Goal: Information Seeking & Learning: Learn about a topic

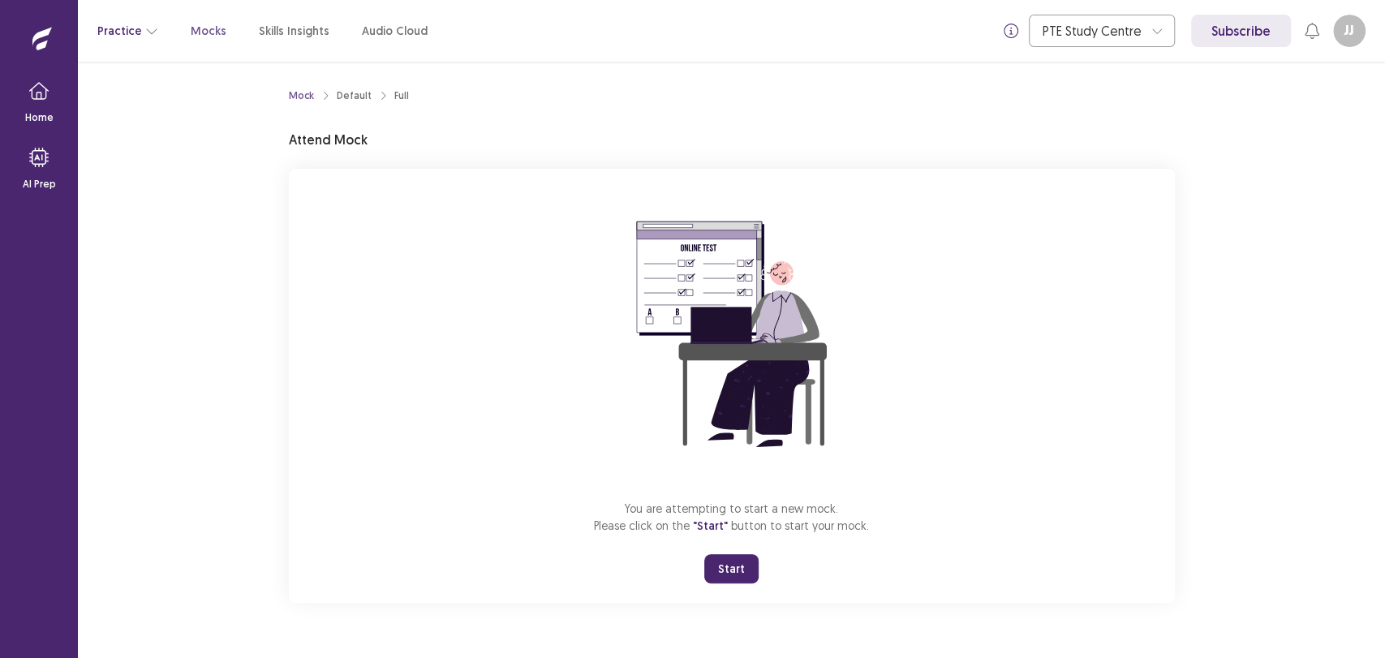
click at [135, 28] on button "Practice" at bounding box center [127, 30] width 61 height 29
click at [316, 501] on div "You are attempting to start a new mock. Please click on the "Start" button to s…" at bounding box center [732, 386] width 886 height 434
click at [737, 573] on button "Start" at bounding box center [731, 568] width 54 height 29
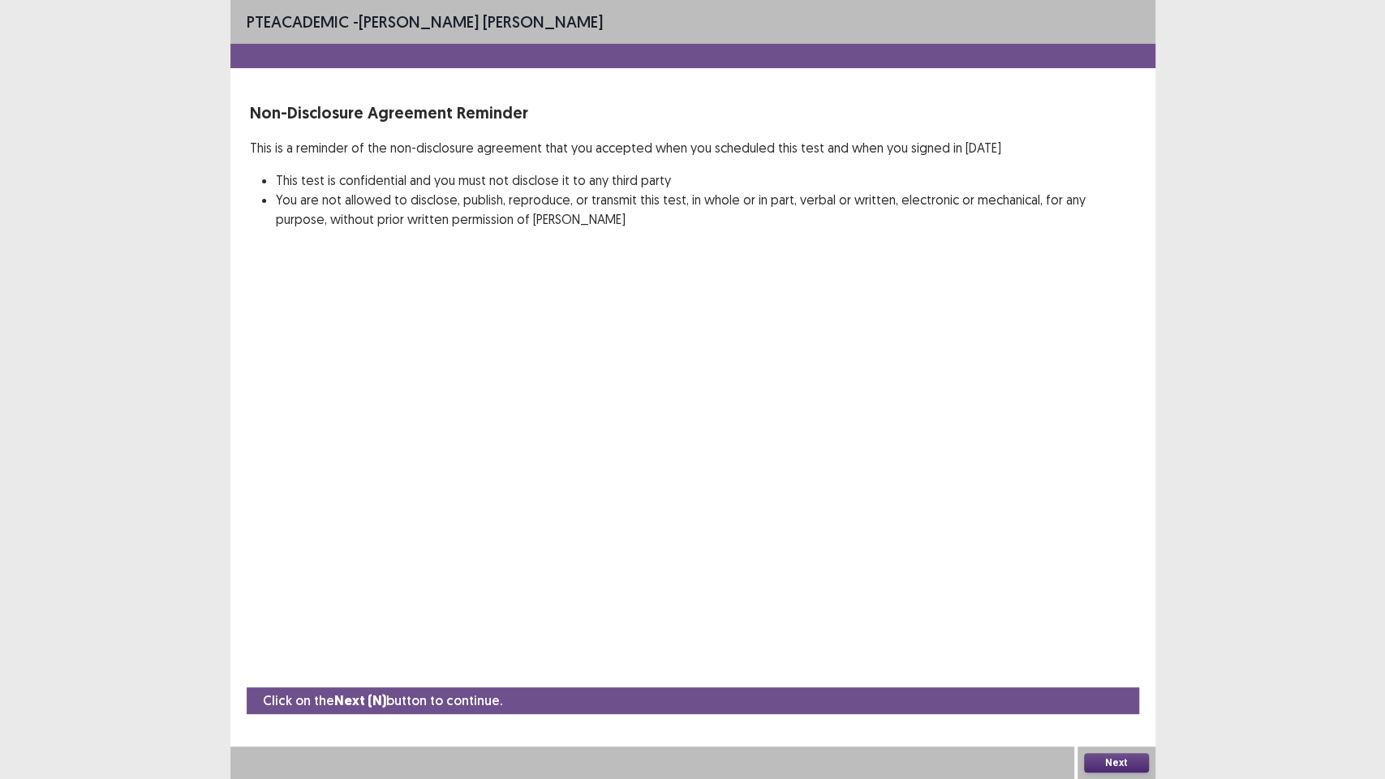
click at [1131, 657] on button "Next" at bounding box center [1116, 762] width 65 height 19
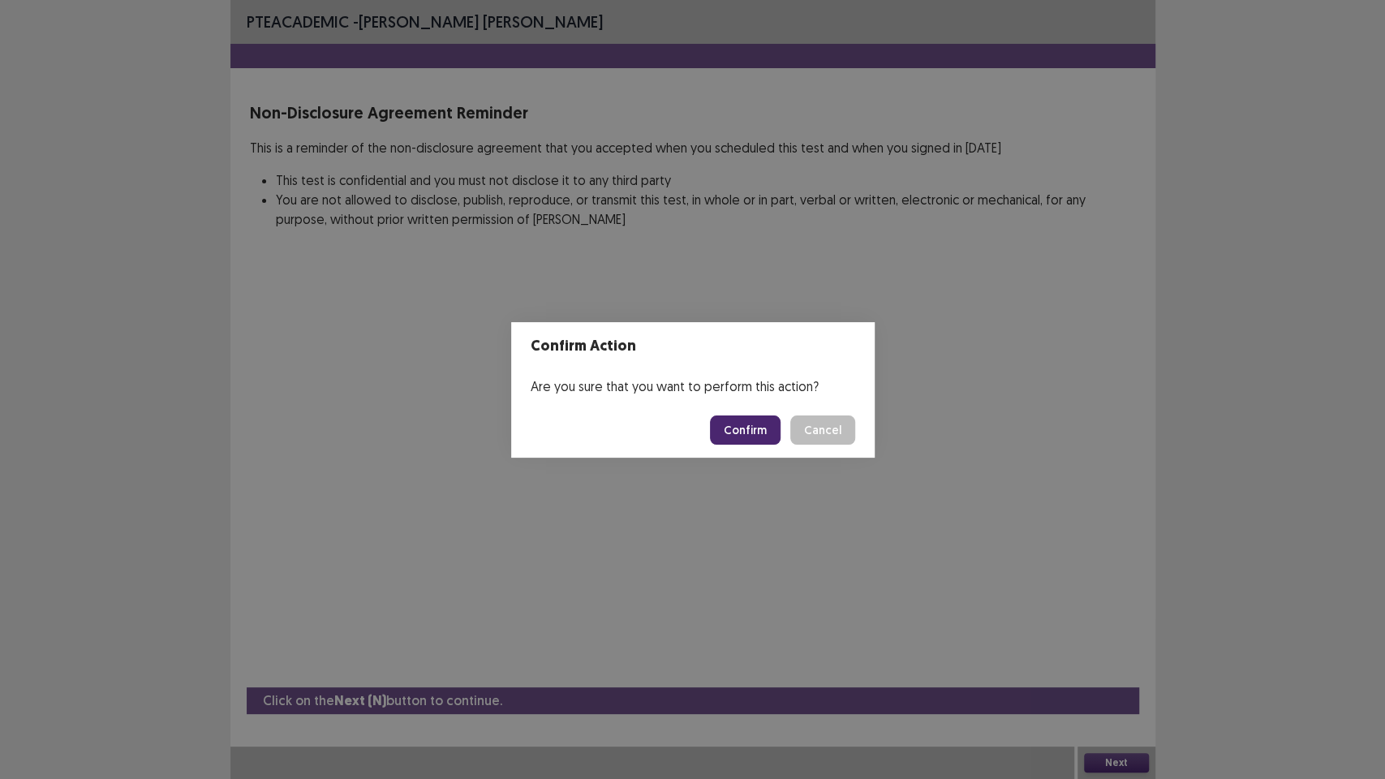
click at [738, 436] on button "Confirm" at bounding box center [745, 429] width 71 height 29
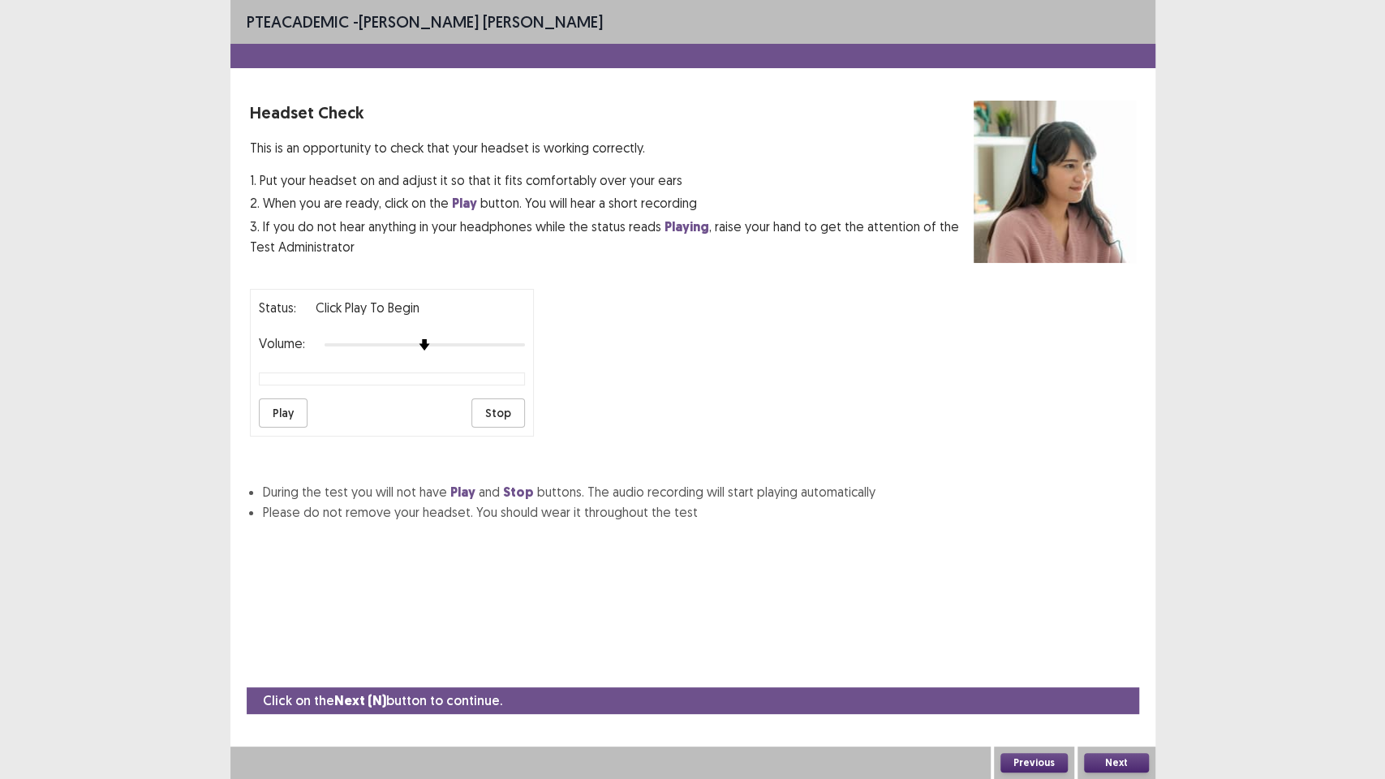
click at [294, 402] on button "Play" at bounding box center [283, 412] width 49 height 29
click at [1116, 657] on button "Next" at bounding box center [1116, 762] width 65 height 19
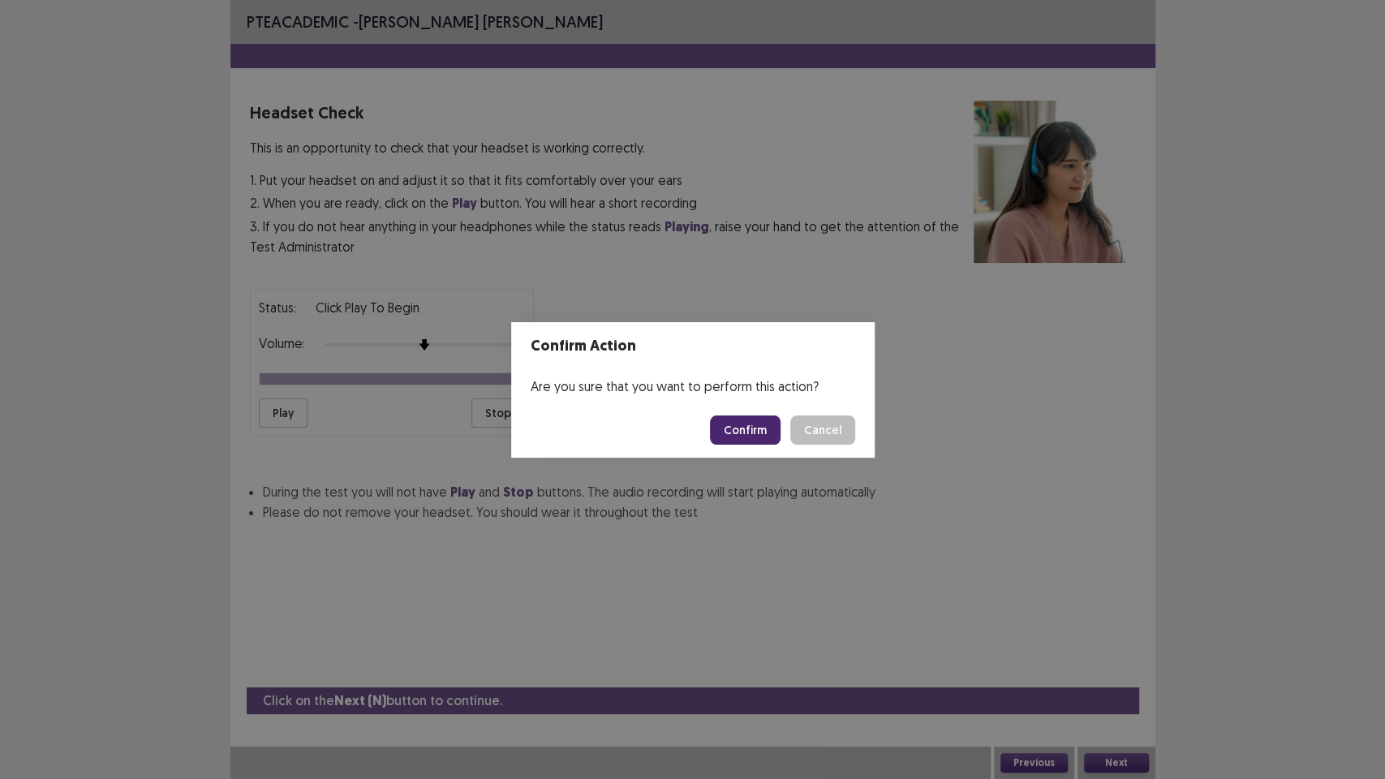
click at [739, 429] on button "Confirm" at bounding box center [745, 429] width 71 height 29
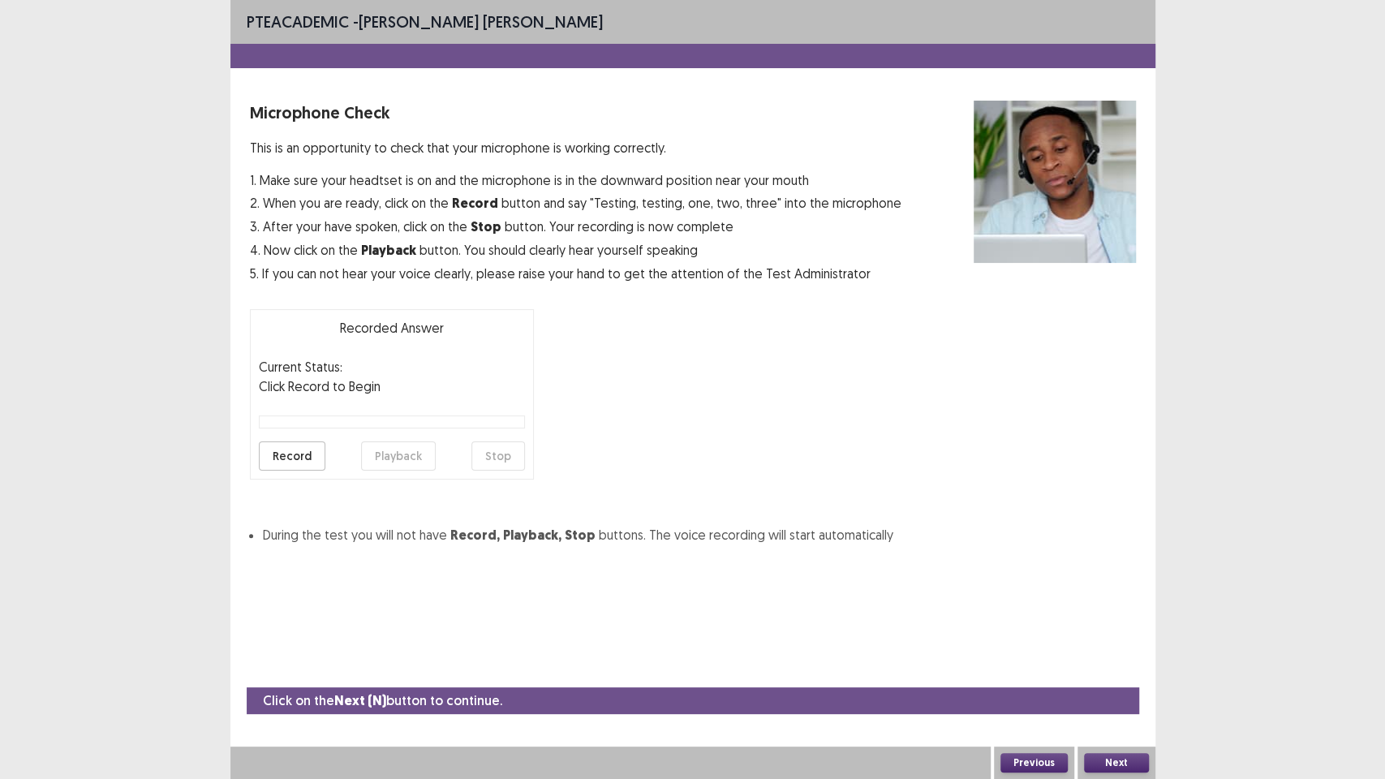
click at [296, 465] on button "Record" at bounding box center [292, 455] width 67 height 29
click at [509, 449] on button "Stop" at bounding box center [498, 455] width 54 height 29
click at [402, 456] on button "Playback" at bounding box center [398, 455] width 75 height 29
click at [1119, 657] on button "Next" at bounding box center [1116, 762] width 65 height 19
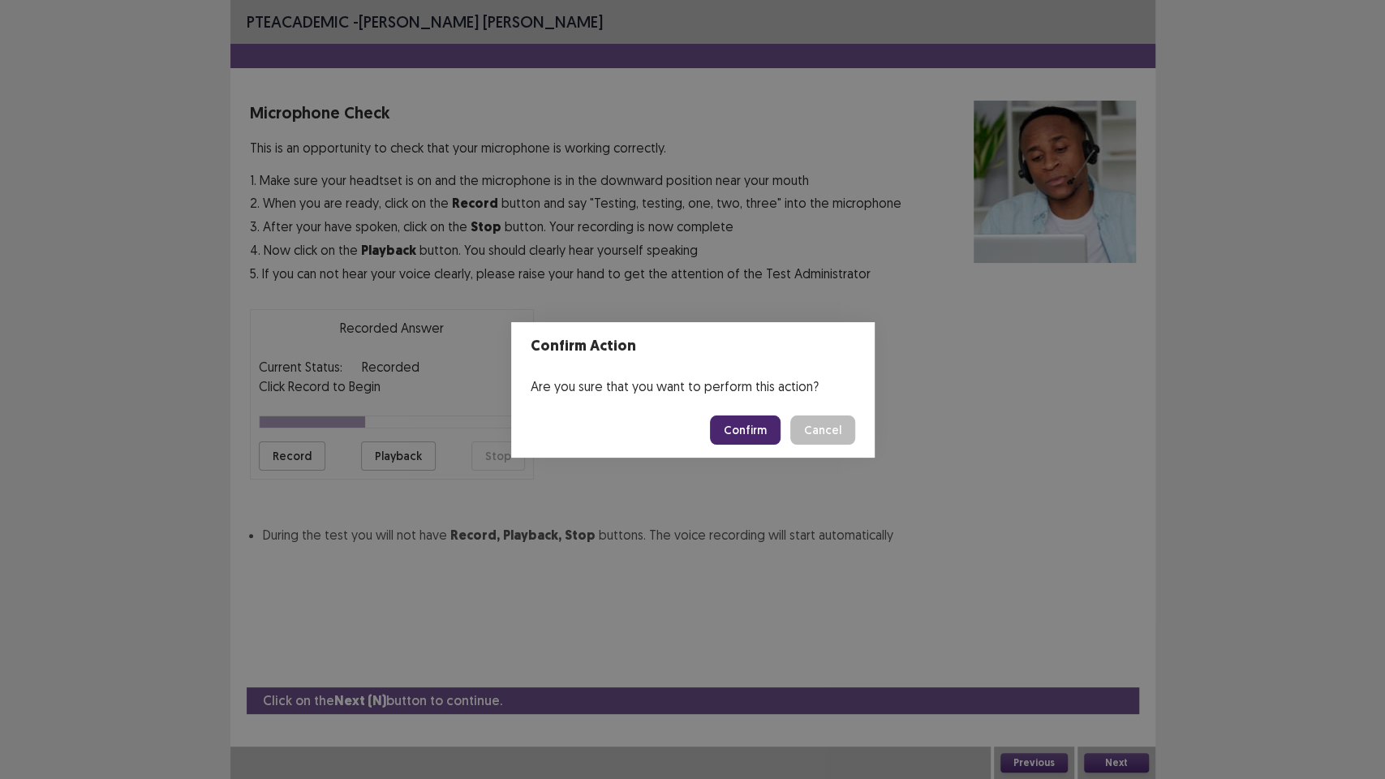
click at [741, 429] on button "Confirm" at bounding box center [745, 429] width 71 height 29
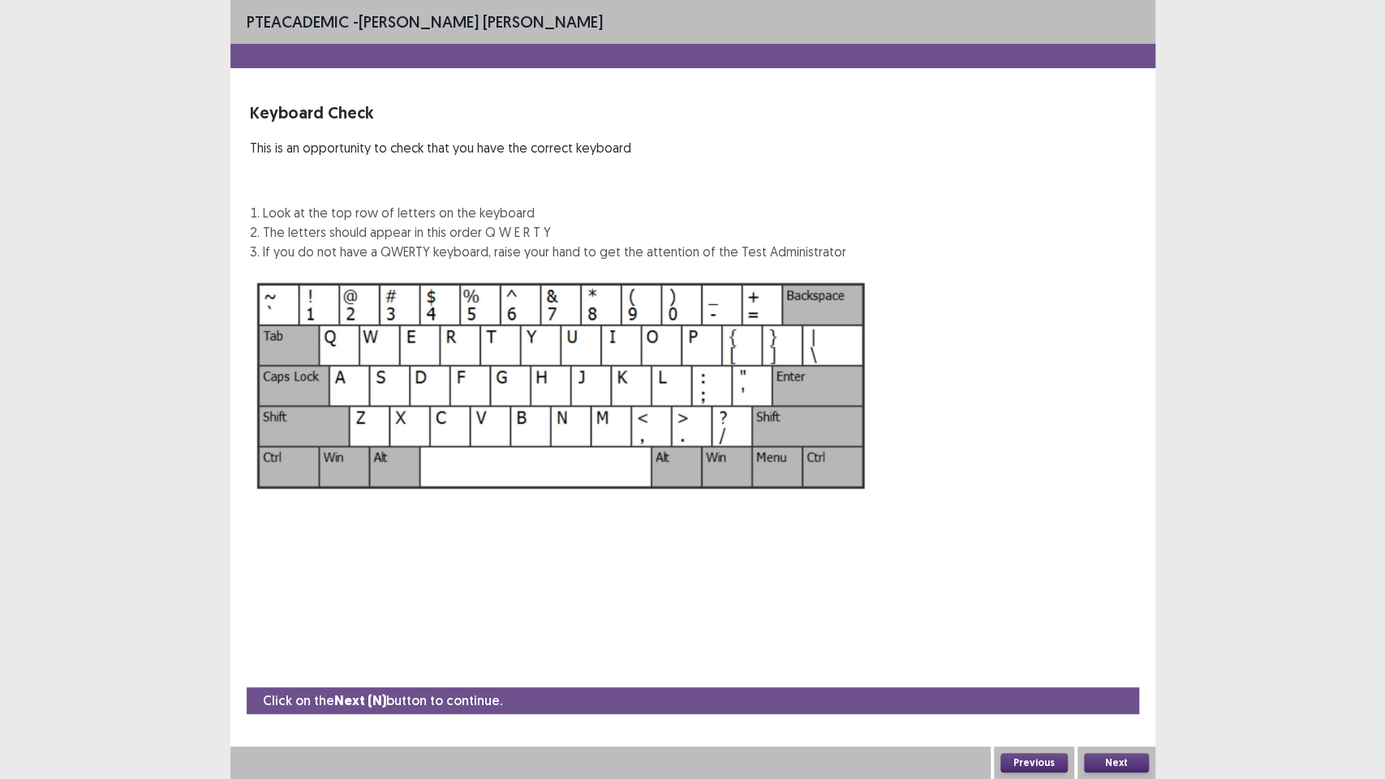
click at [1128, 657] on button "Next" at bounding box center [1116, 762] width 65 height 19
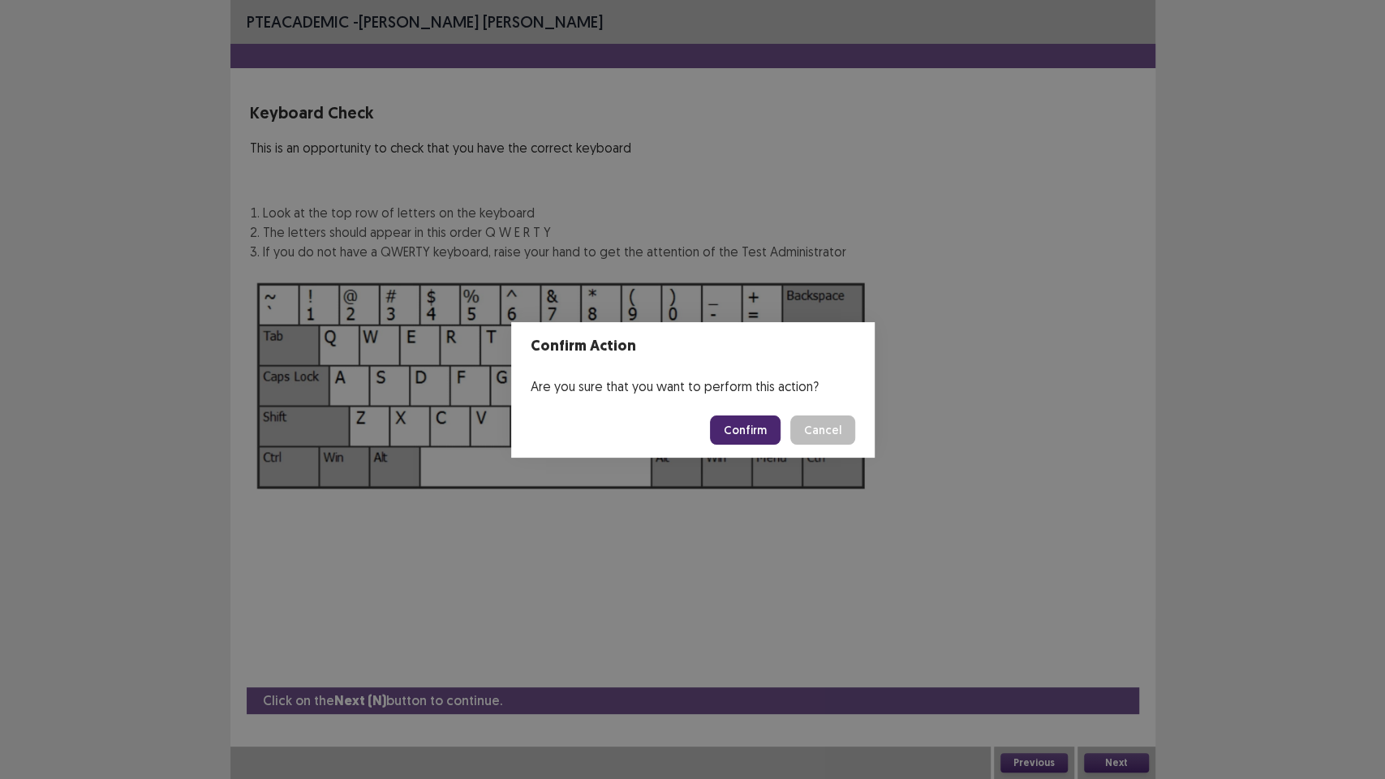
click at [762, 429] on button "Confirm" at bounding box center [745, 429] width 71 height 29
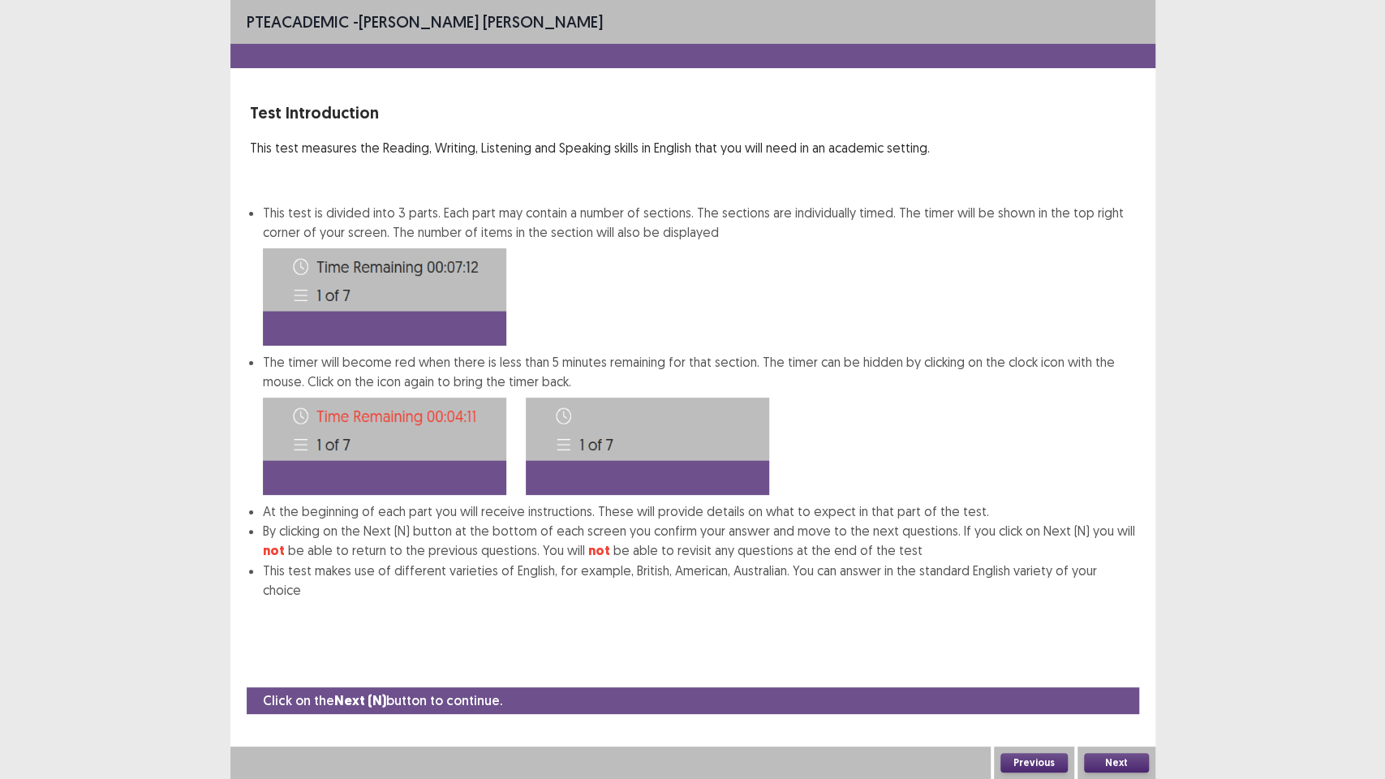
click at [1129, 657] on button "Next" at bounding box center [1116, 762] width 65 height 19
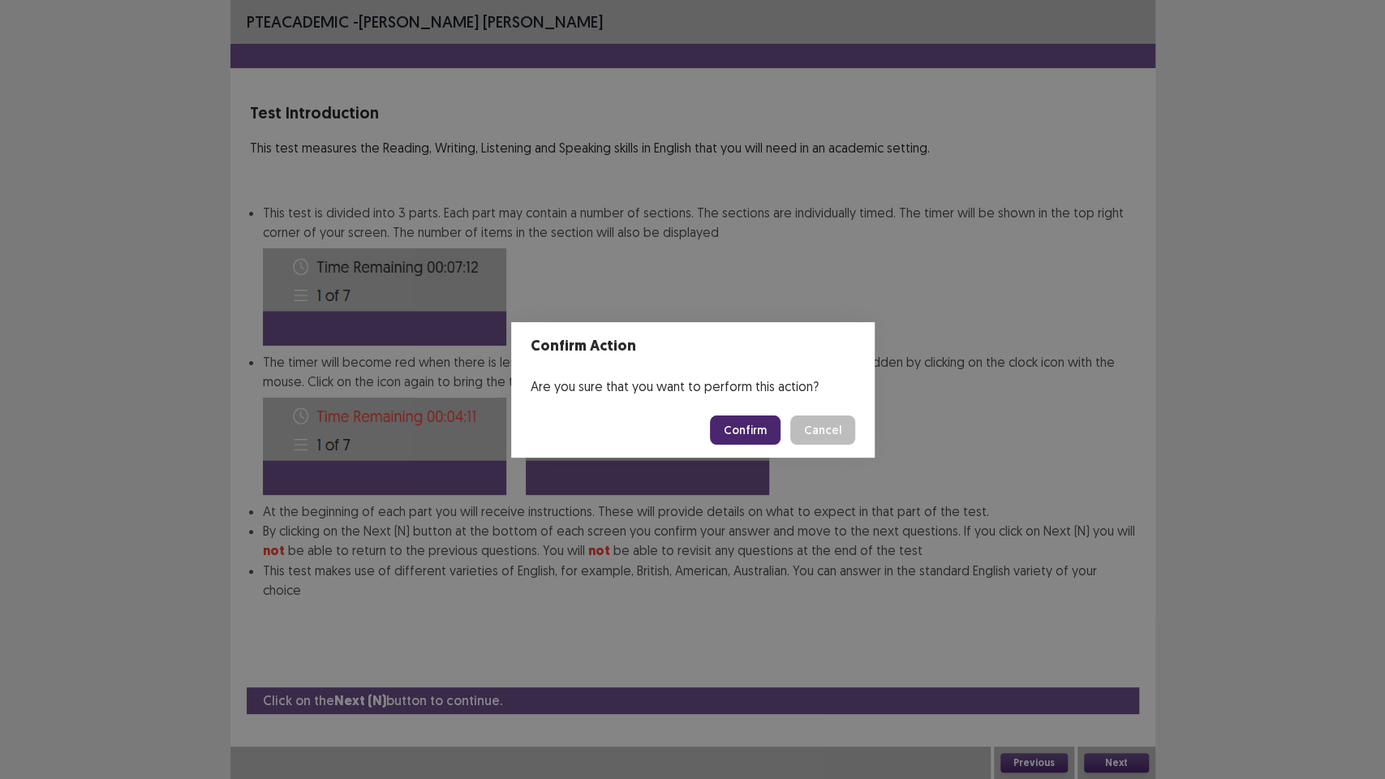
click at [769, 426] on button "Confirm" at bounding box center [745, 429] width 71 height 29
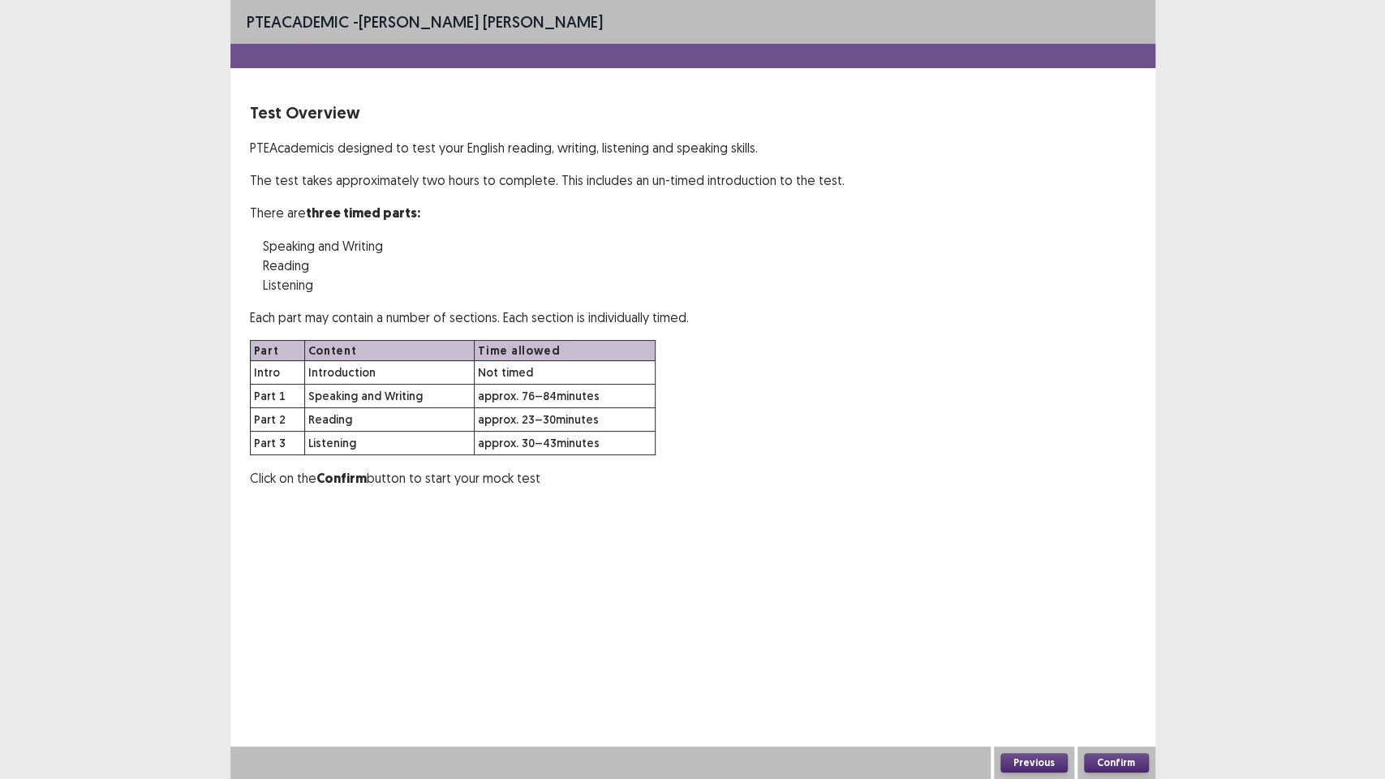
click at [1111, 657] on button "Confirm" at bounding box center [1116, 762] width 65 height 19
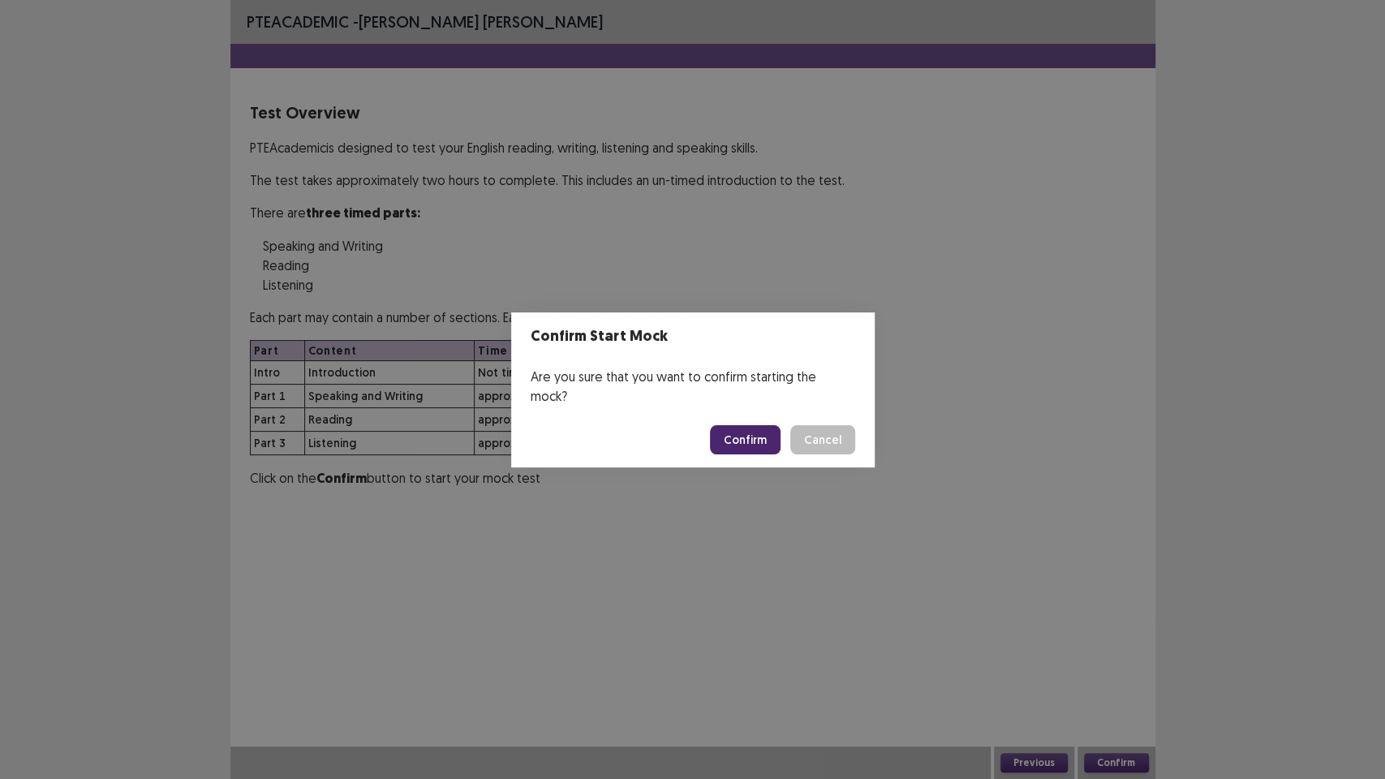
click at [751, 425] on button "Confirm" at bounding box center [745, 439] width 71 height 29
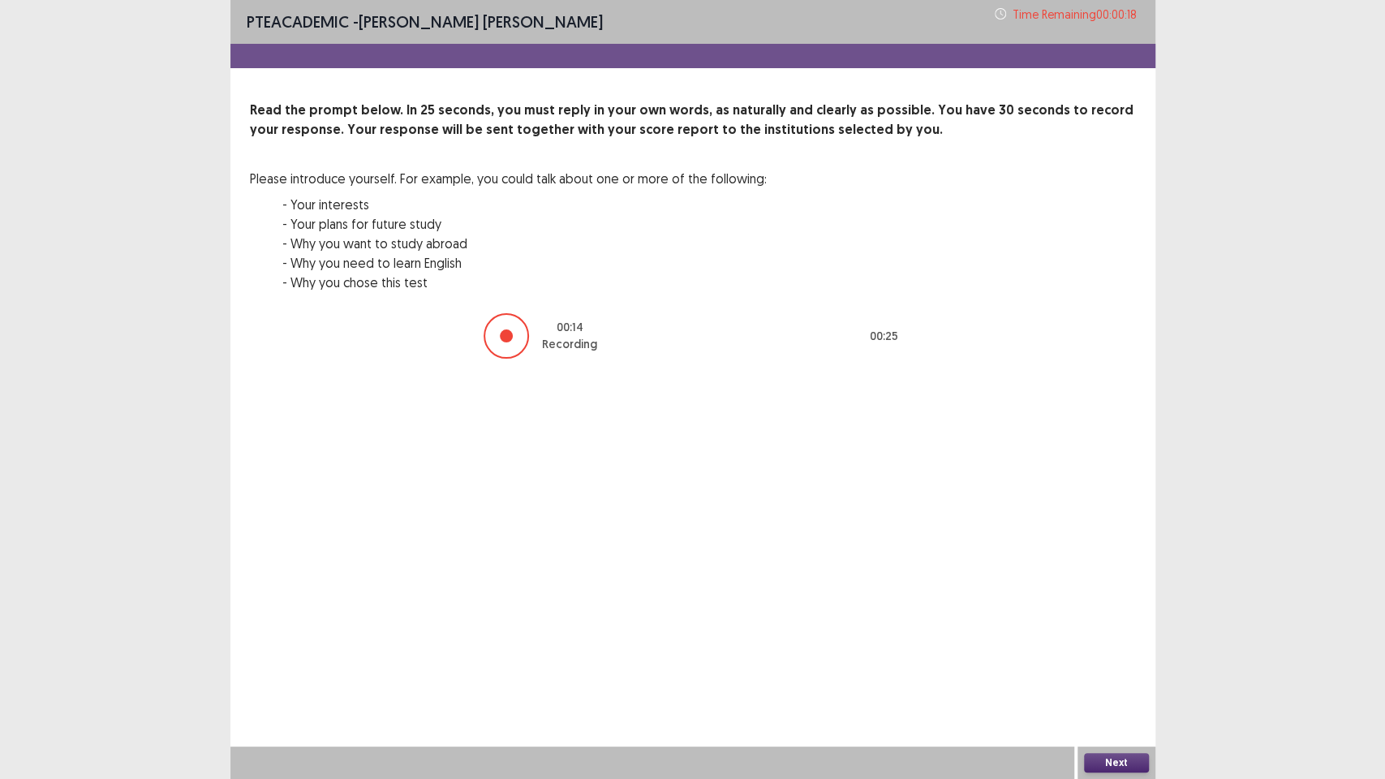
click at [1120, 657] on button "Next" at bounding box center [1116, 762] width 65 height 19
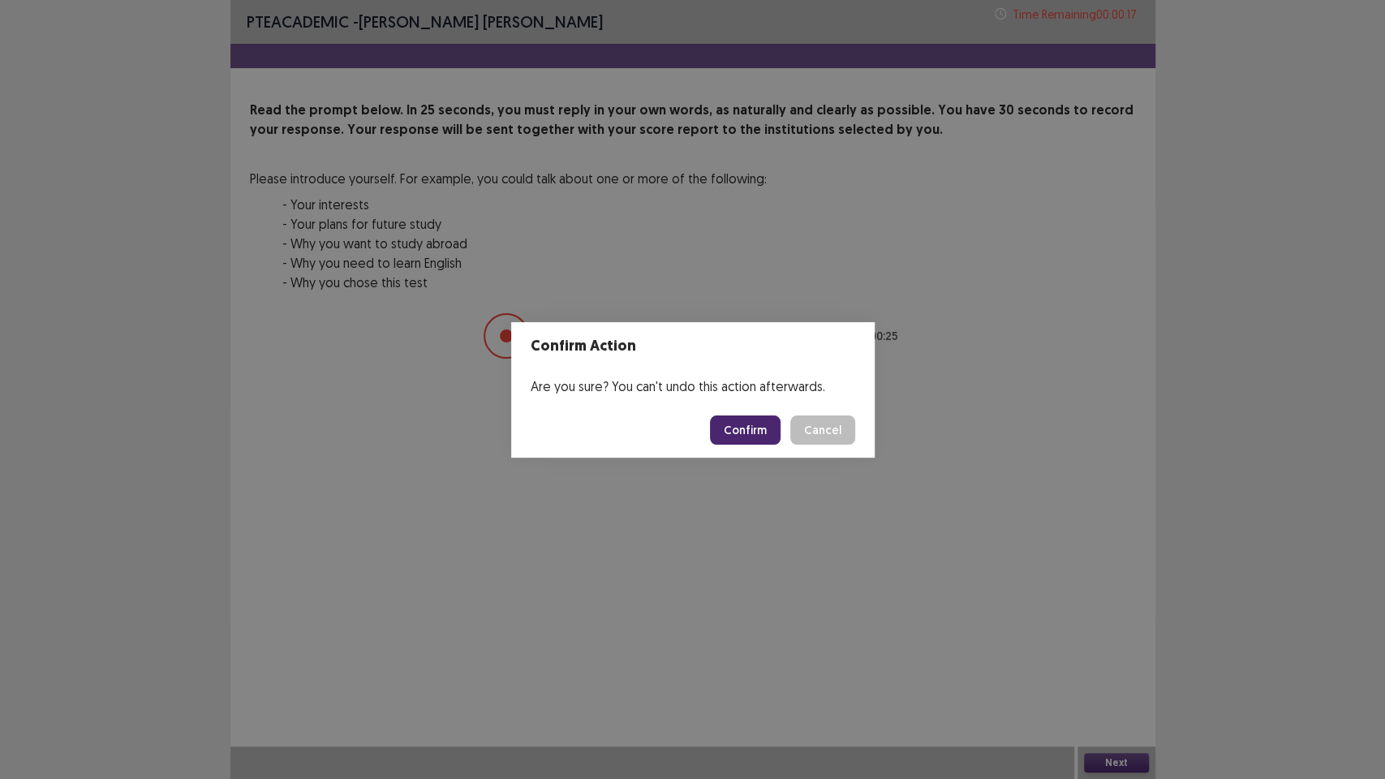
click at [775, 428] on button "Confirm" at bounding box center [745, 429] width 71 height 29
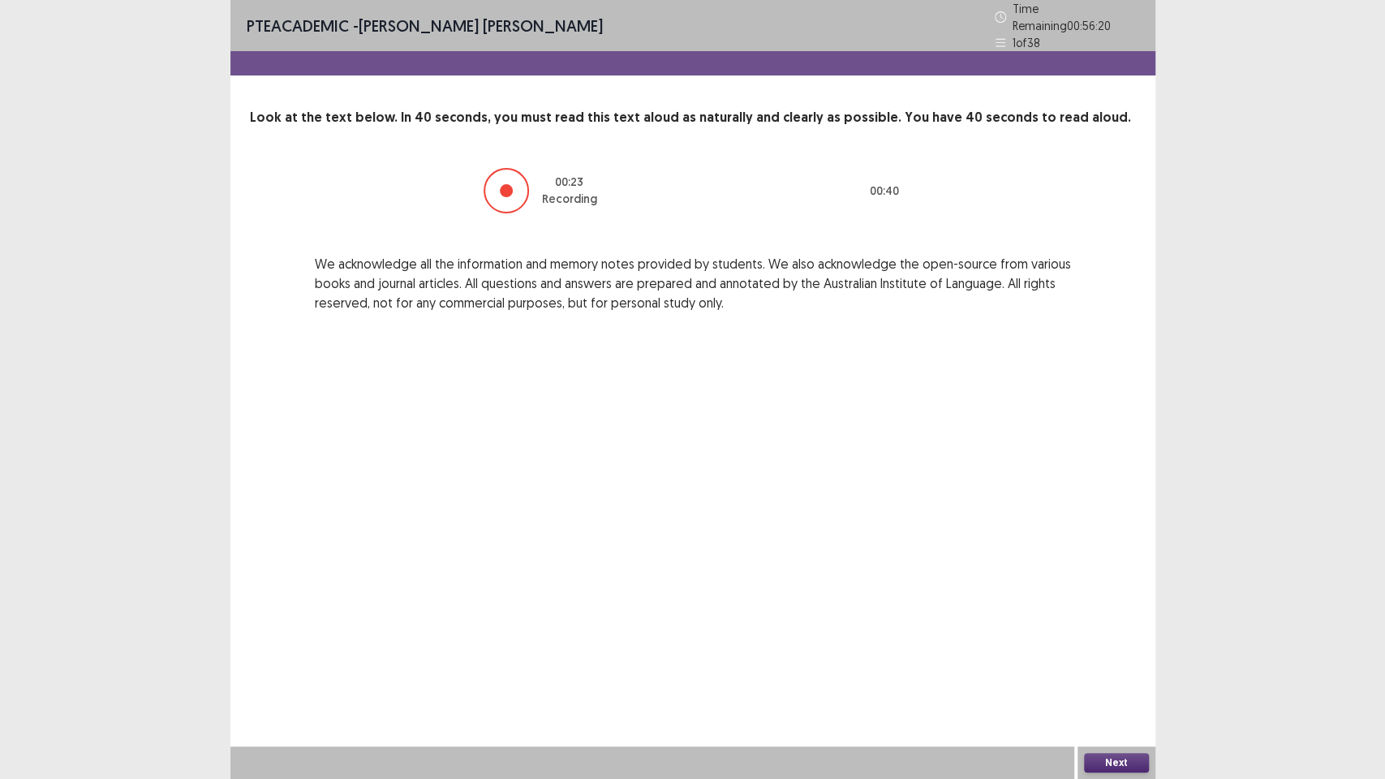
click at [1145, 657] on button "Next" at bounding box center [1116, 762] width 65 height 19
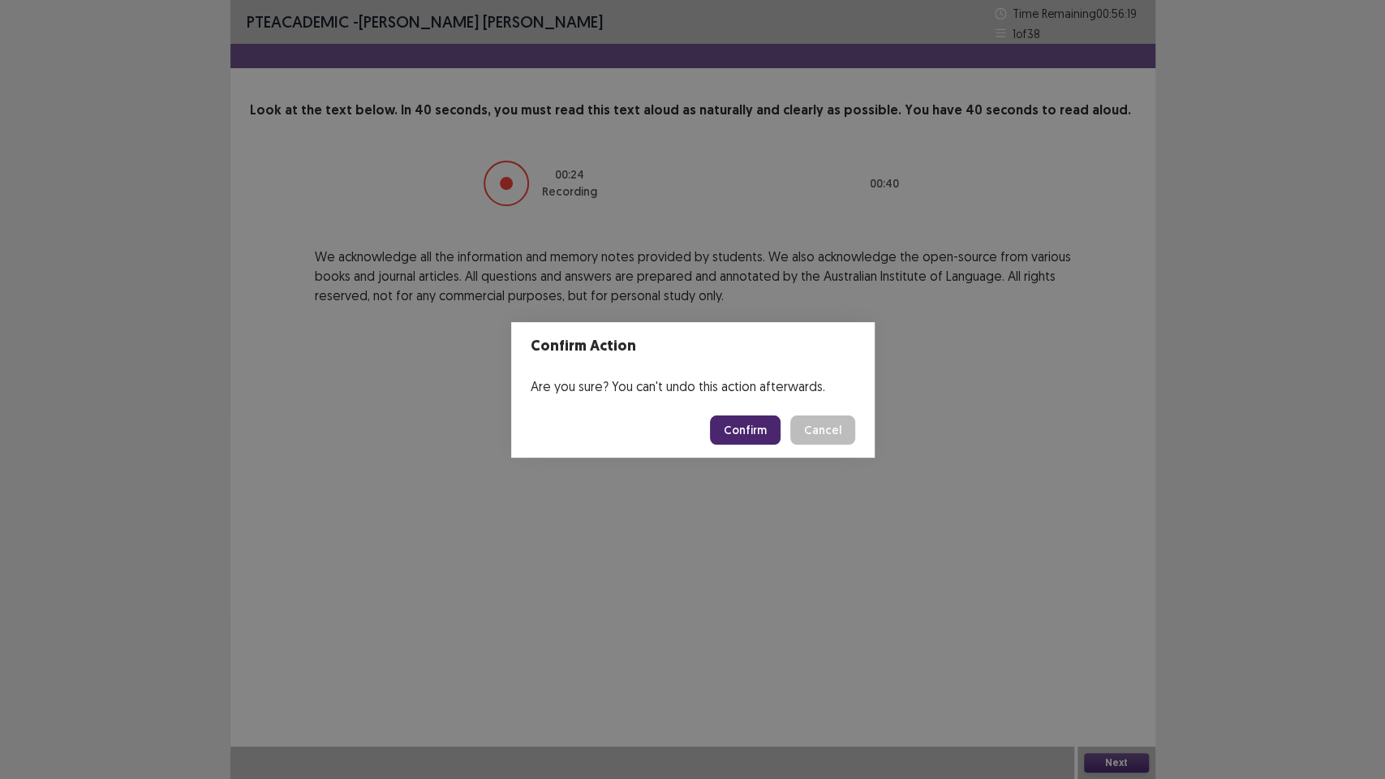
click at [750, 433] on button "Confirm" at bounding box center [745, 429] width 71 height 29
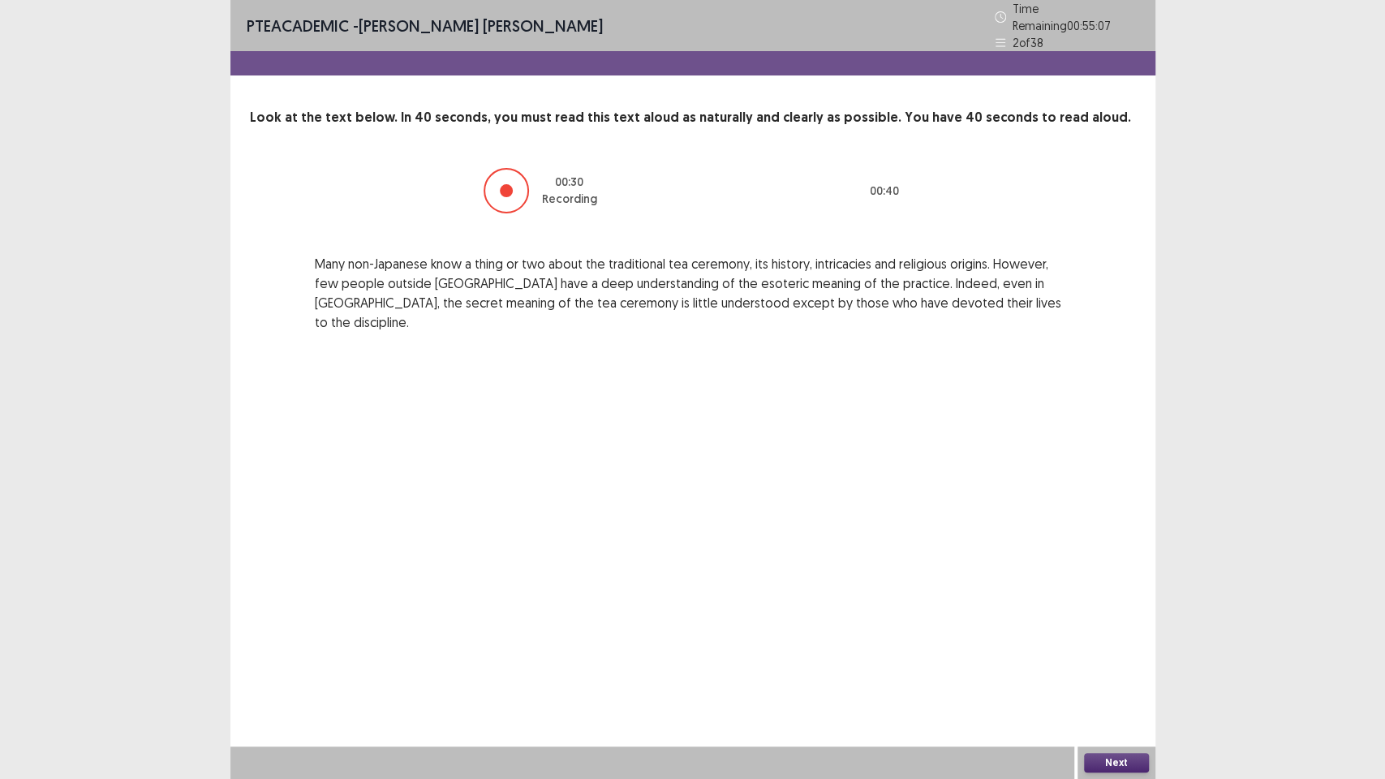
click at [1115, 657] on button "Next" at bounding box center [1116, 762] width 65 height 19
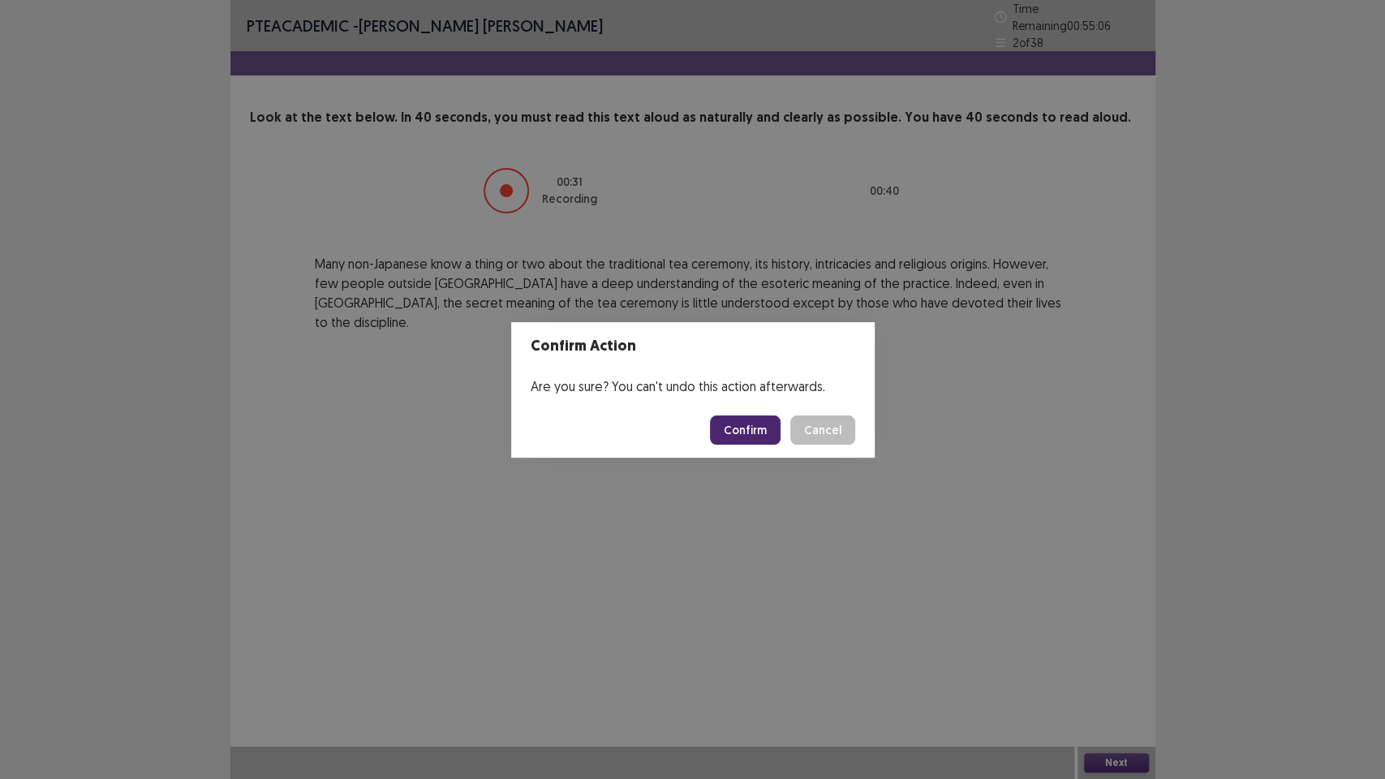
click at [770, 428] on button "Confirm" at bounding box center [745, 429] width 71 height 29
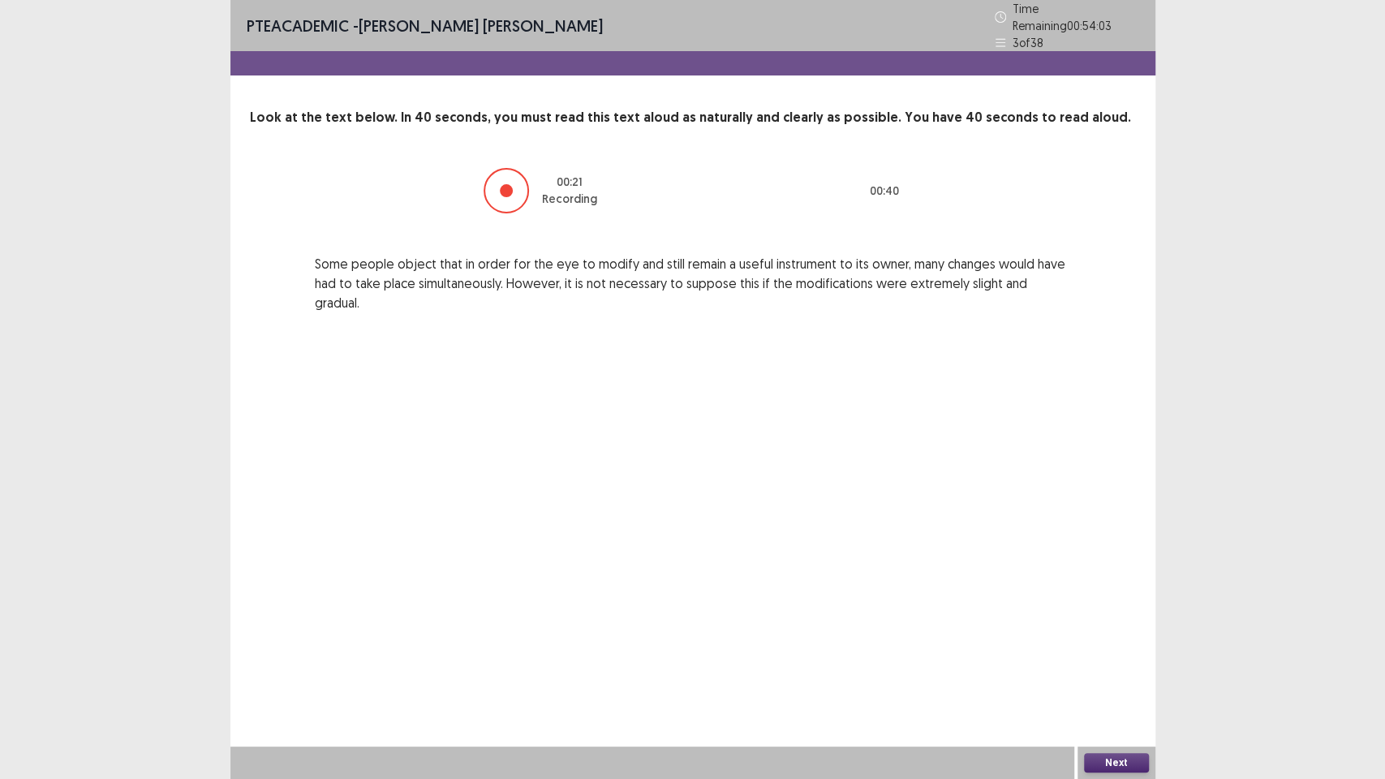
click at [1131, 657] on button "Next" at bounding box center [1116, 762] width 65 height 19
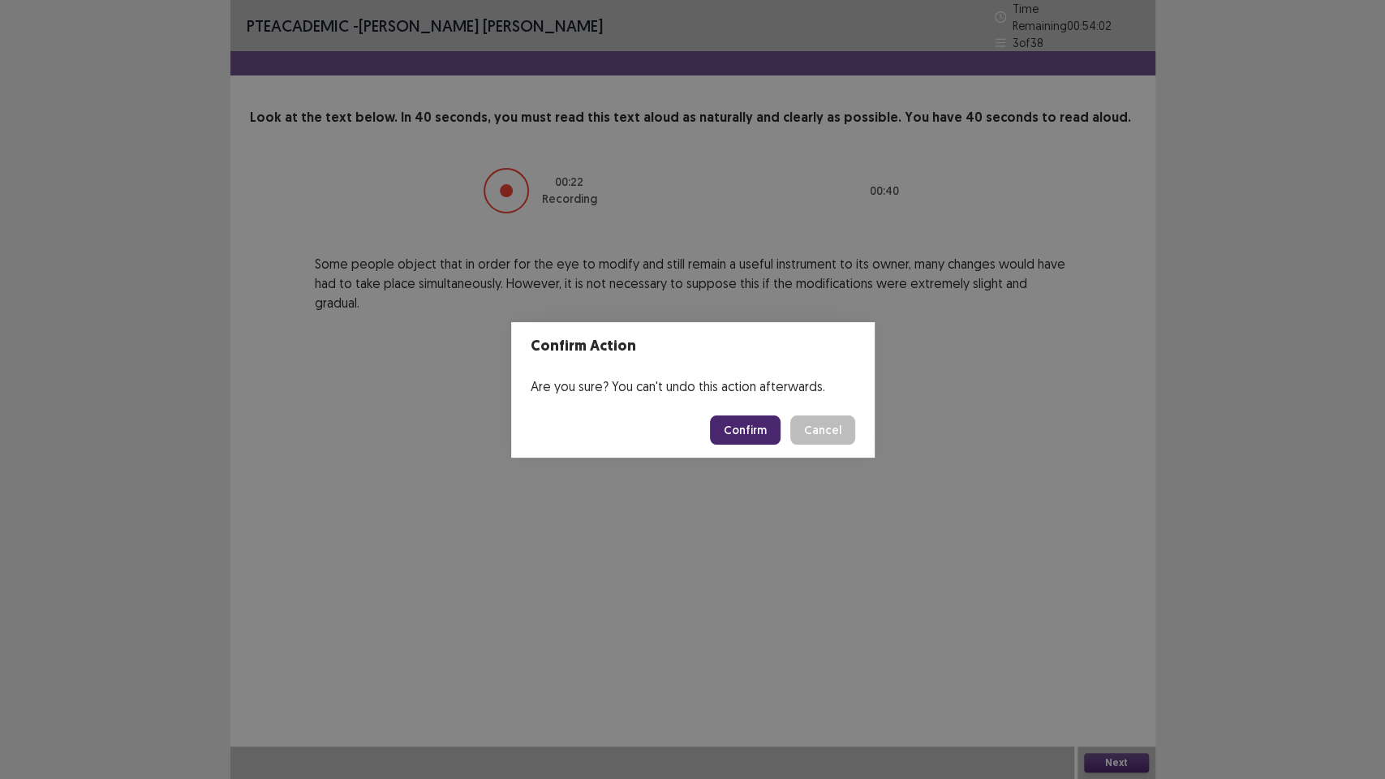
drag, startPoint x: 771, startPoint y: 424, endPoint x: 768, endPoint y: 411, distance: 13.4
click at [771, 423] on button "Confirm" at bounding box center [745, 429] width 71 height 29
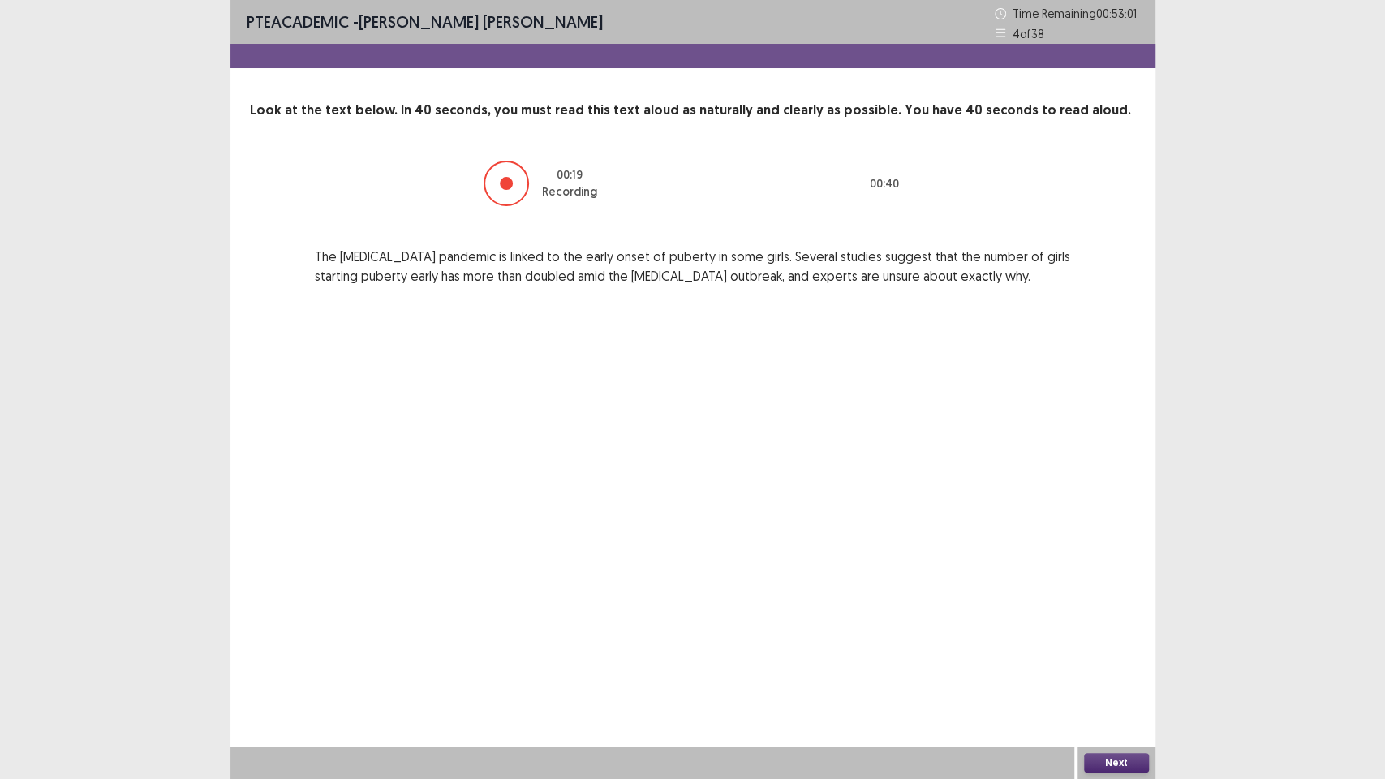
click at [1102, 657] on button "Next" at bounding box center [1116, 762] width 65 height 19
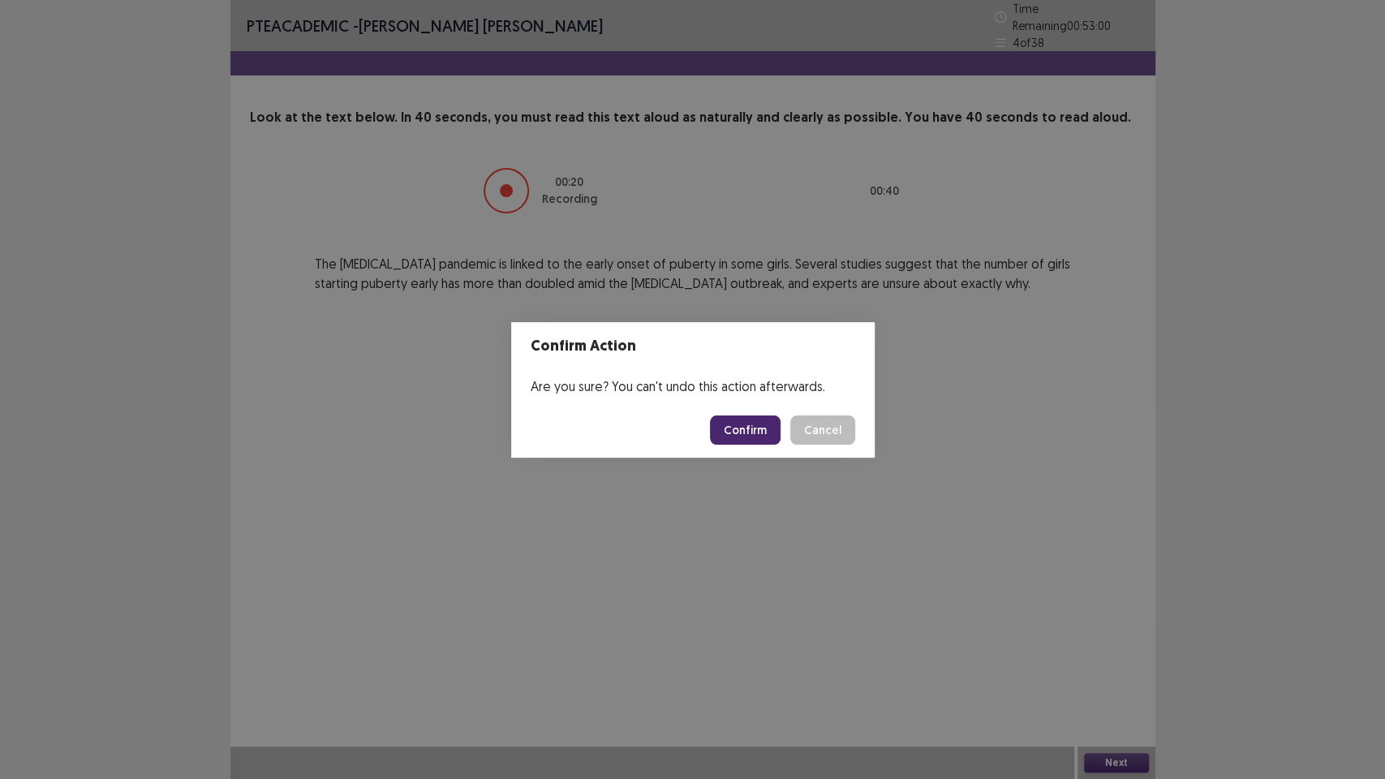
click at [753, 435] on button "Confirm" at bounding box center [745, 429] width 71 height 29
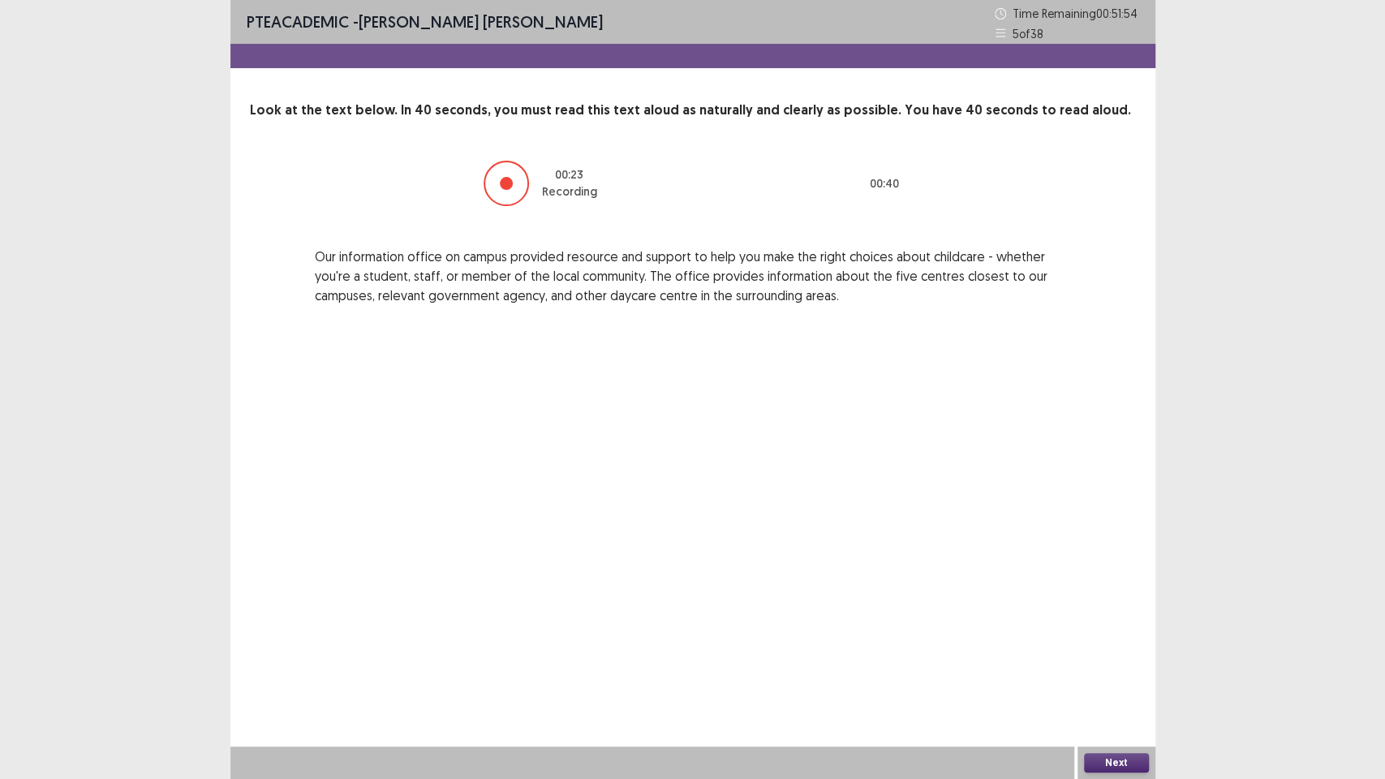
click at [1127, 657] on button "Next" at bounding box center [1116, 762] width 65 height 19
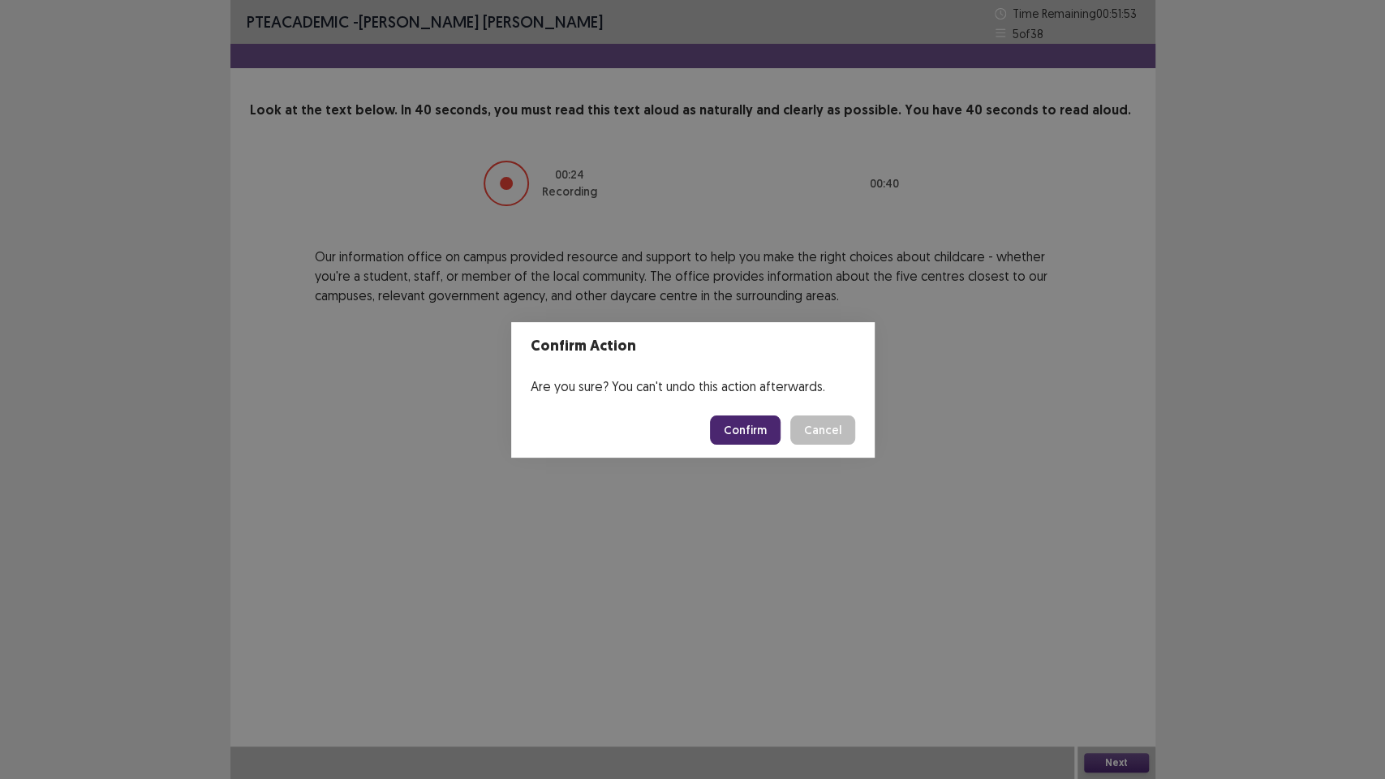
click at [764, 431] on button "Confirm" at bounding box center [745, 429] width 71 height 29
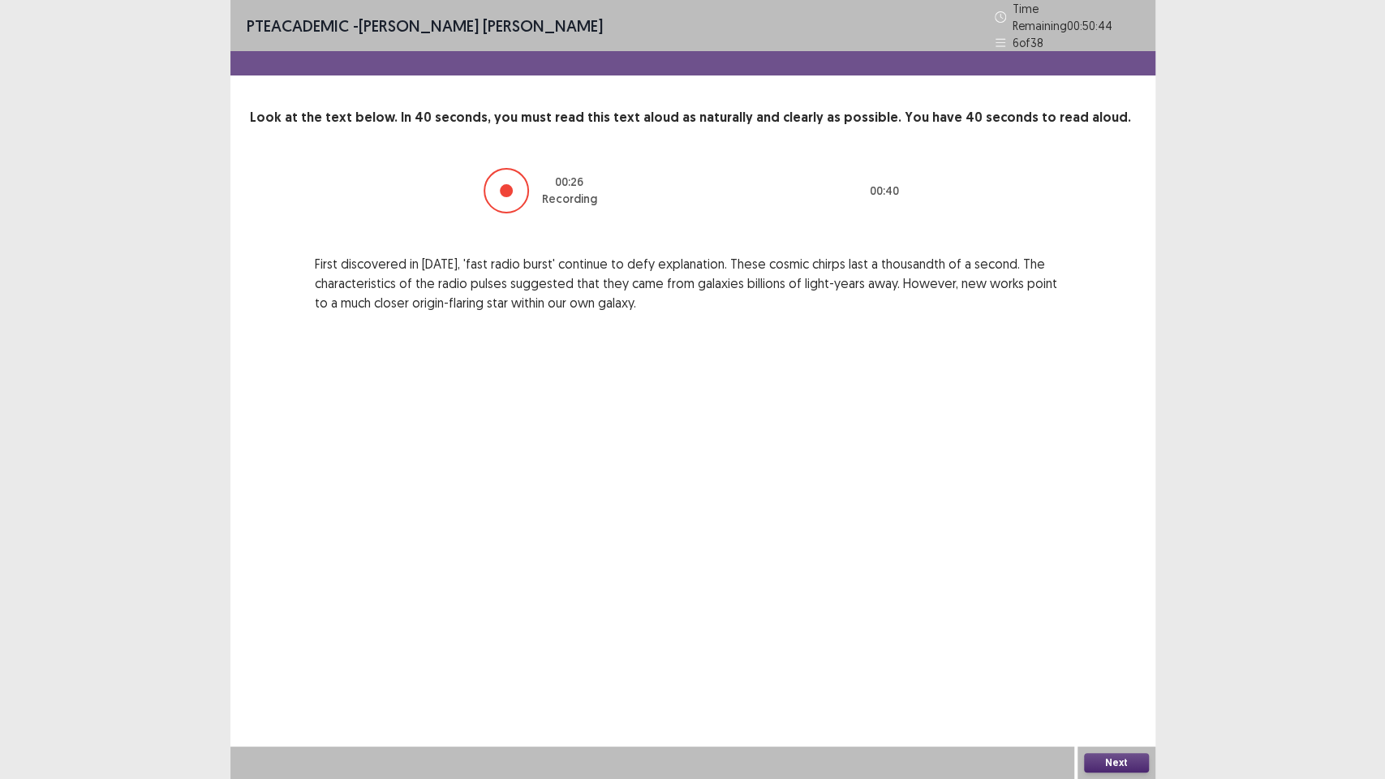
click at [1133, 657] on button "Next" at bounding box center [1116, 762] width 65 height 19
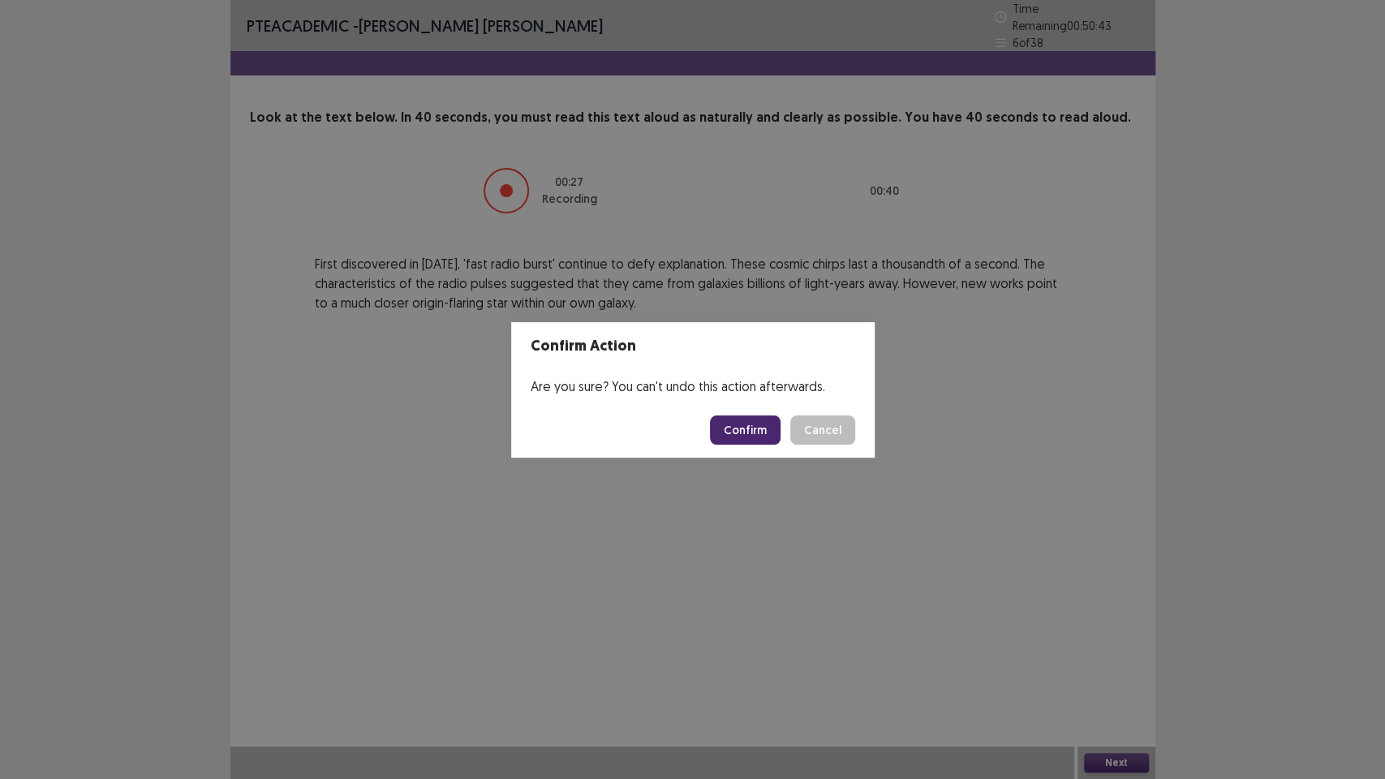
click at [758, 418] on button "Confirm" at bounding box center [745, 429] width 71 height 29
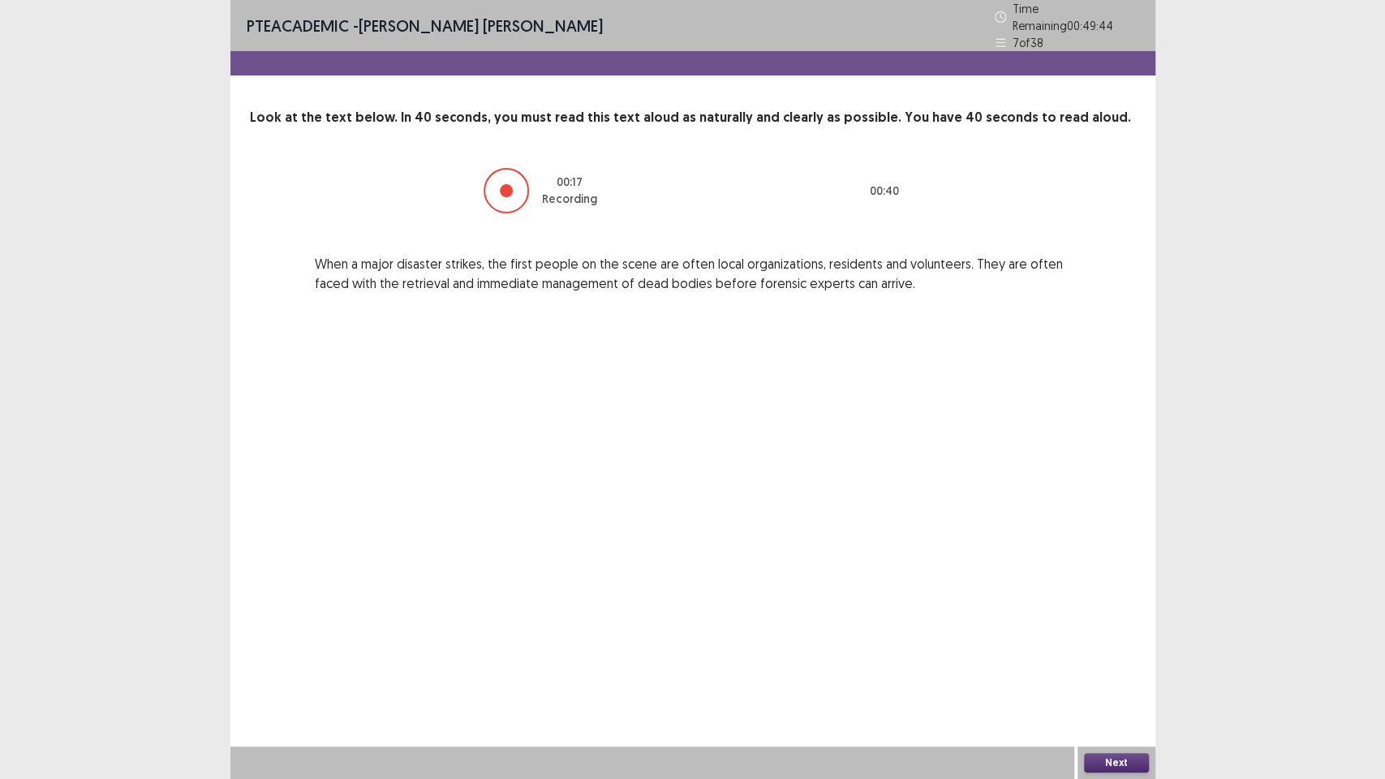
click at [1097, 657] on button "Next" at bounding box center [1116, 762] width 65 height 19
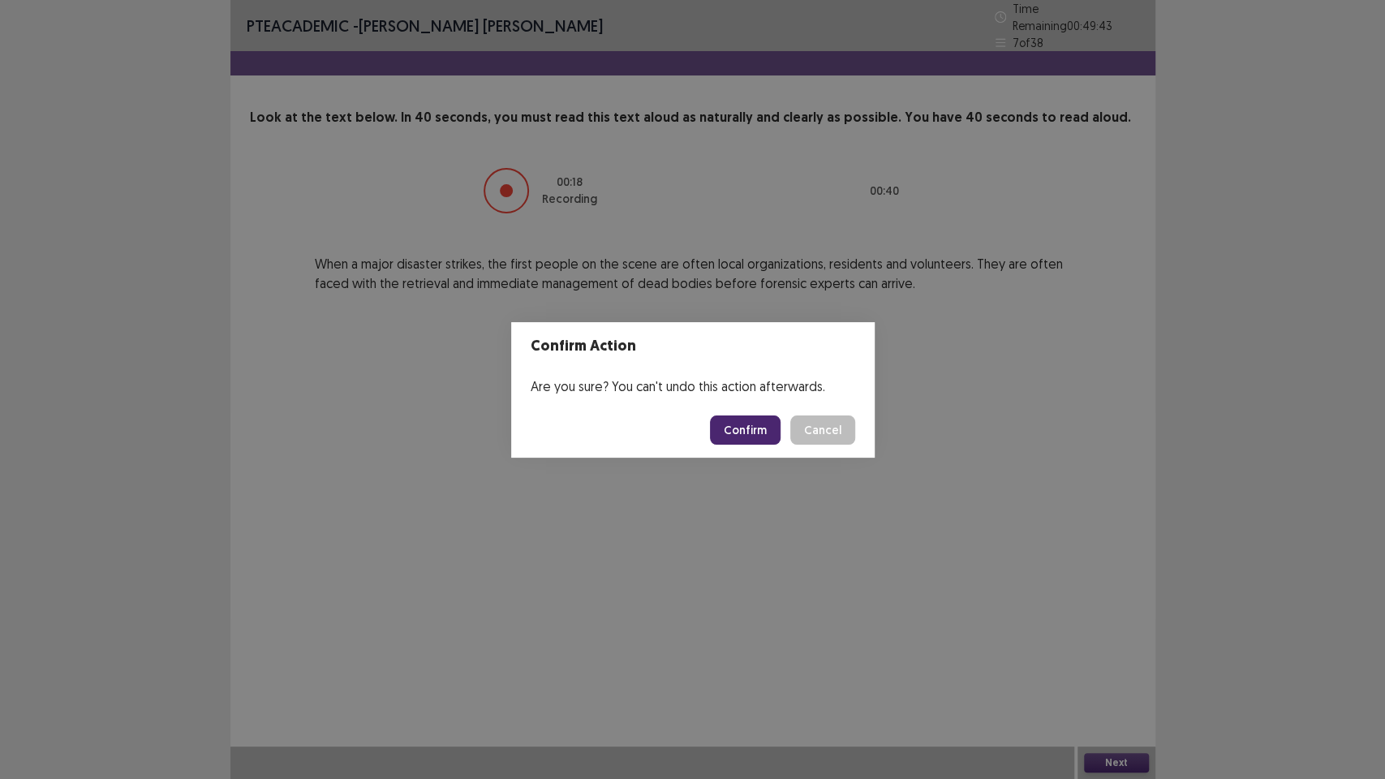
click at [754, 431] on button "Confirm" at bounding box center [745, 429] width 71 height 29
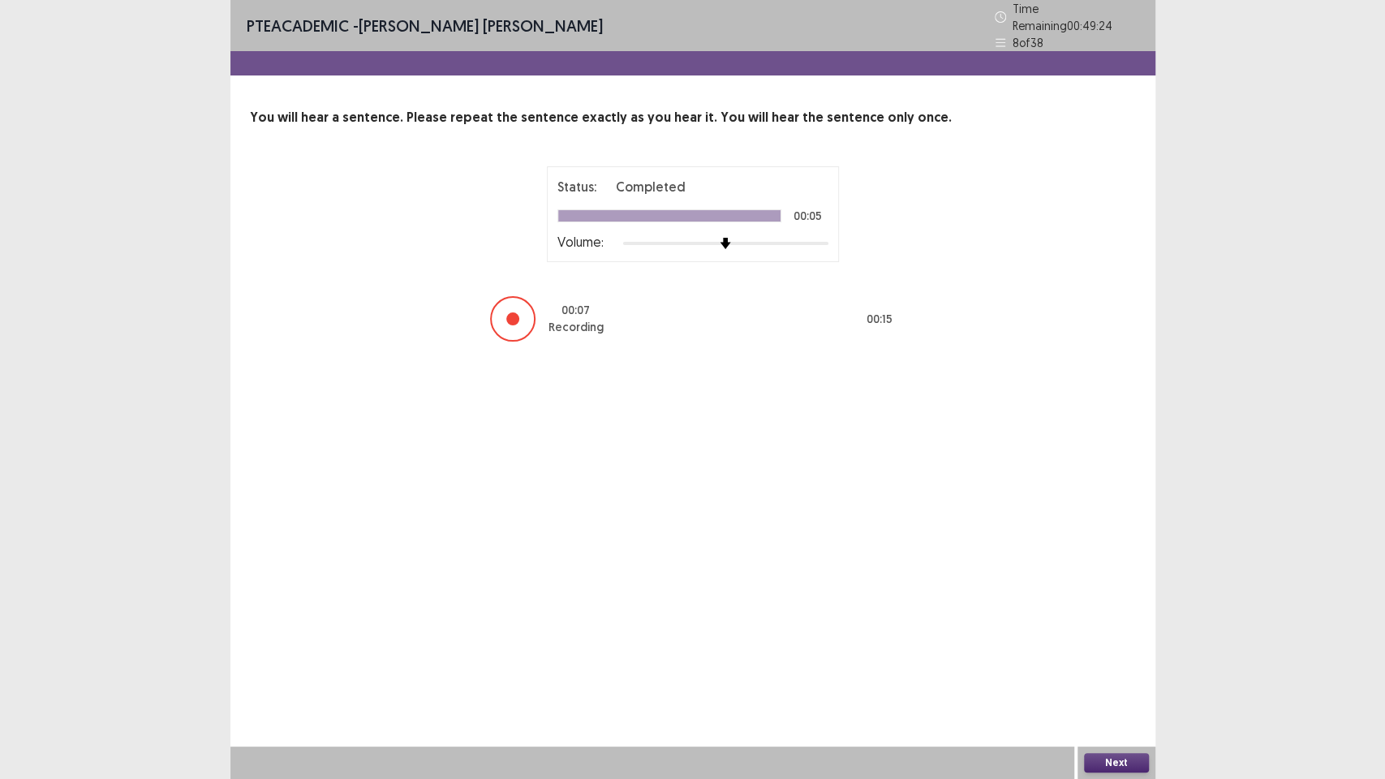
click at [1118, 657] on button "Next" at bounding box center [1116, 762] width 65 height 19
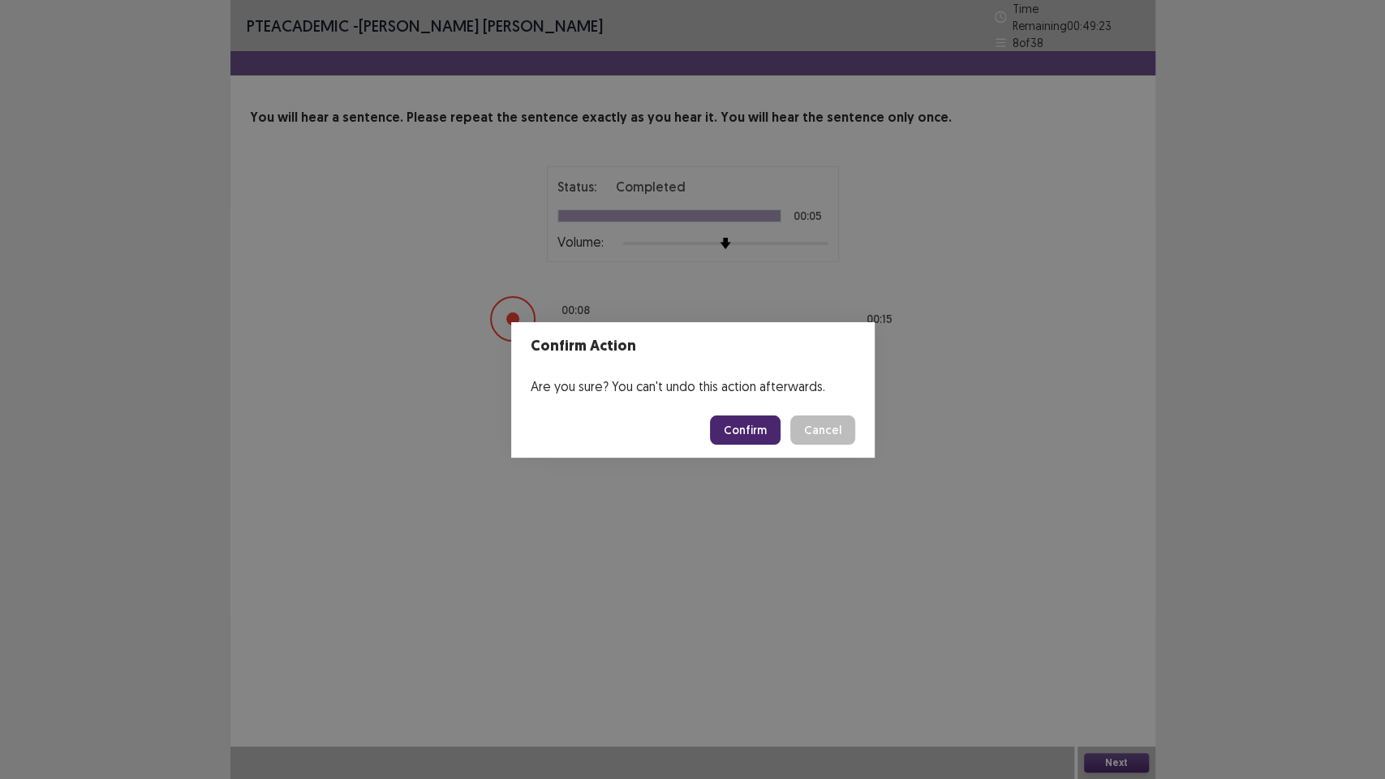
click at [762, 432] on button "Confirm" at bounding box center [745, 429] width 71 height 29
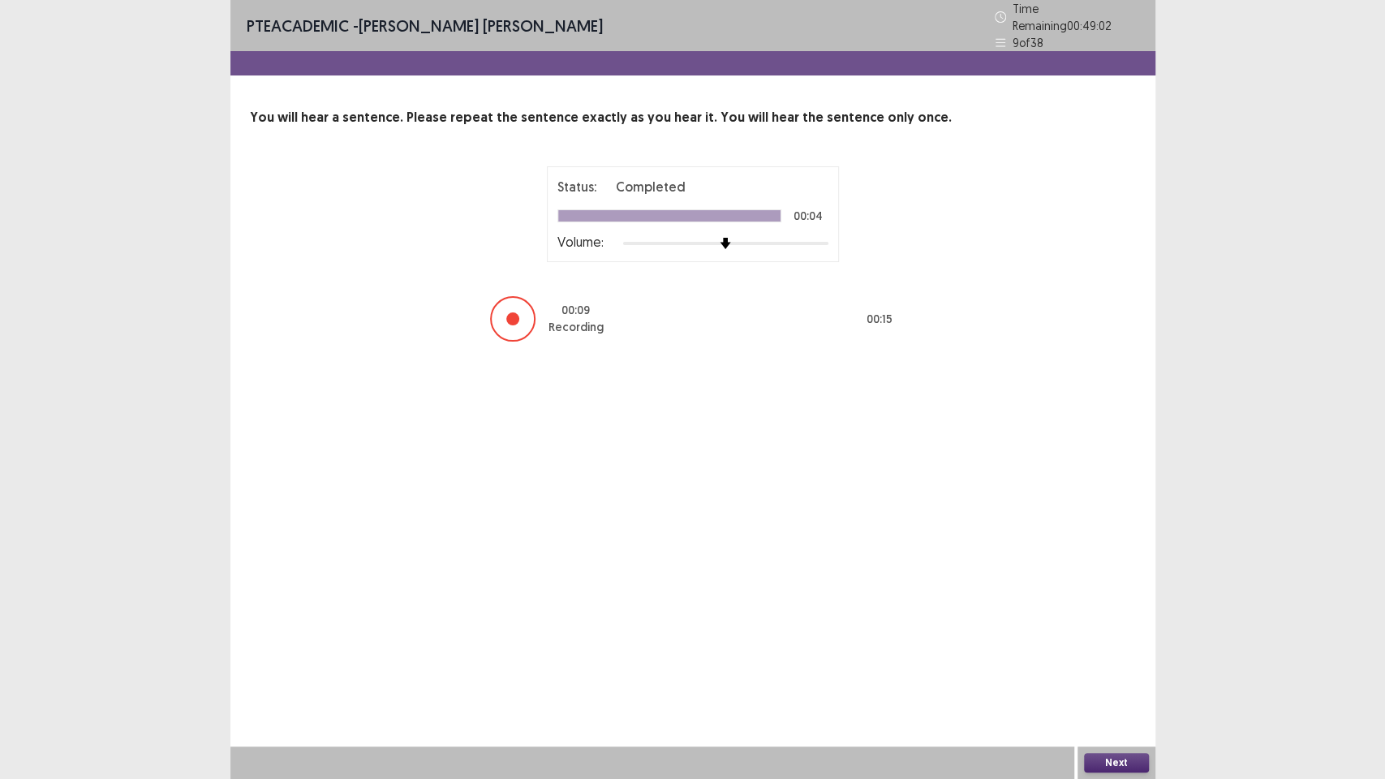
click at [1110, 657] on button "Next" at bounding box center [1116, 762] width 65 height 19
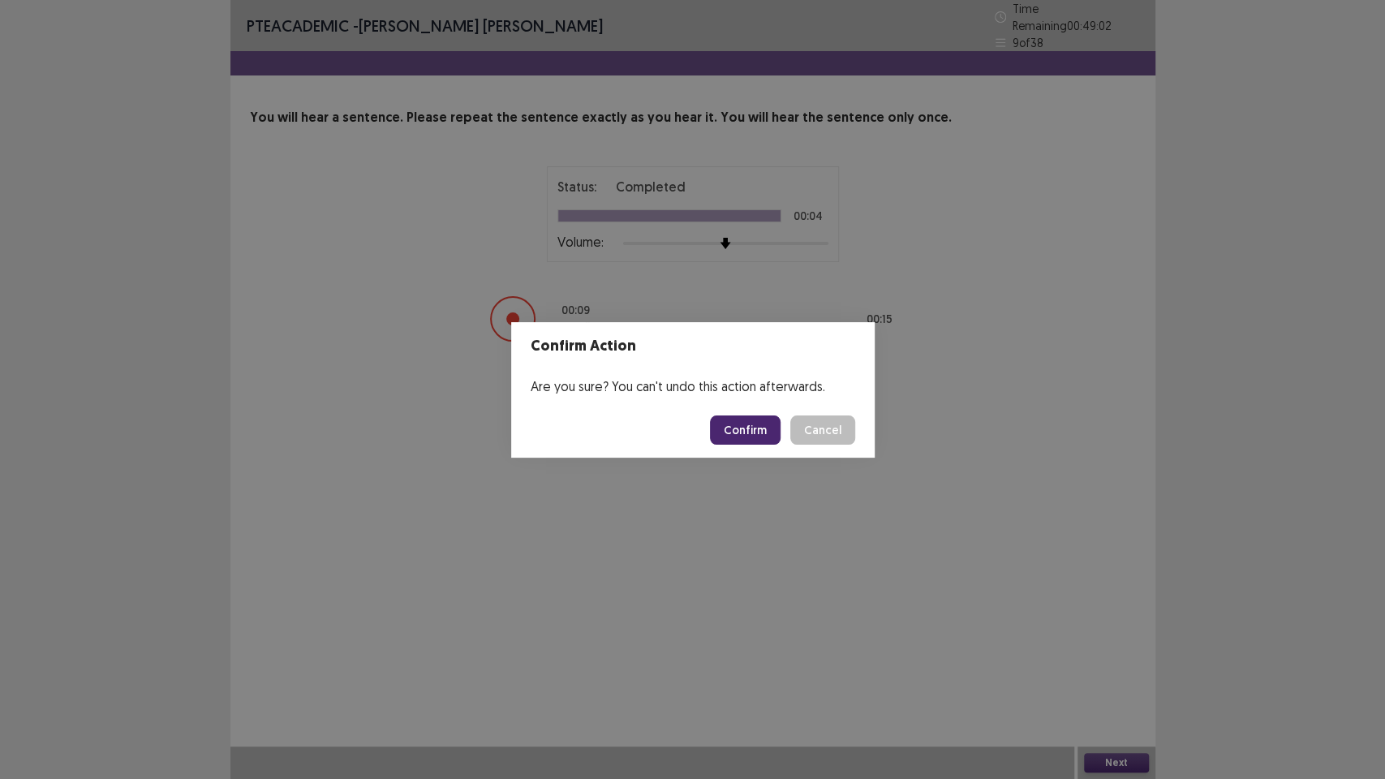
click at [736, 422] on button "Confirm" at bounding box center [745, 429] width 71 height 29
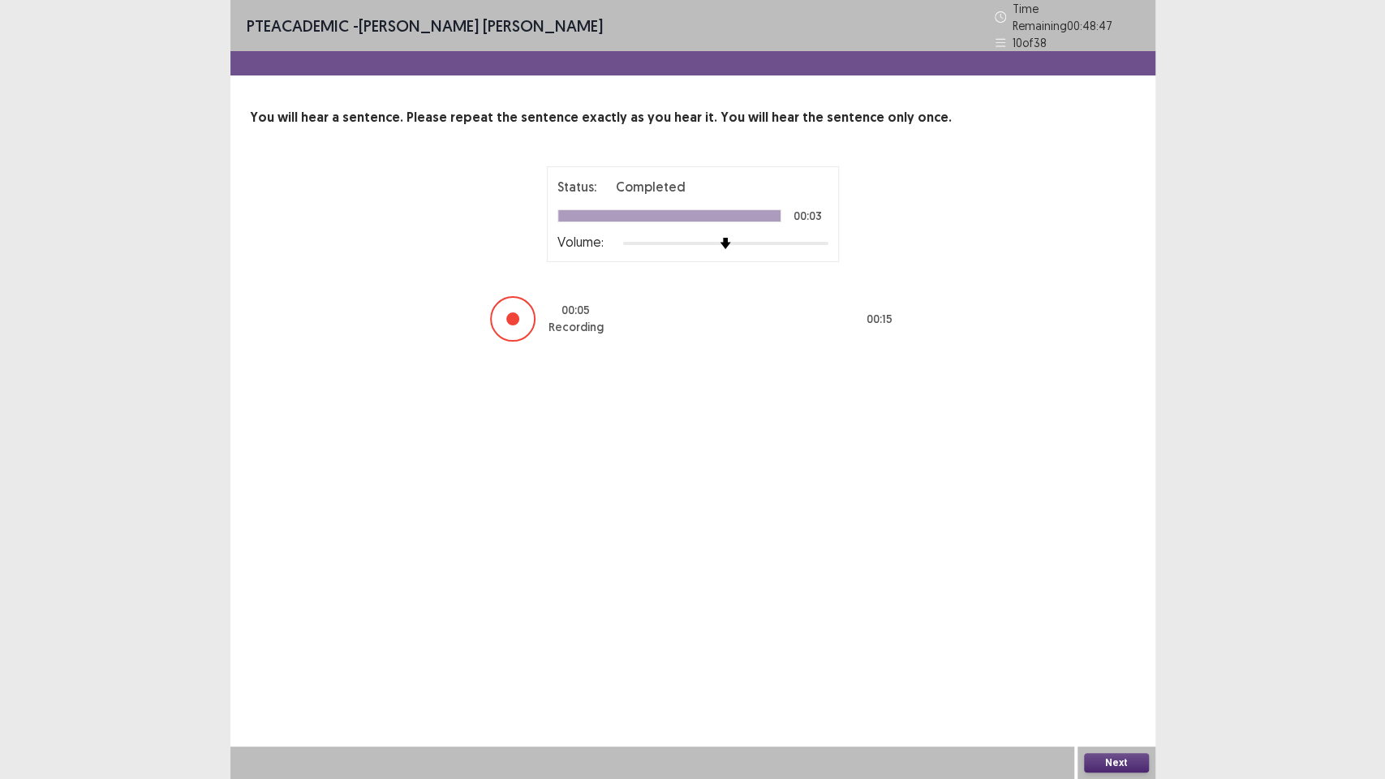
click at [1107, 657] on button "Next" at bounding box center [1116, 762] width 65 height 19
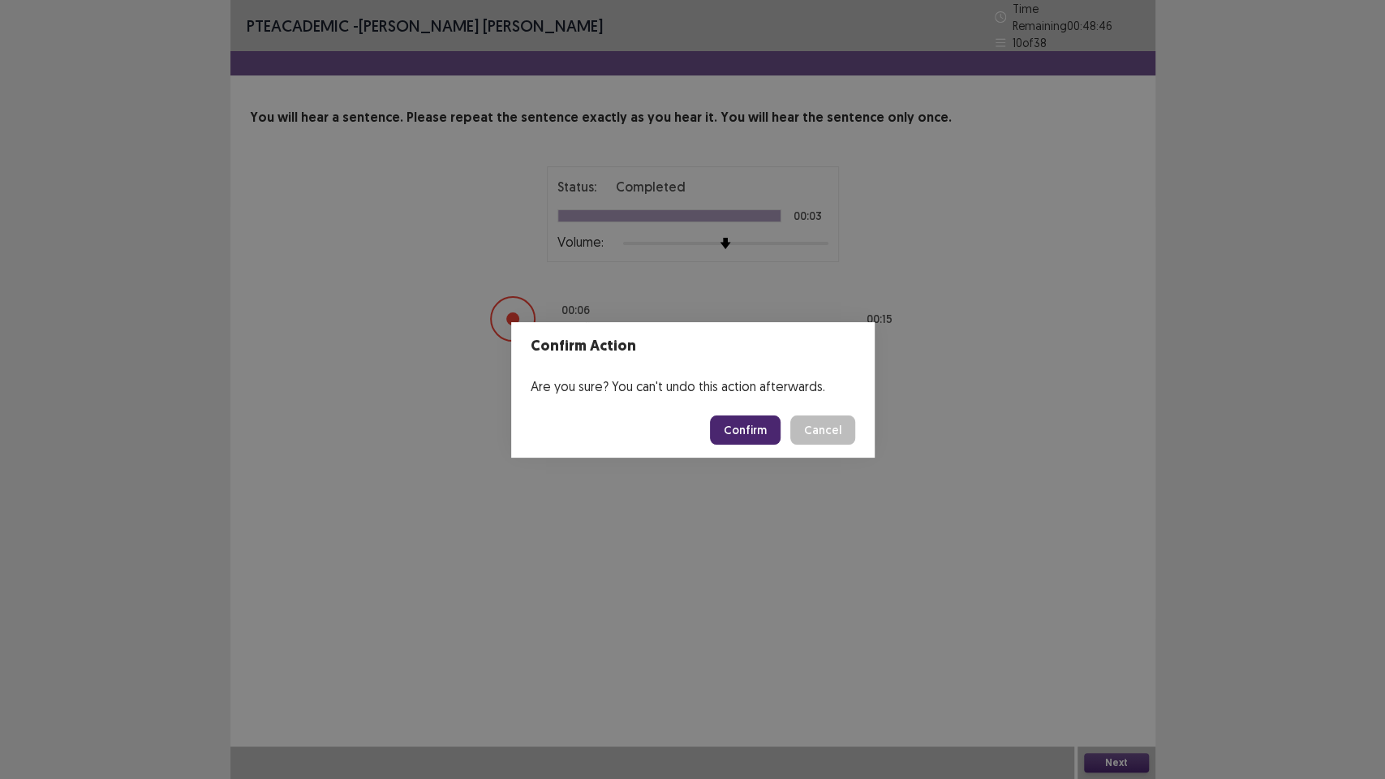
click at [754, 428] on button "Confirm" at bounding box center [745, 429] width 71 height 29
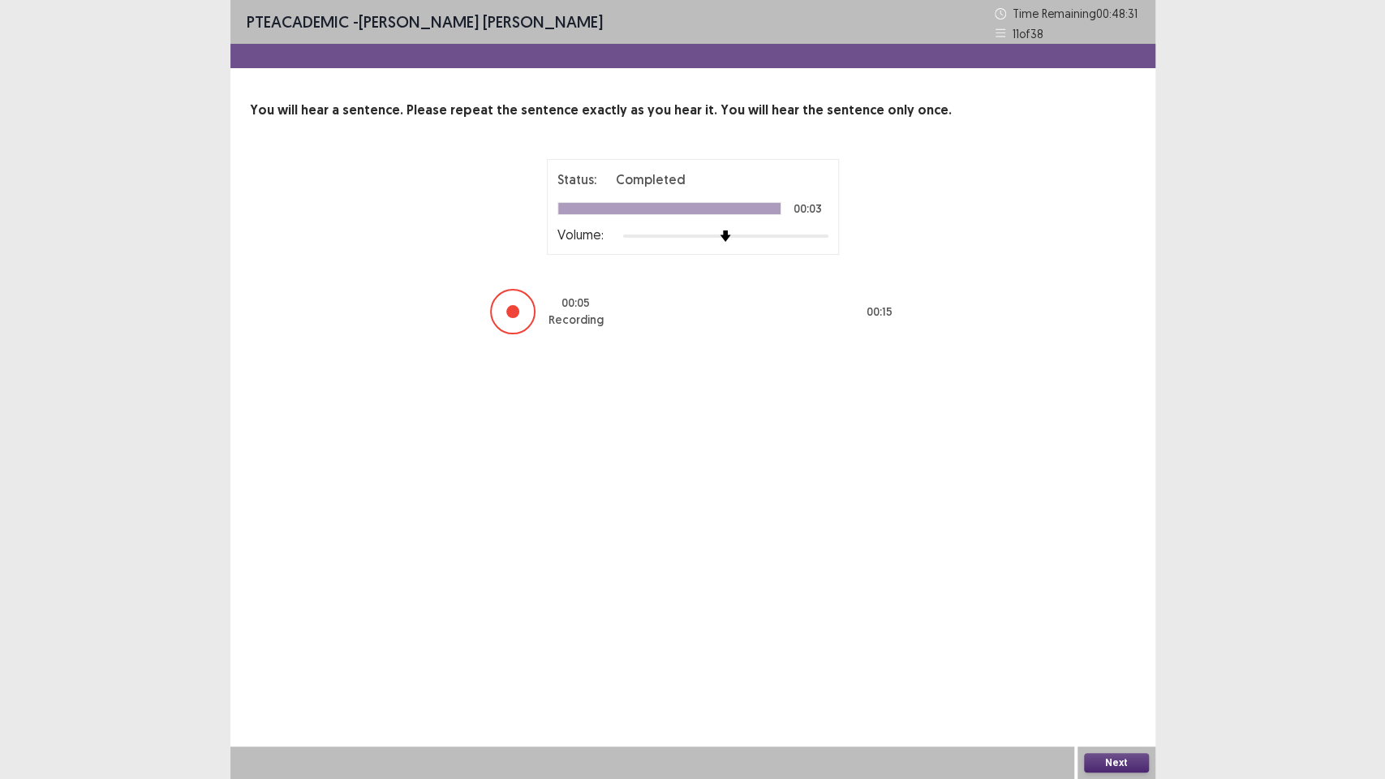
click at [1123, 657] on button "Next" at bounding box center [1116, 762] width 65 height 19
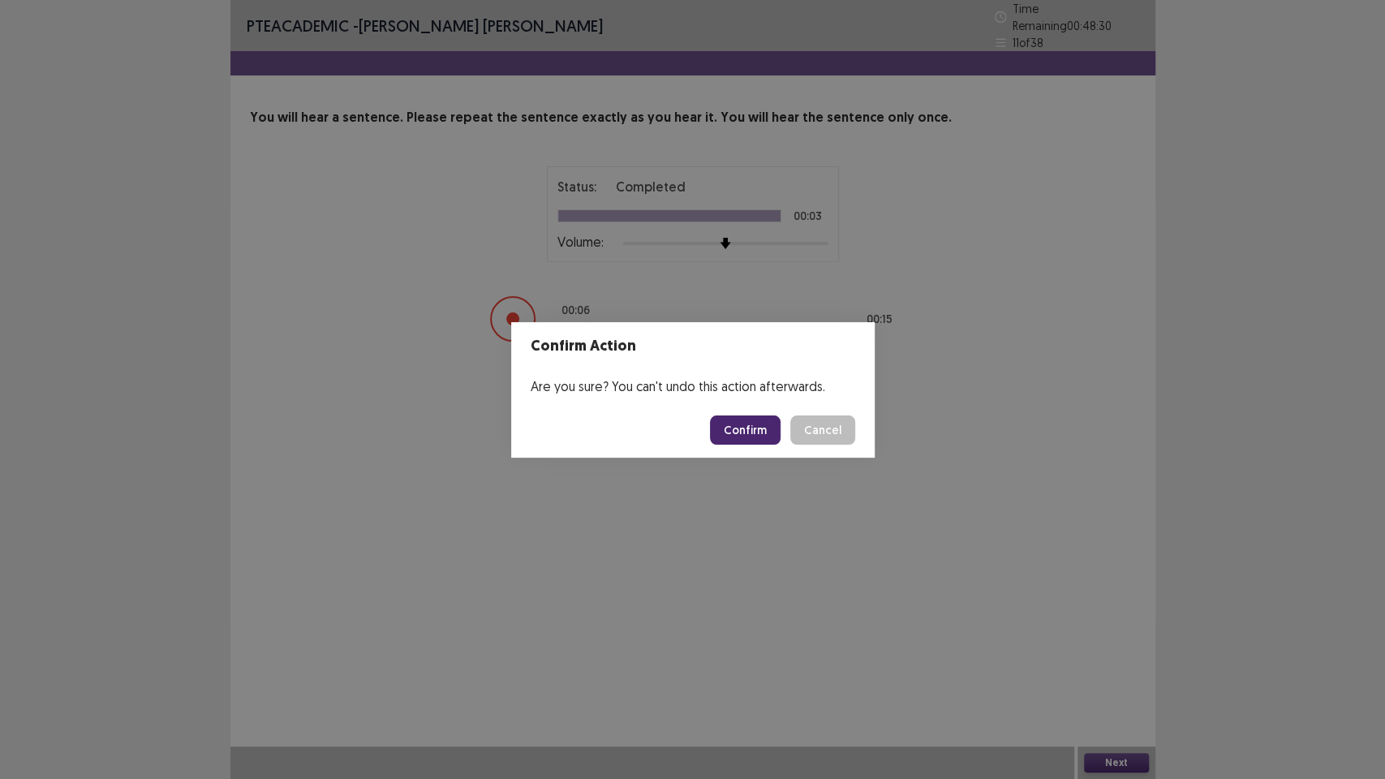
click at [752, 423] on button "Confirm" at bounding box center [745, 429] width 71 height 29
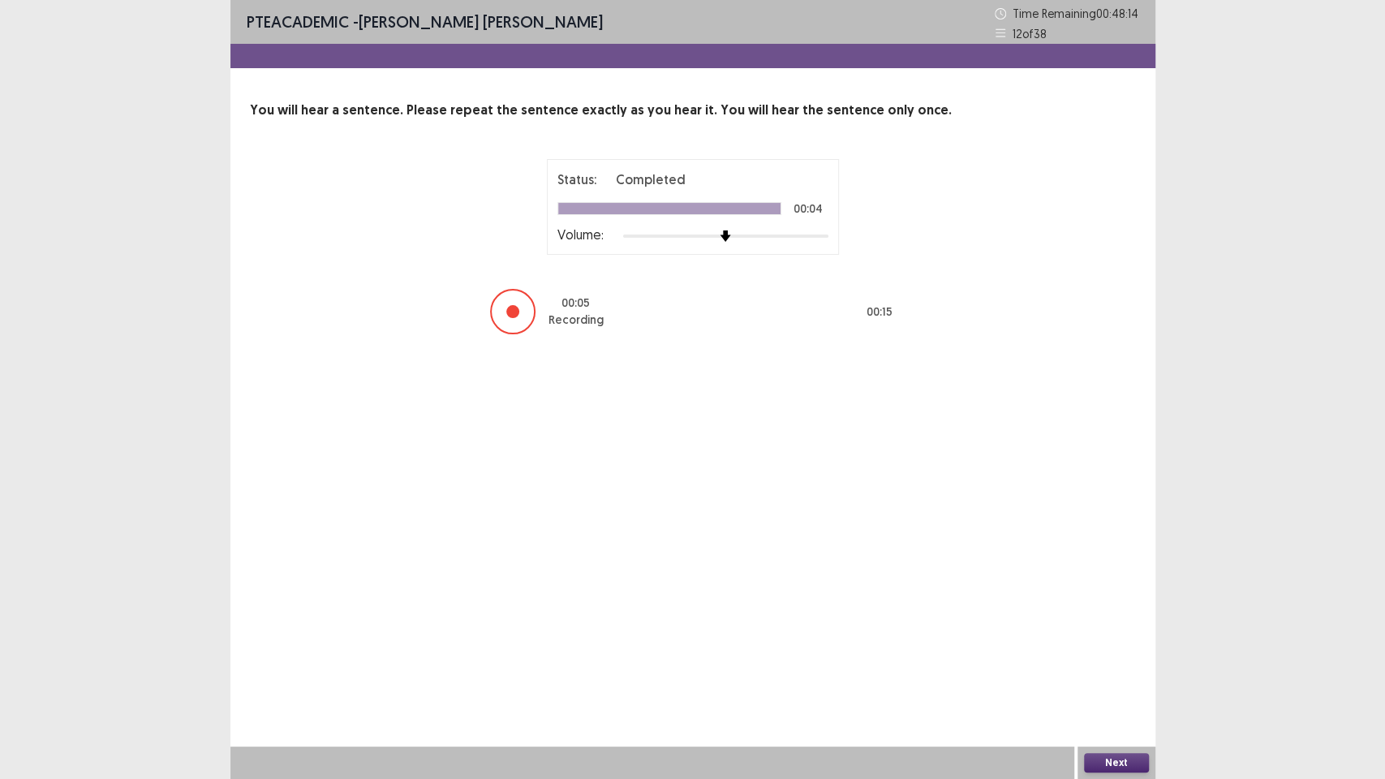
click at [1140, 657] on button "Next" at bounding box center [1116, 762] width 65 height 19
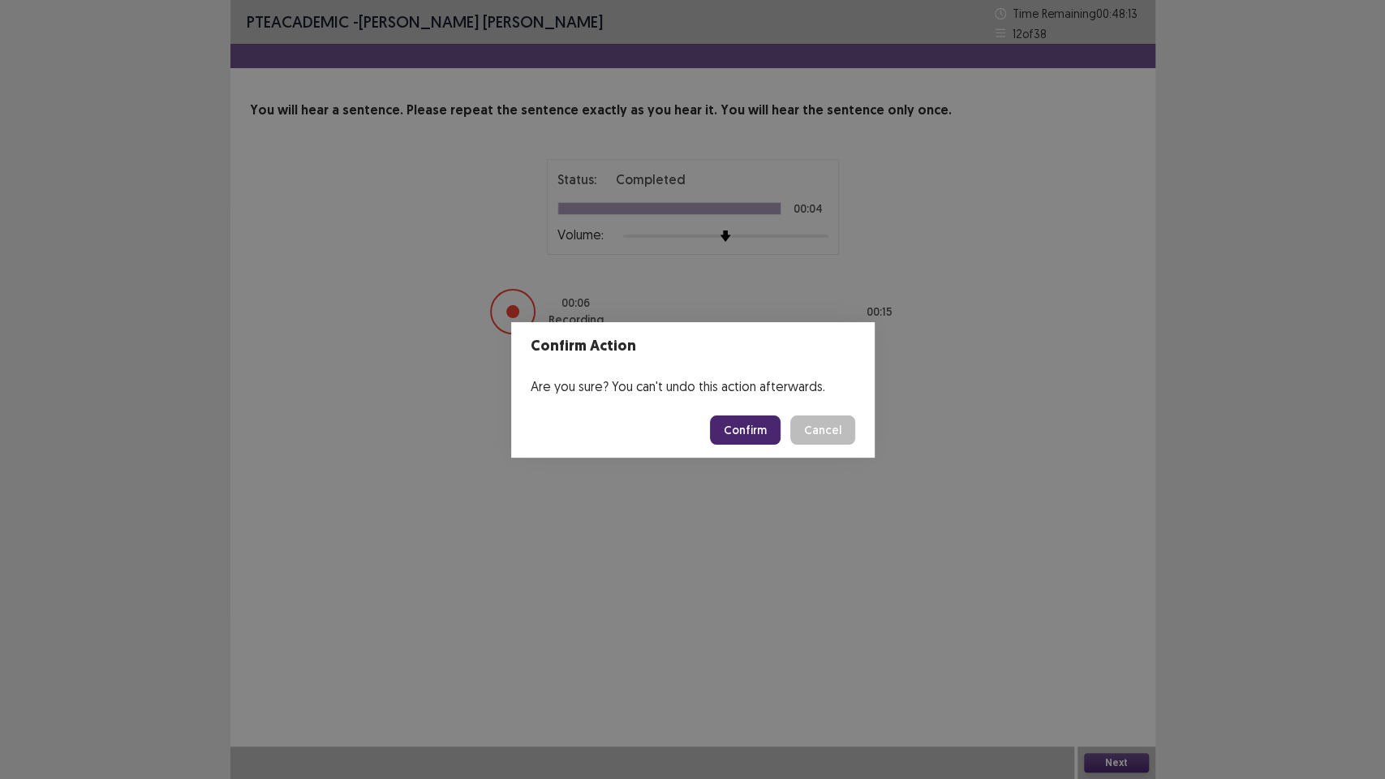
click at [774, 425] on button "Confirm" at bounding box center [745, 429] width 71 height 29
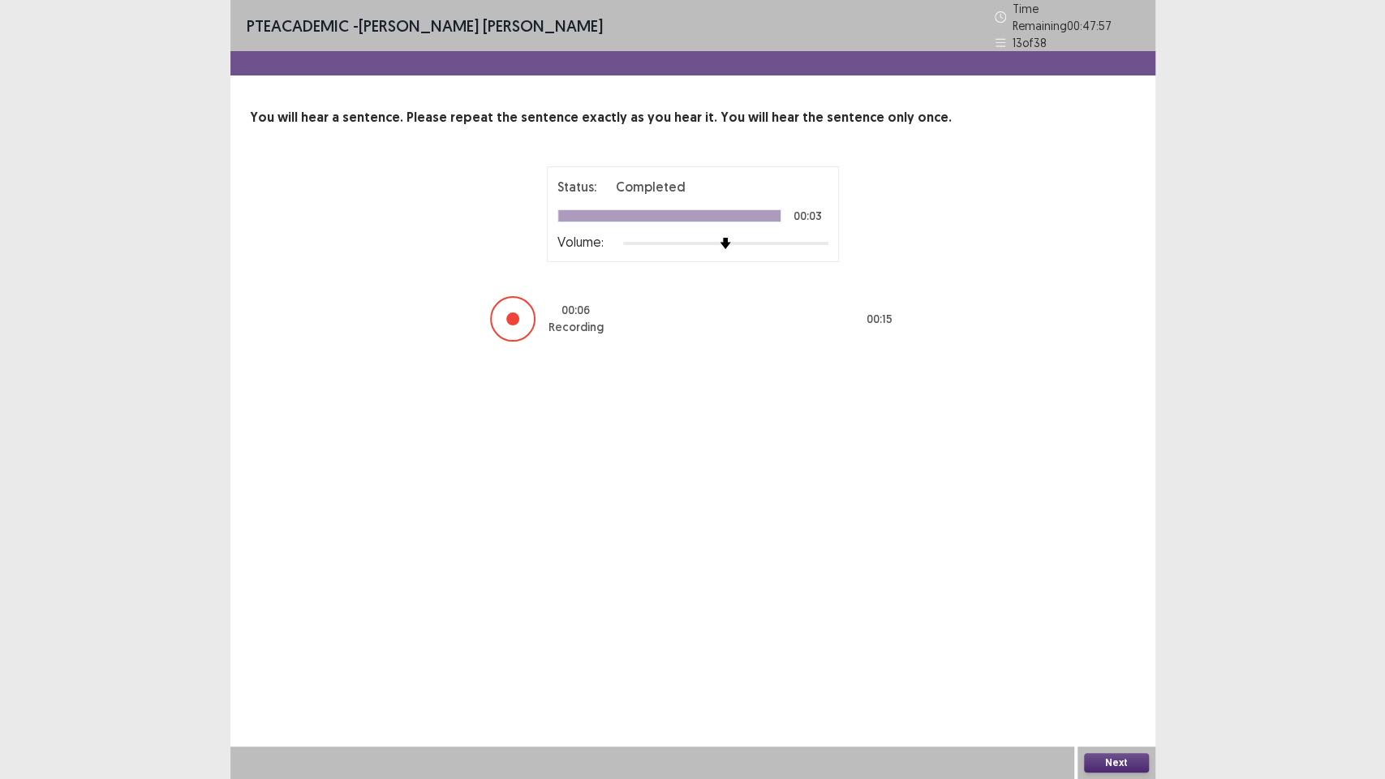
click at [1113, 657] on button "Next" at bounding box center [1116, 762] width 65 height 19
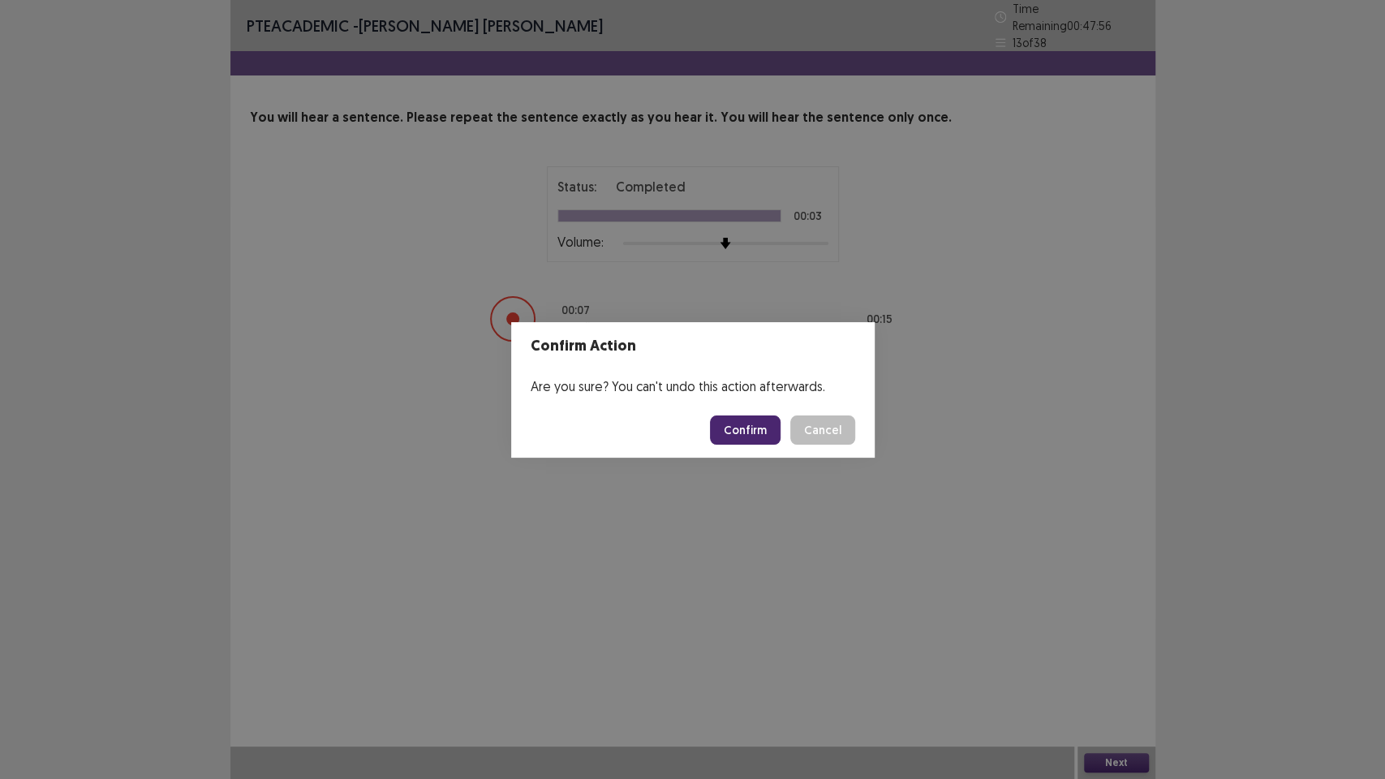
click at [715, 425] on button "Confirm" at bounding box center [745, 429] width 71 height 29
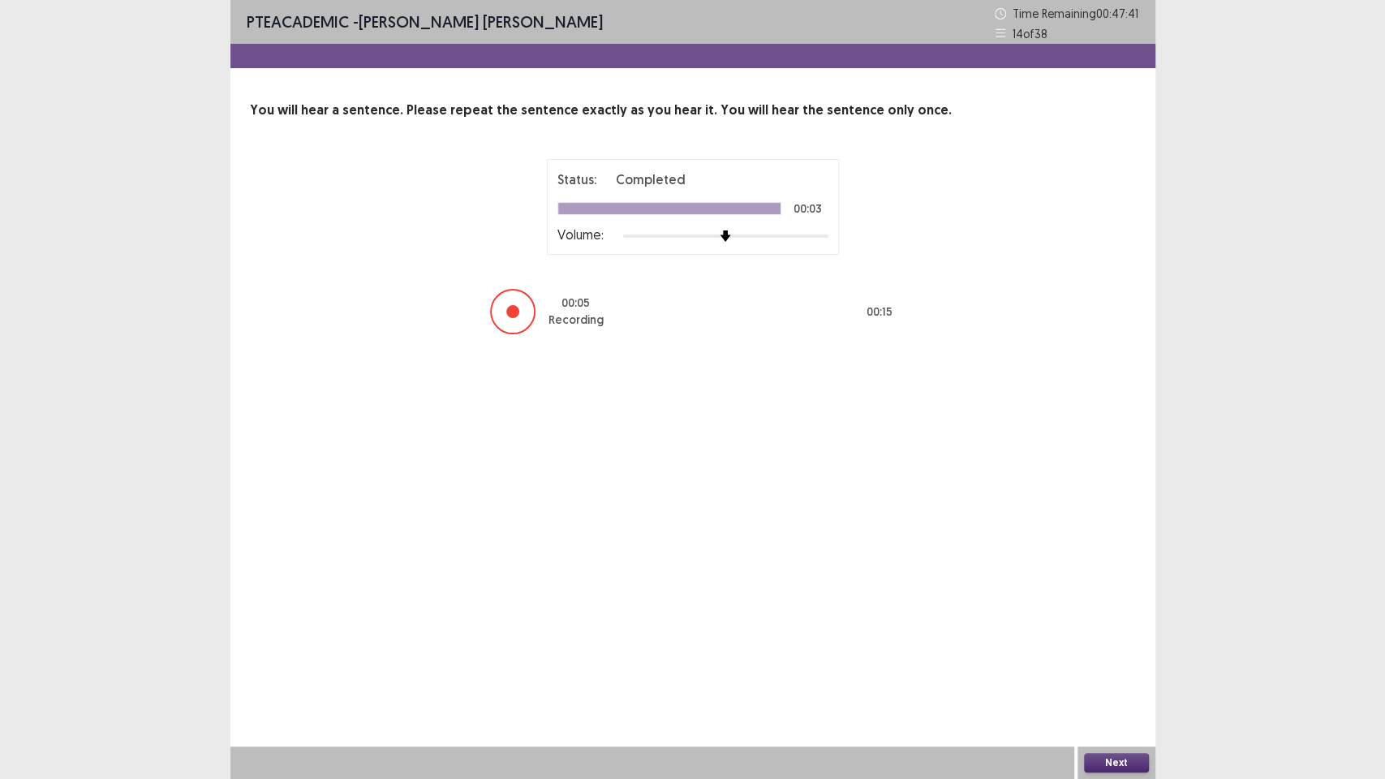
click at [1135, 657] on button "Next" at bounding box center [1116, 762] width 65 height 19
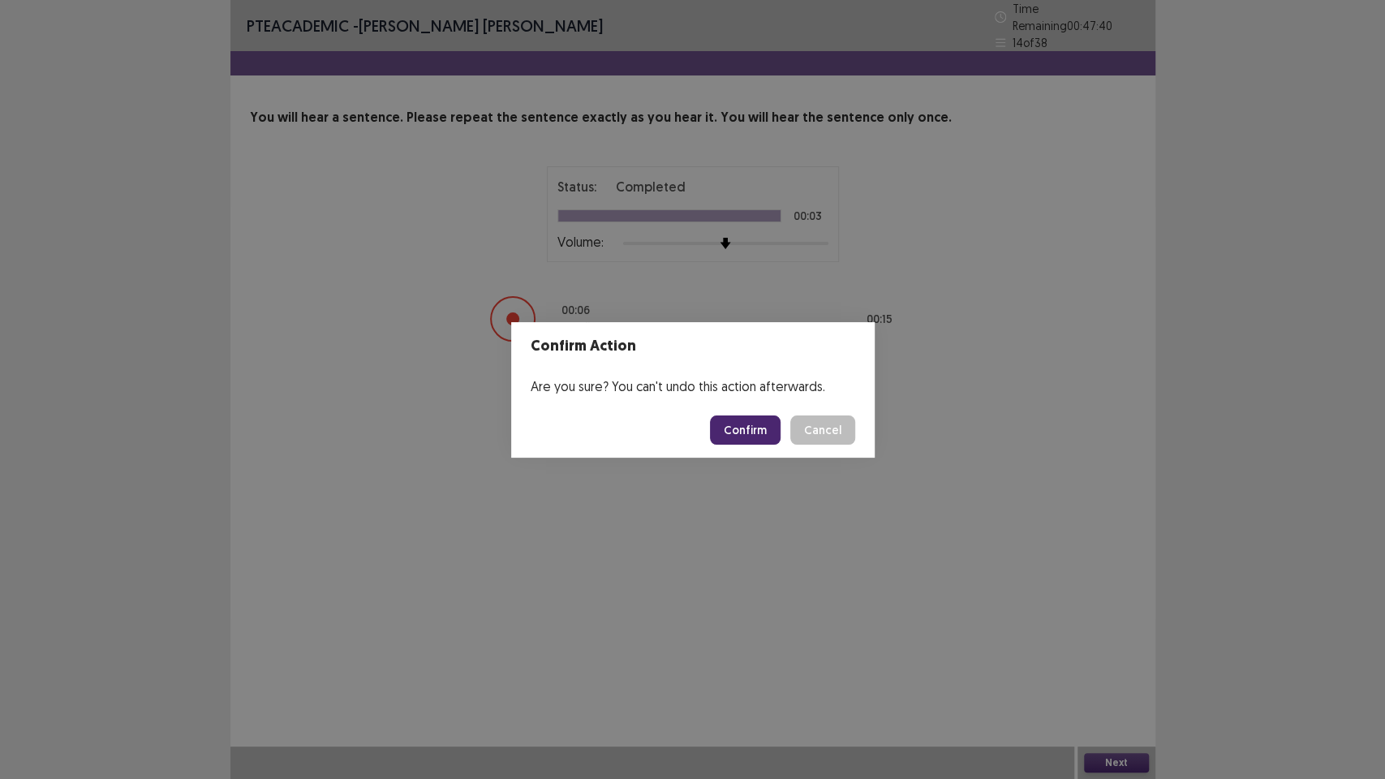
click at [767, 425] on button "Confirm" at bounding box center [745, 429] width 71 height 29
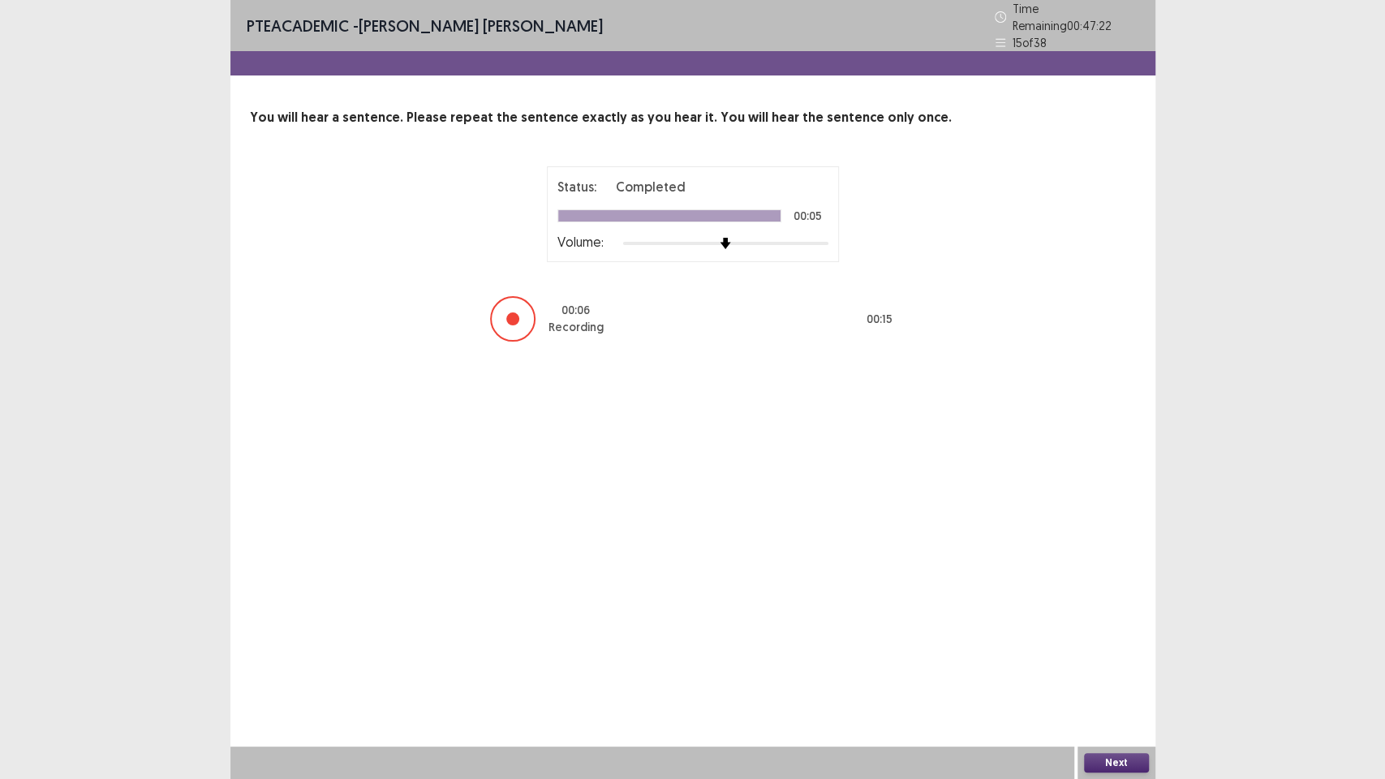
click at [1122, 657] on button "Next" at bounding box center [1116, 762] width 65 height 19
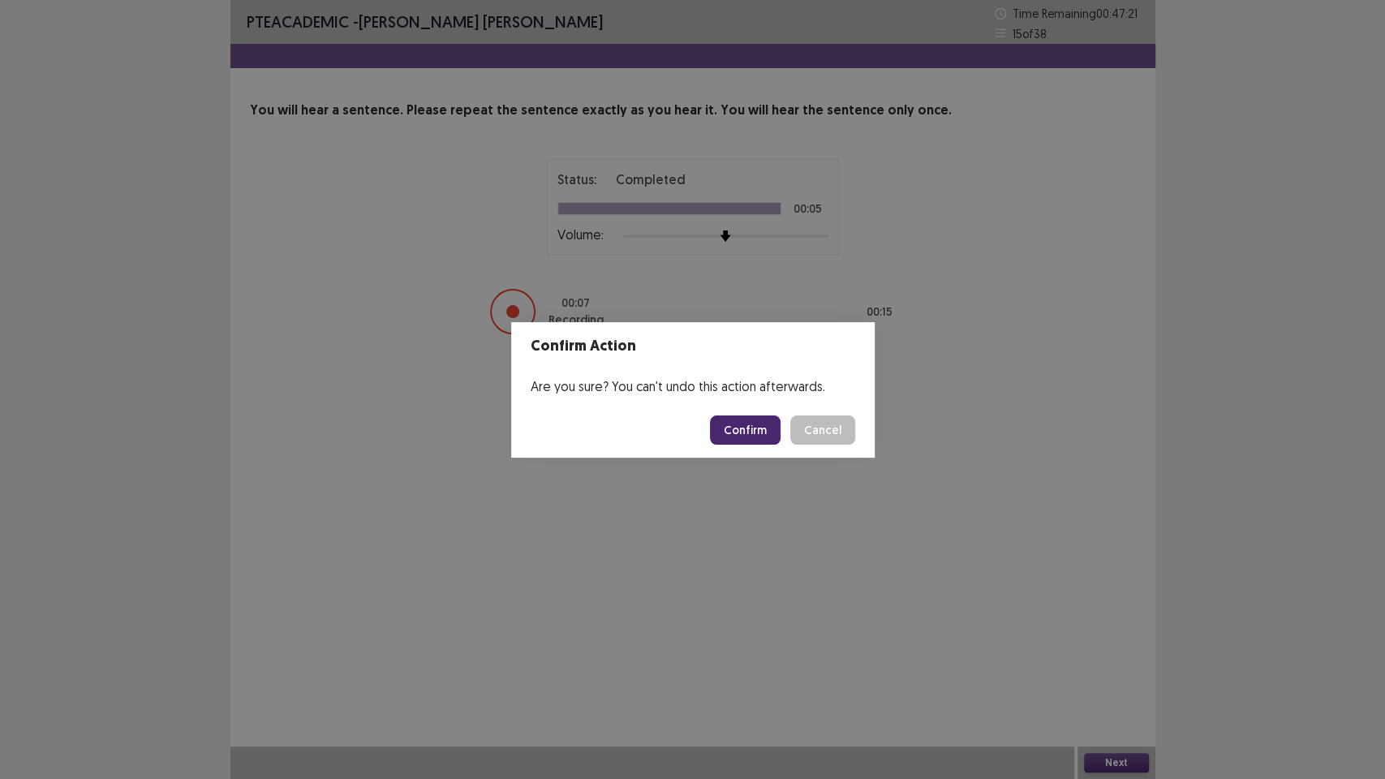
click at [737, 415] on button "Confirm" at bounding box center [745, 429] width 71 height 29
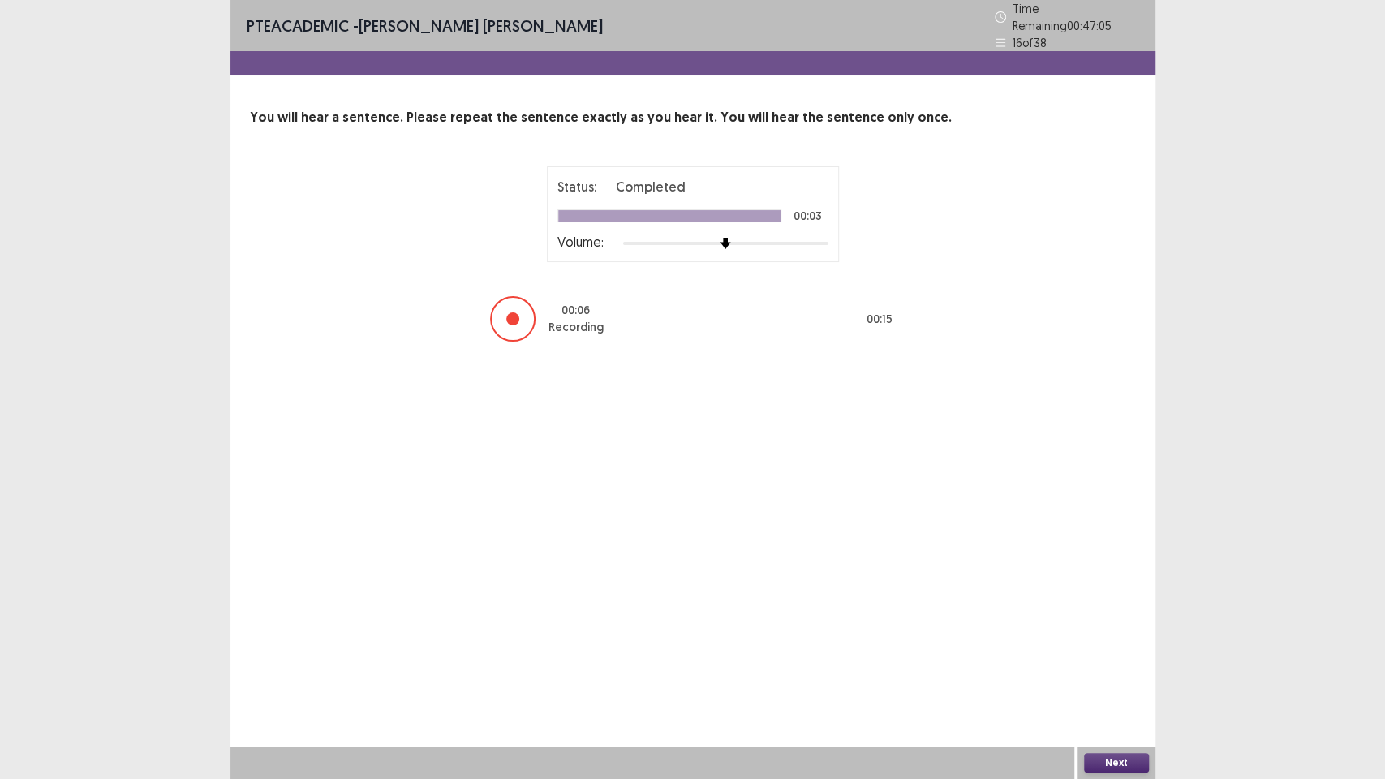
click at [1126, 657] on button "Next" at bounding box center [1116, 762] width 65 height 19
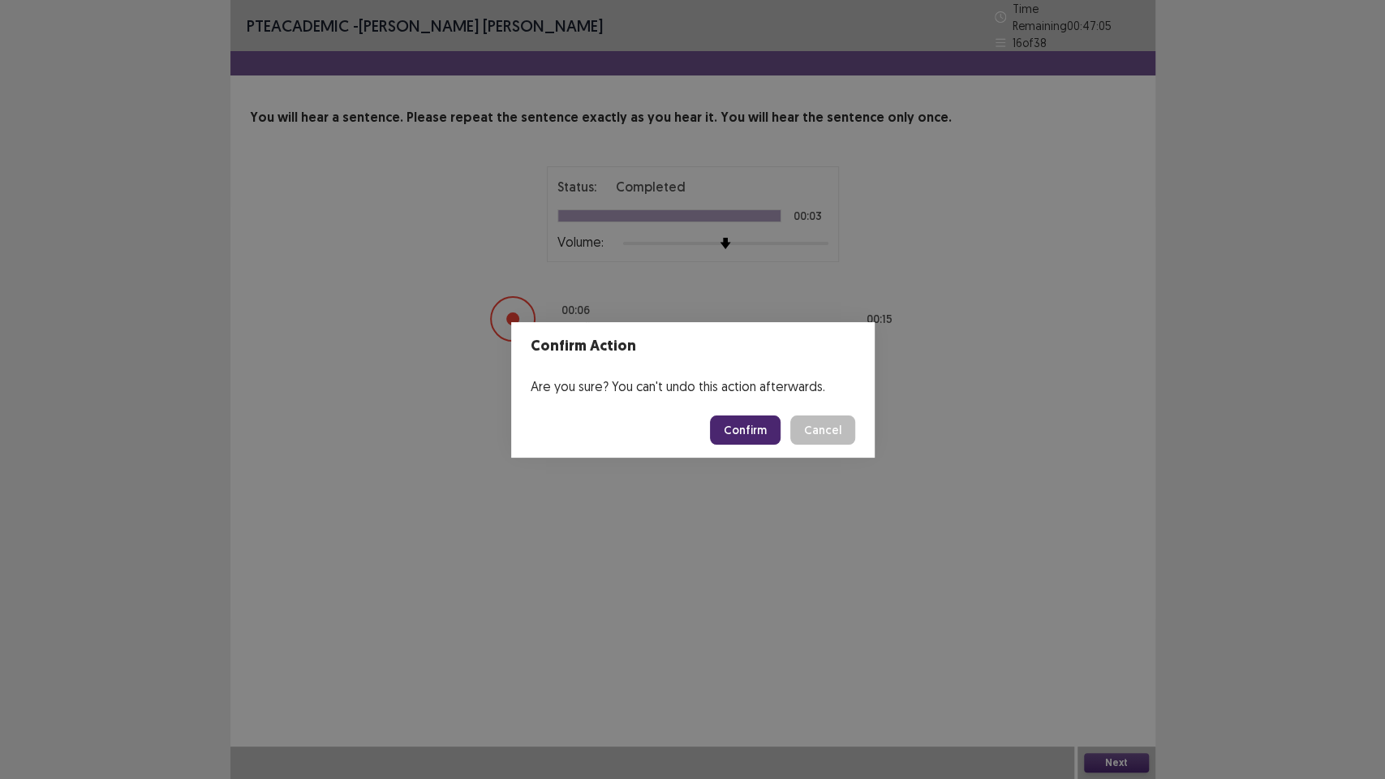
click at [754, 419] on button "Confirm" at bounding box center [745, 429] width 71 height 29
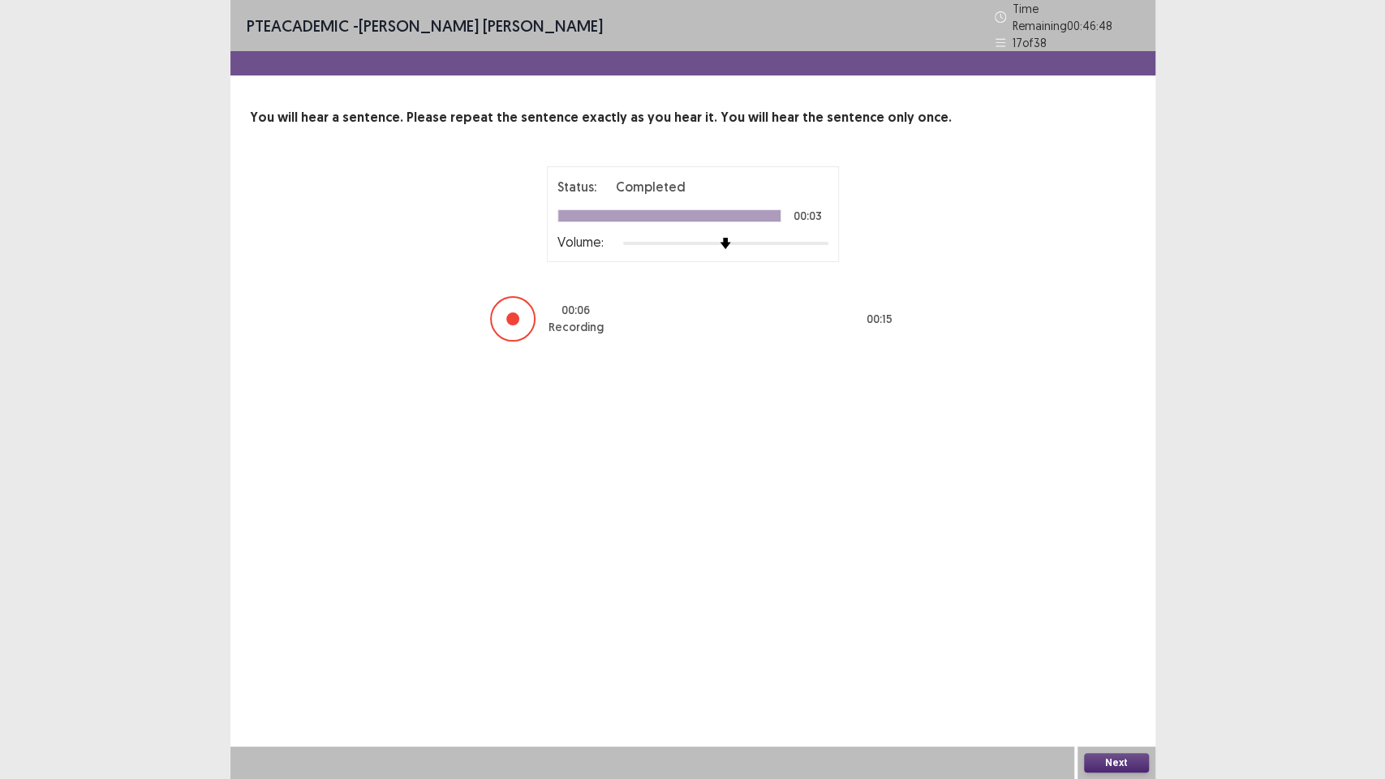
click at [1098, 657] on button "Next" at bounding box center [1116, 762] width 65 height 19
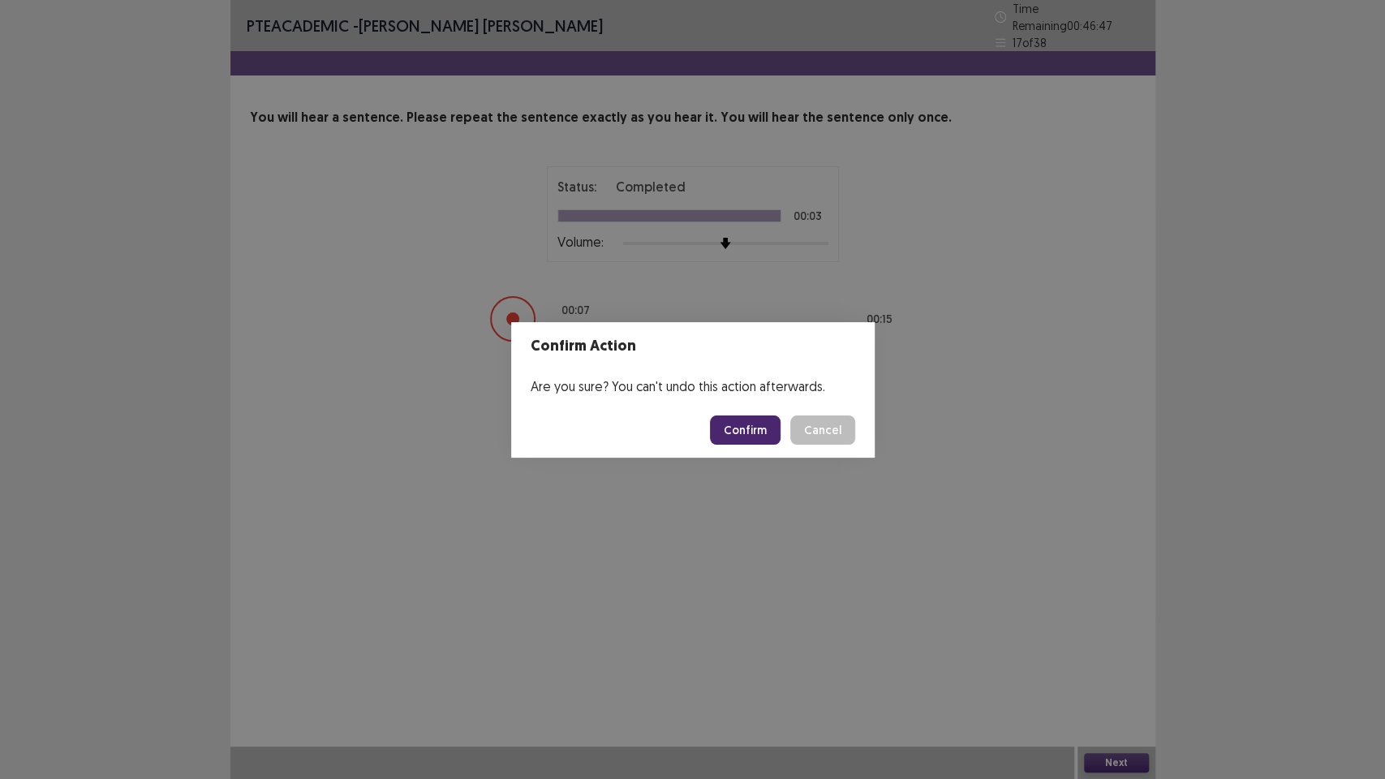
click at [736, 422] on button "Confirm" at bounding box center [745, 429] width 71 height 29
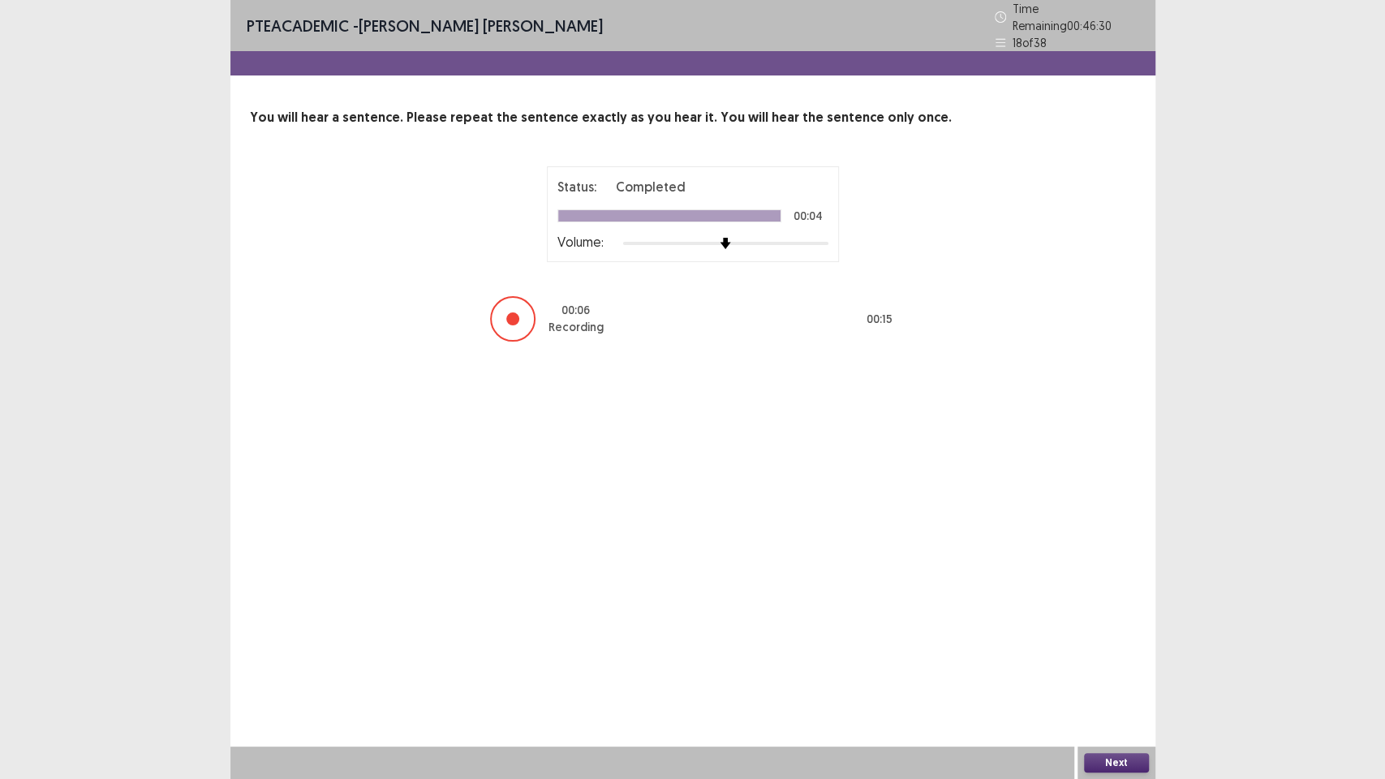
click at [1110, 657] on button "Next" at bounding box center [1116, 762] width 65 height 19
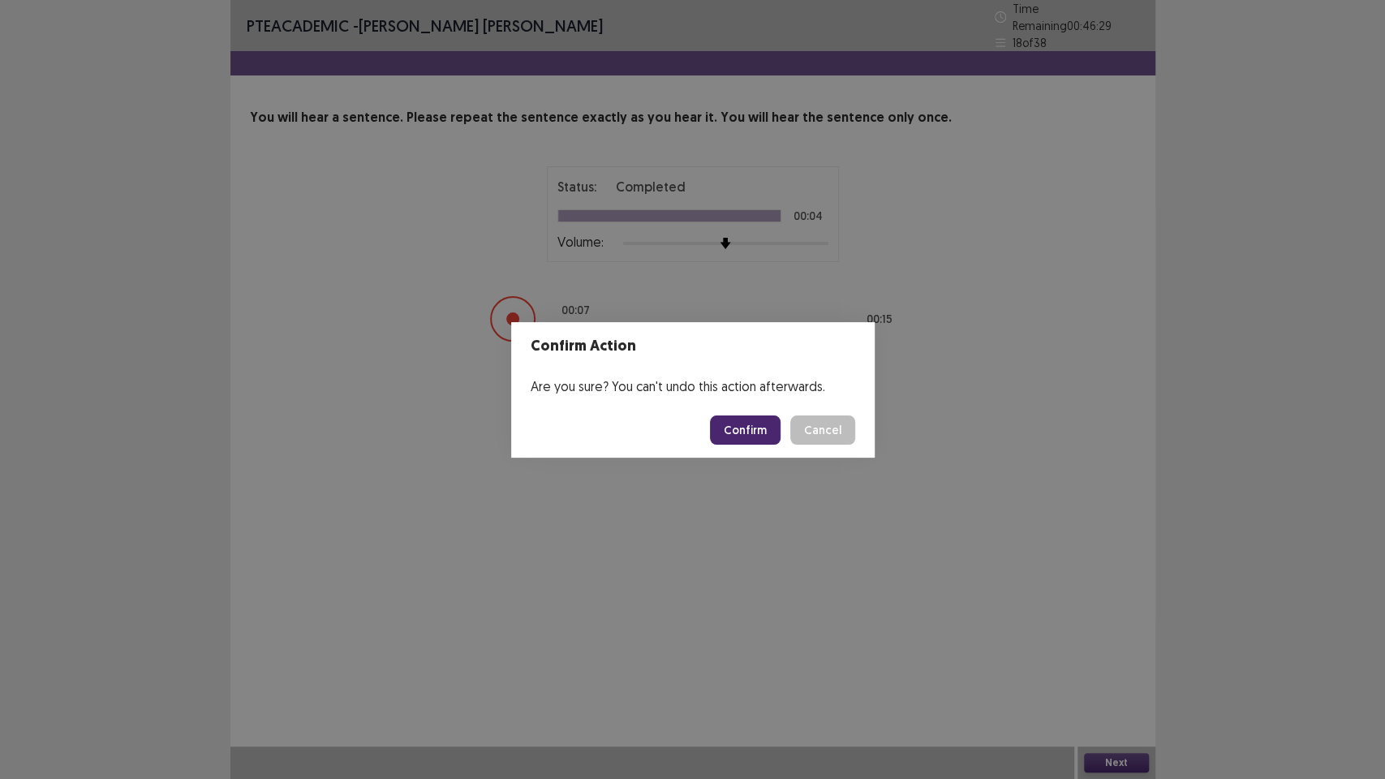
click at [759, 435] on button "Confirm" at bounding box center [745, 429] width 71 height 29
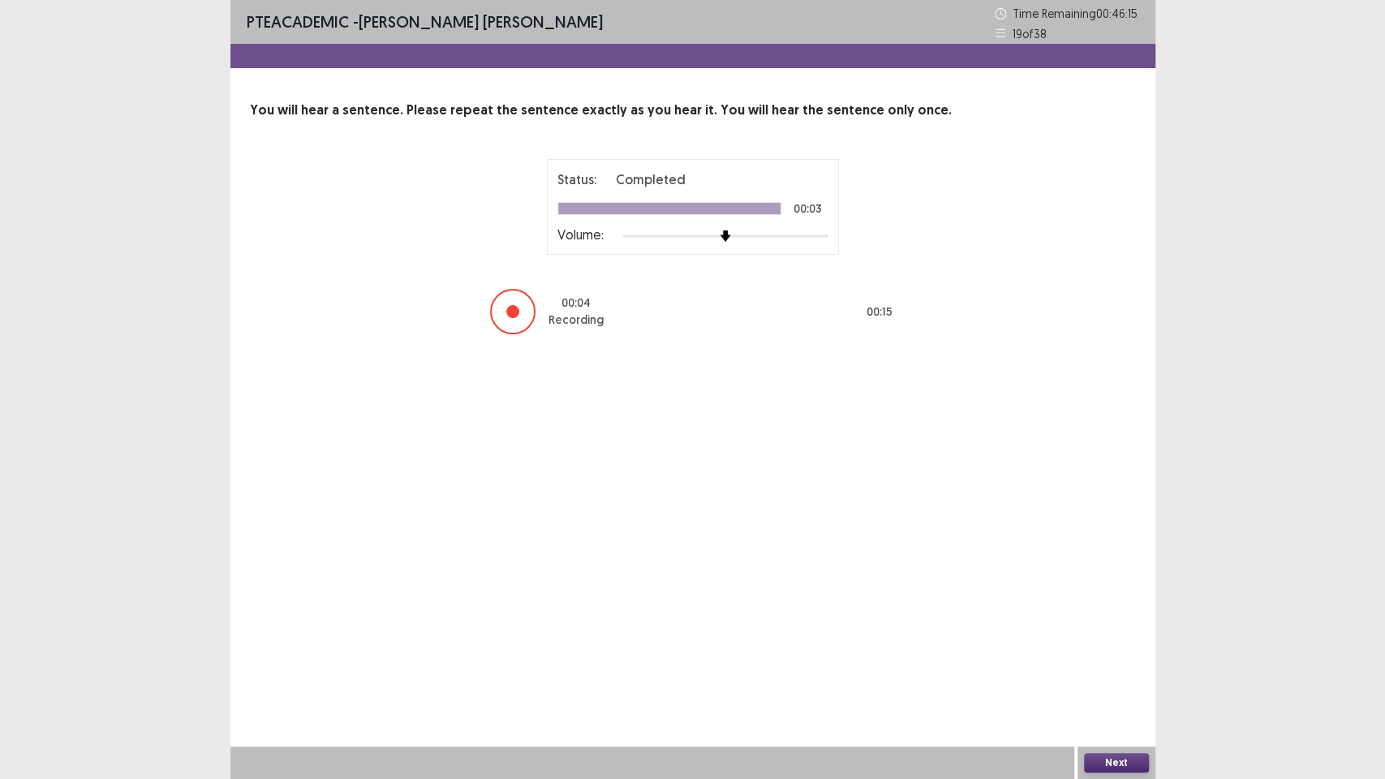
click at [1111, 657] on button "Next" at bounding box center [1116, 762] width 65 height 19
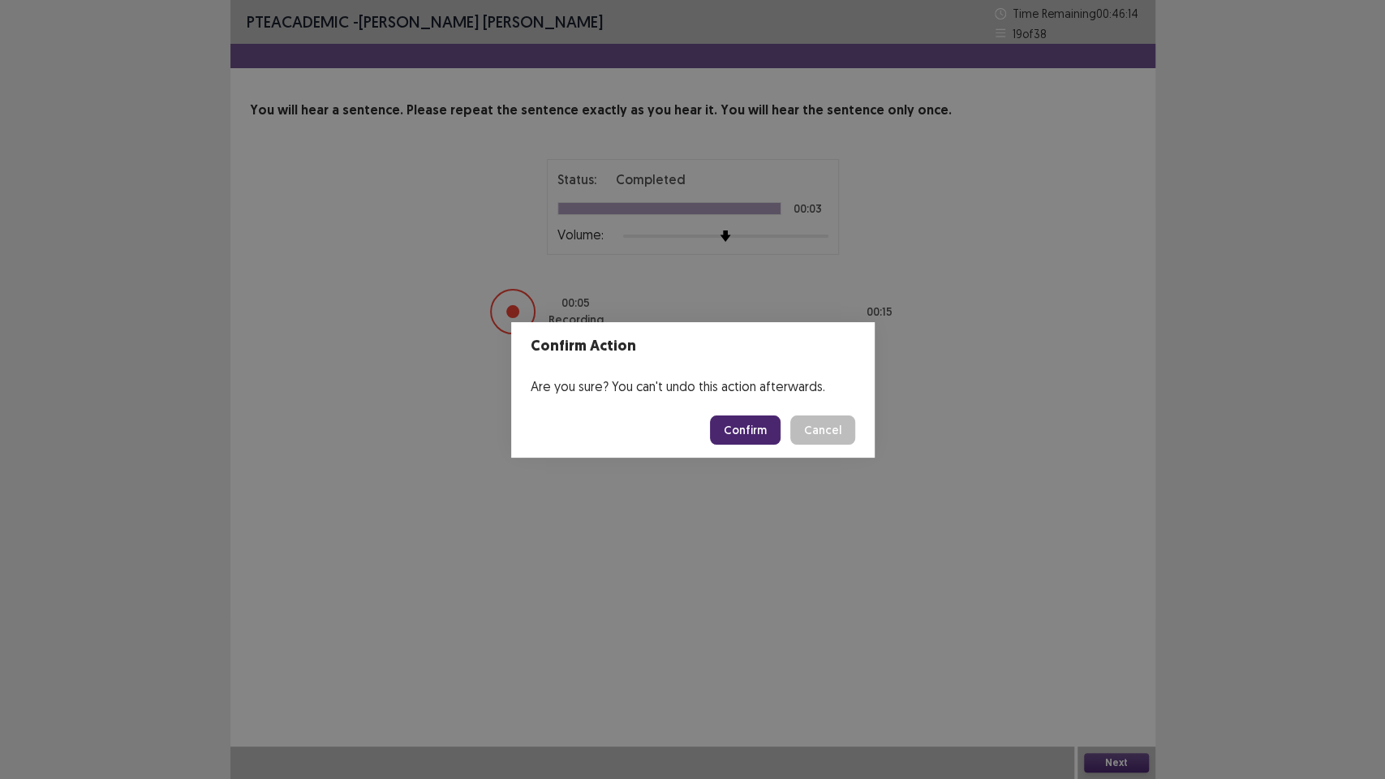
click at [754, 425] on button "Confirm" at bounding box center [745, 429] width 71 height 29
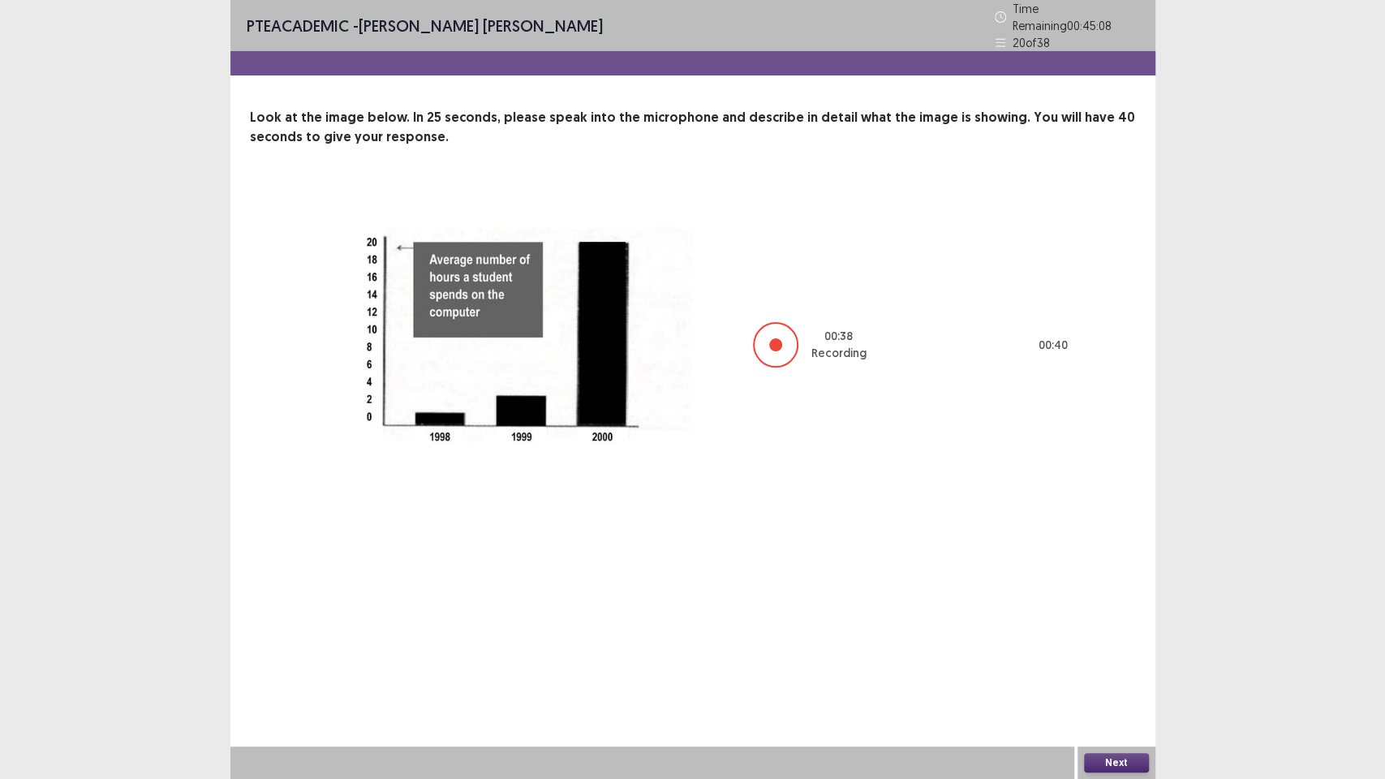
click at [1115, 657] on button "Next" at bounding box center [1116, 762] width 65 height 19
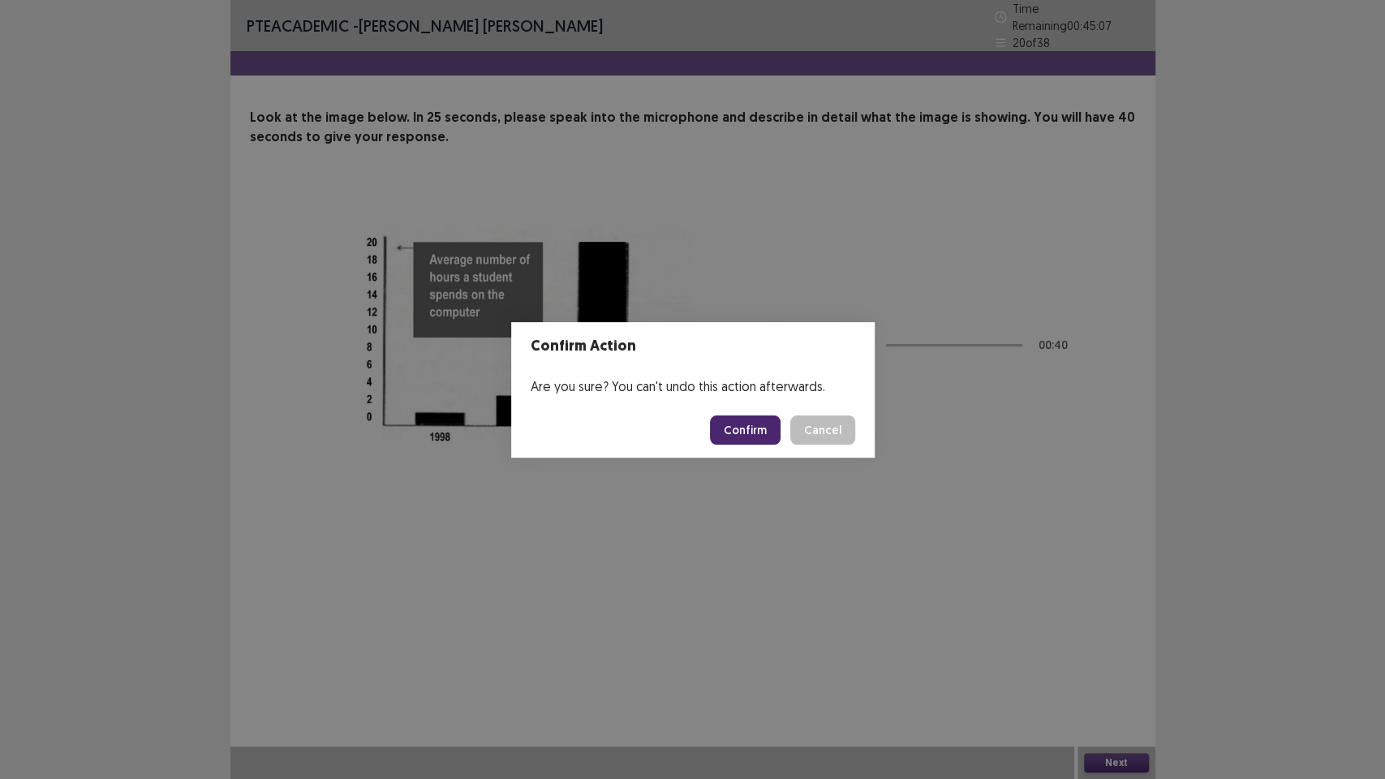
click at [745, 417] on button "Confirm" at bounding box center [745, 429] width 71 height 29
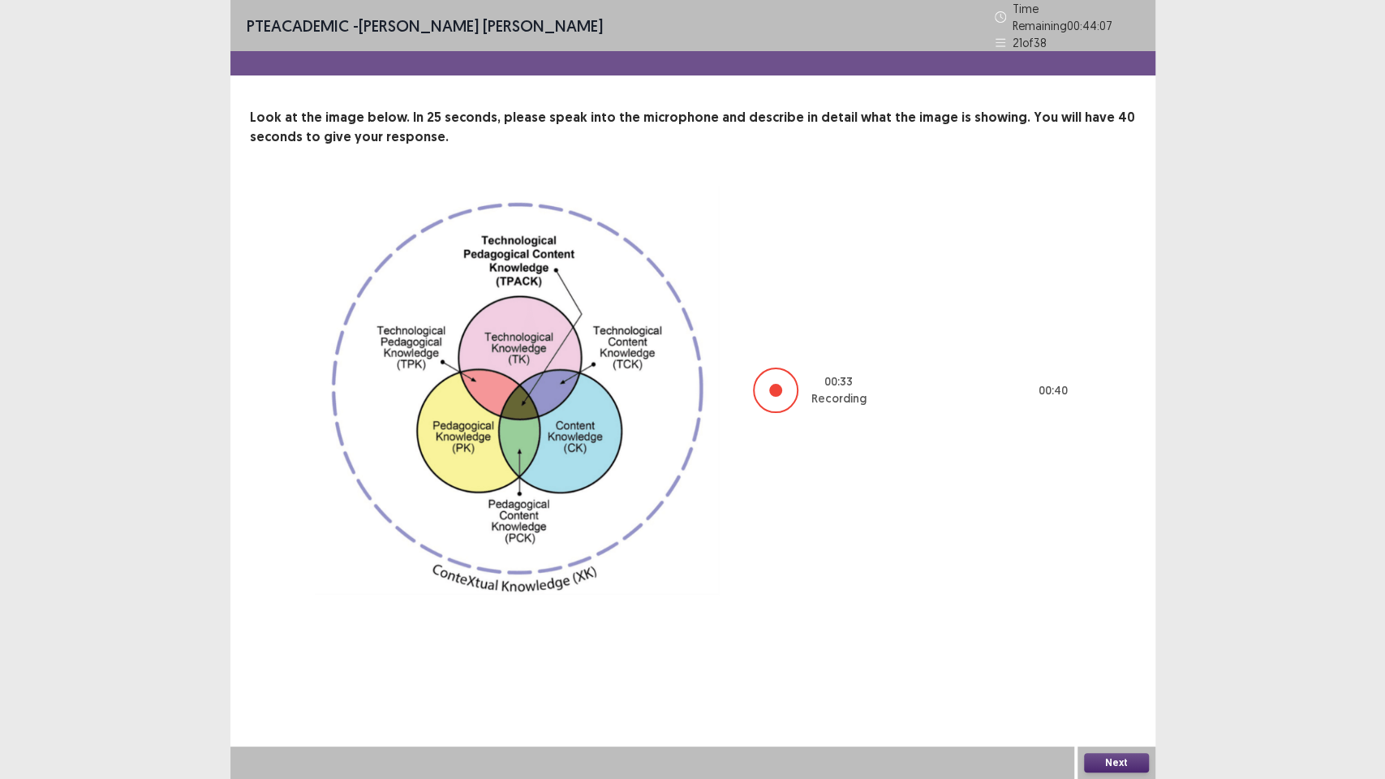
click at [1118, 657] on button "Next" at bounding box center [1116, 762] width 65 height 19
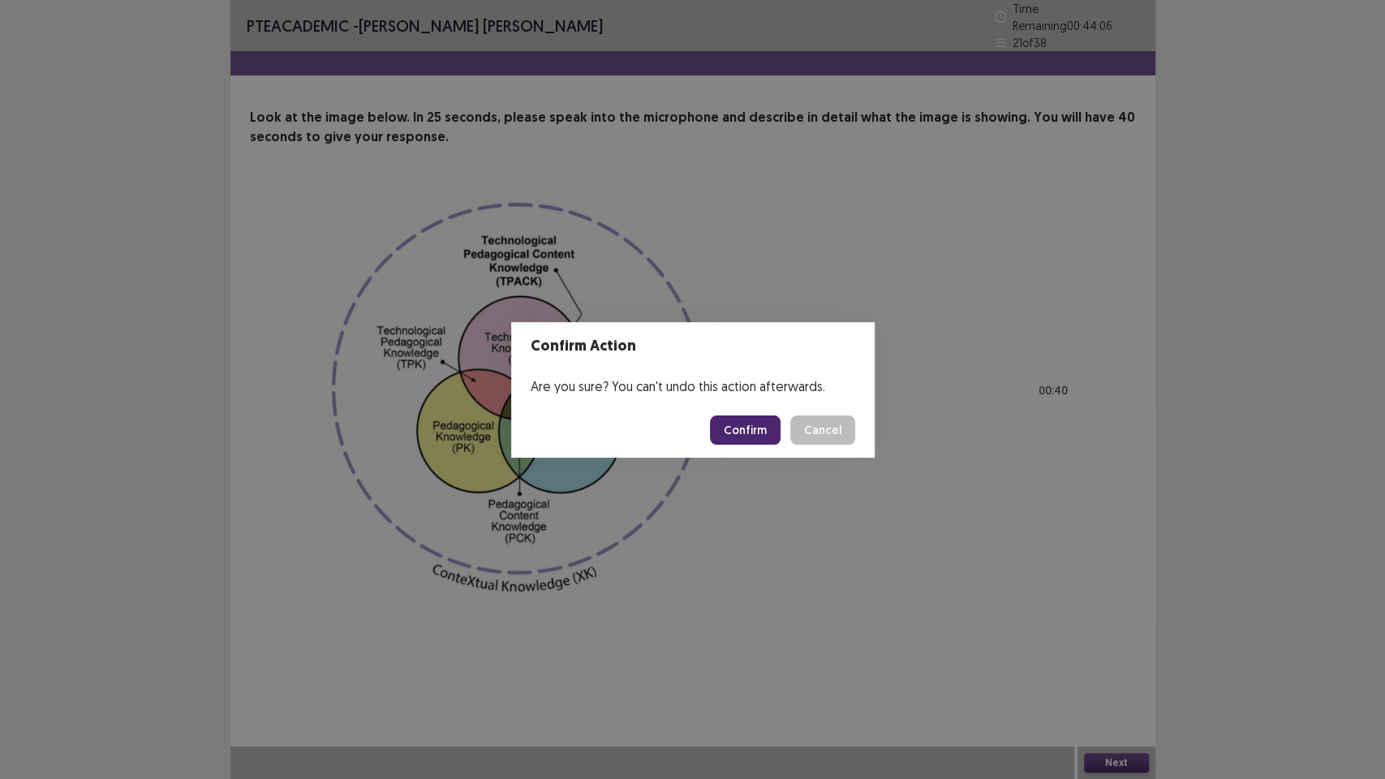
click at [759, 419] on button "Confirm" at bounding box center [745, 429] width 71 height 29
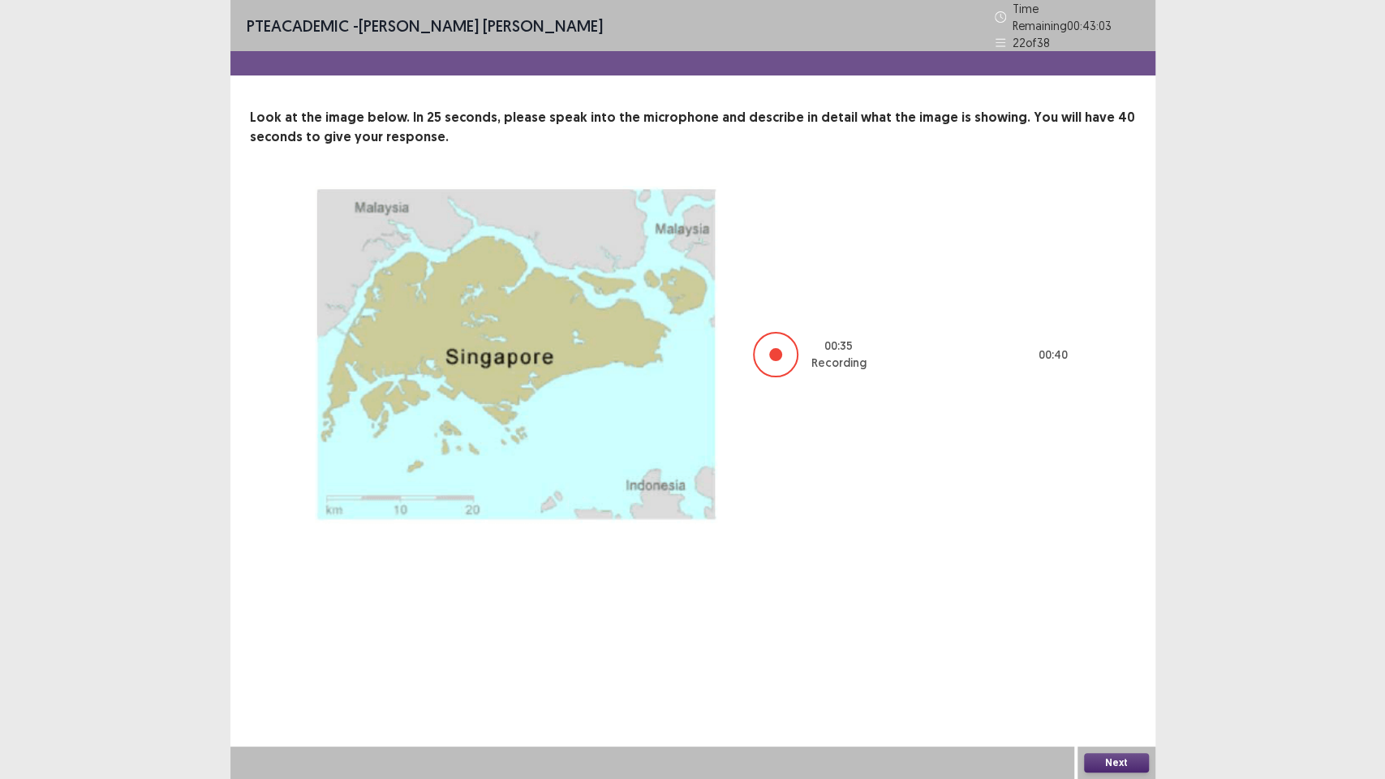
click at [1123, 657] on button "Next" at bounding box center [1116, 762] width 65 height 19
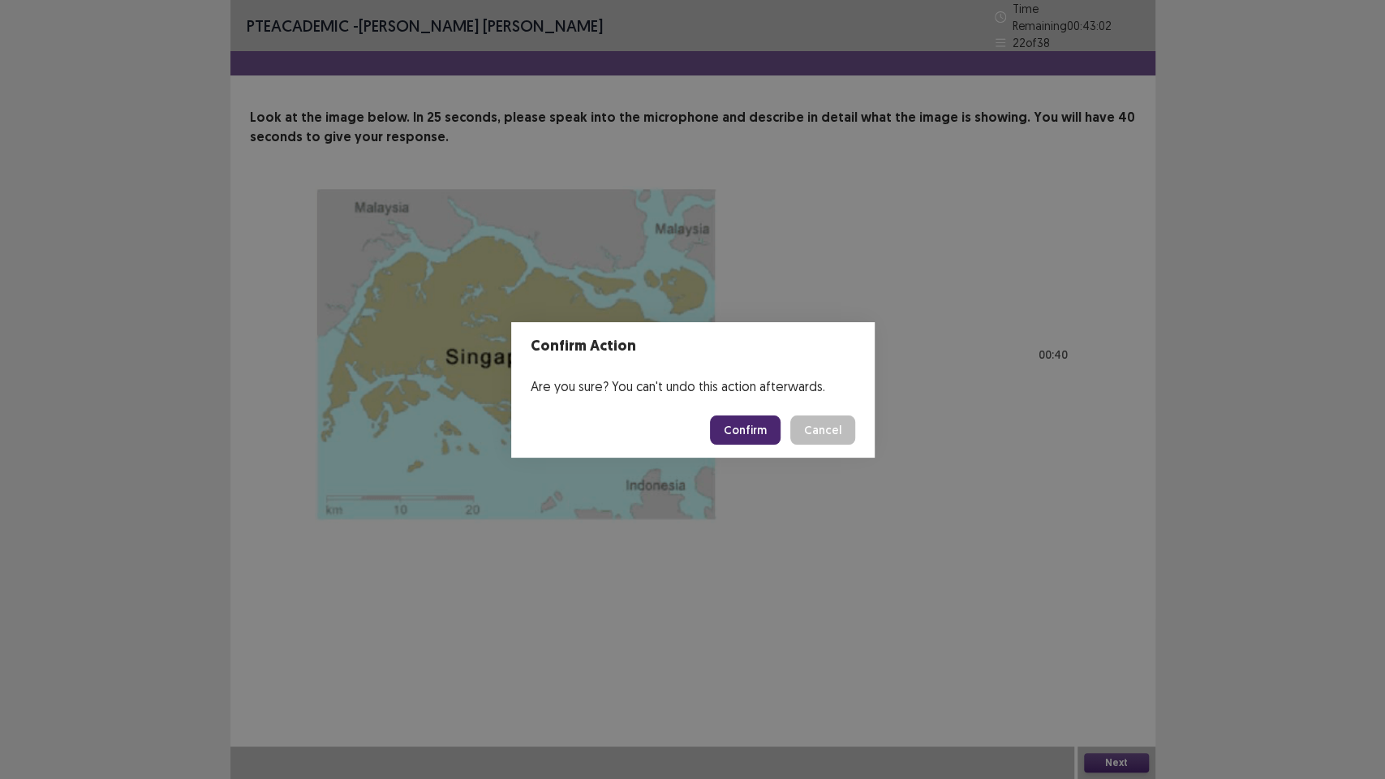
click at [762, 441] on button "Confirm" at bounding box center [745, 429] width 71 height 29
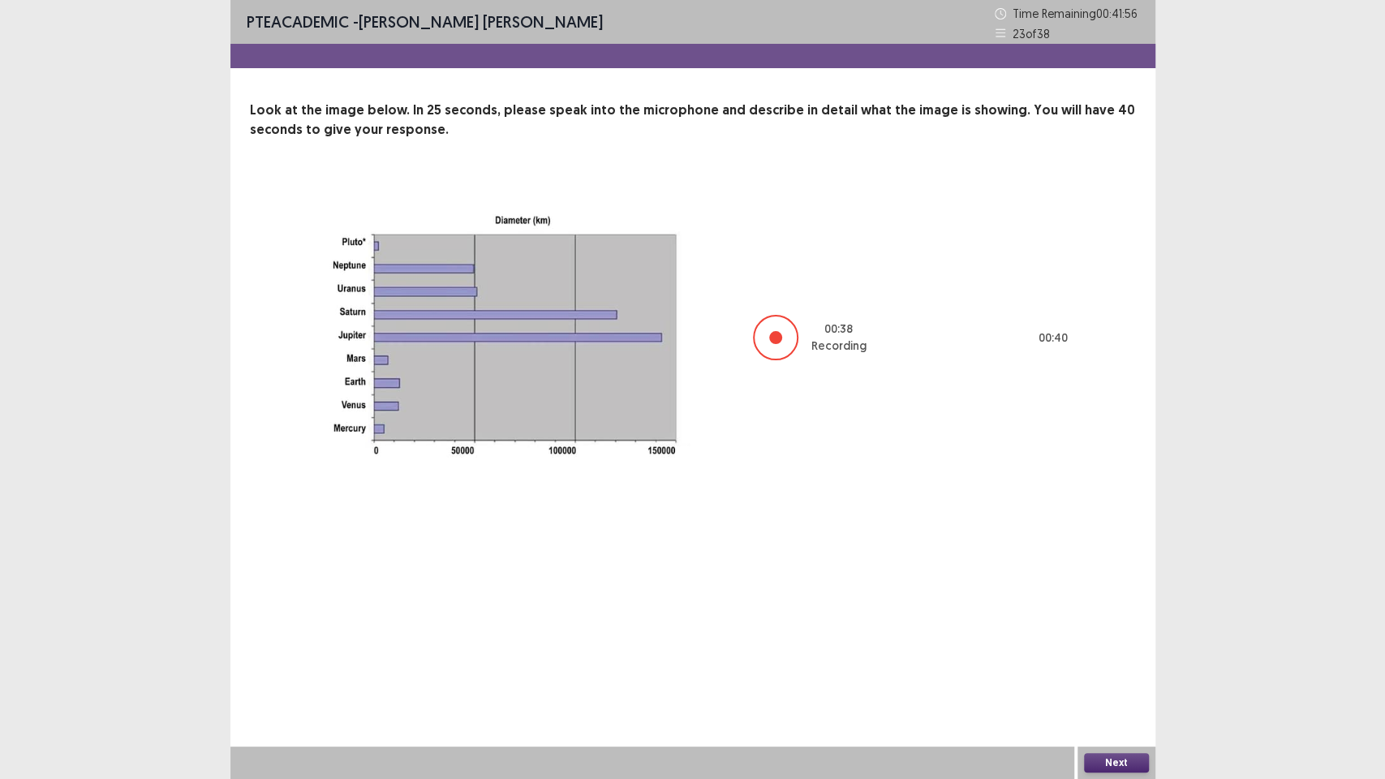
click at [1130, 657] on button "Next" at bounding box center [1116, 762] width 65 height 19
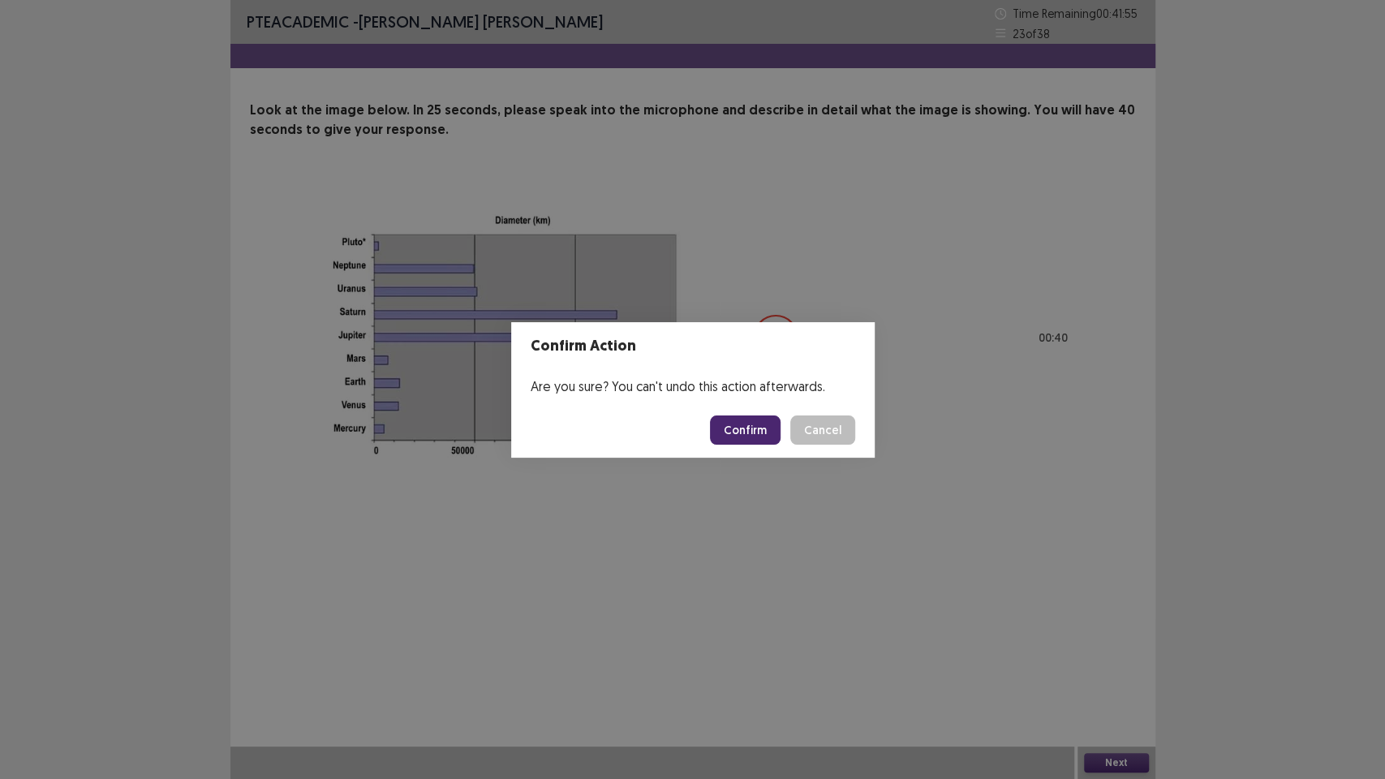
click at [755, 433] on button "Confirm" at bounding box center [745, 429] width 71 height 29
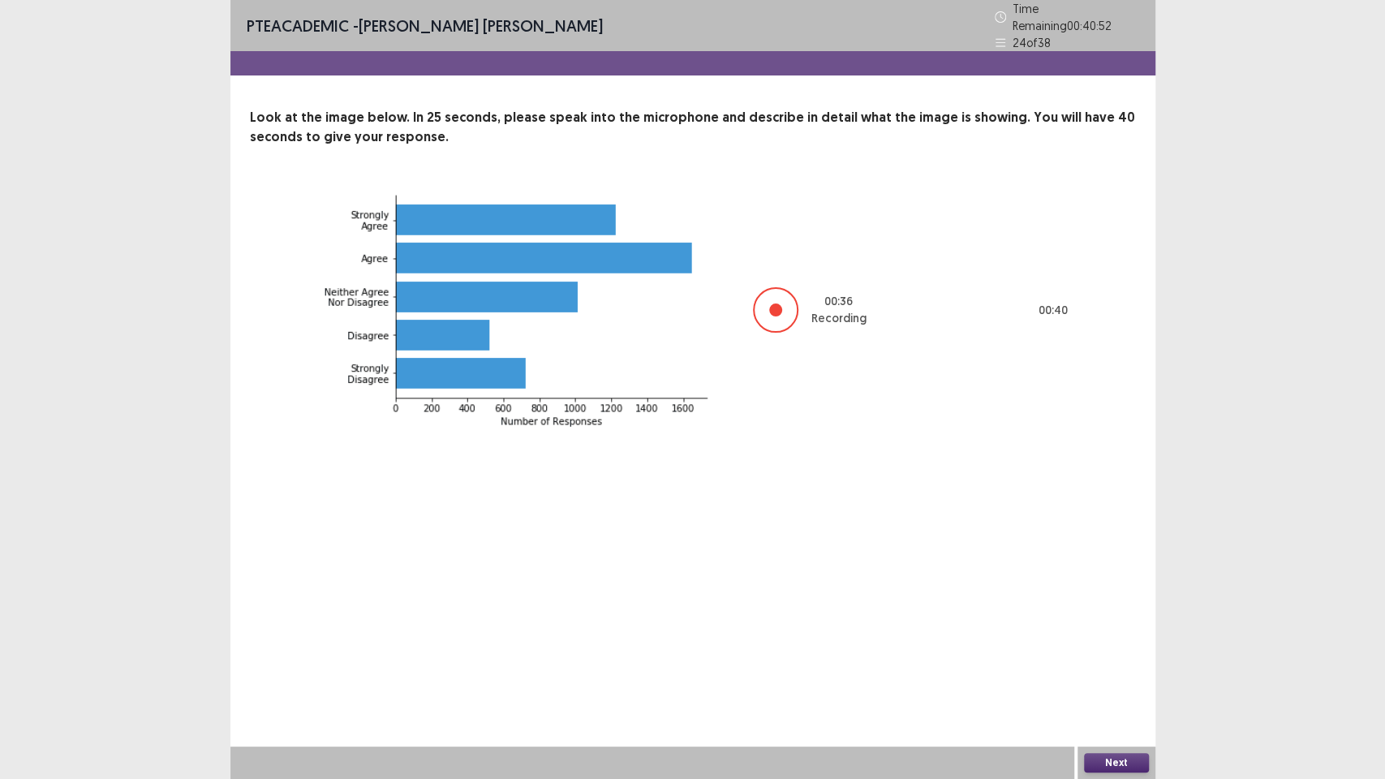
click at [1115, 657] on button "Next" at bounding box center [1116, 762] width 65 height 19
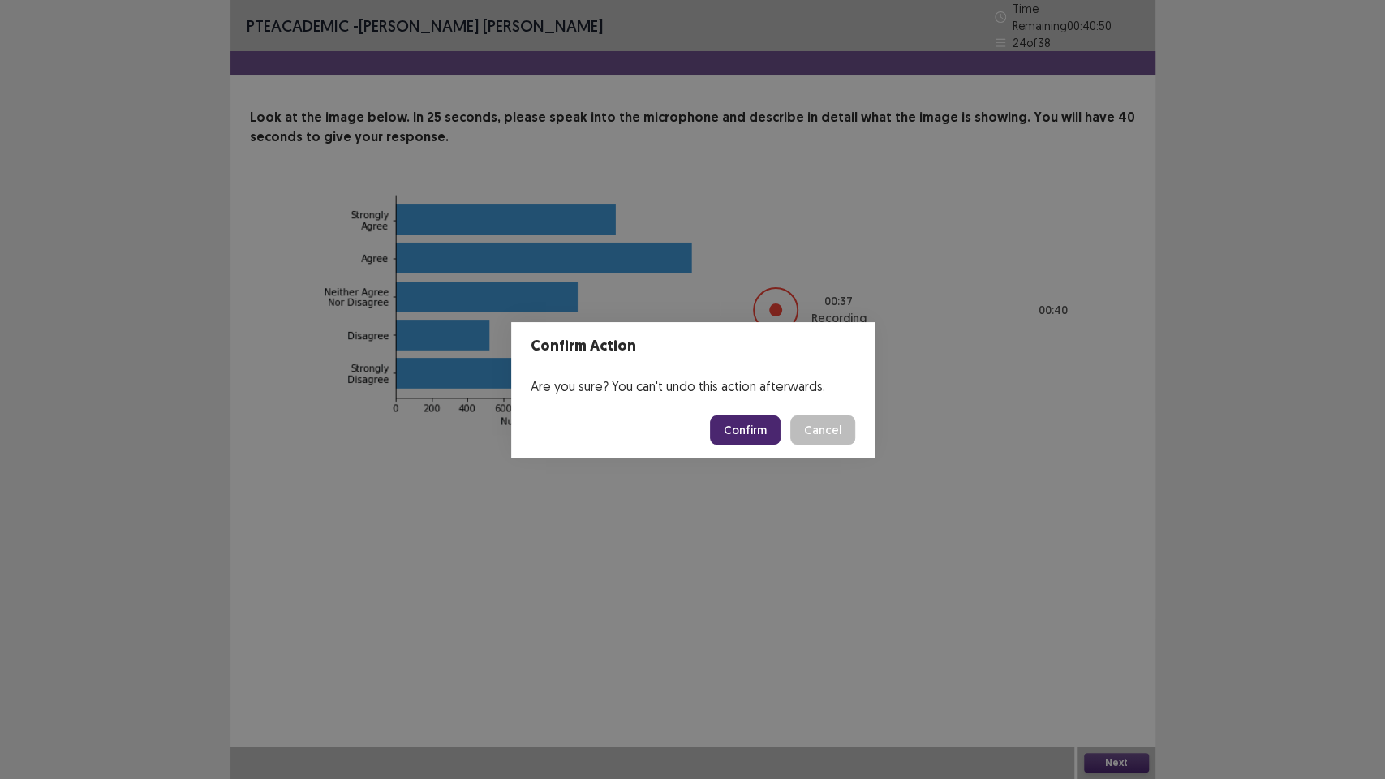
click at [732, 434] on button "Confirm" at bounding box center [745, 429] width 71 height 29
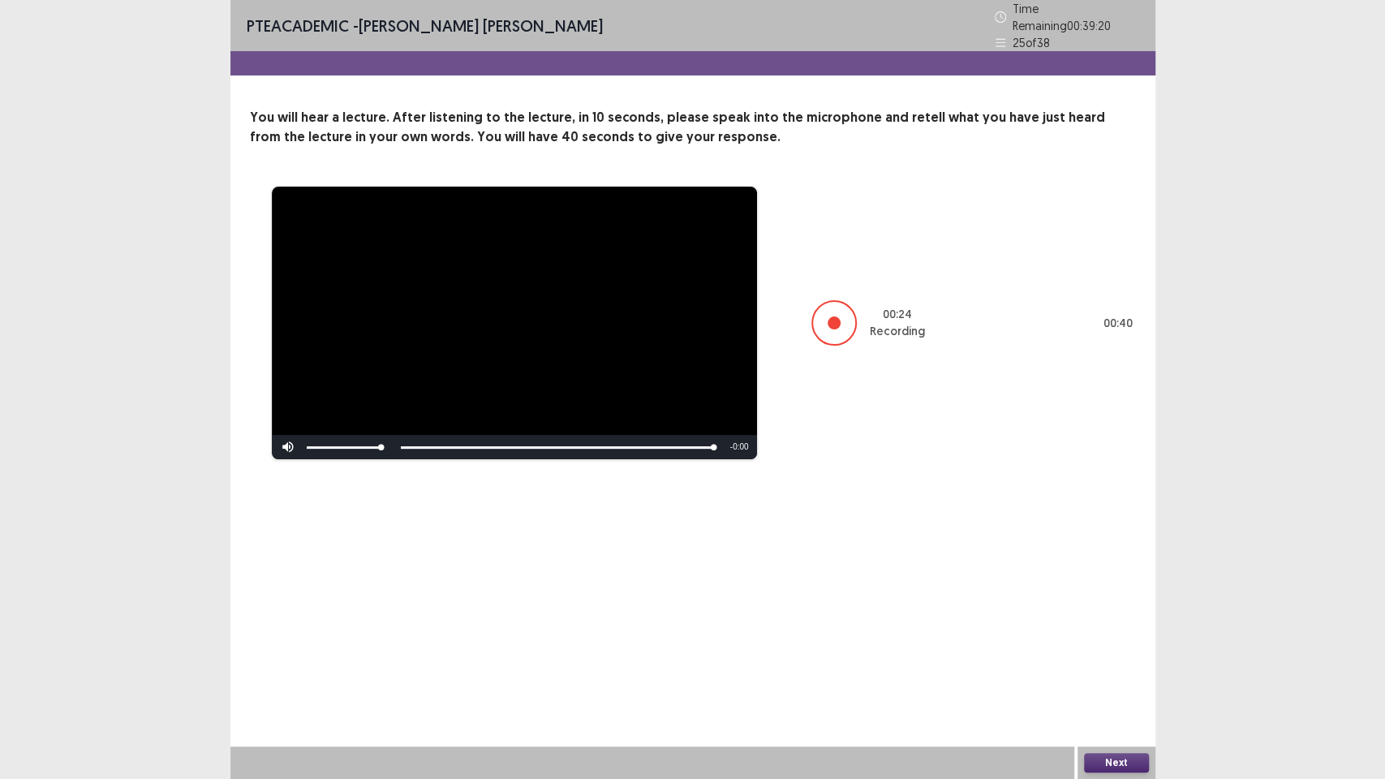
click at [1103, 657] on button "Next" at bounding box center [1116, 762] width 65 height 19
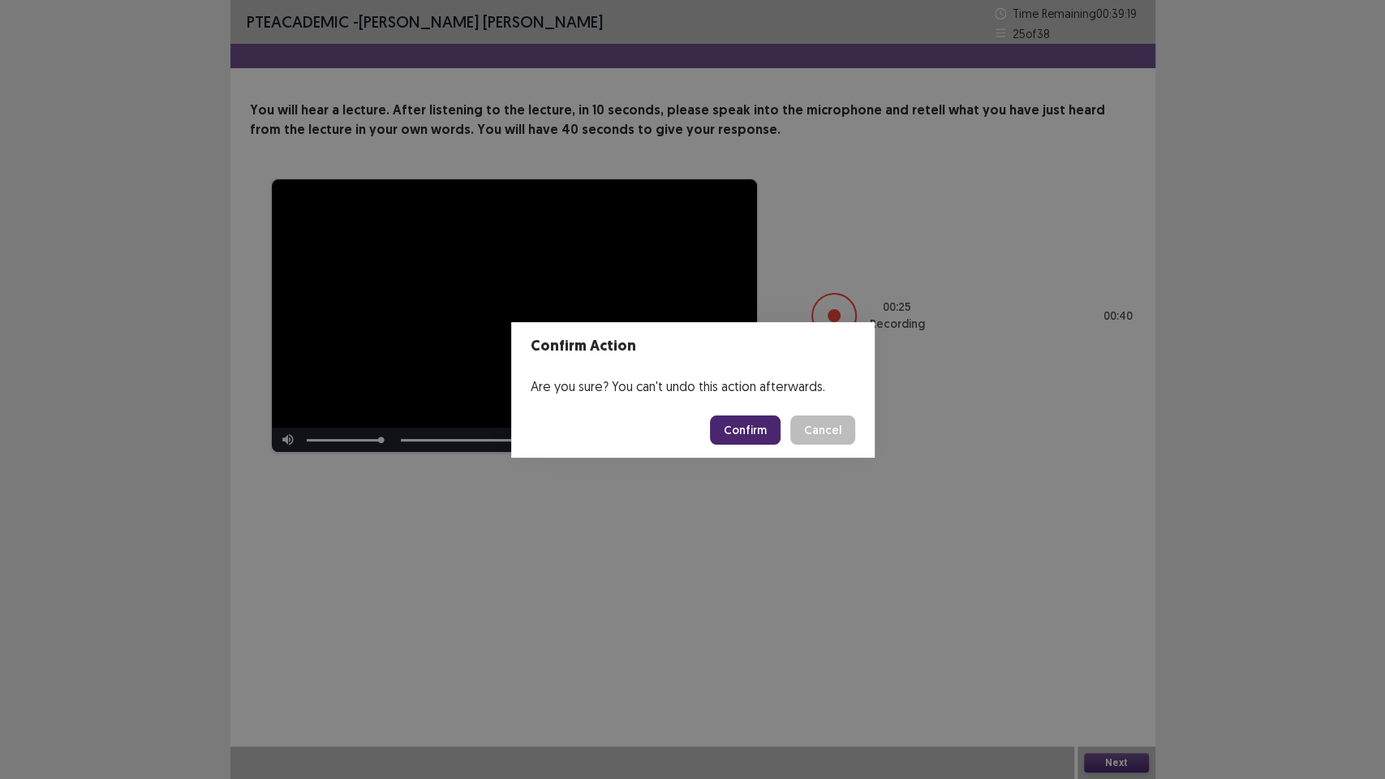
click at [739, 429] on button "Confirm" at bounding box center [745, 429] width 71 height 29
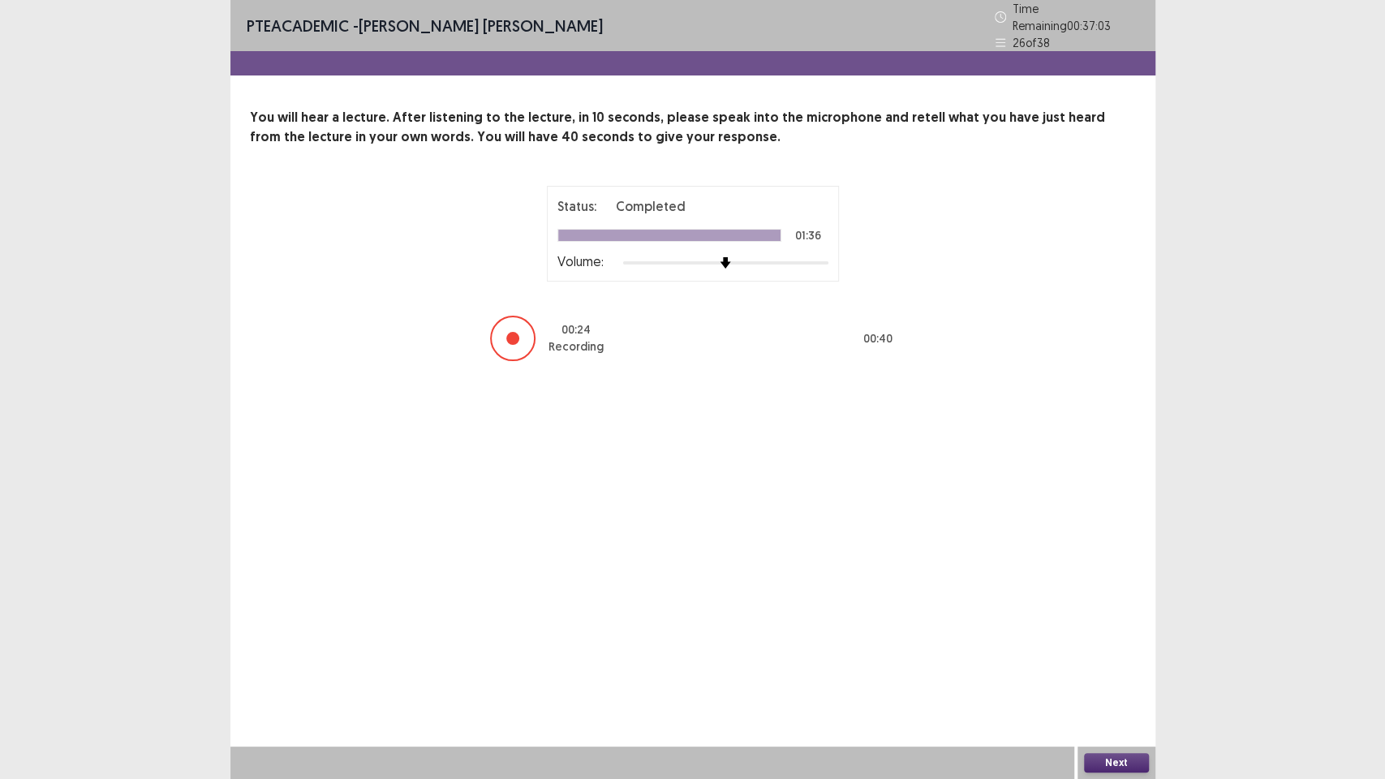
click at [1097, 657] on button "Next" at bounding box center [1116, 762] width 65 height 19
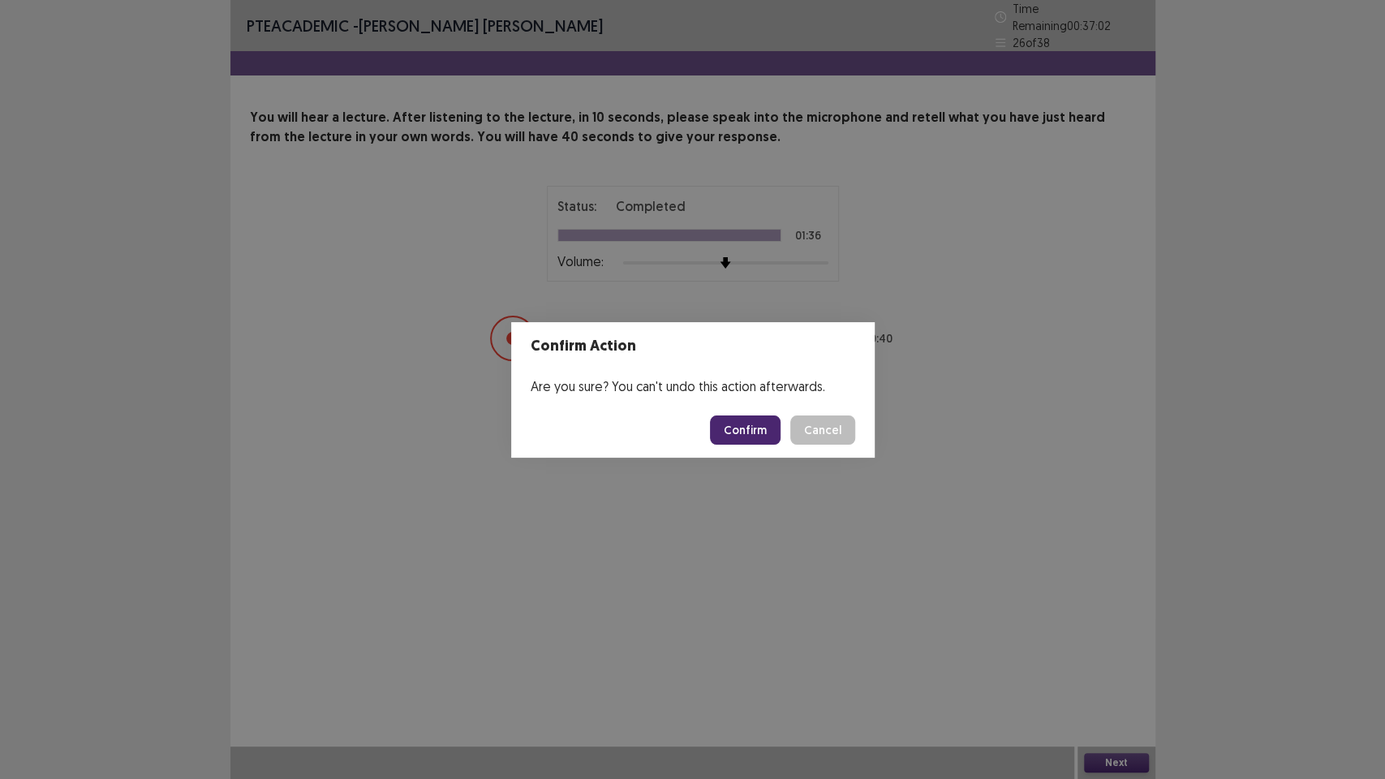
click at [733, 428] on button "Confirm" at bounding box center [745, 429] width 71 height 29
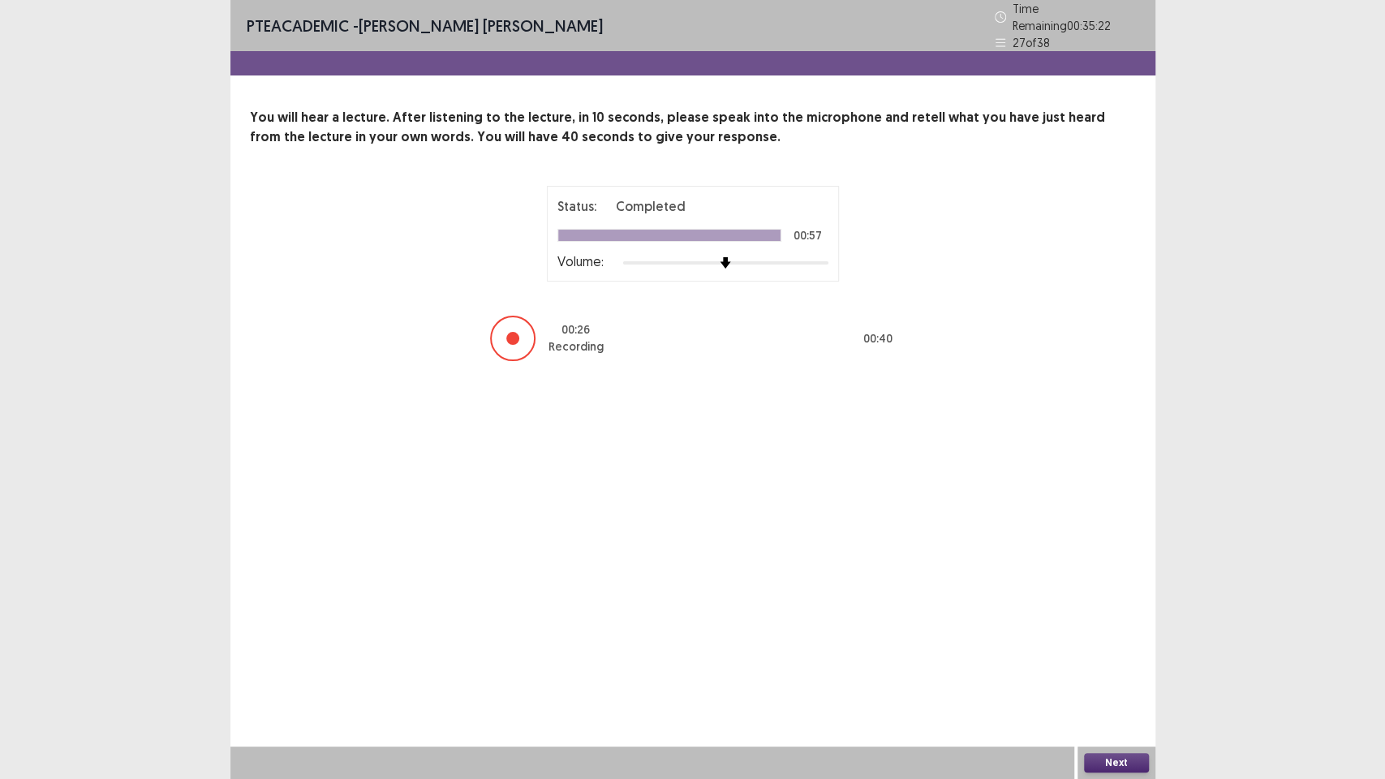
click at [1123, 657] on button "Next" at bounding box center [1116, 762] width 65 height 19
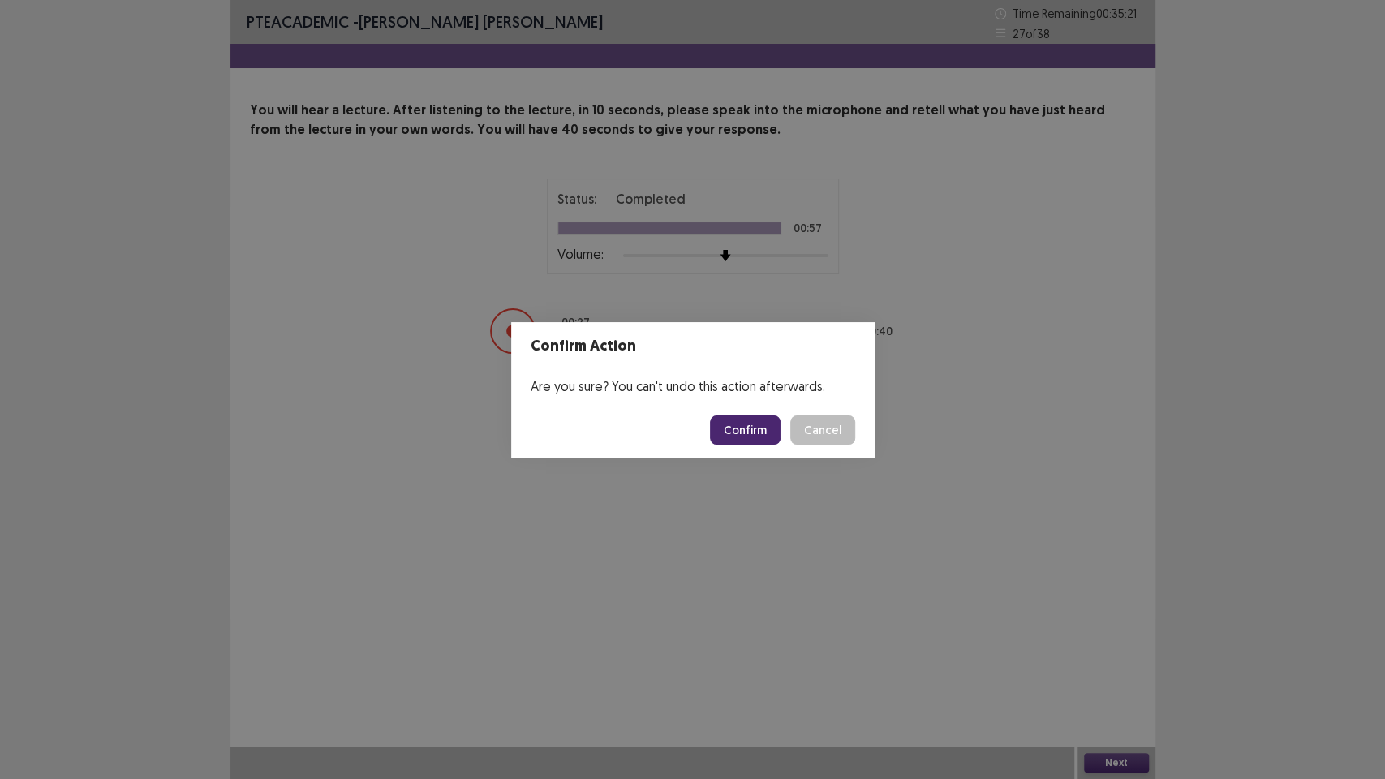
click at [753, 430] on button "Confirm" at bounding box center [745, 429] width 71 height 29
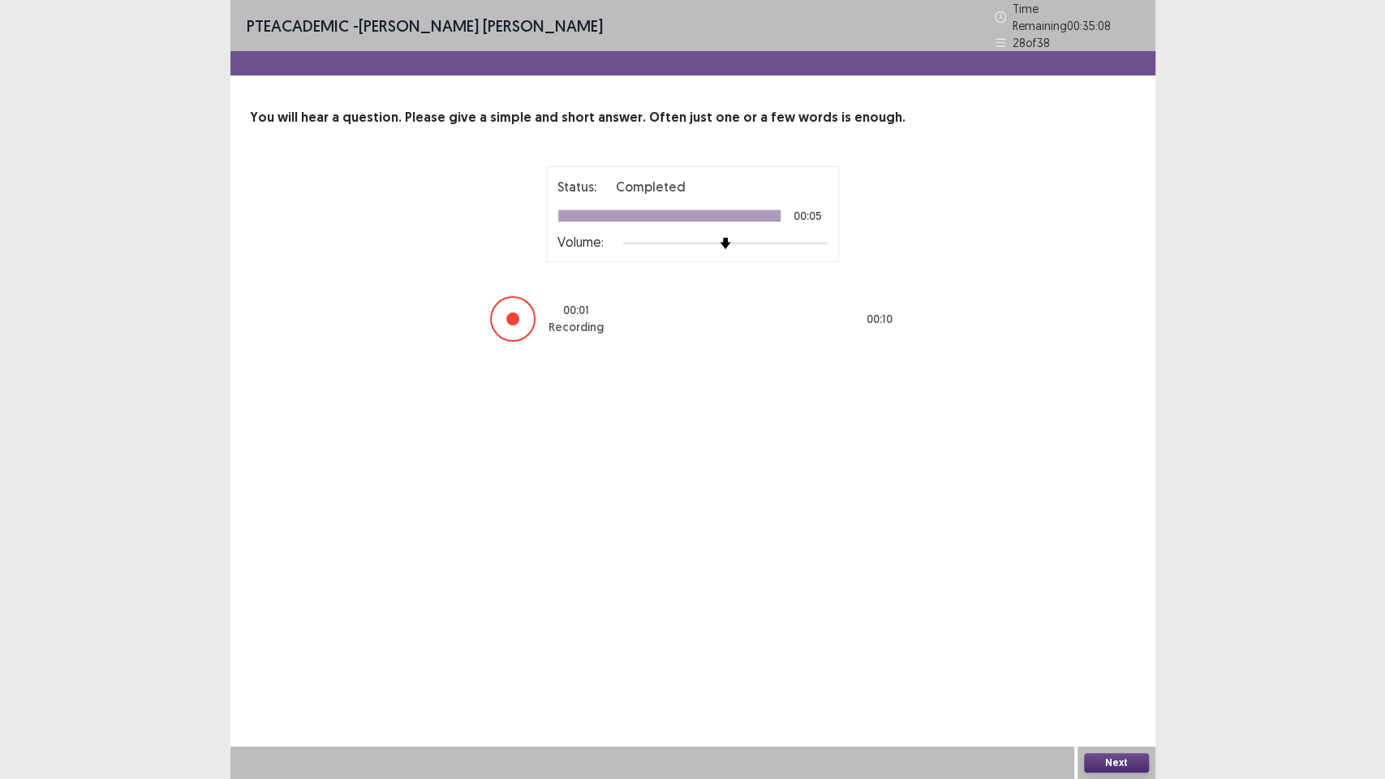
click at [1097, 657] on button "Next" at bounding box center [1116, 762] width 65 height 19
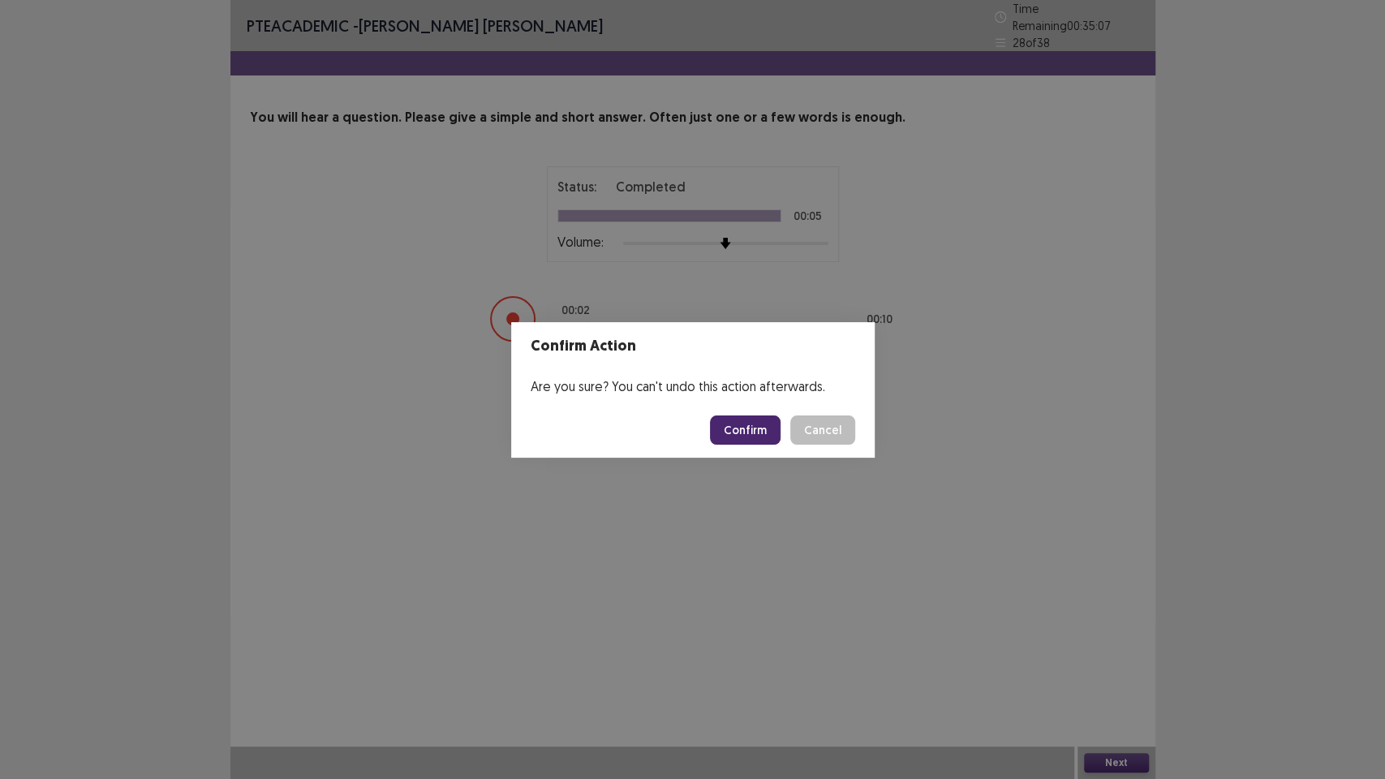
click at [755, 433] on button "Confirm" at bounding box center [745, 429] width 71 height 29
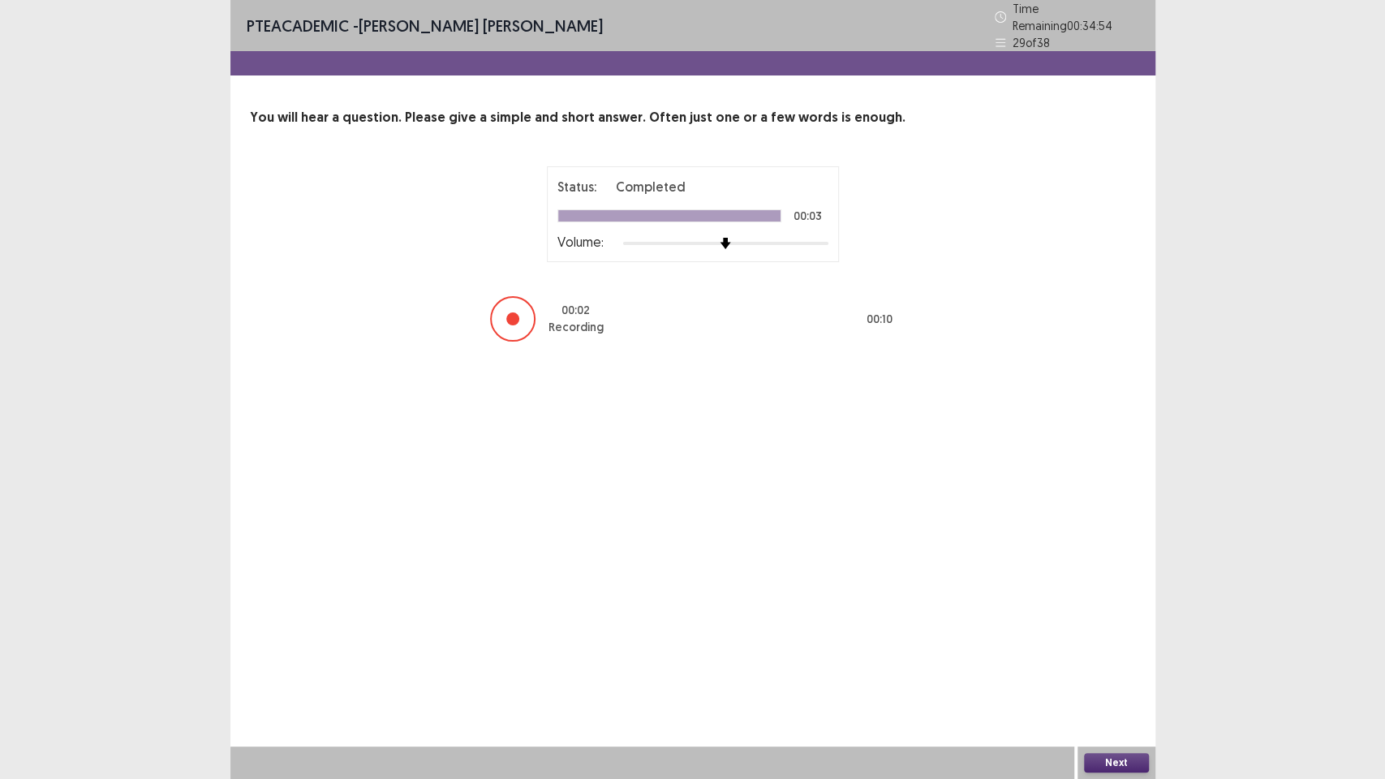
click at [1105, 657] on button "Next" at bounding box center [1116, 762] width 65 height 19
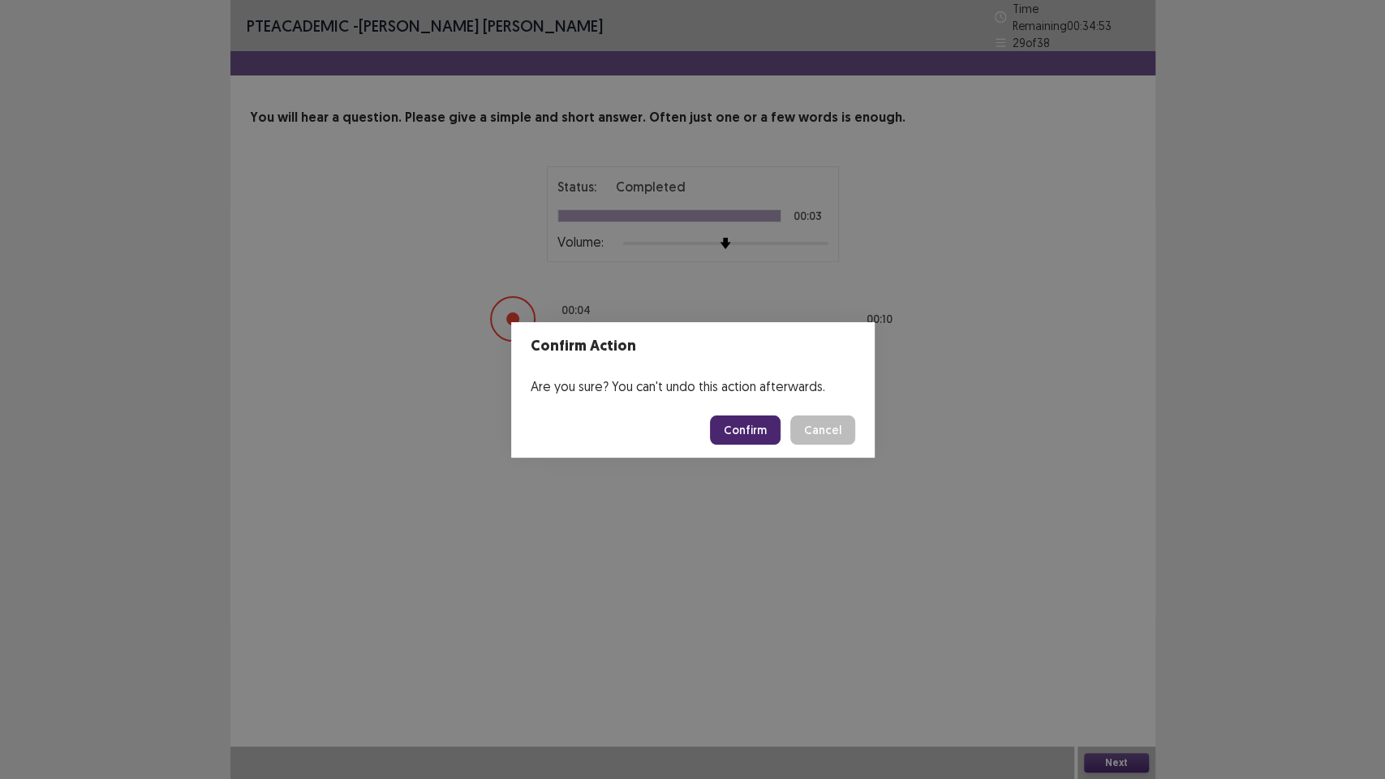
click at [759, 435] on button "Confirm" at bounding box center [745, 429] width 71 height 29
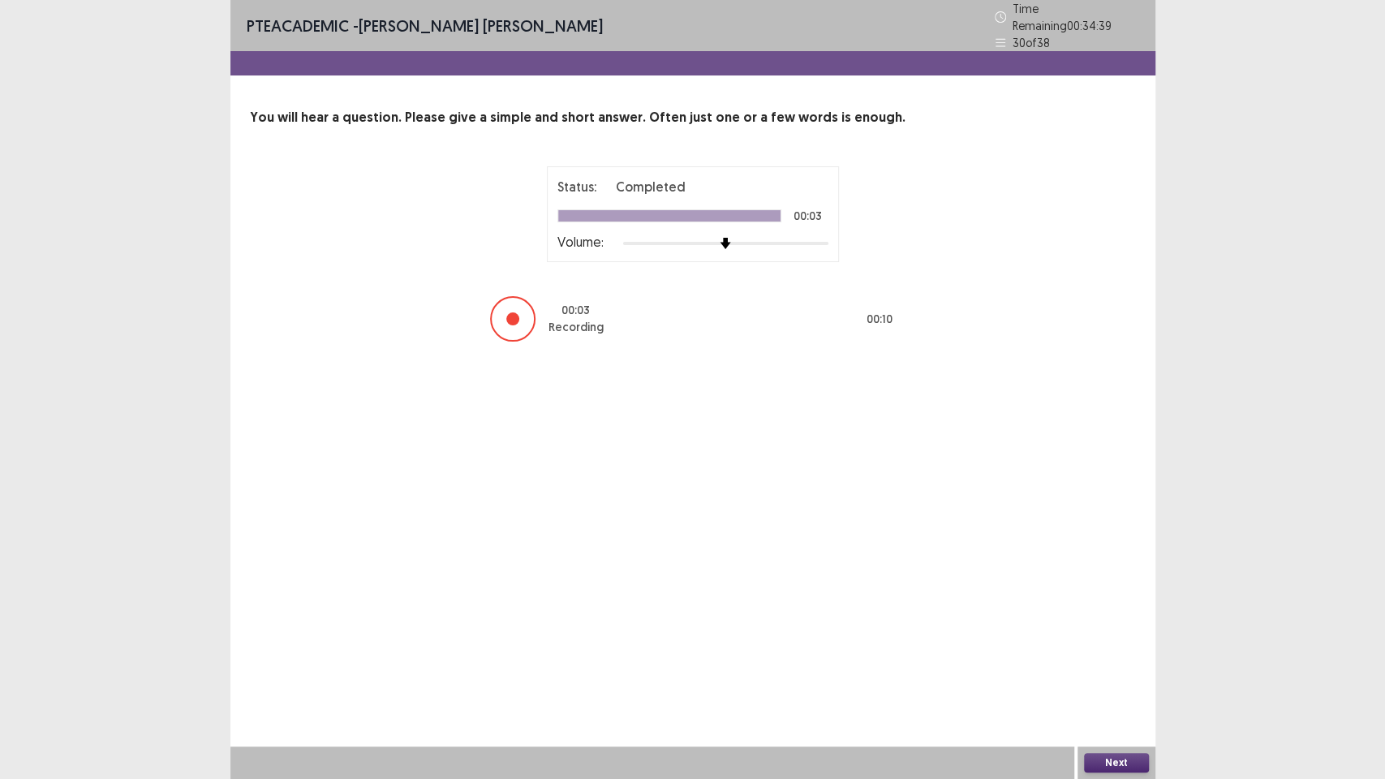
click at [1129, 657] on button "Next" at bounding box center [1116, 762] width 65 height 19
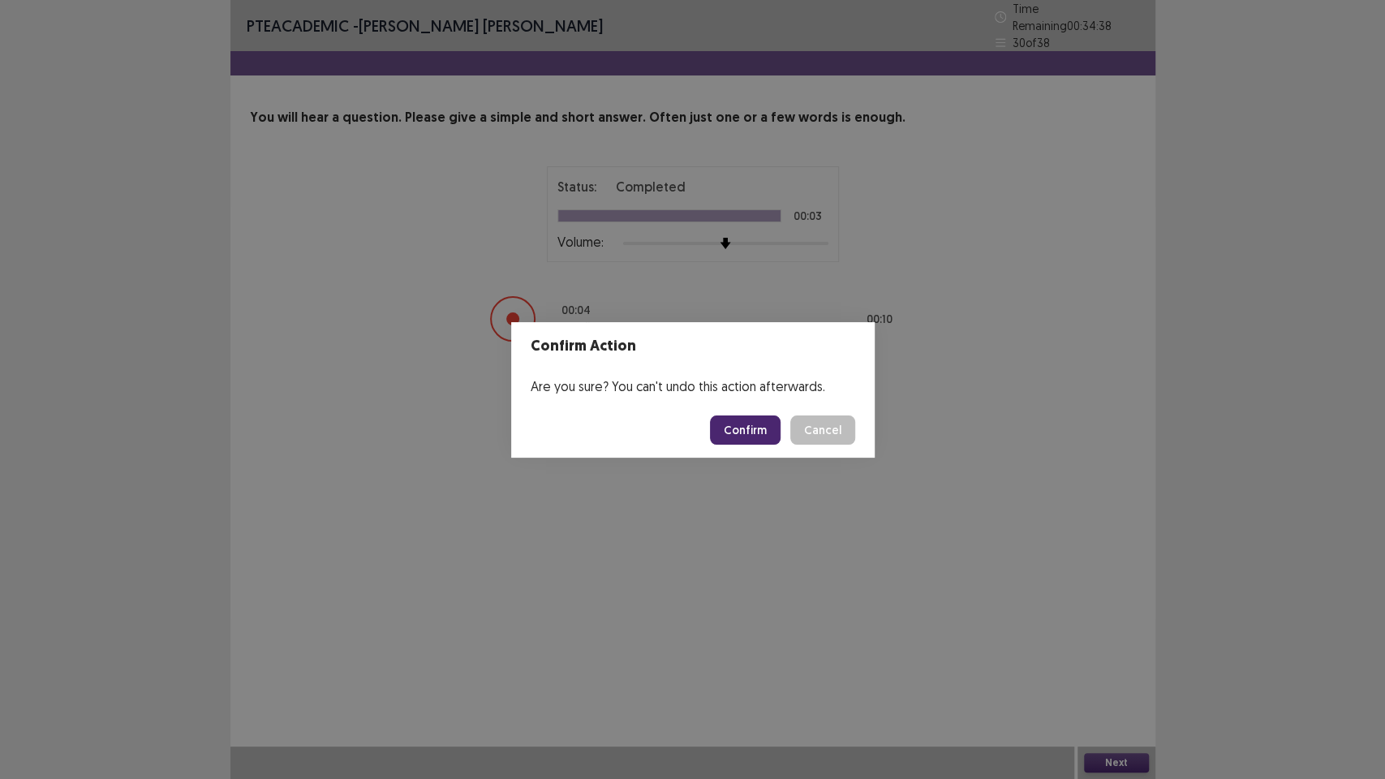
click at [733, 424] on button "Confirm" at bounding box center [745, 429] width 71 height 29
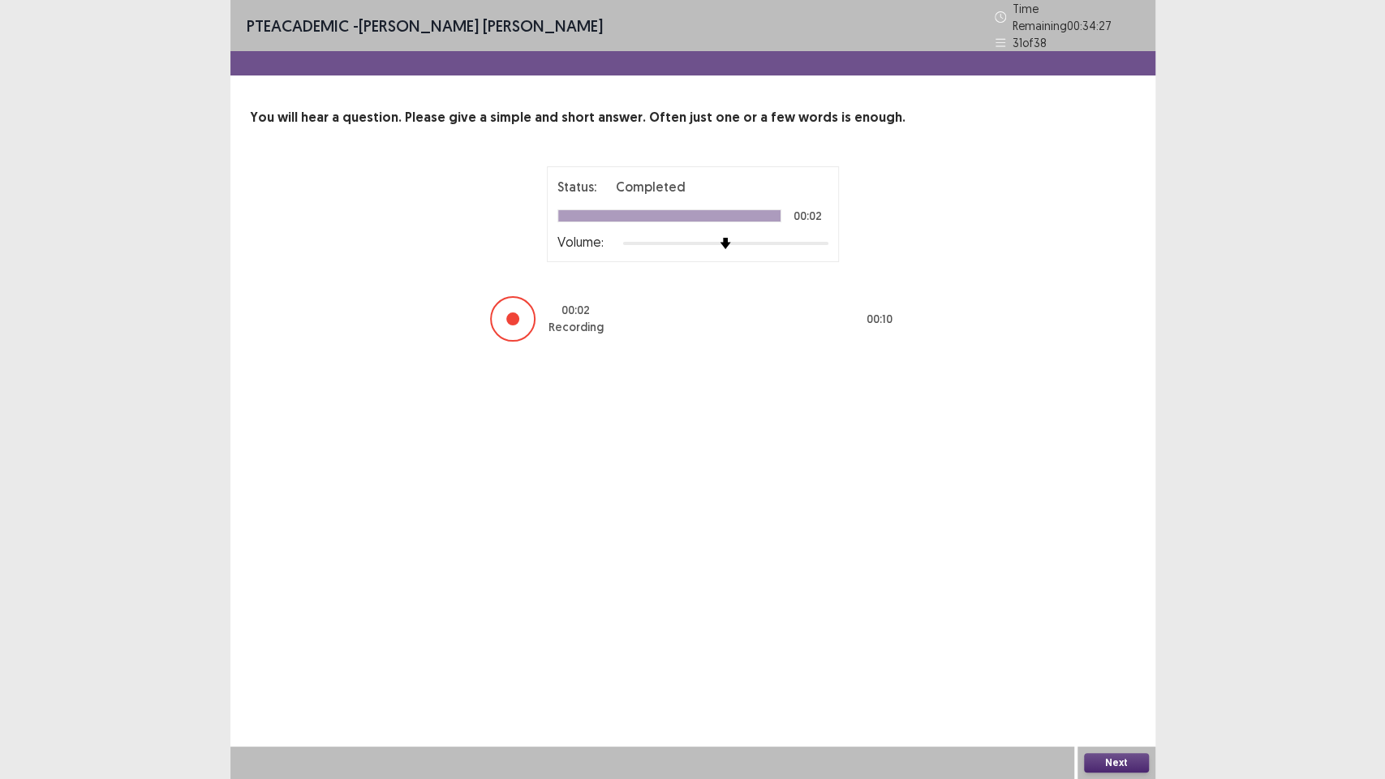
click at [1140, 657] on div "PTE academic - [PERSON_NAME] [PERSON_NAME] Time Remaining 00 : 34 : 27 31 of 38…" at bounding box center [692, 389] width 925 height 779
click at [1145, 657] on button "Next" at bounding box center [1116, 762] width 65 height 19
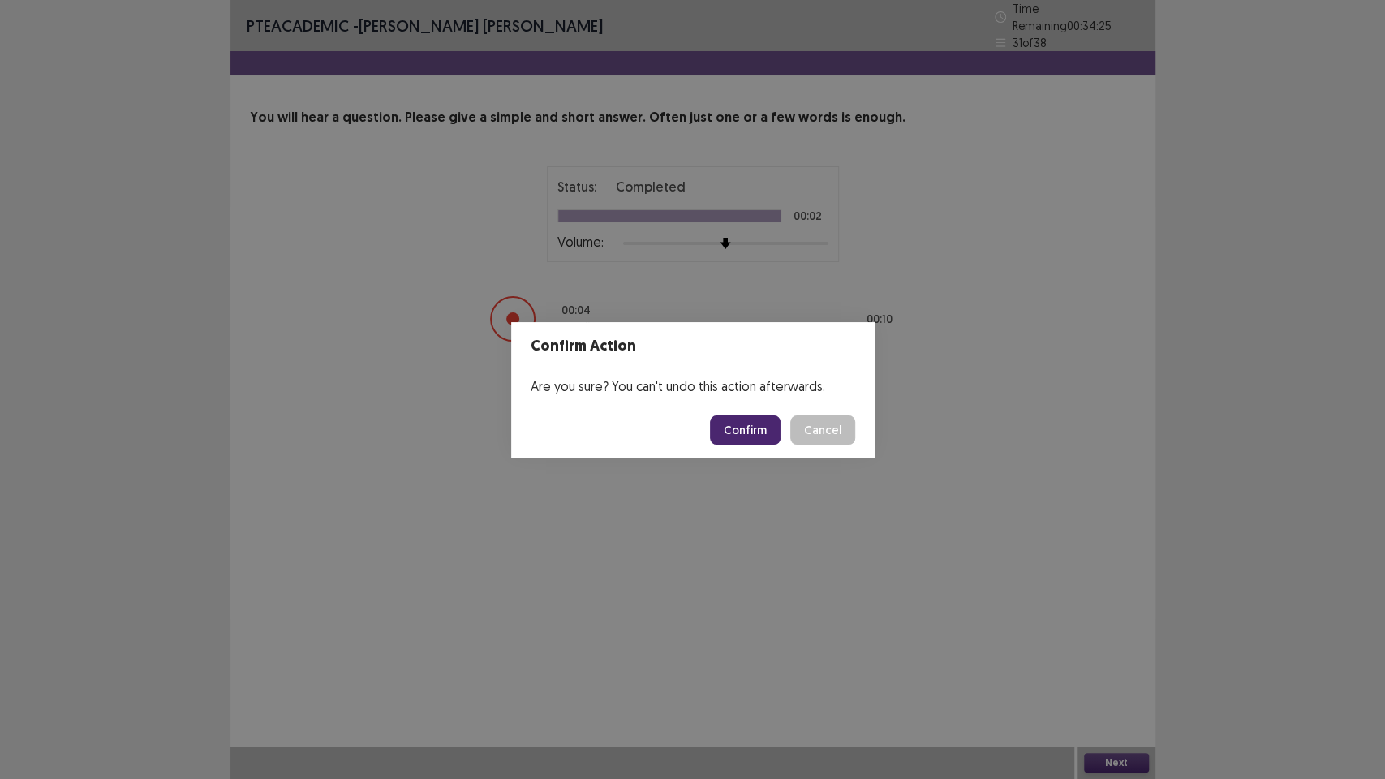
click at [758, 432] on button "Confirm" at bounding box center [745, 429] width 71 height 29
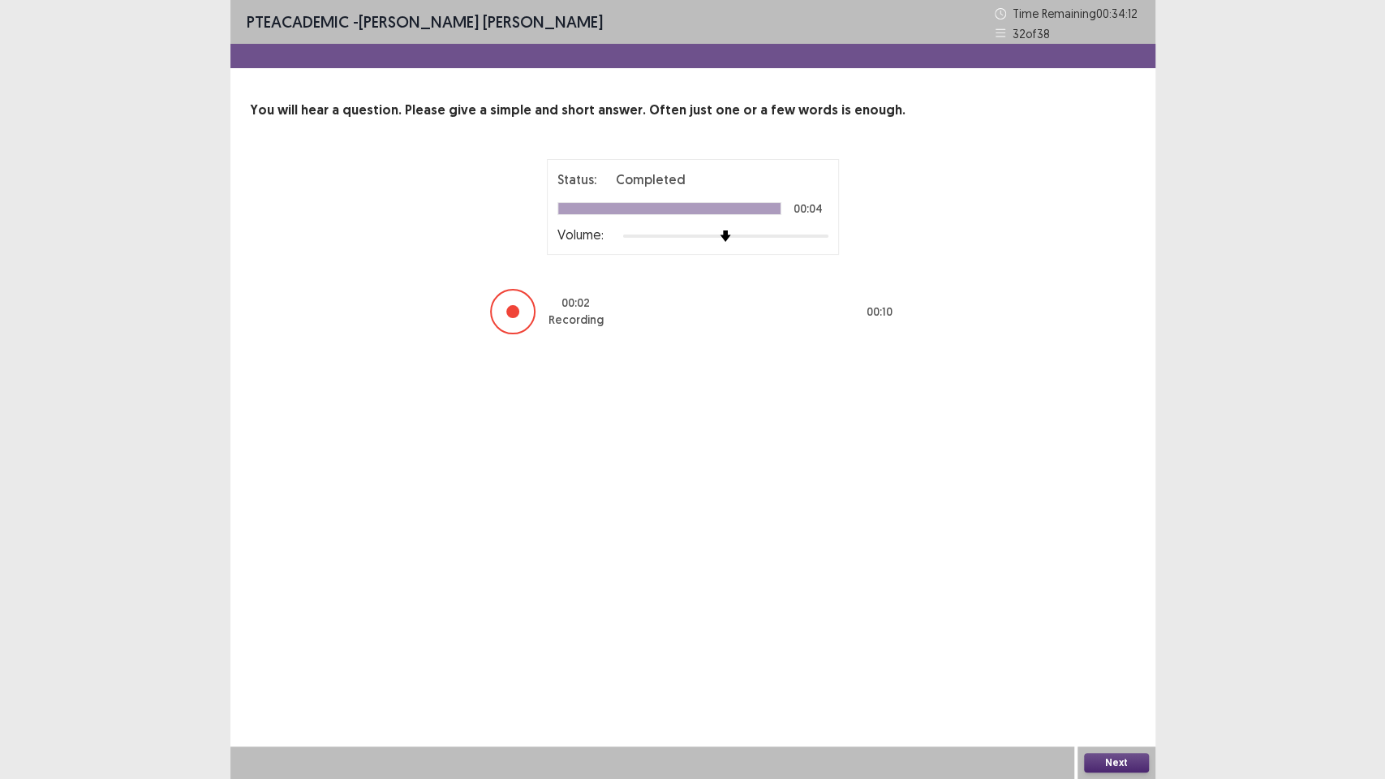
click at [1123, 657] on button "Next" at bounding box center [1116, 762] width 65 height 19
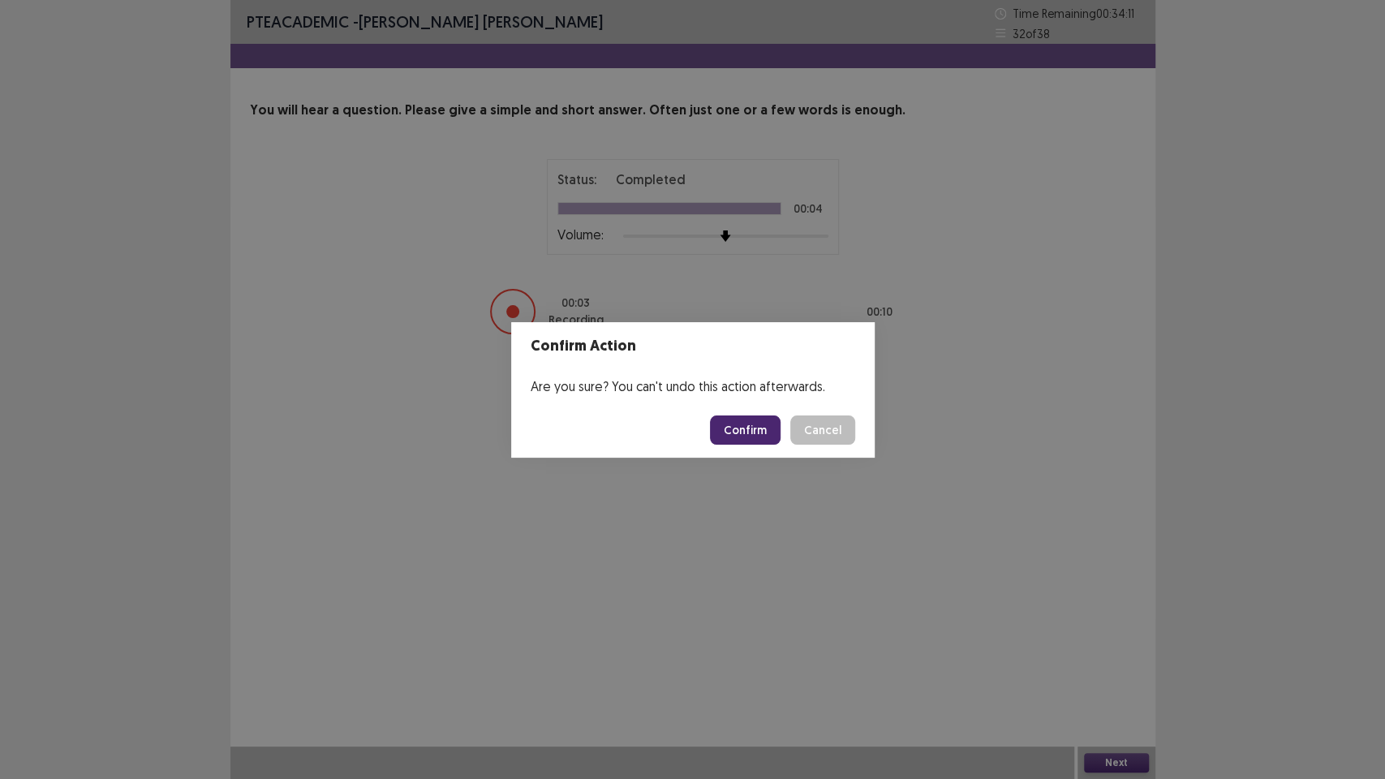
click at [749, 430] on button "Confirm" at bounding box center [745, 429] width 71 height 29
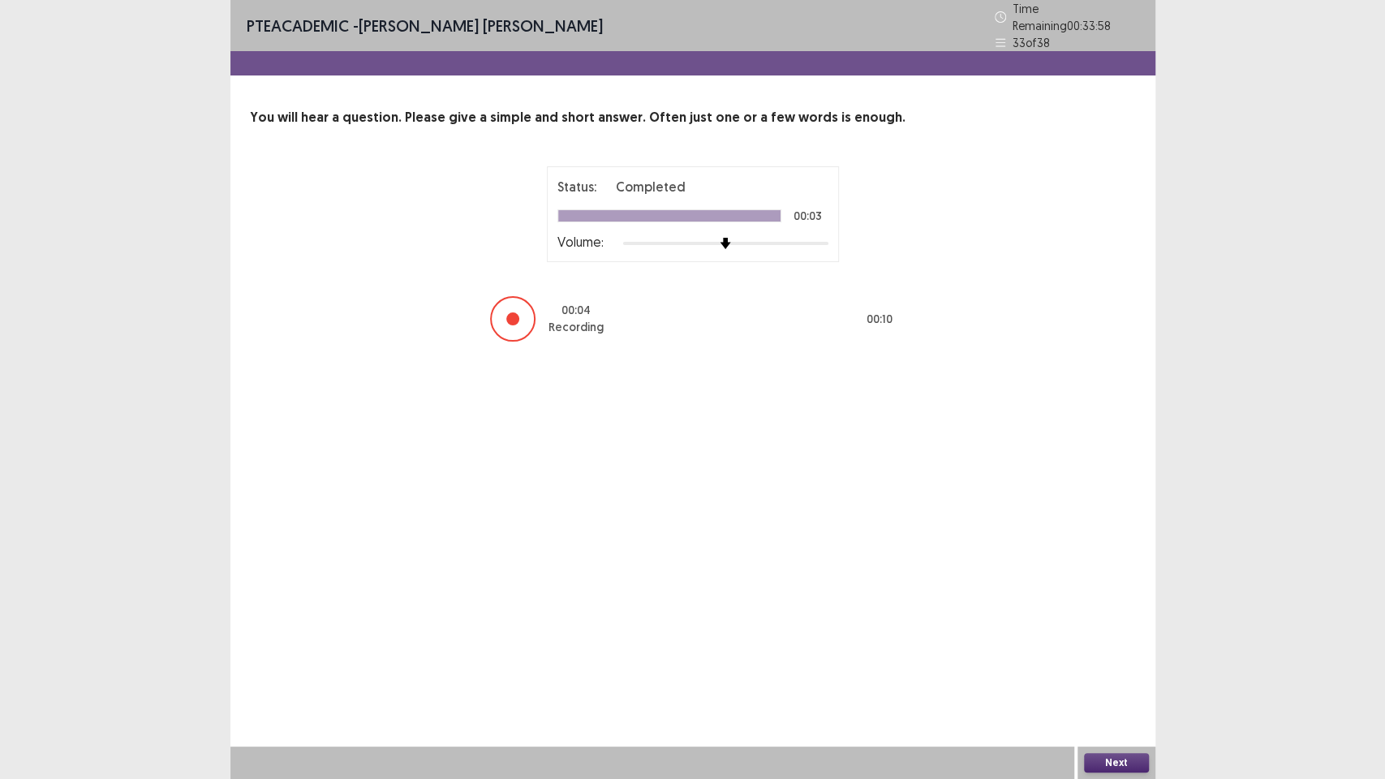
click at [1110, 657] on button "Next" at bounding box center [1116, 762] width 65 height 19
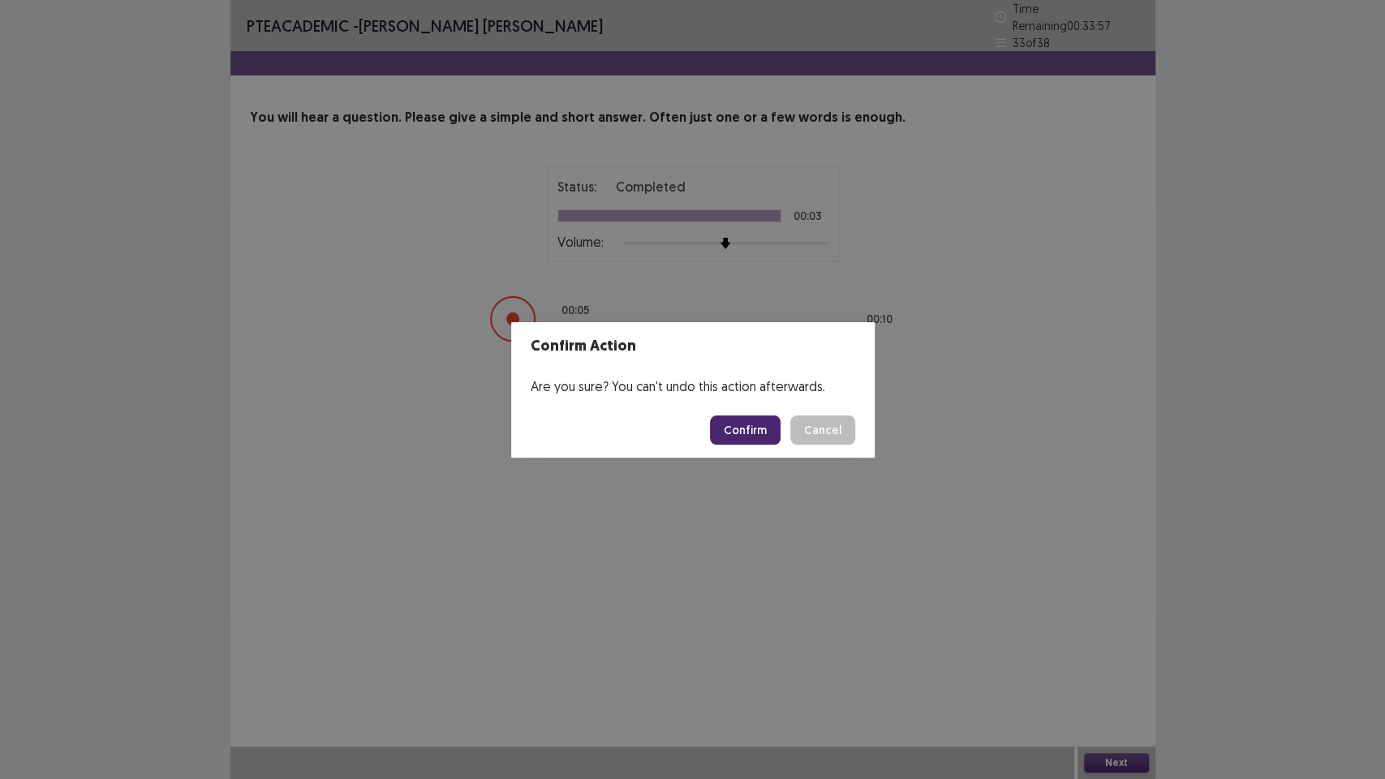
click at [765, 436] on button "Confirm" at bounding box center [745, 429] width 71 height 29
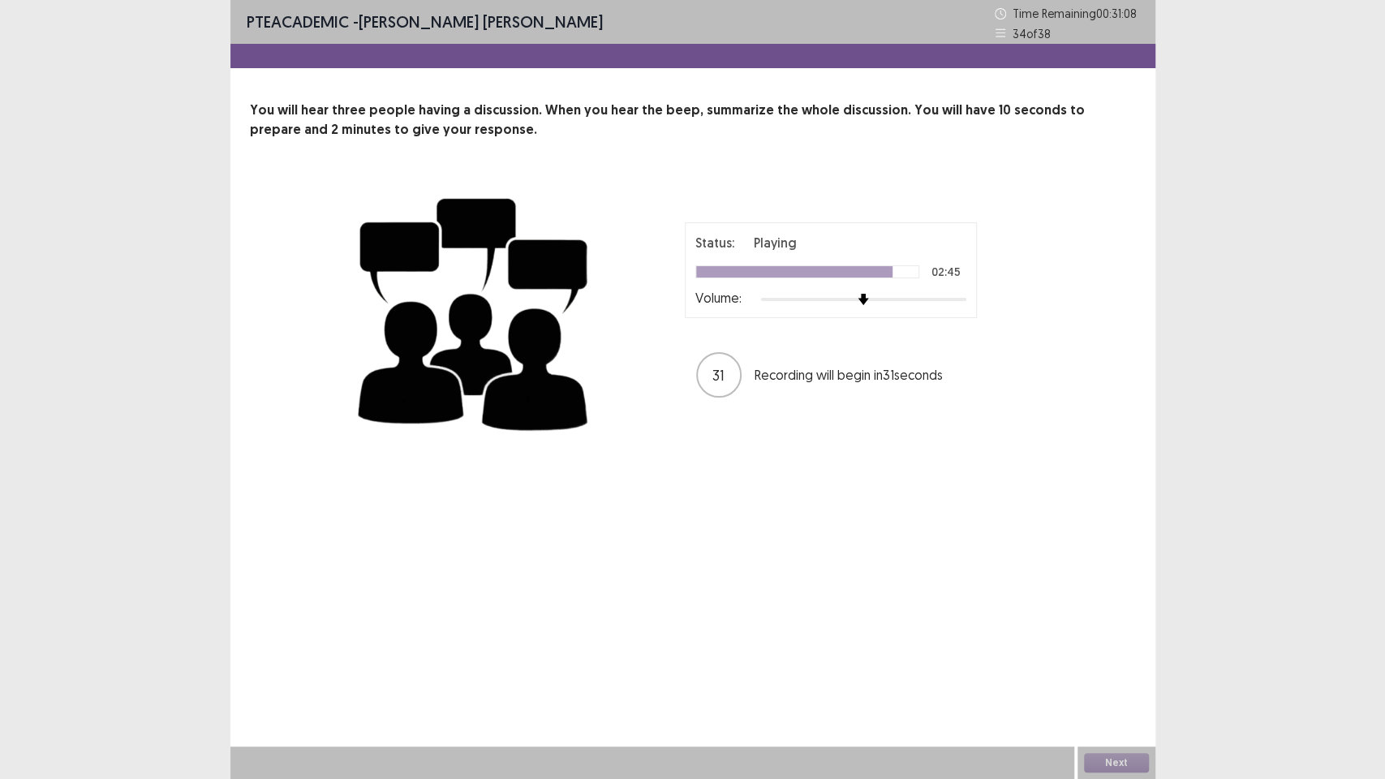
click at [746, 454] on div "PTE academic - [PERSON_NAME] [PERSON_NAME] Time Remaining 00 : 31 : 08 34 of 38…" at bounding box center [692, 238] width 925 height 476
click at [1119, 657] on button "Next" at bounding box center [1116, 762] width 65 height 19
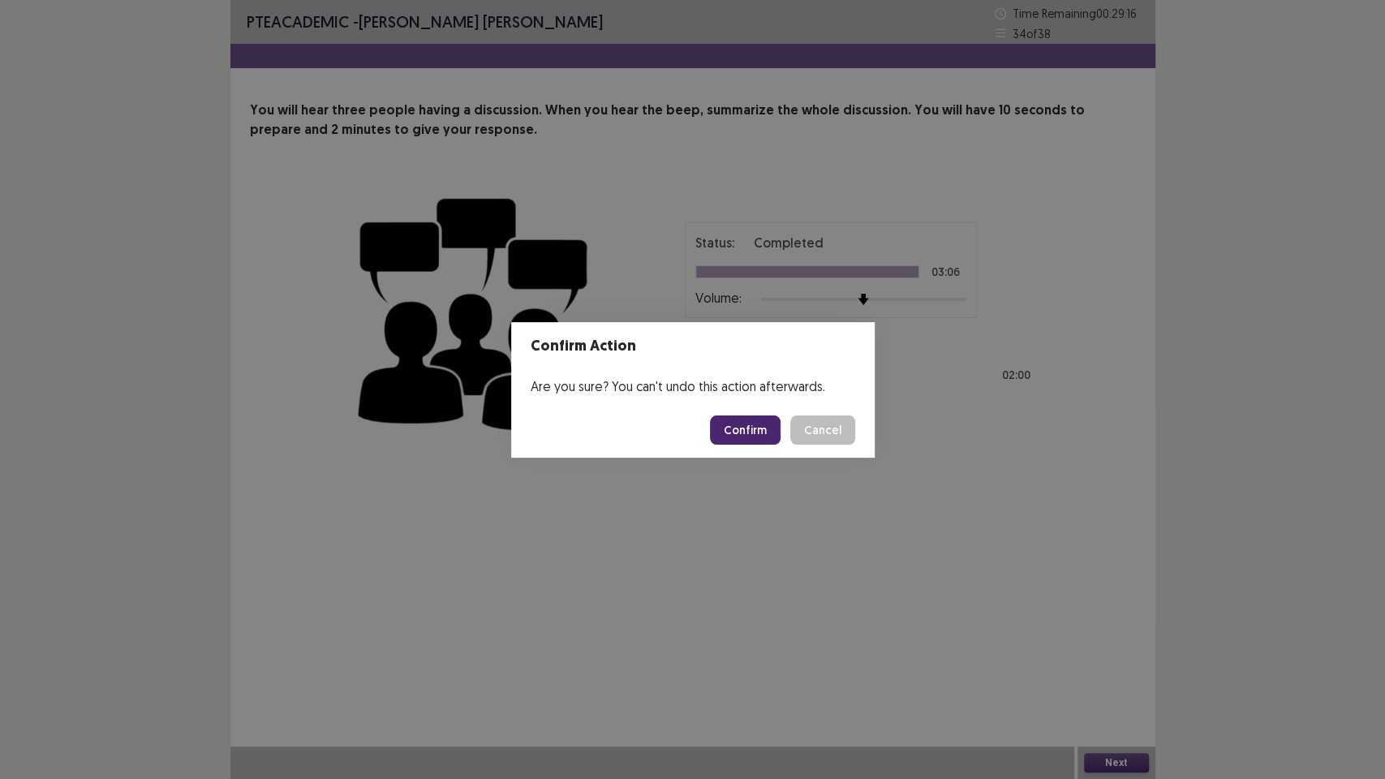
click at [765, 428] on button "Confirm" at bounding box center [745, 429] width 71 height 29
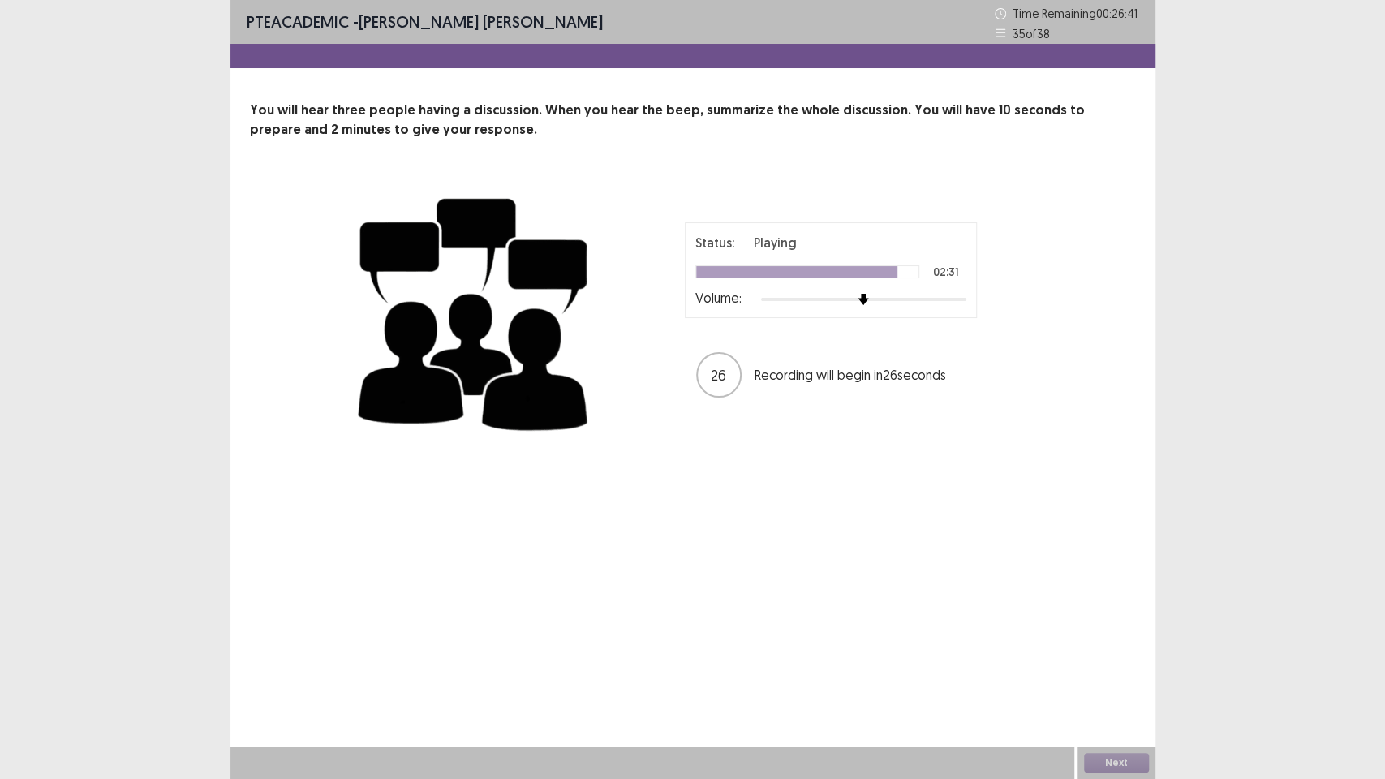
click at [735, 403] on div "Status: Playing 02:31 Volume: 26 Recording will begin in 26 seconds" at bounding box center [692, 310] width 681 height 265
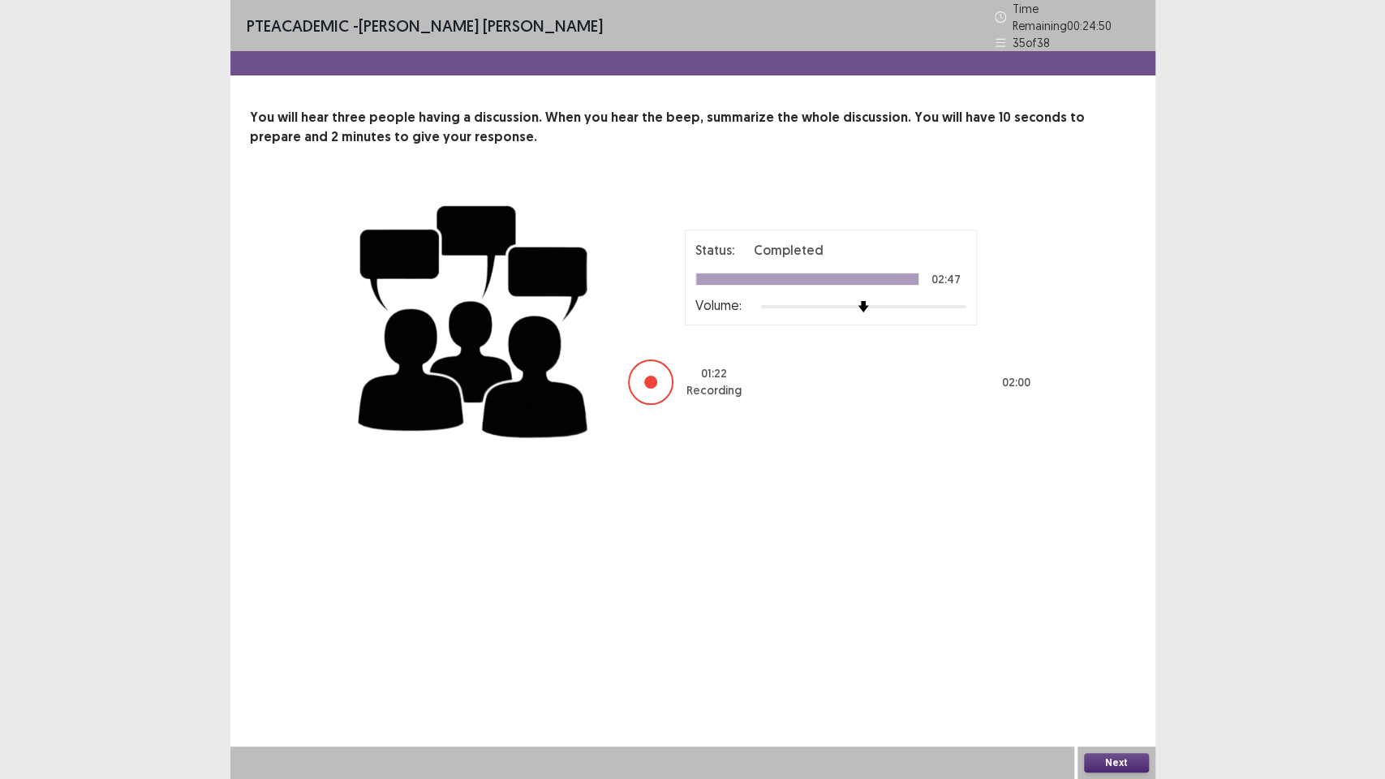
click at [1116, 657] on button "Next" at bounding box center [1116, 762] width 65 height 19
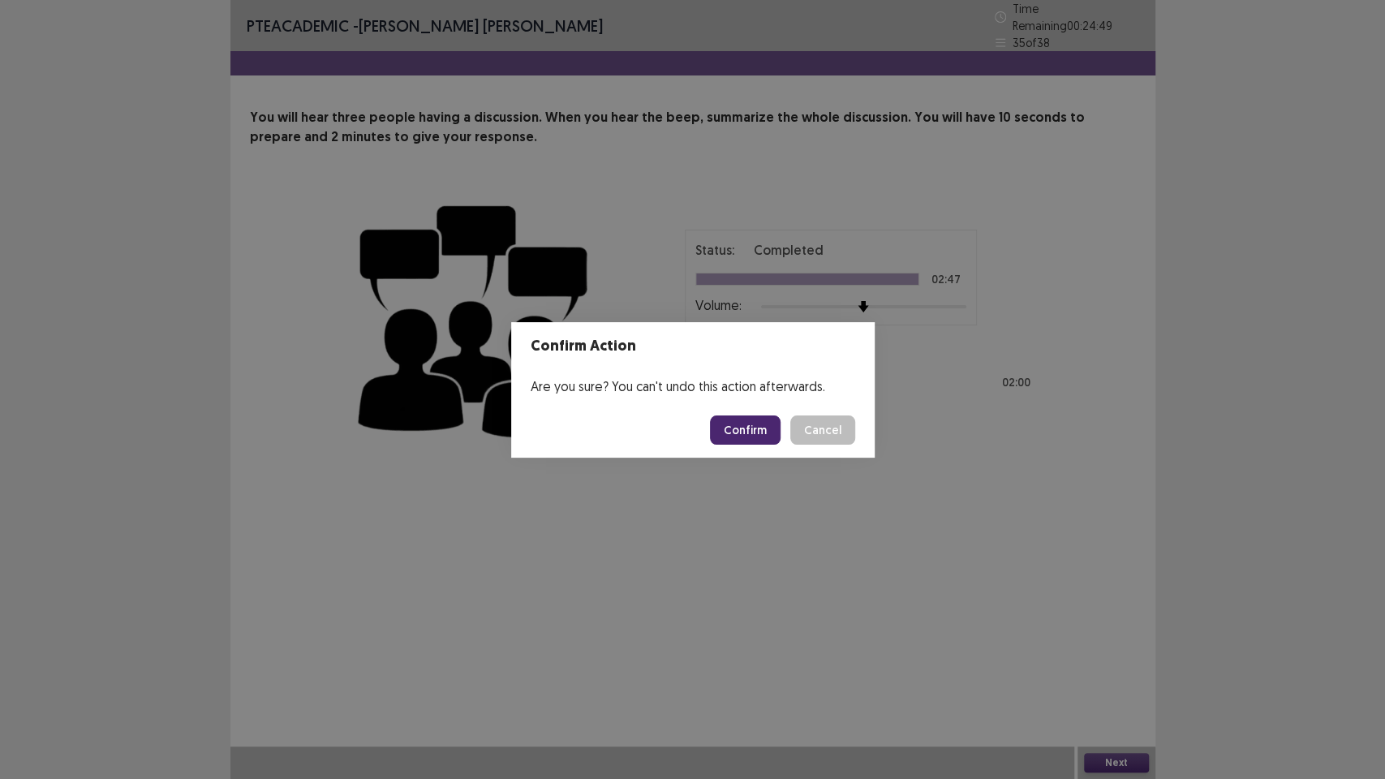
click at [754, 432] on button "Confirm" at bounding box center [745, 429] width 71 height 29
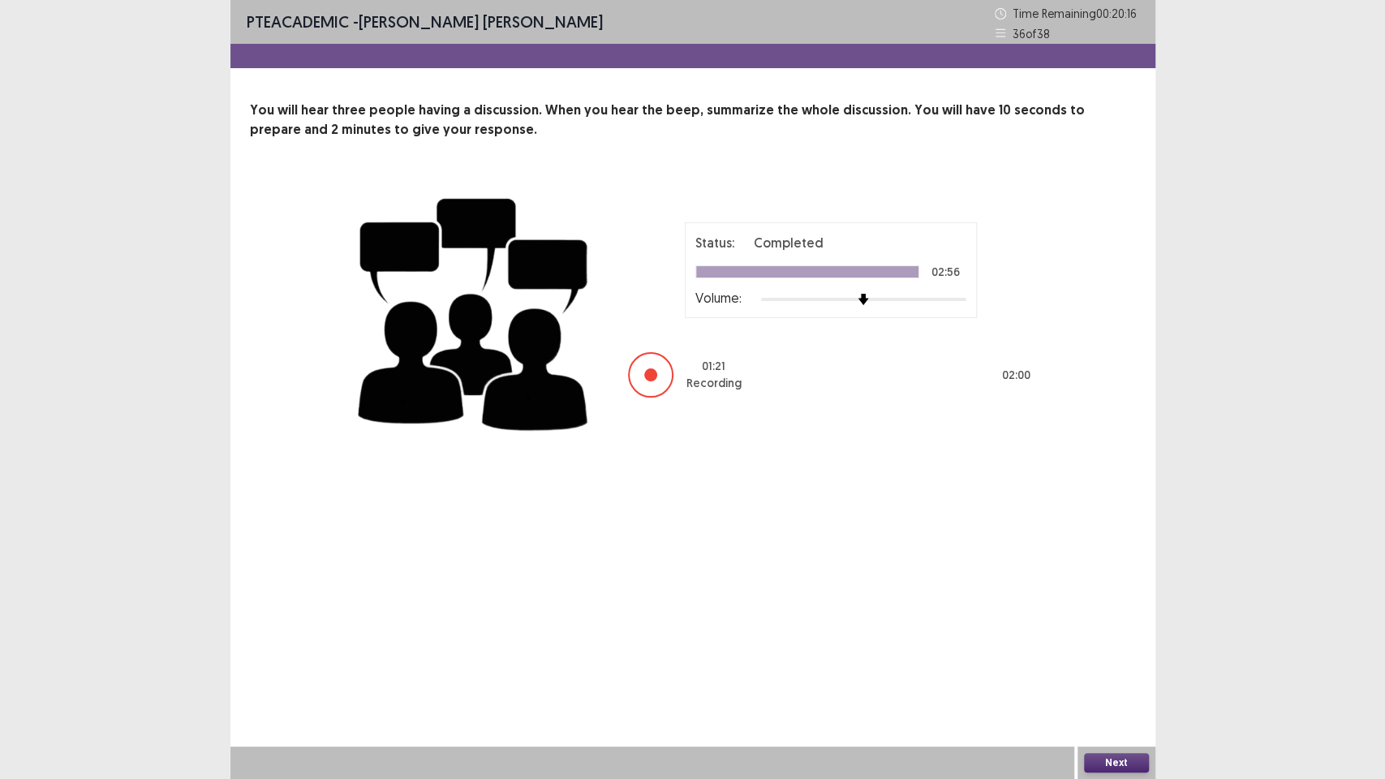
click at [1102, 657] on button "Next" at bounding box center [1116, 762] width 65 height 19
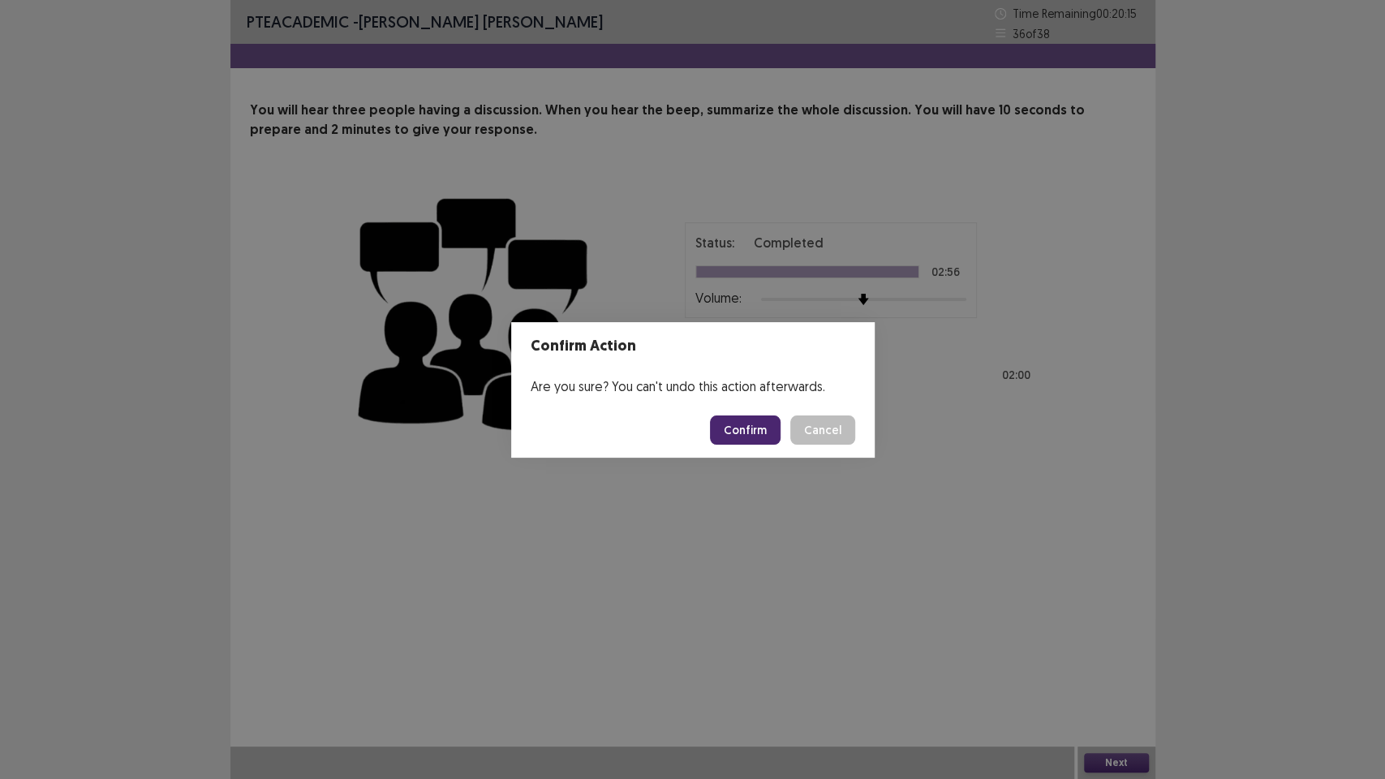
click at [765, 429] on button "Confirm" at bounding box center [745, 429] width 71 height 29
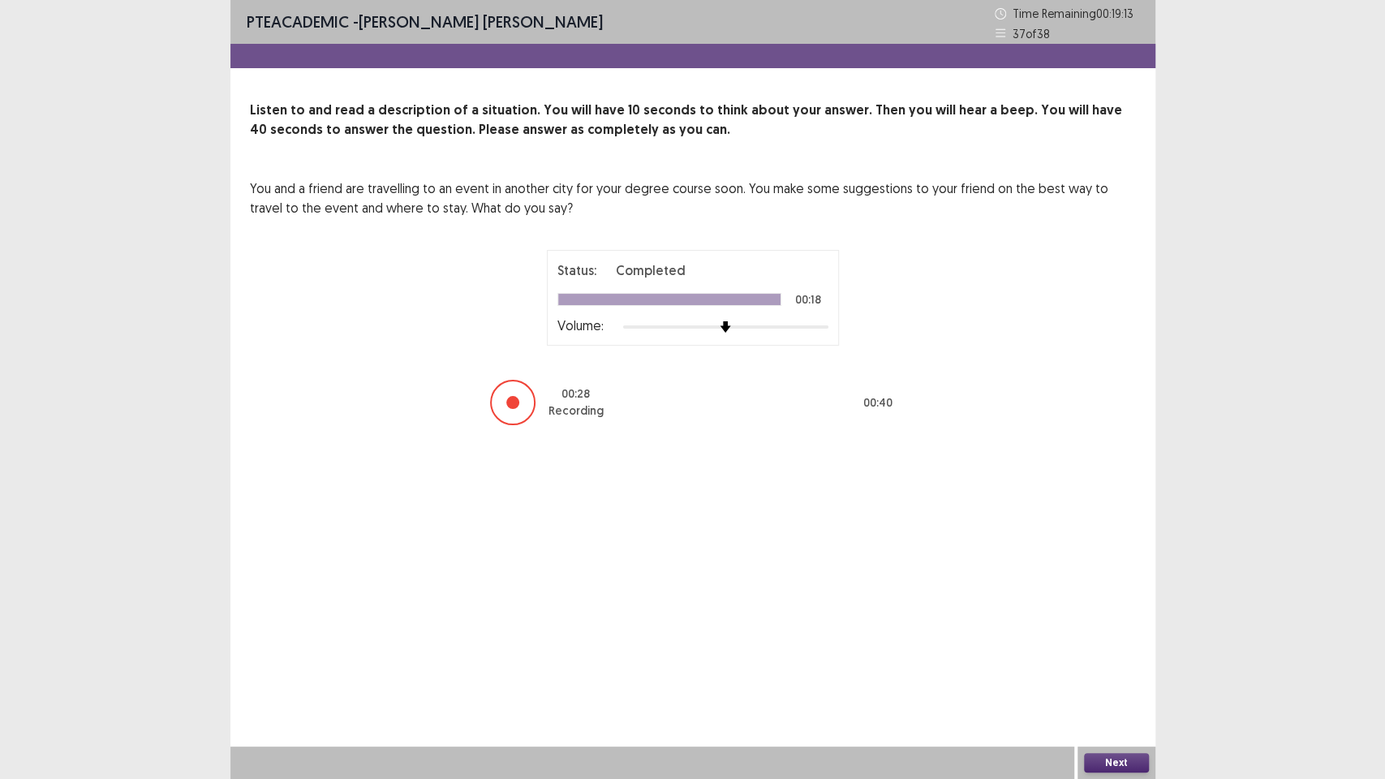
click at [1114, 657] on button "Next" at bounding box center [1116, 762] width 65 height 19
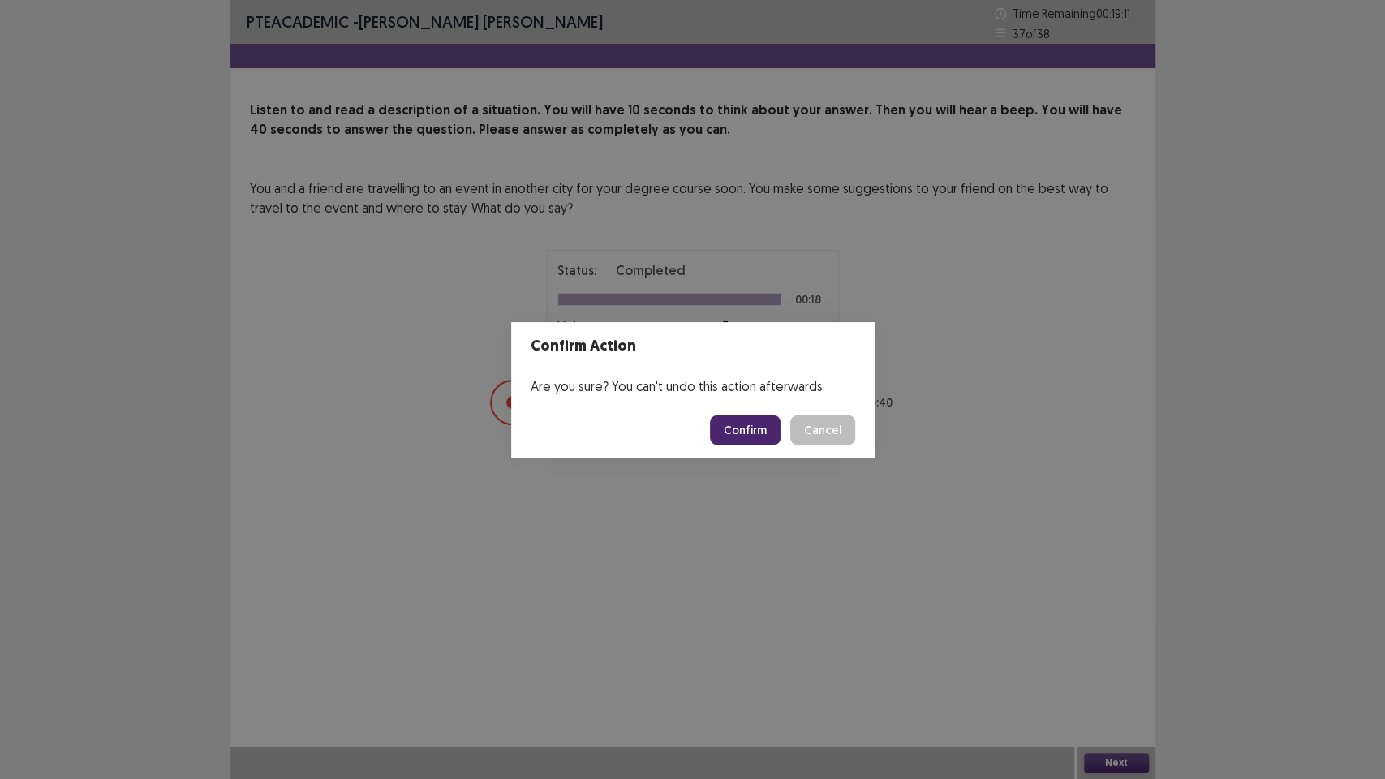
click at [752, 424] on button "Confirm" at bounding box center [745, 429] width 71 height 29
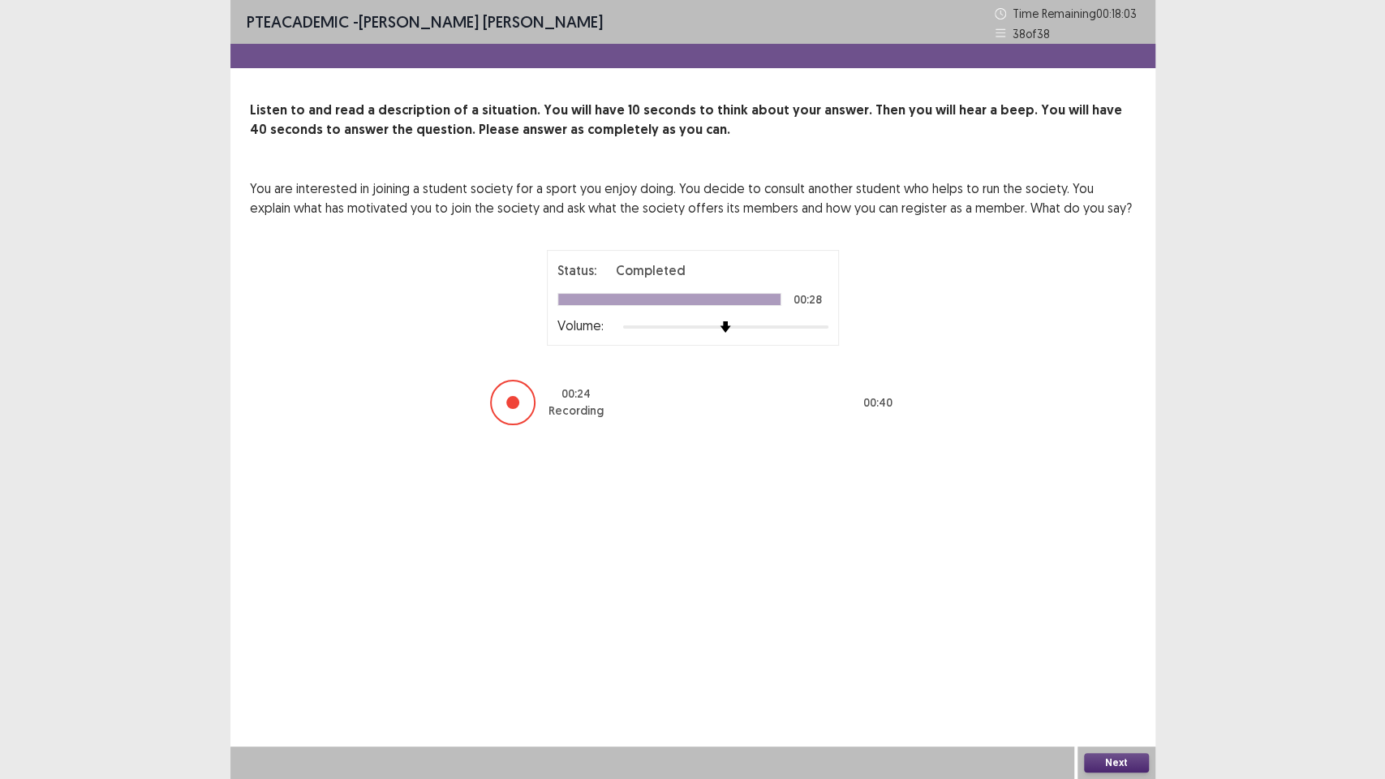
click at [1113, 657] on button "Next" at bounding box center [1116, 762] width 65 height 19
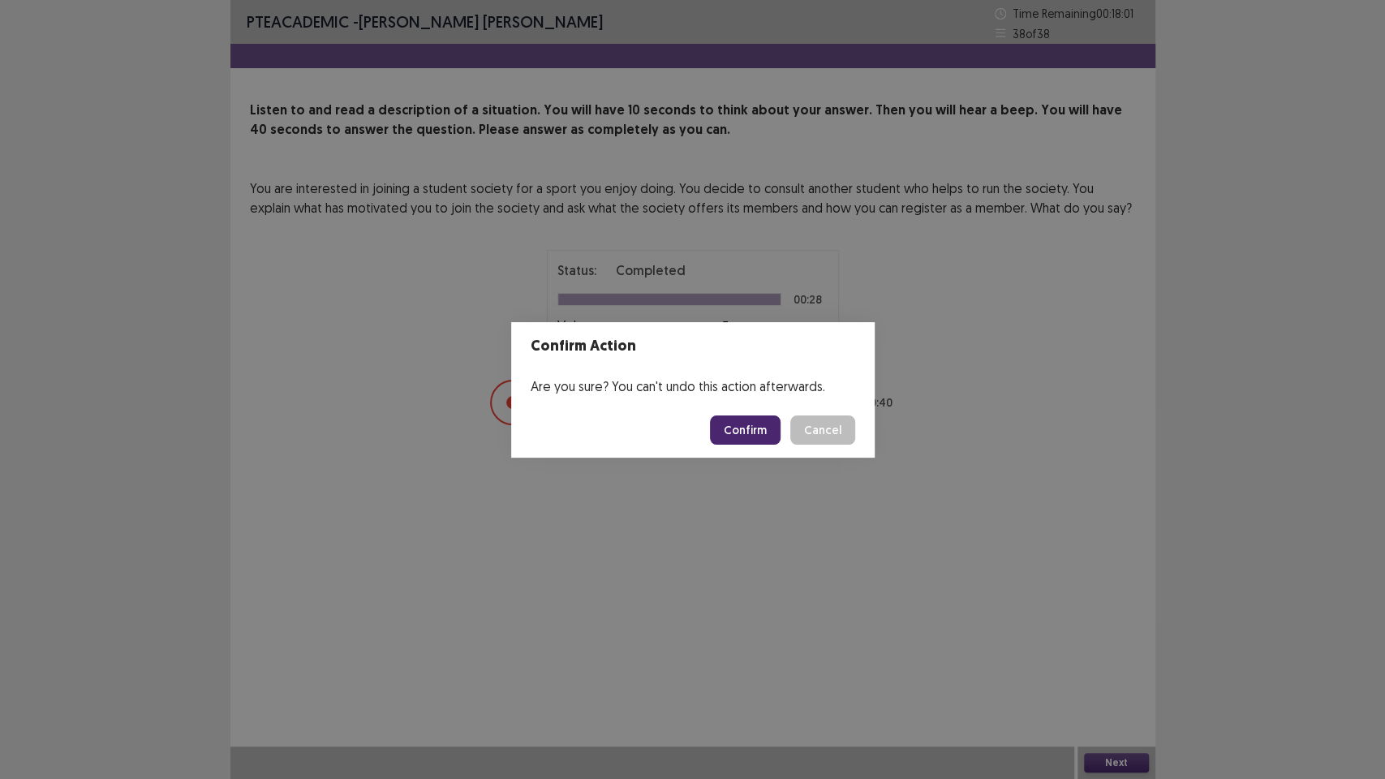
click at [758, 435] on button "Confirm" at bounding box center [745, 429] width 71 height 29
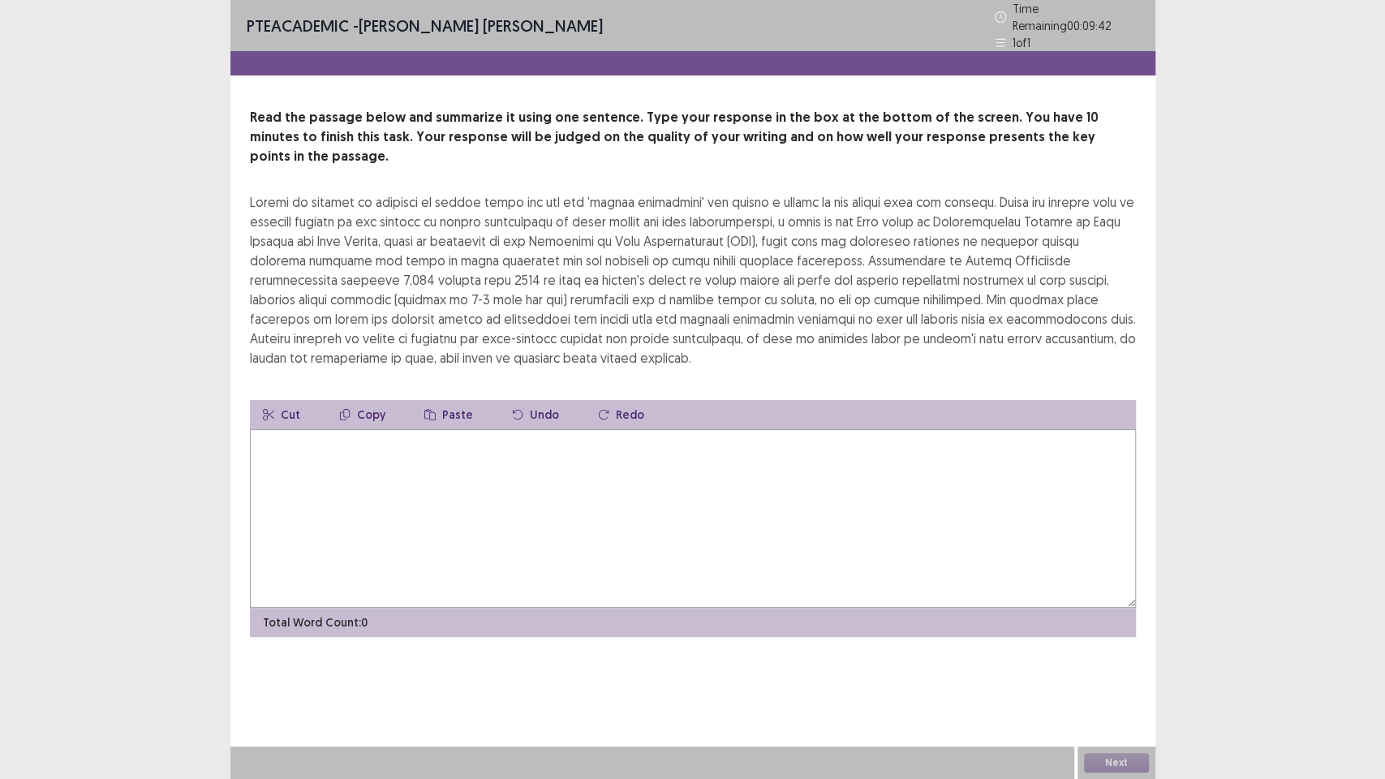
click at [652, 484] on textarea at bounding box center [693, 518] width 886 height 178
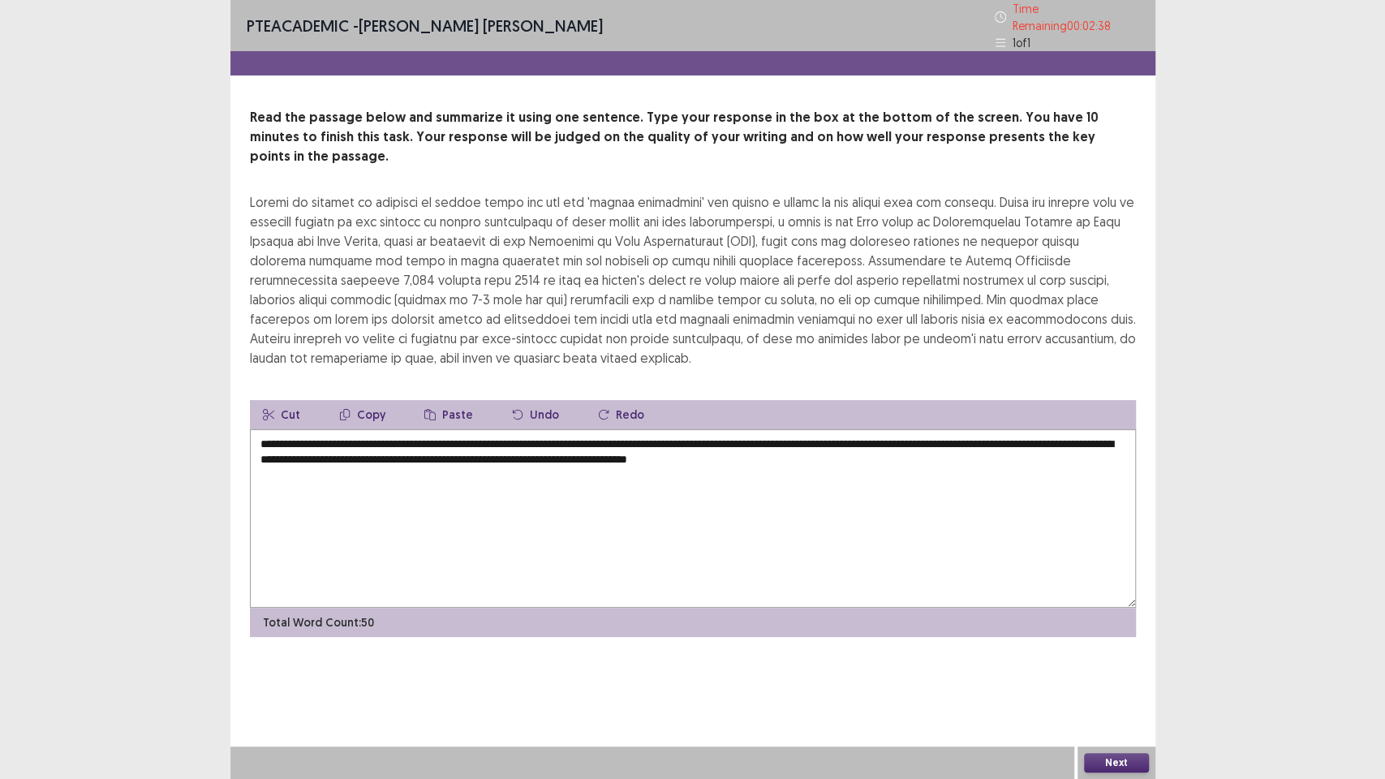
click at [1103, 429] on textarea "**********" at bounding box center [693, 518] width 886 height 178
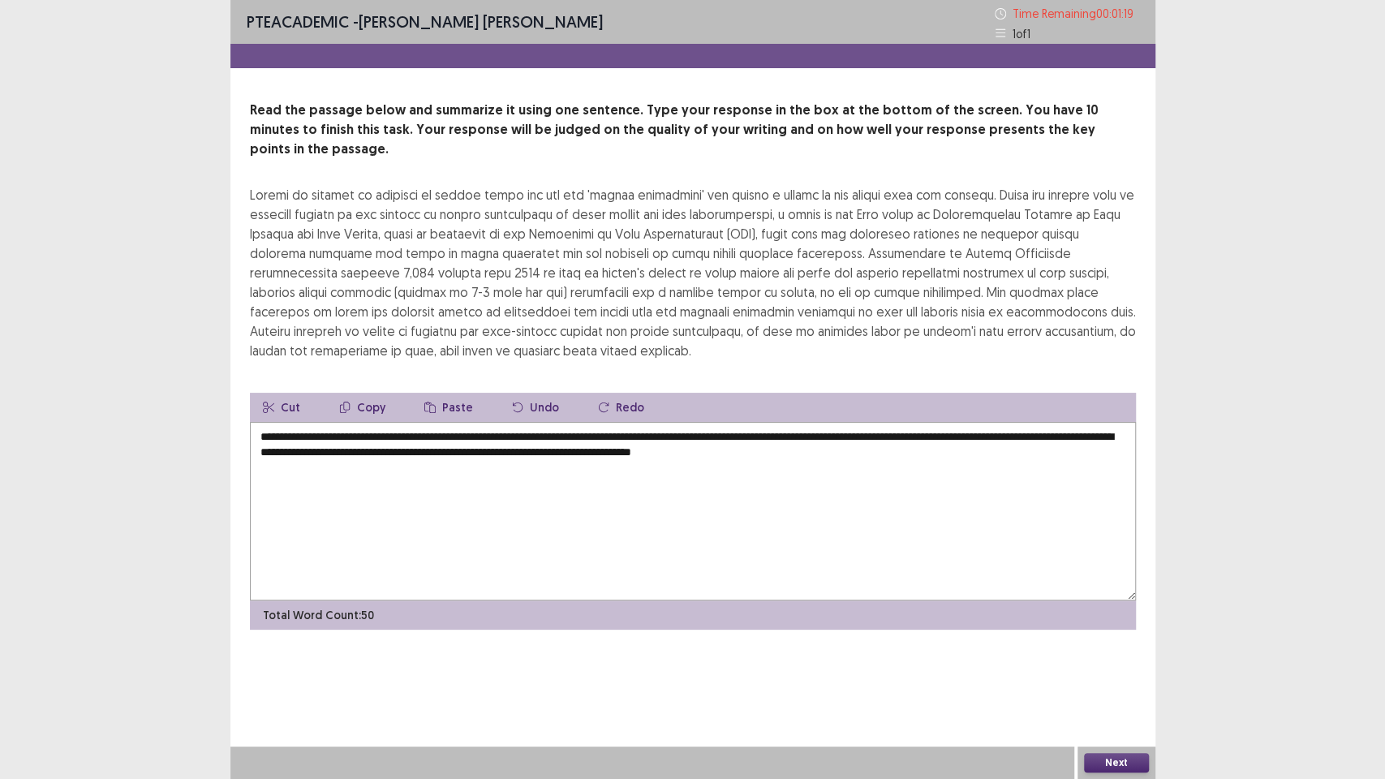
type textarea "**********"
click at [1119, 657] on button "Next" at bounding box center [1116, 762] width 65 height 19
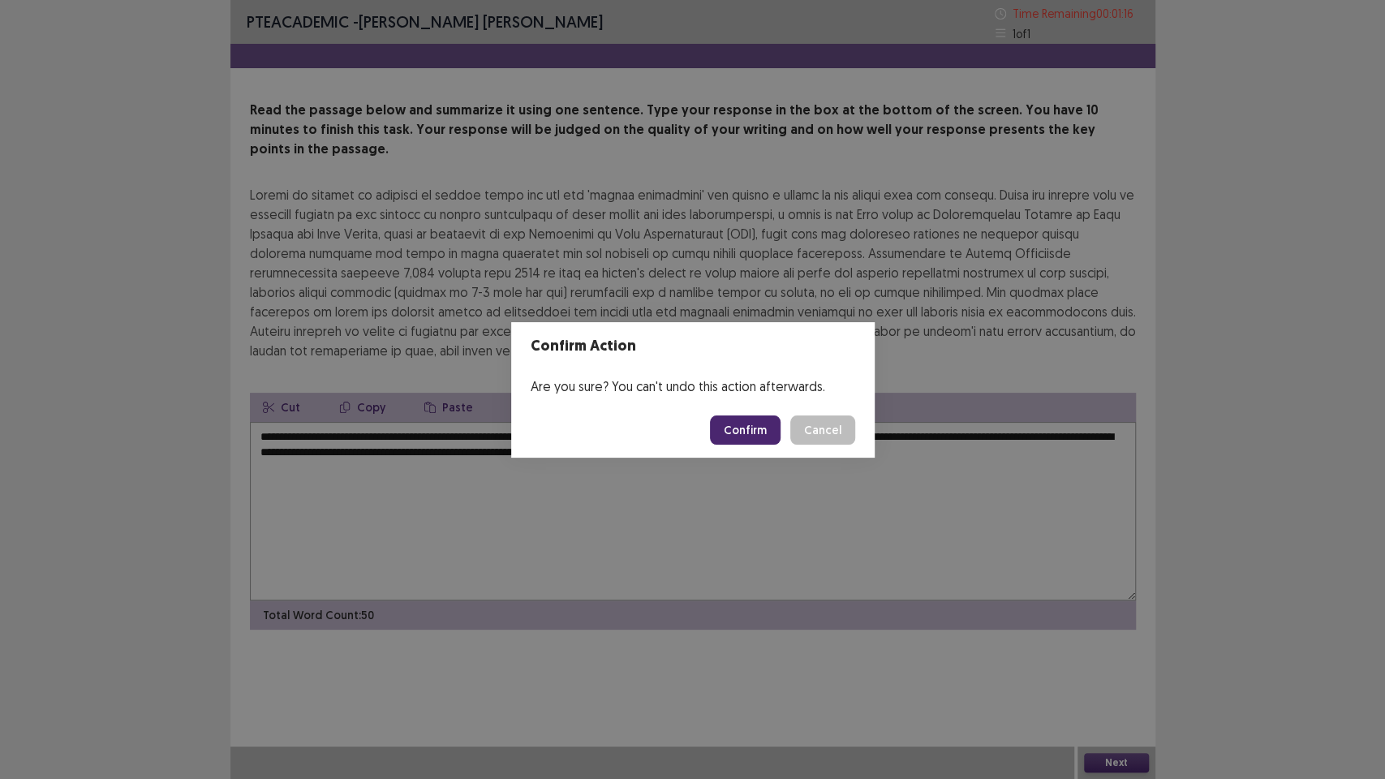
click at [754, 431] on button "Confirm" at bounding box center [745, 429] width 71 height 29
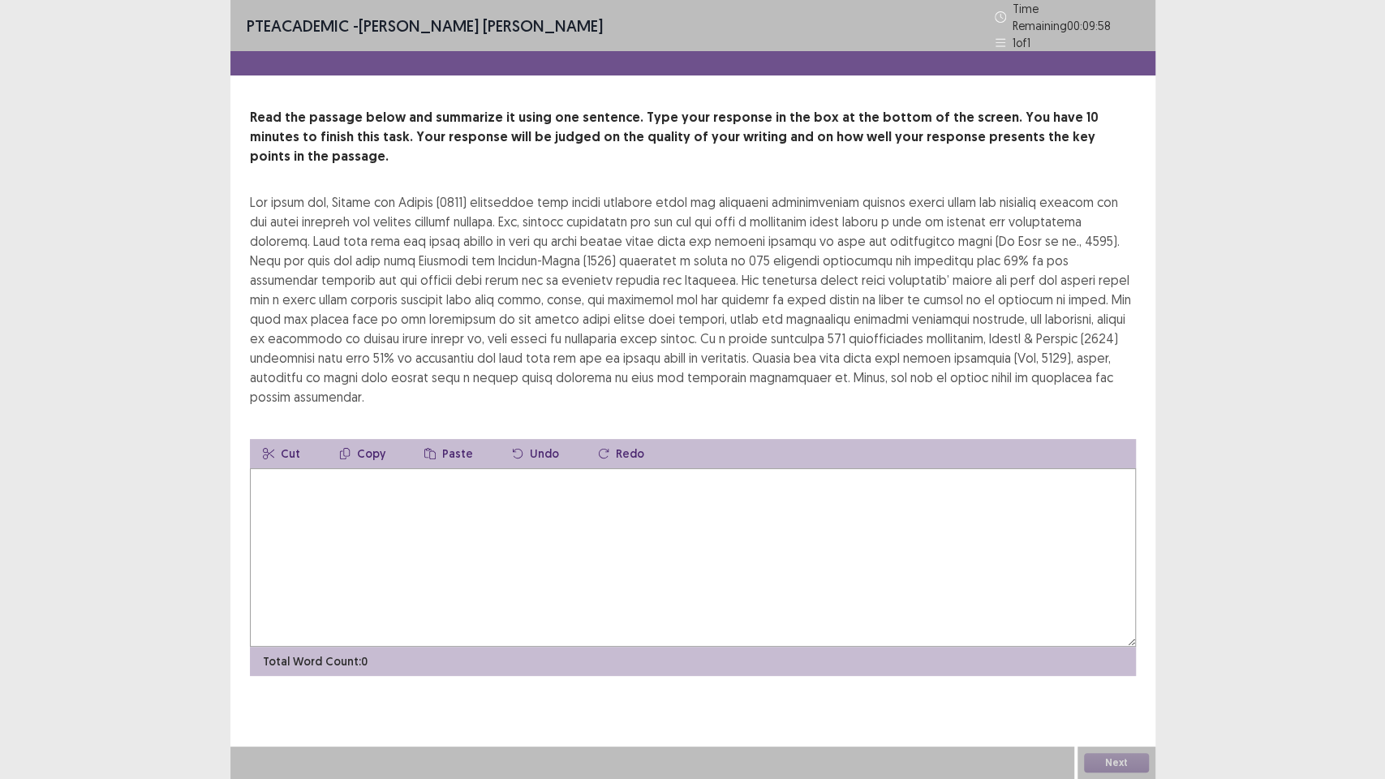
click at [523, 468] on textarea at bounding box center [693, 557] width 886 height 178
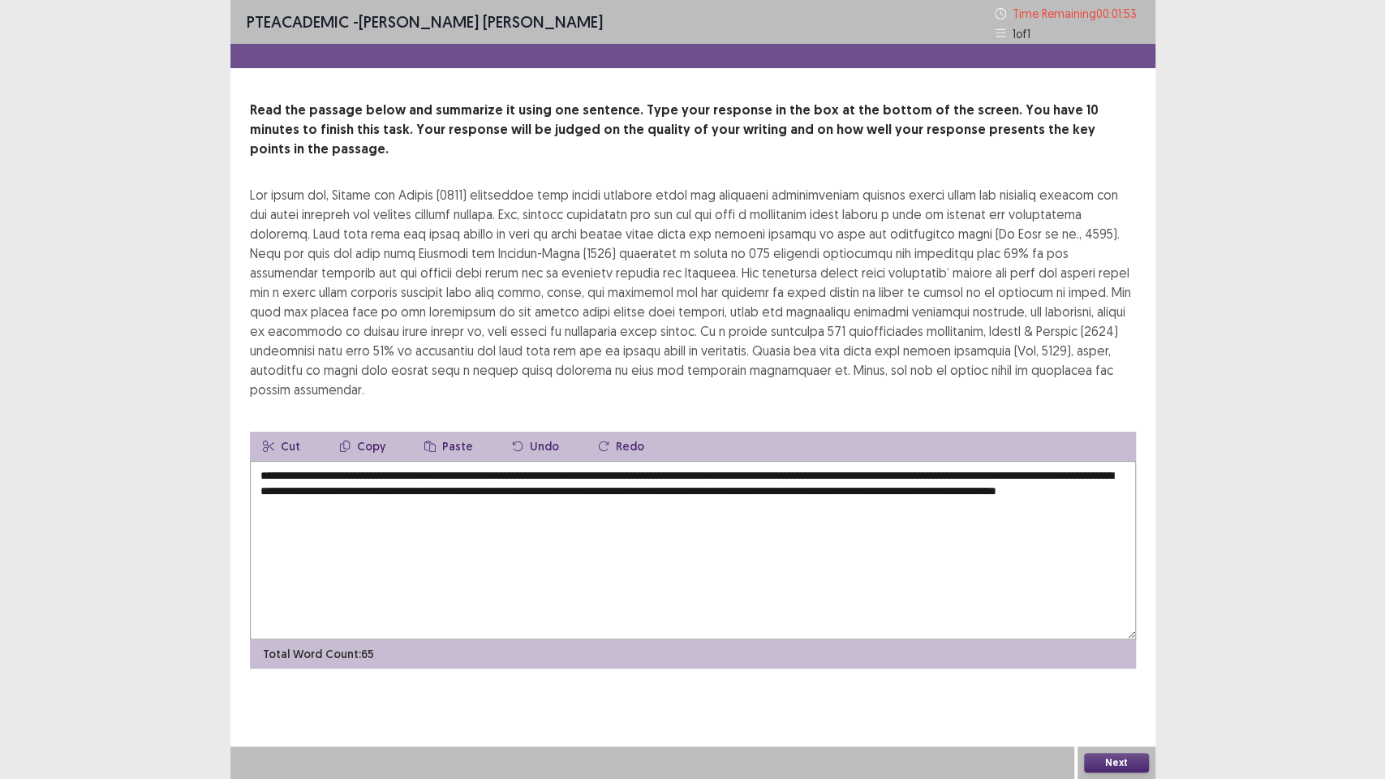
click at [259, 461] on textarea "**********" at bounding box center [693, 550] width 886 height 178
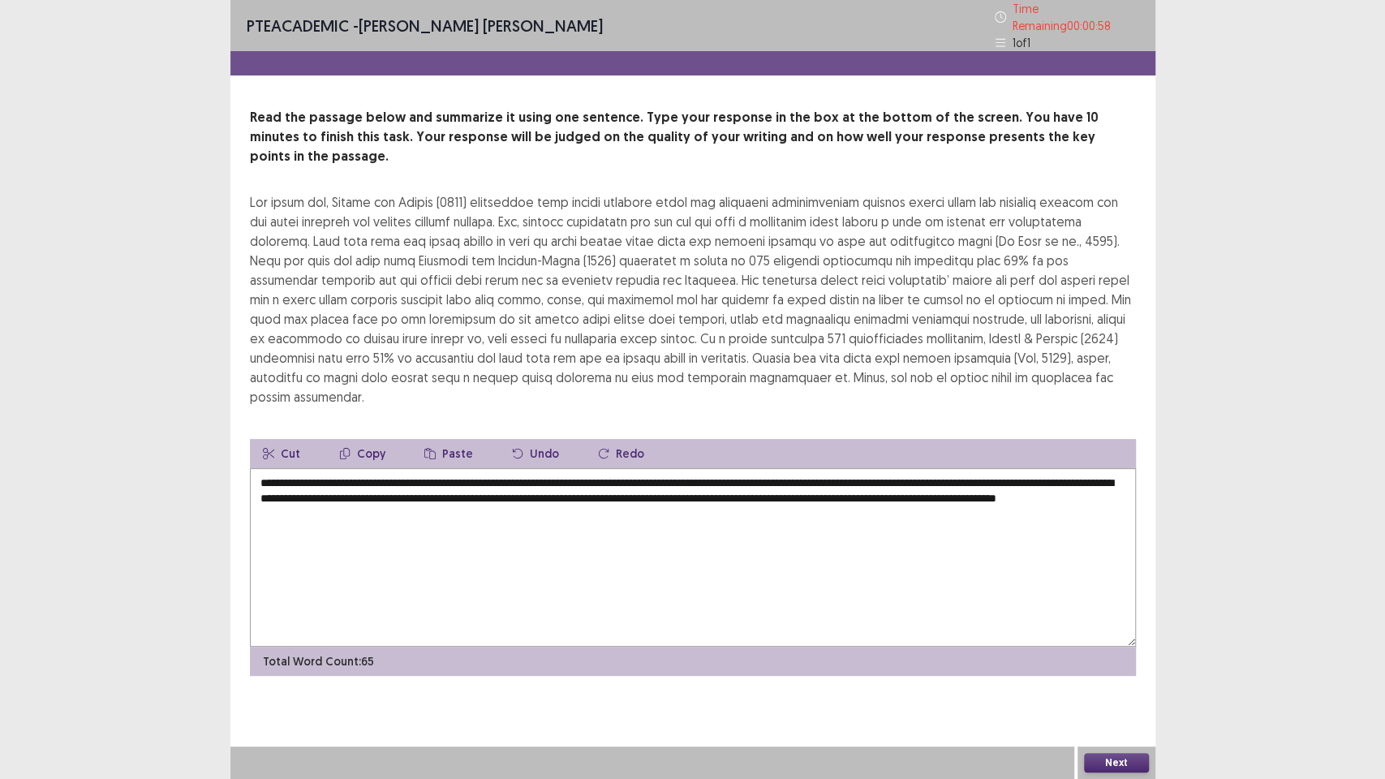
type textarea "**********"
click at [1116, 657] on button "Next" at bounding box center [1116, 762] width 65 height 19
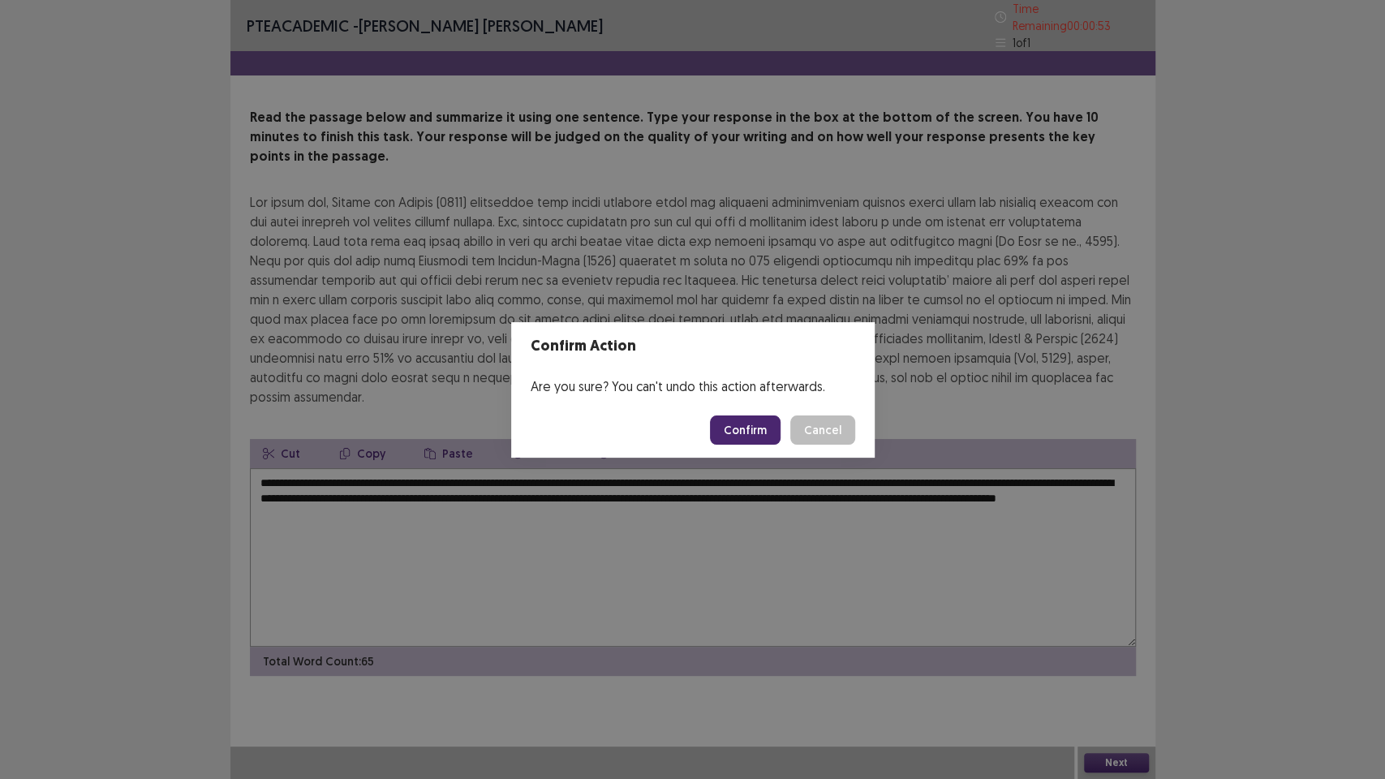
click at [766, 435] on button "Confirm" at bounding box center [745, 429] width 71 height 29
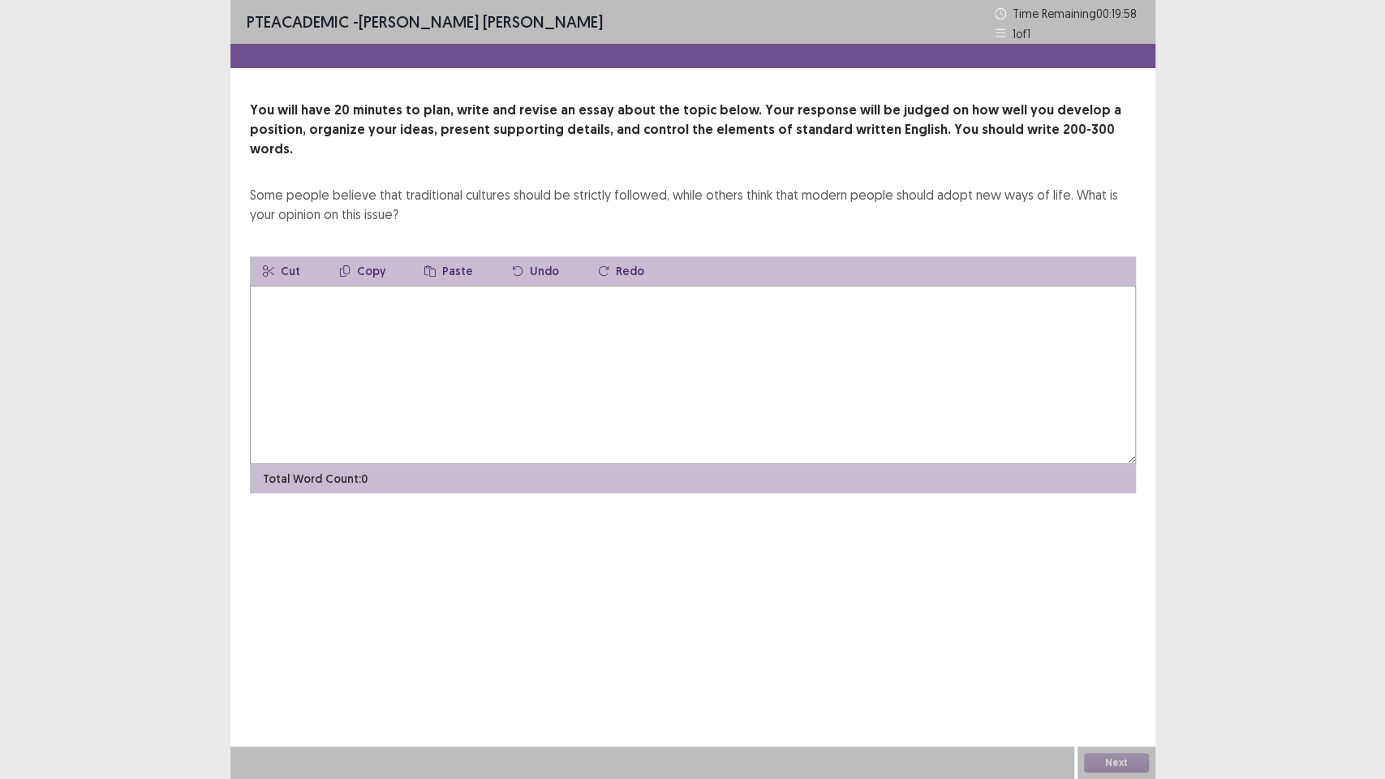
click at [732, 389] on textarea at bounding box center [693, 375] width 886 height 178
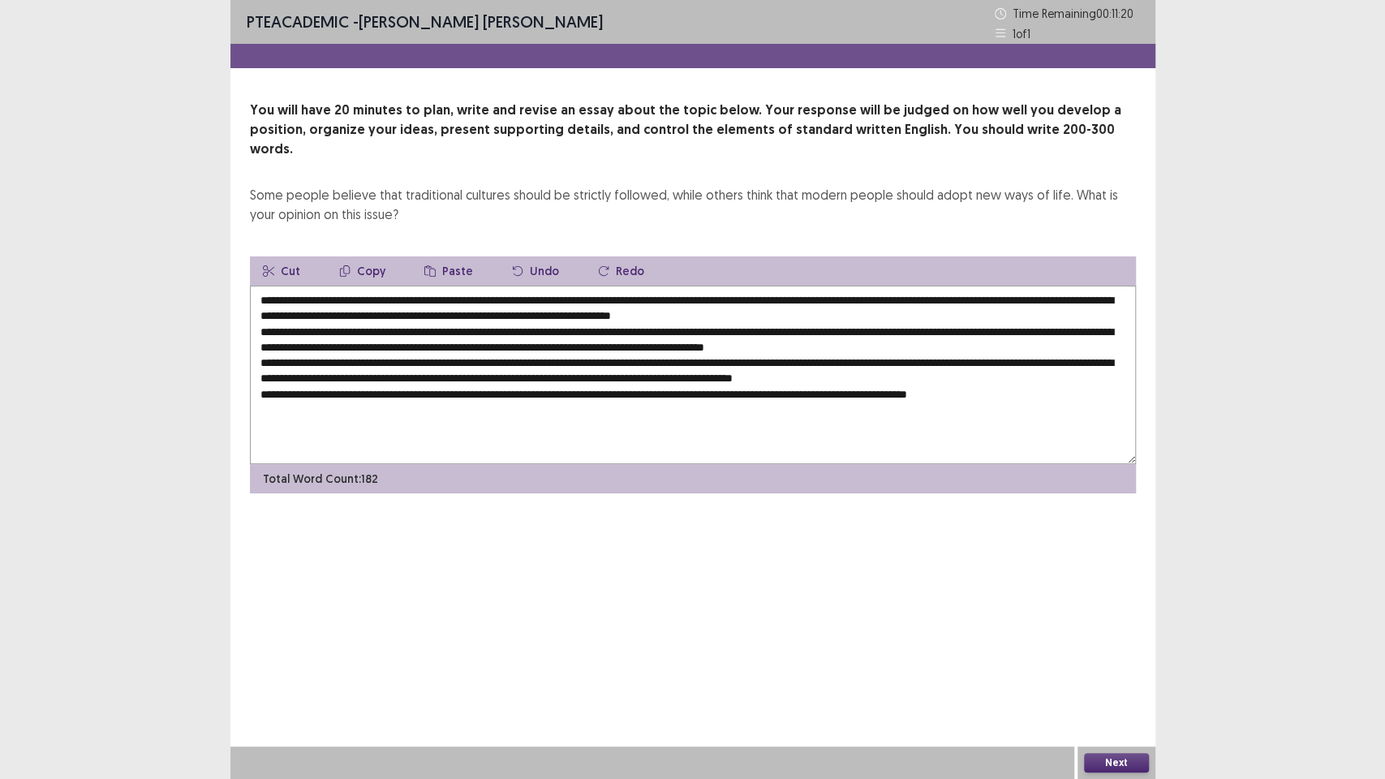
click at [947, 406] on textarea at bounding box center [693, 375] width 886 height 178
click at [503, 198] on div "Some people believe that traditional cultures should be strictly followed, whil…" at bounding box center [693, 204] width 886 height 39
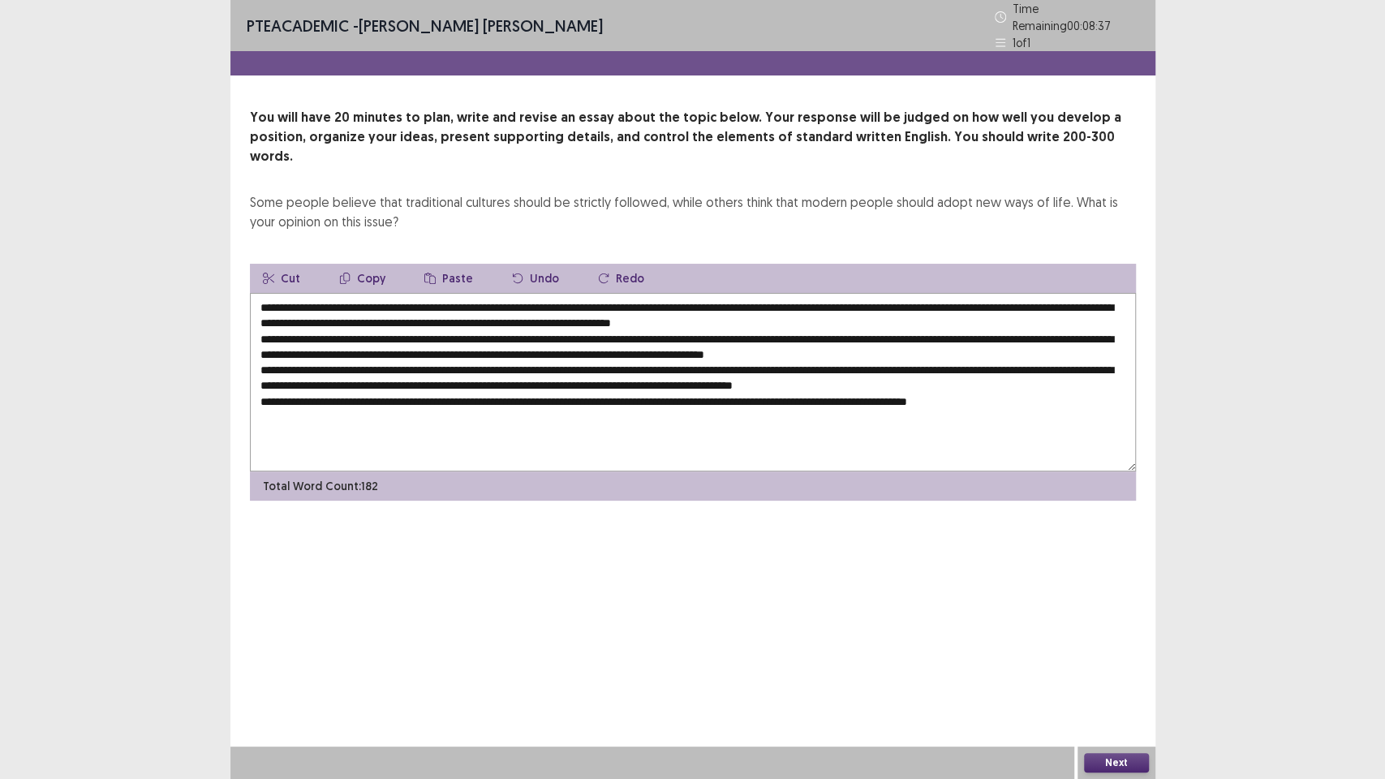
click at [376, 293] on textarea at bounding box center [693, 382] width 886 height 178
drag, startPoint x: 967, startPoint y: 281, endPoint x: 350, endPoint y: 280, distance: 616.5
click at [350, 293] on textarea at bounding box center [693, 382] width 886 height 178
click at [516, 329] on textarea at bounding box center [693, 382] width 886 height 178
paste textarea "**********"
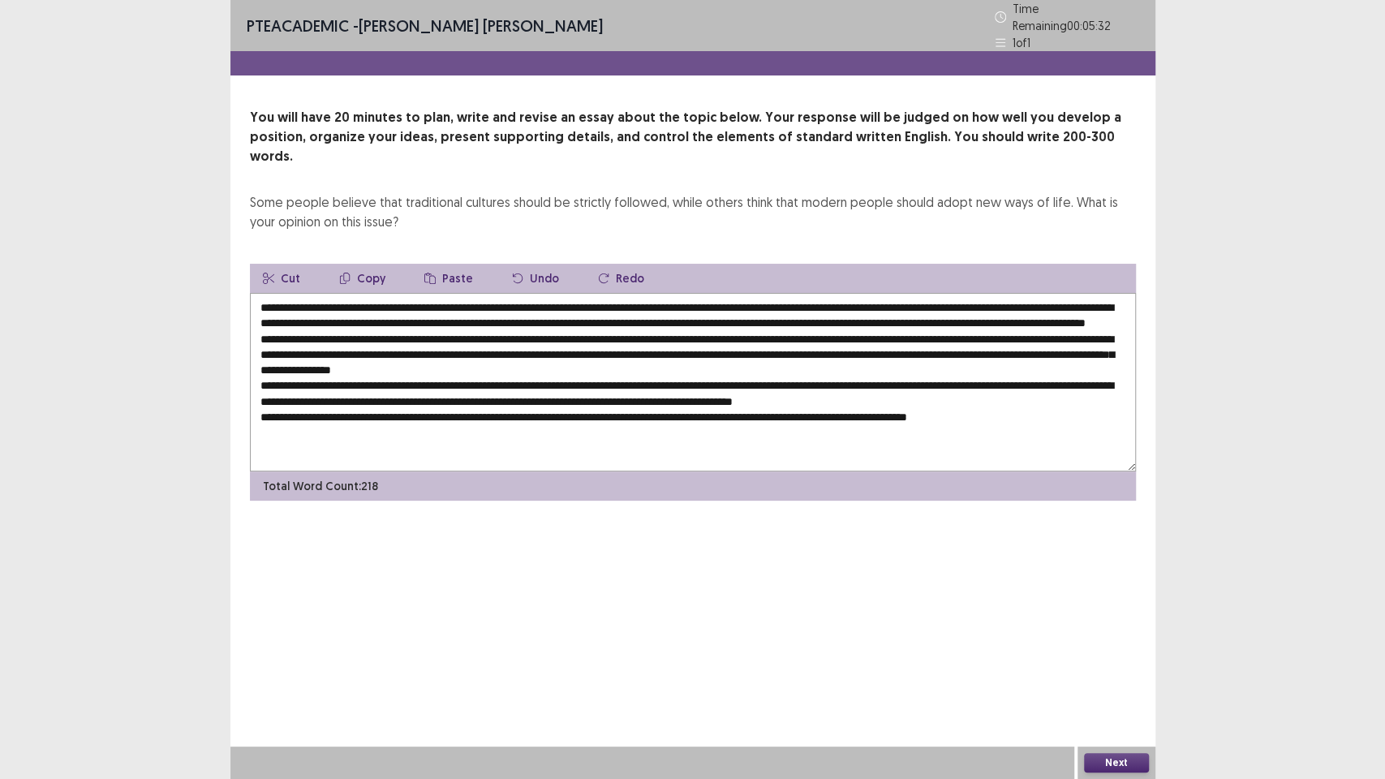
click at [575, 359] on textarea at bounding box center [693, 382] width 886 height 178
paste textarea "**********"
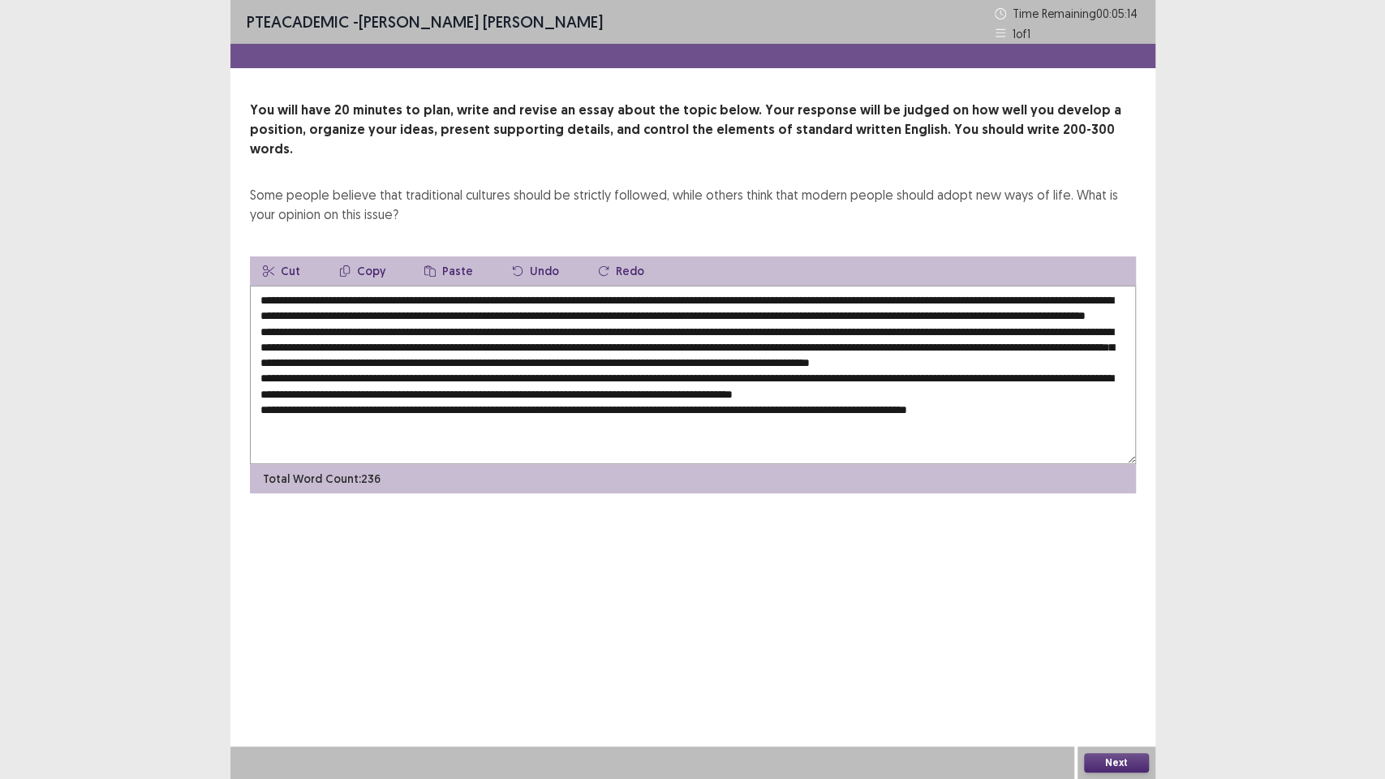
drag, startPoint x: 923, startPoint y: 408, endPoint x: 935, endPoint y: 409, distance: 12.2
click at [924, 408] on textarea at bounding box center [693, 375] width 886 height 178
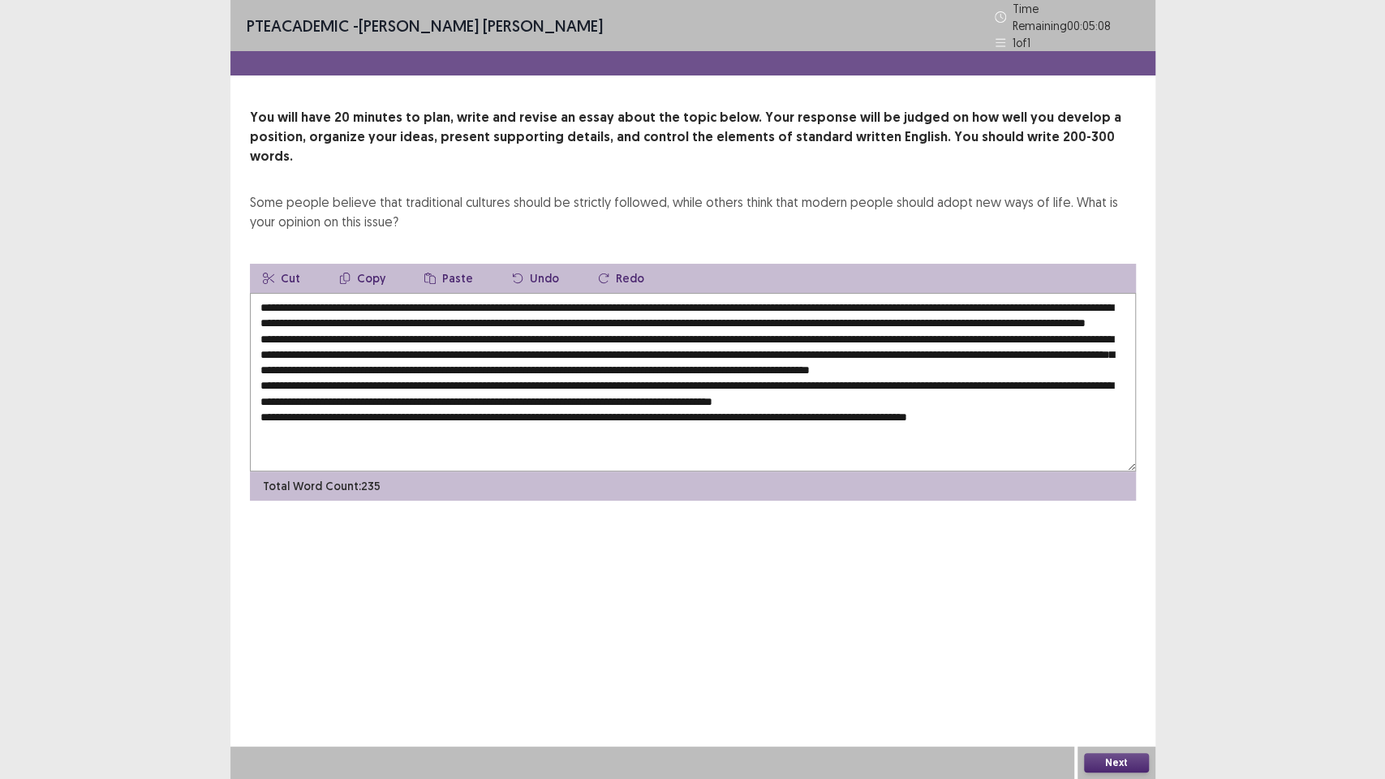
paste textarea "**********"
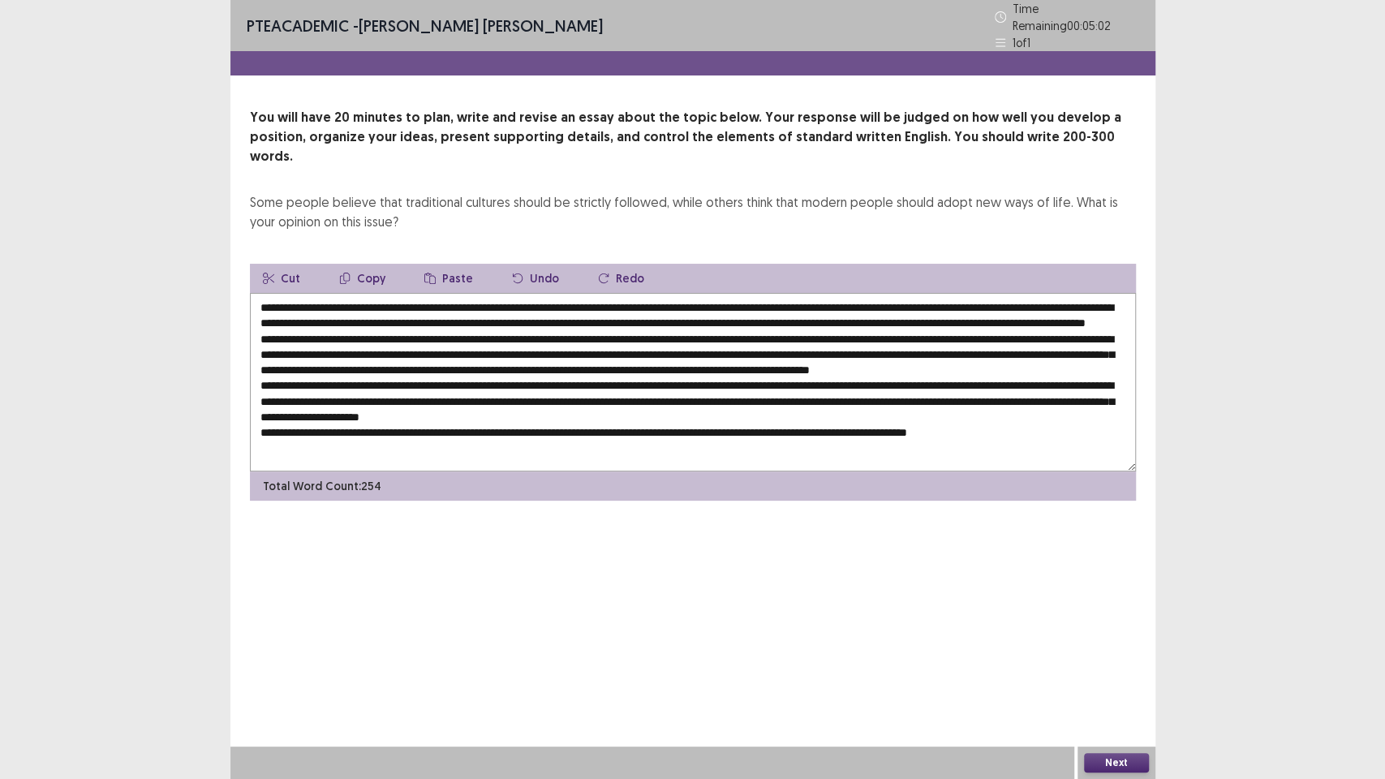
click at [665, 439] on textarea at bounding box center [693, 382] width 886 height 178
paste textarea "**********"
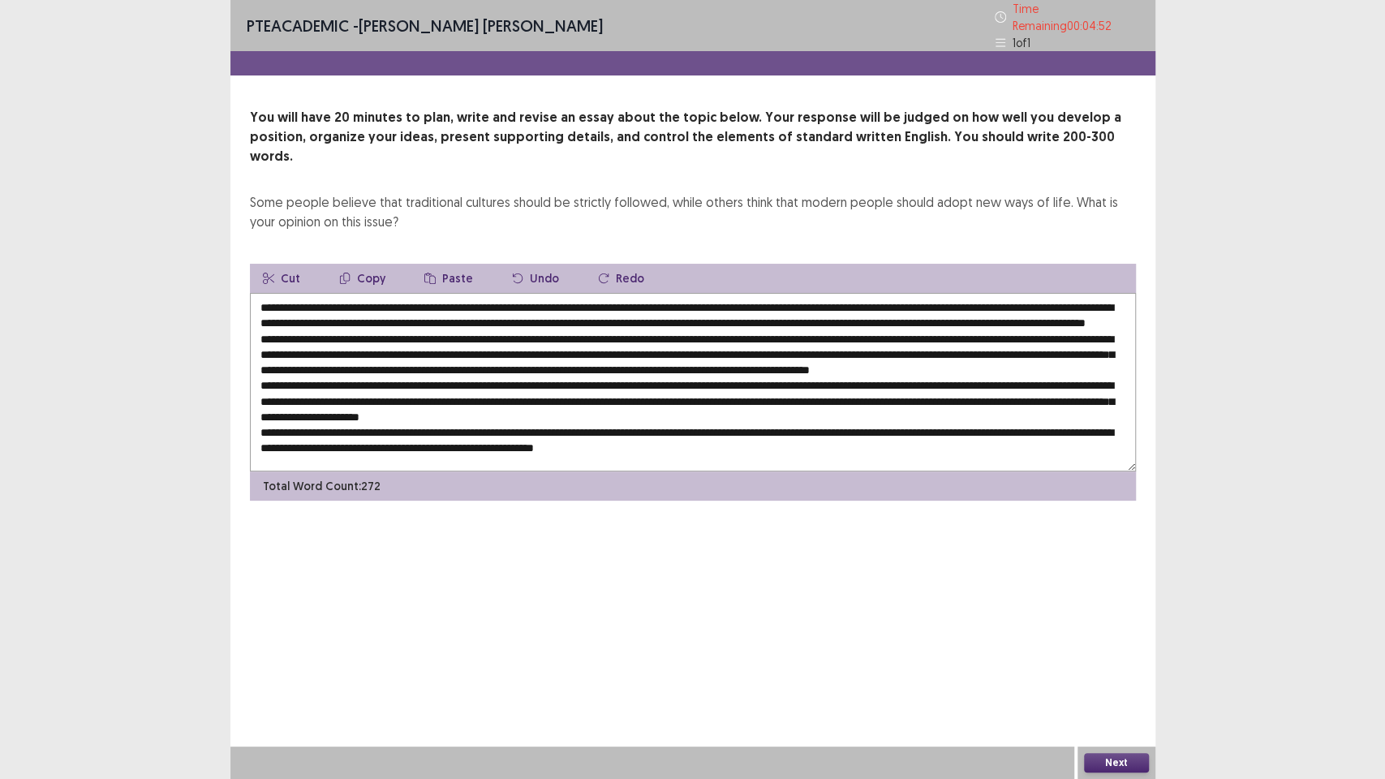
click at [253, 293] on textarea at bounding box center [693, 382] width 886 height 178
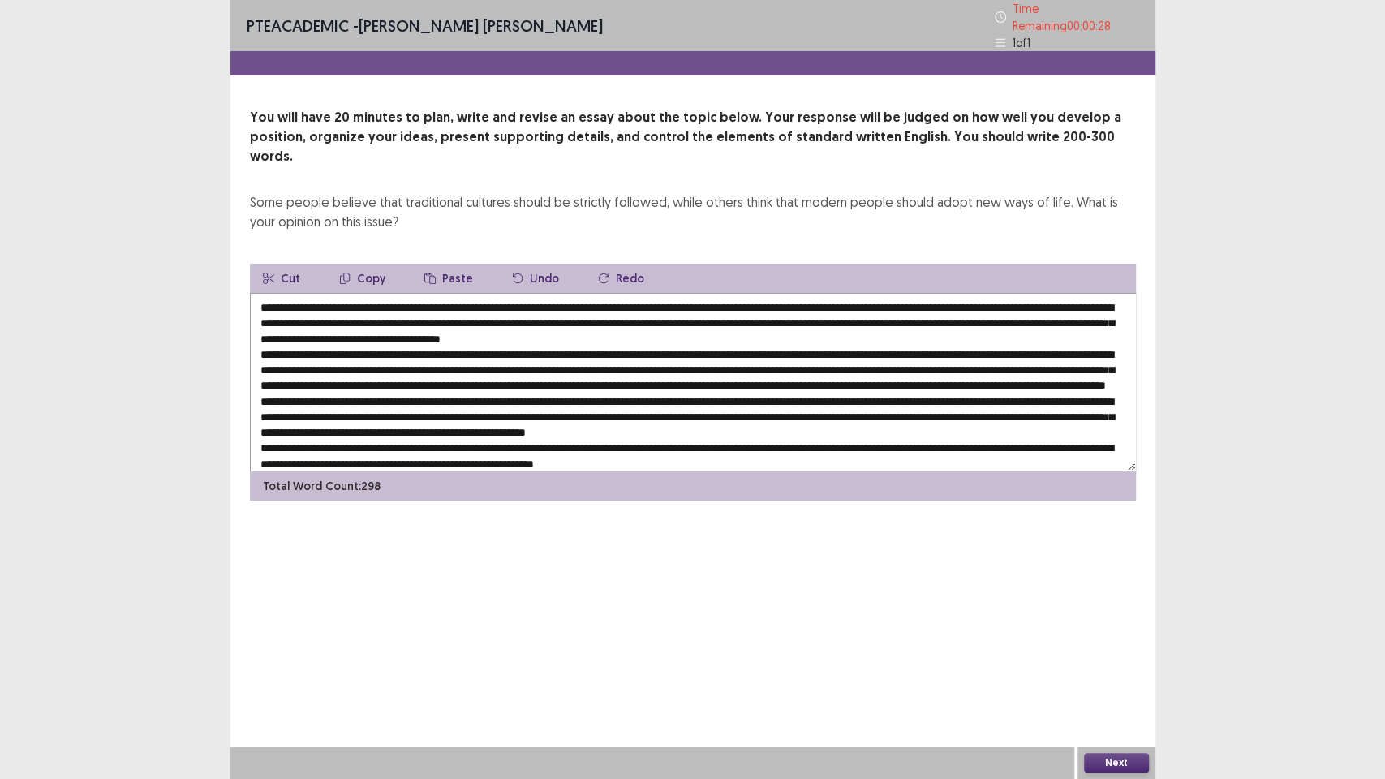
click at [595, 335] on textarea at bounding box center [693, 382] width 886 height 178
click at [606, 324] on textarea at bounding box center [693, 382] width 886 height 178
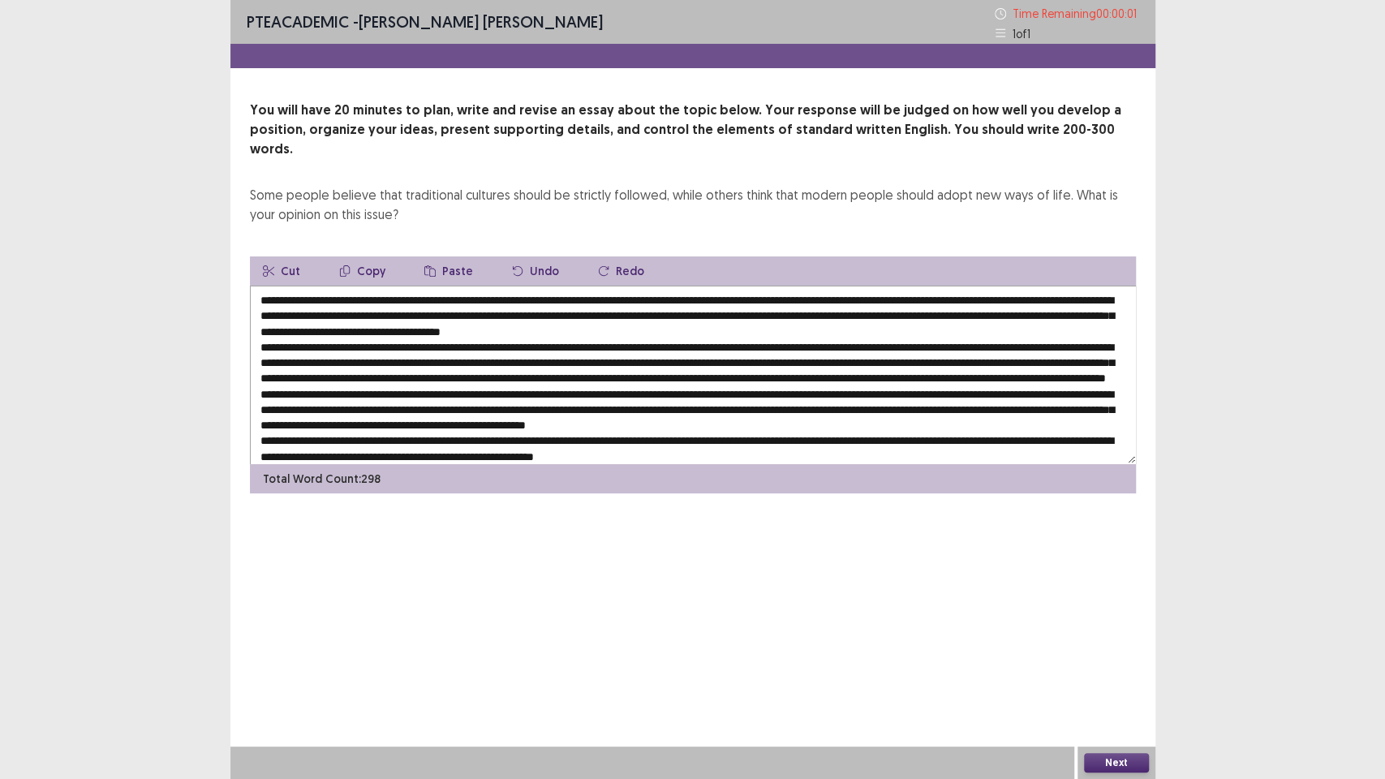
type textarea "**********"
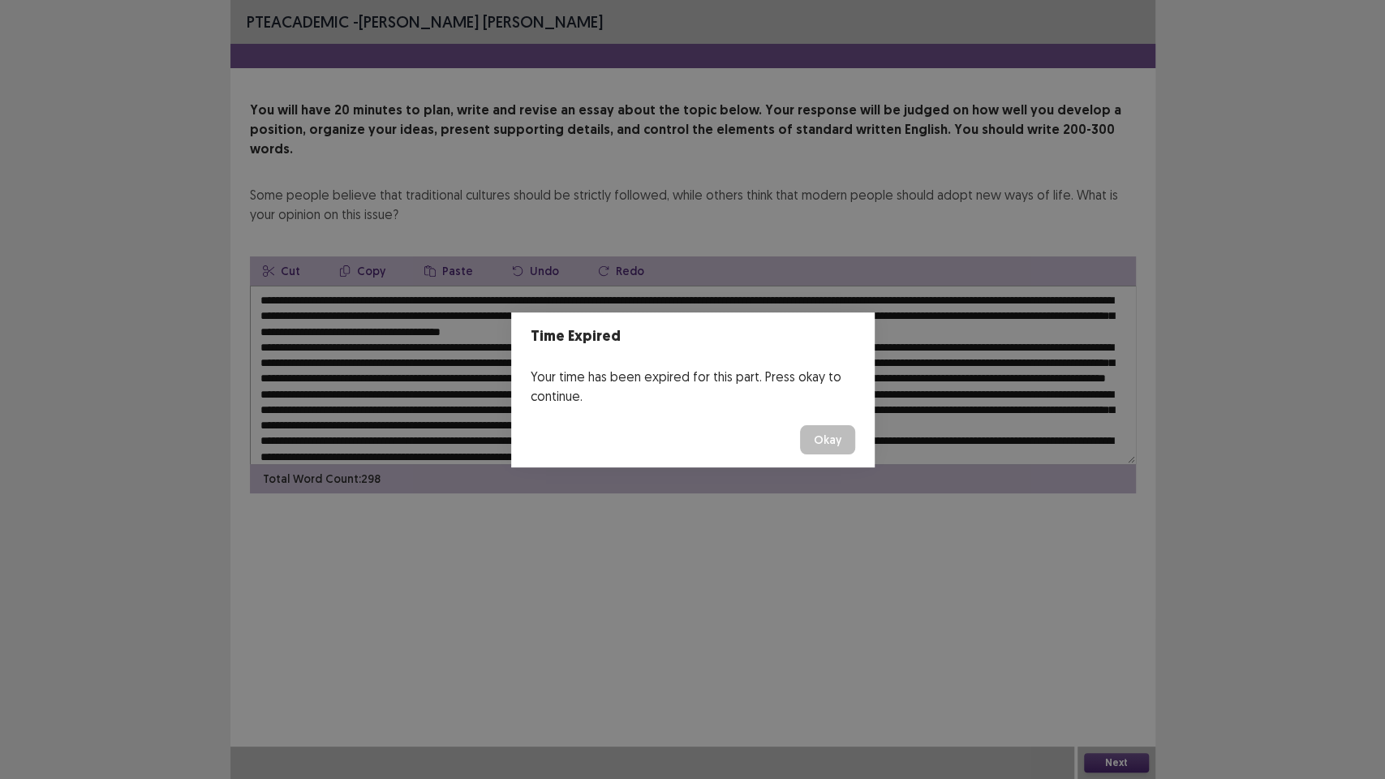
click at [823, 441] on button "Okay" at bounding box center [827, 439] width 55 height 29
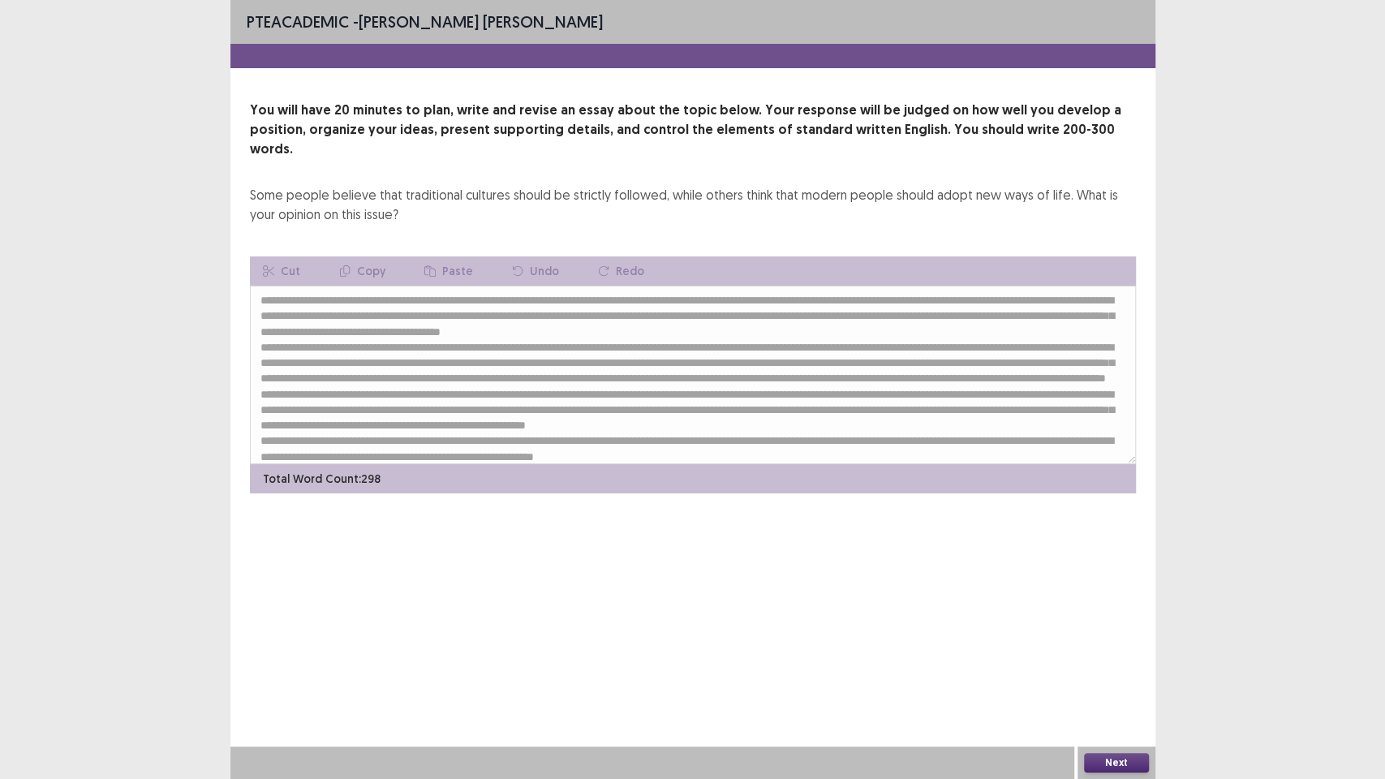
click at [1100, 657] on button "Next" at bounding box center [1116, 762] width 65 height 19
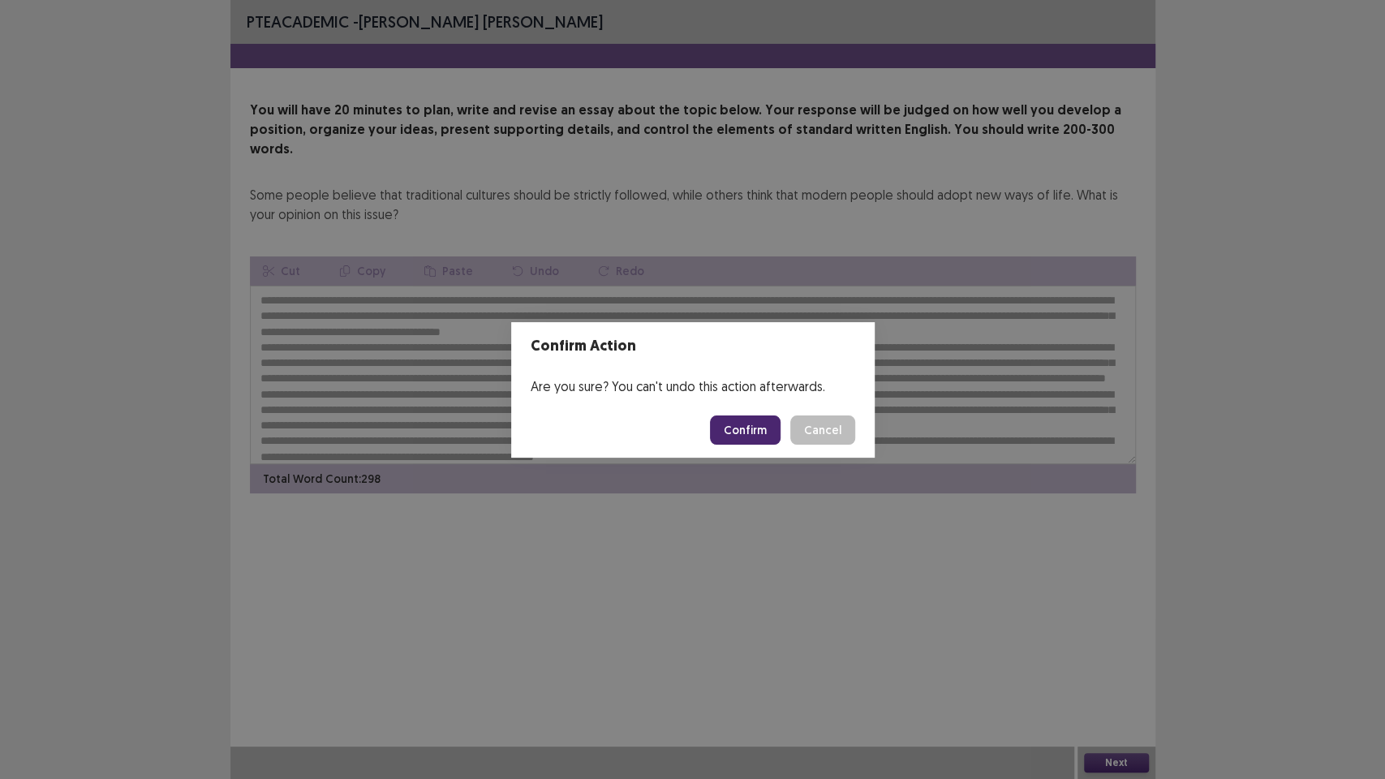
click at [758, 424] on button "Confirm" at bounding box center [745, 429] width 71 height 29
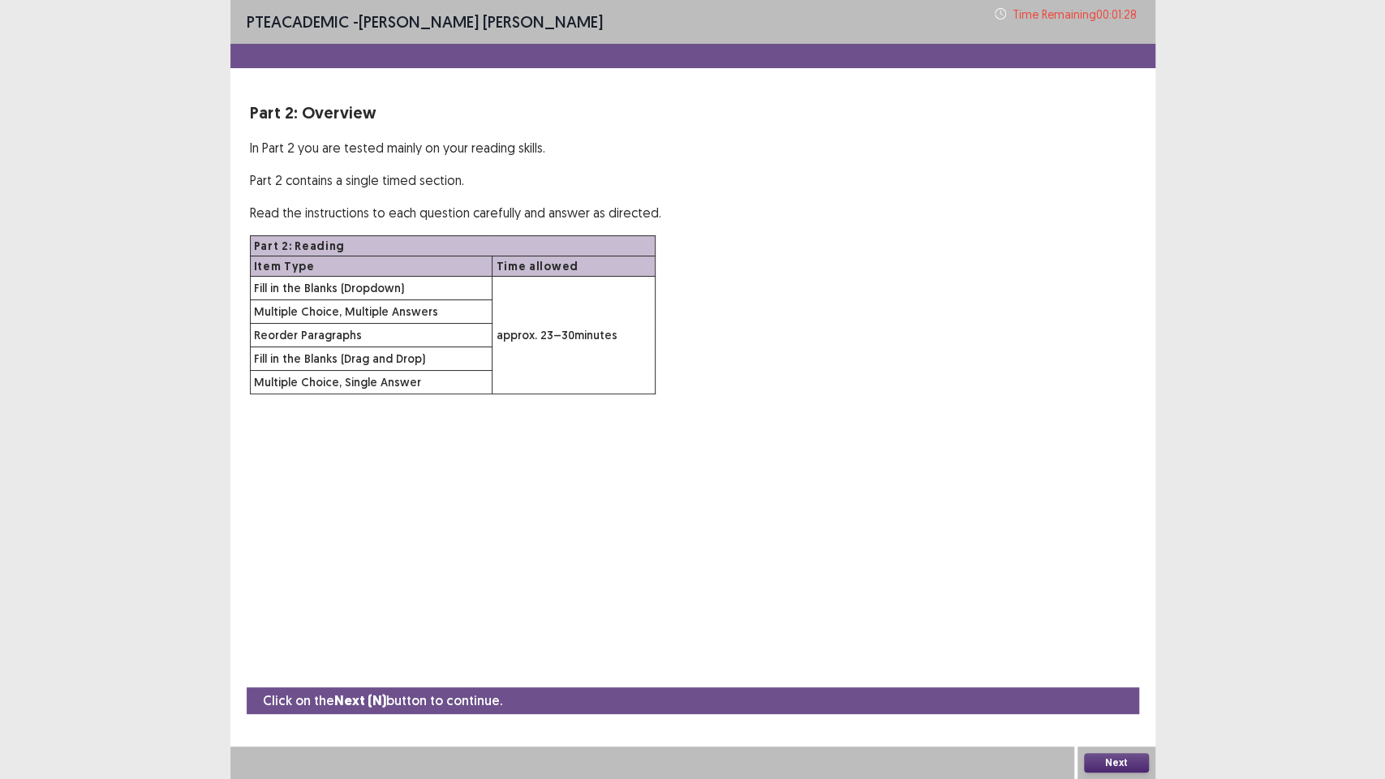
click at [1097, 657] on button "Next" at bounding box center [1116, 762] width 65 height 19
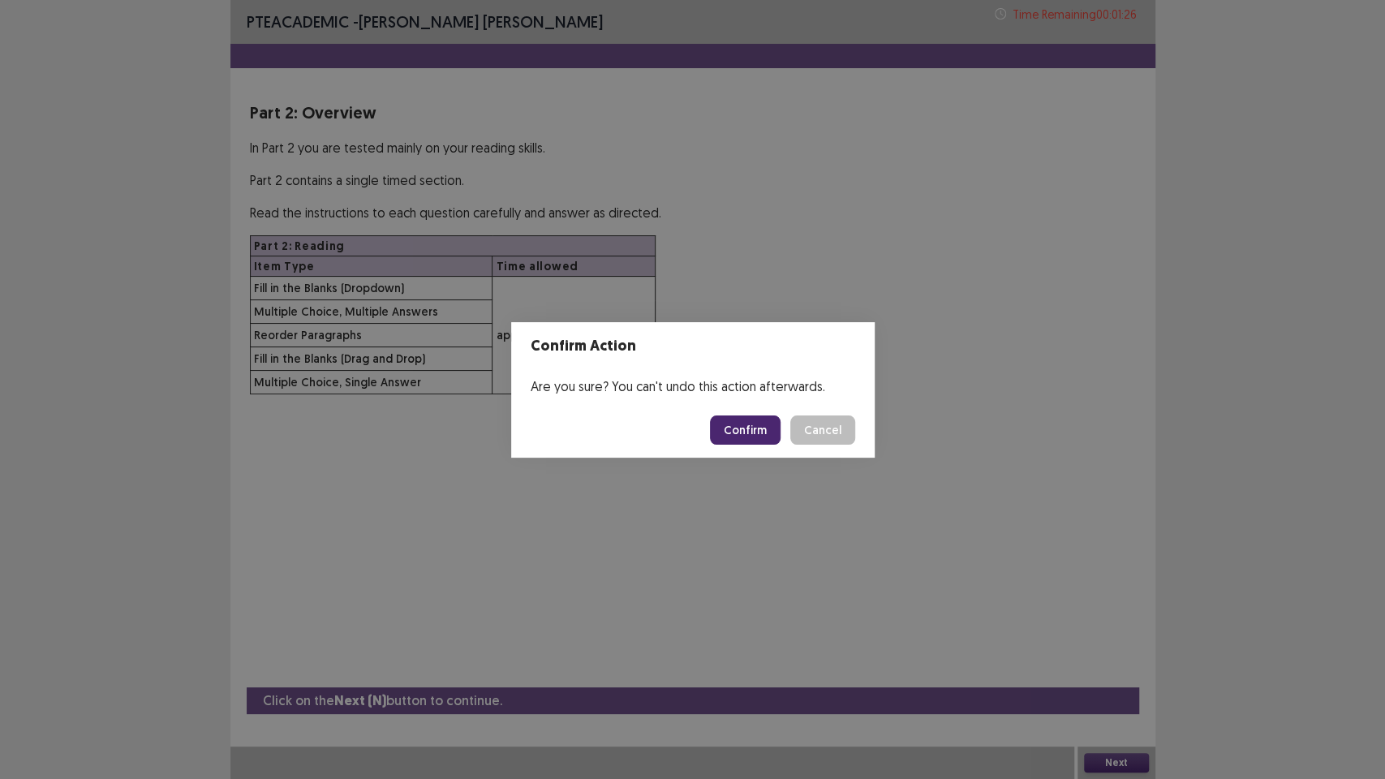
click at [750, 428] on button "Confirm" at bounding box center [745, 429] width 71 height 29
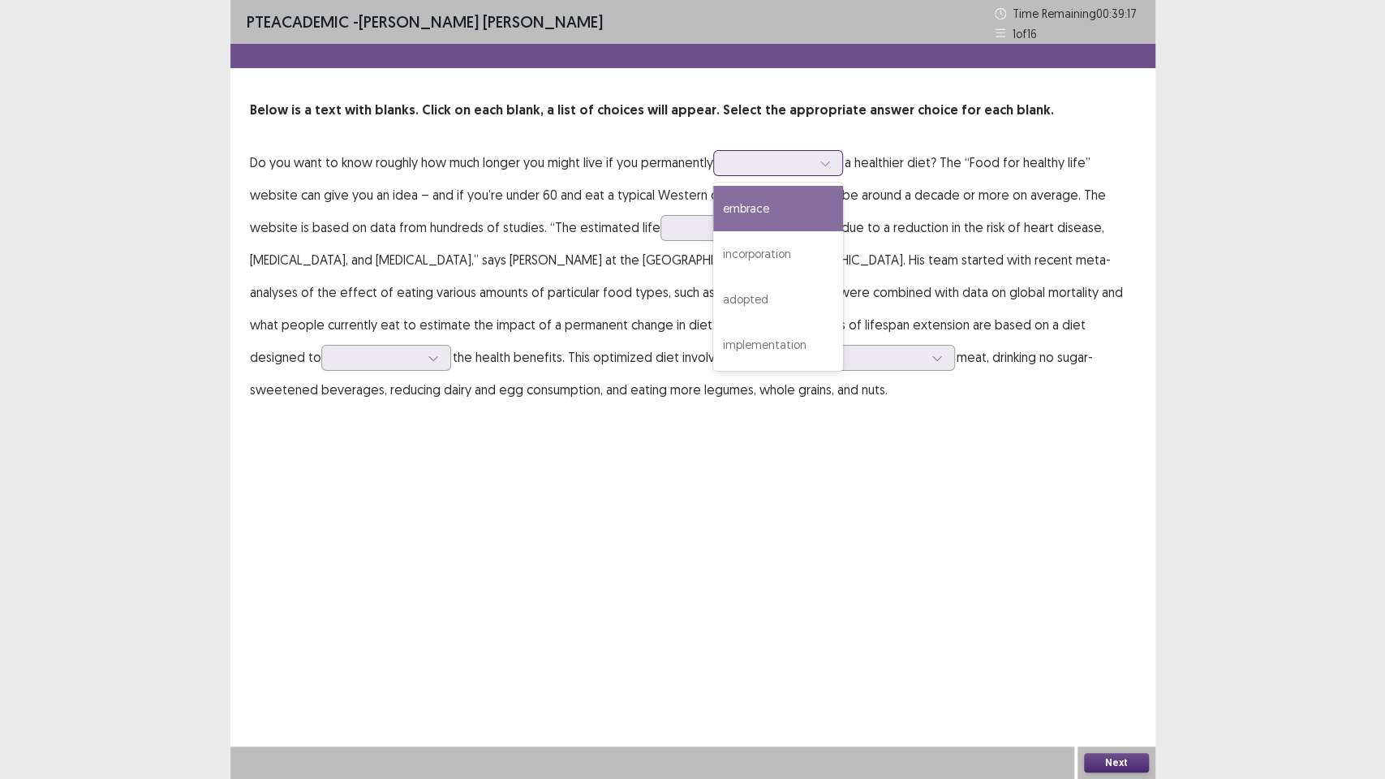
click at [811, 165] on div at bounding box center [769, 162] width 84 height 15
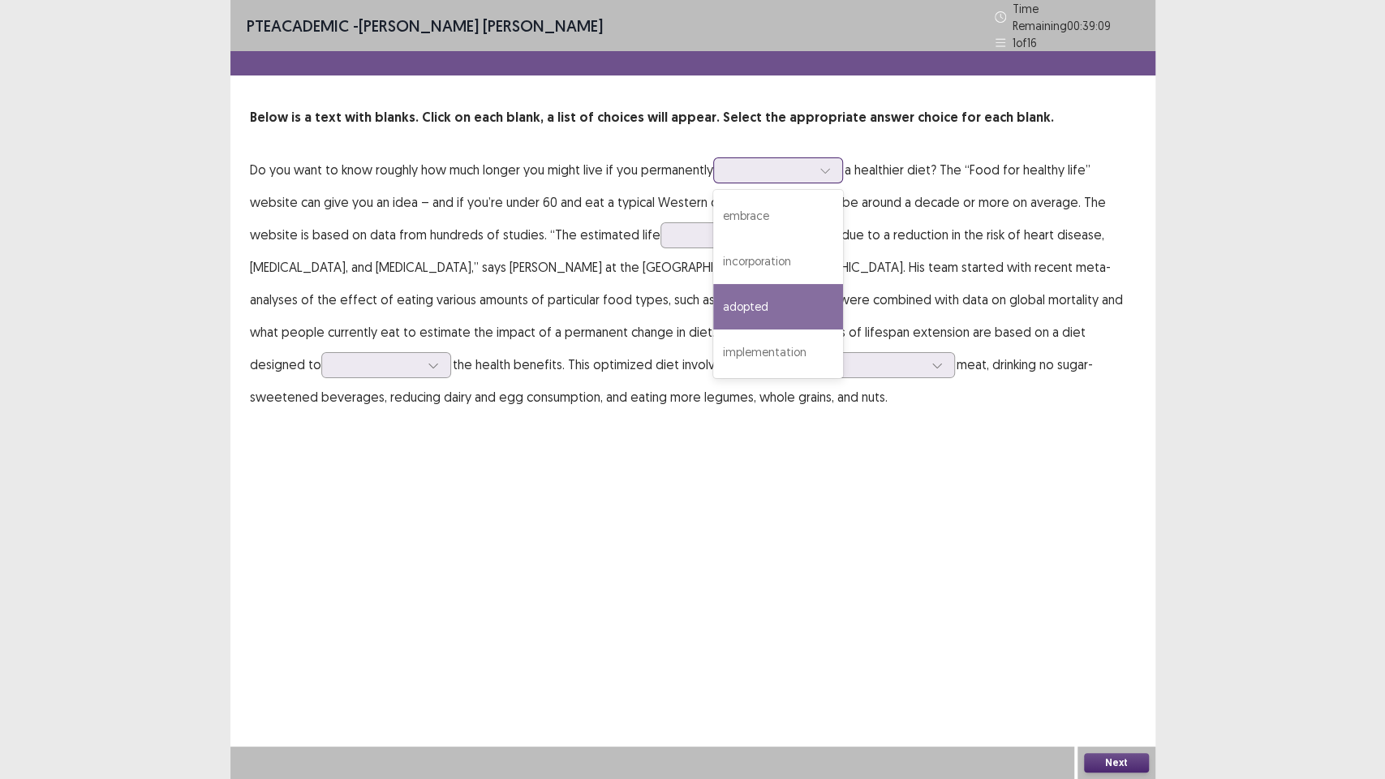
click at [782, 300] on div "adopted" at bounding box center [778, 306] width 130 height 45
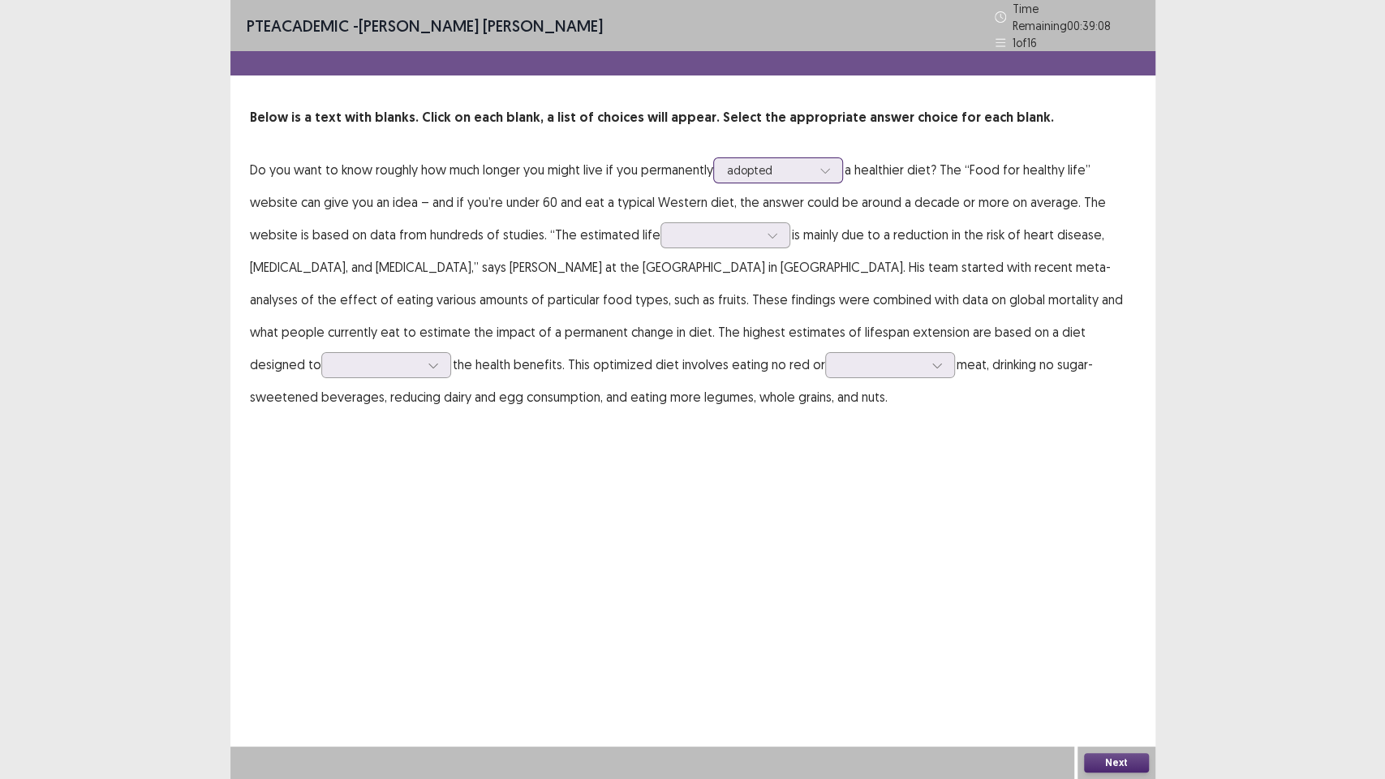
click at [811, 167] on div at bounding box center [769, 169] width 84 height 15
click at [799, 162] on div at bounding box center [769, 169] width 84 height 15
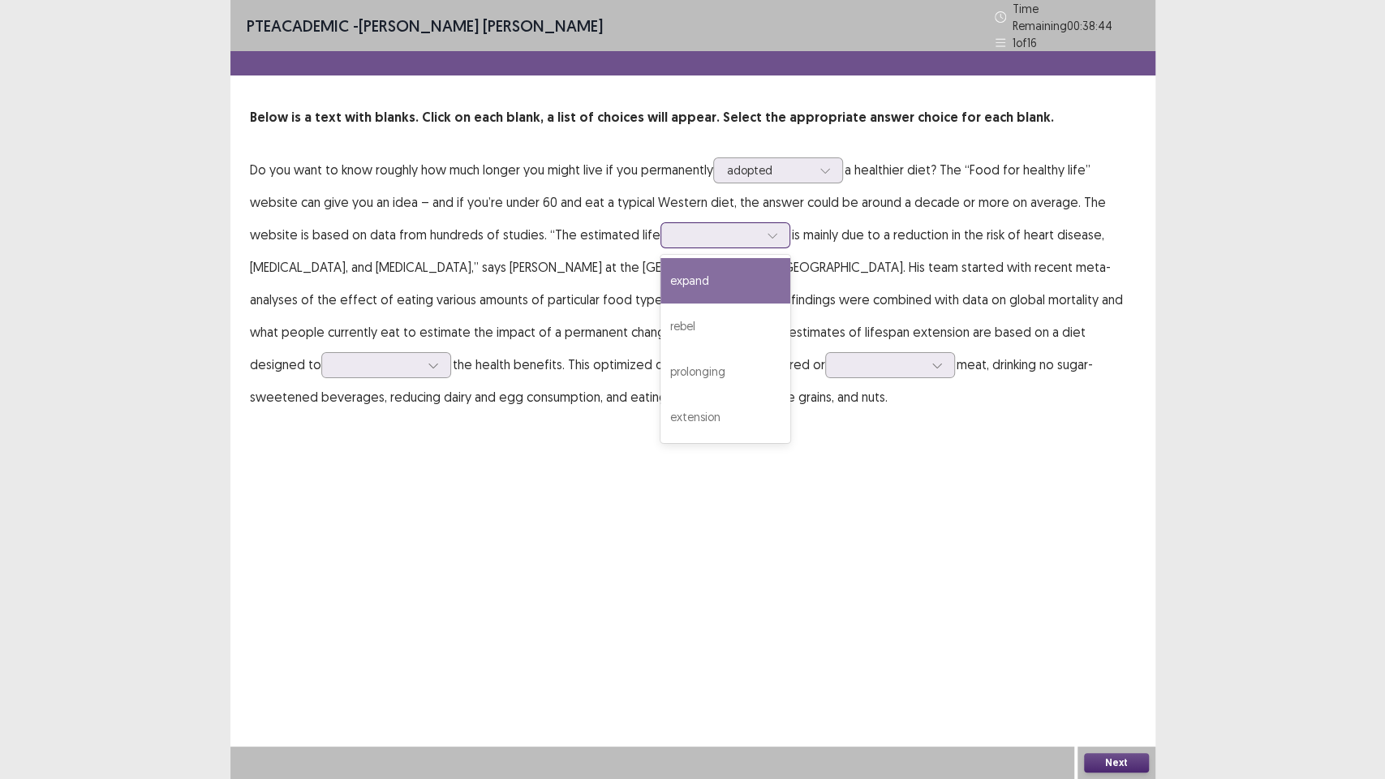
click at [683, 234] on div at bounding box center [716, 234] width 84 height 15
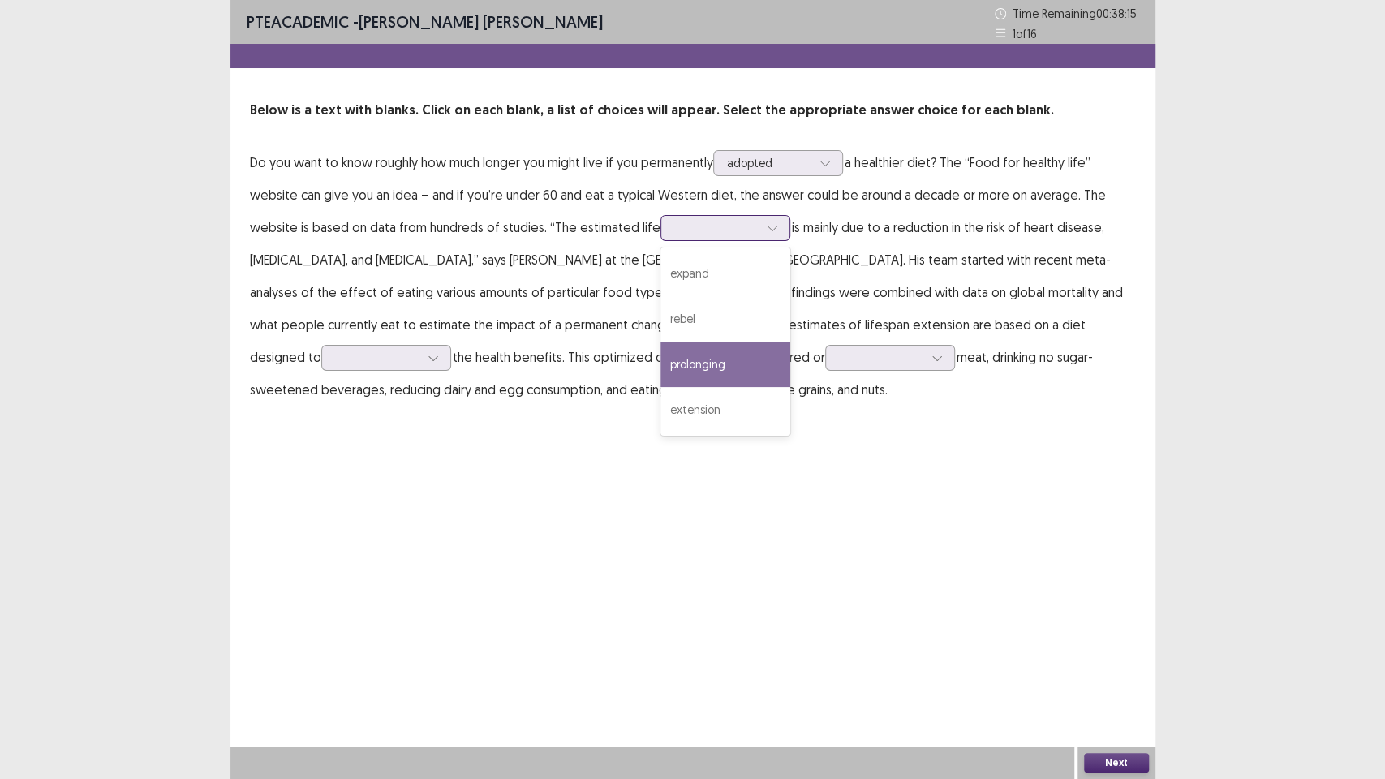
click at [694, 369] on div "prolonging" at bounding box center [725, 363] width 130 height 45
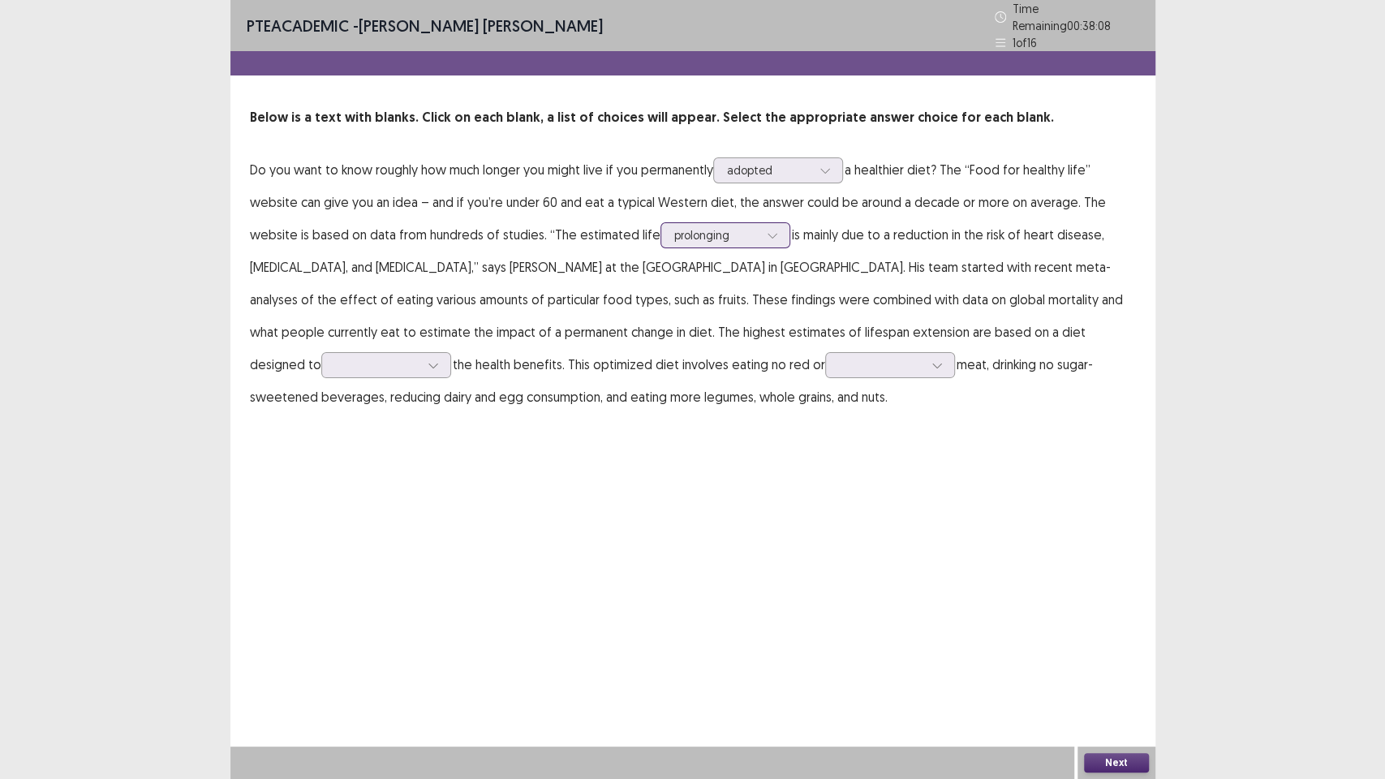
click at [712, 227] on div at bounding box center [716, 234] width 84 height 15
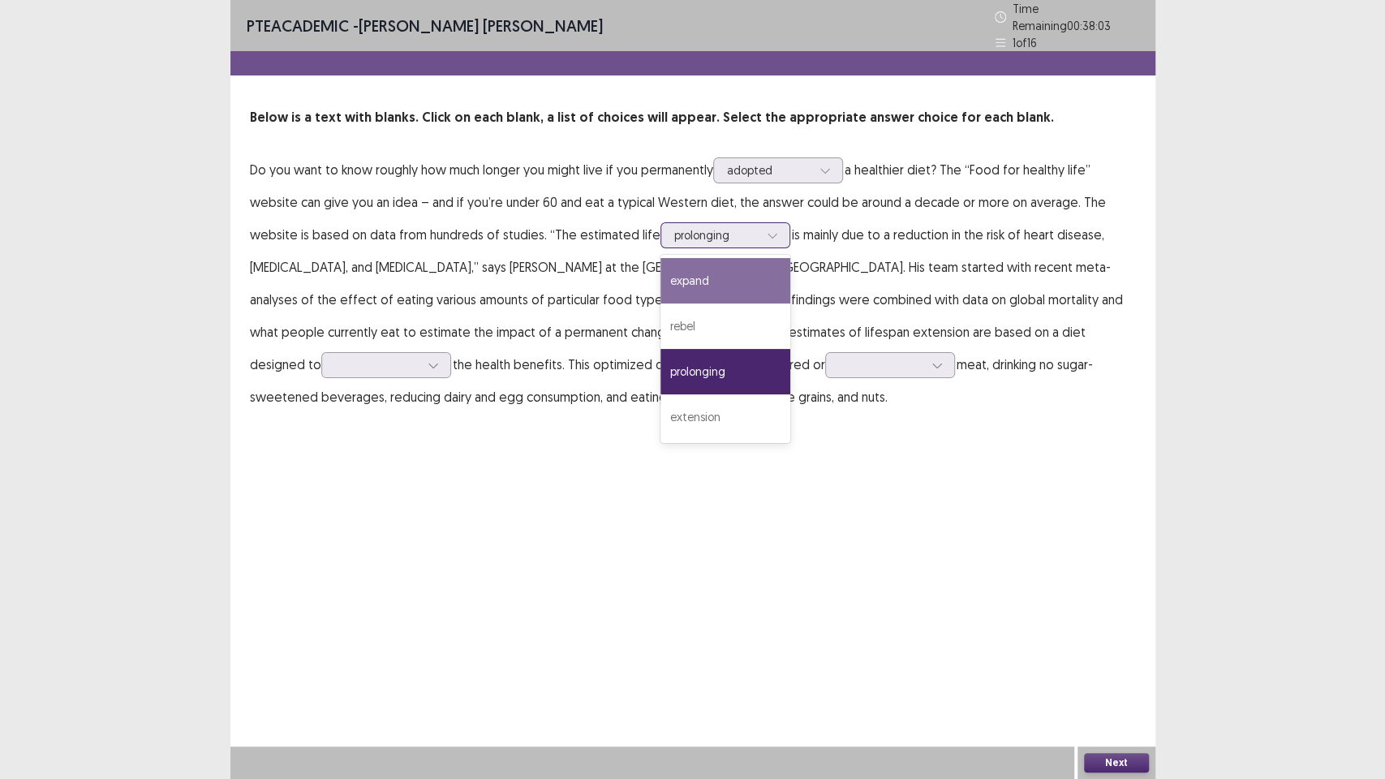
click at [716, 263] on div "expand" at bounding box center [725, 280] width 130 height 45
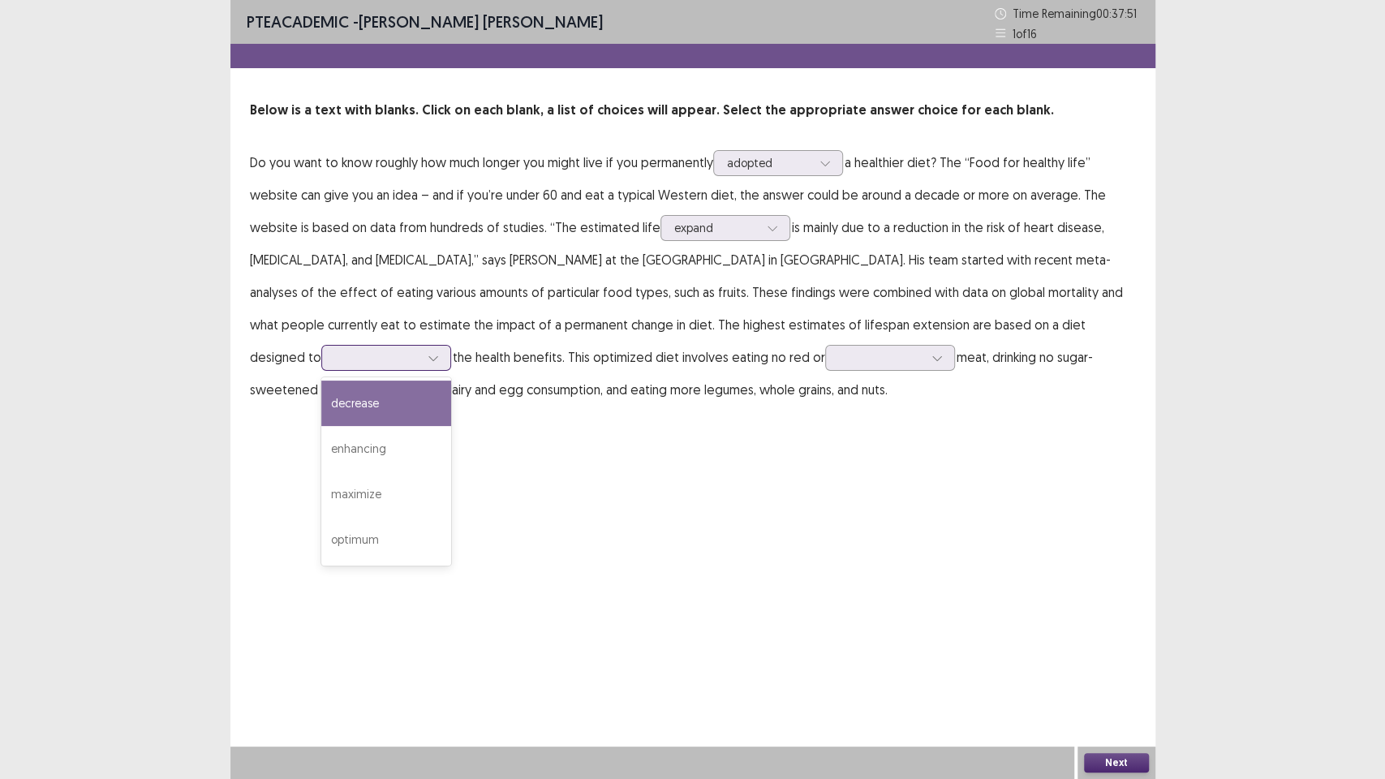
click at [338, 351] on input "text" at bounding box center [336, 357] width 3 height 12
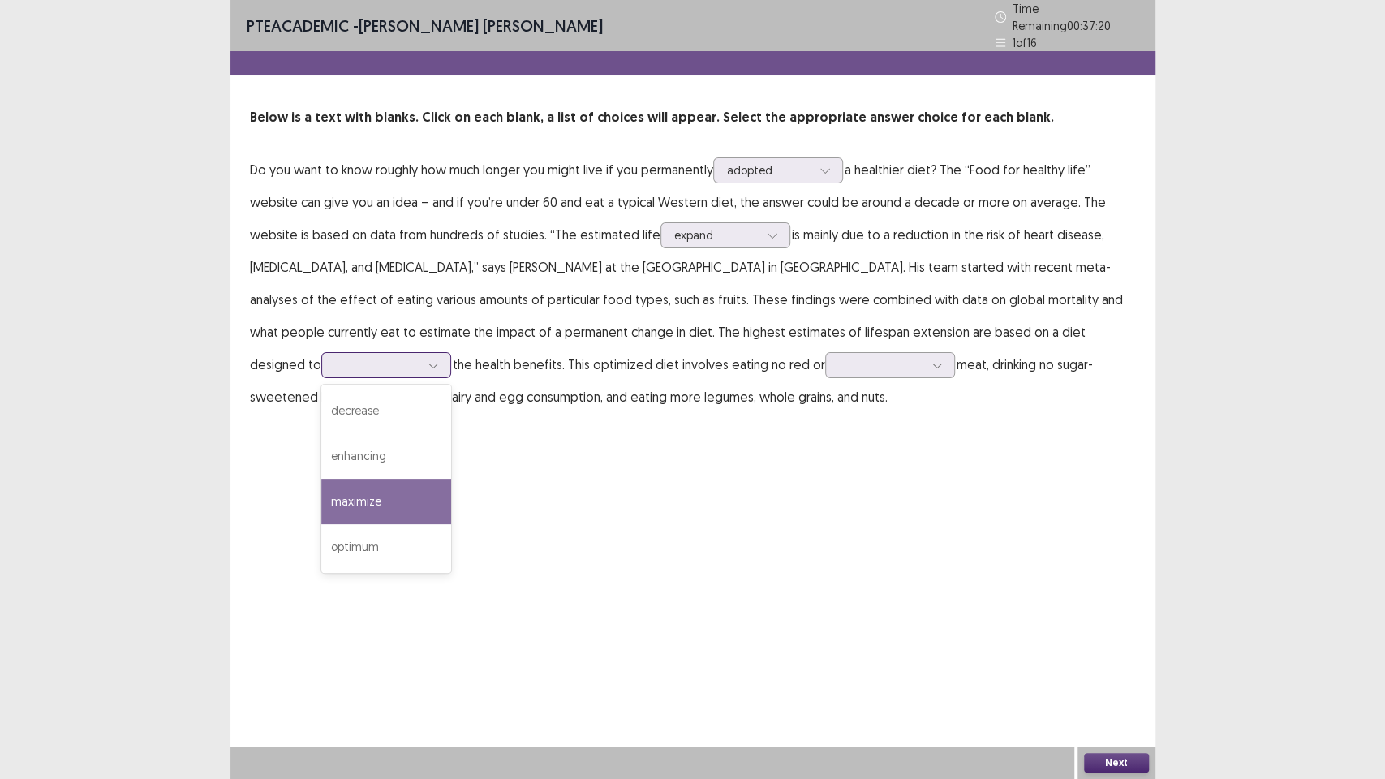
click at [451, 479] on div "maximize" at bounding box center [386, 501] width 130 height 45
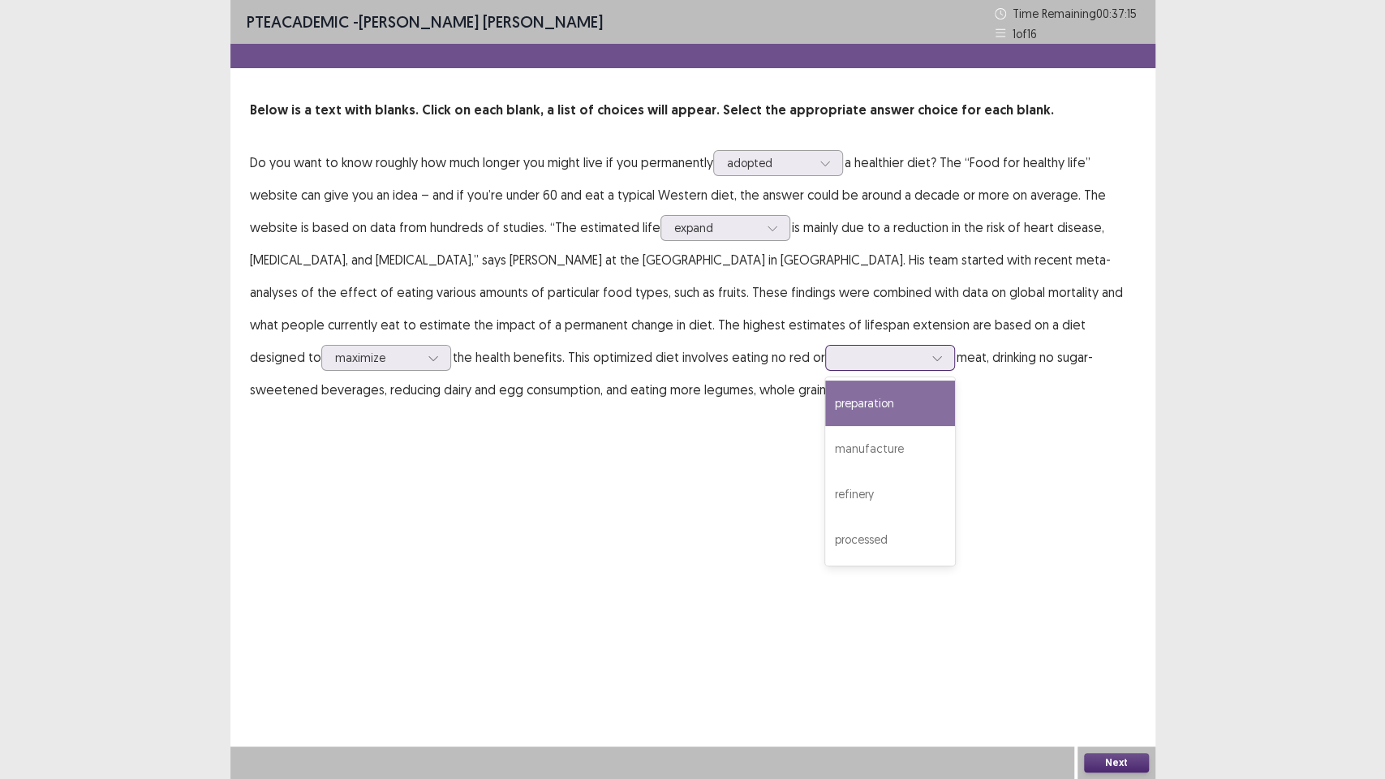
click at [839, 360] on div at bounding box center [881, 357] width 84 height 15
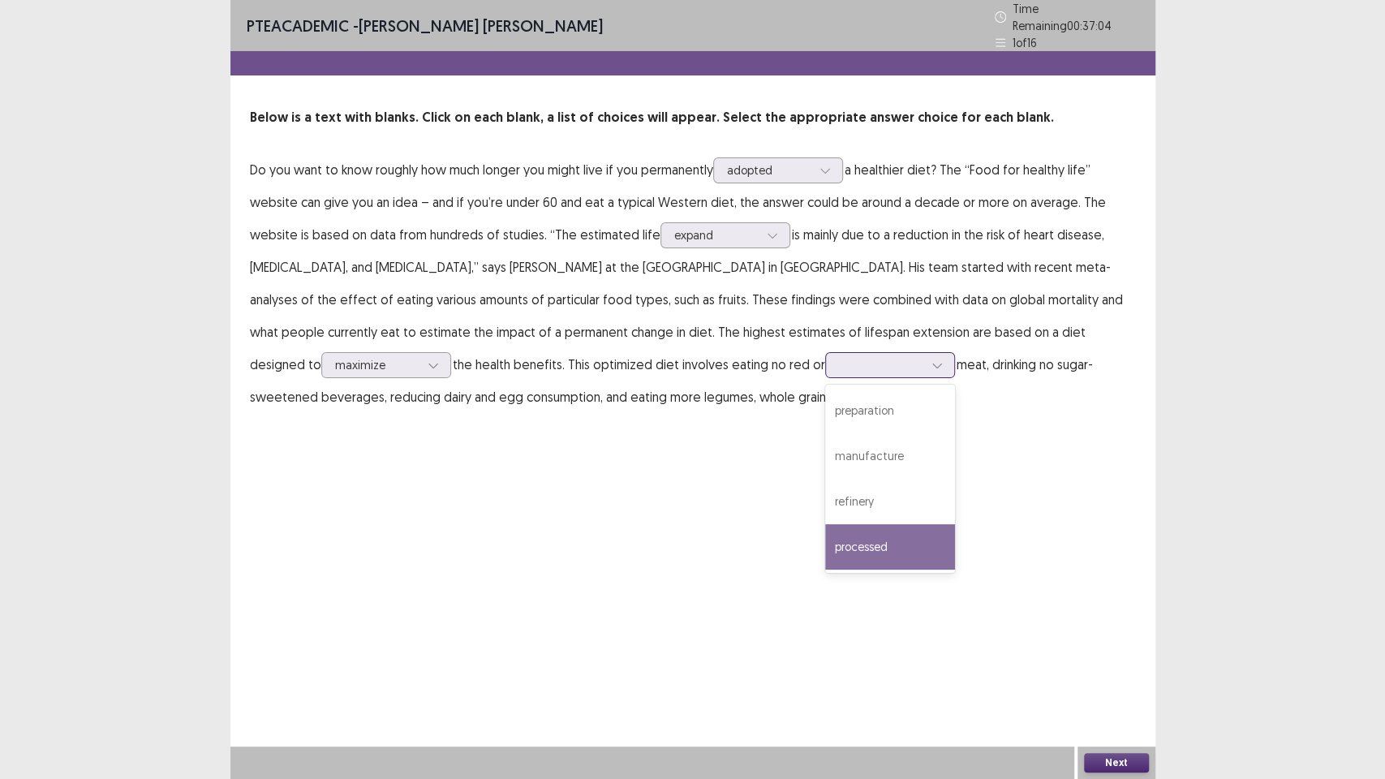
click at [825, 540] on div "processed" at bounding box center [890, 546] width 130 height 45
click at [739, 227] on div at bounding box center [716, 234] width 84 height 15
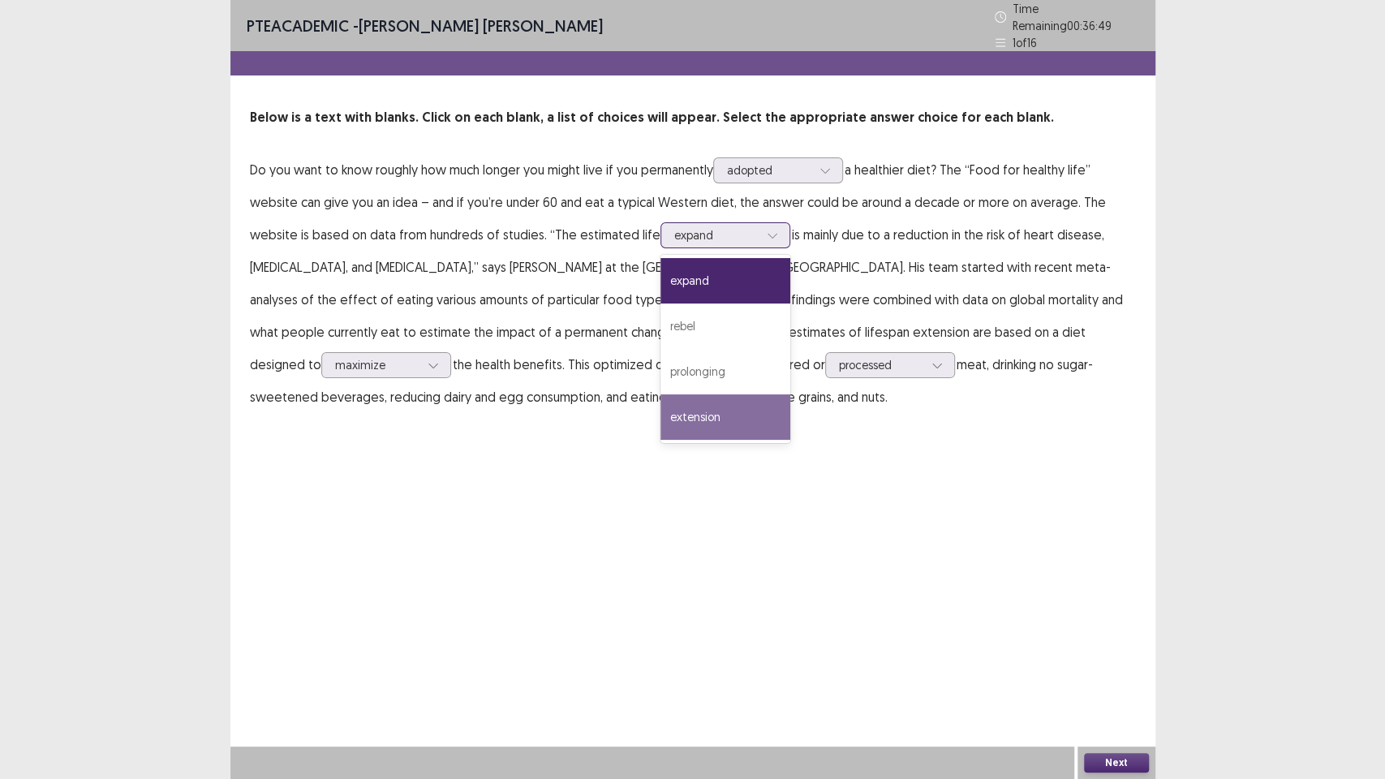
click at [719, 395] on div "extension" at bounding box center [725, 416] width 130 height 45
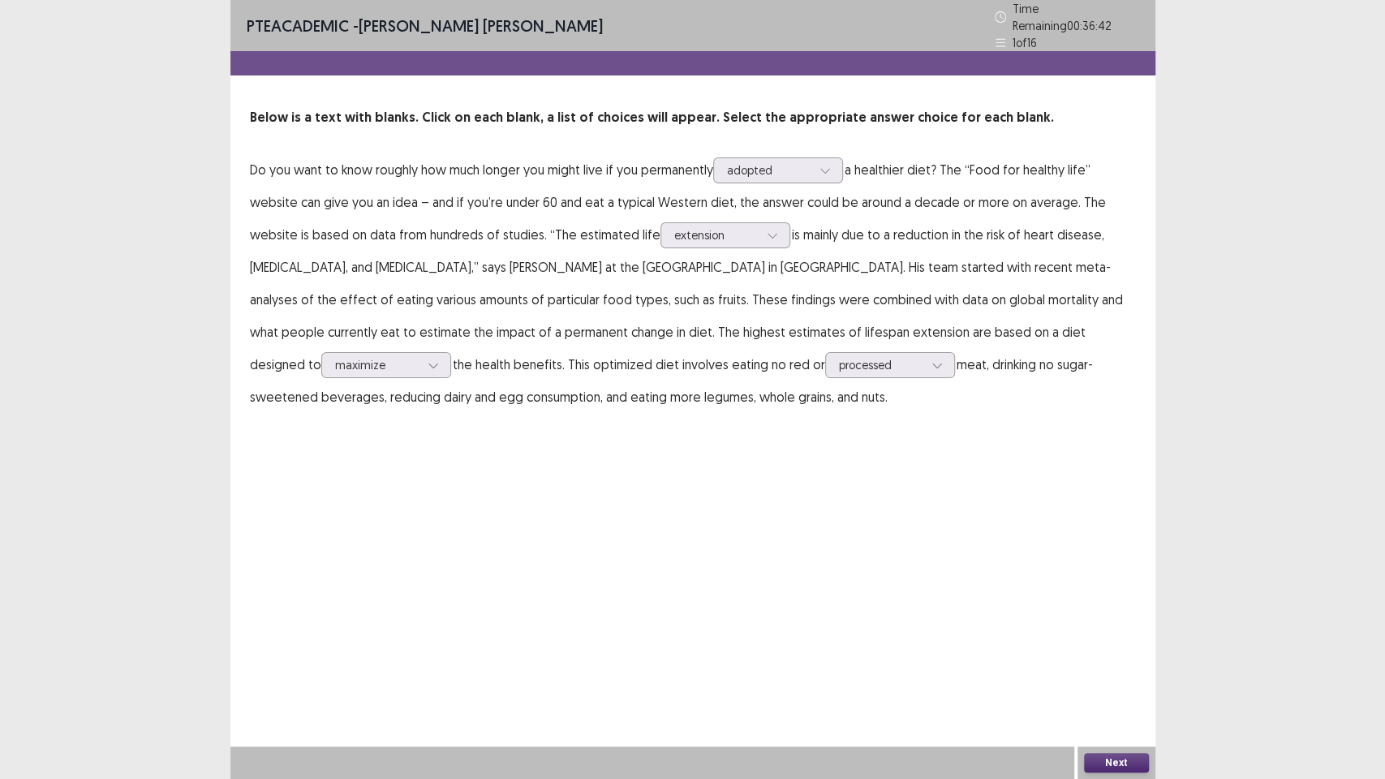
click at [1098, 657] on button "Next" at bounding box center [1116, 762] width 65 height 19
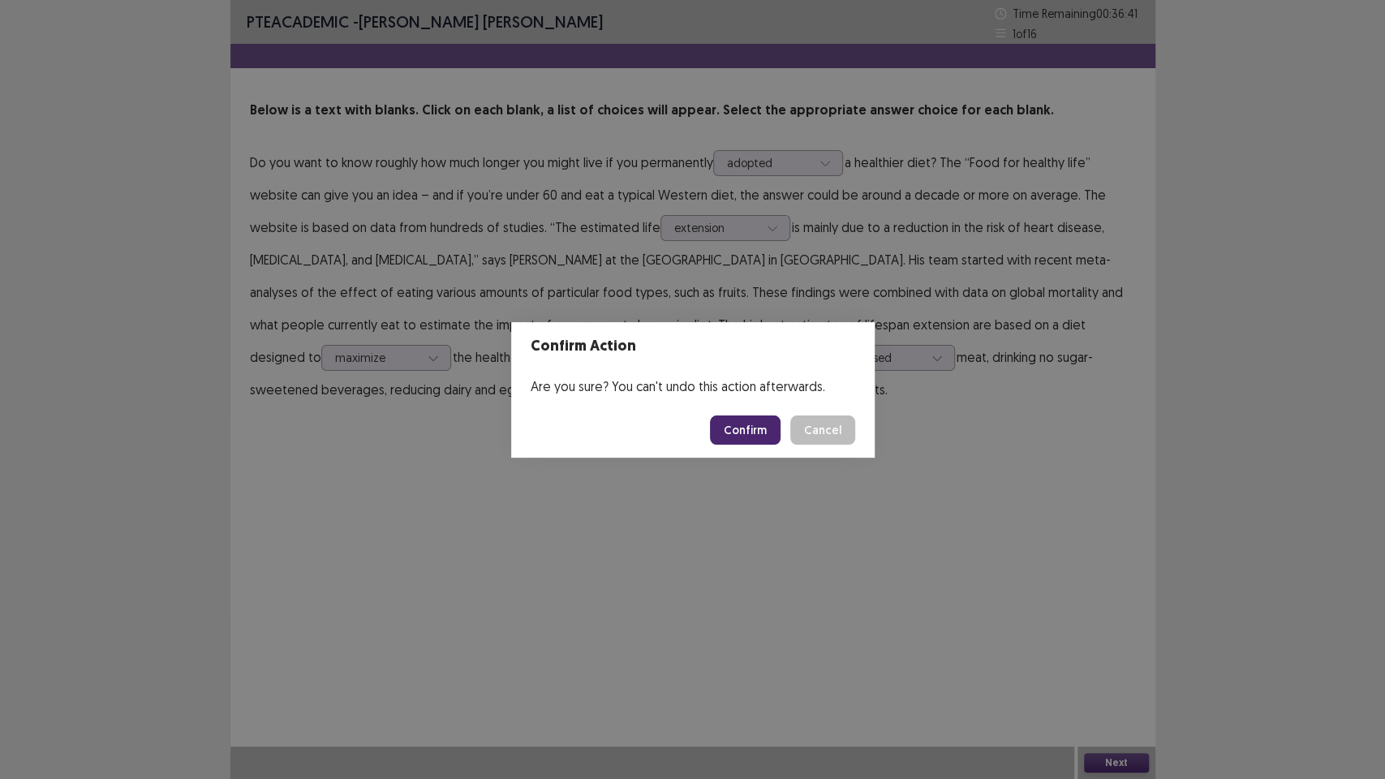
click at [730, 415] on button "Confirm" at bounding box center [745, 429] width 71 height 29
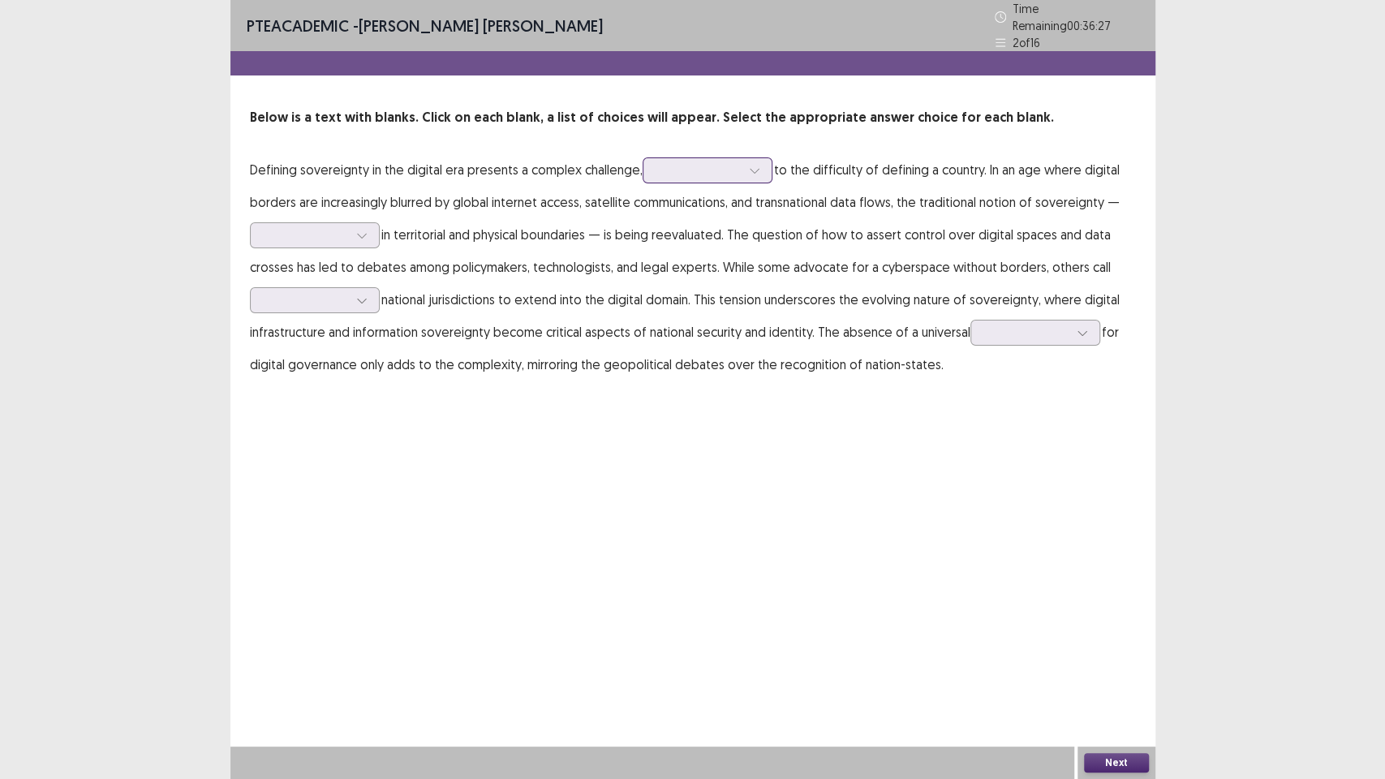
click at [718, 165] on div at bounding box center [698, 169] width 84 height 15
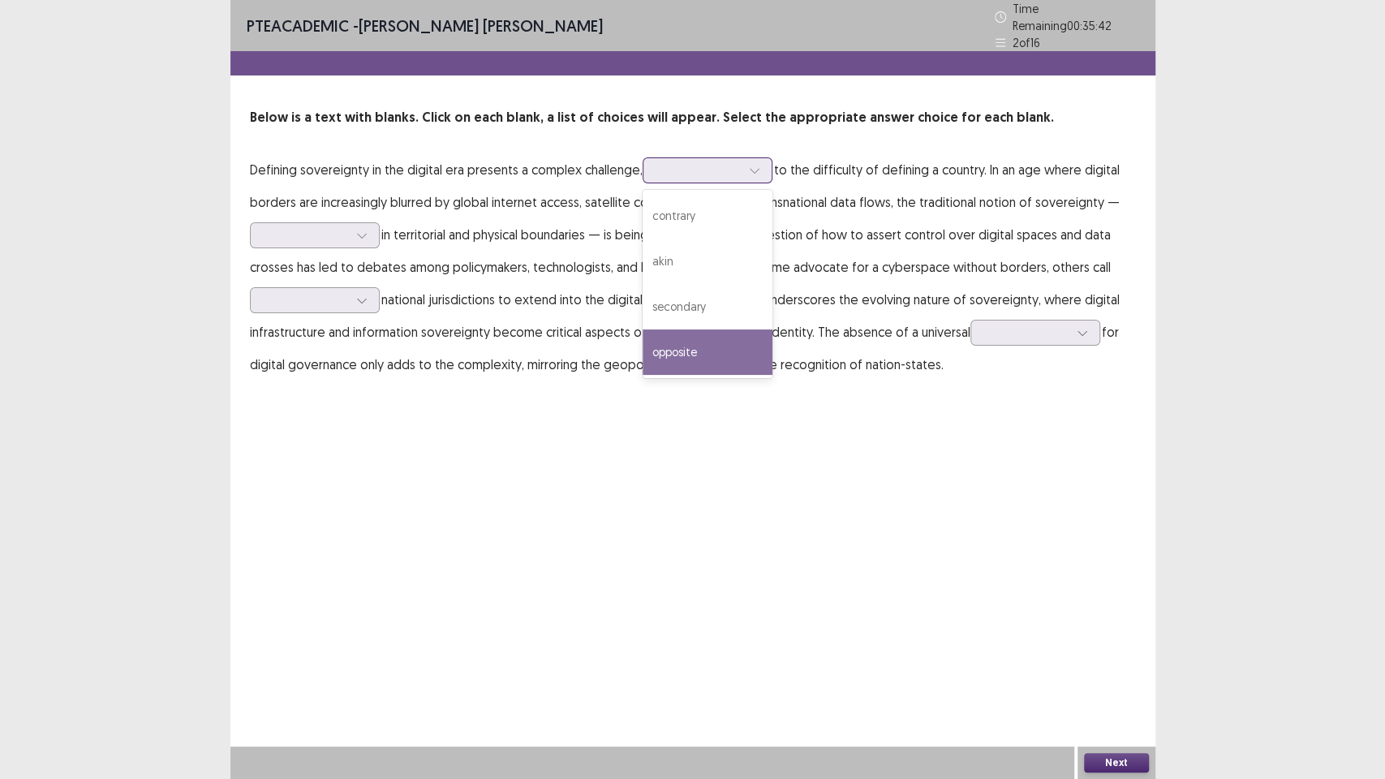
click at [692, 342] on div "opposite" at bounding box center [707, 351] width 130 height 45
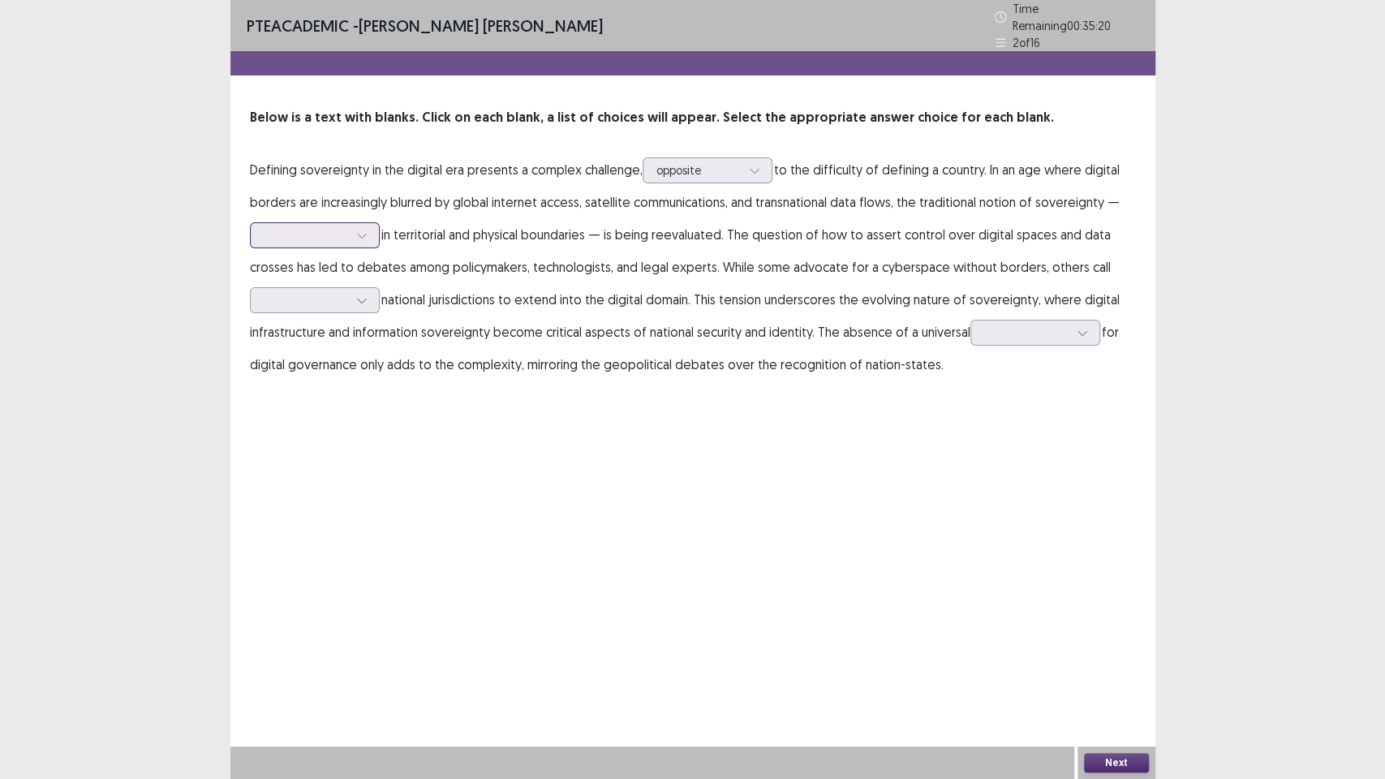
click at [341, 227] on div at bounding box center [306, 234] width 84 height 15
click at [337, 282] on div "rooted" at bounding box center [315, 280] width 130 height 45
click at [335, 292] on div at bounding box center [306, 299] width 84 height 15
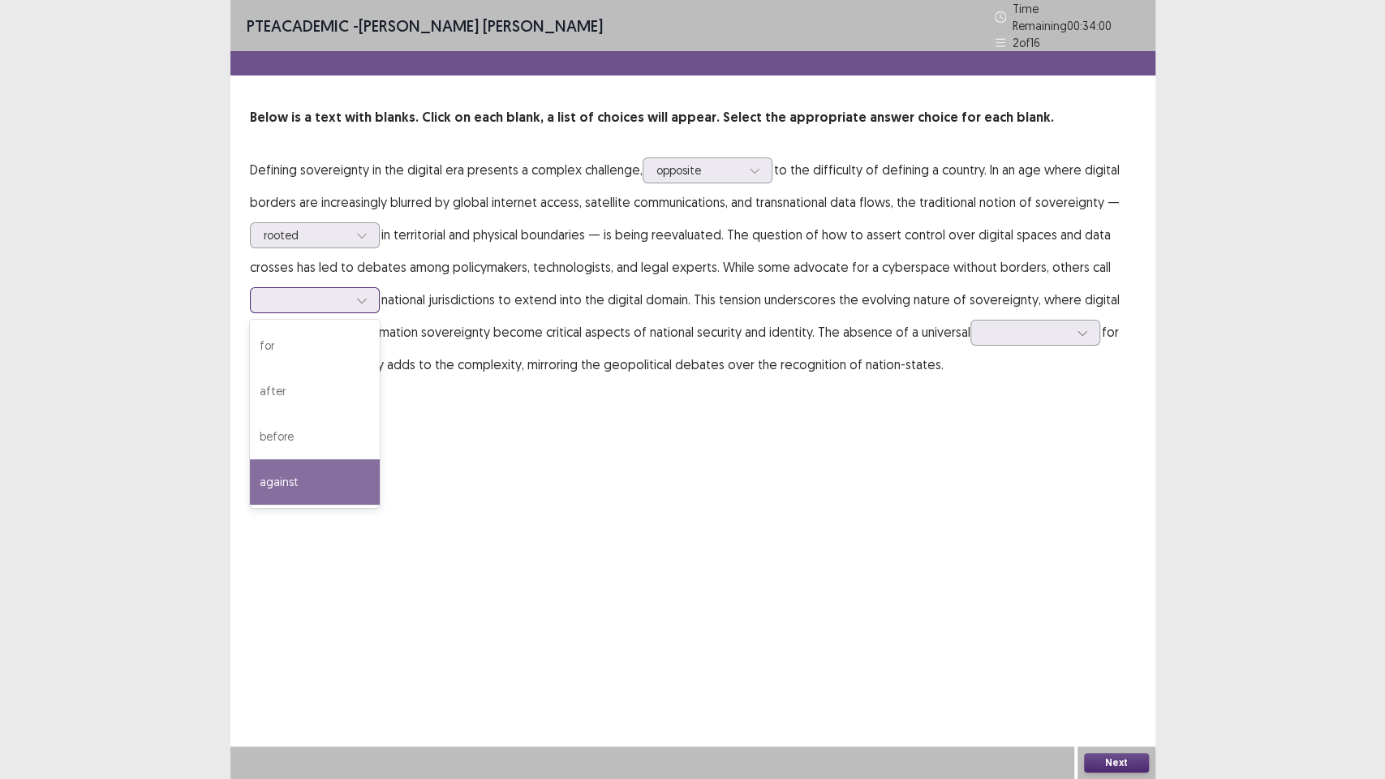
click at [317, 469] on div "against" at bounding box center [315, 481] width 130 height 45
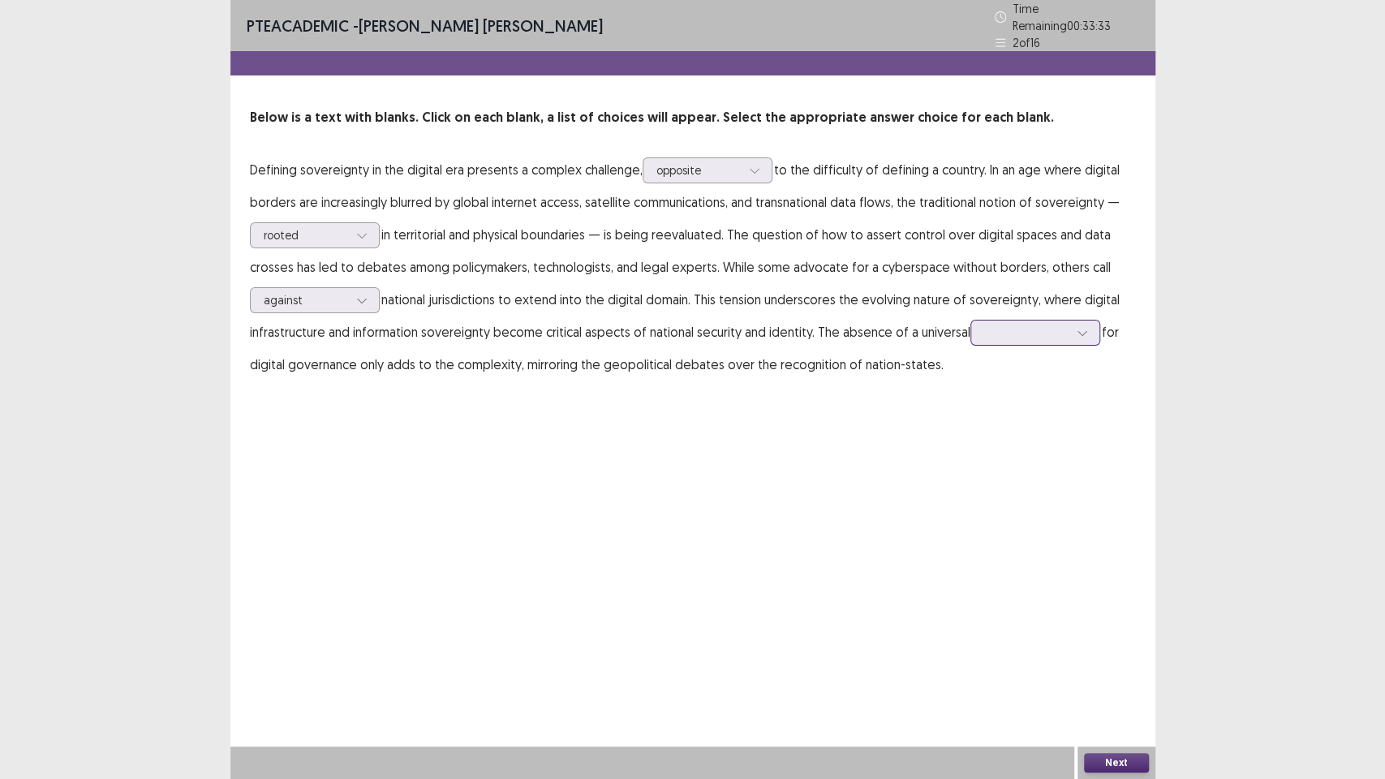
click at [1040, 324] on div at bounding box center [1026, 331] width 84 height 15
click at [1062, 464] on div "framework" at bounding box center [1035, 468] width 130 height 45
click at [1128, 657] on button "Next" at bounding box center [1116, 762] width 65 height 19
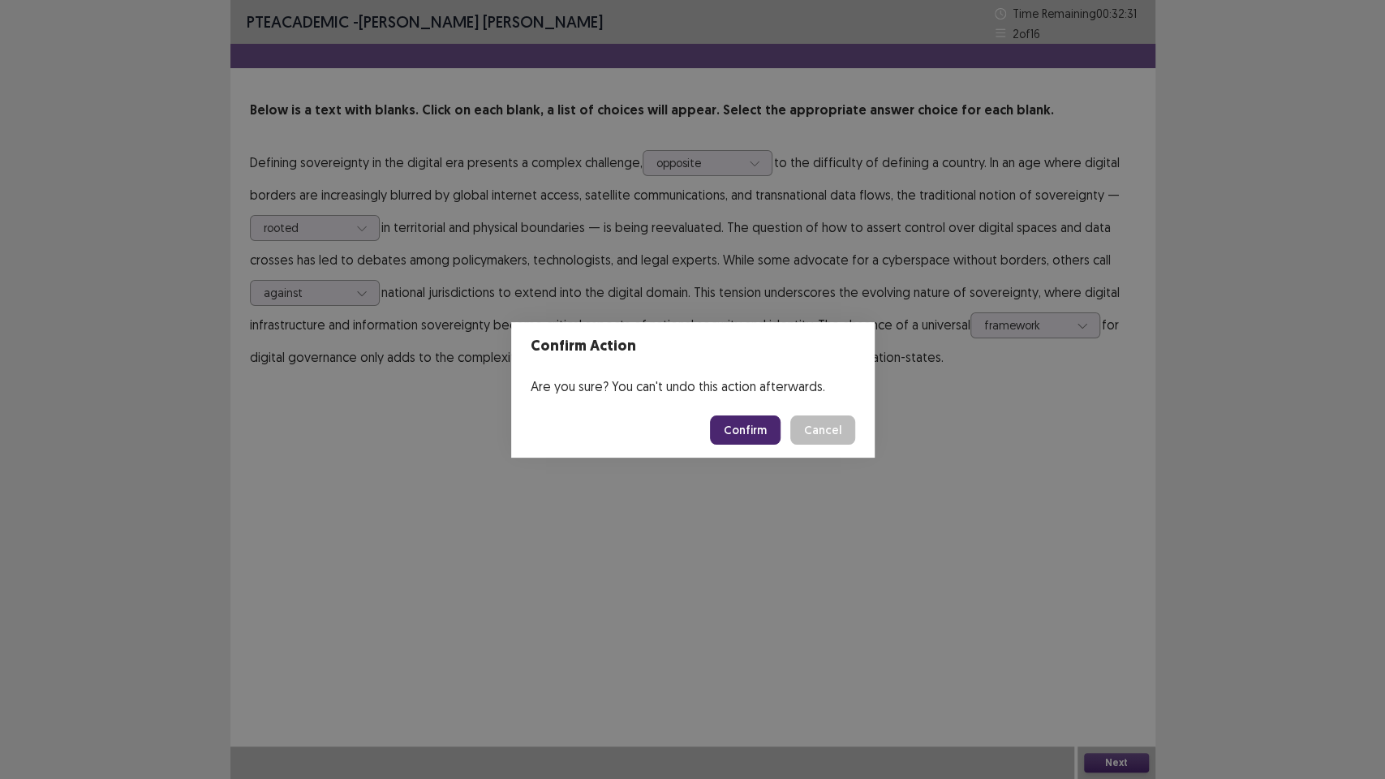
click at [771, 429] on button "Confirm" at bounding box center [745, 429] width 71 height 29
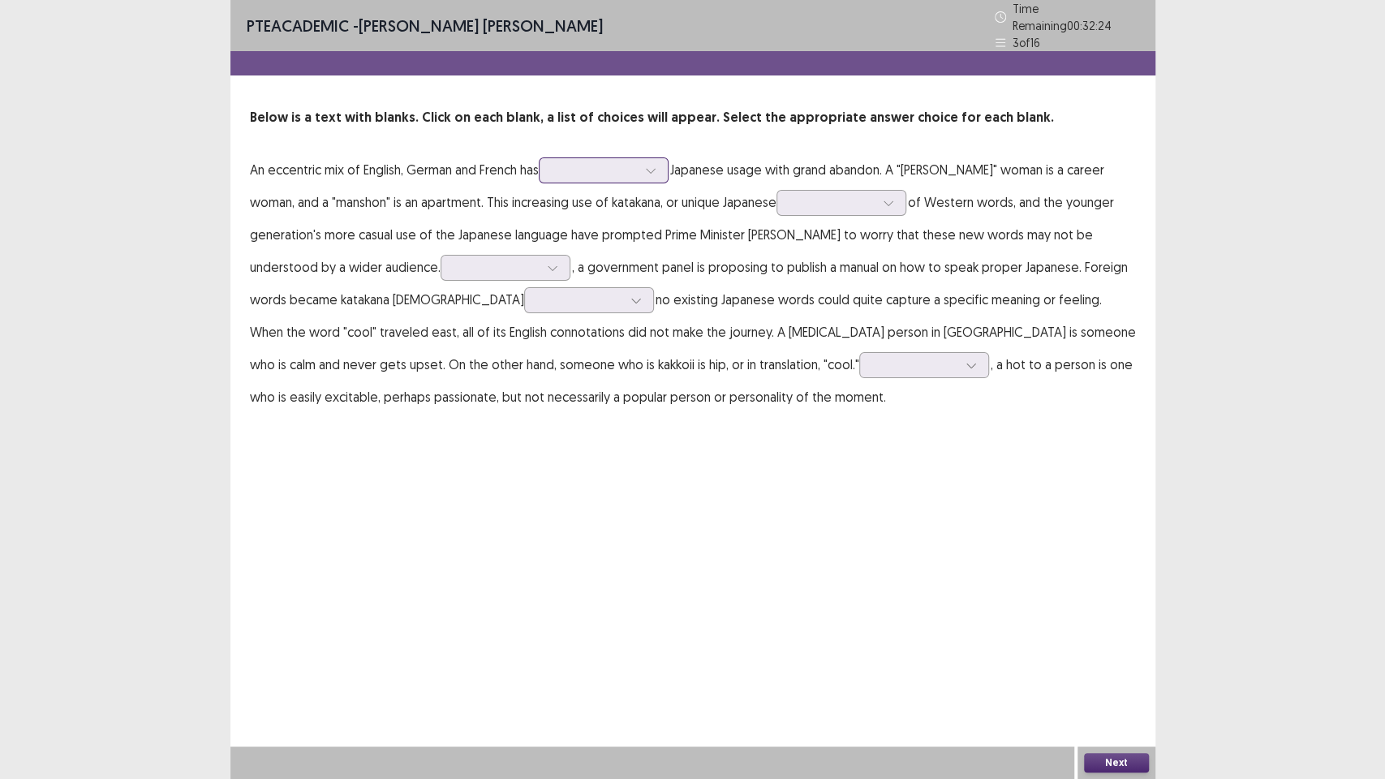
click at [589, 167] on div at bounding box center [594, 169] width 84 height 15
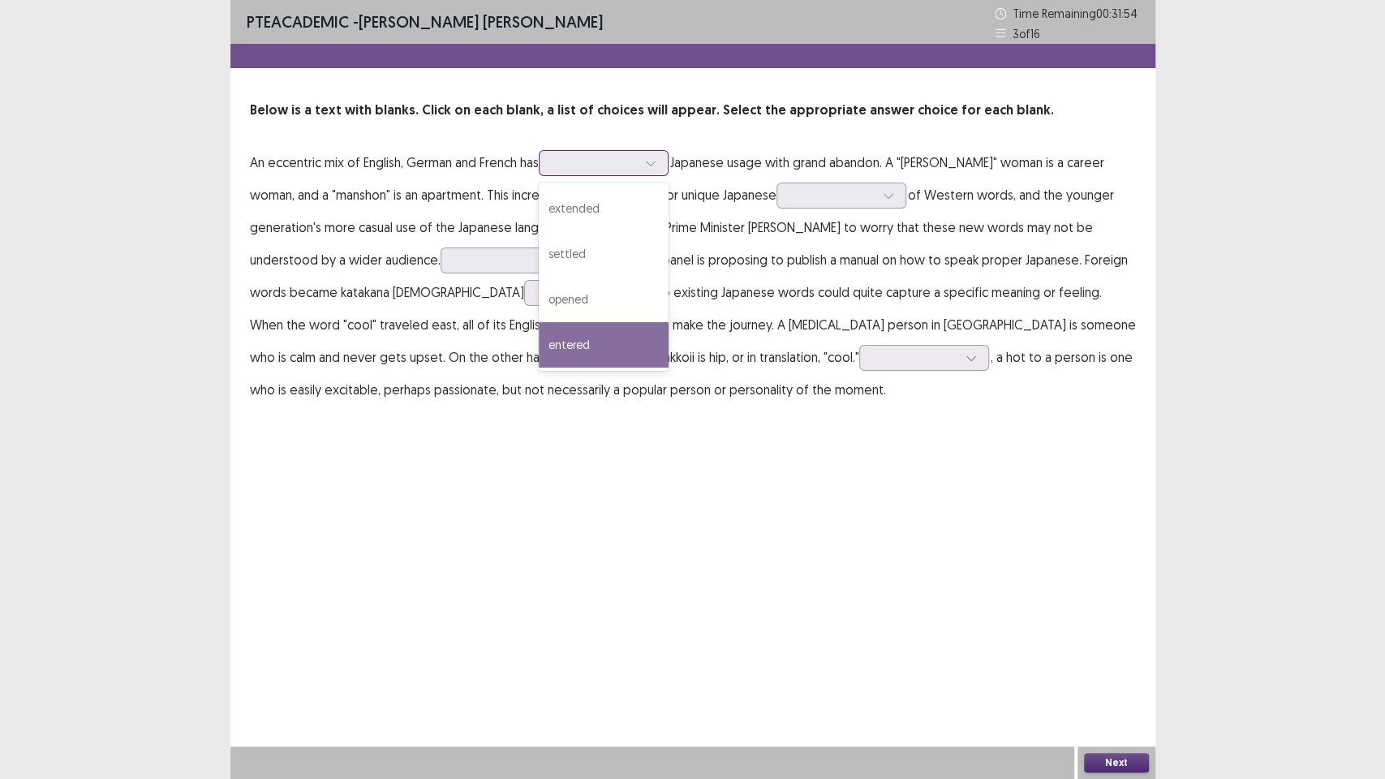
click at [646, 330] on div "entered" at bounding box center [604, 344] width 130 height 45
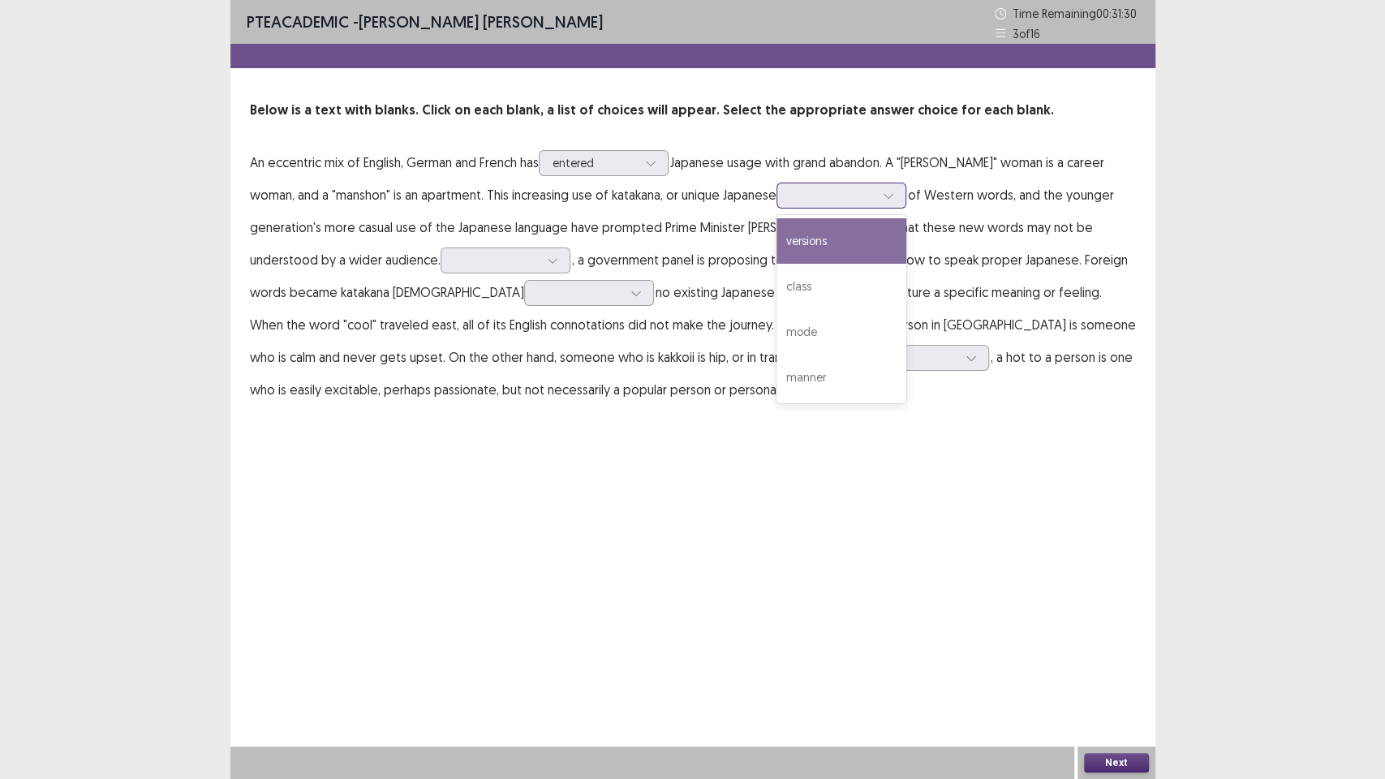
click at [790, 195] on div at bounding box center [832, 194] width 84 height 15
click at [782, 241] on div "versions" at bounding box center [841, 240] width 130 height 45
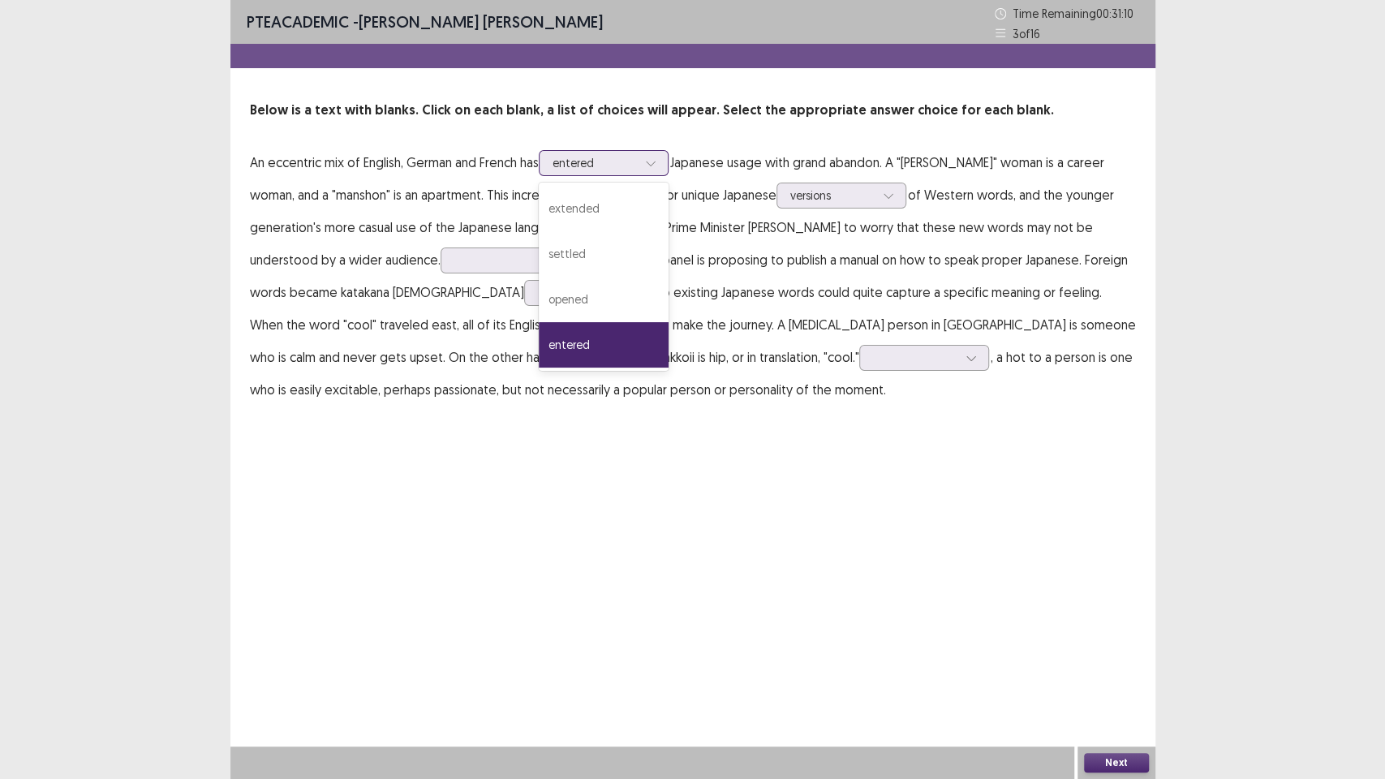
click at [616, 155] on div at bounding box center [594, 162] width 84 height 15
click at [861, 260] on p "An eccentric mix of English, German and French has 4 results available. Use Up …" at bounding box center [693, 276] width 886 height 260
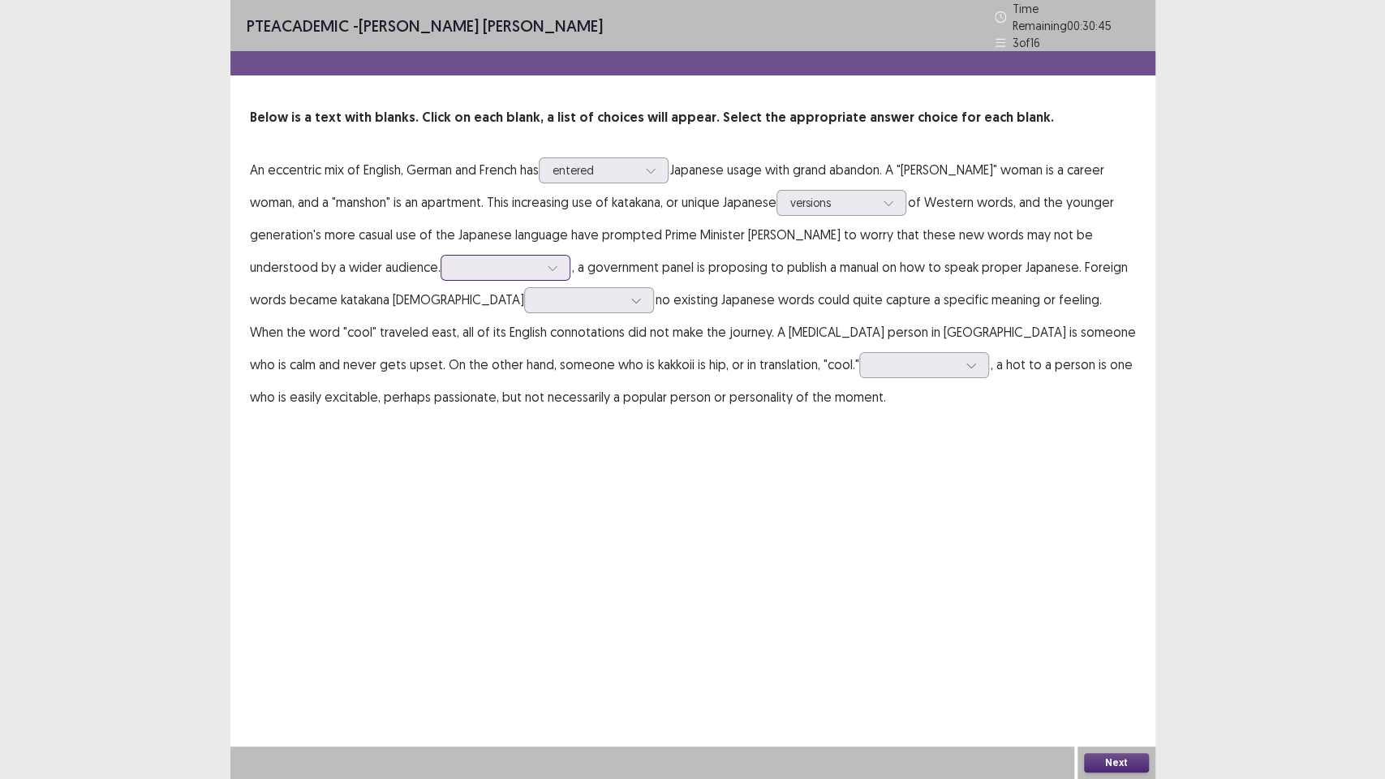
click at [454, 262] on div at bounding box center [496, 267] width 84 height 15
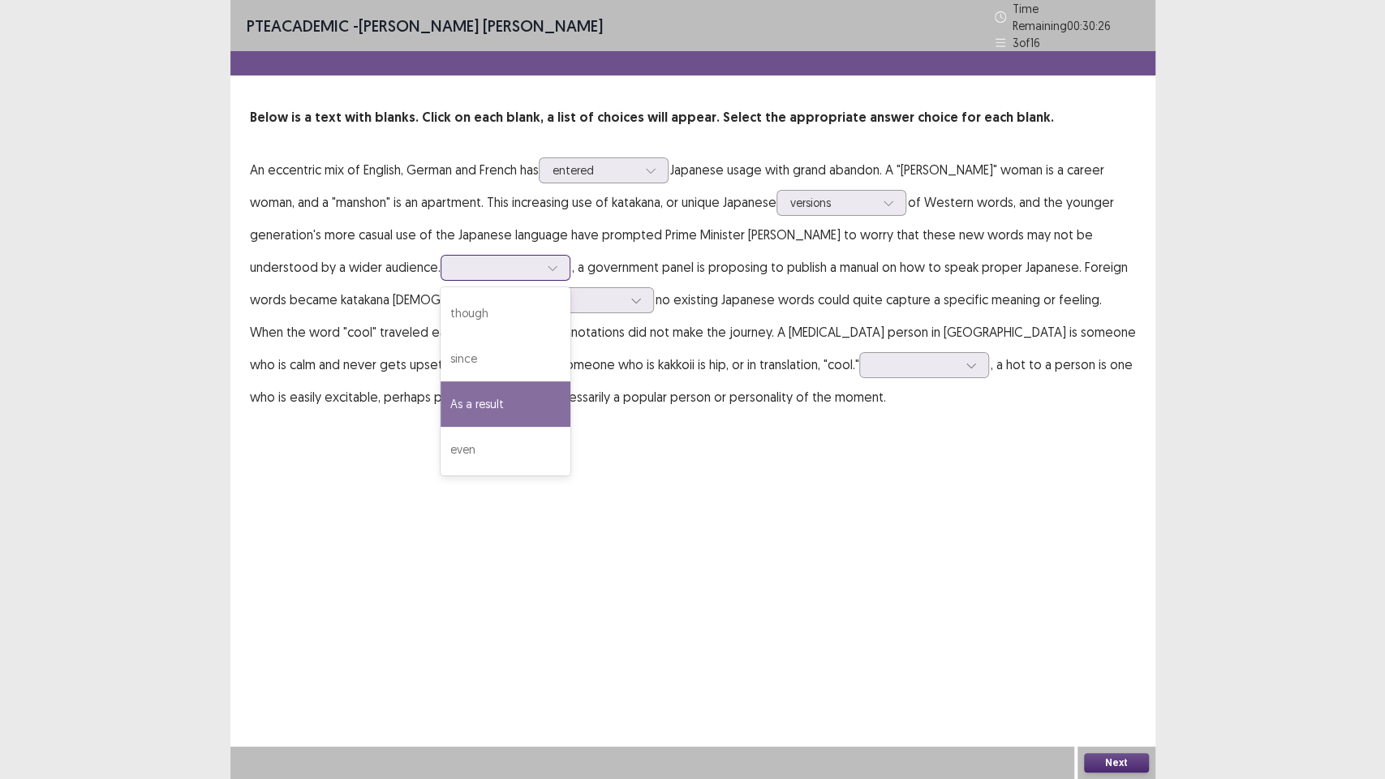
click at [440, 403] on div "As a result" at bounding box center [505, 403] width 130 height 45
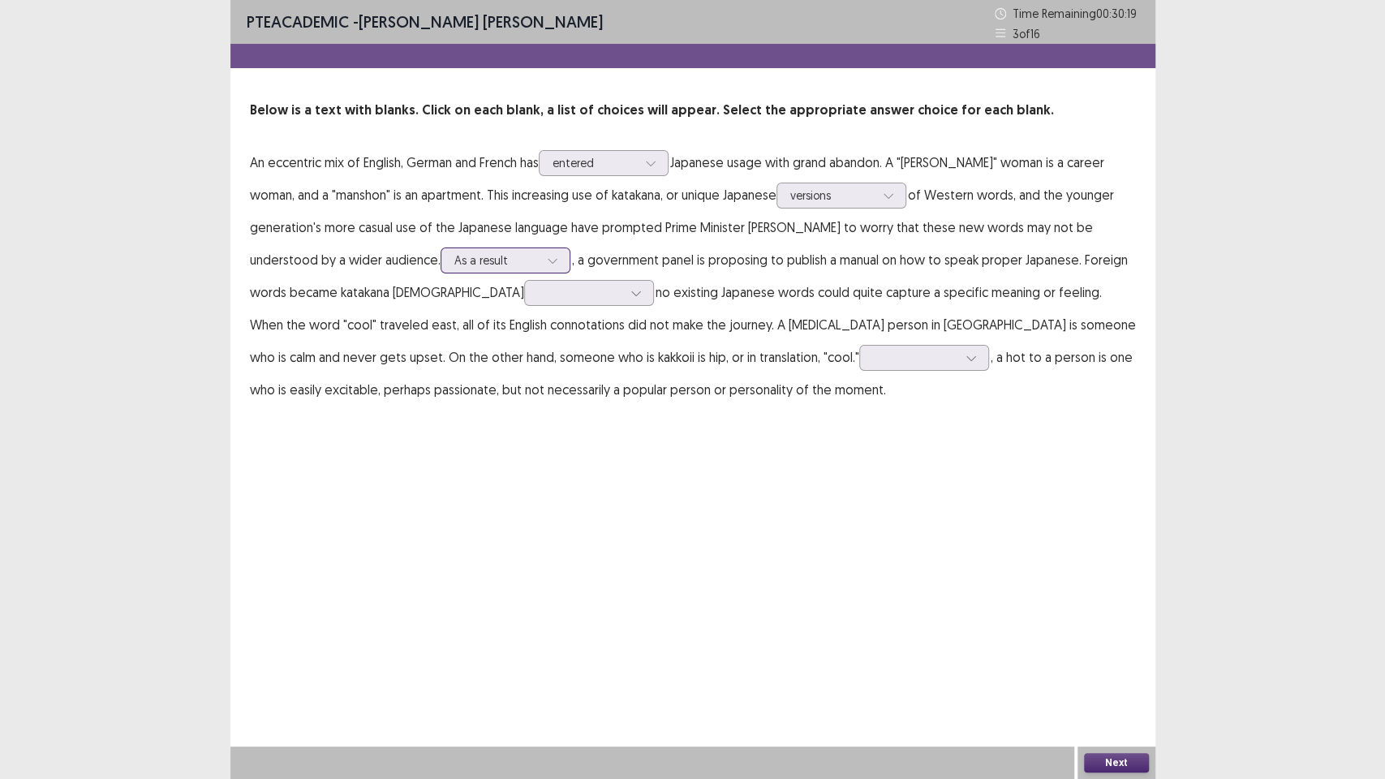
click at [547, 255] on icon at bounding box center [552, 260] width 11 height 11
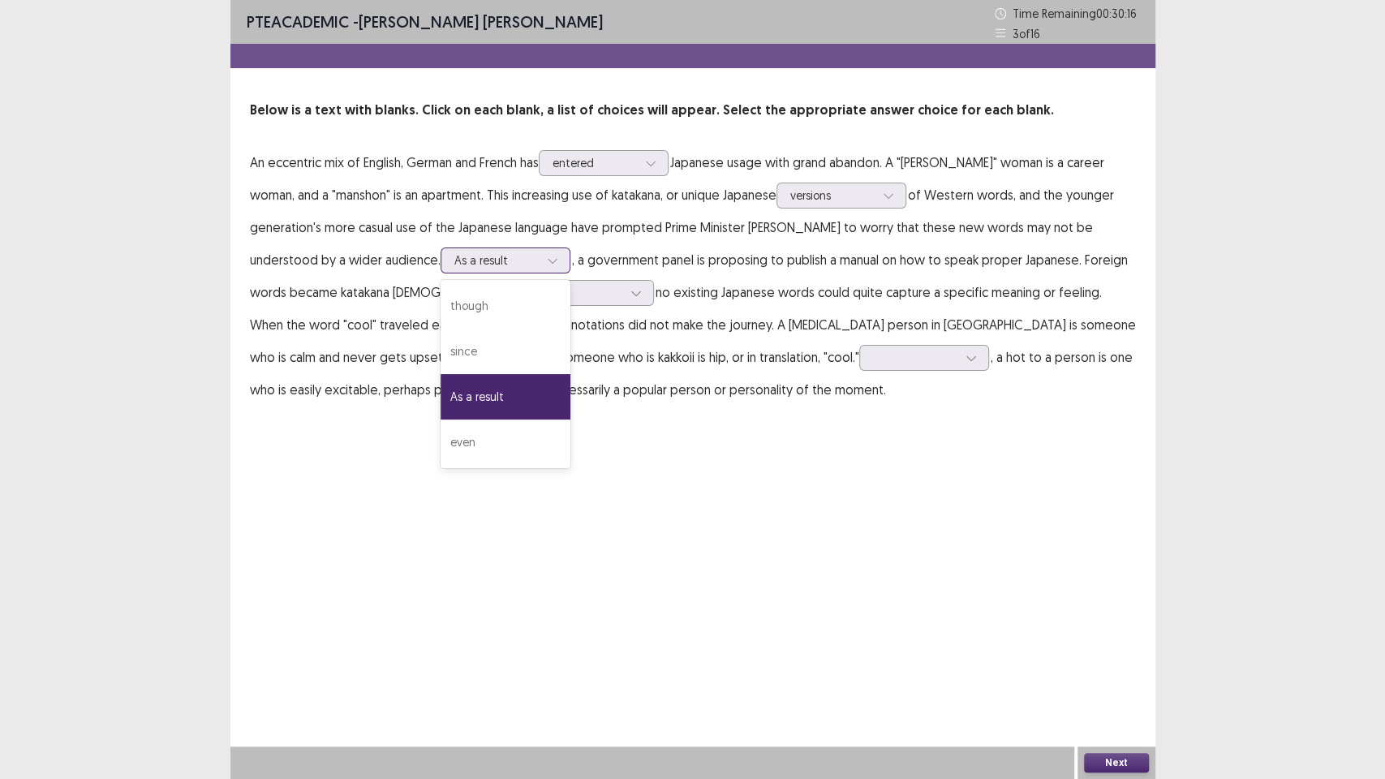
click at [454, 266] on div at bounding box center [496, 259] width 84 height 15
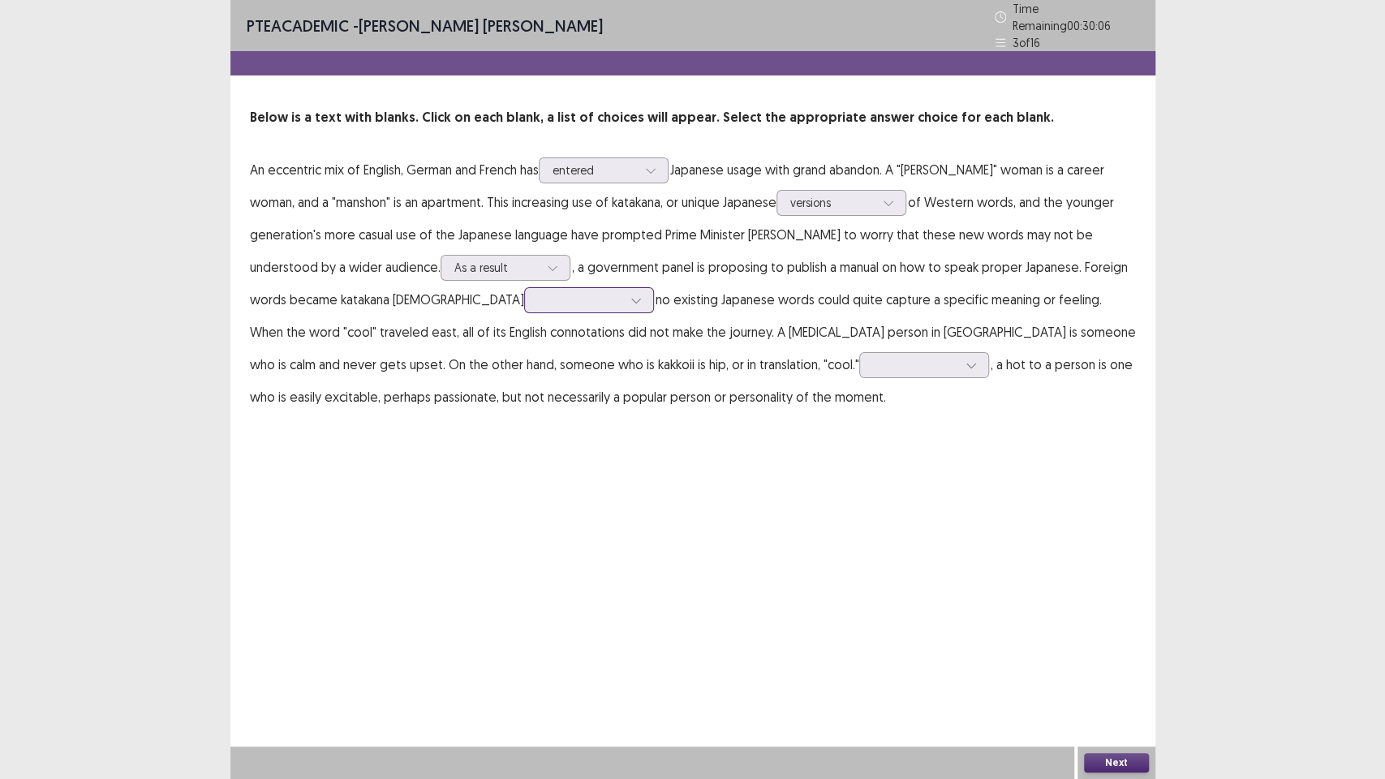
click at [536, 301] on div at bounding box center [580, 299] width 88 height 19
click at [524, 347] on div "because" at bounding box center [589, 345] width 130 height 45
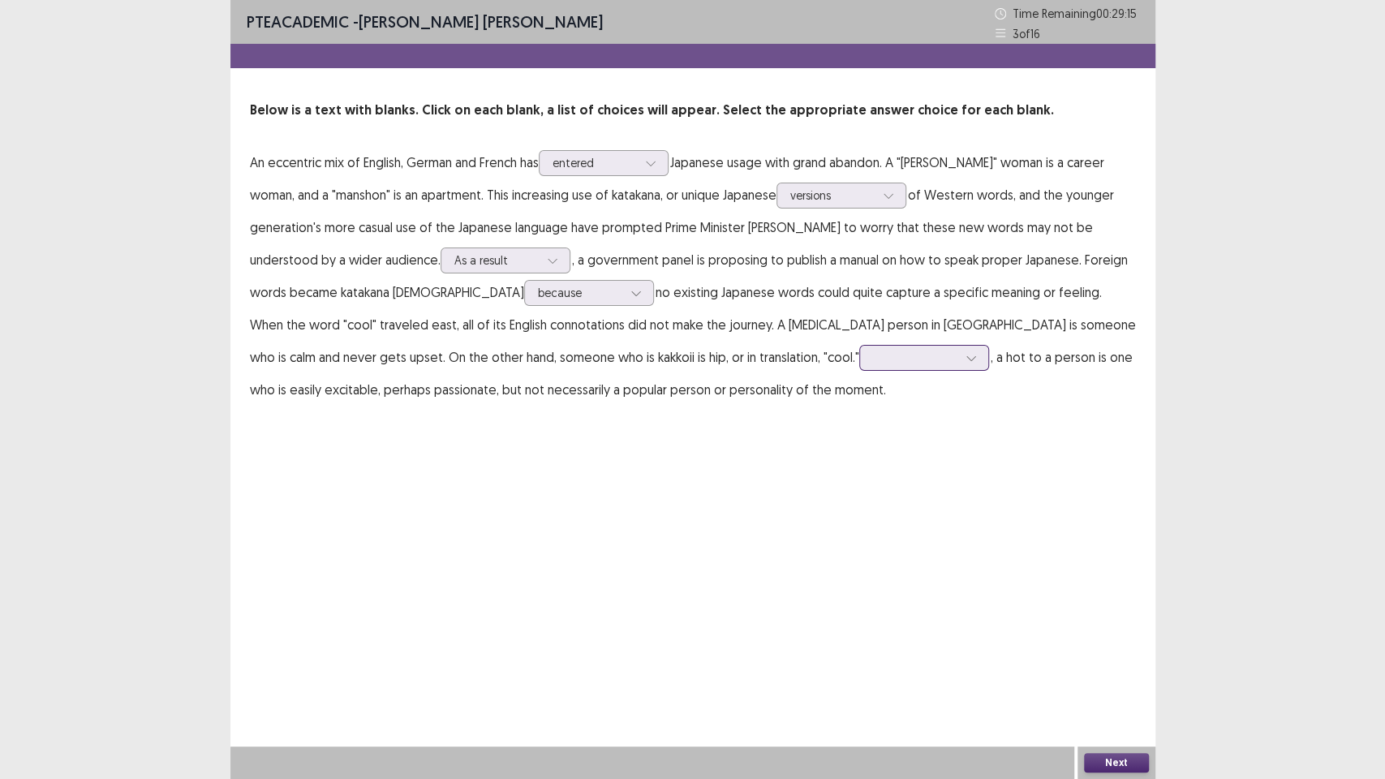
click at [873, 357] on div at bounding box center [915, 357] width 84 height 15
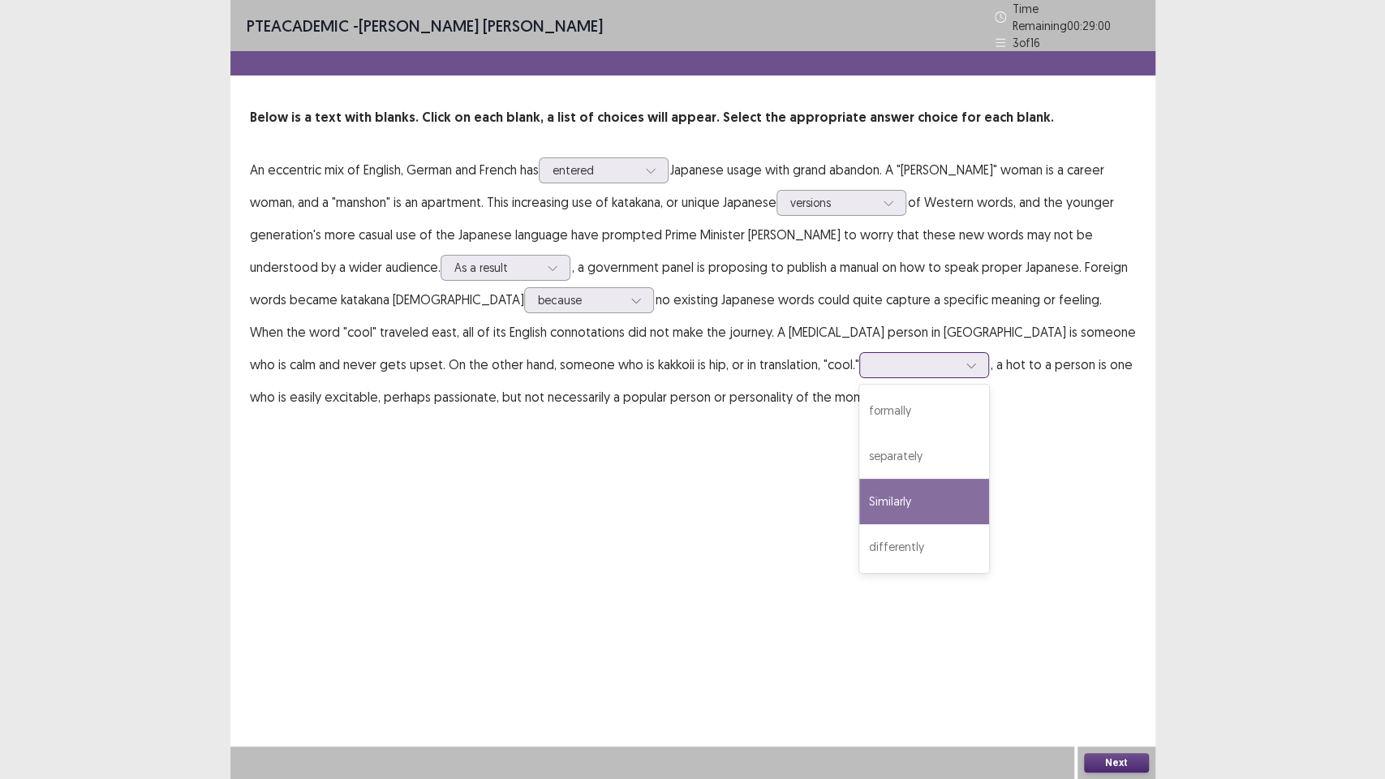
click at [859, 508] on div "Similarly" at bounding box center [924, 501] width 130 height 45
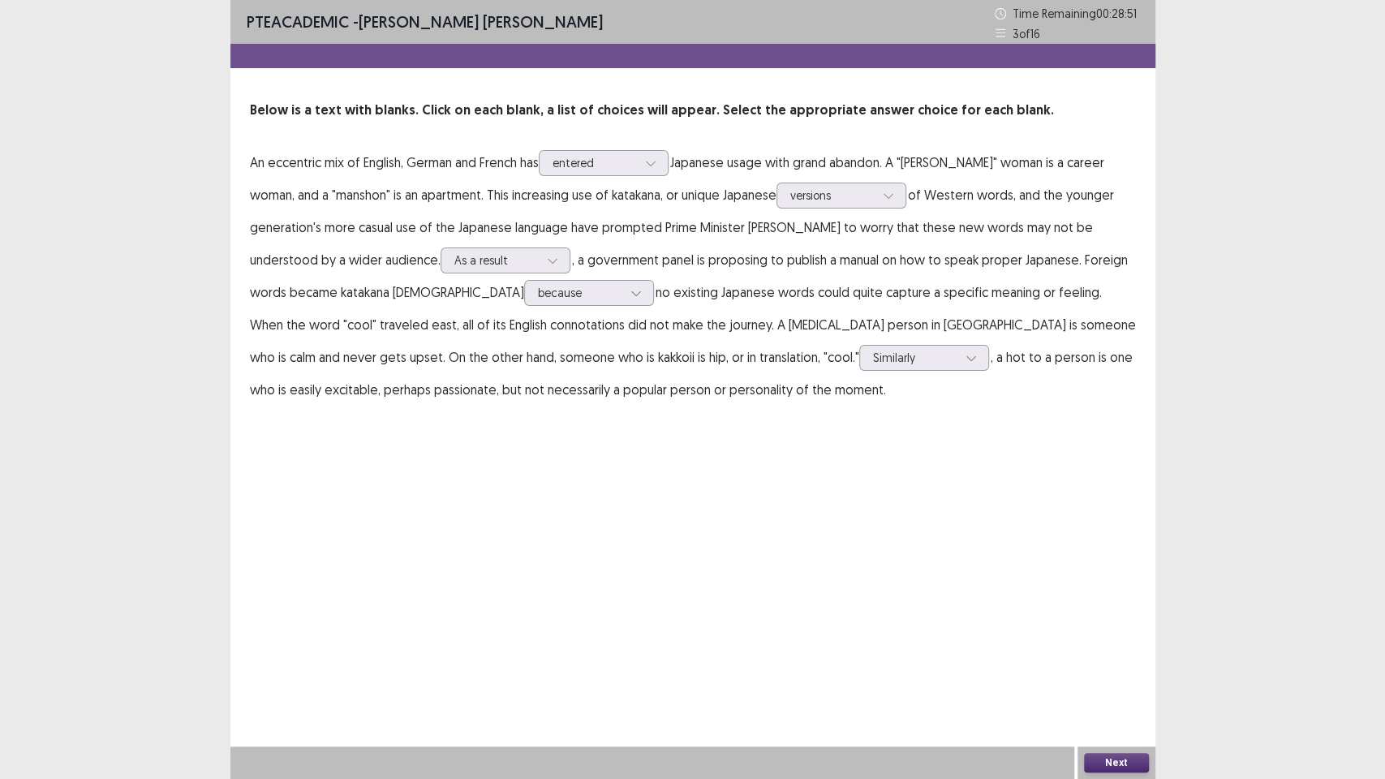
click at [1127, 657] on button "Next" at bounding box center [1116, 762] width 65 height 19
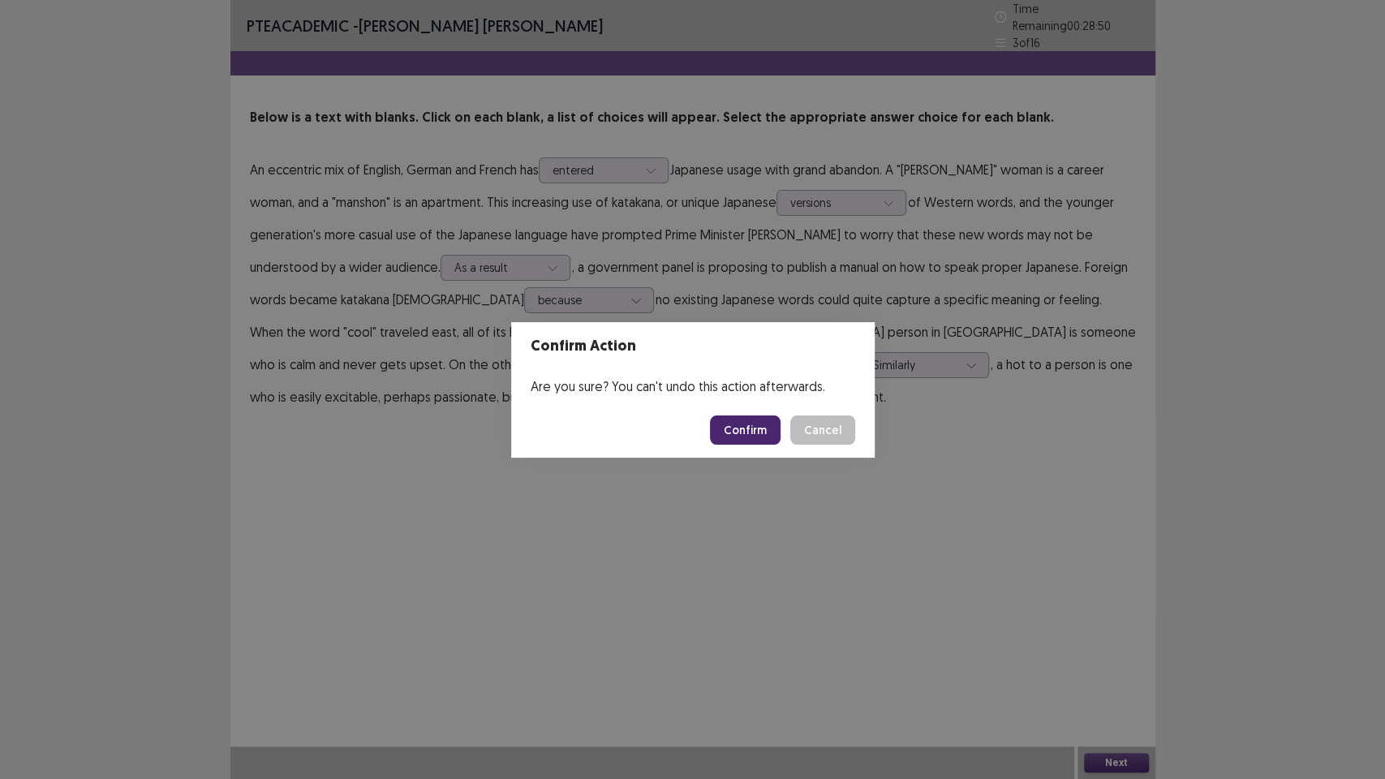
click at [744, 428] on button "Confirm" at bounding box center [745, 429] width 71 height 29
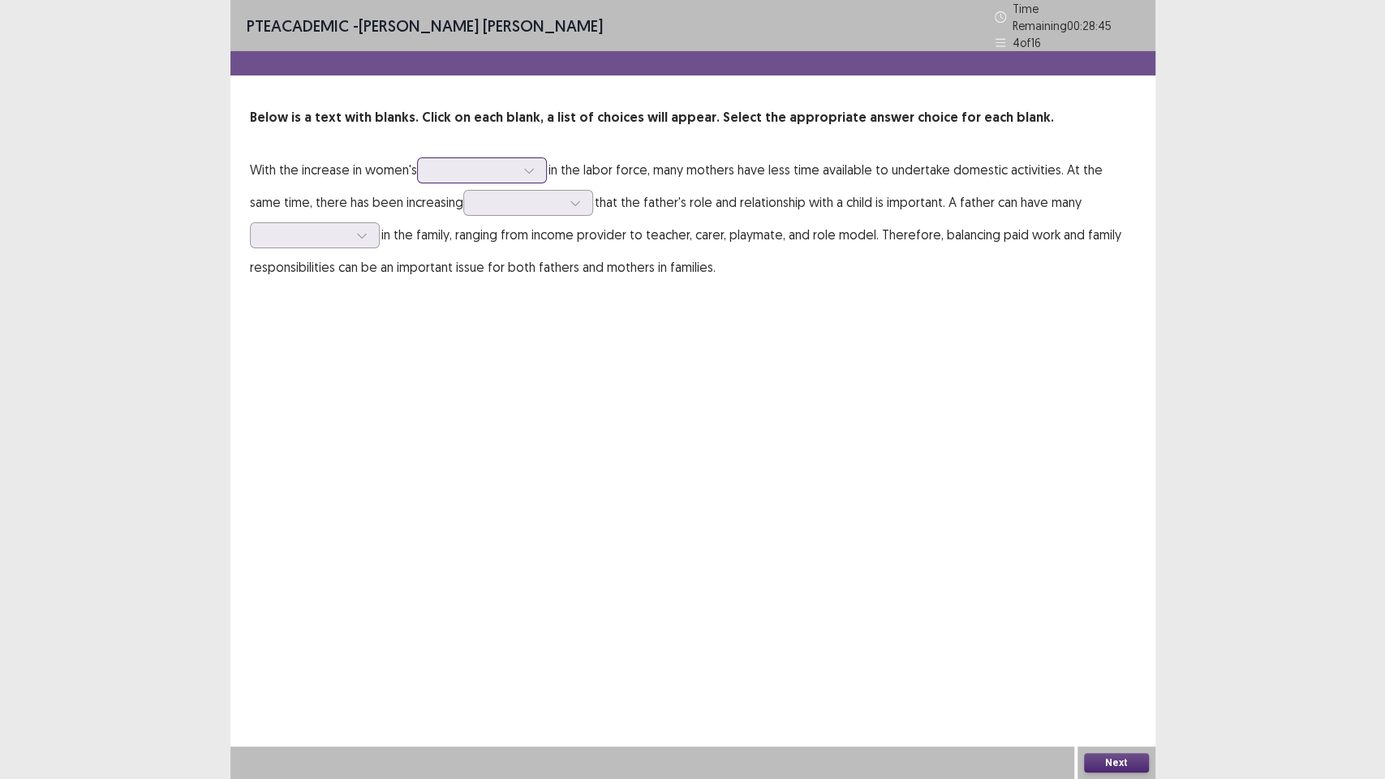
click at [461, 165] on div at bounding box center [473, 169] width 84 height 15
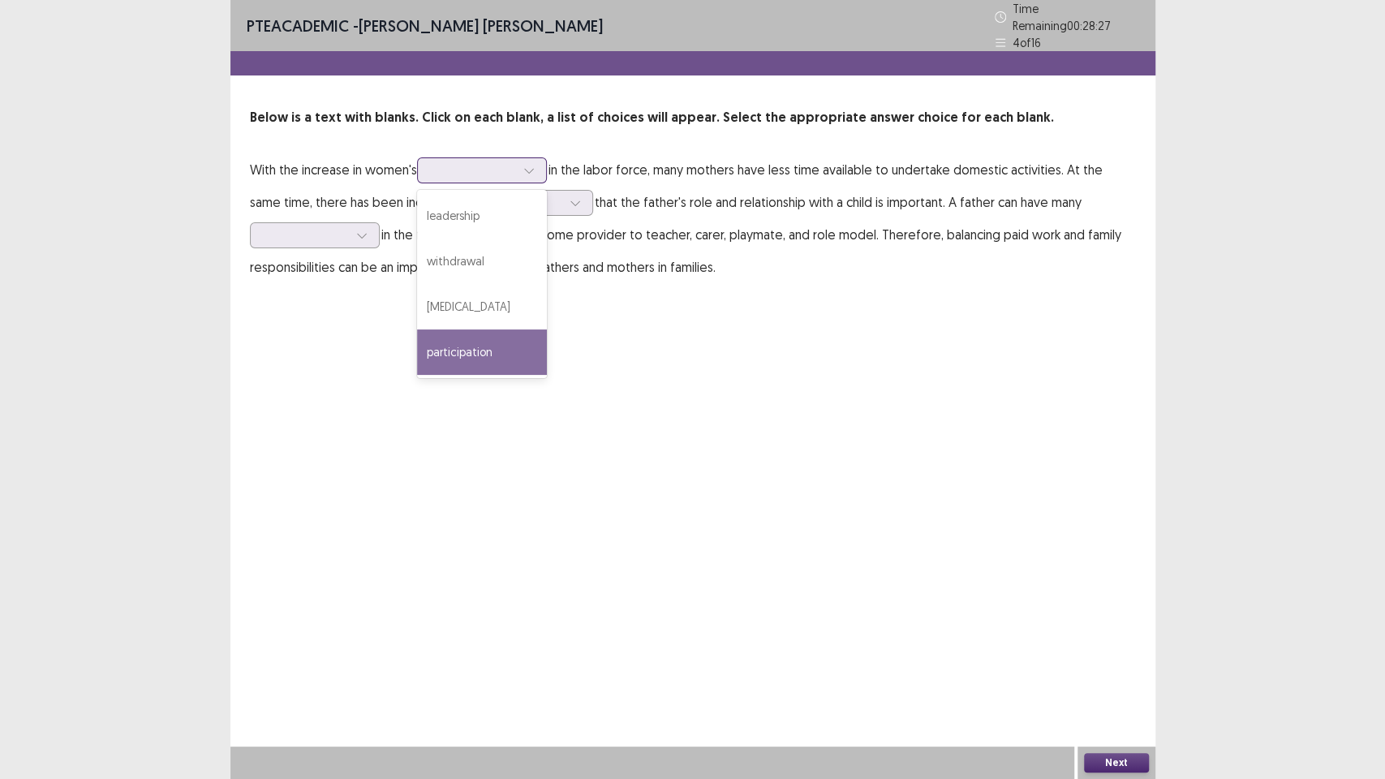
click at [501, 333] on div "participation" at bounding box center [482, 351] width 130 height 45
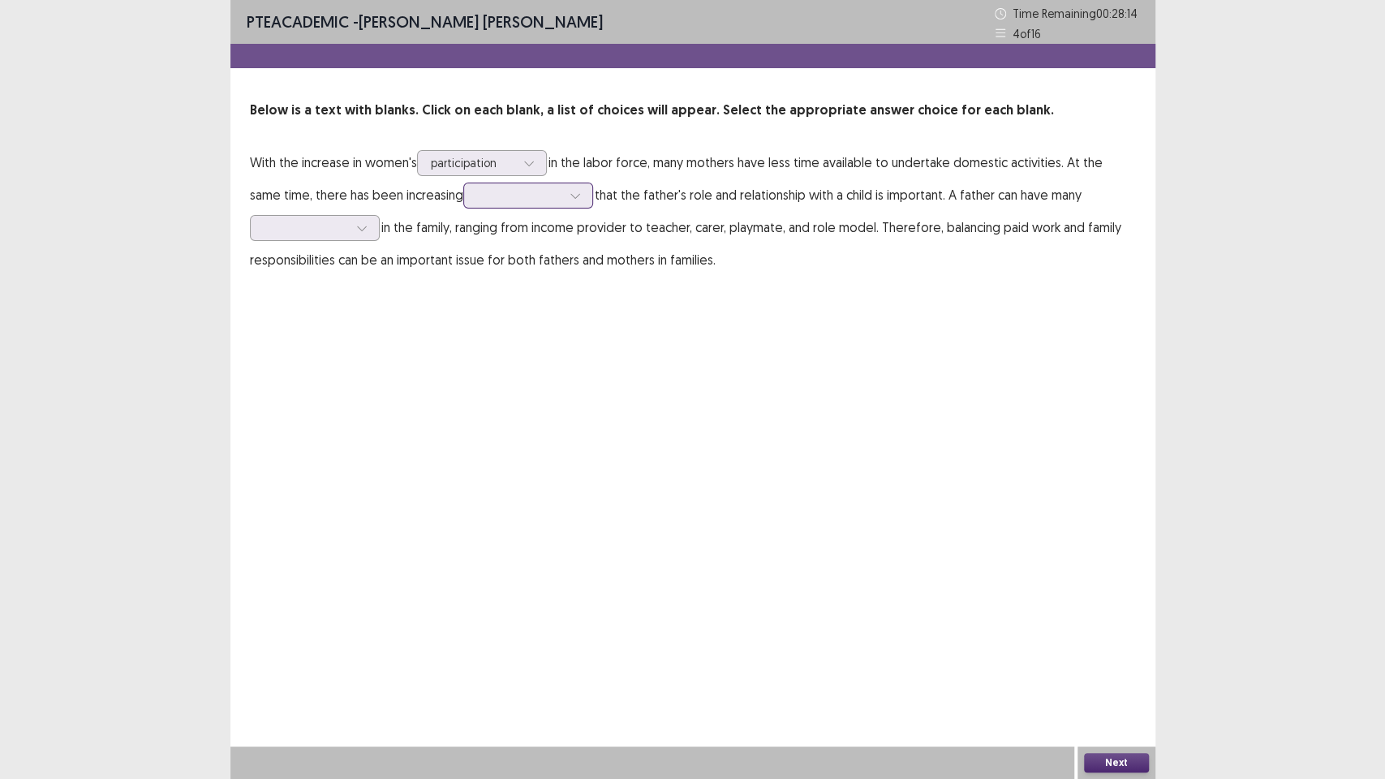
click at [477, 201] on div at bounding box center [519, 194] width 84 height 15
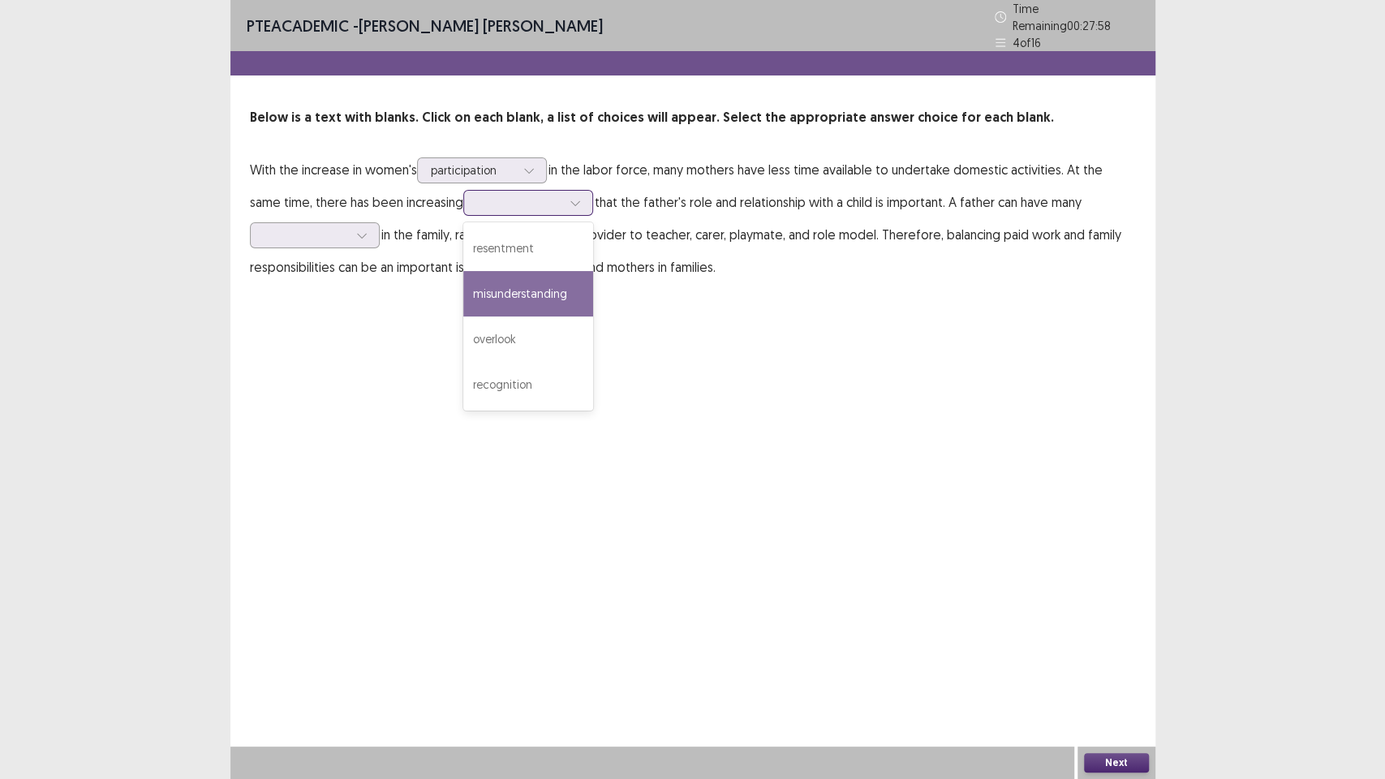
click at [501, 287] on div "misunderstanding" at bounding box center [528, 293] width 130 height 45
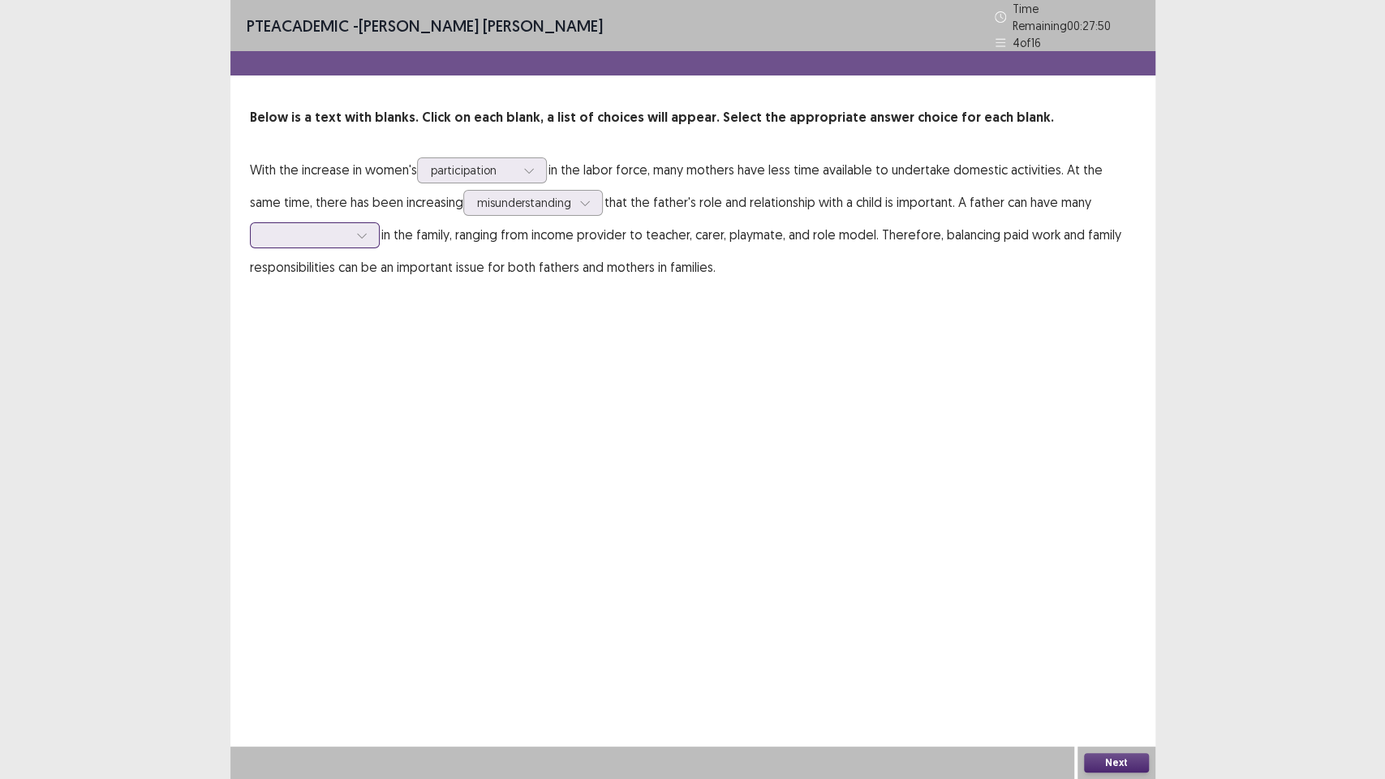
click at [334, 233] on div at bounding box center [306, 234] width 84 height 15
click at [331, 271] on div "roles" at bounding box center [315, 280] width 130 height 45
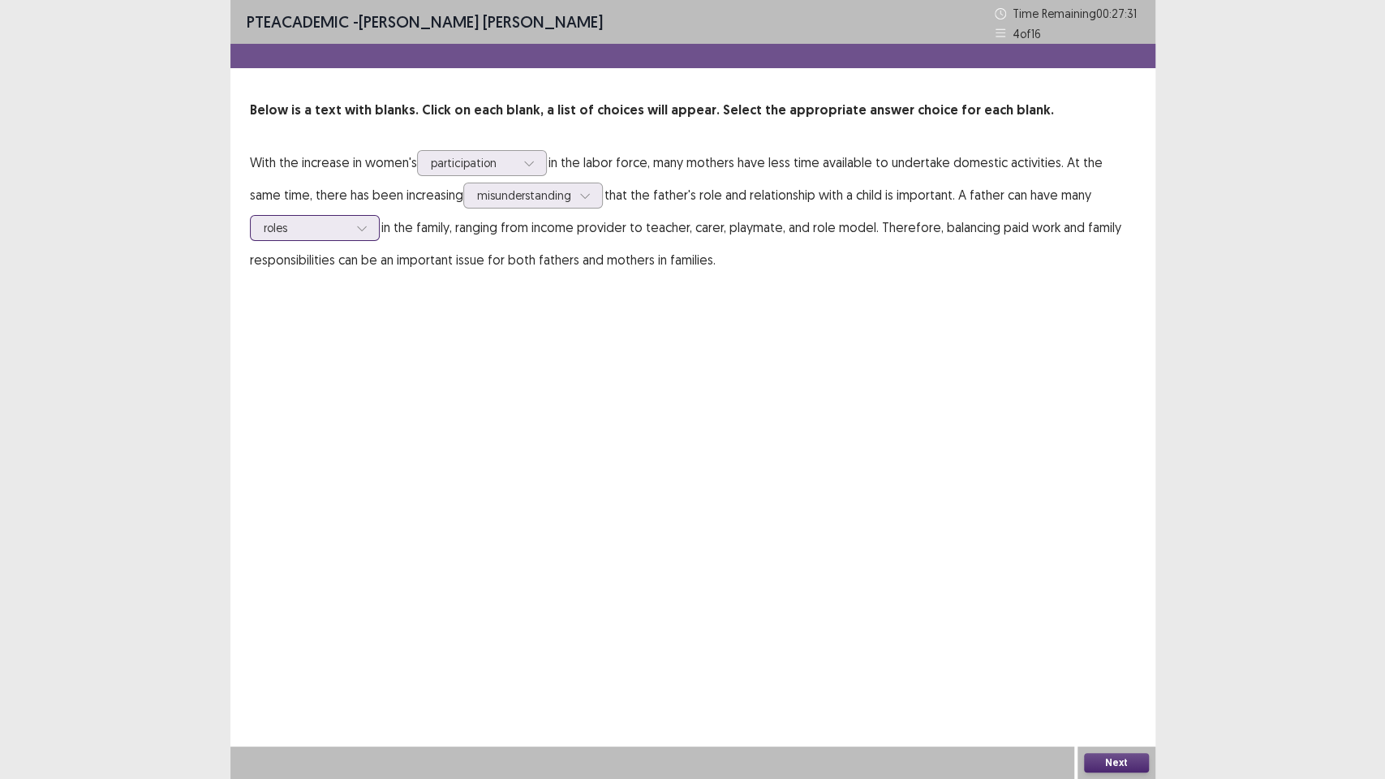
click at [320, 228] on div at bounding box center [306, 227] width 84 height 15
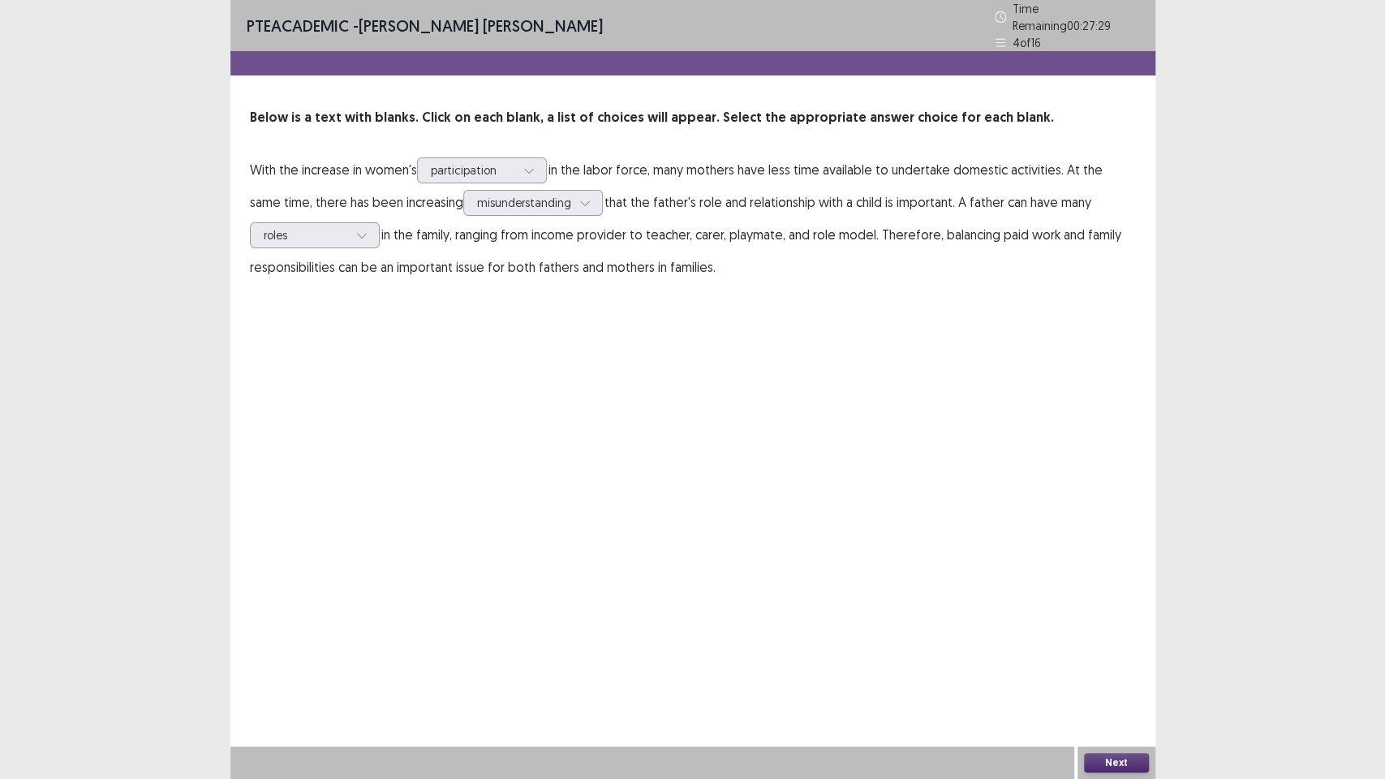
click at [728, 285] on div "PTE academic - [PERSON_NAME] [PERSON_NAME] Time Remaining 00 : 27 : 29 4 of 16 …" at bounding box center [692, 158] width 925 height 316
click at [1128, 657] on button "Next" at bounding box center [1116, 762] width 65 height 19
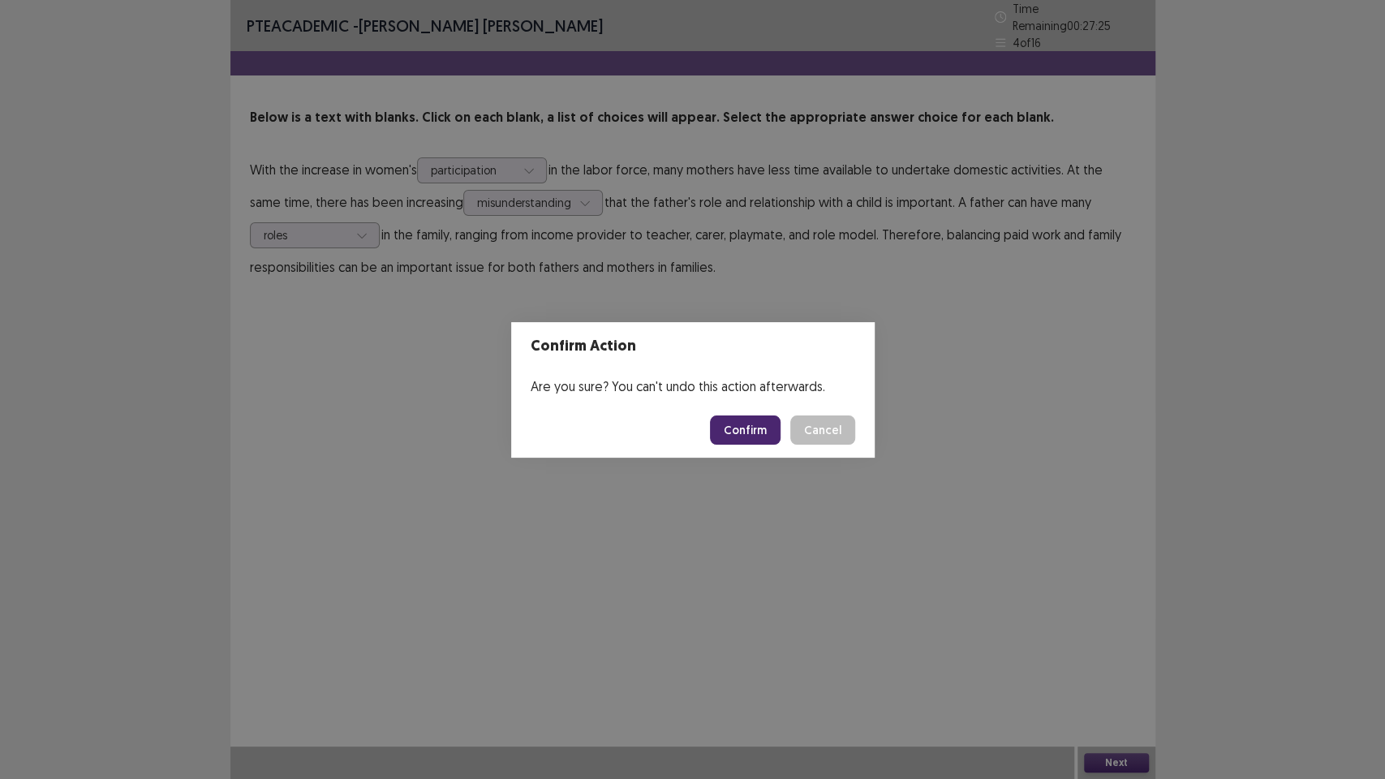
click at [763, 421] on button "Confirm" at bounding box center [745, 429] width 71 height 29
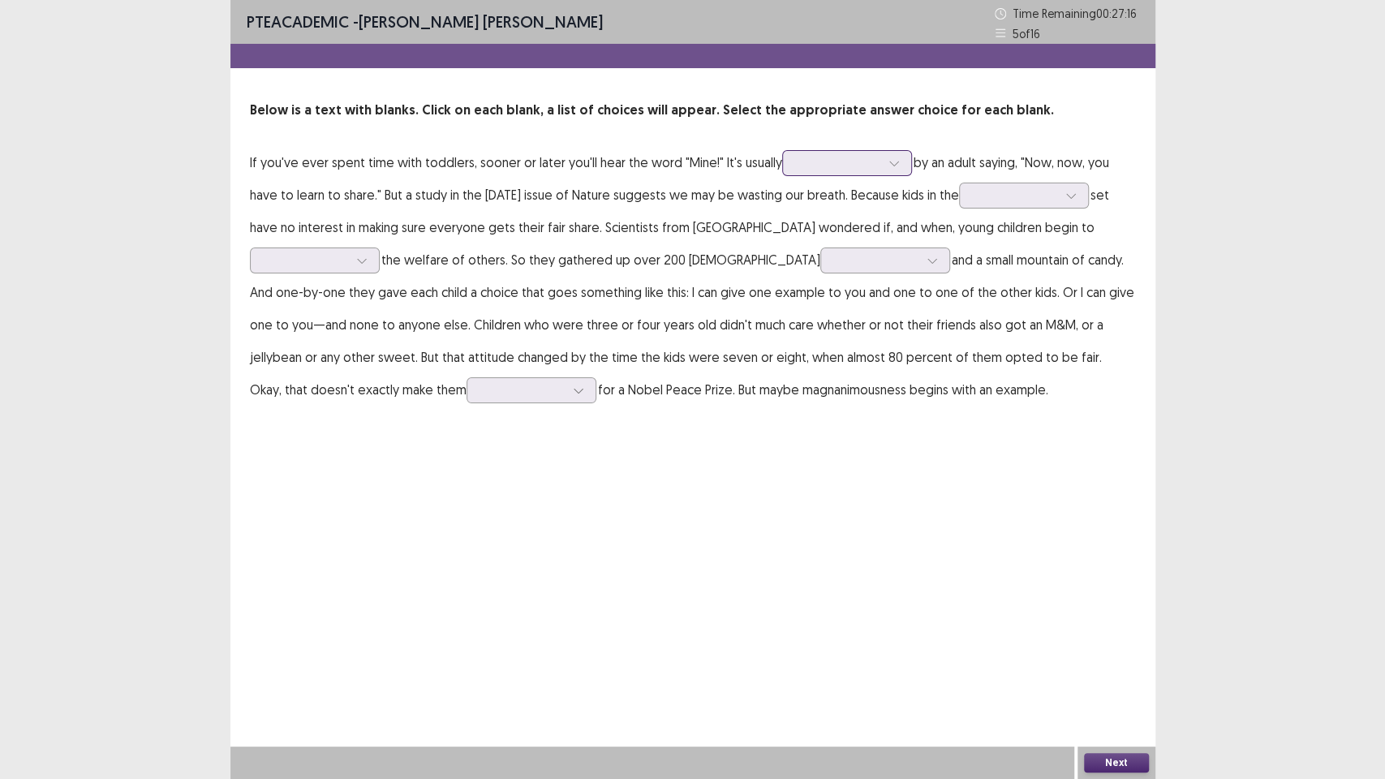
click at [840, 161] on div at bounding box center [838, 162] width 84 height 15
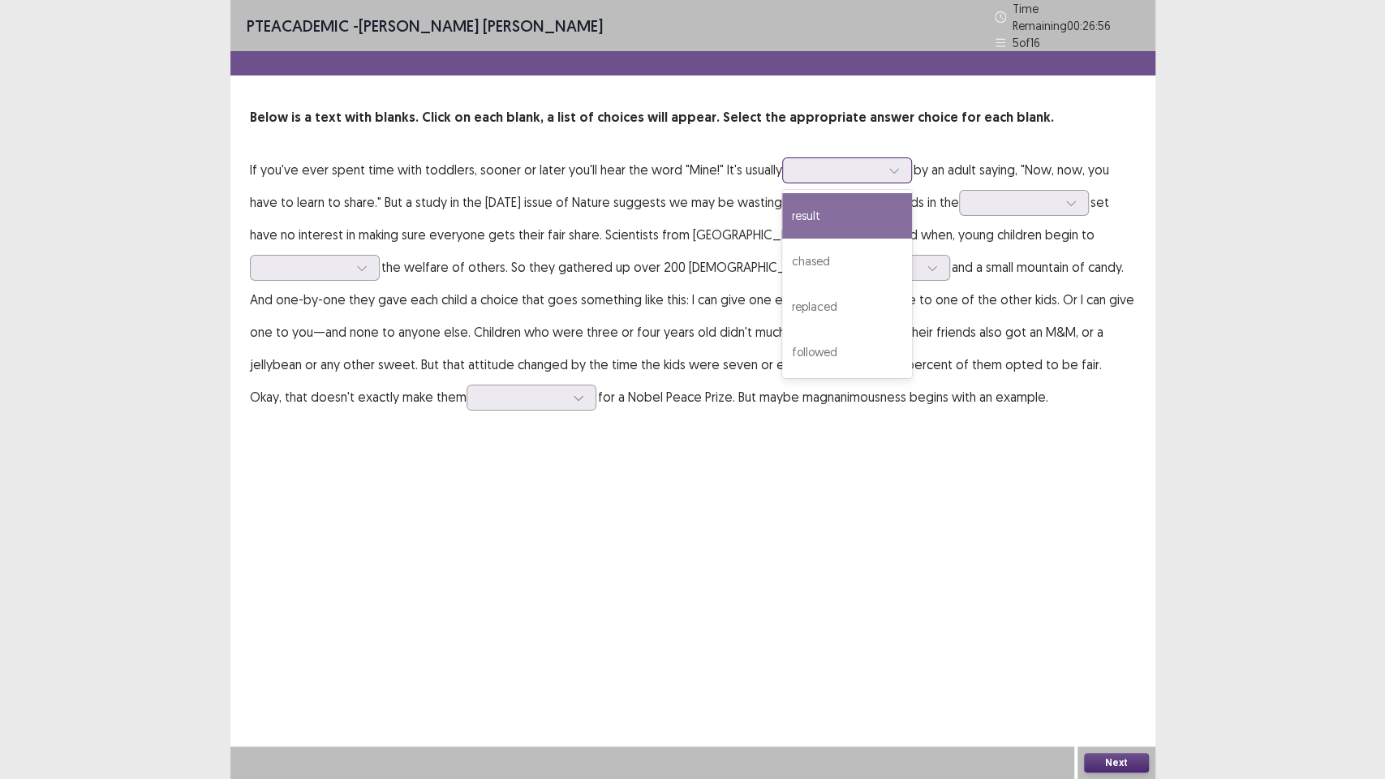
click at [857, 221] on div "result" at bounding box center [847, 215] width 130 height 45
click at [865, 162] on div at bounding box center [838, 169] width 84 height 15
click at [610, 454] on div "PTE academic - [PERSON_NAME] [PERSON_NAME] Time Remaining 00 : 26 : 47 5 of 16 …" at bounding box center [692, 389] width 925 height 779
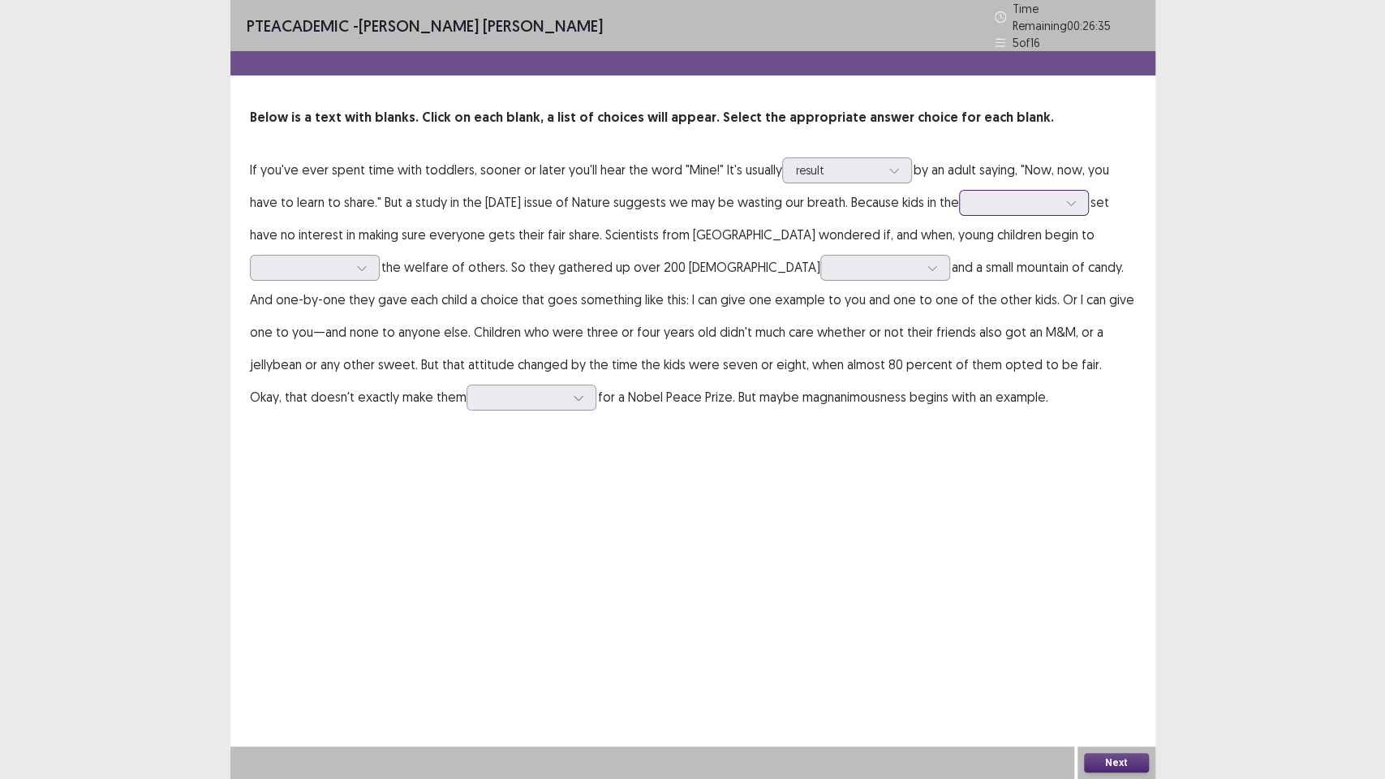
click at [1003, 201] on div at bounding box center [1015, 202] width 84 height 15
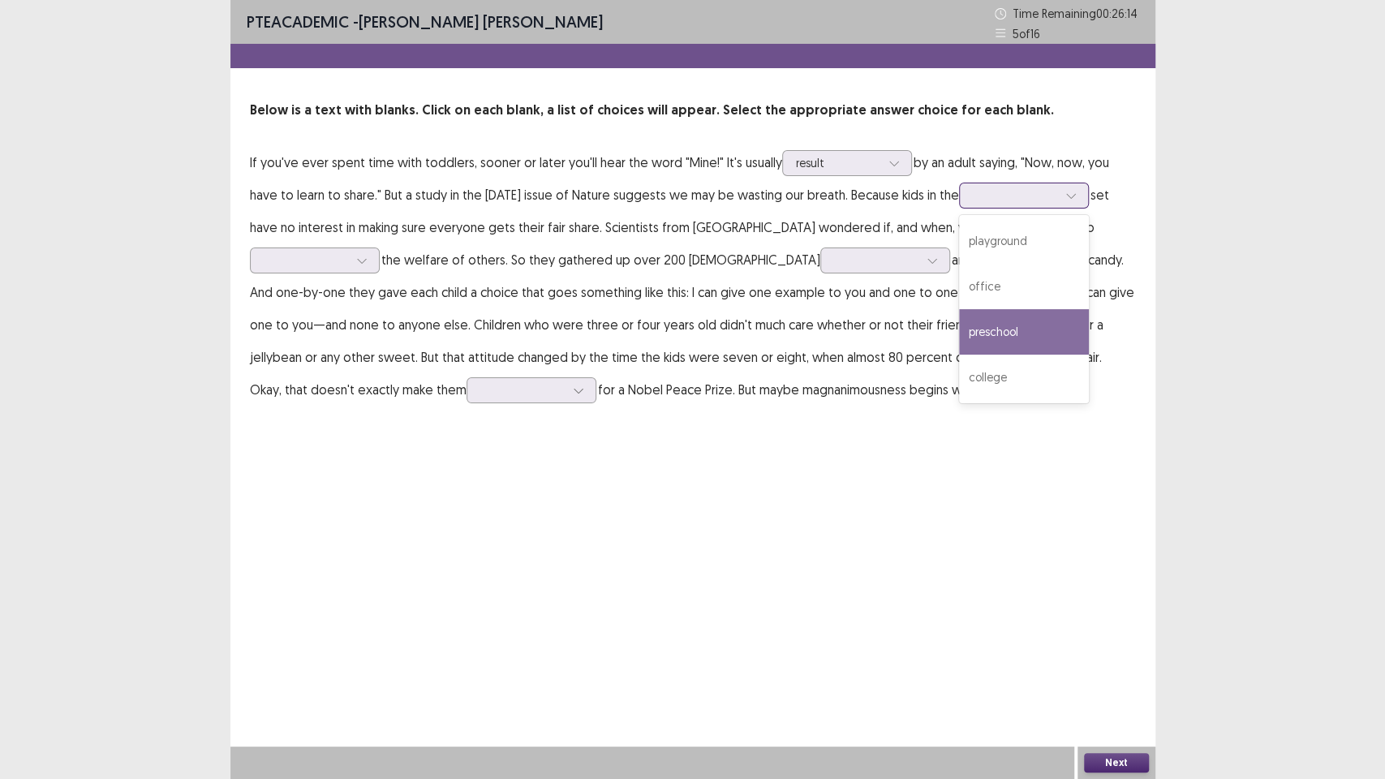
click at [1033, 331] on div "preschool" at bounding box center [1024, 331] width 130 height 45
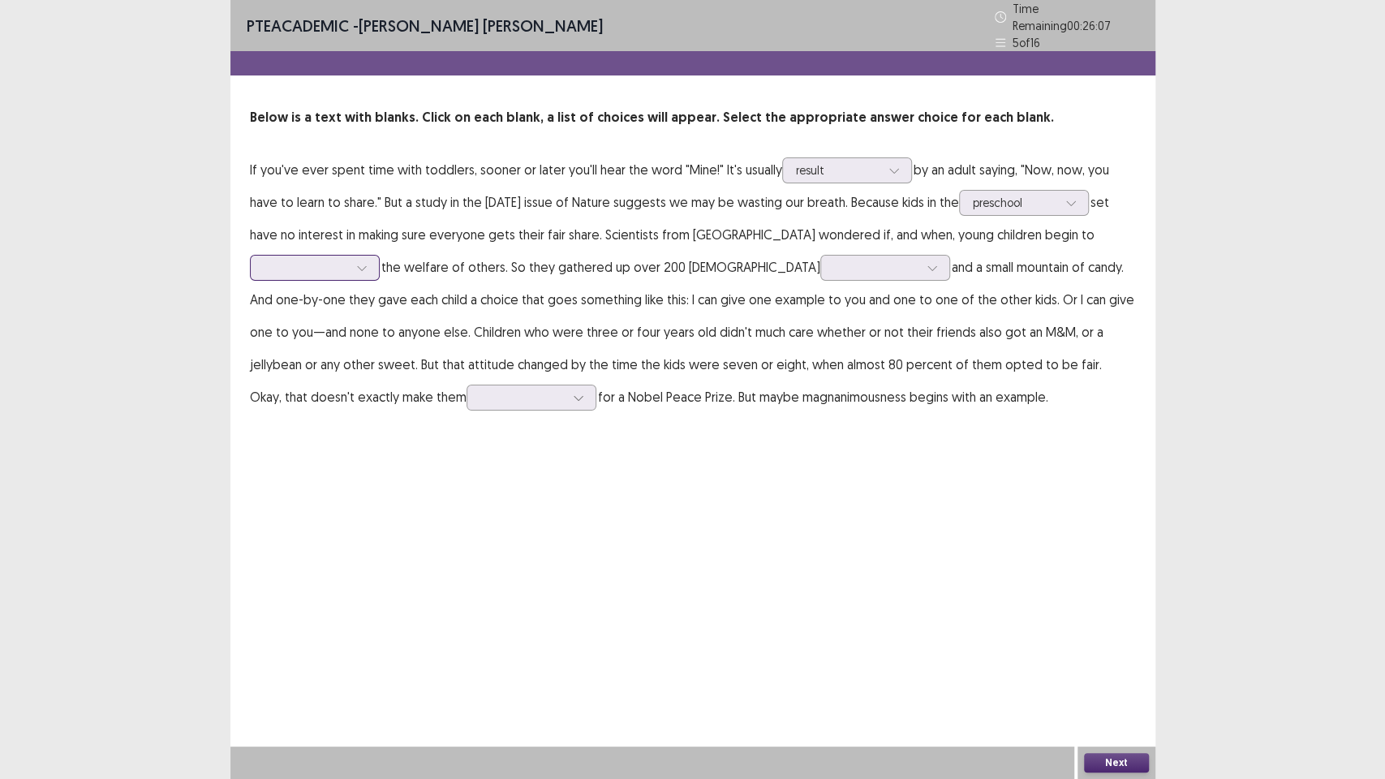
click at [322, 260] on div at bounding box center [306, 267] width 84 height 15
click at [337, 315] on div "consider" at bounding box center [315, 312] width 130 height 45
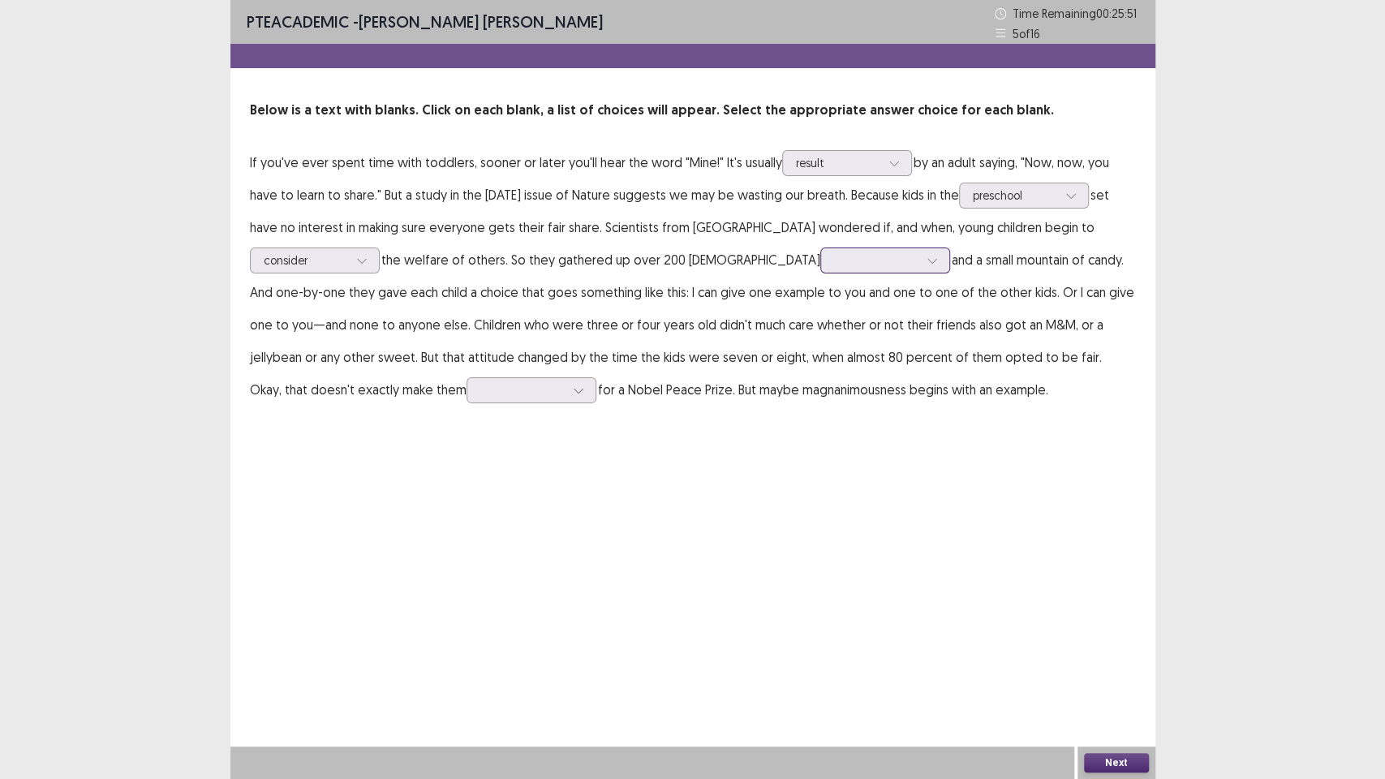
click at [834, 264] on div at bounding box center [876, 259] width 84 height 15
click at [820, 313] on div "schoolchildren" at bounding box center [885, 305] width 130 height 45
click at [480, 393] on div at bounding box center [522, 389] width 84 height 15
click at [466, 480] on div "candidates" at bounding box center [531, 480] width 130 height 45
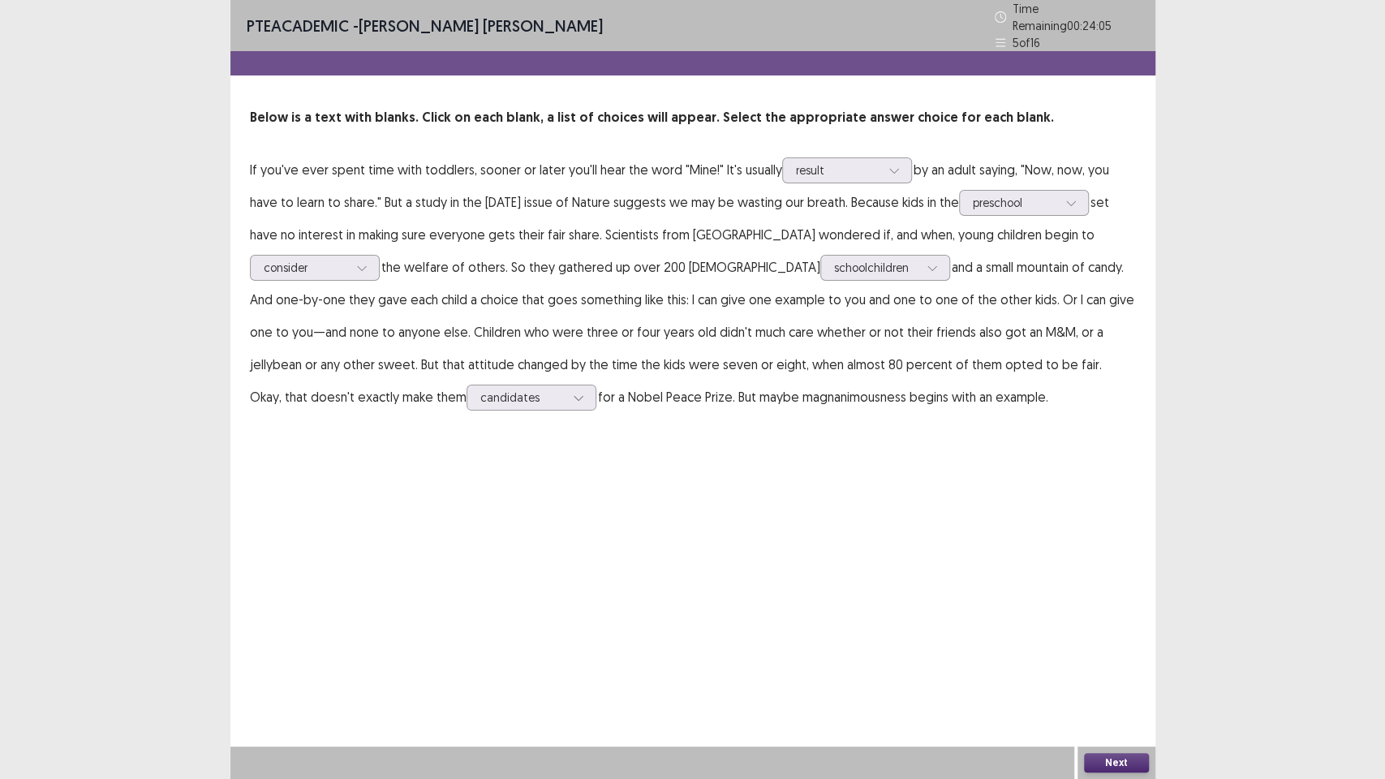
click at [1115, 657] on button "Next" at bounding box center [1116, 762] width 65 height 19
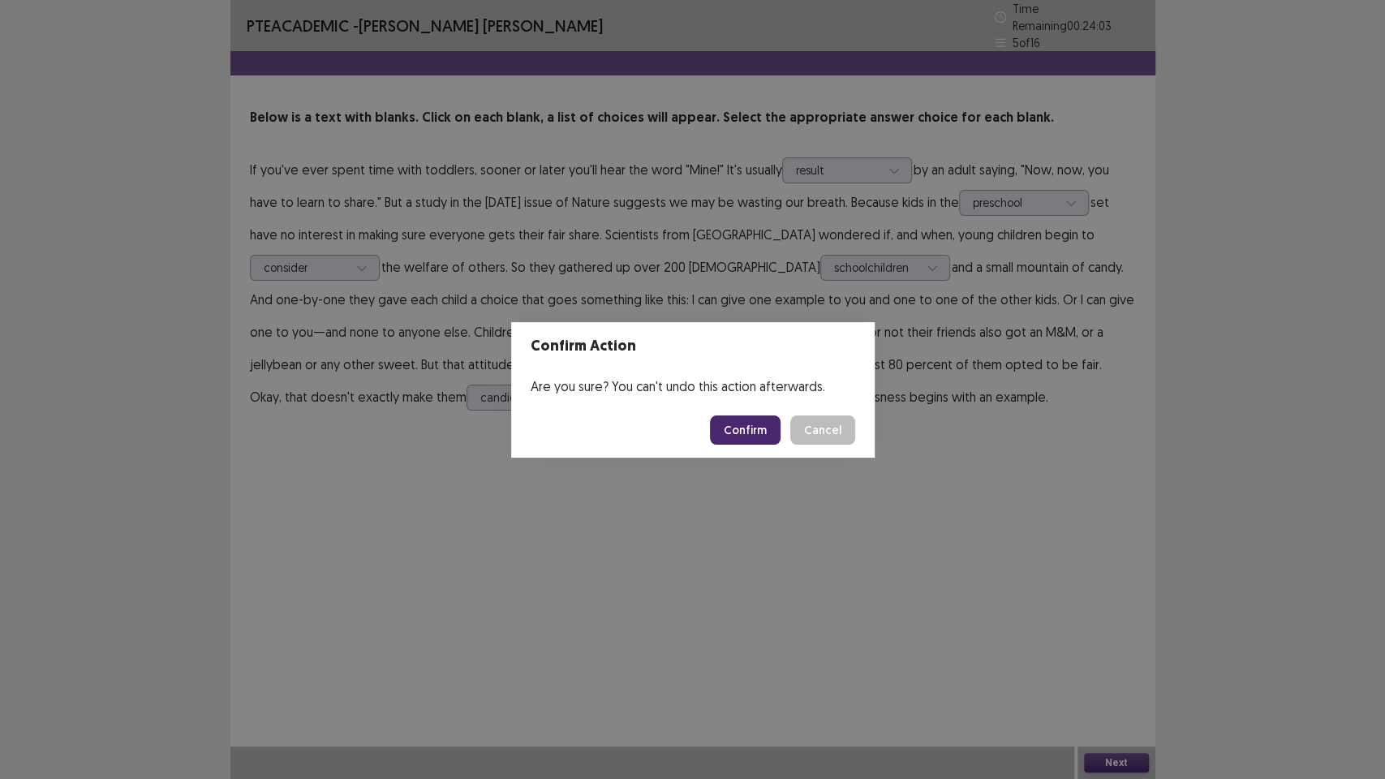
click at [753, 427] on button "Confirm" at bounding box center [745, 429] width 71 height 29
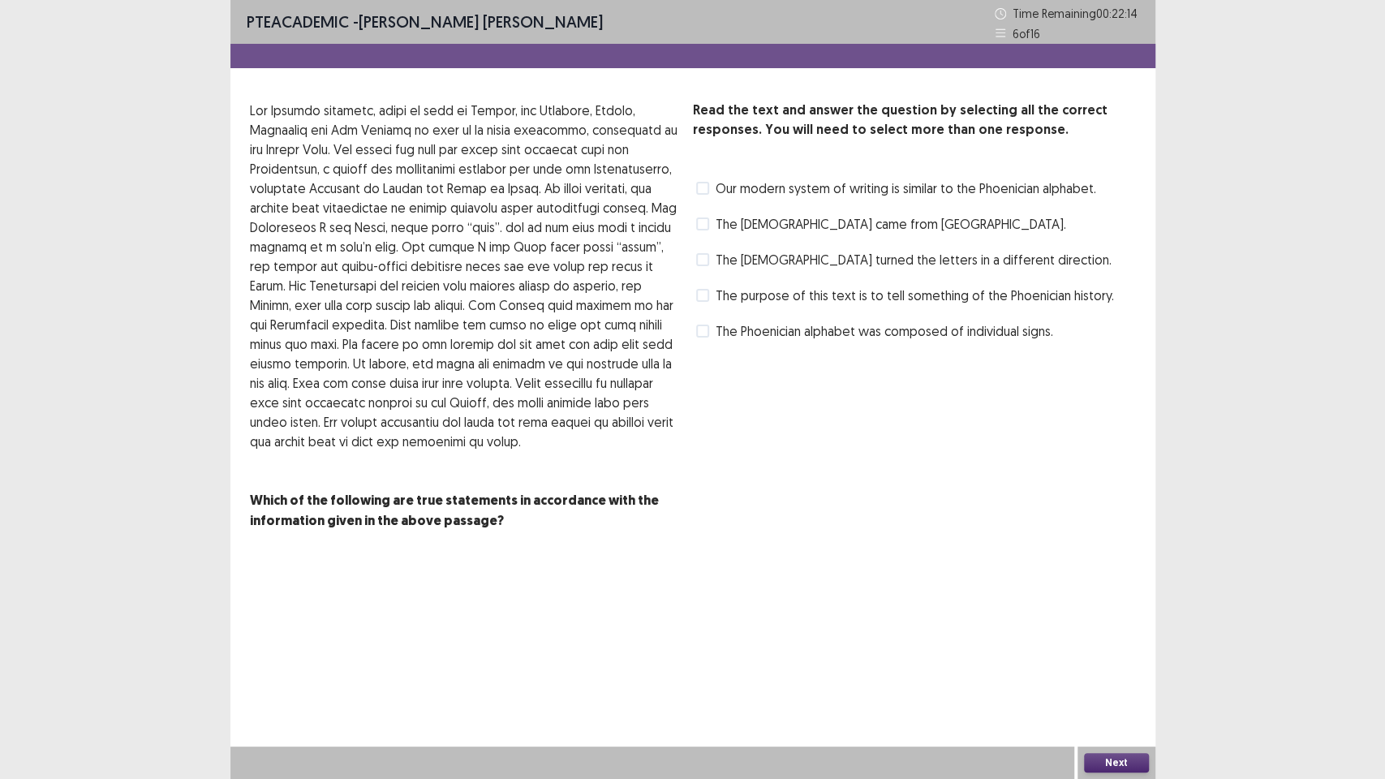
click at [706, 221] on span at bounding box center [702, 223] width 13 height 13
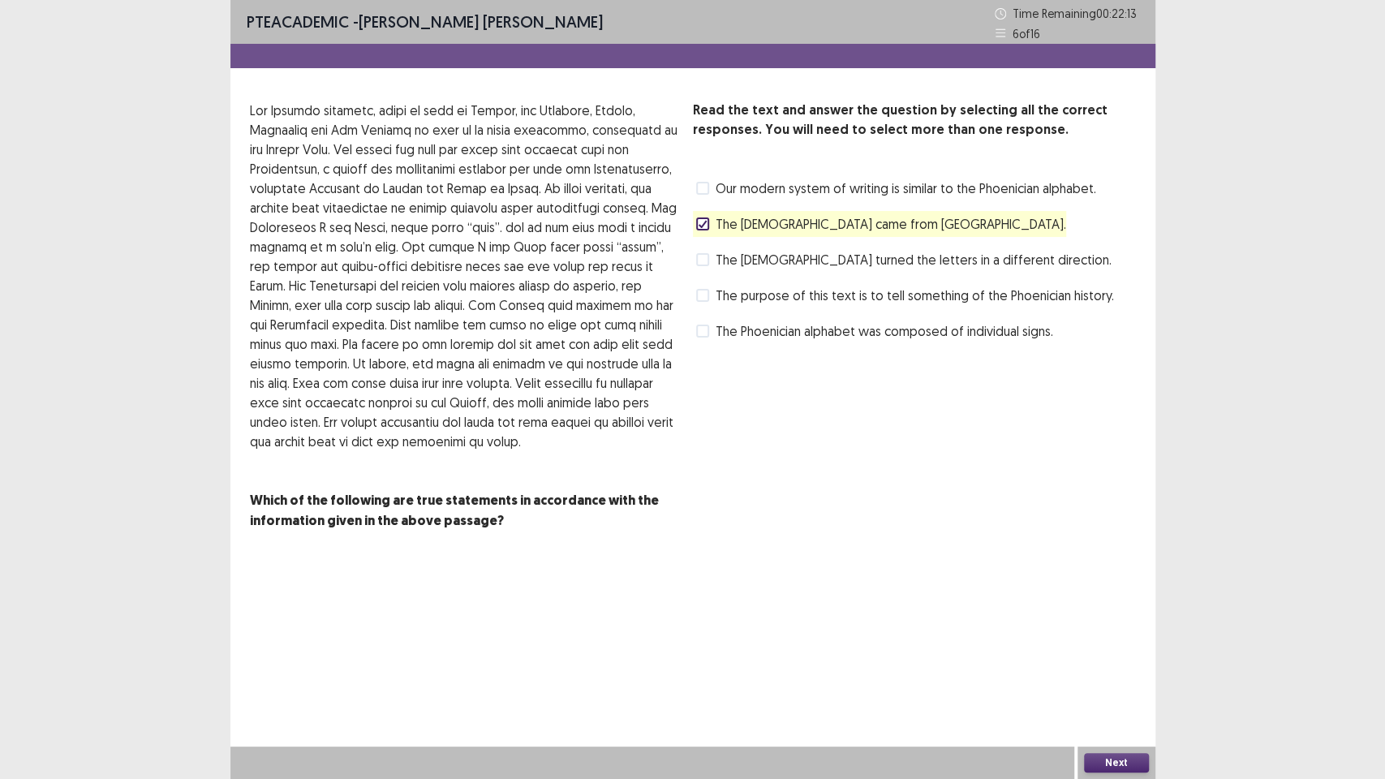
click at [706, 221] on icon at bounding box center [703, 224] width 10 height 8
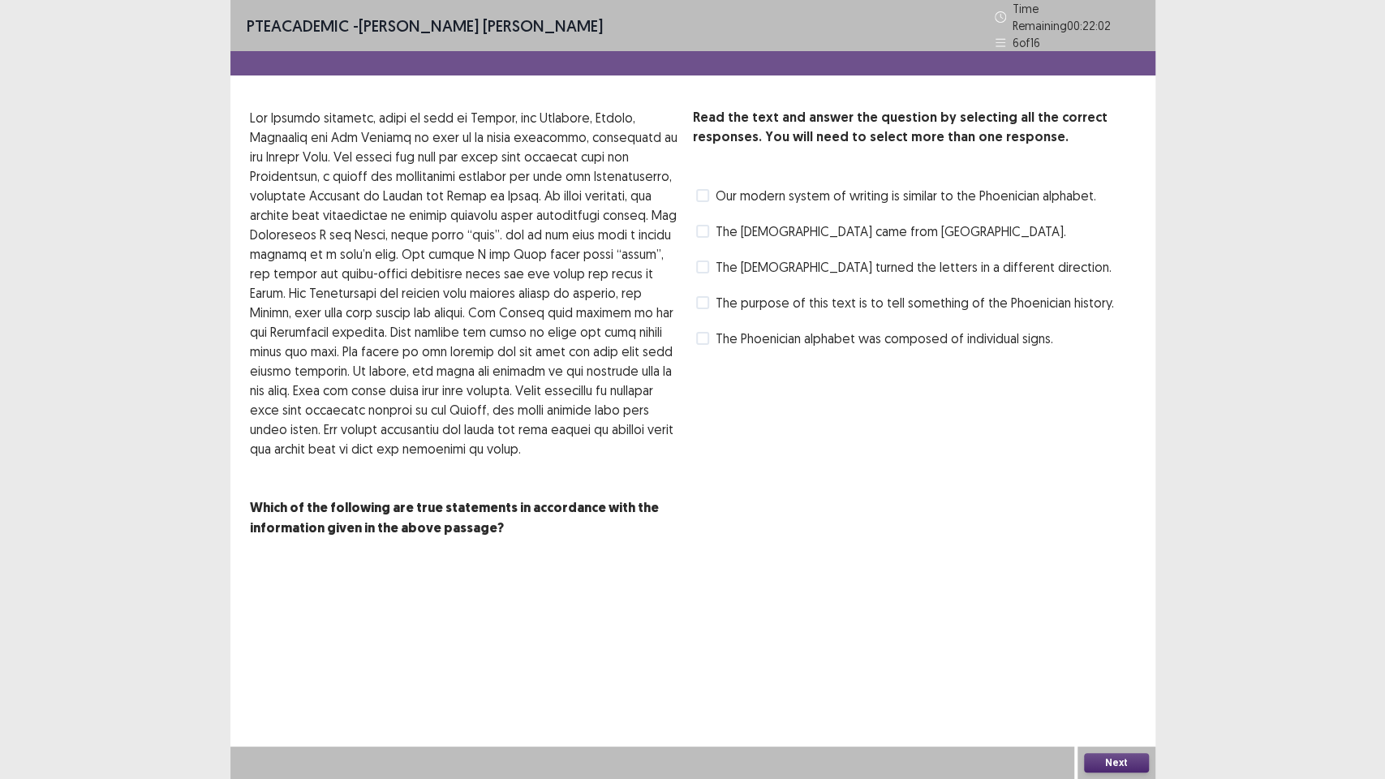
click at [707, 296] on span at bounding box center [702, 302] width 13 height 13
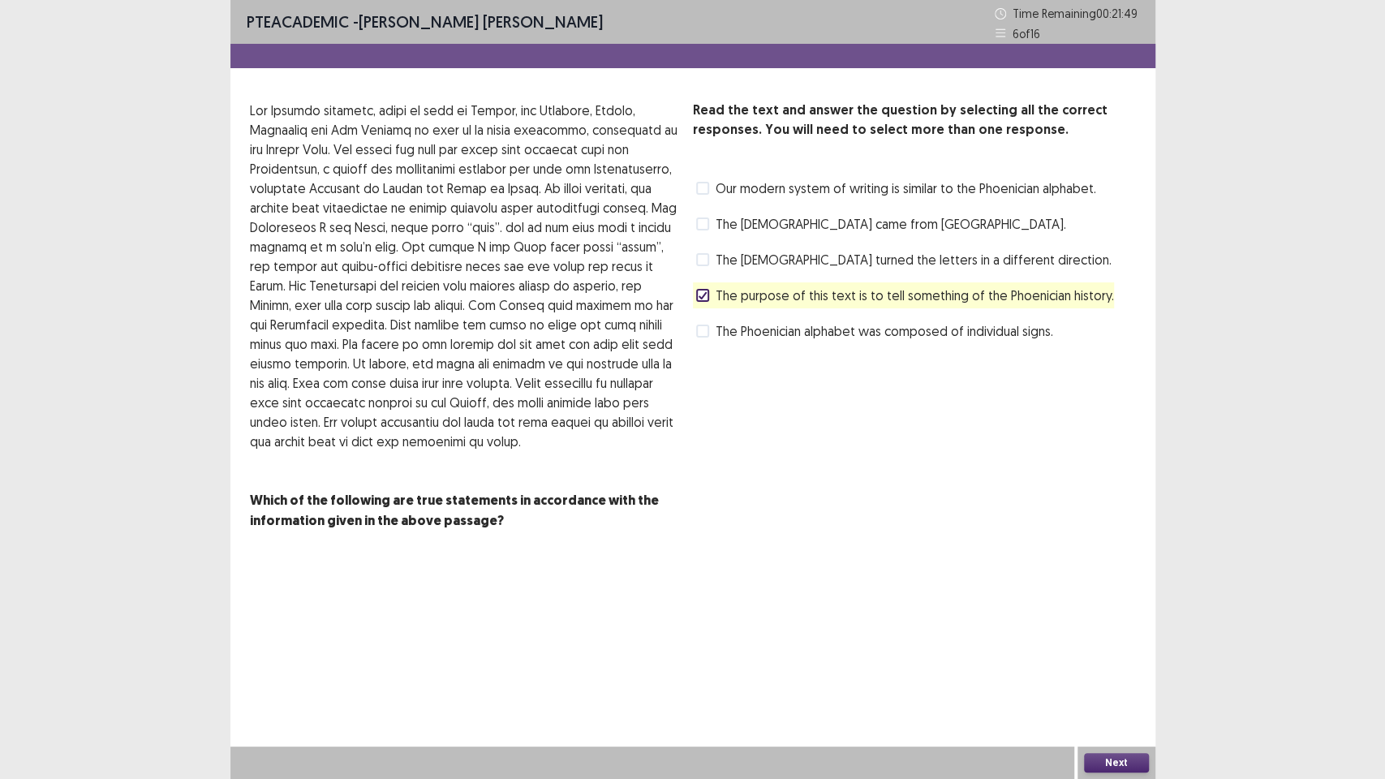
click at [1120, 657] on button "Next" at bounding box center [1116, 762] width 65 height 19
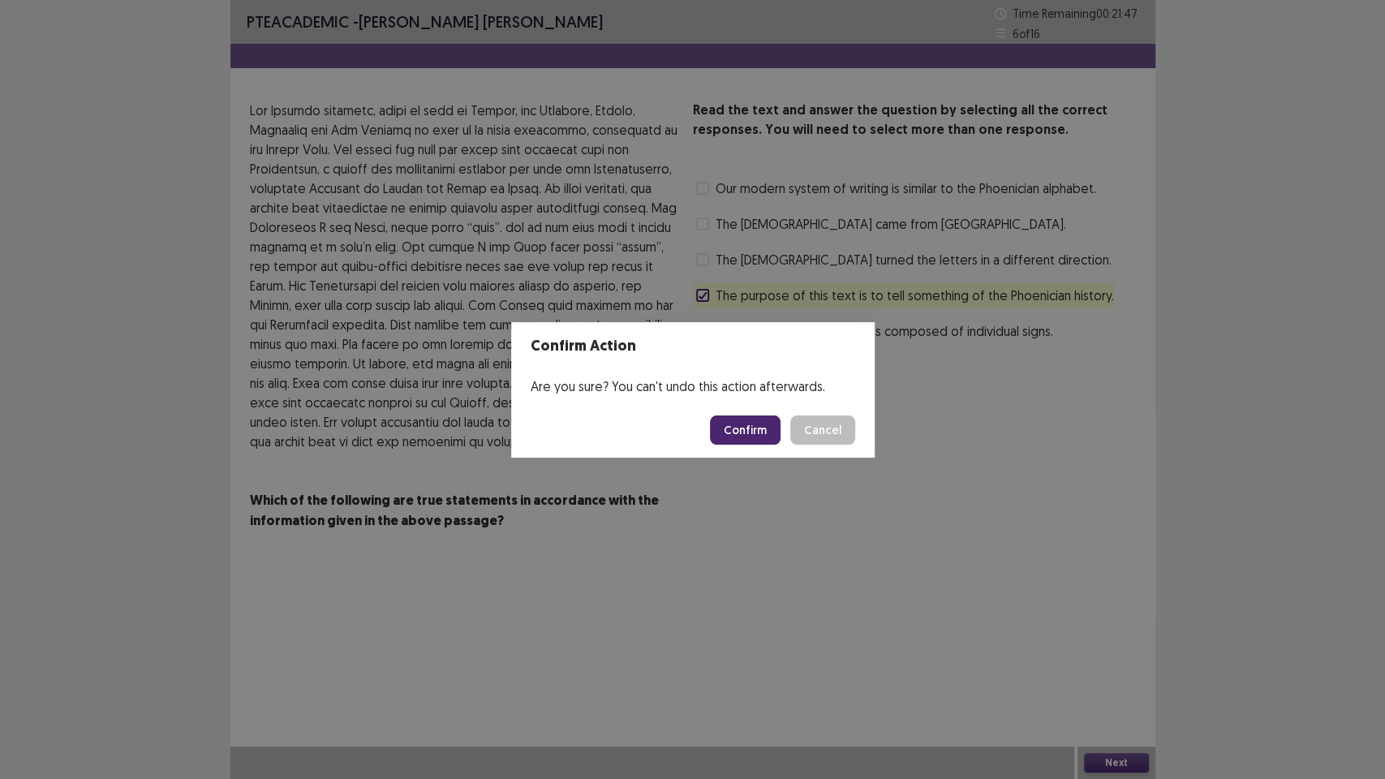
click at [750, 430] on button "Confirm" at bounding box center [745, 429] width 71 height 29
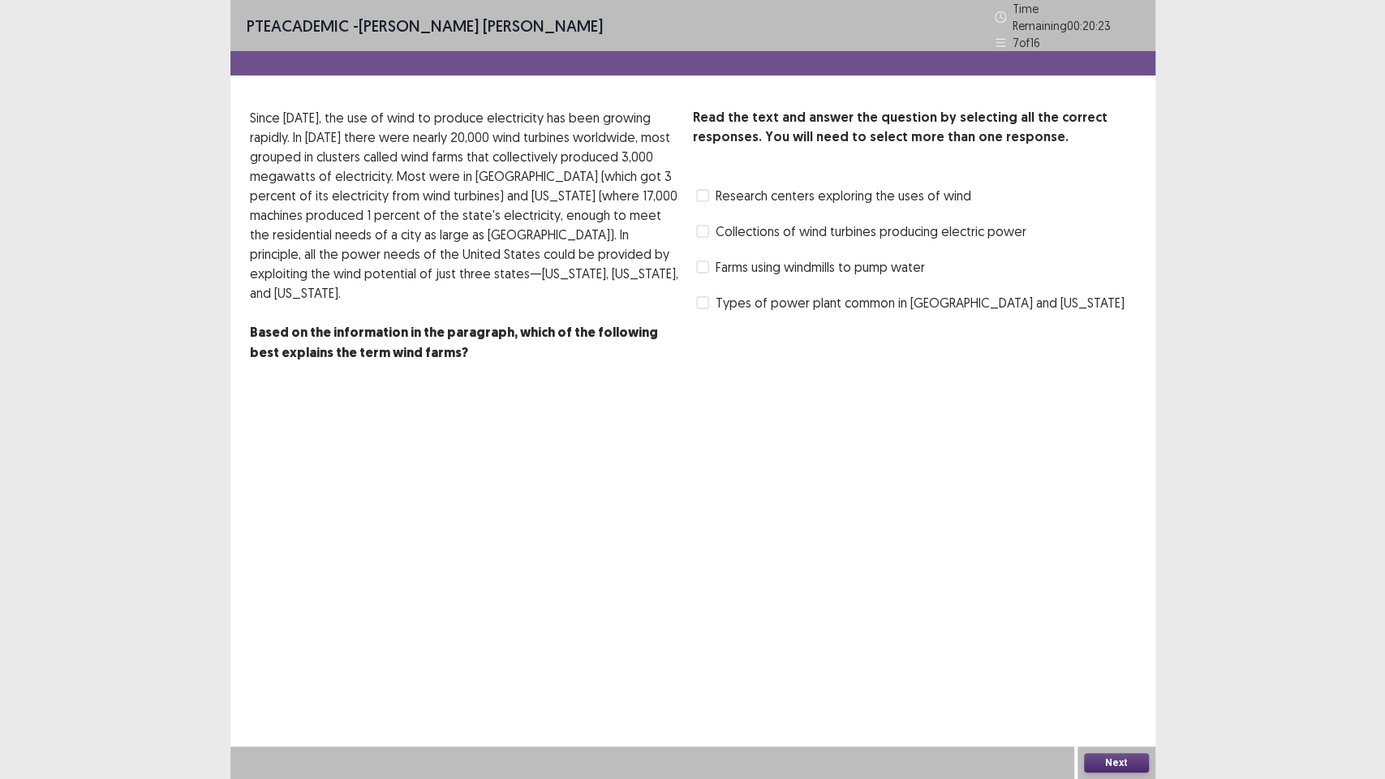
click at [710, 222] on label "Collections of wind turbines producing electric power" at bounding box center [861, 230] width 330 height 19
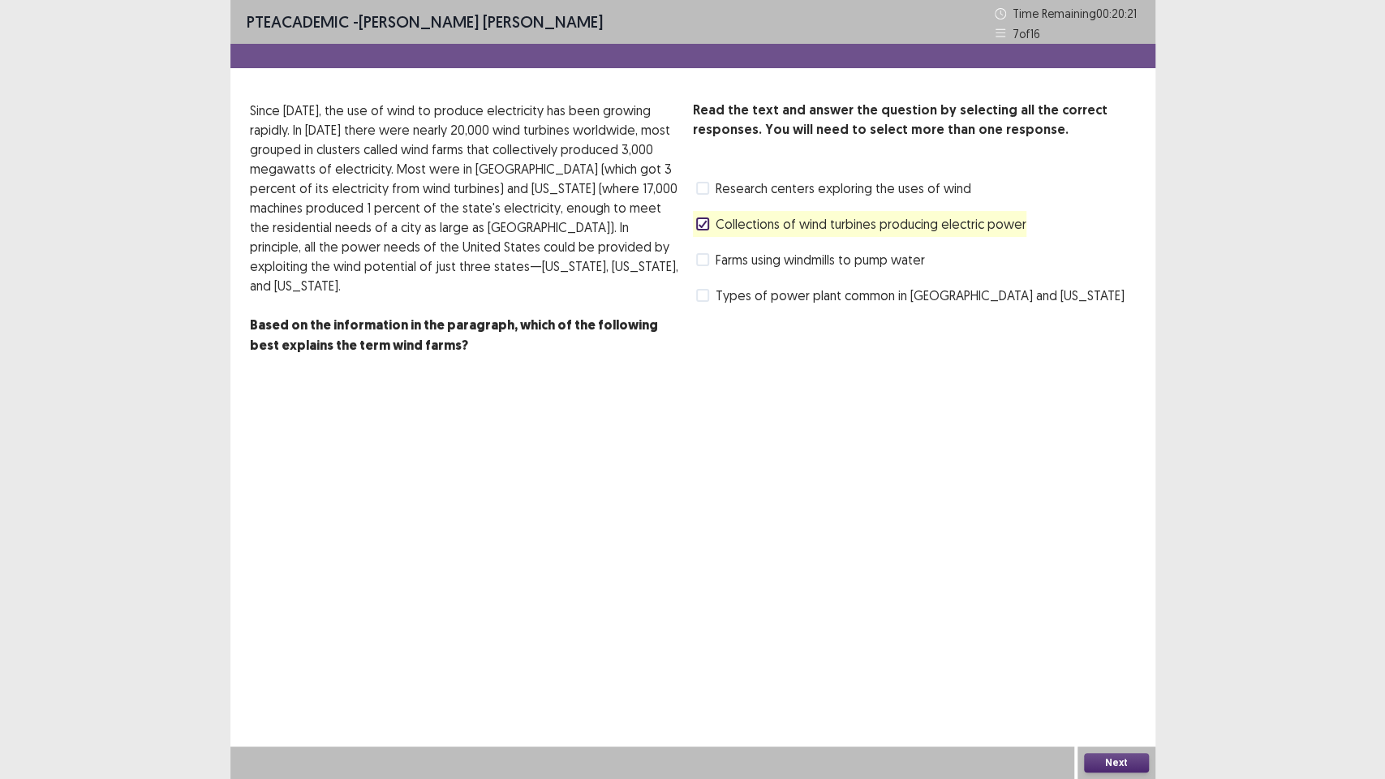
click at [1119, 657] on button "Next" at bounding box center [1116, 762] width 65 height 19
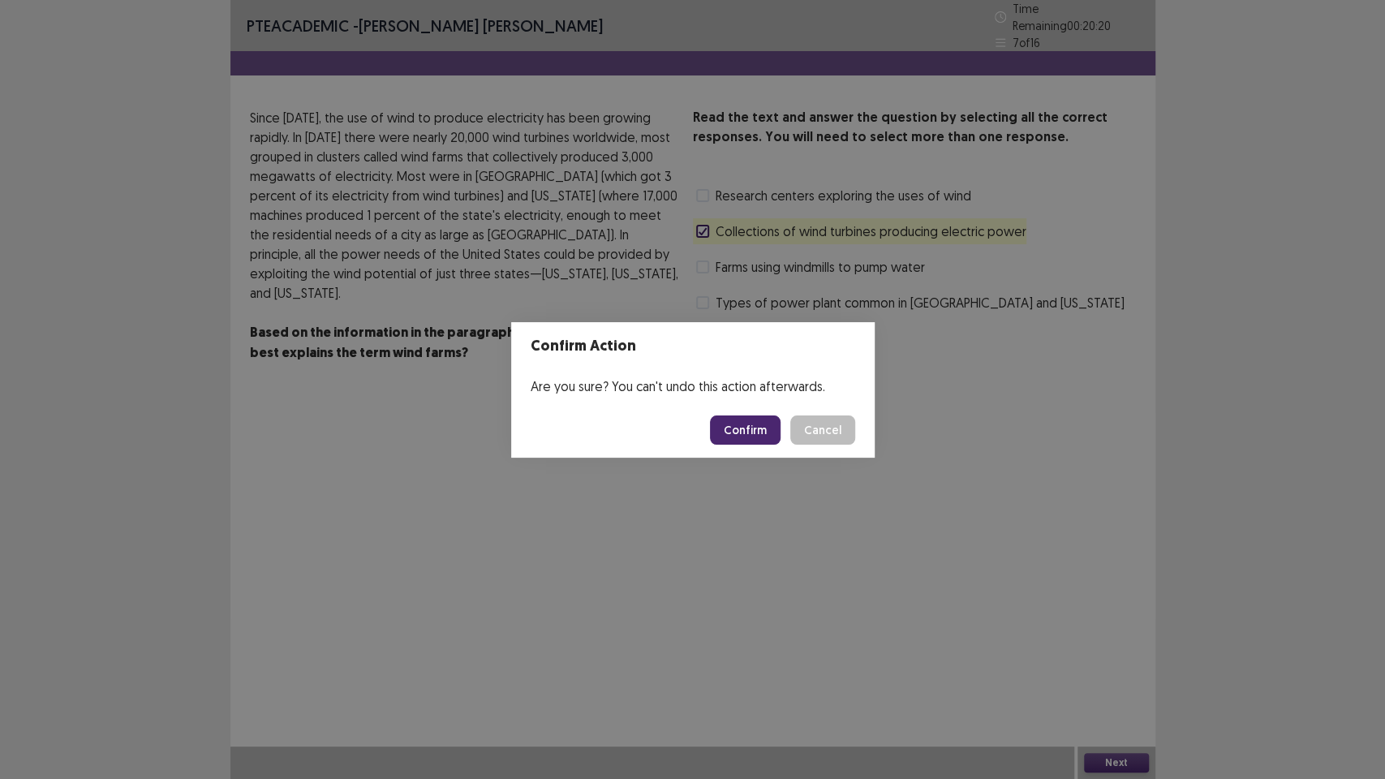
click at [775, 432] on button "Confirm" at bounding box center [745, 429] width 71 height 29
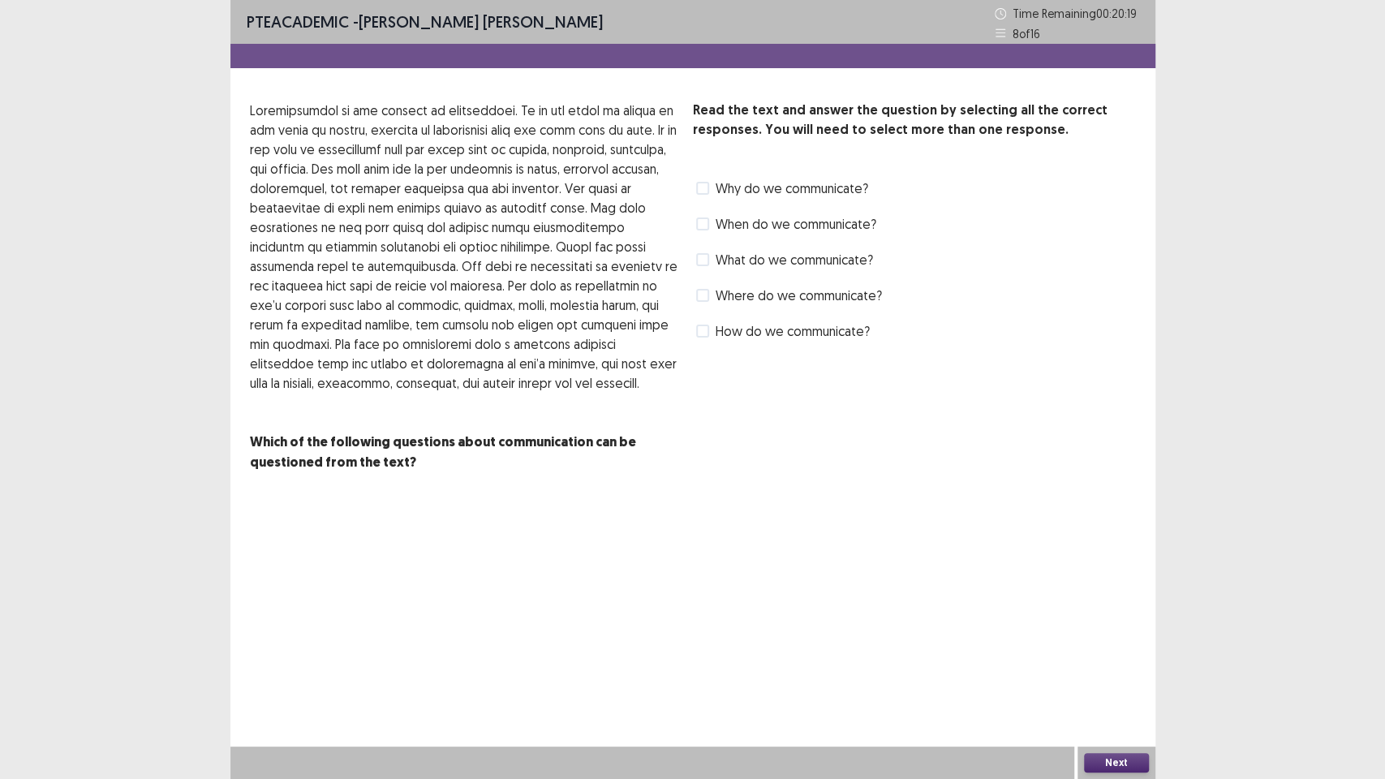
click at [704, 544] on div "PTE academic - [PERSON_NAME] [PERSON_NAME] Time Remaining 00 : 20 : 19 8 of 16 …" at bounding box center [692, 389] width 925 height 779
click at [698, 224] on span at bounding box center [702, 223] width 13 height 13
click at [702, 331] on span at bounding box center [702, 330] width 13 height 13
click at [709, 293] on label "Where do we communicate?" at bounding box center [789, 295] width 186 height 19
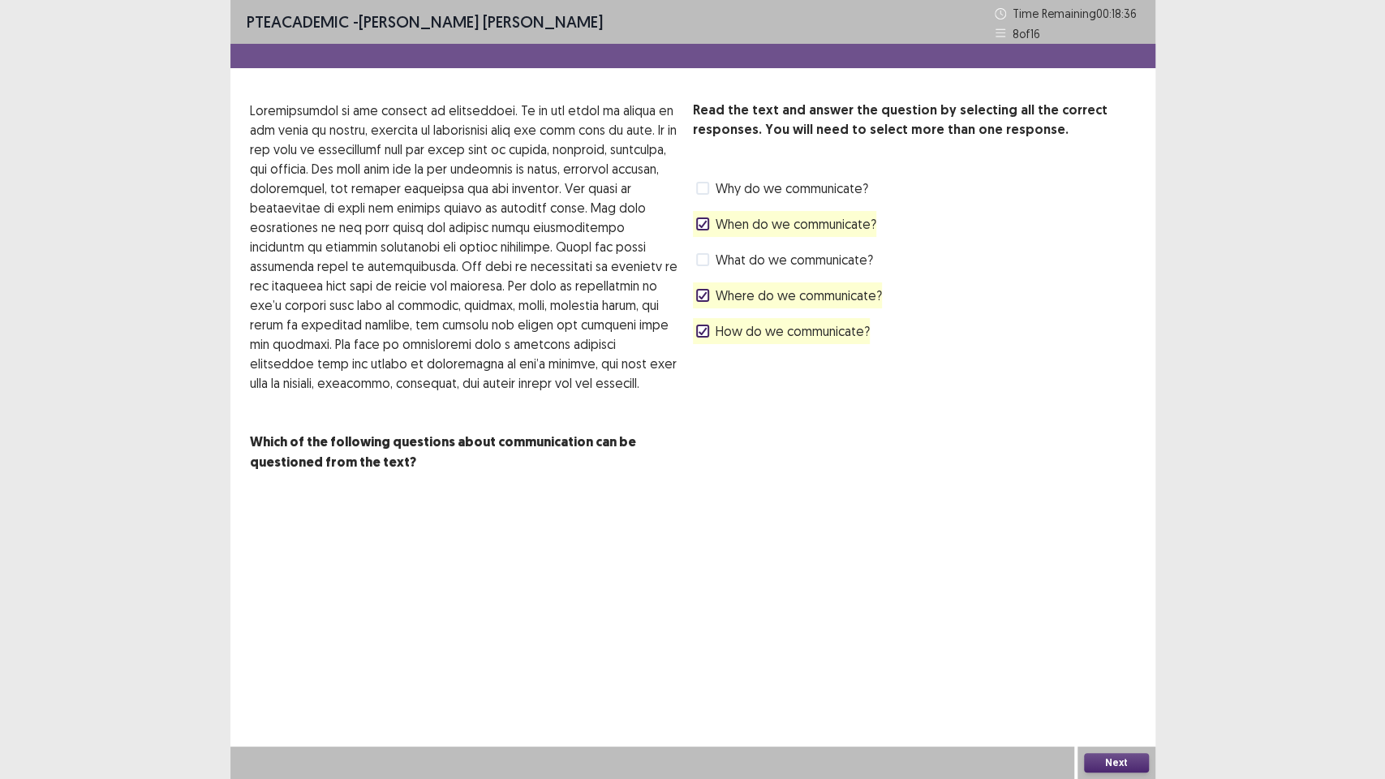
click at [703, 255] on span at bounding box center [702, 259] width 13 height 13
click at [705, 221] on polyline at bounding box center [701, 224] width 7 height 6
click at [705, 257] on polyline at bounding box center [701, 259] width 7 height 6
click at [701, 296] on polyline at bounding box center [701, 295] width 7 height 6
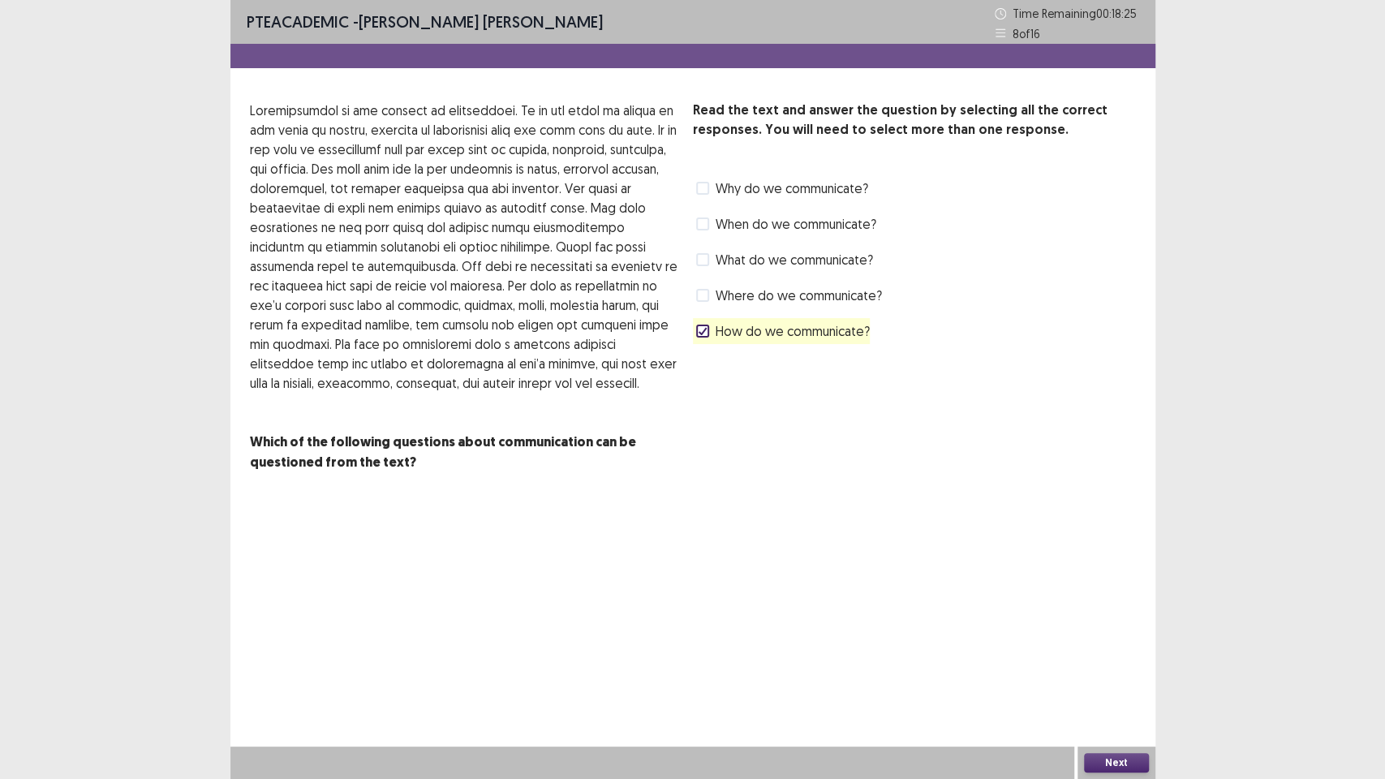
click at [1118, 657] on button "Next" at bounding box center [1116, 762] width 65 height 19
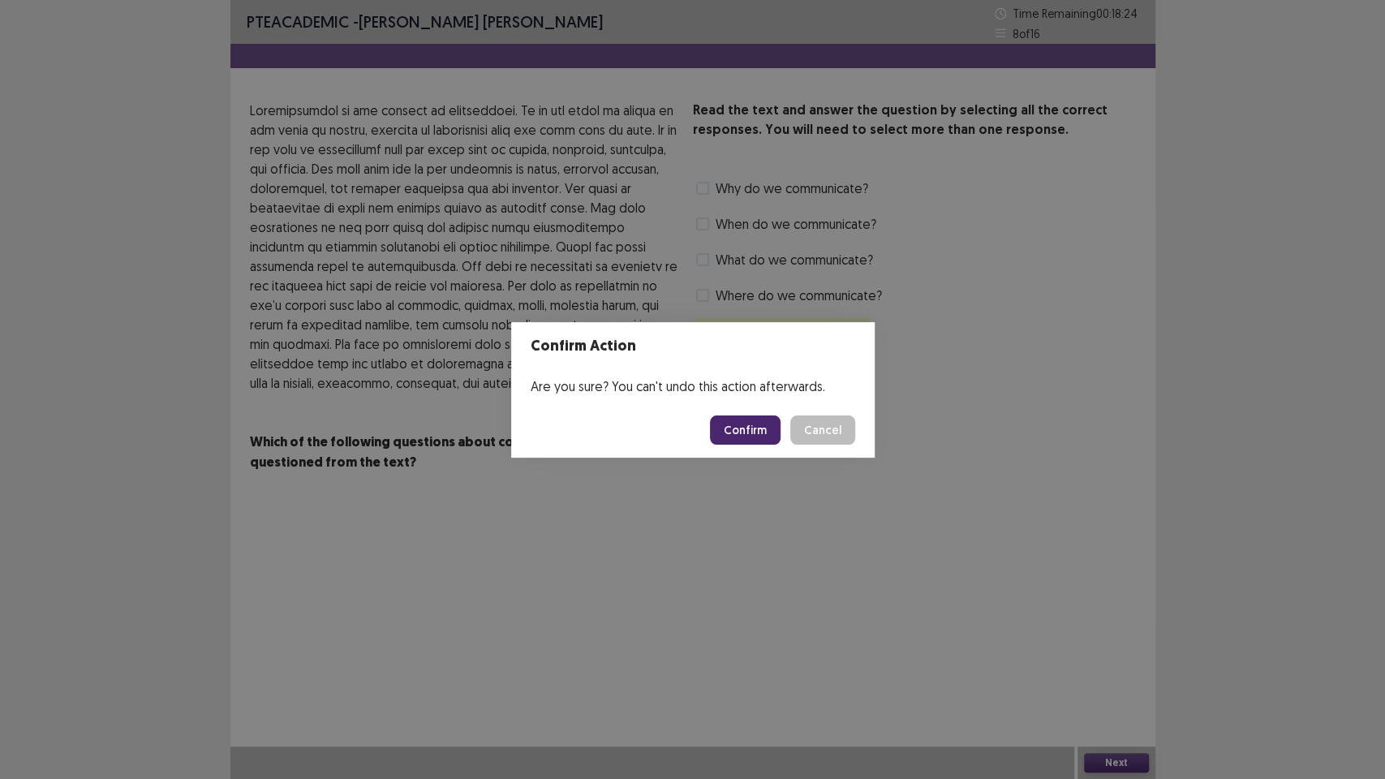
click at [774, 432] on button "Confirm" at bounding box center [745, 429] width 71 height 29
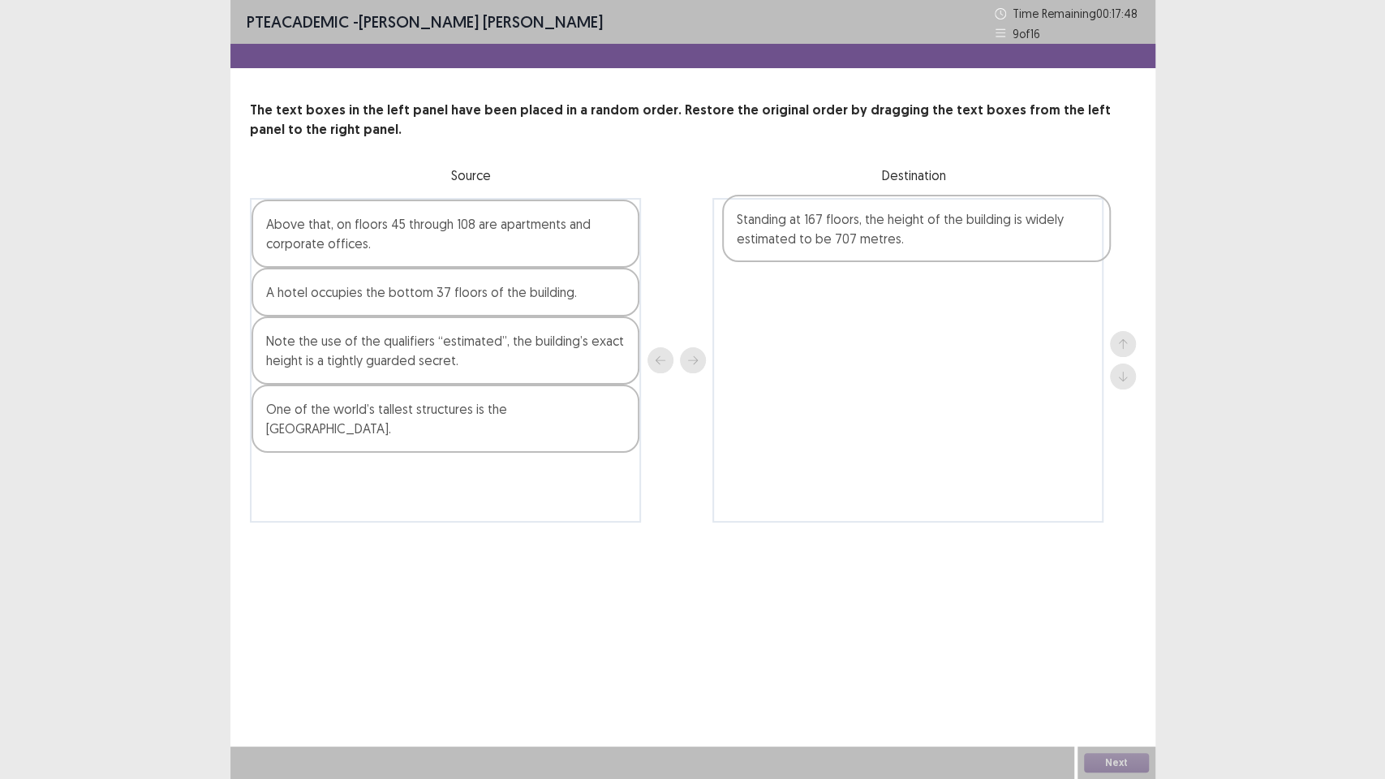
drag, startPoint x: 377, startPoint y: 342, endPoint x: 816, endPoint y: 236, distance: 451.5
click at [818, 228] on div "Above that, on floors 45 through 108 are apartments and corporate offices. A ho…" at bounding box center [693, 360] width 886 height 324
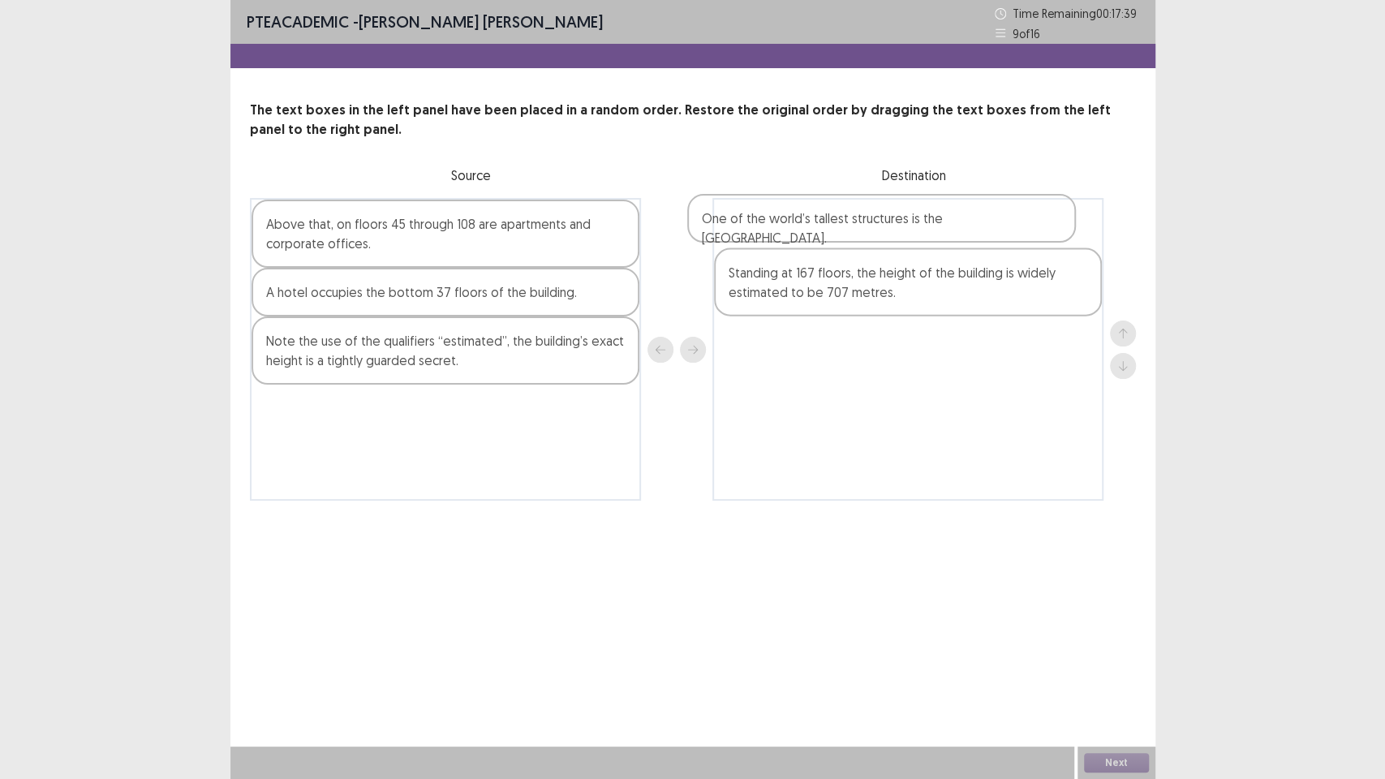
drag, startPoint x: 454, startPoint y: 417, endPoint x: 878, endPoint y: 227, distance: 464.0
click at [878, 227] on div "Above that, on floors 45 through 108 are apartments and corporate offices. A ho…" at bounding box center [693, 349] width 886 height 303
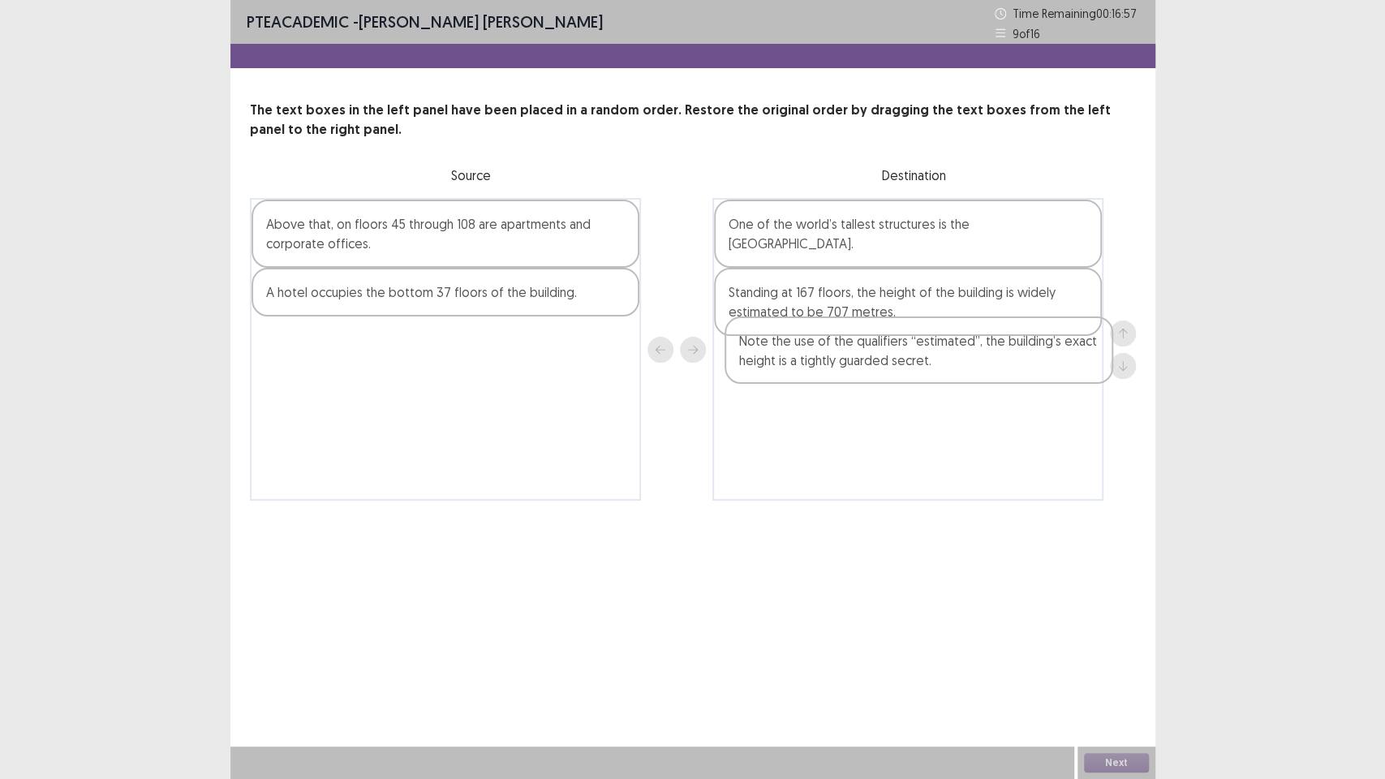
drag, startPoint x: 524, startPoint y: 366, endPoint x: 990, endPoint y: 376, distance: 465.7
click at [999, 365] on div "Above that, on floors 45 through 108 are apartments and corporate offices. A ho…" at bounding box center [693, 349] width 886 height 303
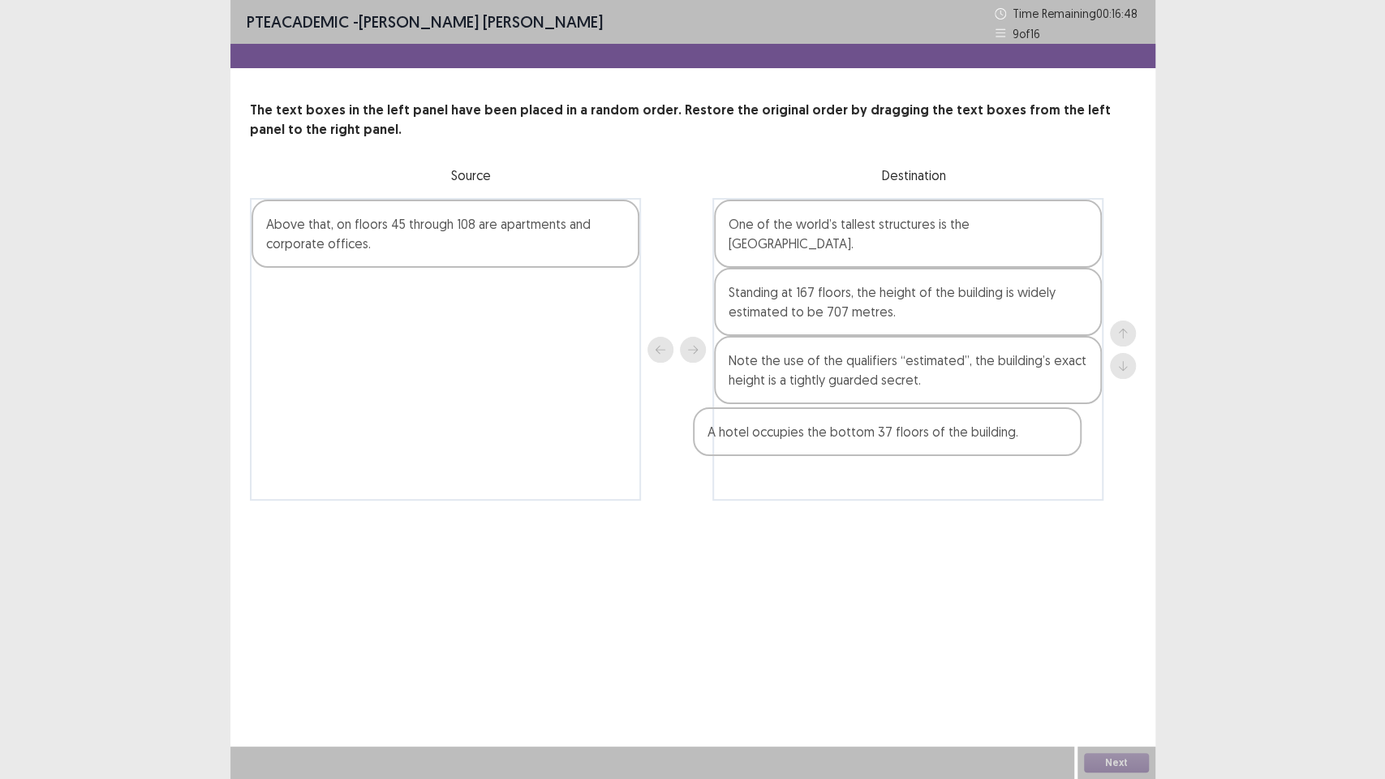
drag, startPoint x: 428, startPoint y: 303, endPoint x: 882, endPoint y: 436, distance: 472.5
click at [883, 437] on div "Above that, on floors 45 through 108 are apartments and corporate offices. A ho…" at bounding box center [693, 349] width 886 height 303
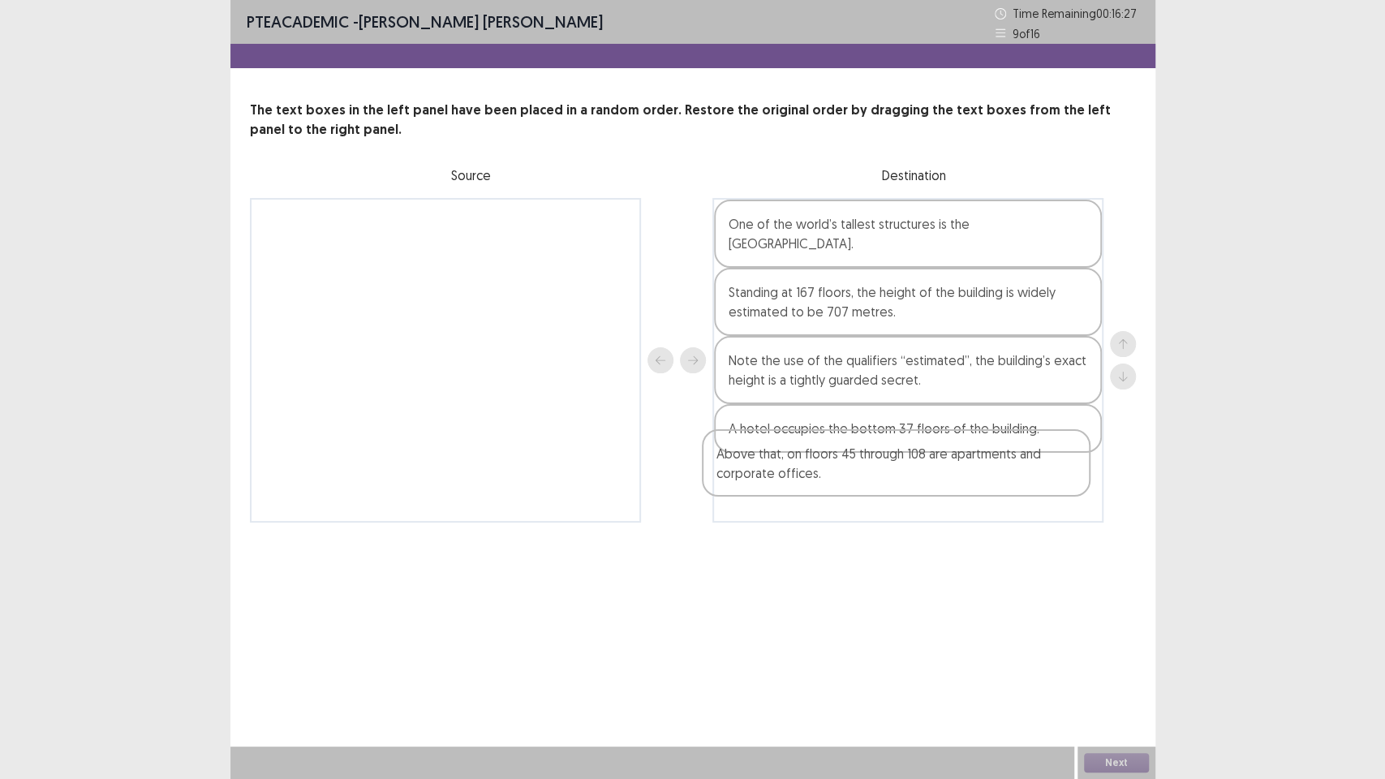
drag, startPoint x: 446, startPoint y: 239, endPoint x: 905, endPoint y: 465, distance: 511.5
click at [905, 465] on div "Above that, on floors 45 through 108 are apartments and corporate offices. One …" at bounding box center [693, 360] width 886 height 324
click at [1116, 657] on button "Next" at bounding box center [1116, 762] width 65 height 19
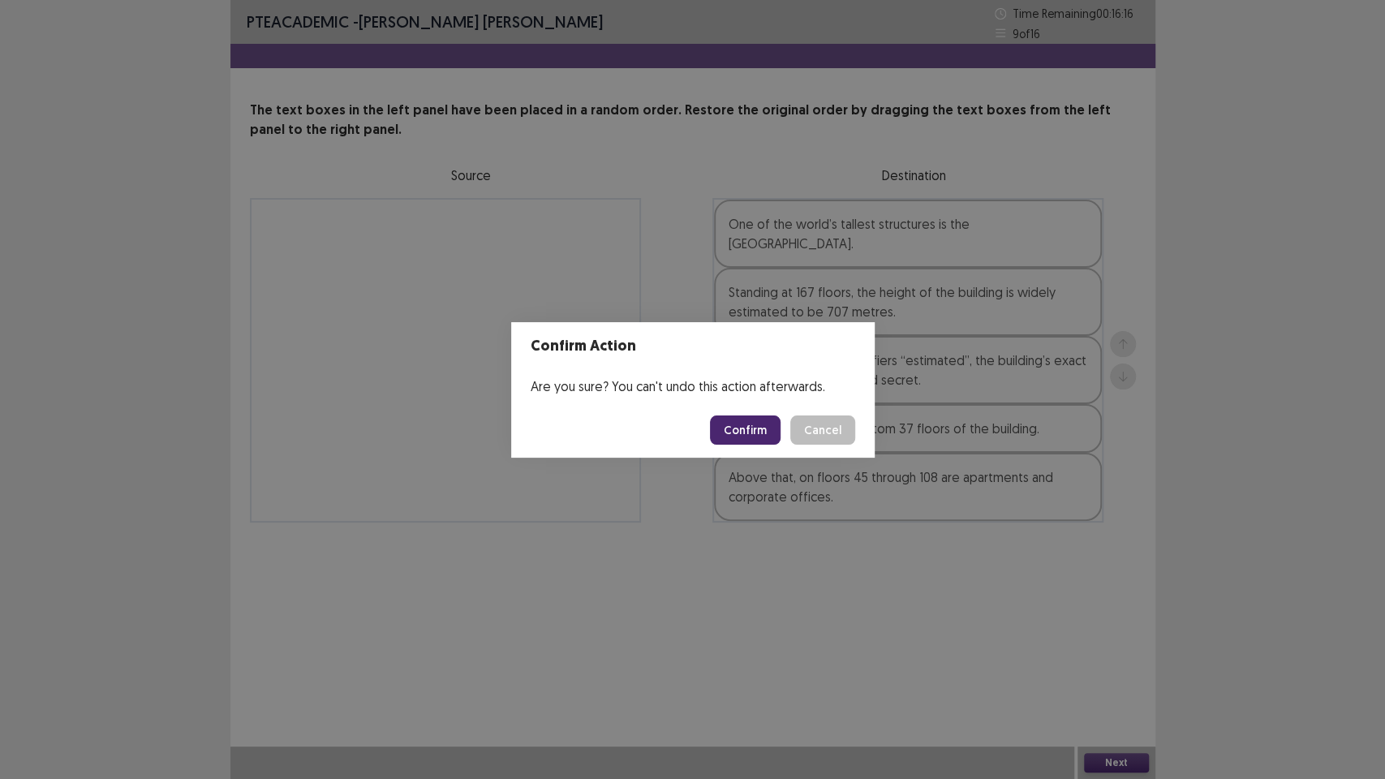
click at [758, 426] on button "Confirm" at bounding box center [745, 429] width 71 height 29
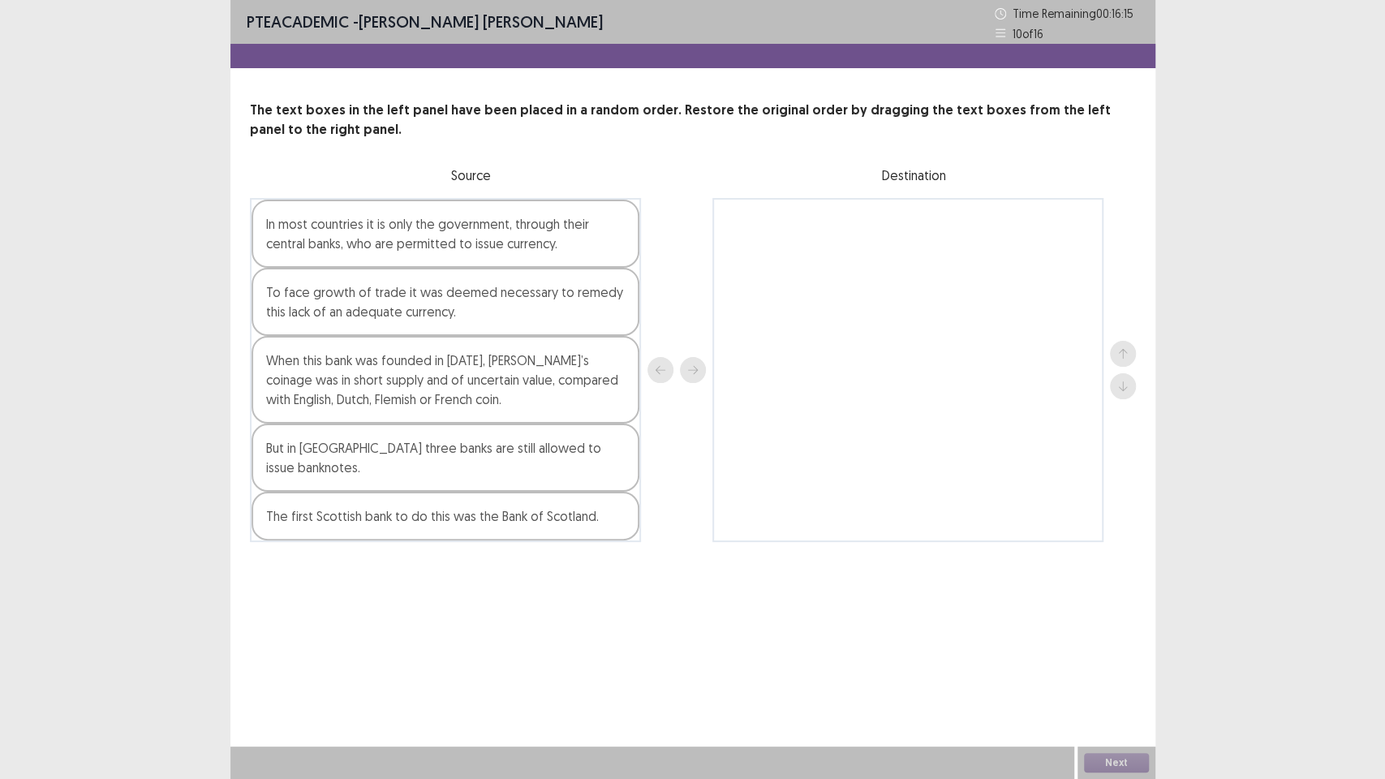
drag, startPoint x: 539, startPoint y: 629, endPoint x: 541, endPoint y: 610, distance: 18.8
click at [541, 611] on div "PTE academic - [PERSON_NAME] [PERSON_NAME] Time Remaining 00 : 16 : 15 10 of 16…" at bounding box center [692, 389] width 925 height 779
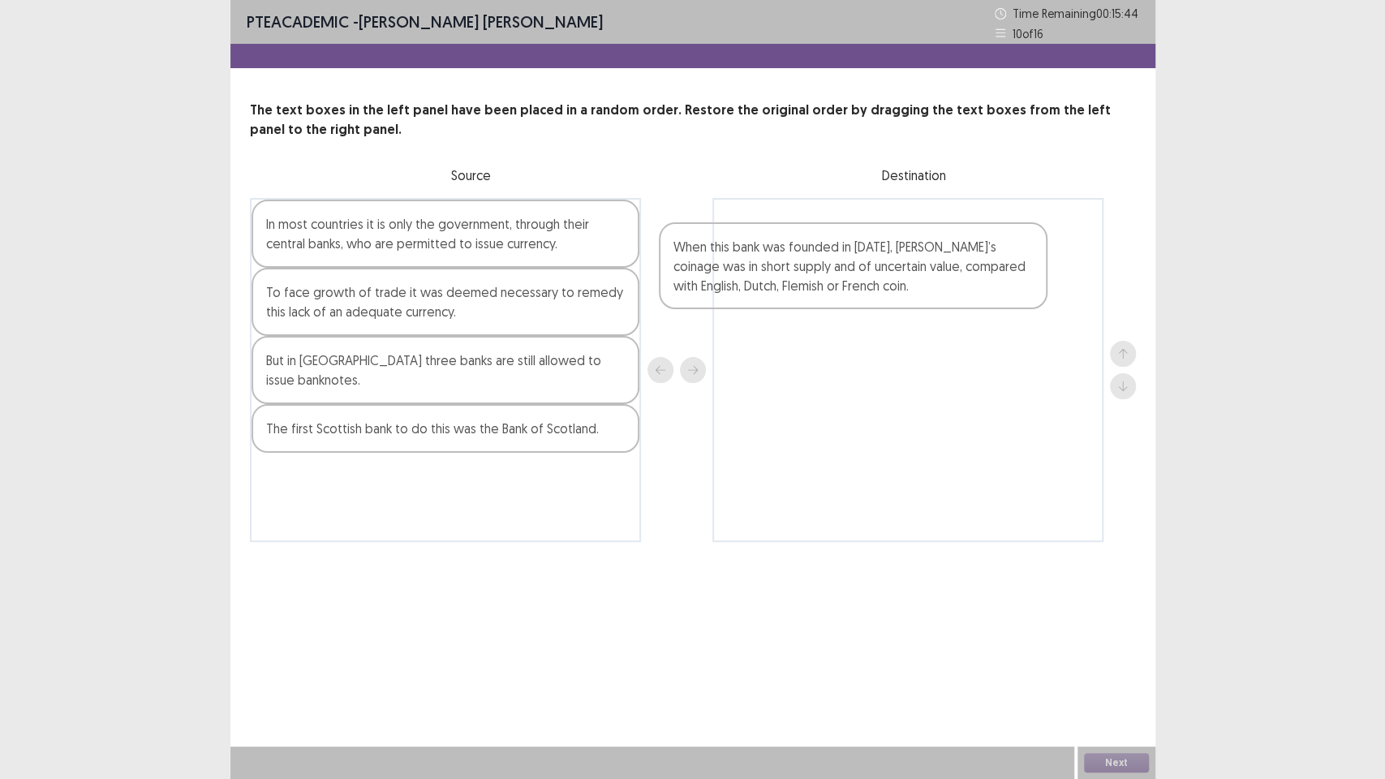
drag, startPoint x: 502, startPoint y: 403, endPoint x: 914, endPoint y: 289, distance: 427.6
click at [914, 289] on div "In most countries it is only the government, through their central banks, who a…" at bounding box center [693, 370] width 886 height 344
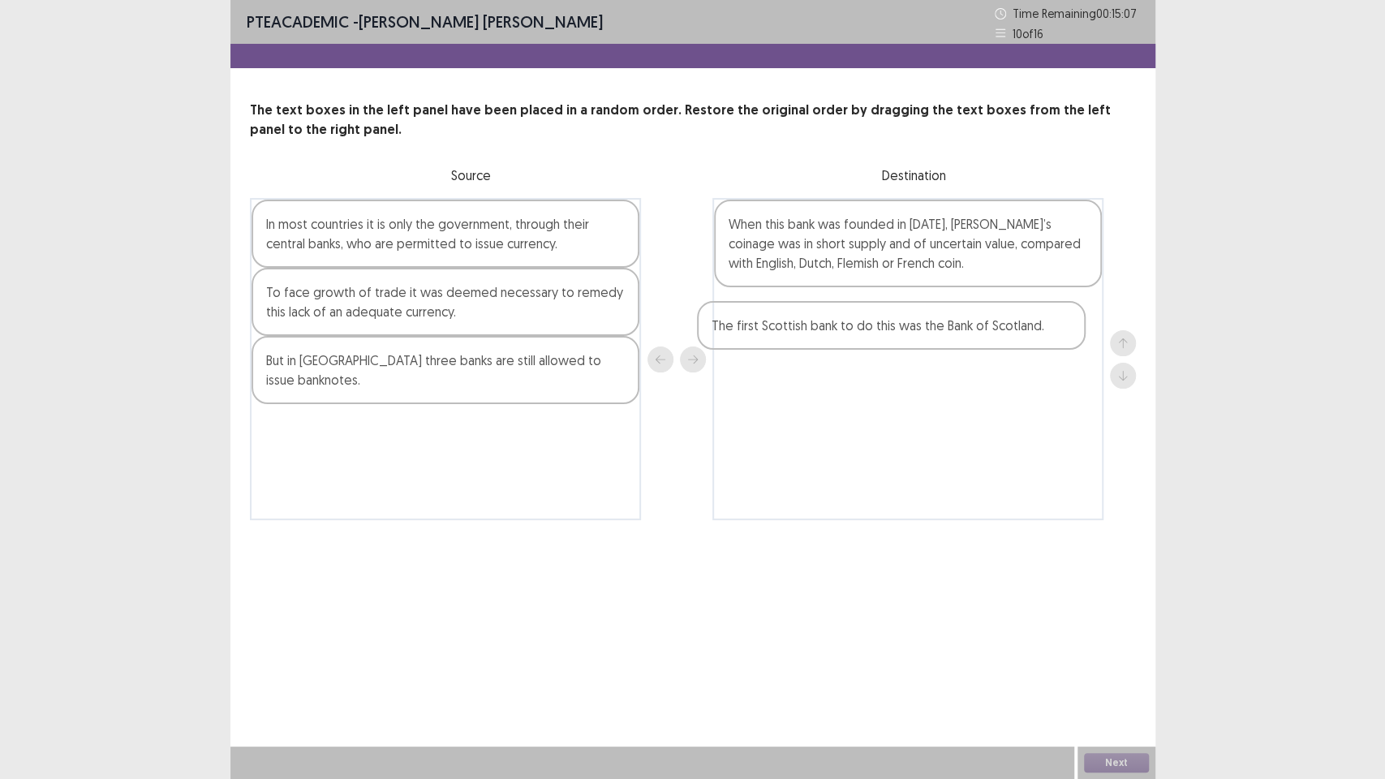
drag, startPoint x: 367, startPoint y: 418, endPoint x: 831, endPoint y: 330, distance: 473.0
click at [831, 331] on div "In most countries it is only the government, through their central banks, who a…" at bounding box center [693, 359] width 886 height 322
drag, startPoint x: 384, startPoint y: 391, endPoint x: 406, endPoint y: 366, distance: 32.8
click at [400, 374] on div "In most countries it is only the government, through their central banks, who a…" at bounding box center [445, 359] width 391 height 322
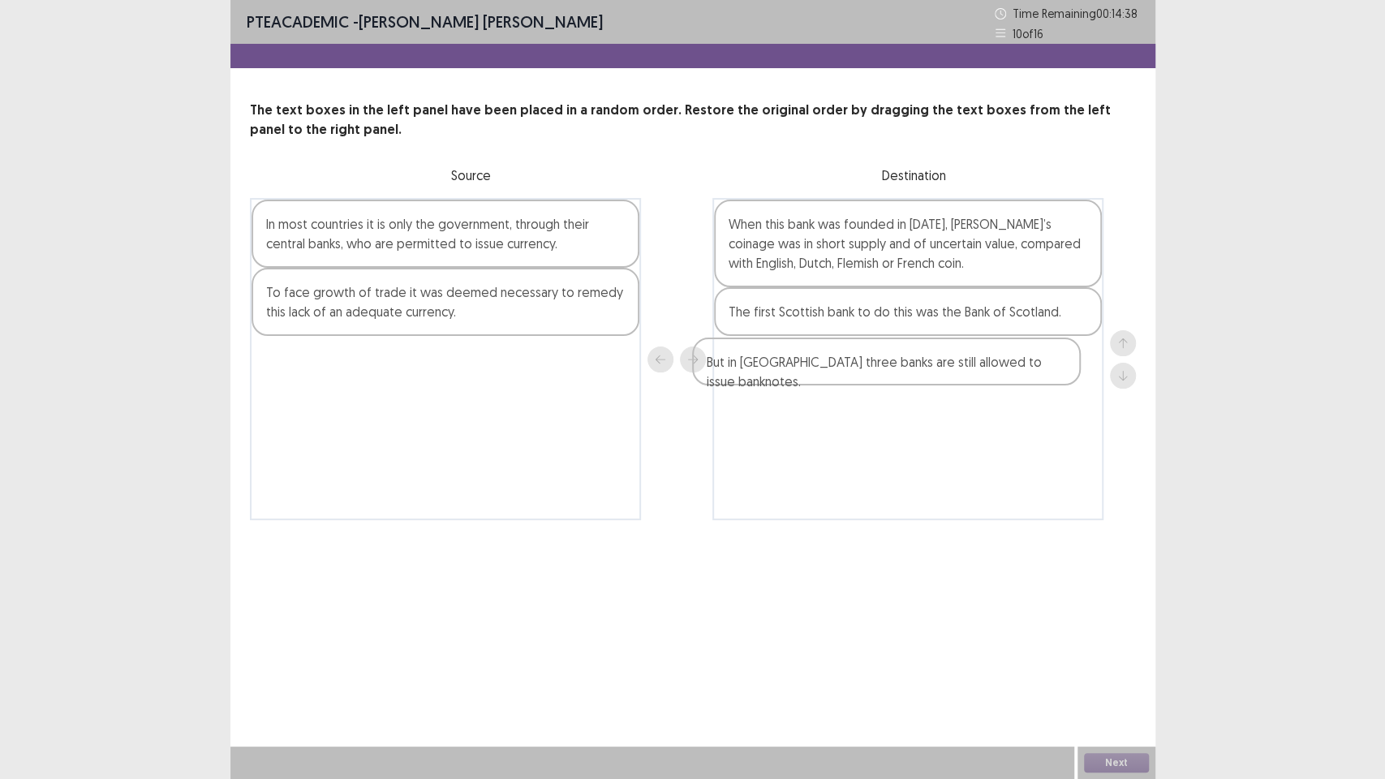
drag, startPoint x: 496, startPoint y: 384, endPoint x: 866, endPoint y: 362, distance: 371.4
click at [866, 364] on div "In most countries it is only the government, through their central banks, who a…" at bounding box center [693, 359] width 886 height 322
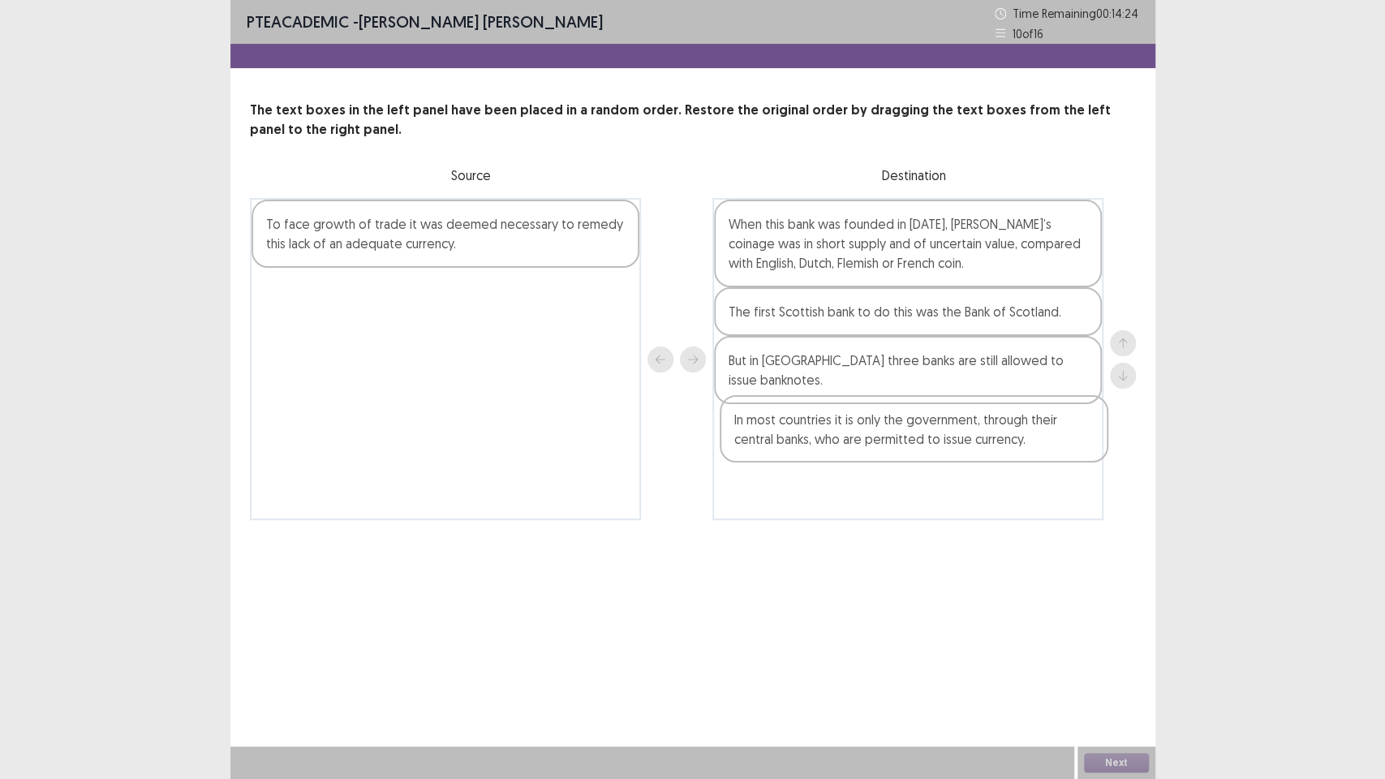
drag, startPoint x: 427, startPoint y: 250, endPoint x: 884, endPoint y: 436, distance: 494.1
click at [886, 436] on div "In most countries it is only the government, through their central banks, who a…" at bounding box center [693, 359] width 886 height 322
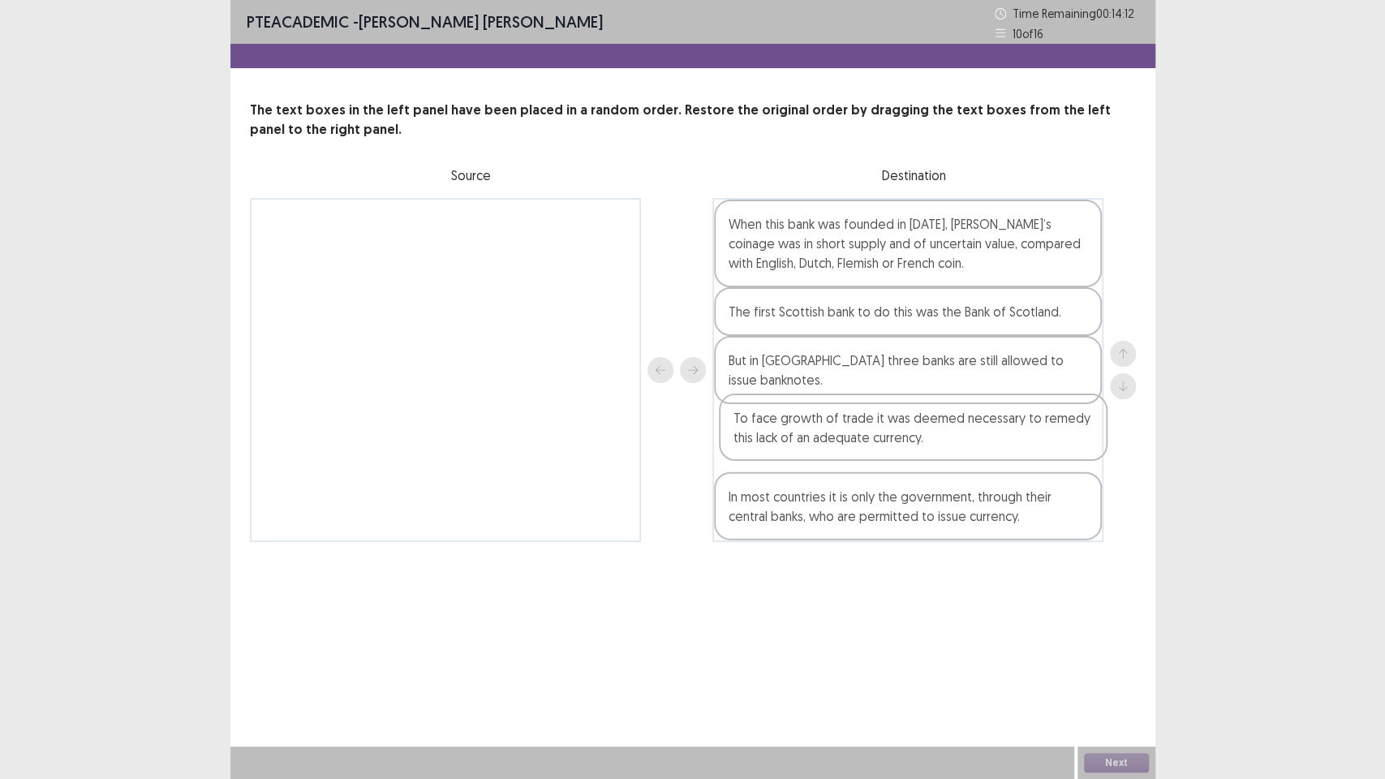
drag, startPoint x: 489, startPoint y: 247, endPoint x: 930, endPoint y: 419, distance: 473.9
click at [935, 424] on div "To face growth of trade it was deemed necessary to remedy this lack of an adequ…" at bounding box center [693, 370] width 886 height 344
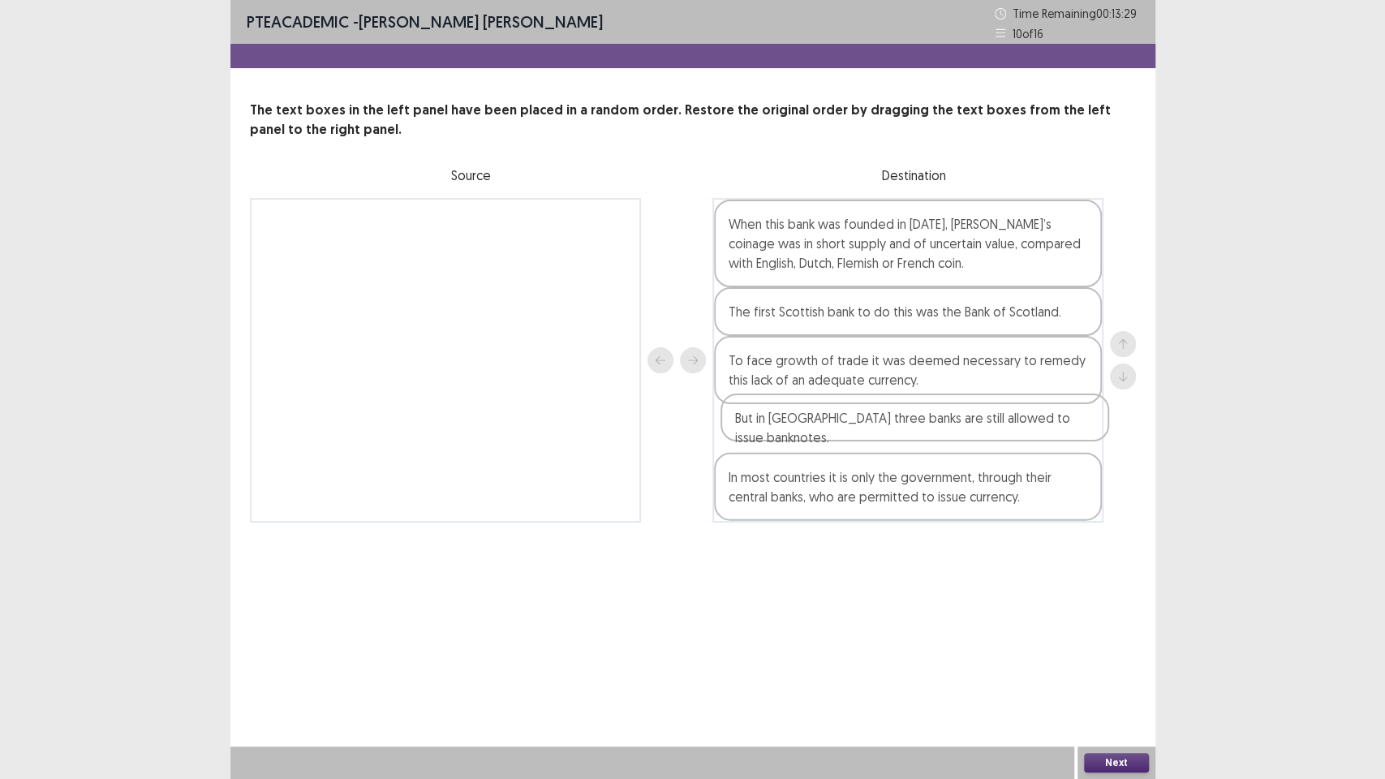
drag, startPoint x: 847, startPoint y: 370, endPoint x: 831, endPoint y: 420, distance: 52.8
click at [847, 427] on div "When this bank was founded in [DATE], [PERSON_NAME]’s coinage was in short supp…" at bounding box center [907, 360] width 391 height 324
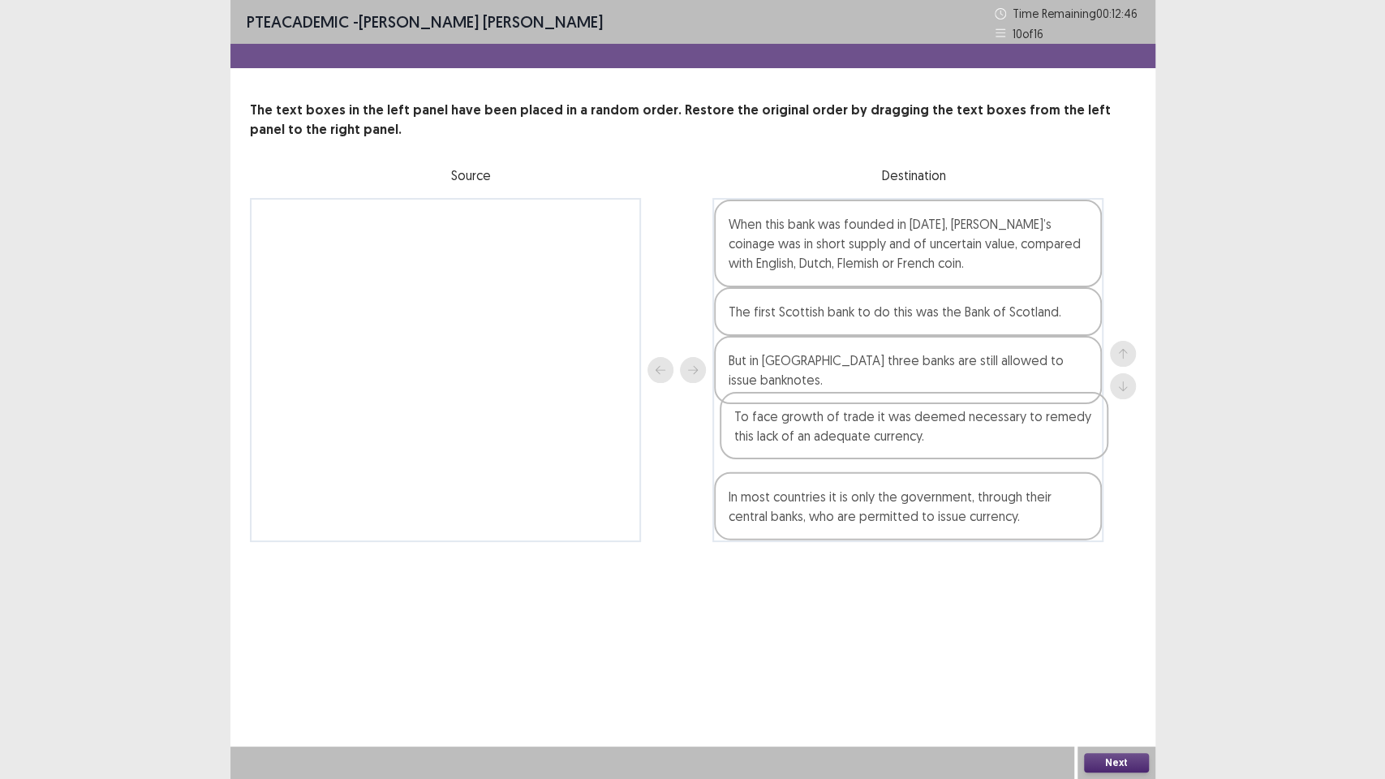
drag, startPoint x: 857, startPoint y: 365, endPoint x: 853, endPoint y: 419, distance: 54.5
click at [859, 422] on div "When this bank was founded in [DATE], [PERSON_NAME]’s coinage was in short supp…" at bounding box center [907, 370] width 391 height 344
click at [1111, 657] on button "Next" at bounding box center [1116, 762] width 65 height 19
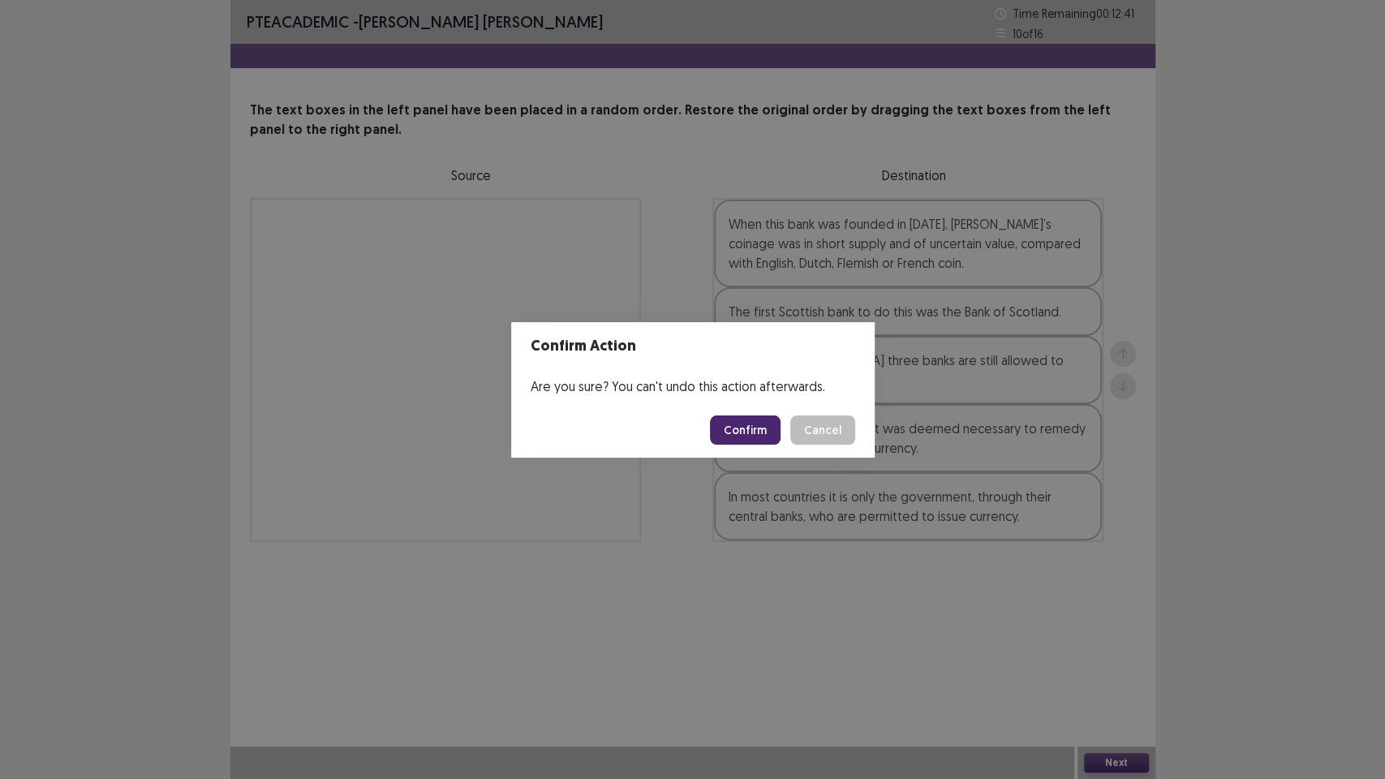
click at [845, 622] on div "Confirm Action Are you sure? You can't undo this action afterwards. Confirm Can…" at bounding box center [692, 389] width 1385 height 779
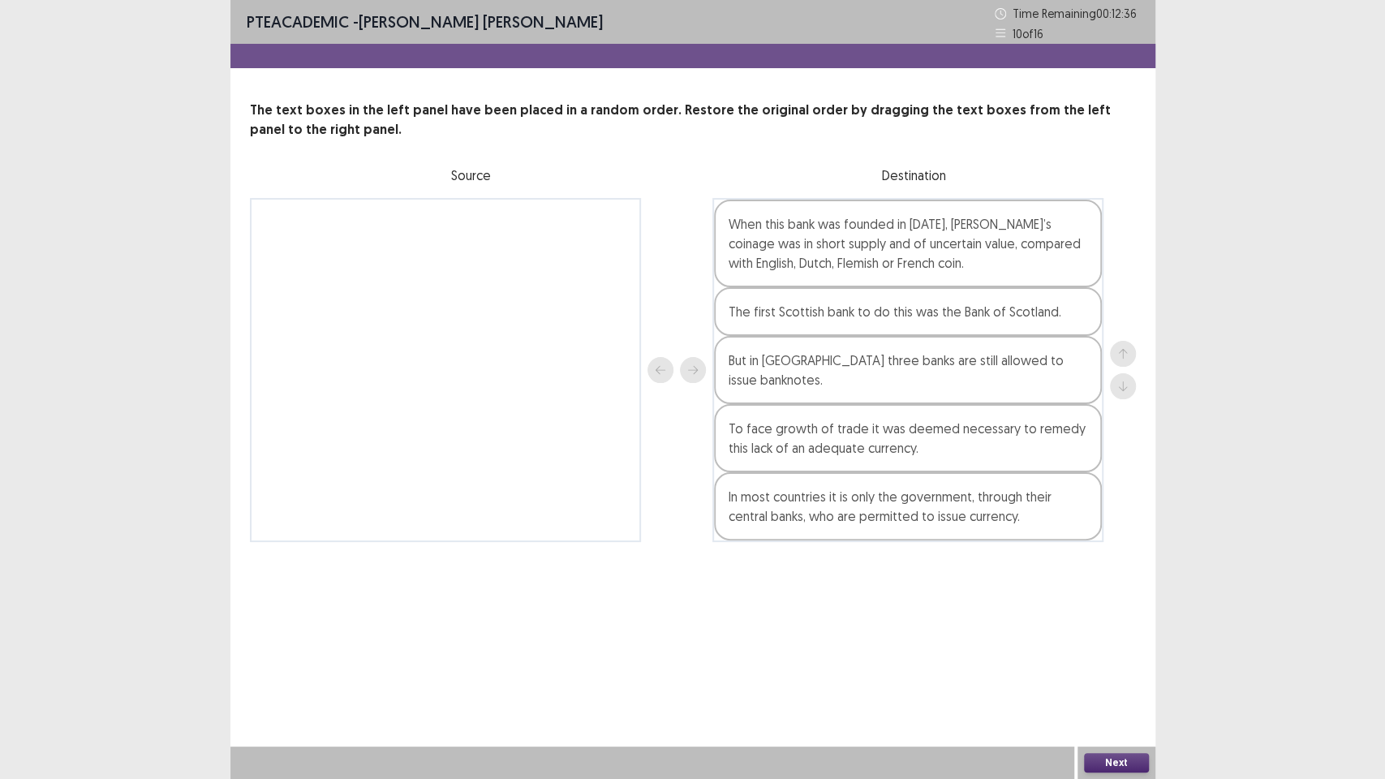
click at [1101, 657] on button "Next" at bounding box center [1116, 762] width 65 height 19
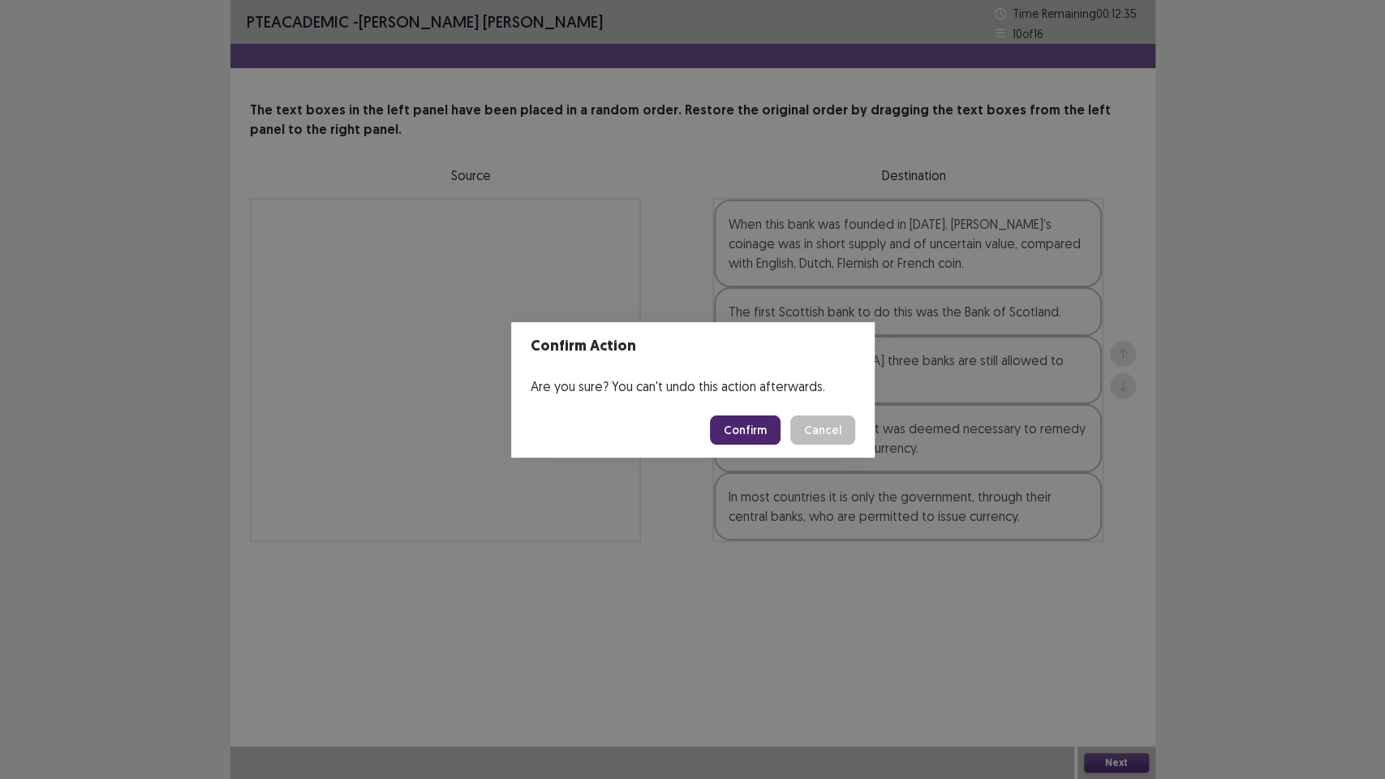
click at [766, 433] on button "Confirm" at bounding box center [745, 429] width 71 height 29
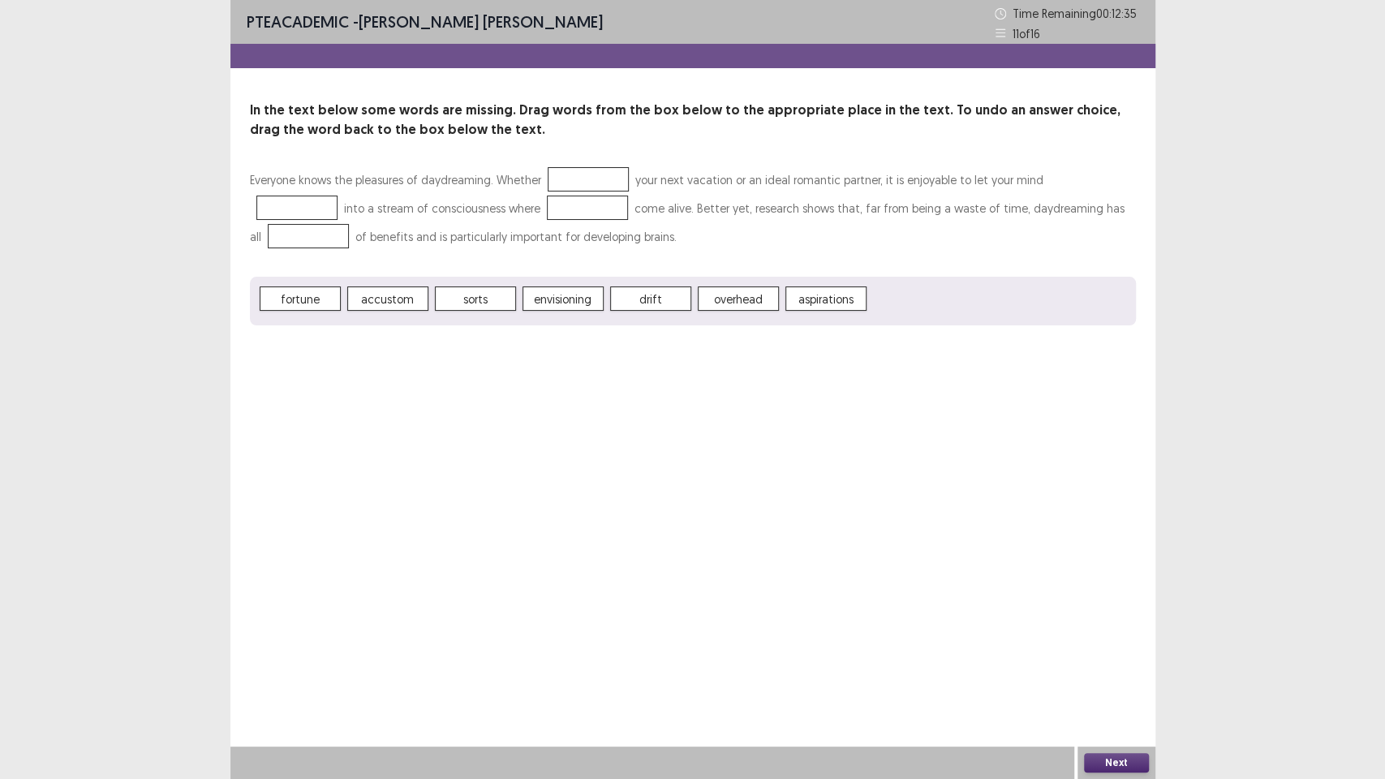
click at [571, 449] on div "PTE academic - [PERSON_NAME] [PERSON_NAME] Time Remaining 00 : 12 : 35 11 of 16…" at bounding box center [692, 389] width 925 height 779
click at [539, 307] on div "accustom drift overhead" at bounding box center [693, 301] width 886 height 49
click at [1117, 657] on button "Next" at bounding box center [1116, 762] width 65 height 19
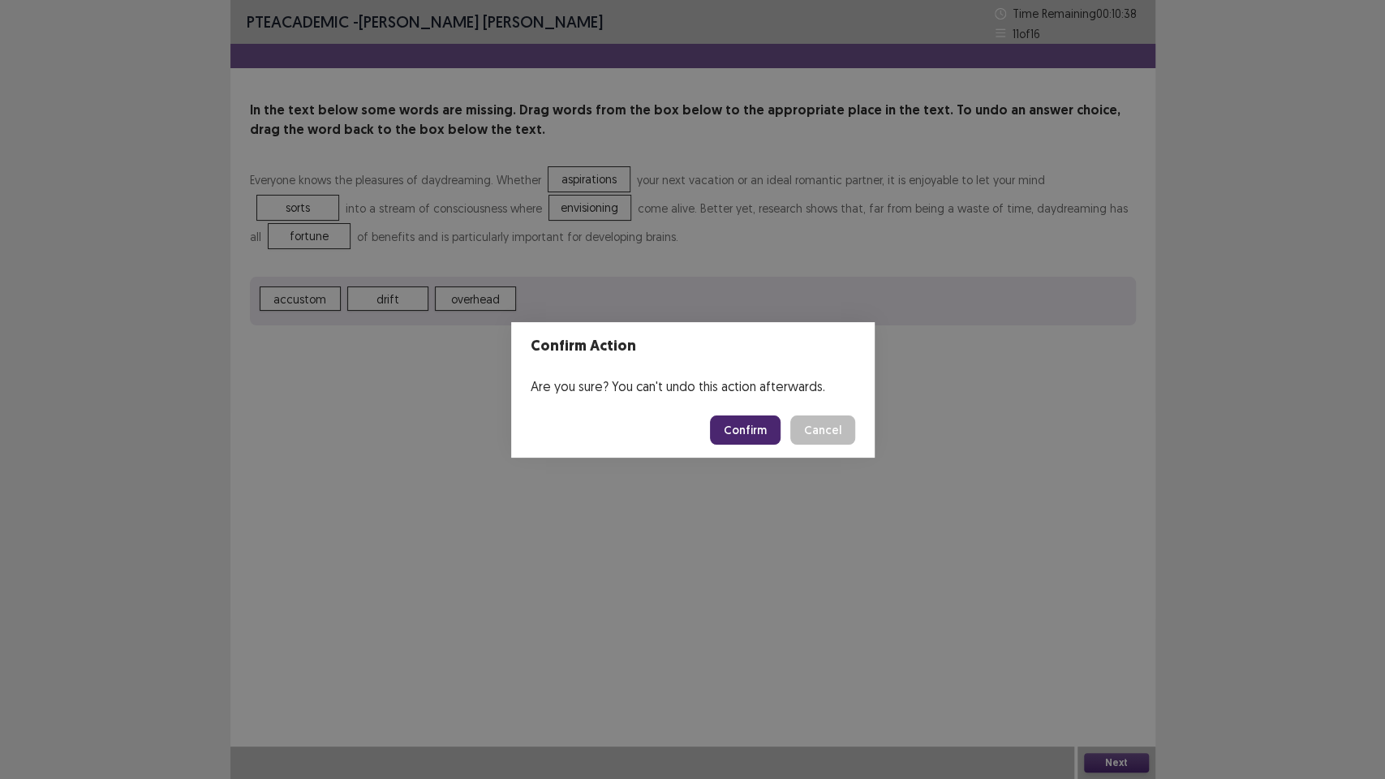
click at [761, 427] on button "Confirm" at bounding box center [745, 429] width 71 height 29
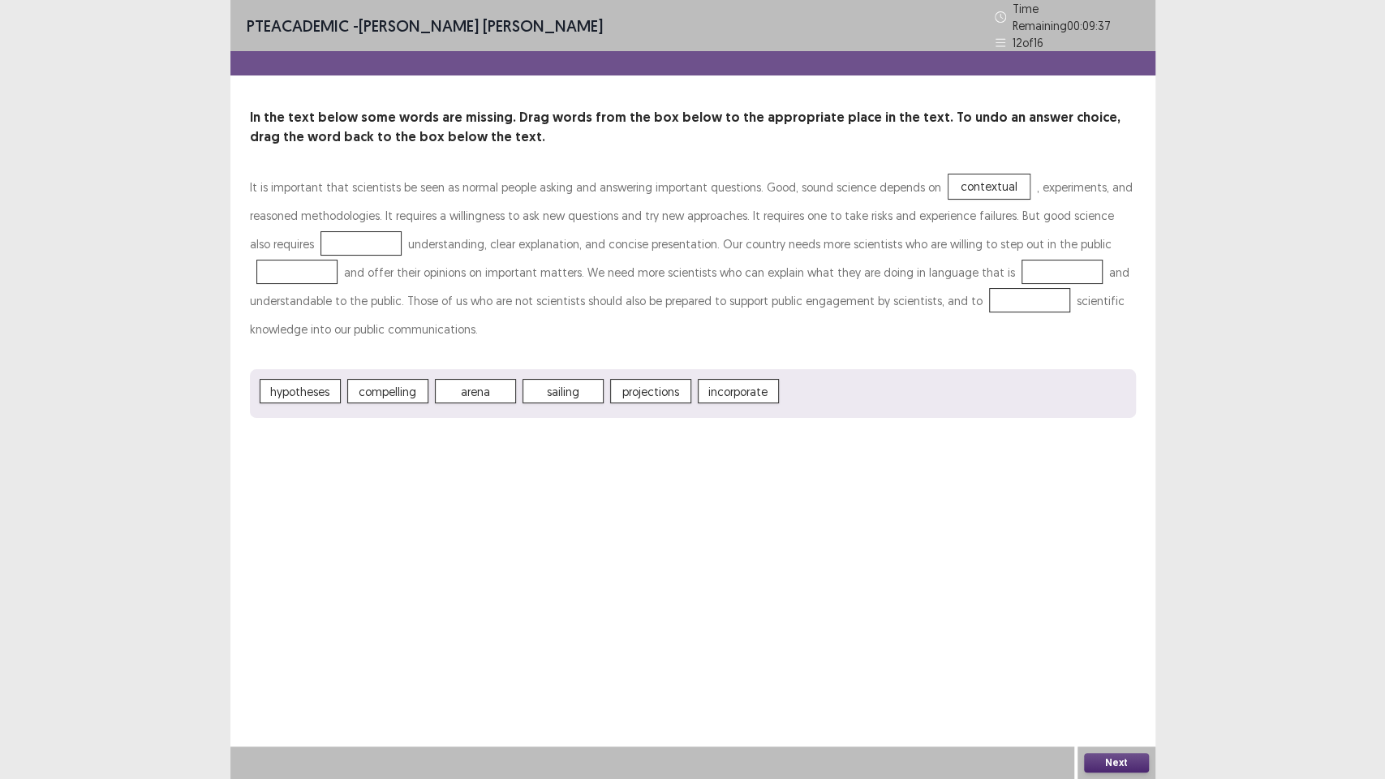
click at [661, 382] on span "projections" at bounding box center [650, 391] width 81 height 24
click at [1116, 657] on button "Next" at bounding box center [1116, 762] width 65 height 19
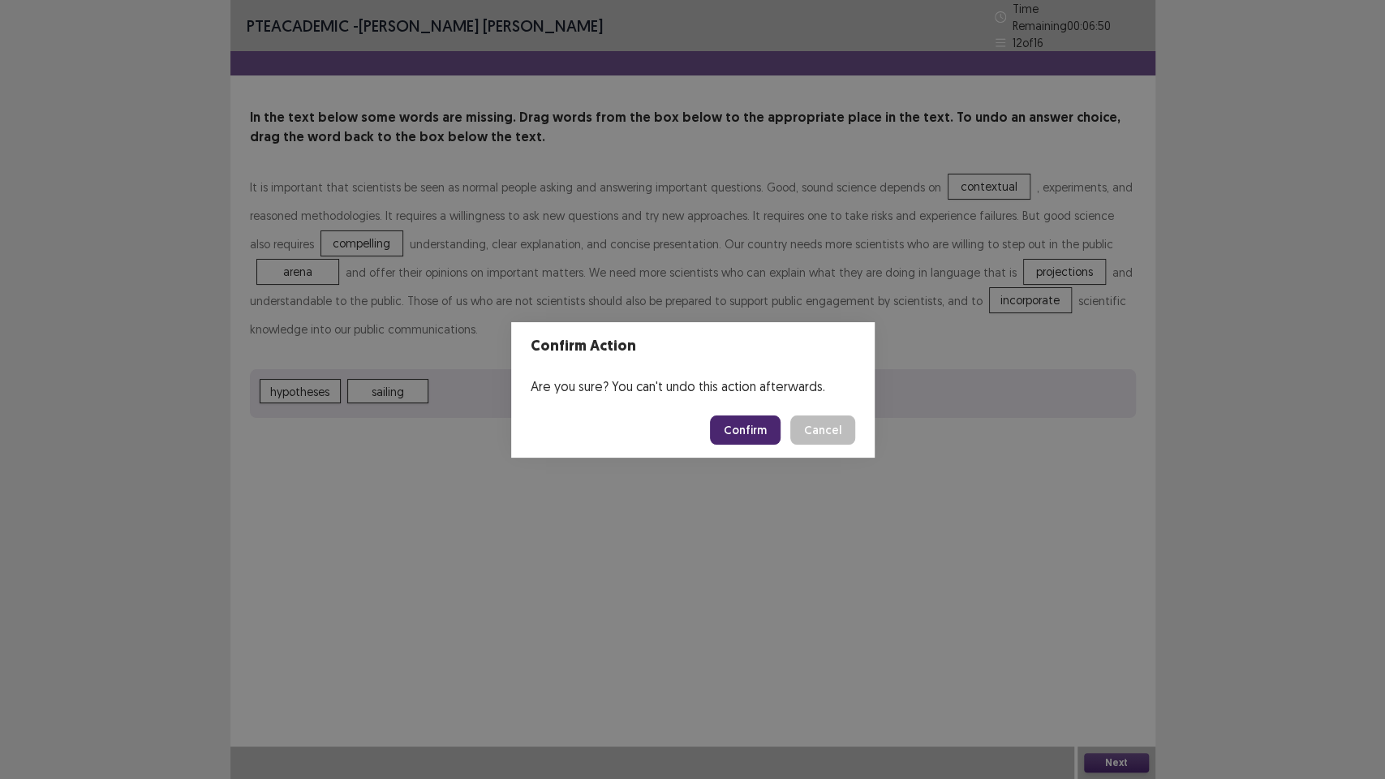
click at [759, 432] on button "Confirm" at bounding box center [745, 429] width 71 height 29
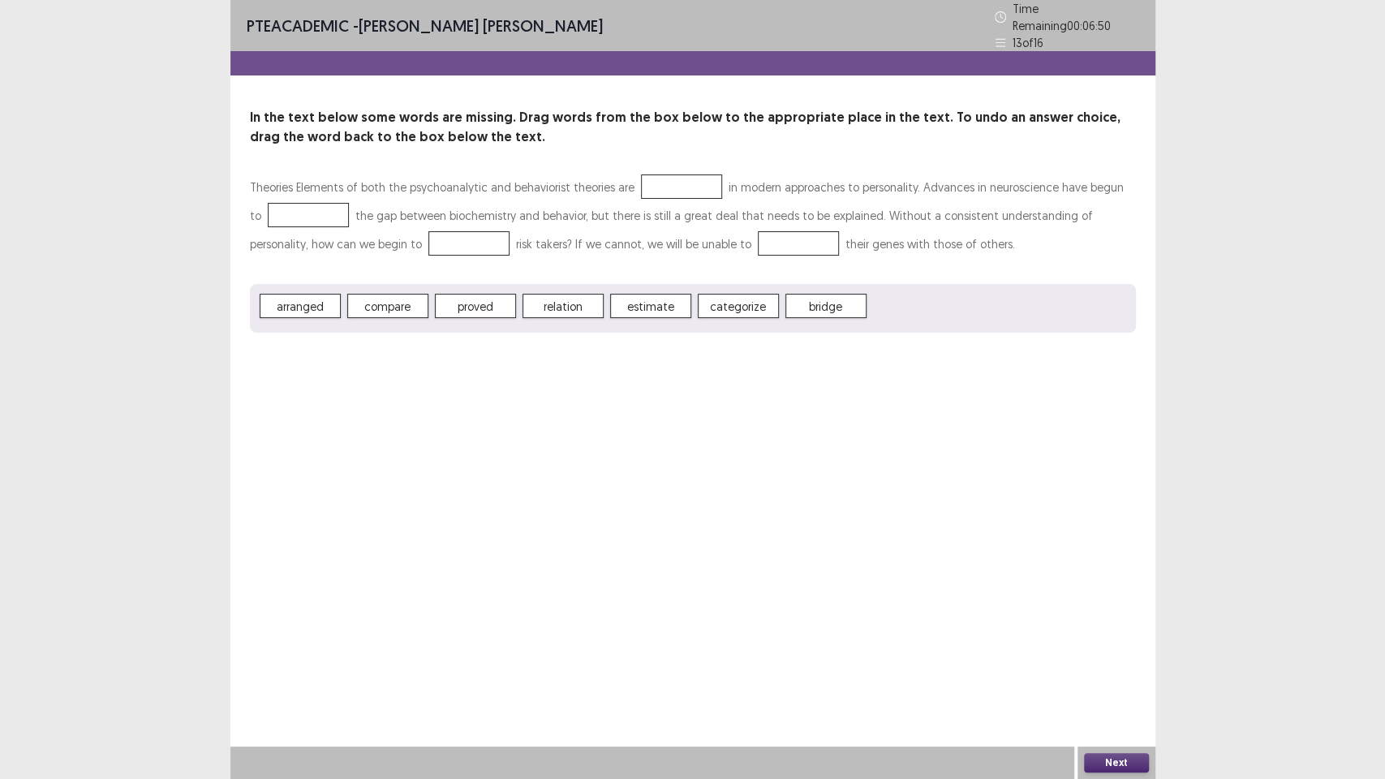
click at [694, 504] on div "PTE academic - [PERSON_NAME] [PERSON_NAME] Time Remaining 00 : 06 : 50 13 of 16…" at bounding box center [692, 389] width 925 height 779
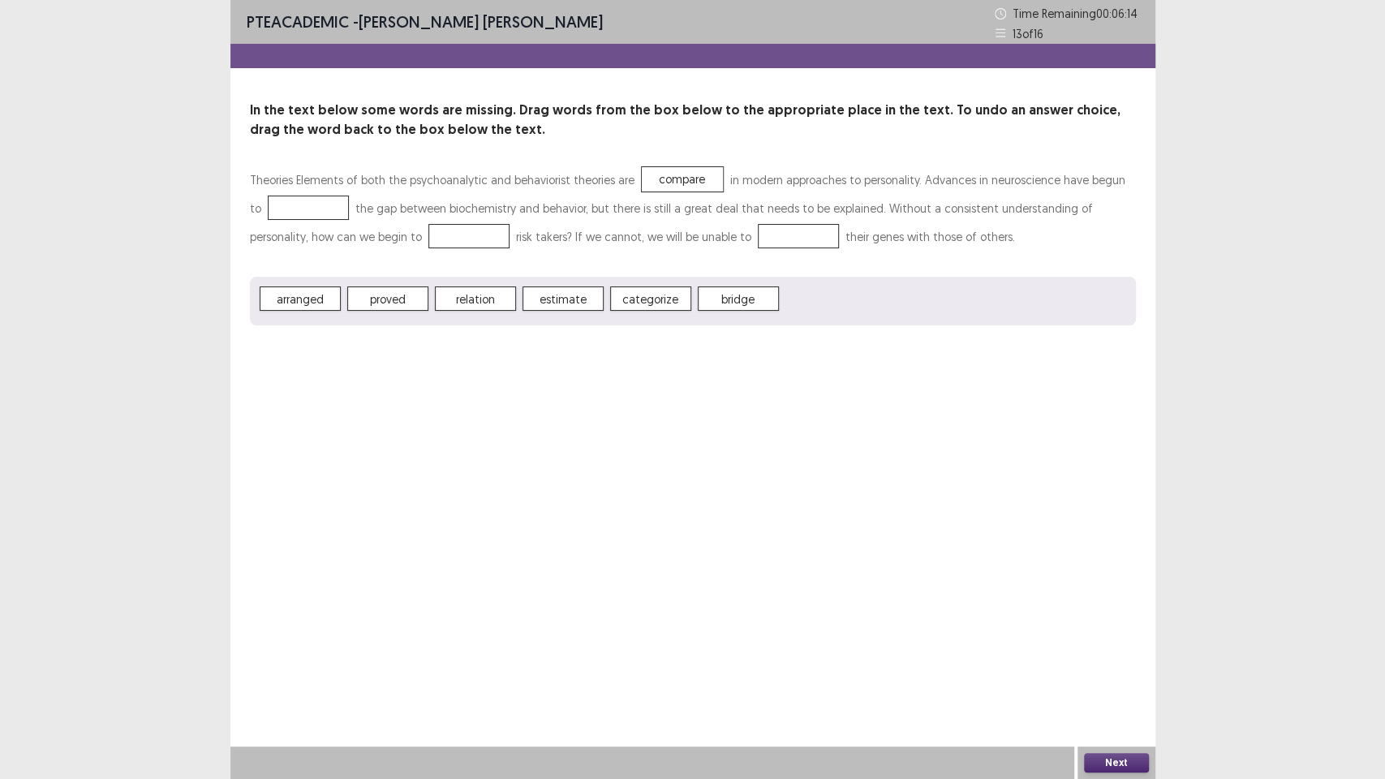
drag, startPoint x: 668, startPoint y: 161, endPoint x: 753, endPoint y: 230, distance: 109.5
click at [795, 273] on div "In the text below some words are missing. Drag words from the box below to the …" at bounding box center [692, 213] width 925 height 225
click at [559, 305] on span "compare" at bounding box center [562, 298] width 81 height 24
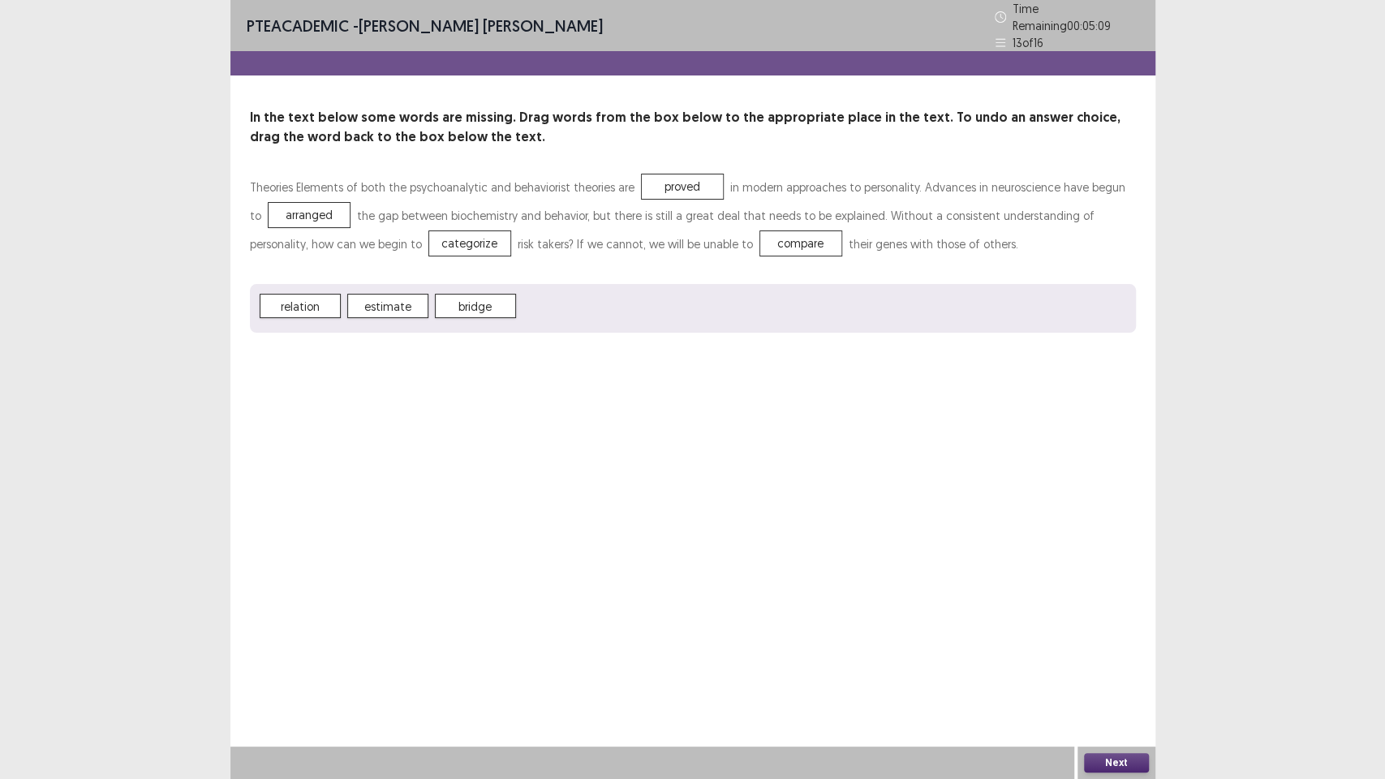
click at [1134, 657] on button "Next" at bounding box center [1116, 762] width 65 height 19
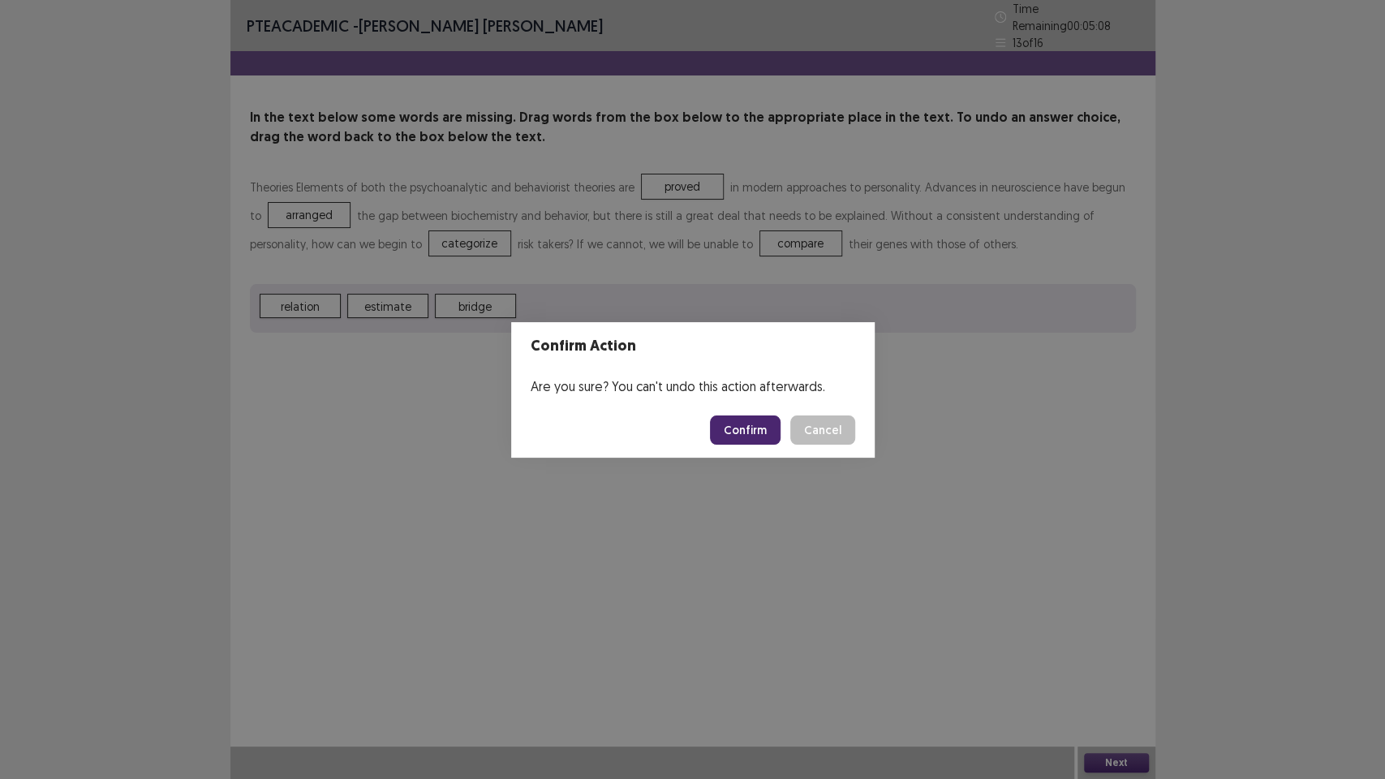
click at [734, 438] on button "Confirm" at bounding box center [745, 429] width 71 height 29
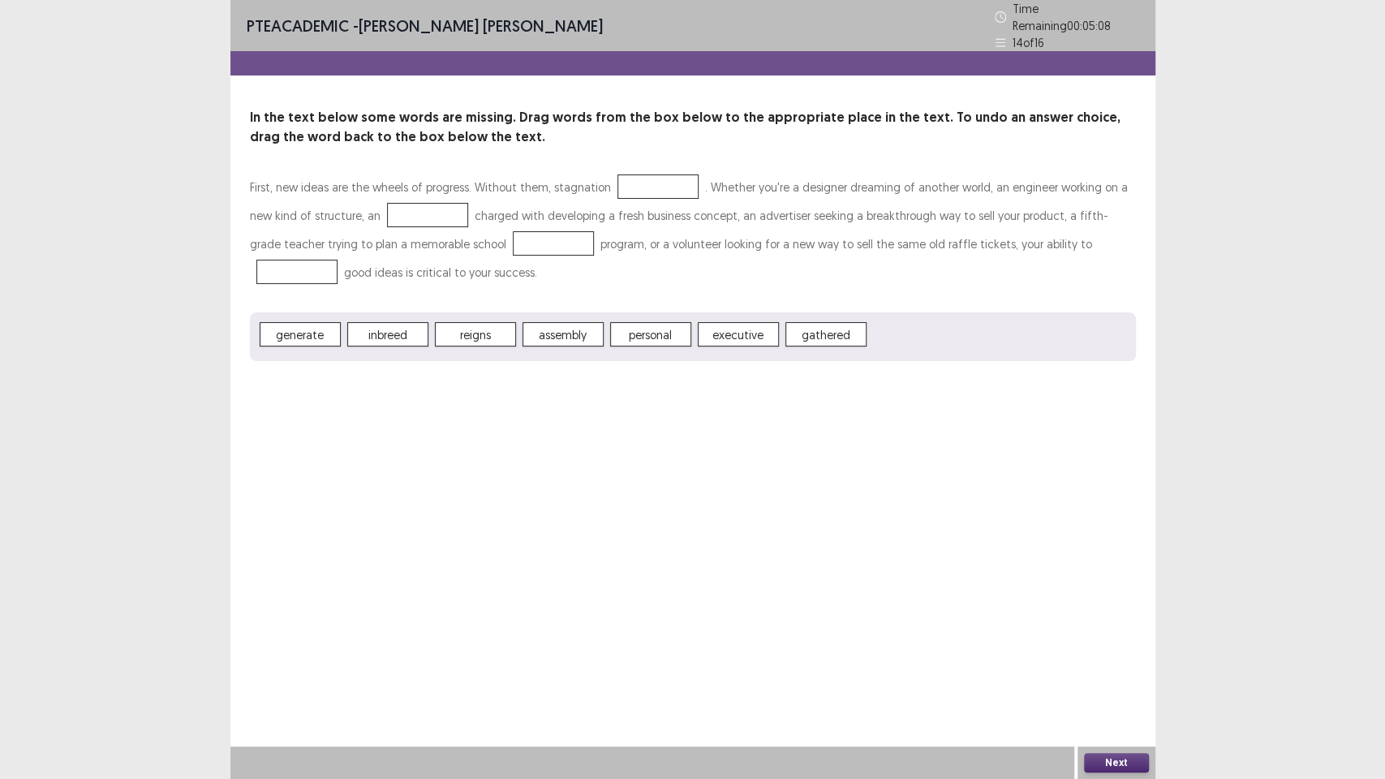
click at [704, 489] on div "PTE academic - [PERSON_NAME] [PERSON_NAME] Time Remaining 00 : 05 : 08 14 of 16…" at bounding box center [692, 389] width 925 height 779
click at [1100, 657] on button "Next" at bounding box center [1116, 762] width 65 height 19
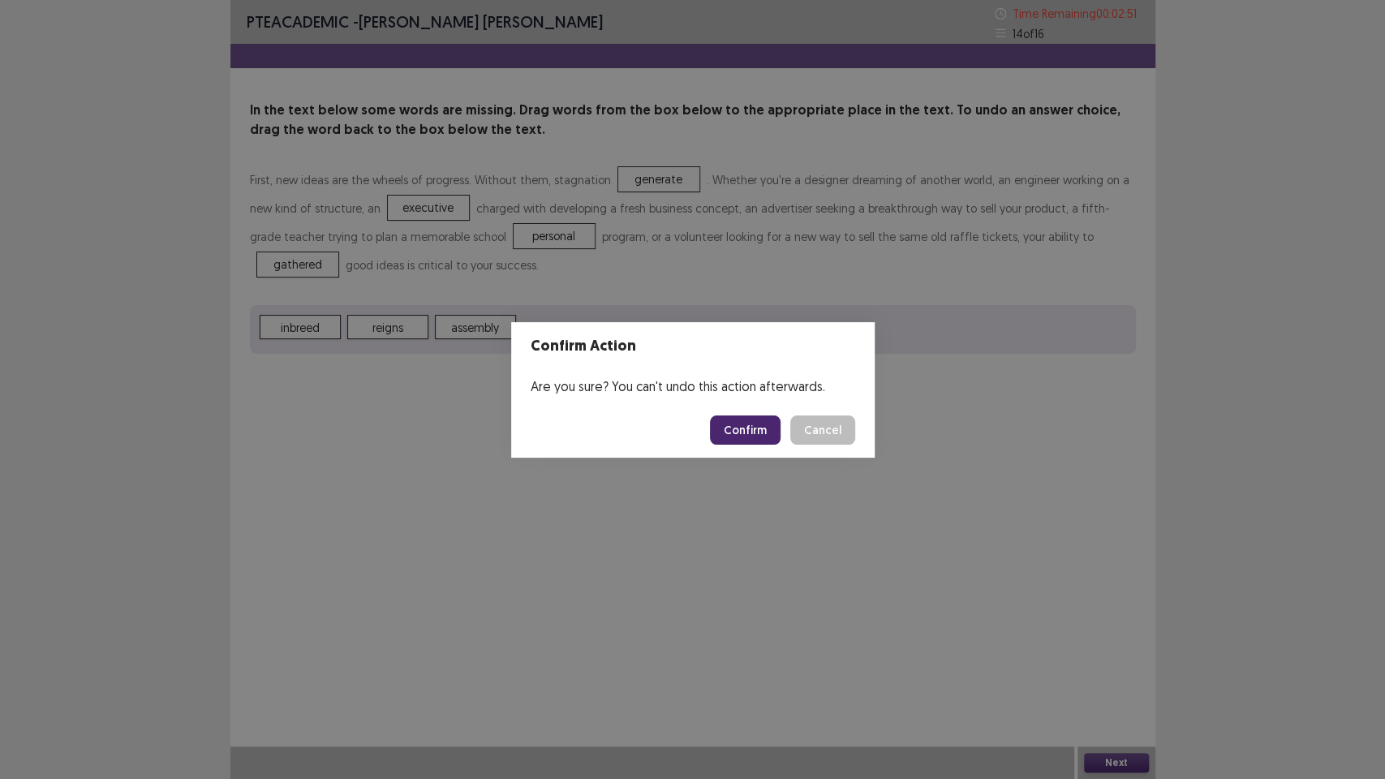
click at [763, 435] on button "Confirm" at bounding box center [745, 429] width 71 height 29
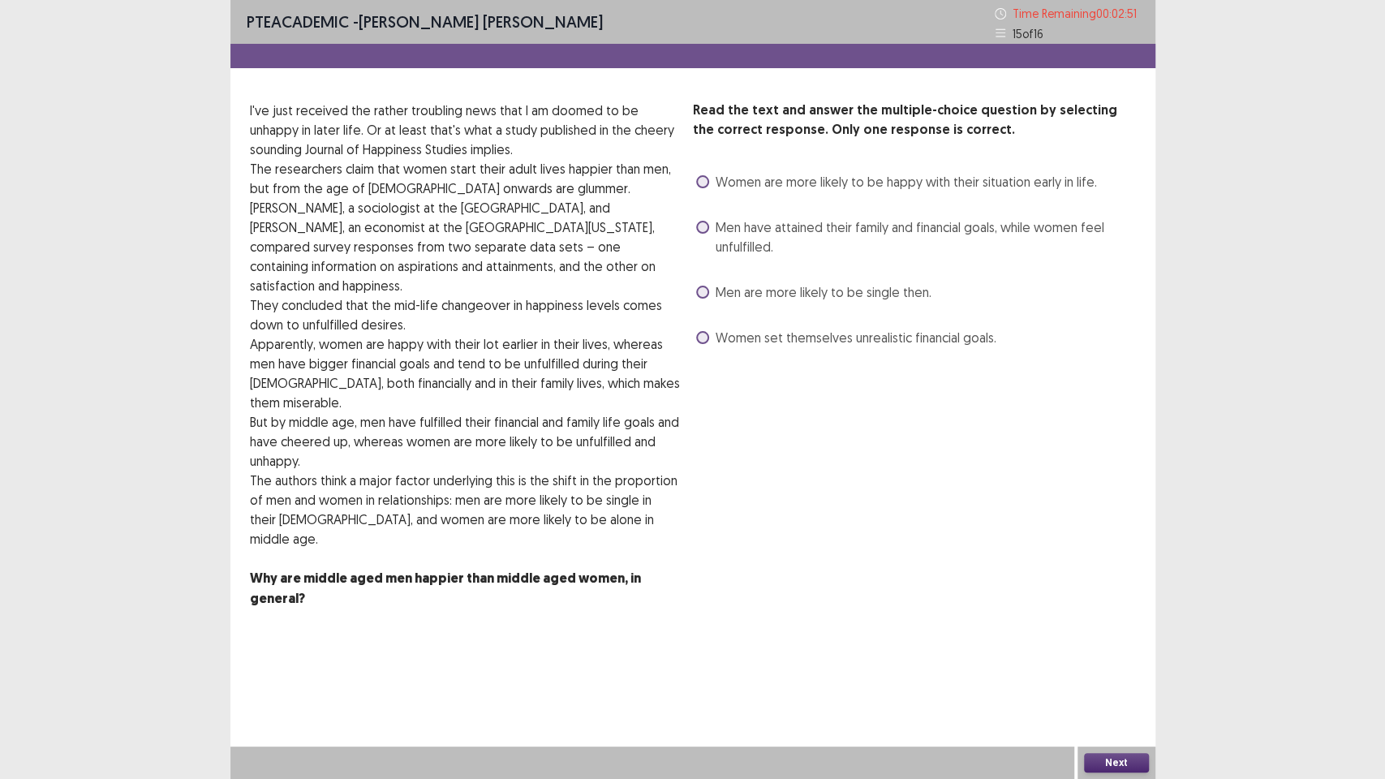
click at [820, 549] on div "PTE academic - [PERSON_NAME] [PERSON_NAME] Time Remaining 00 : 02 : 51 15 of 16…" at bounding box center [692, 320] width 925 height 641
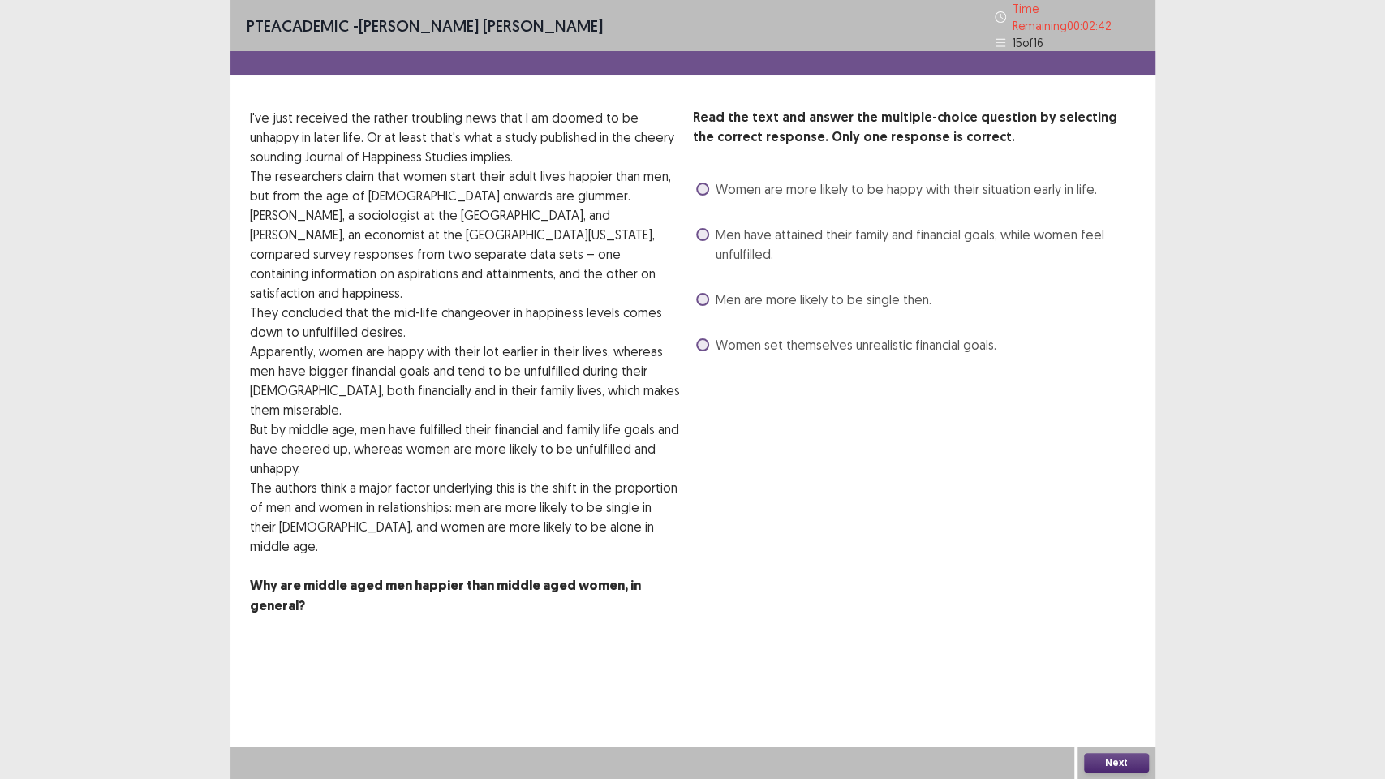
click at [866, 591] on div "PTE academic - [PERSON_NAME] [PERSON_NAME] Time Remaining 00 : 02 : 42 15 of 16…" at bounding box center [692, 389] width 925 height 779
click at [860, 228] on span "Men have attained their family and financial goals, while women feel unfulfille…" at bounding box center [925, 244] width 420 height 39
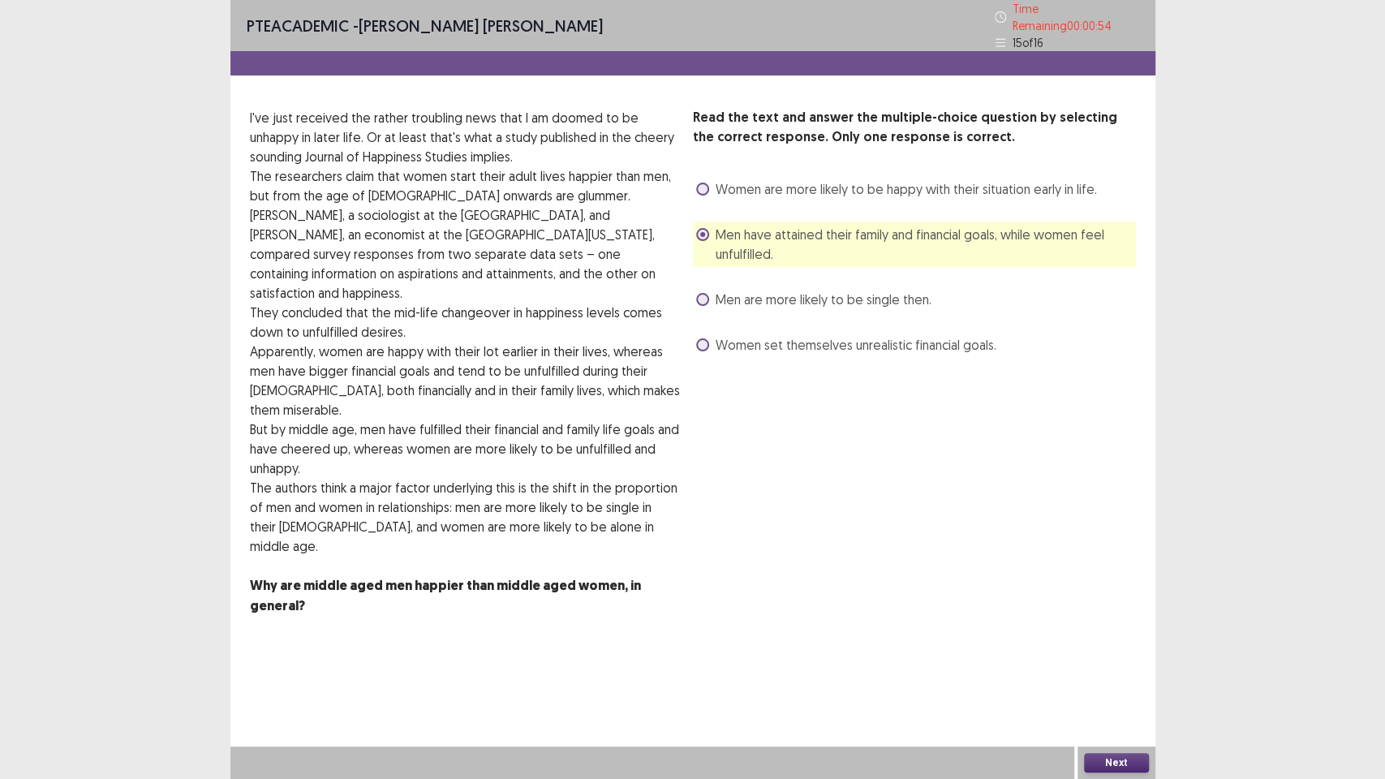
click at [1111, 657] on button "Next" at bounding box center [1116, 762] width 65 height 19
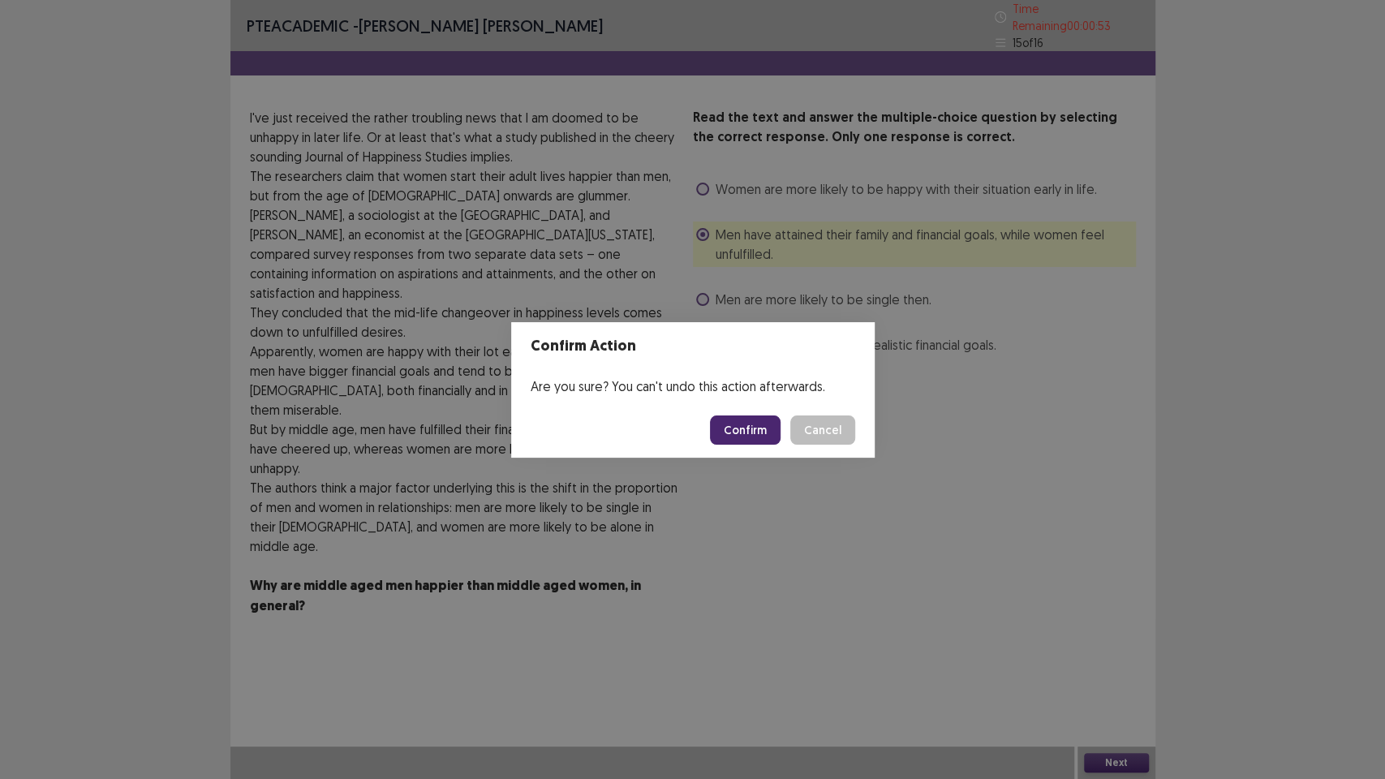
click at [752, 435] on button "Confirm" at bounding box center [745, 429] width 71 height 29
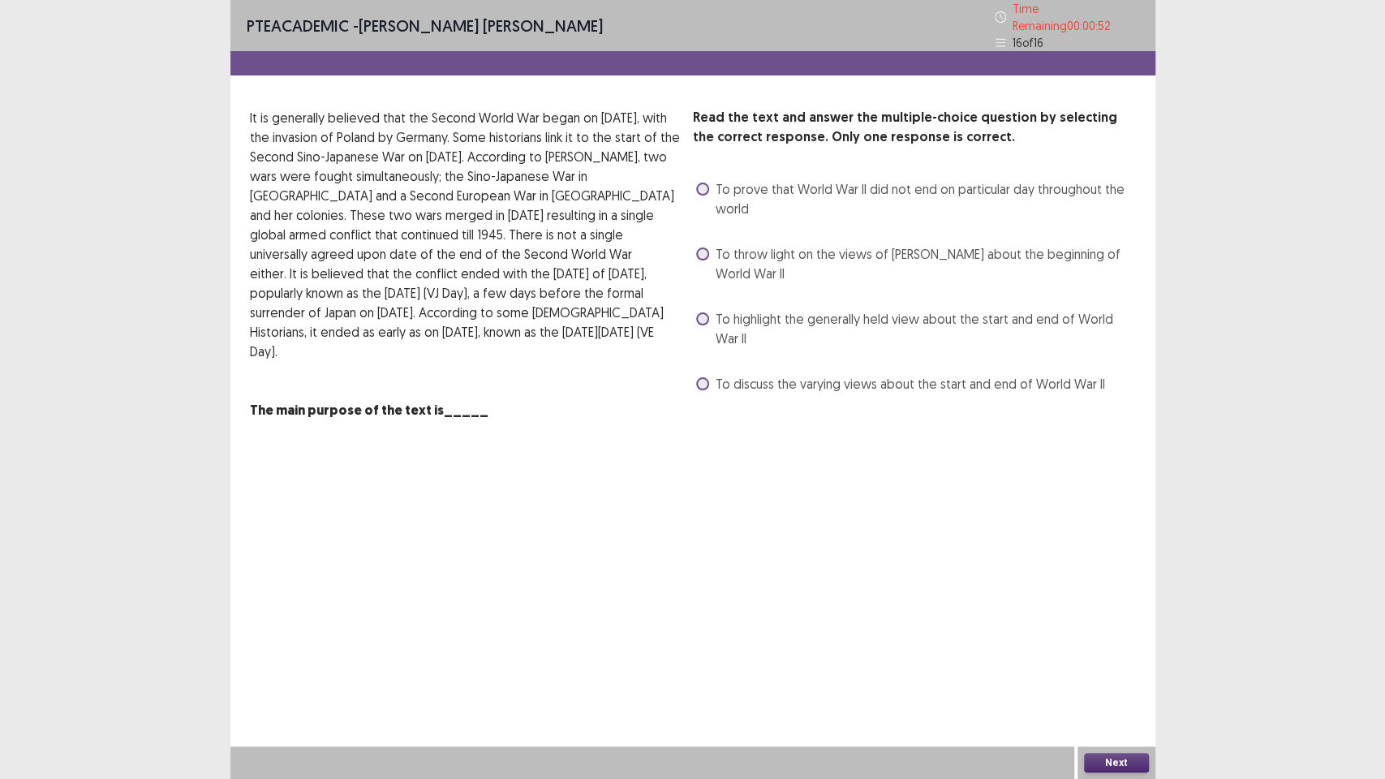
click at [642, 557] on div "PTE academic - [PERSON_NAME] [PERSON_NAME] Time Remaining 00 : 00 : 52 16 of 16…" at bounding box center [692, 389] width 925 height 779
click at [779, 377] on span "To discuss the varying views about the start and end of World War II" at bounding box center [909, 383] width 389 height 19
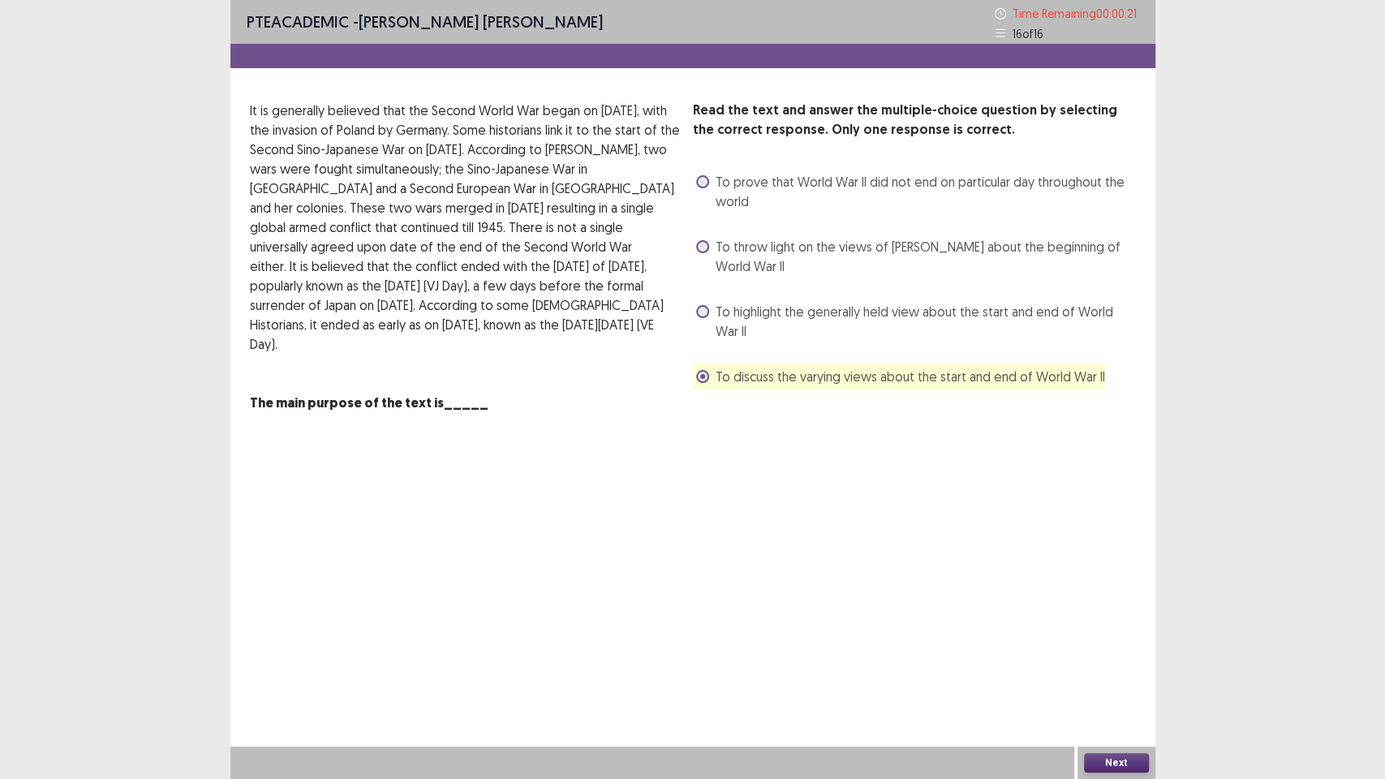
click at [1129, 657] on button "Next" at bounding box center [1116, 762] width 65 height 19
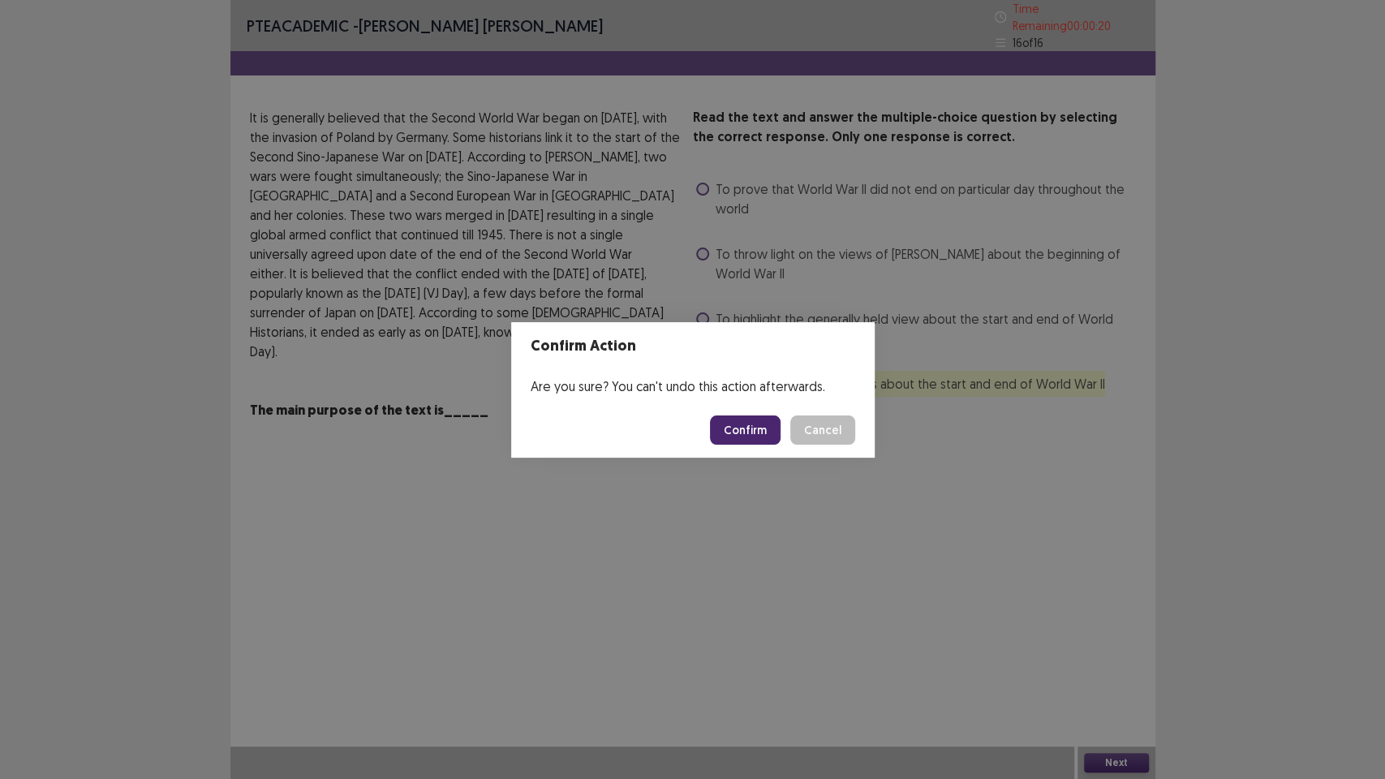
click at [750, 430] on button "Confirm" at bounding box center [745, 429] width 71 height 29
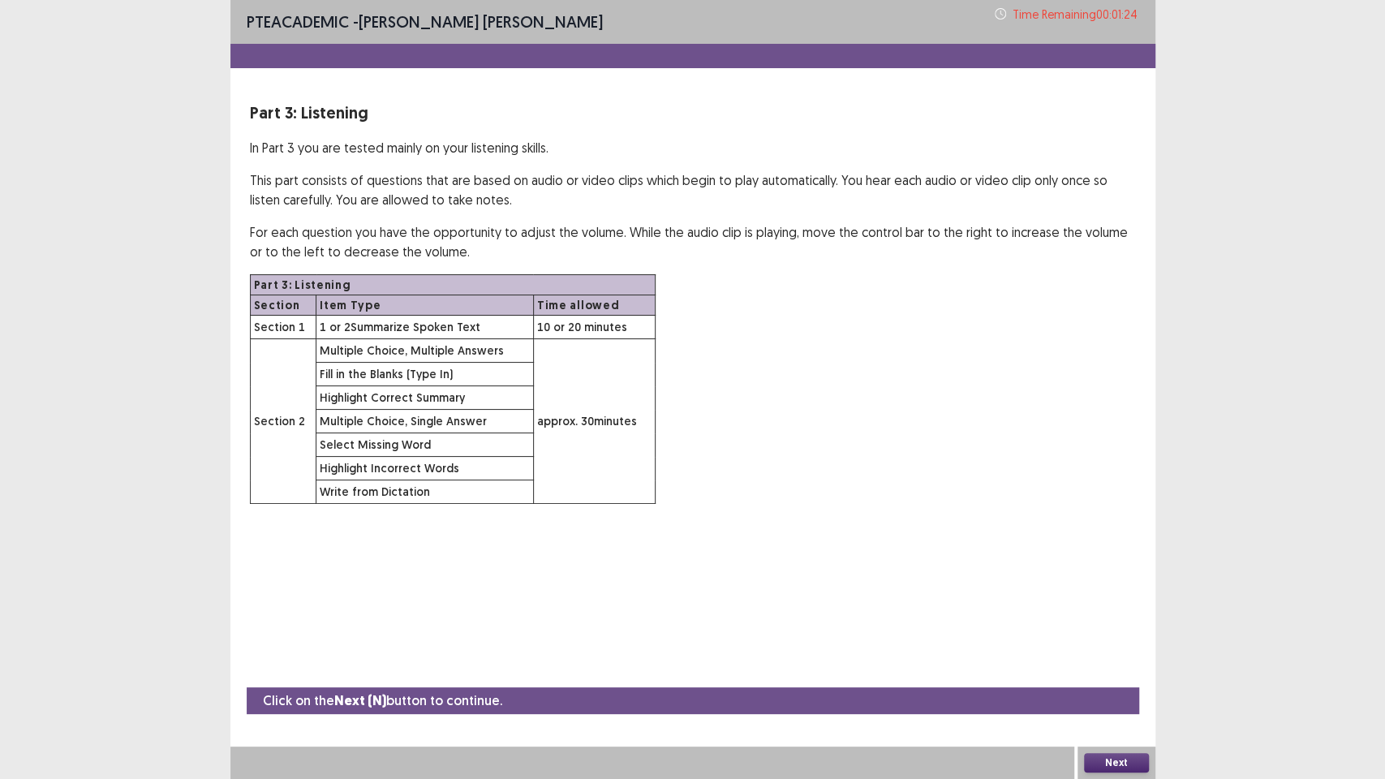
click at [1114, 657] on button "Next" at bounding box center [1116, 762] width 65 height 19
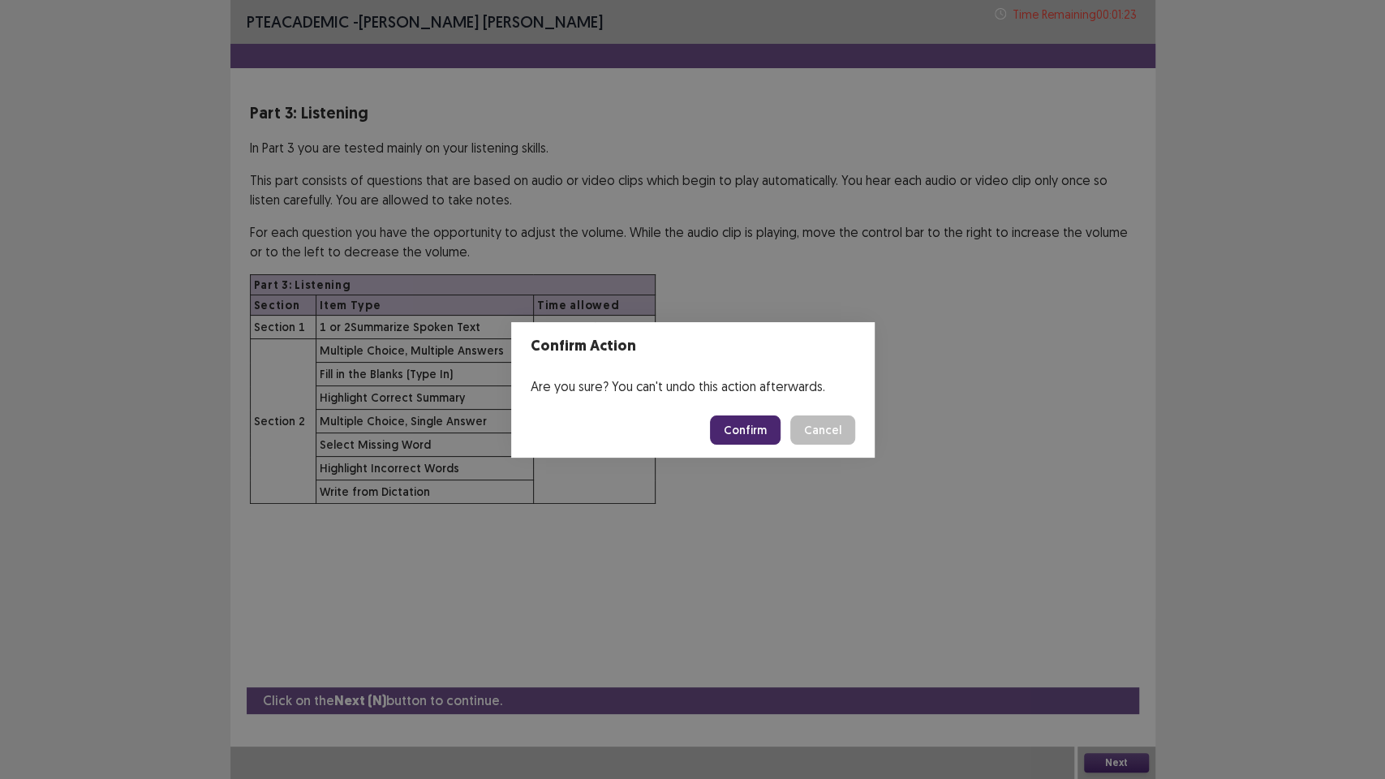
click at [737, 422] on button "Confirm" at bounding box center [745, 429] width 71 height 29
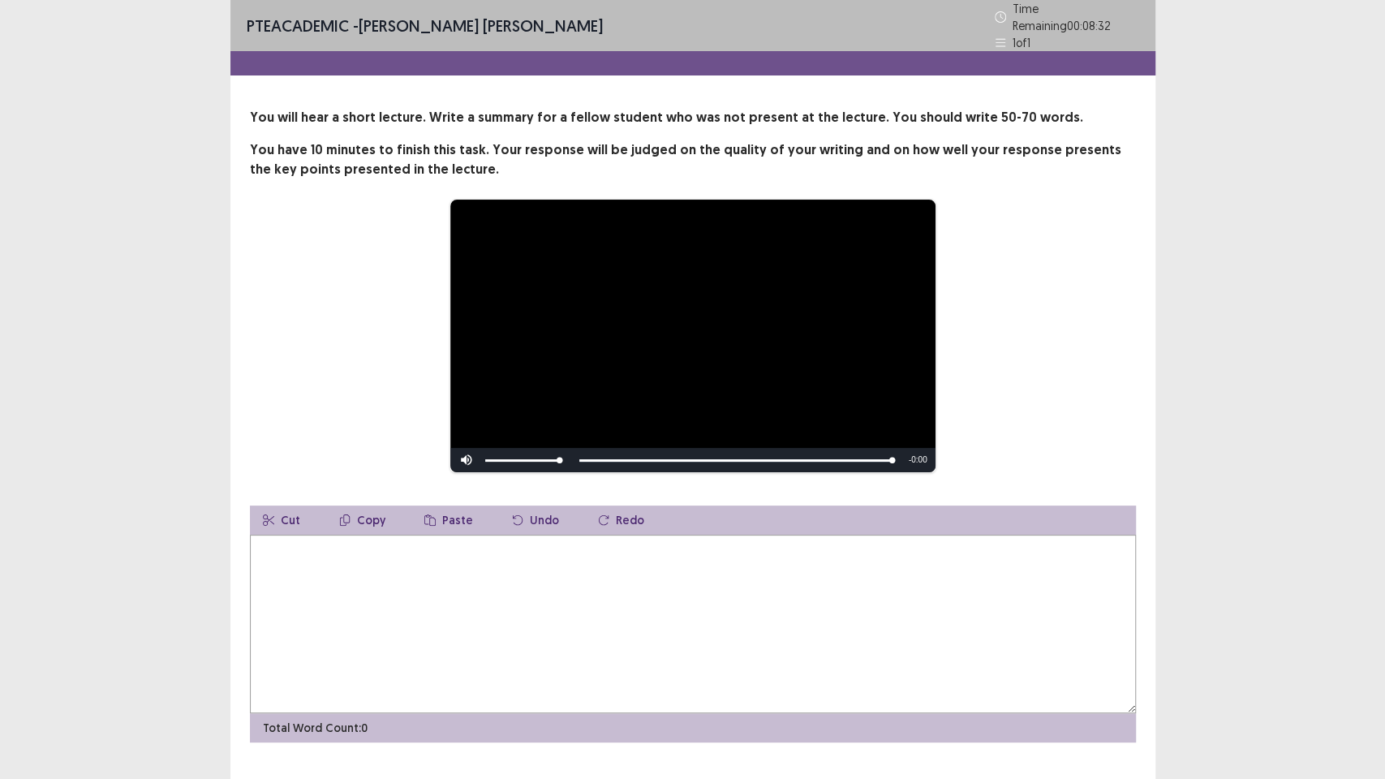
click at [642, 591] on textarea at bounding box center [693, 624] width 886 height 178
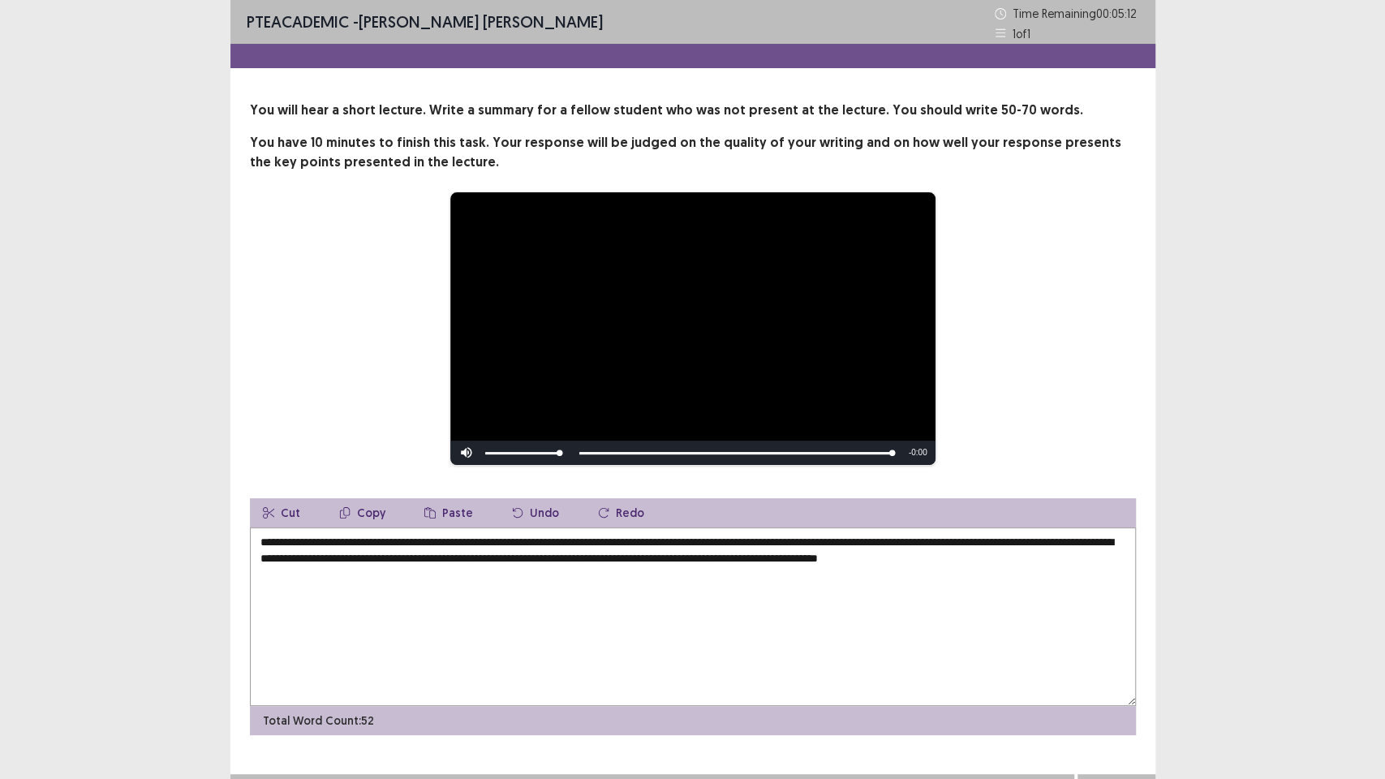
click at [406, 613] on textarea "**********" at bounding box center [693, 616] width 886 height 178
drag, startPoint x: 256, startPoint y: 539, endPoint x: 483, endPoint y: 543, distance: 227.1
click at [256, 539] on textarea "**********" at bounding box center [693, 616] width 886 height 178
click at [412, 616] on textarea "**********" at bounding box center [693, 616] width 886 height 178
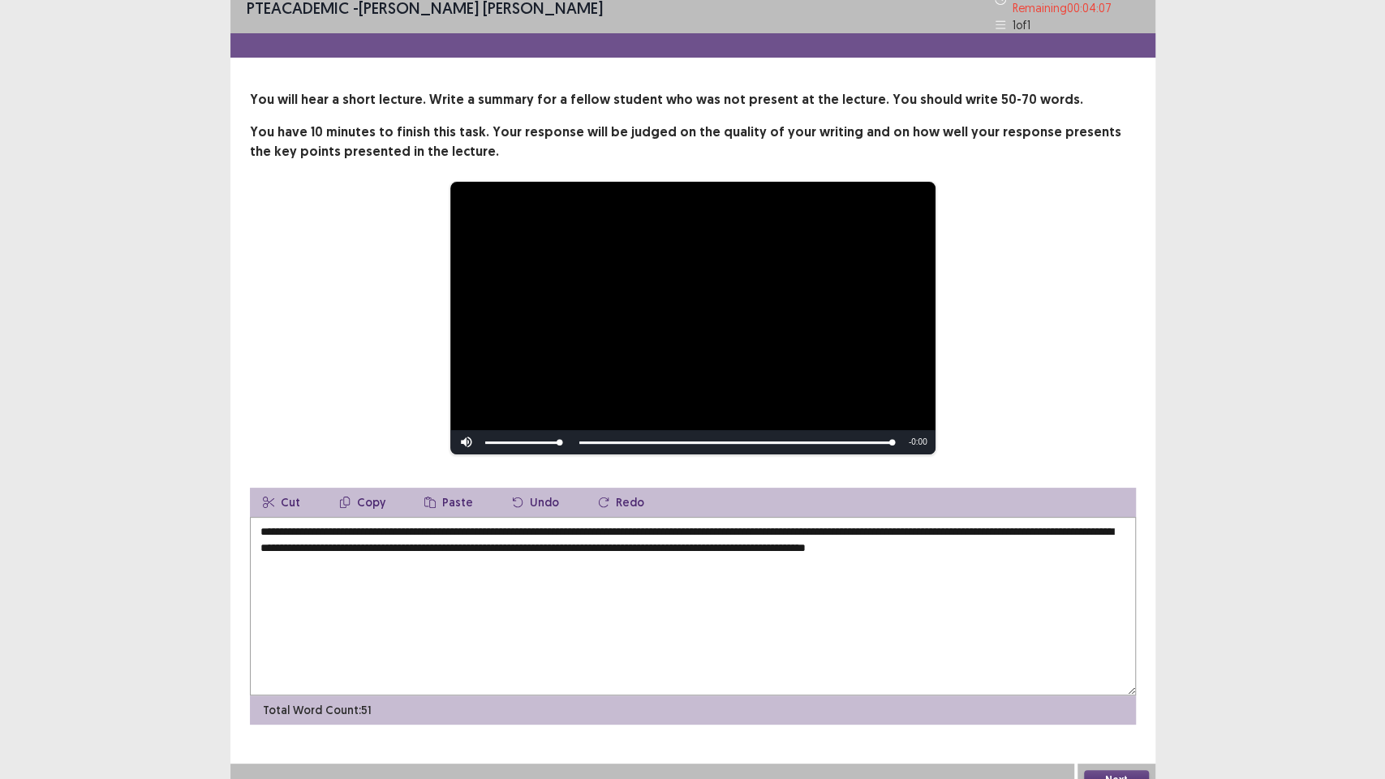
scroll to position [28, 0]
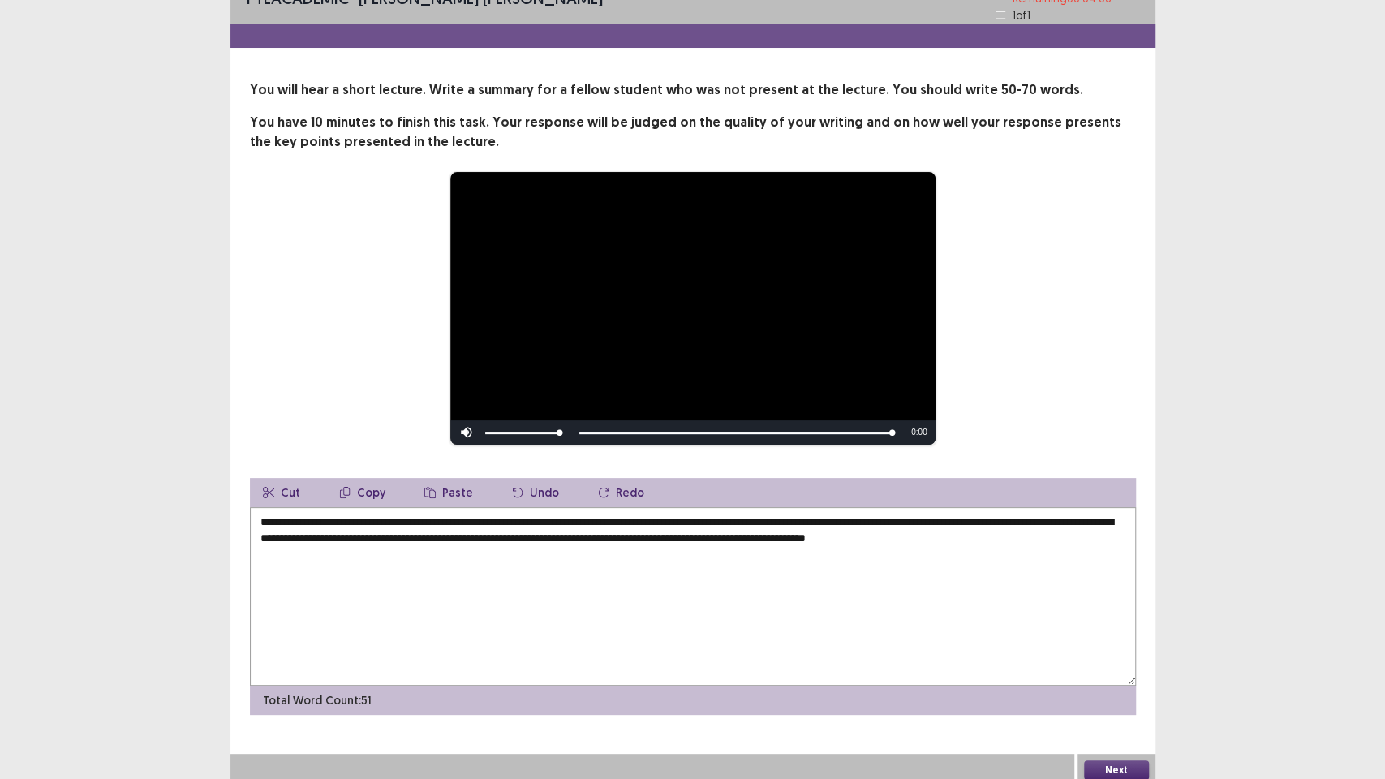
type textarea "**********"
click at [1137, 657] on button "Next" at bounding box center [1116, 769] width 65 height 19
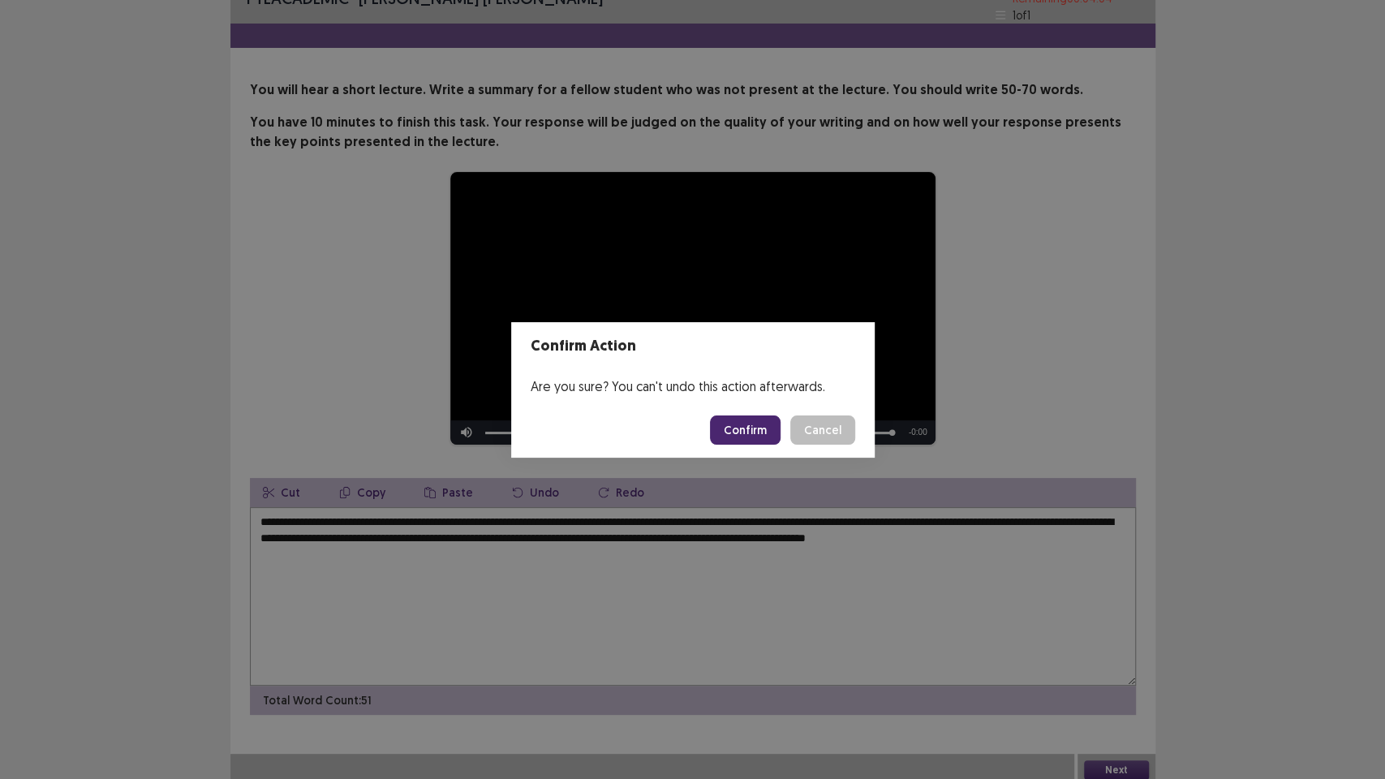
click at [746, 433] on button "Confirm" at bounding box center [745, 429] width 71 height 29
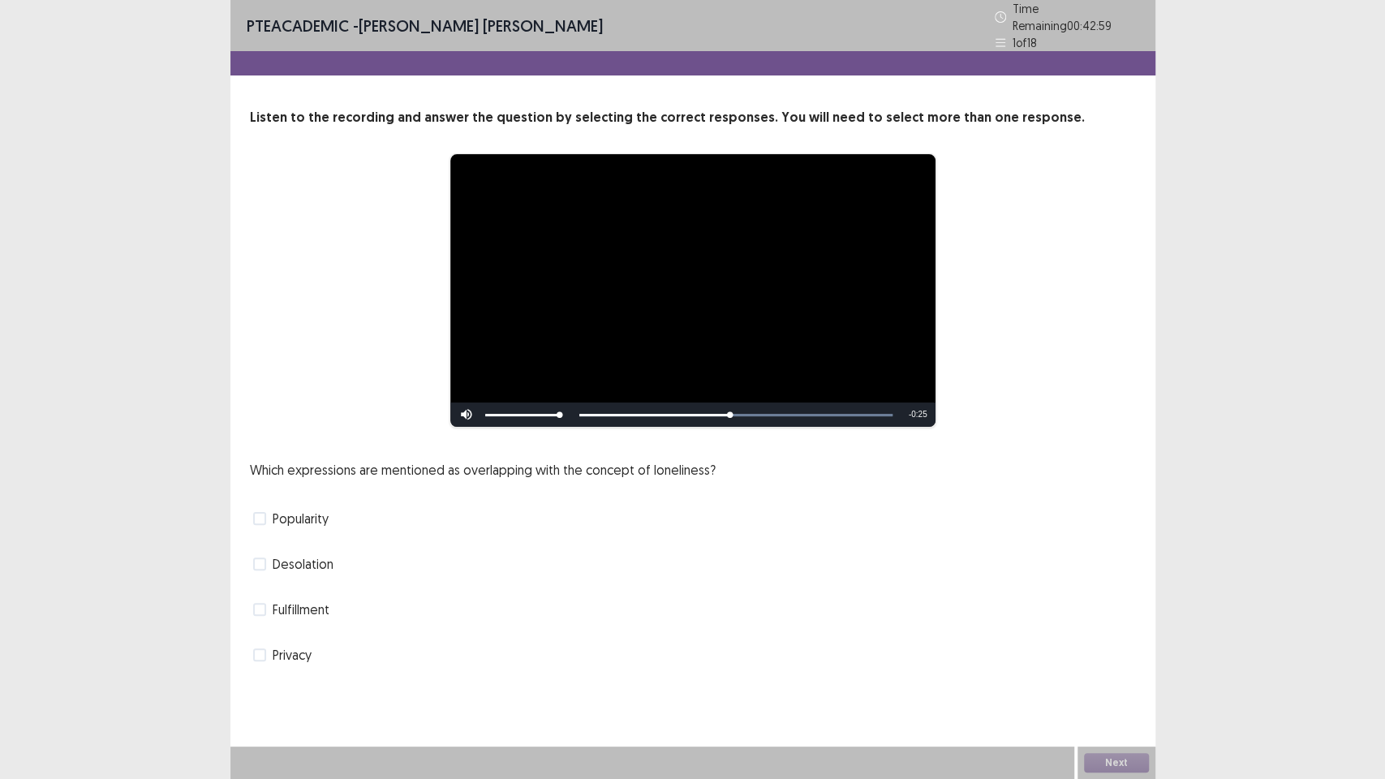
click at [263, 557] on span at bounding box center [259, 563] width 13 height 13
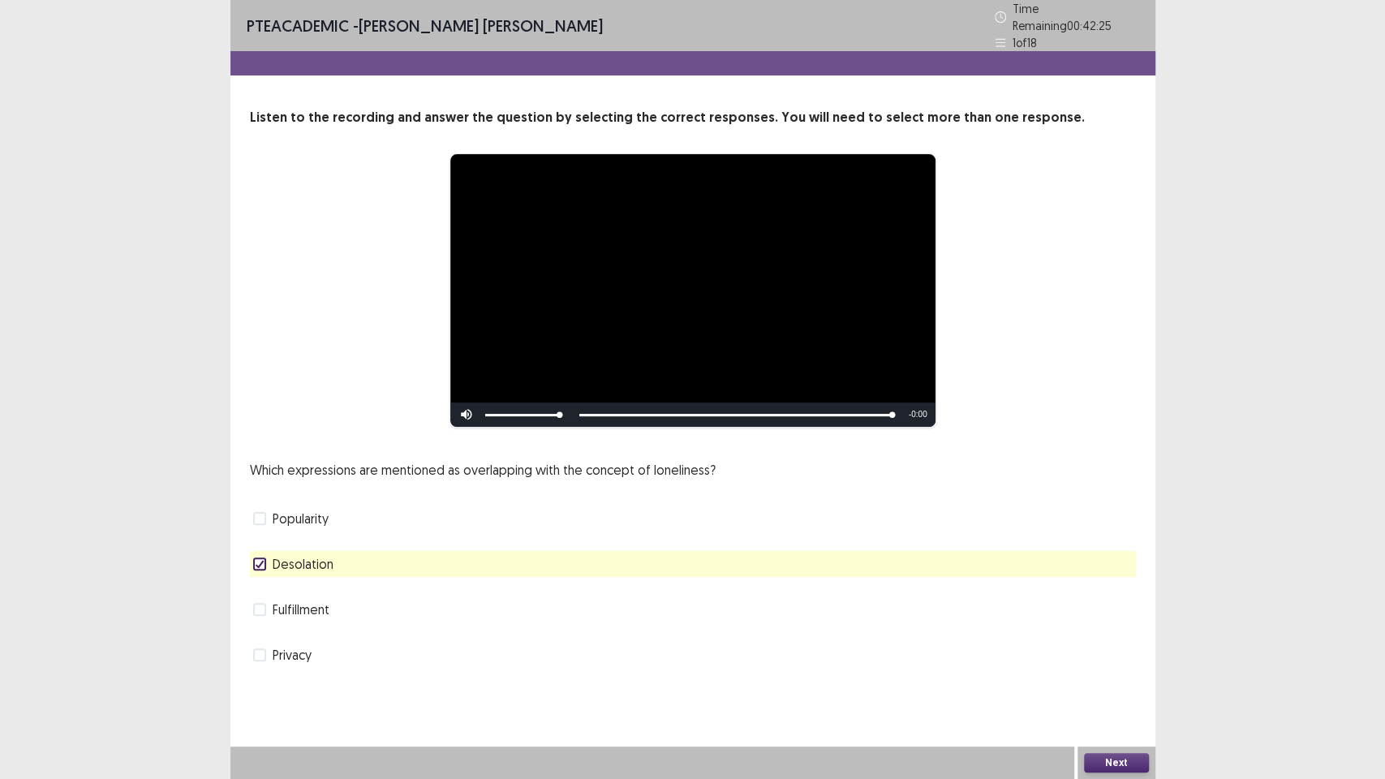
click at [1102, 657] on button "Next" at bounding box center [1116, 762] width 65 height 19
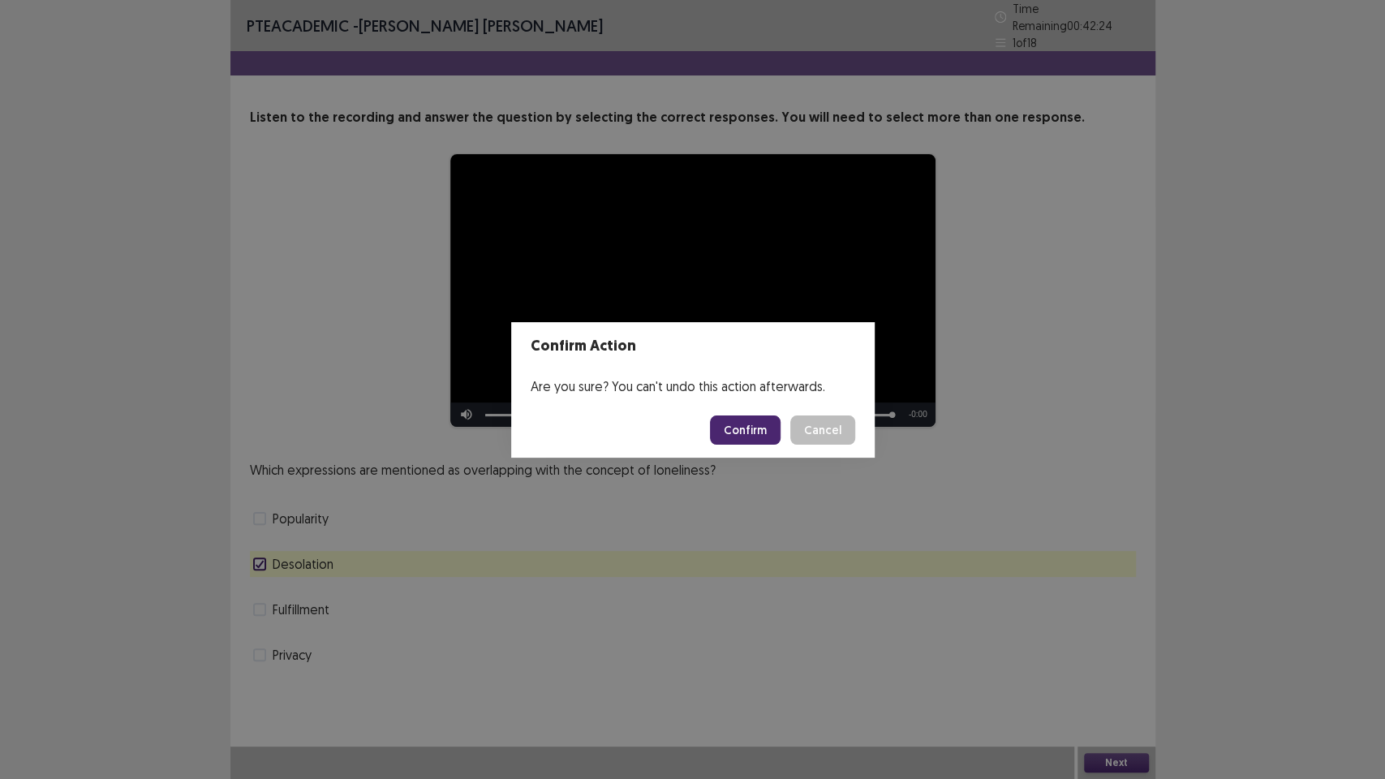
click at [726, 429] on button "Confirm" at bounding box center [745, 429] width 71 height 29
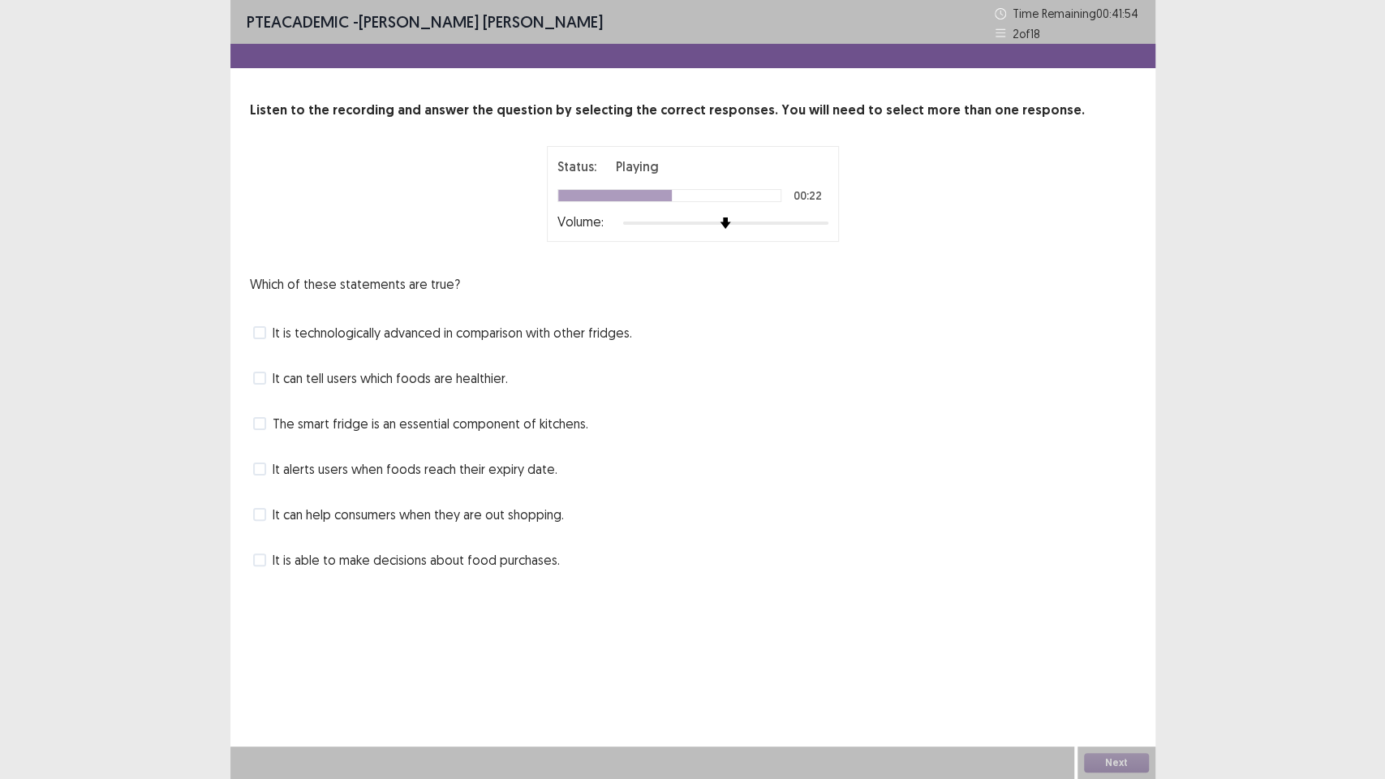
click at [406, 331] on span "It is technologically advanced in comparison with other fridges." at bounding box center [452, 332] width 359 height 19
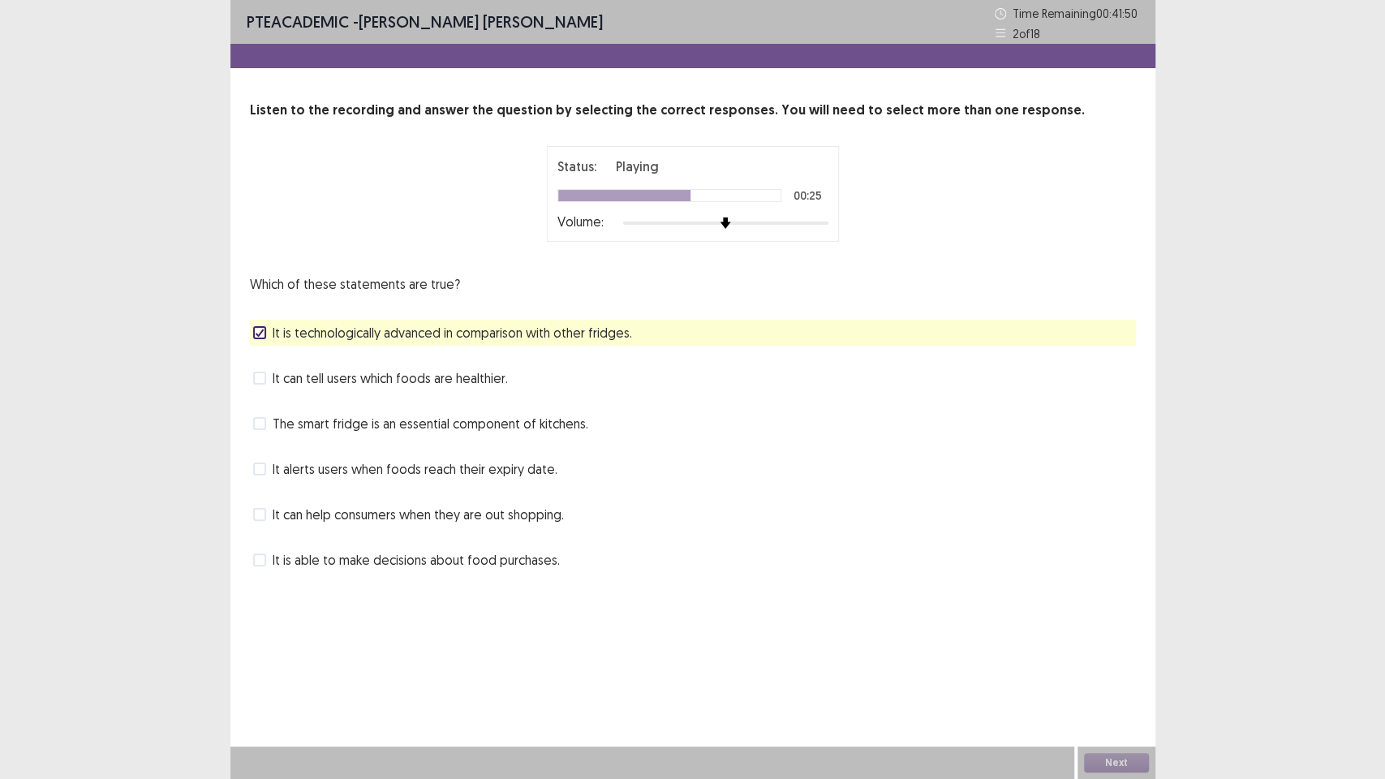
click at [356, 427] on span "The smart fridge is an essential component of kitchens." at bounding box center [431, 423] width 316 height 19
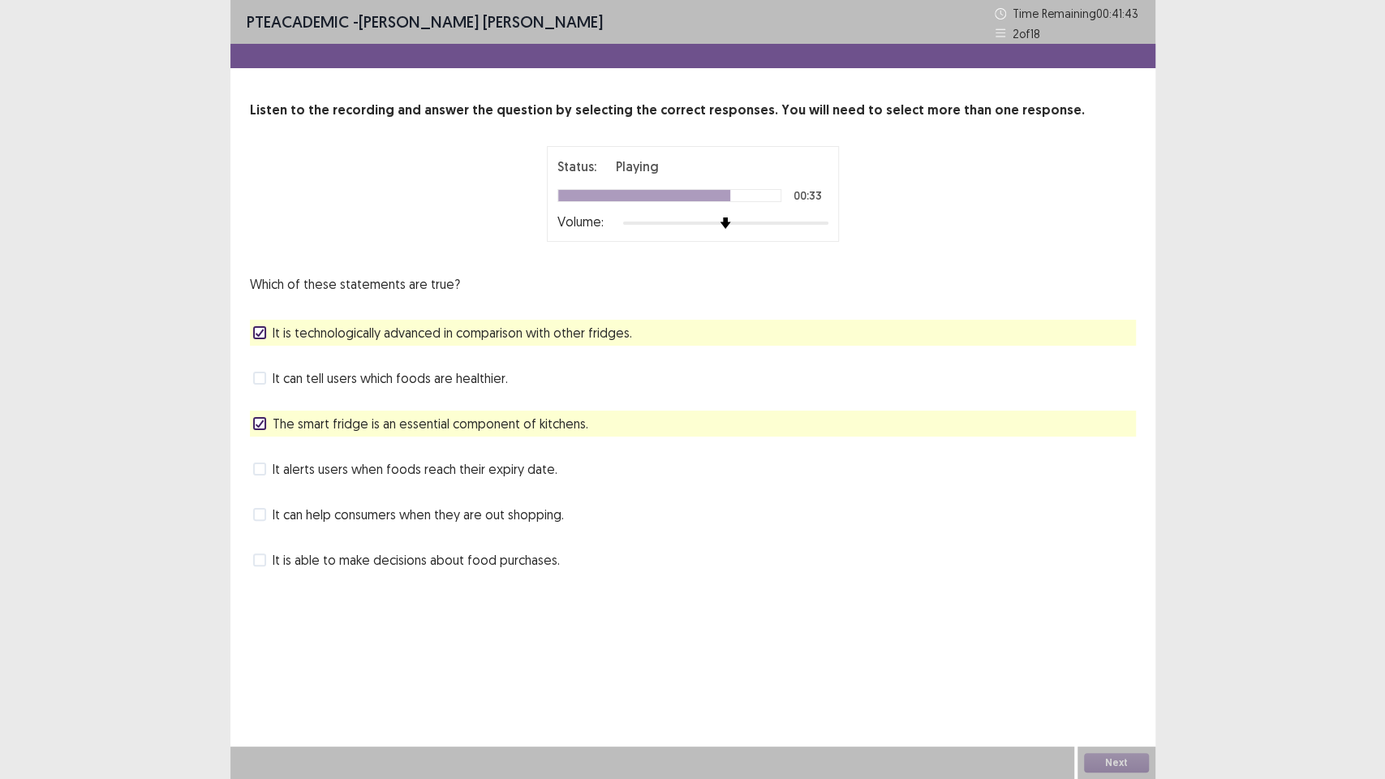
click at [386, 473] on span "It alerts users when foods reach their expiry date." at bounding box center [415, 468] width 285 height 19
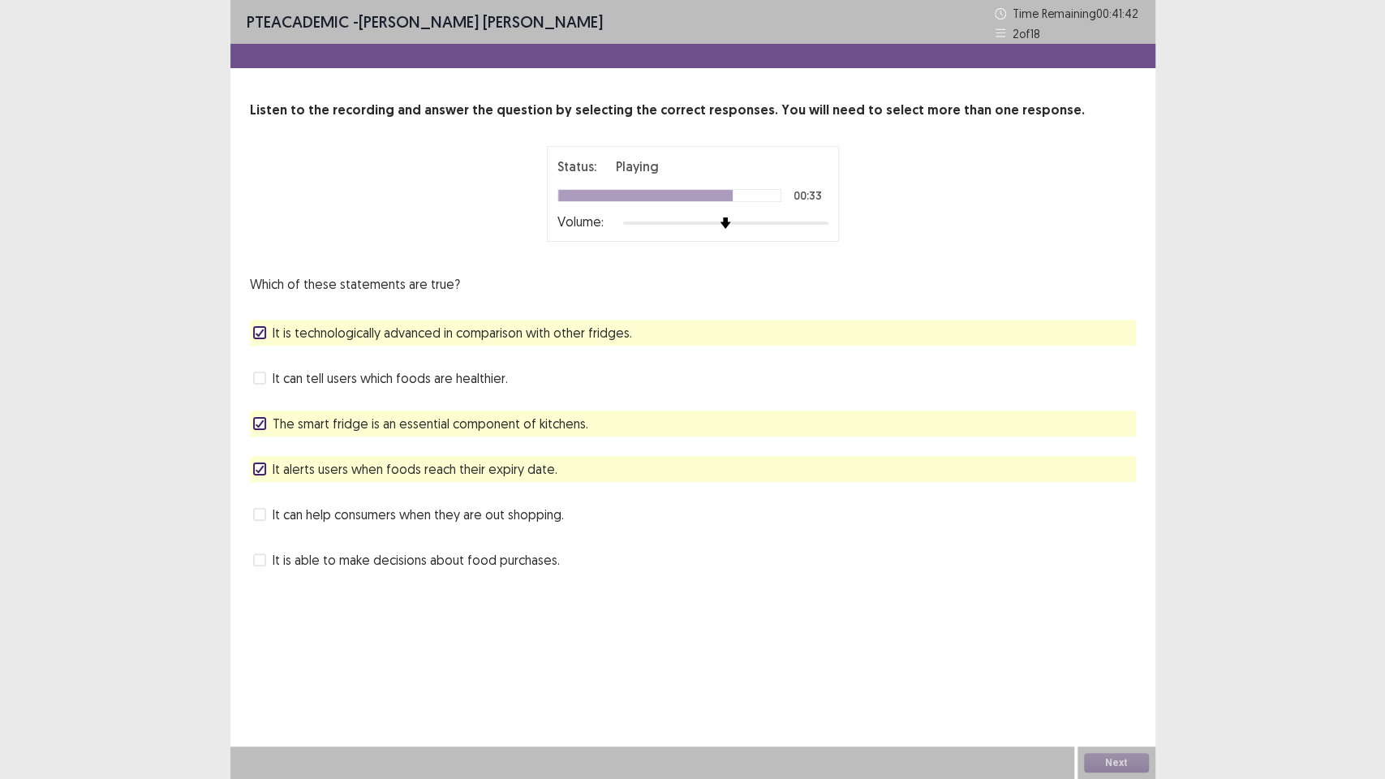
click at [383, 422] on span "The smart fridge is an essential component of kitchens." at bounding box center [431, 423] width 316 height 19
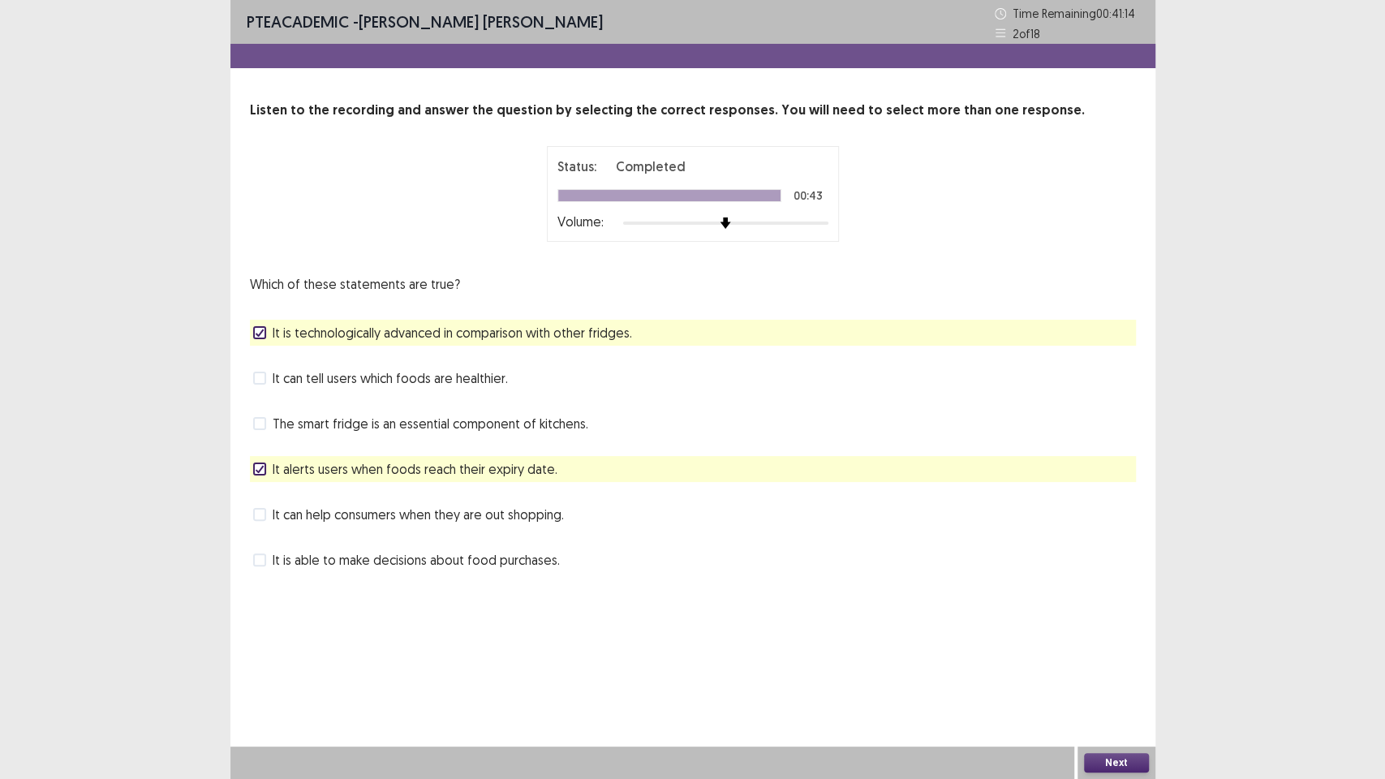
click at [1105, 657] on button "Next" at bounding box center [1116, 762] width 65 height 19
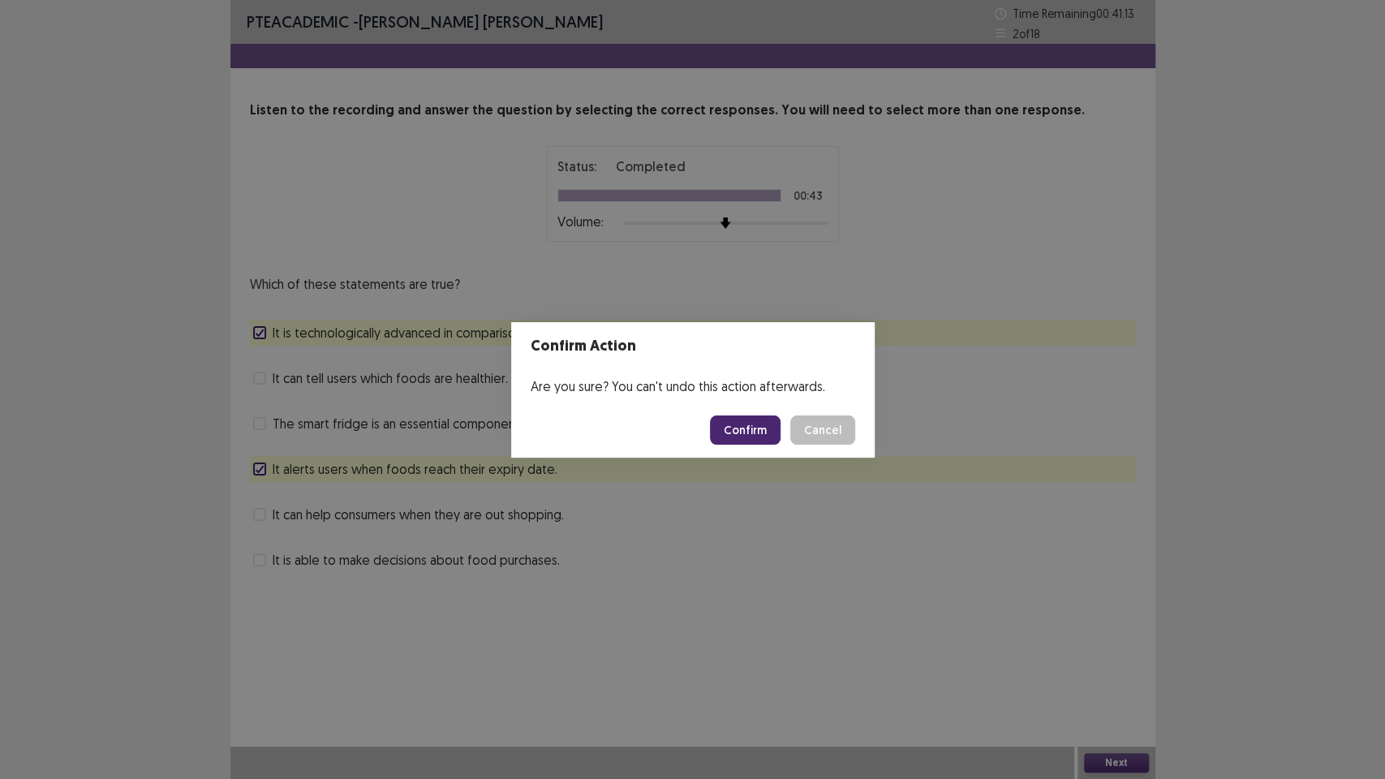
click at [739, 431] on button "Confirm" at bounding box center [745, 429] width 71 height 29
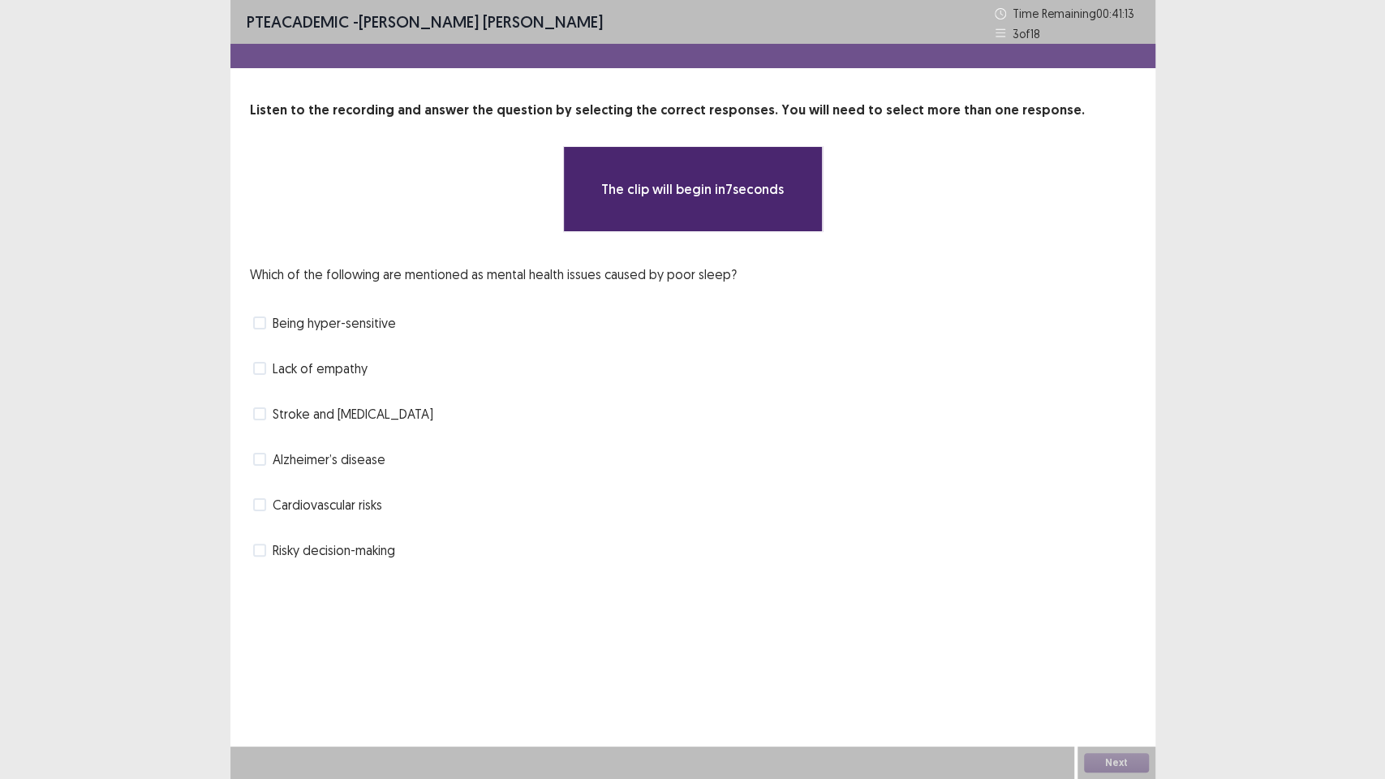
click at [562, 578] on div "PTE academic - [PERSON_NAME] [PERSON_NAME] Time Remaining 00 : 41 : 13 3 of 18 …" at bounding box center [692, 297] width 925 height 595
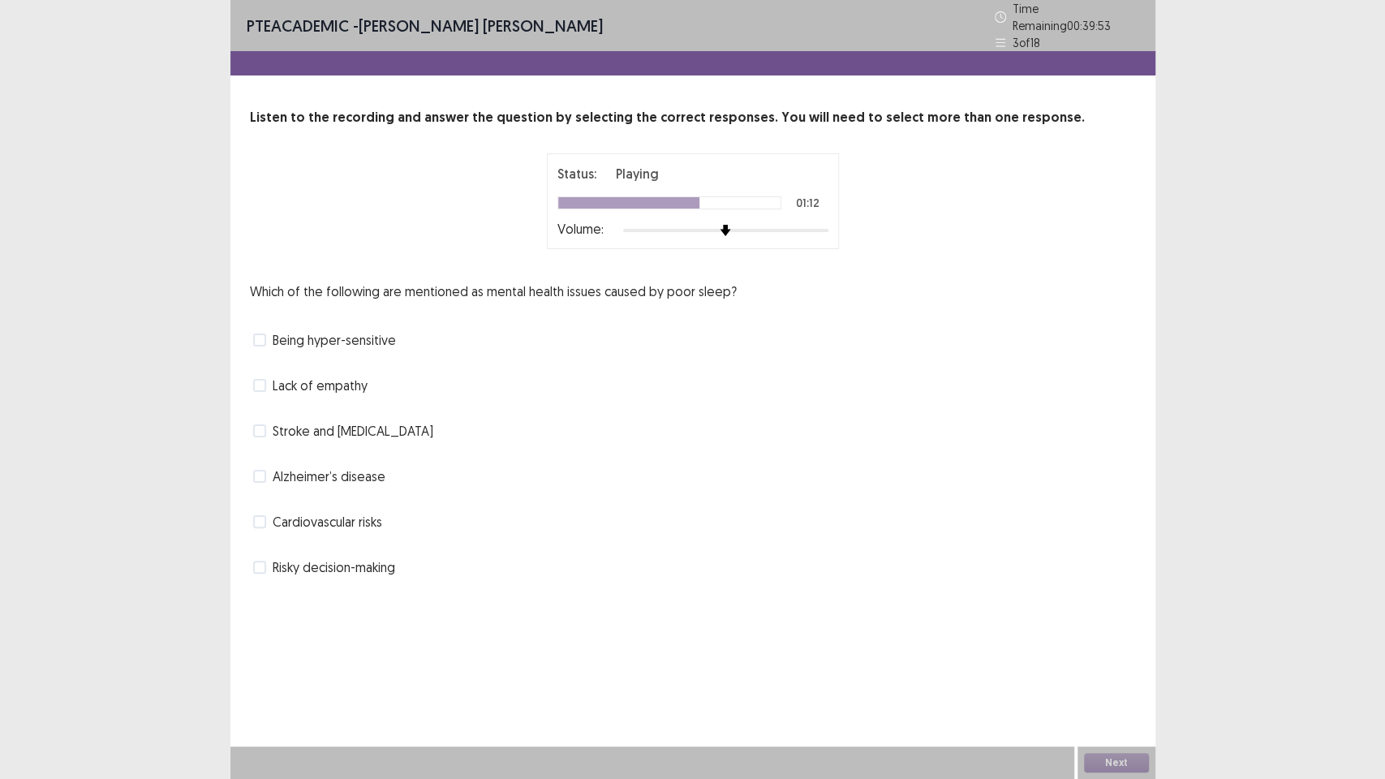
click at [261, 470] on span at bounding box center [259, 476] width 13 height 13
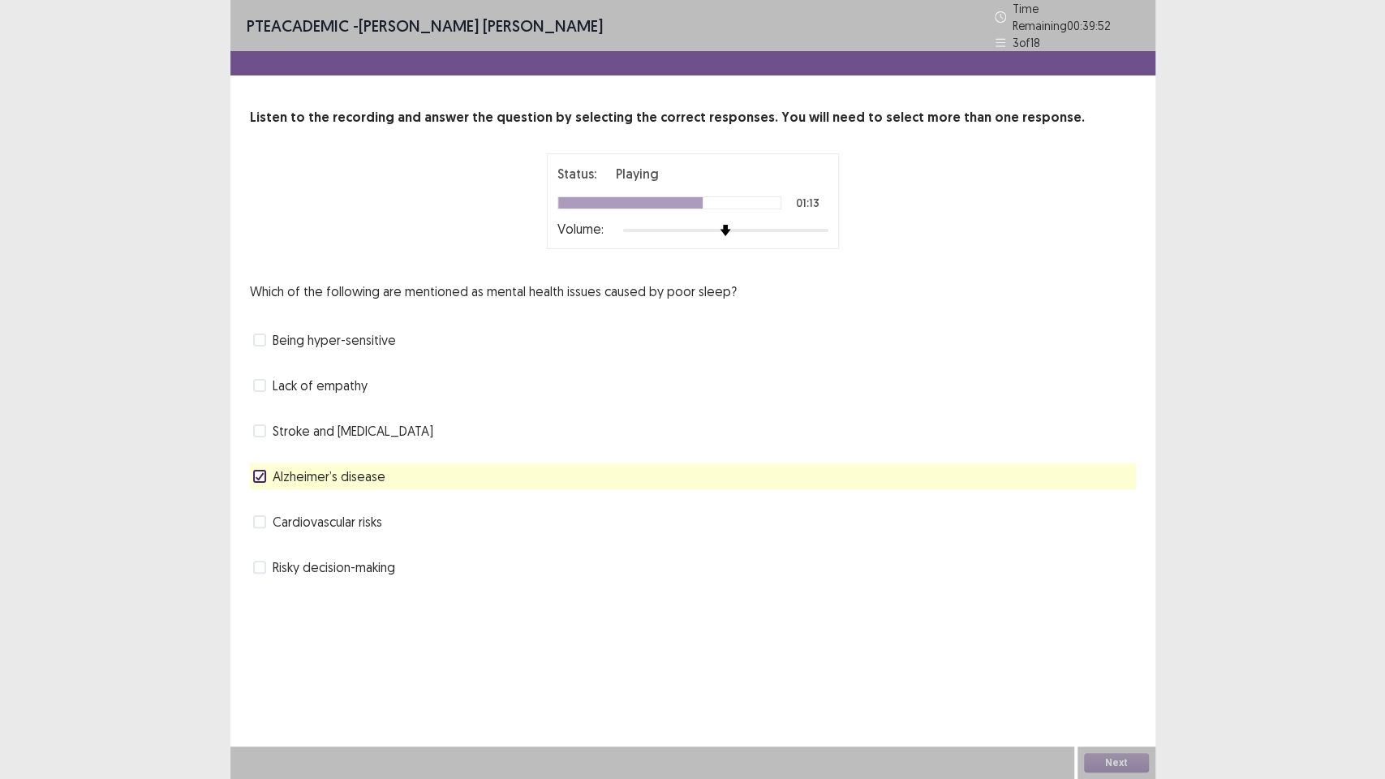
click at [258, 515] on span at bounding box center [259, 521] width 13 height 13
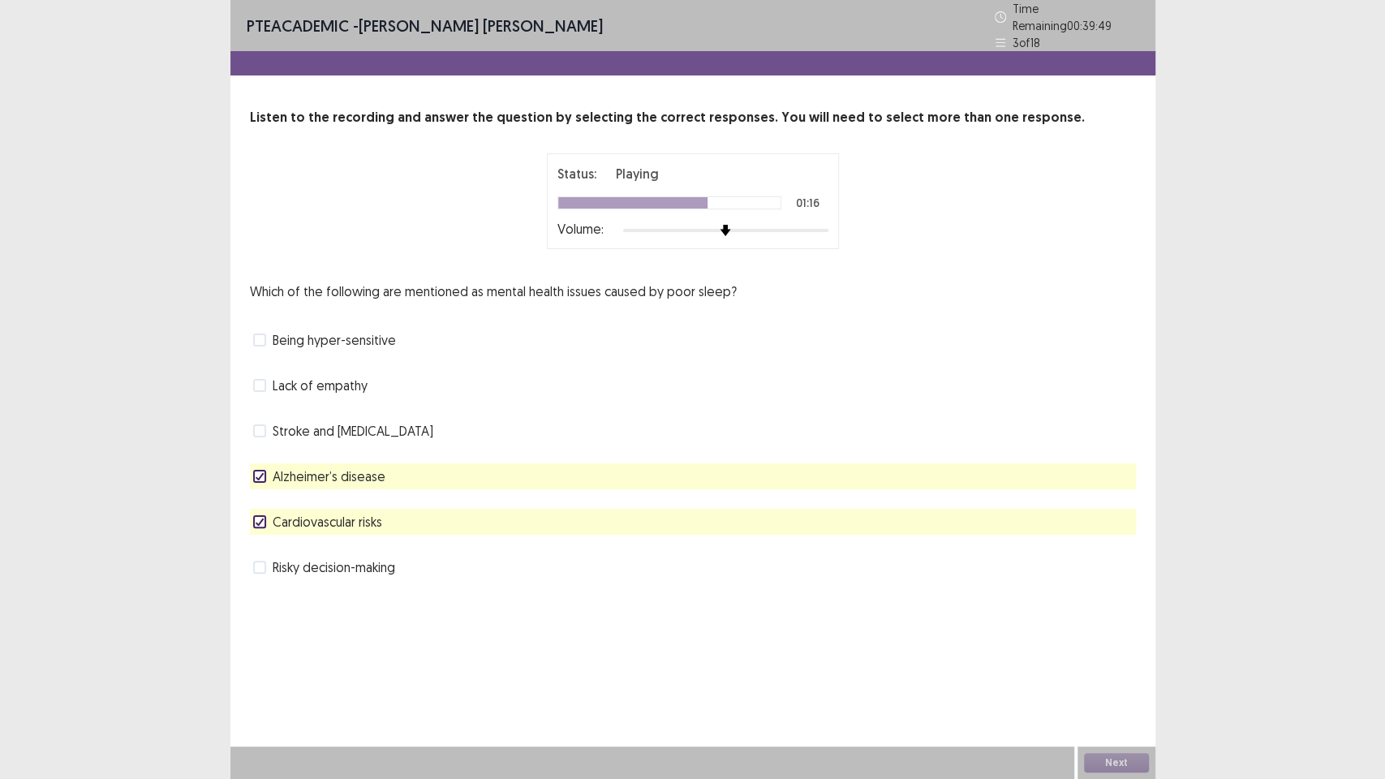
click at [259, 424] on span at bounding box center [259, 430] width 13 height 13
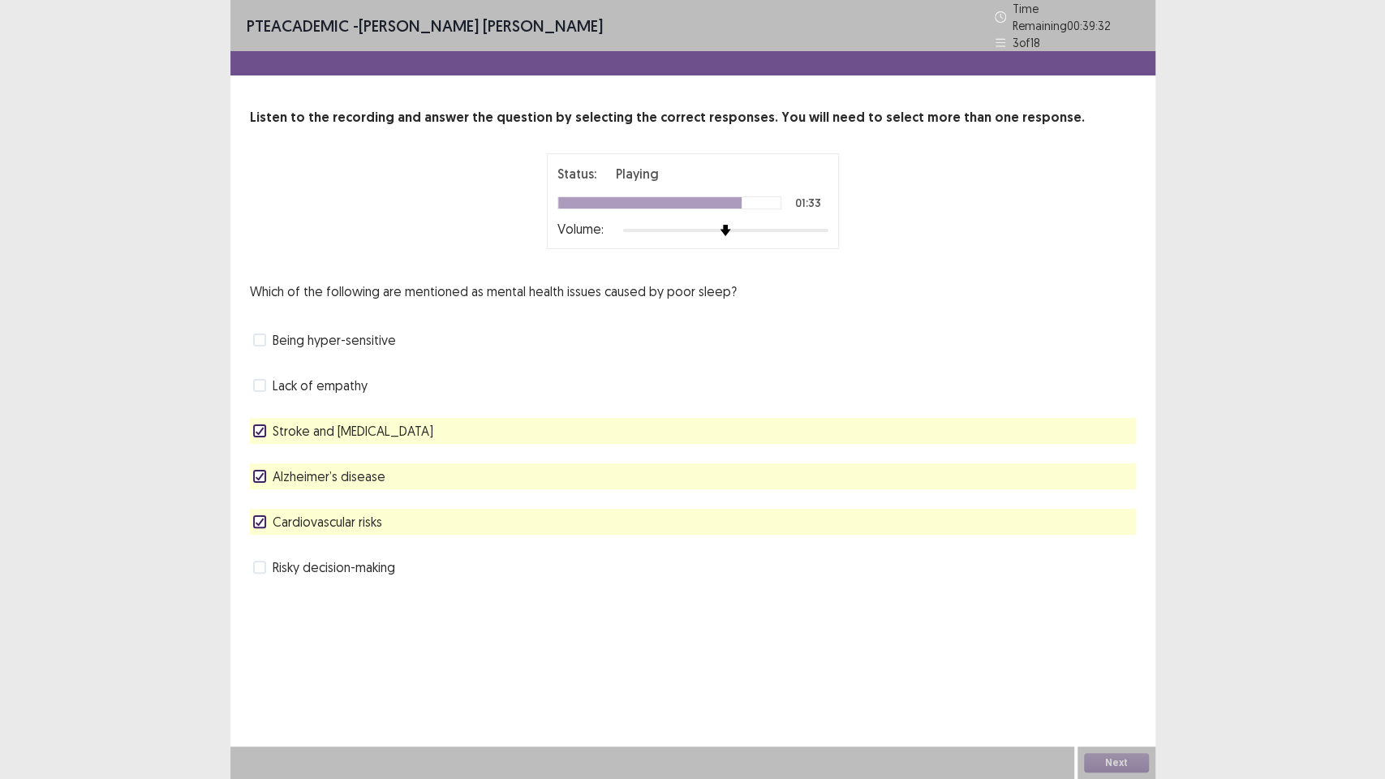
click at [259, 561] on span at bounding box center [259, 567] width 13 height 13
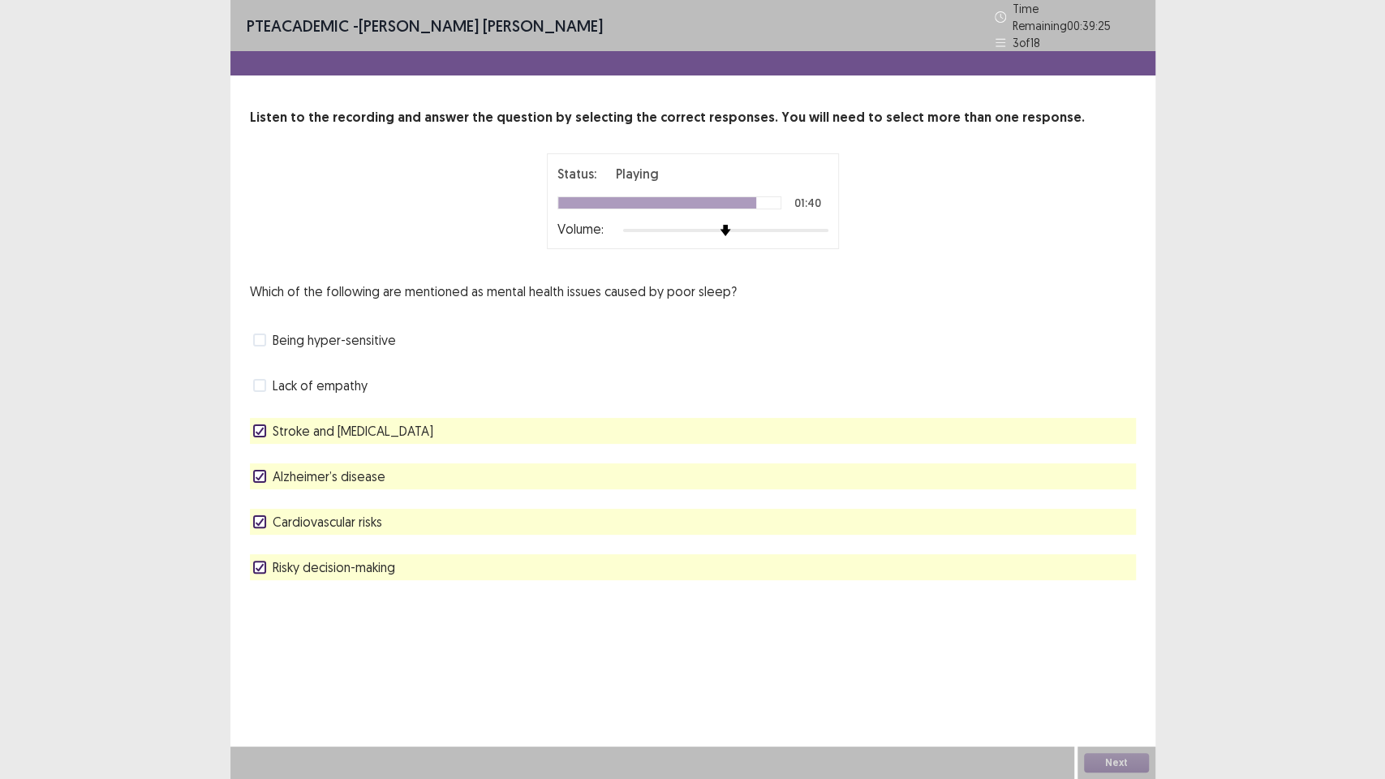
click at [260, 379] on span at bounding box center [259, 385] width 13 height 13
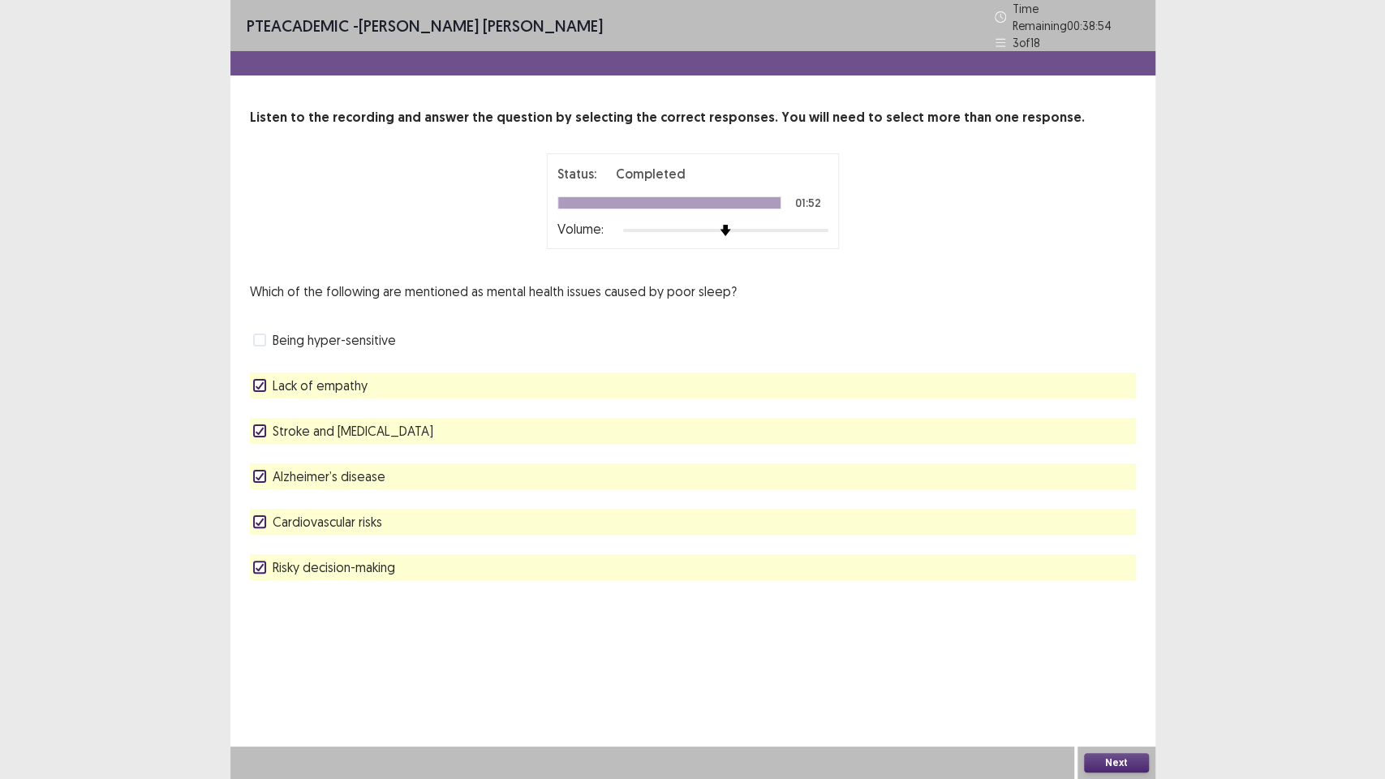
click at [260, 518] on polyline at bounding box center [259, 521] width 7 height 6
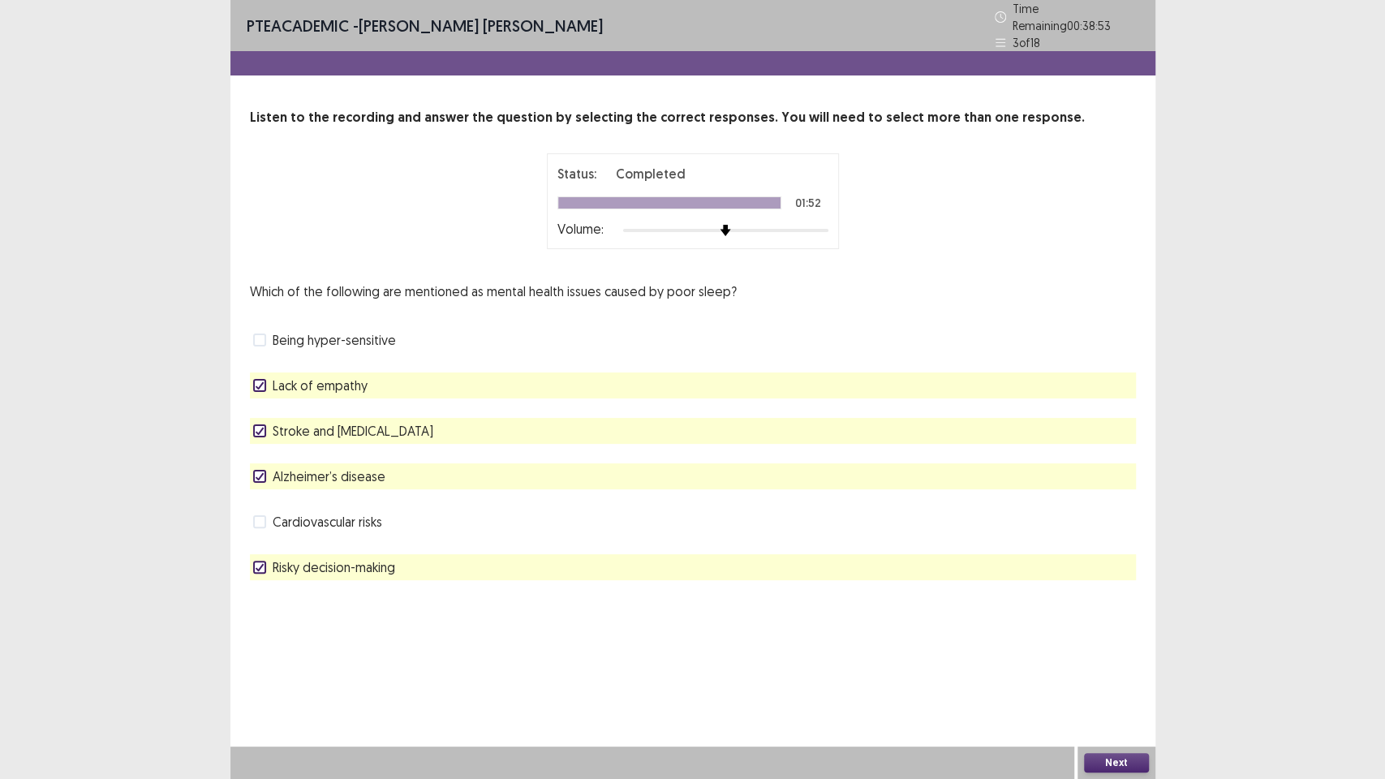
click at [260, 471] on div at bounding box center [260, 476] width 10 height 10
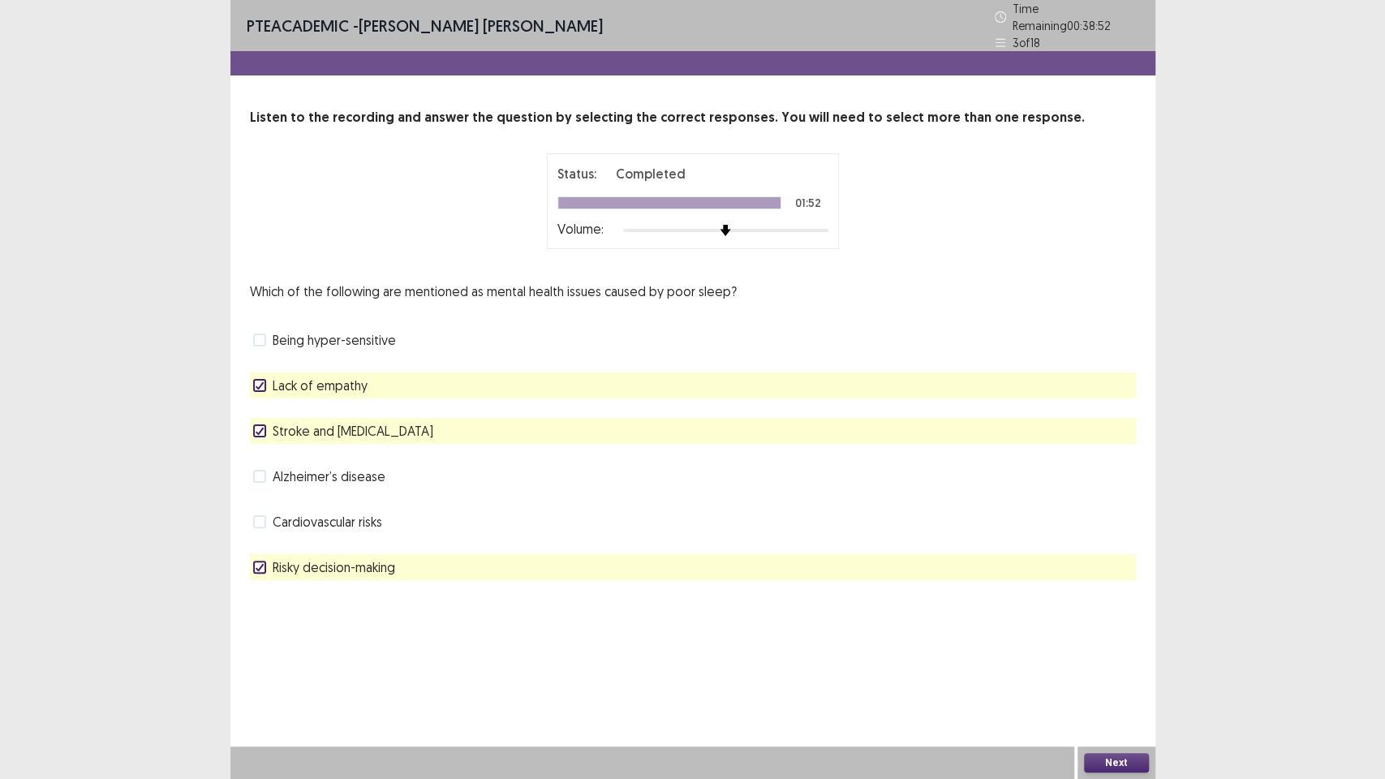
click at [258, 427] on icon at bounding box center [260, 431] width 10 height 8
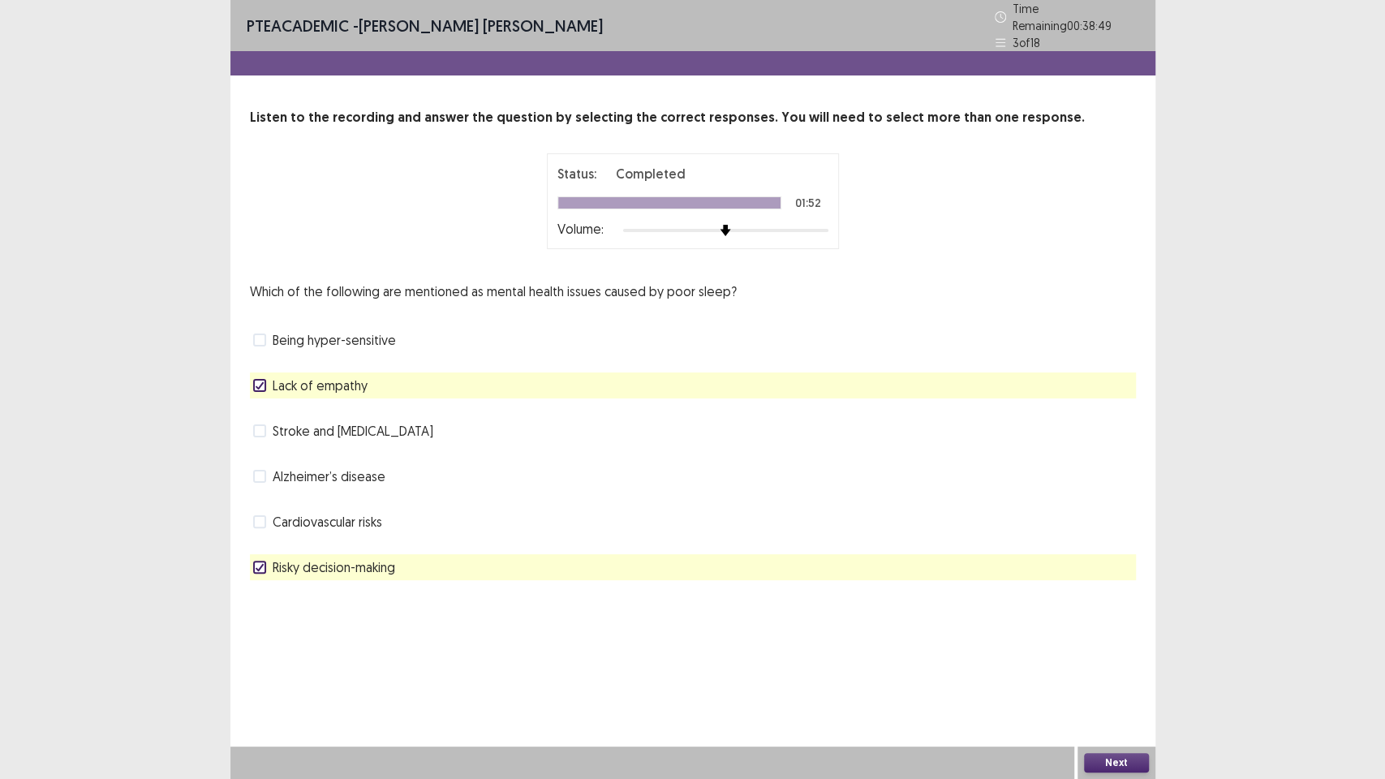
click at [1118, 657] on button "Next" at bounding box center [1116, 762] width 65 height 19
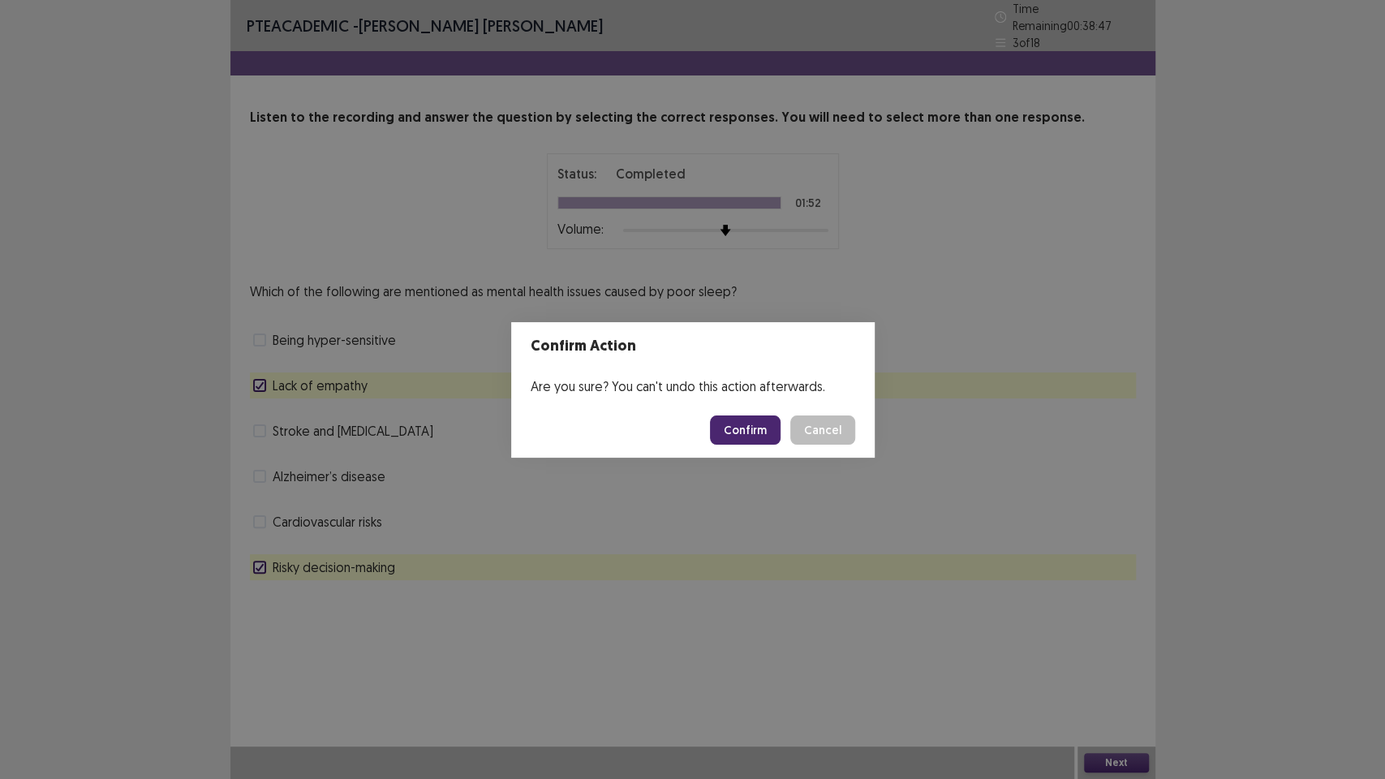
click at [752, 429] on button "Confirm" at bounding box center [745, 429] width 71 height 29
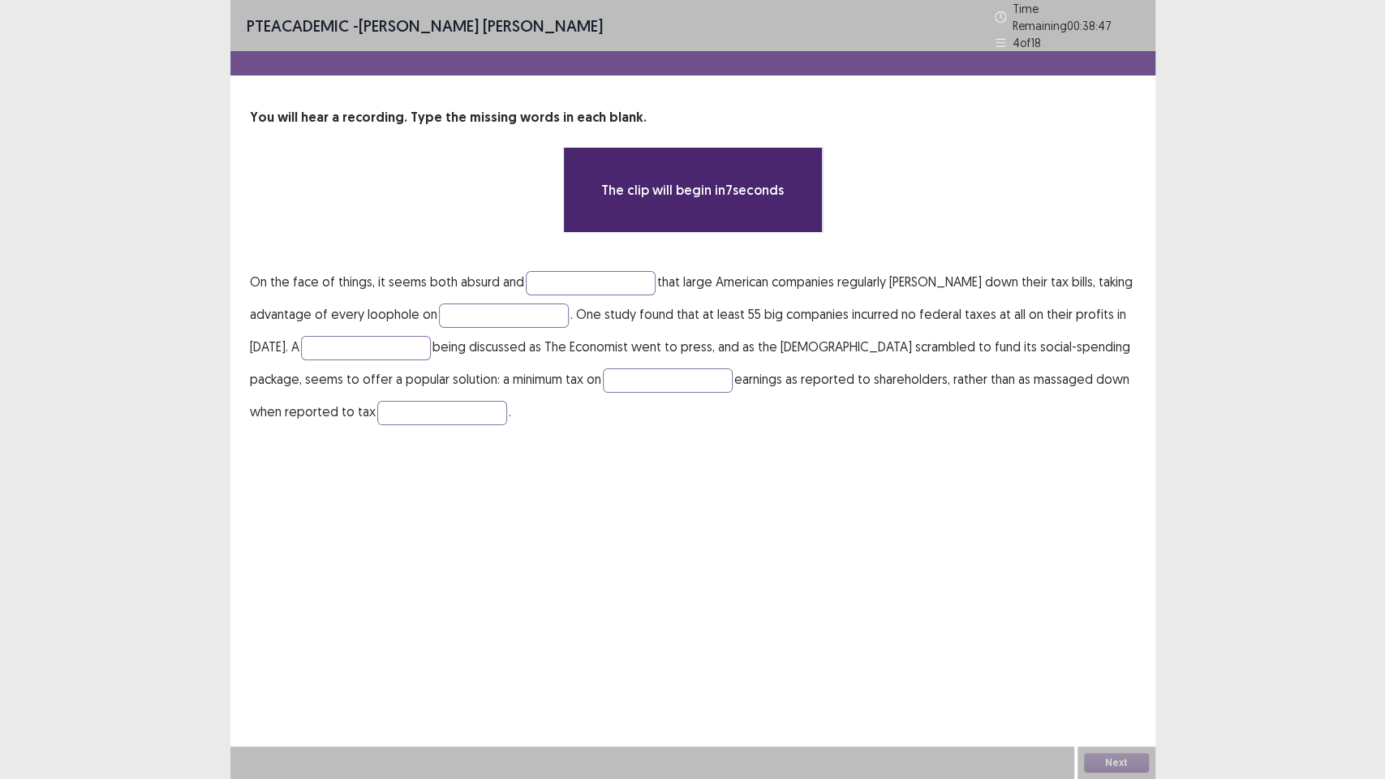
click at [664, 586] on div "PTE academic - [PERSON_NAME] [PERSON_NAME] Time Remaining 00 : 38 : 47 4 of 18 …" at bounding box center [692, 389] width 925 height 779
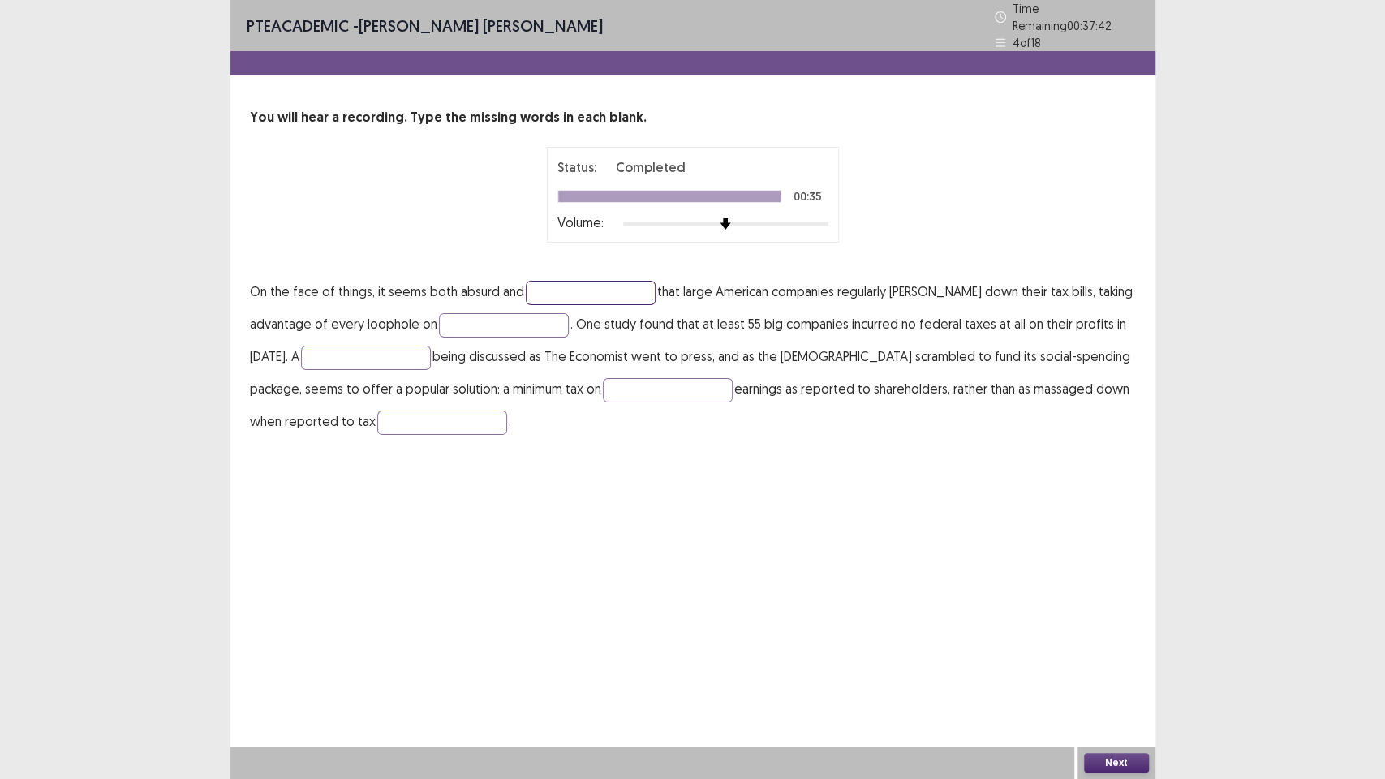
click at [550, 288] on input "text" at bounding box center [591, 293] width 130 height 24
type input "*****"
click at [470, 318] on input "text" at bounding box center [504, 325] width 130 height 24
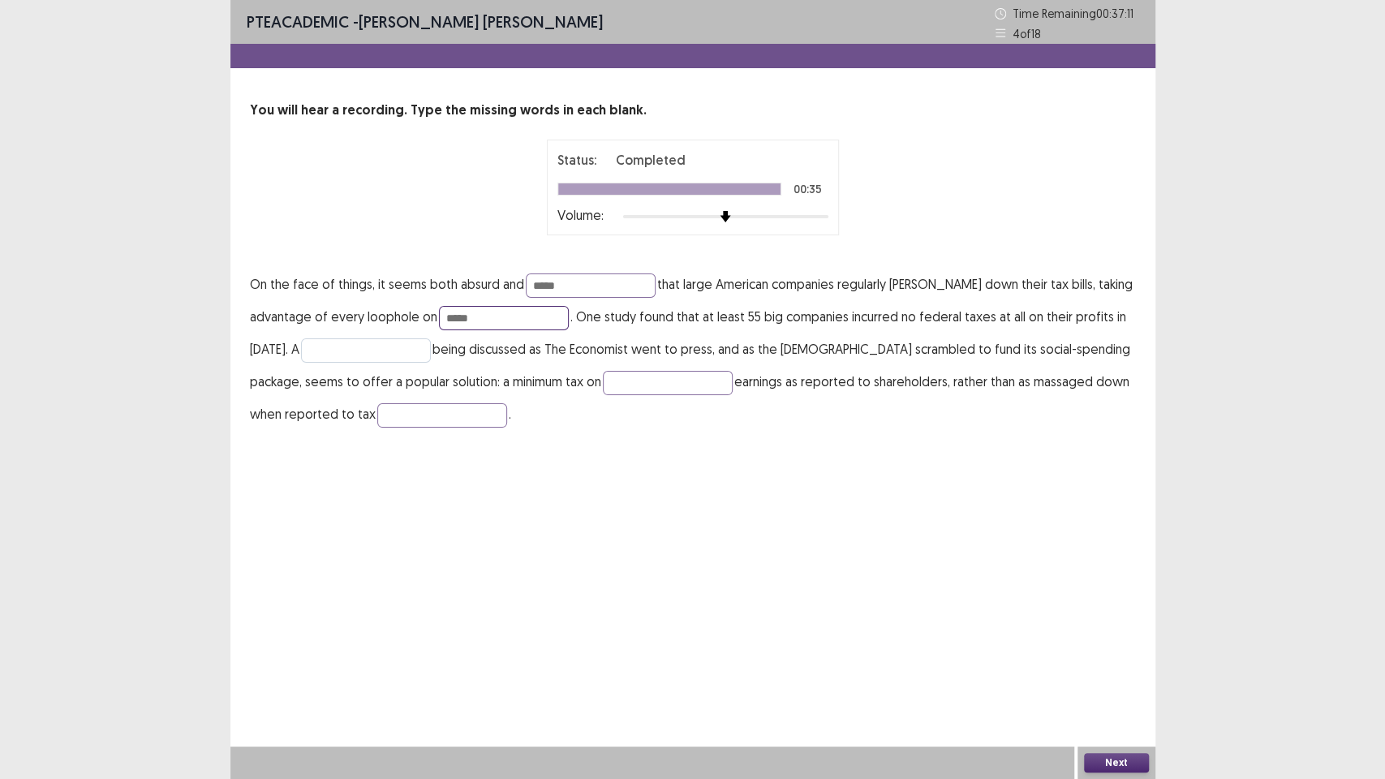
type input "*****"
click at [343, 340] on input "text" at bounding box center [366, 350] width 130 height 24
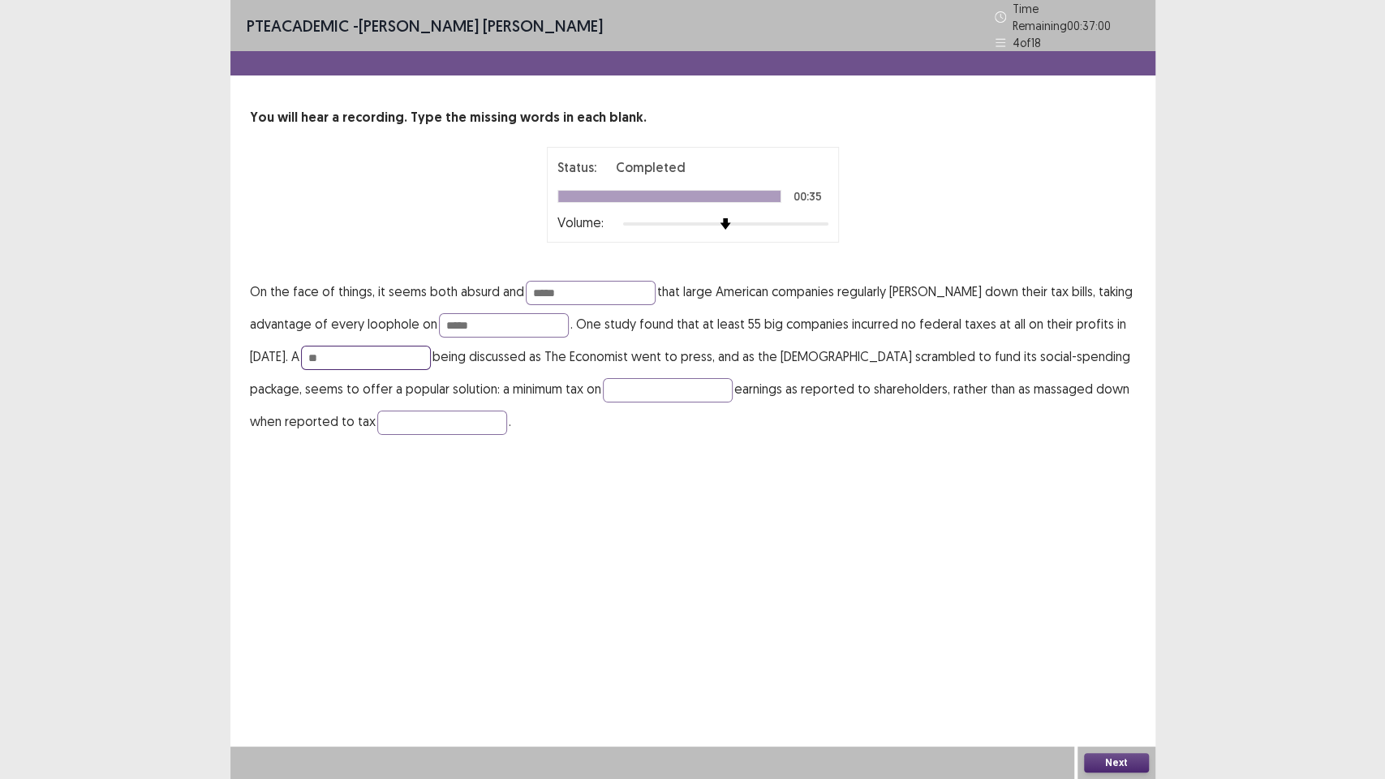
type input "*"
type input "********"
click at [639, 385] on input "text" at bounding box center [668, 390] width 130 height 24
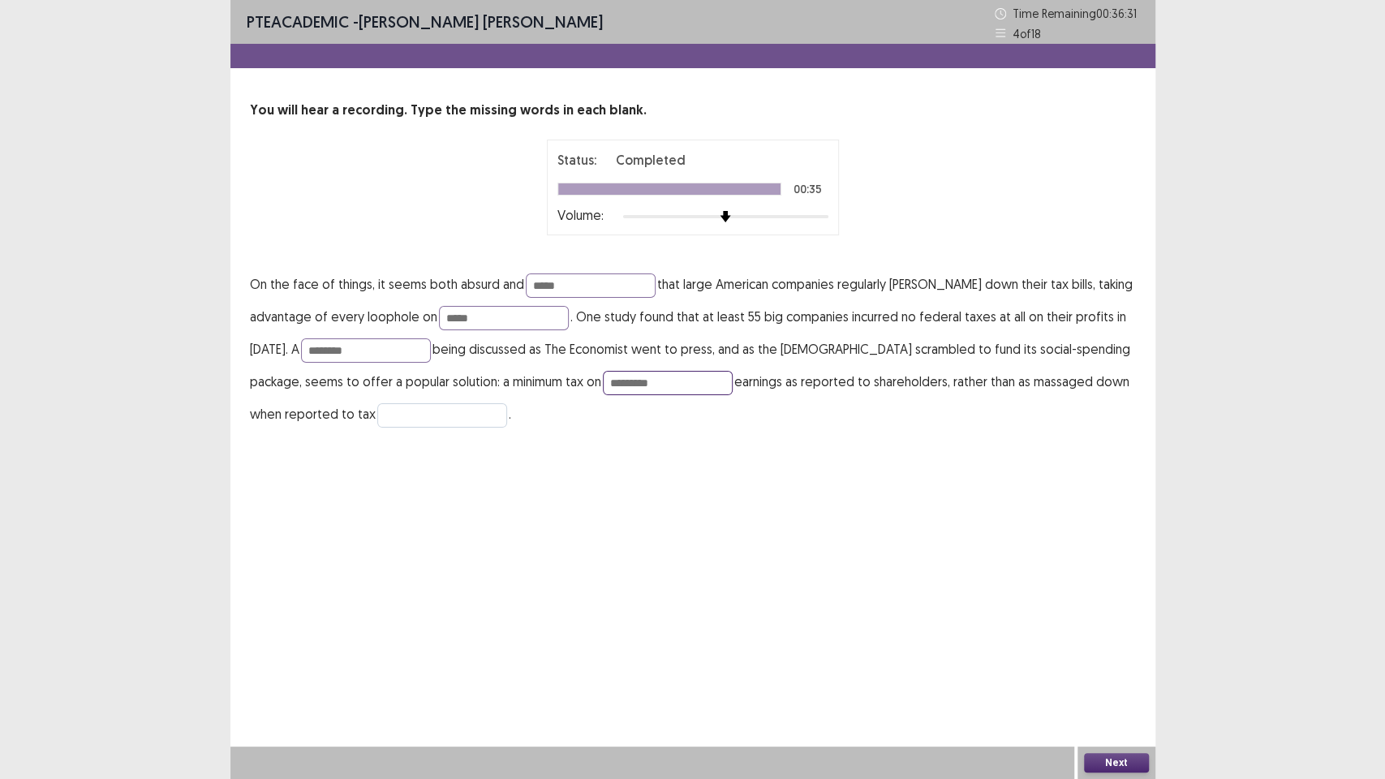
type input "*********"
click at [462, 409] on input "text" at bounding box center [442, 415] width 130 height 24
type input "**********"
click at [401, 344] on input "********" at bounding box center [366, 350] width 130 height 24
click at [1140, 657] on button "Next" at bounding box center [1116, 762] width 65 height 19
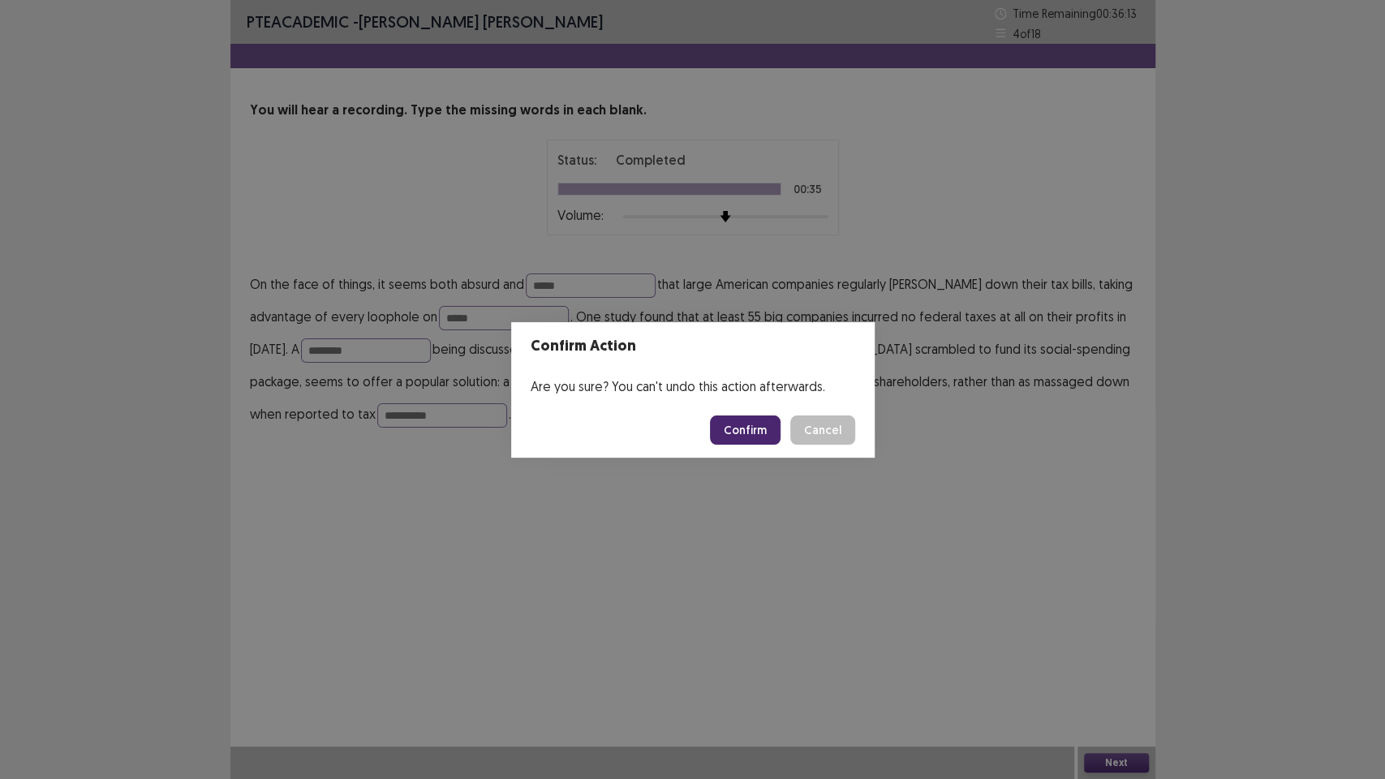
click at [753, 431] on button "Confirm" at bounding box center [745, 429] width 71 height 29
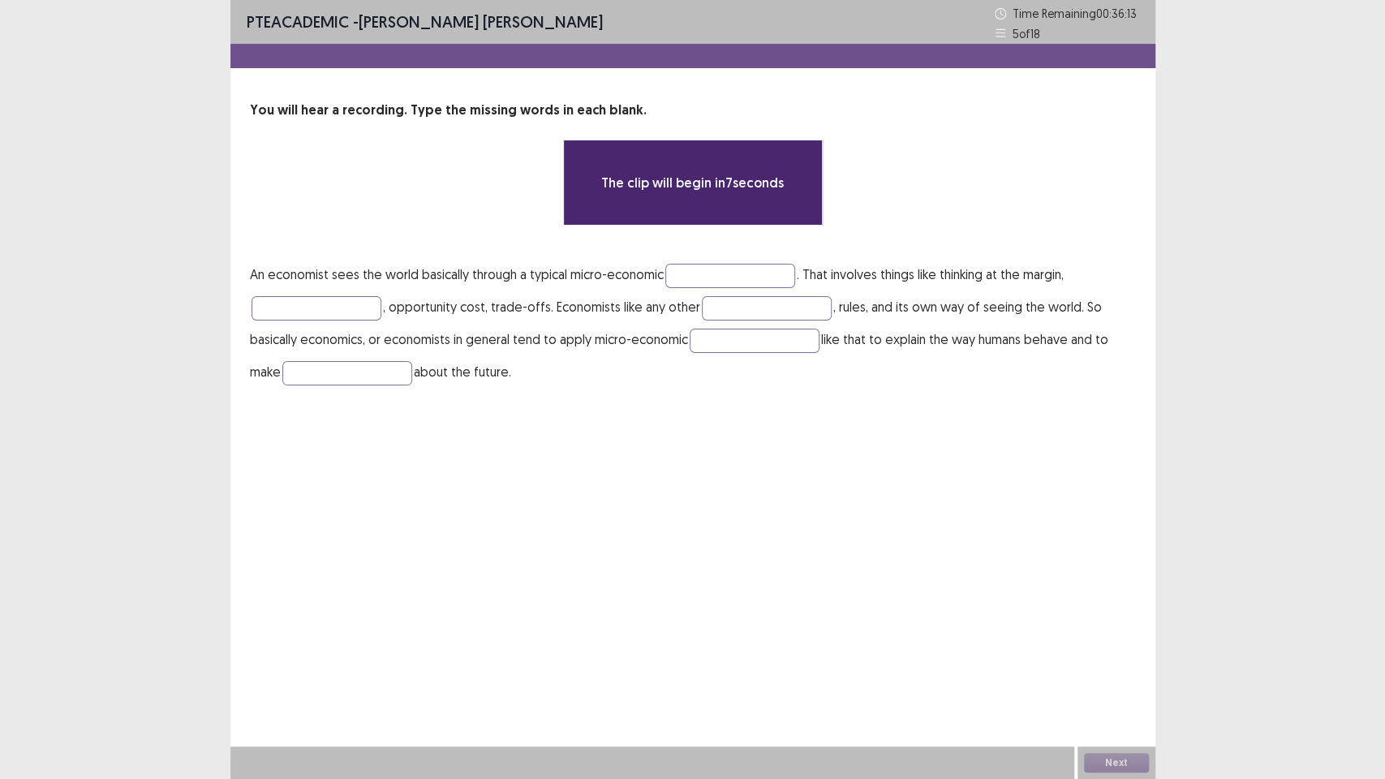
click at [666, 507] on div "PTE academic - [PERSON_NAME] [PERSON_NAME] Time Remaining 00 : 36 : 13 5 of 18 …" at bounding box center [692, 389] width 925 height 779
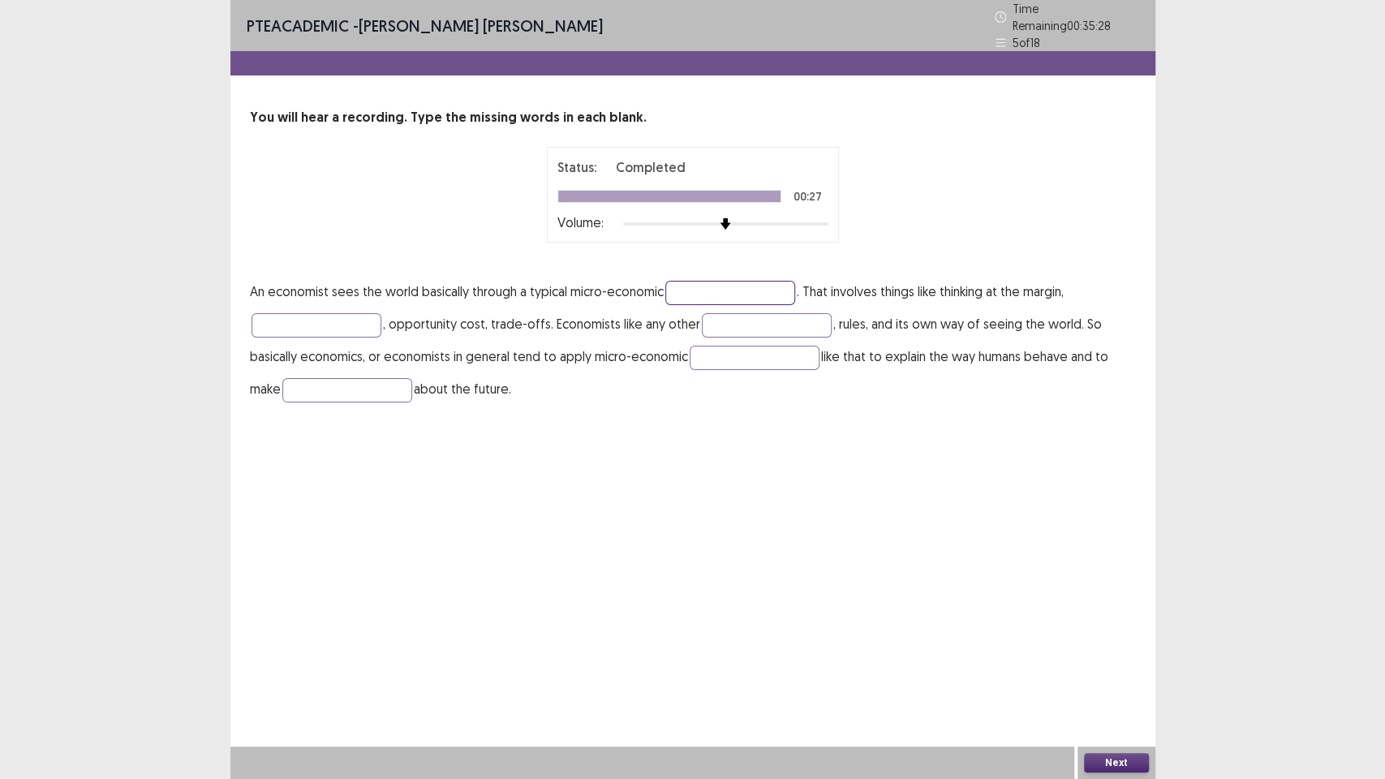
click at [752, 281] on input "text" at bounding box center [730, 293] width 130 height 24
type input "*******"
click at [333, 320] on input "text" at bounding box center [316, 325] width 130 height 24
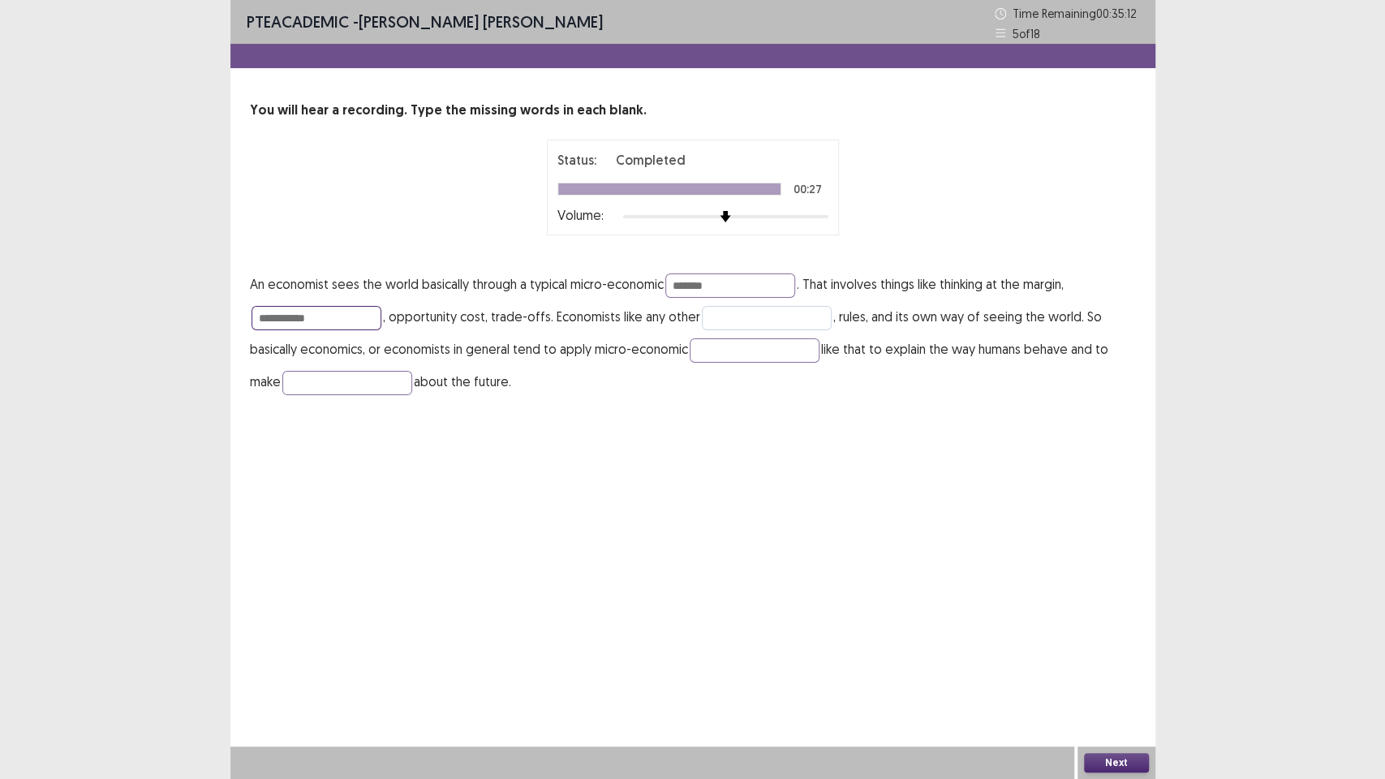
type input "**********"
click at [774, 320] on input "text" at bounding box center [767, 318] width 130 height 24
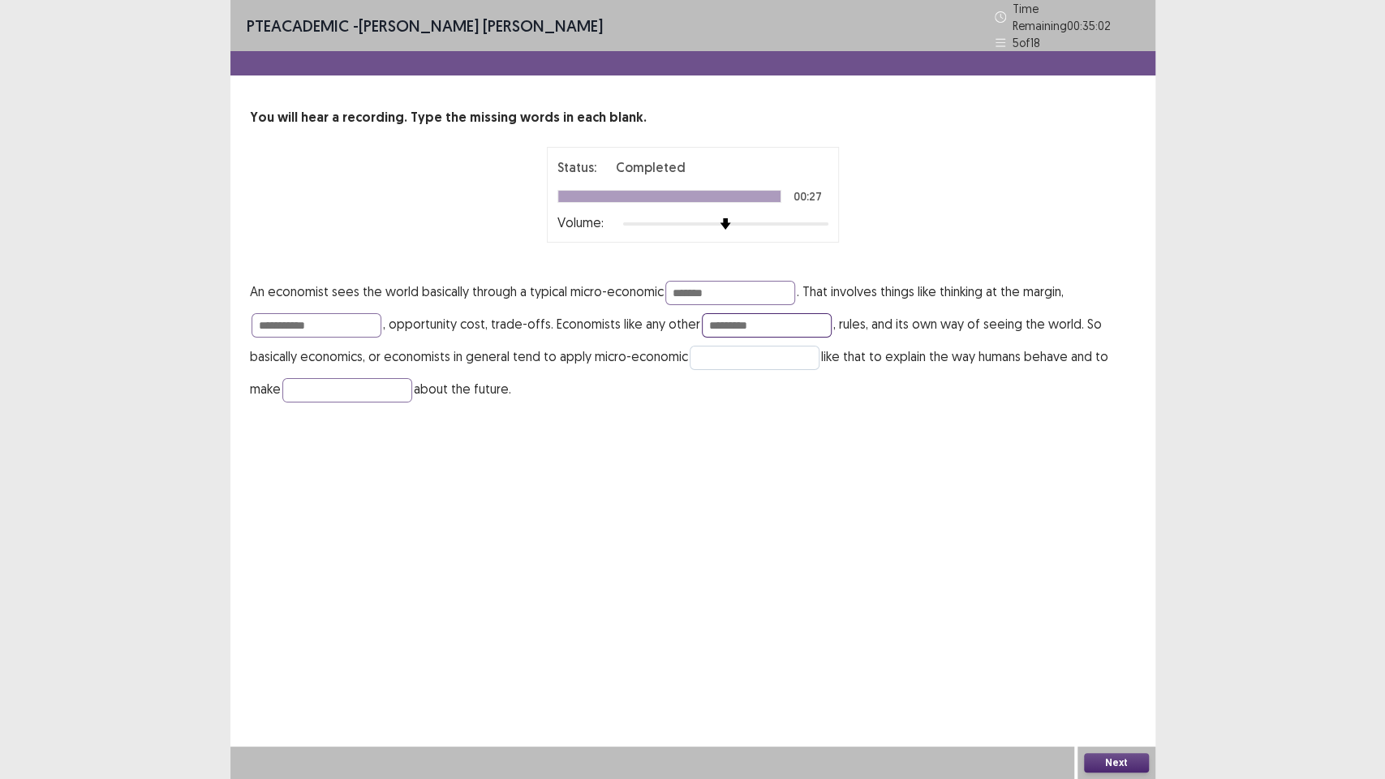
type input "*********"
click at [723, 351] on input "text" at bounding box center [754, 358] width 130 height 24
type input "*******"
click at [389, 386] on input "text" at bounding box center [347, 390] width 130 height 24
type input "**********"
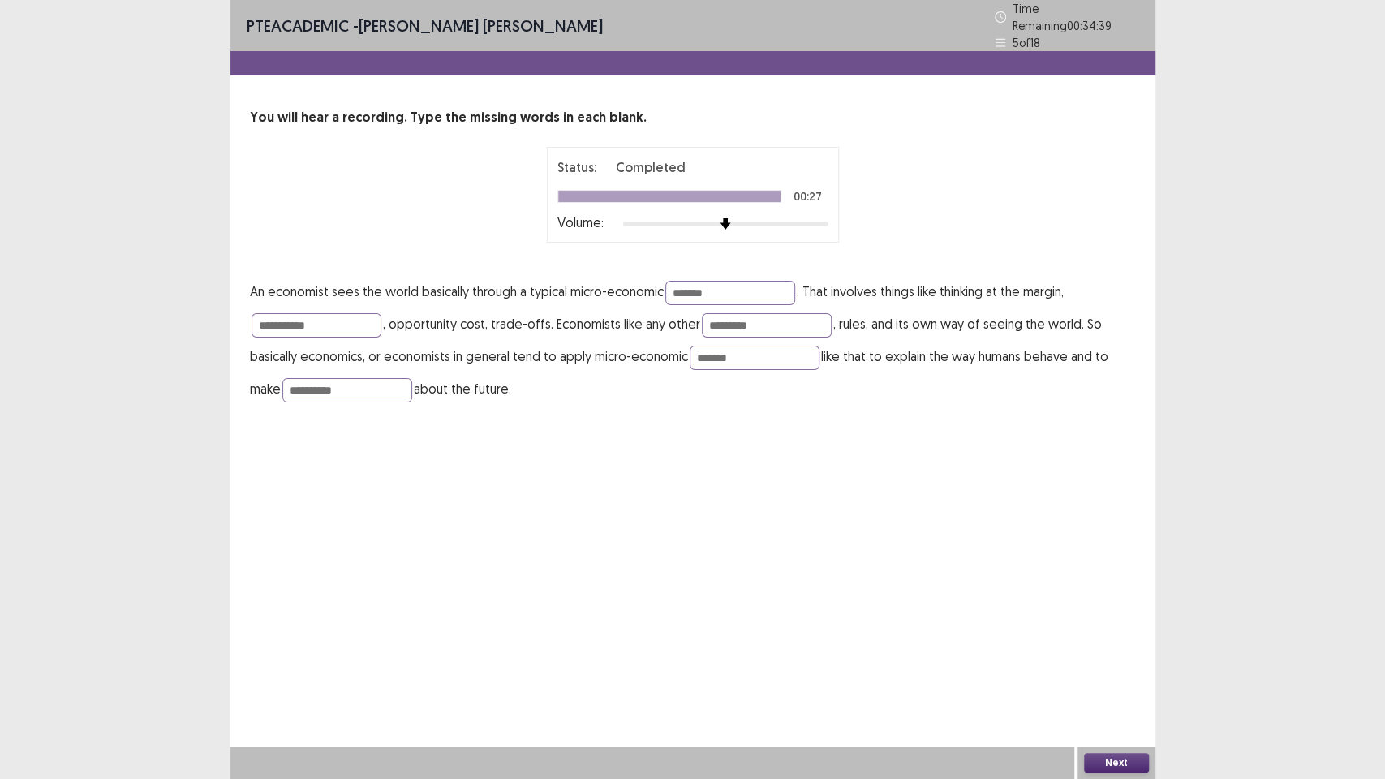
click at [1130, 657] on button "Next" at bounding box center [1116, 762] width 65 height 19
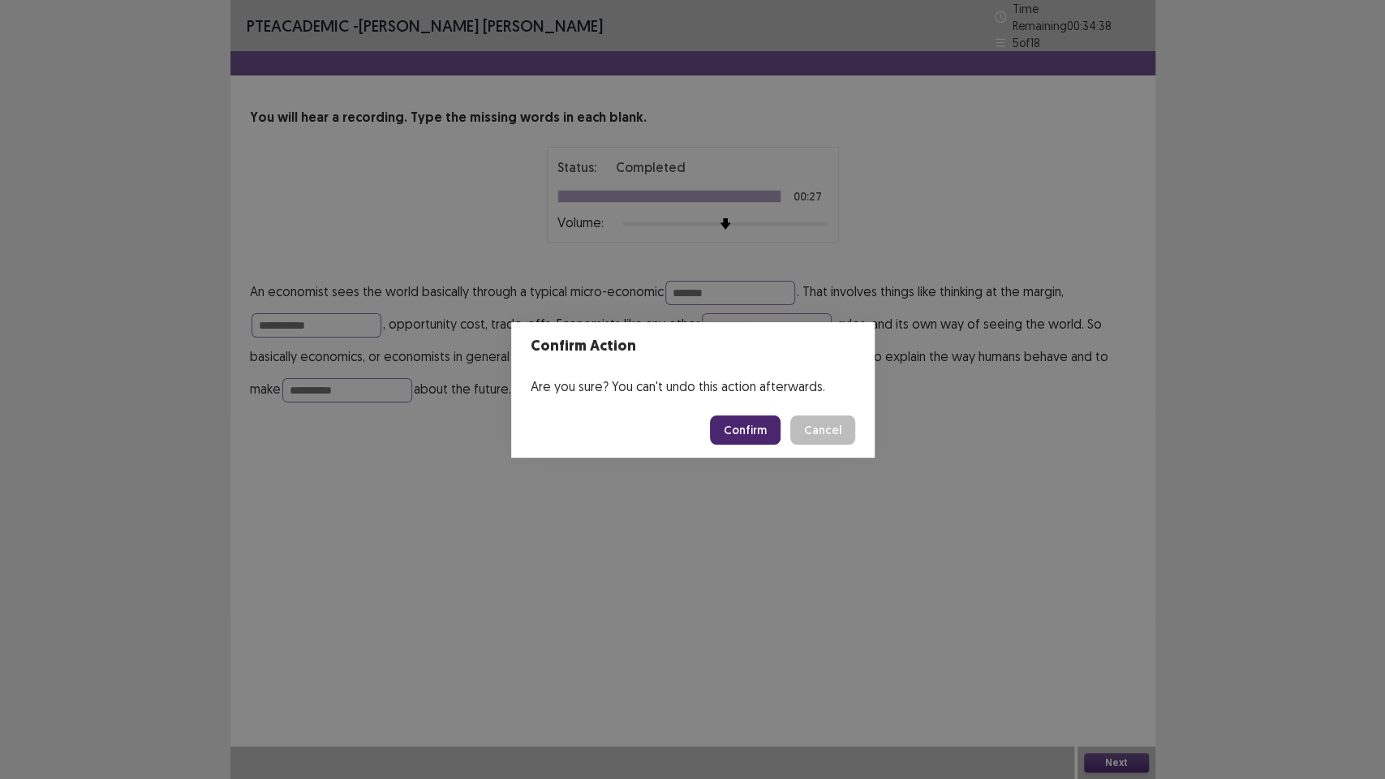
click at [759, 432] on button "Confirm" at bounding box center [745, 429] width 71 height 29
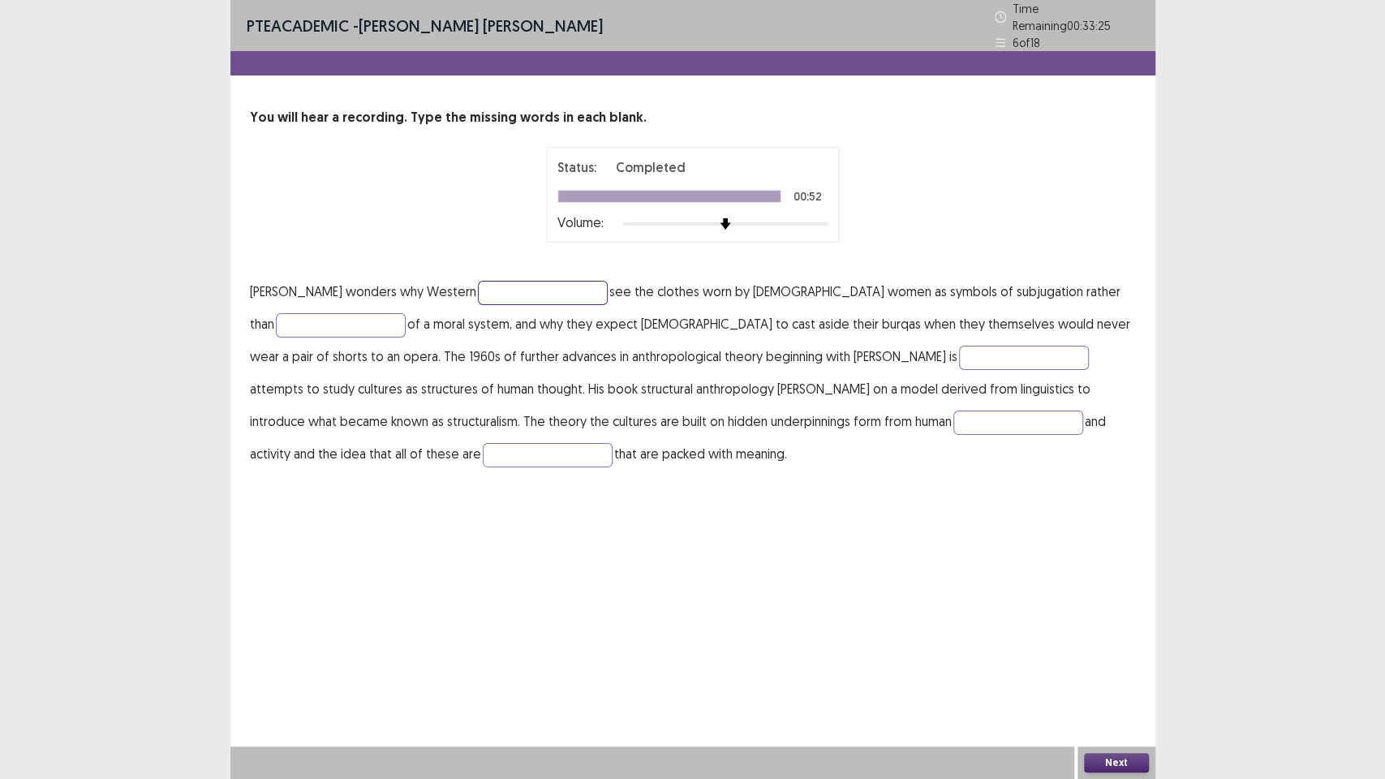
click at [552, 281] on input "text" at bounding box center [543, 293] width 130 height 24
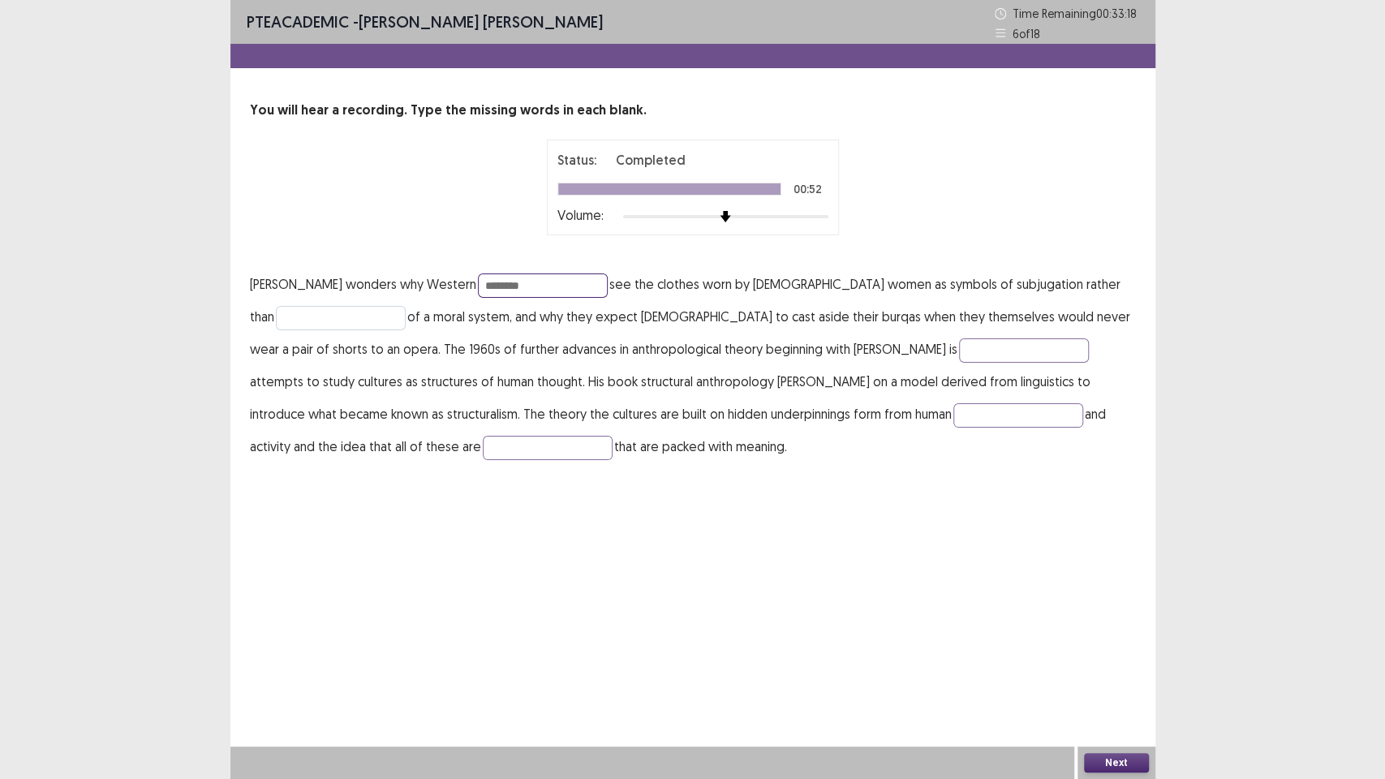
type input "********"
click at [337, 311] on input "text" at bounding box center [341, 318] width 130 height 24
type input "**********"
click at [959, 344] on input "text" at bounding box center [1024, 350] width 130 height 24
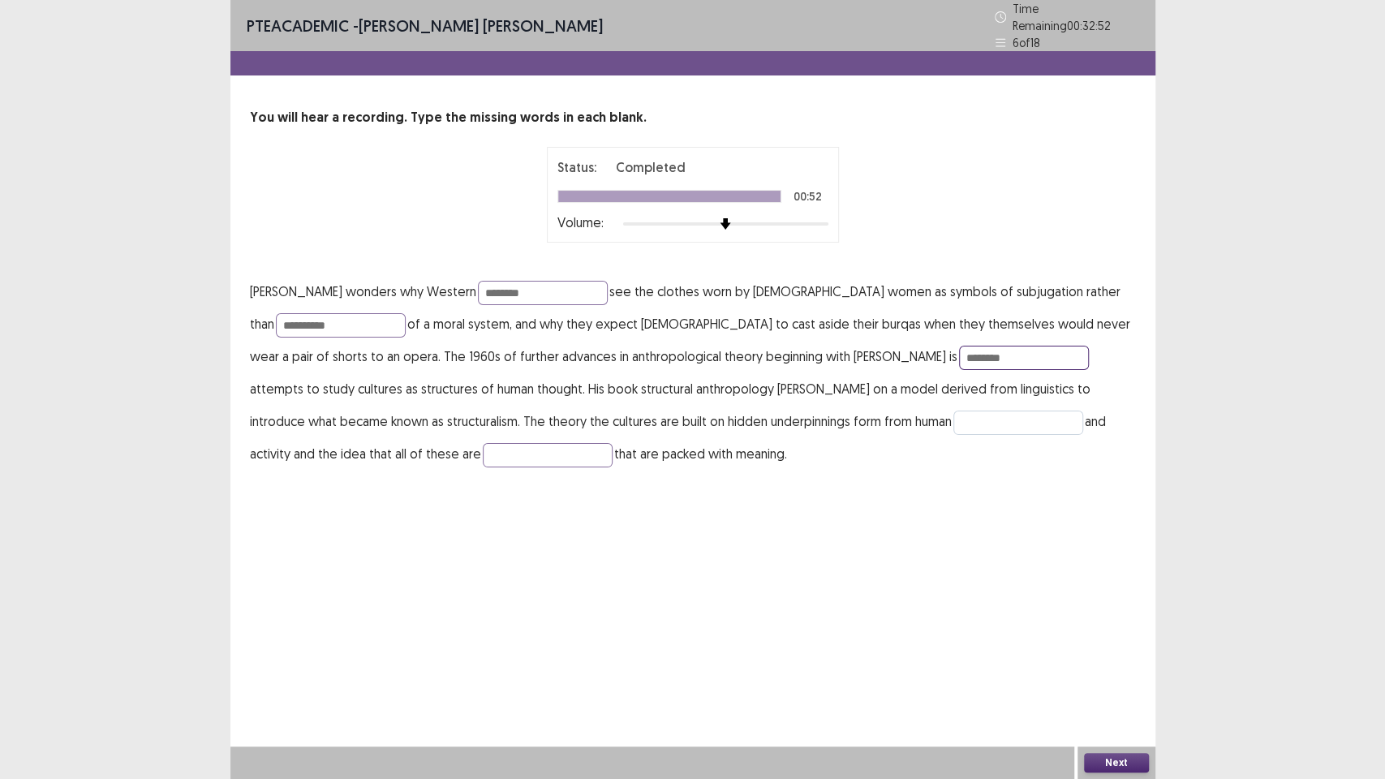
type input "********"
click at [953, 414] on input "text" at bounding box center [1018, 422] width 130 height 24
type input "**********"
click at [483, 443] on input "text" at bounding box center [548, 455] width 130 height 24
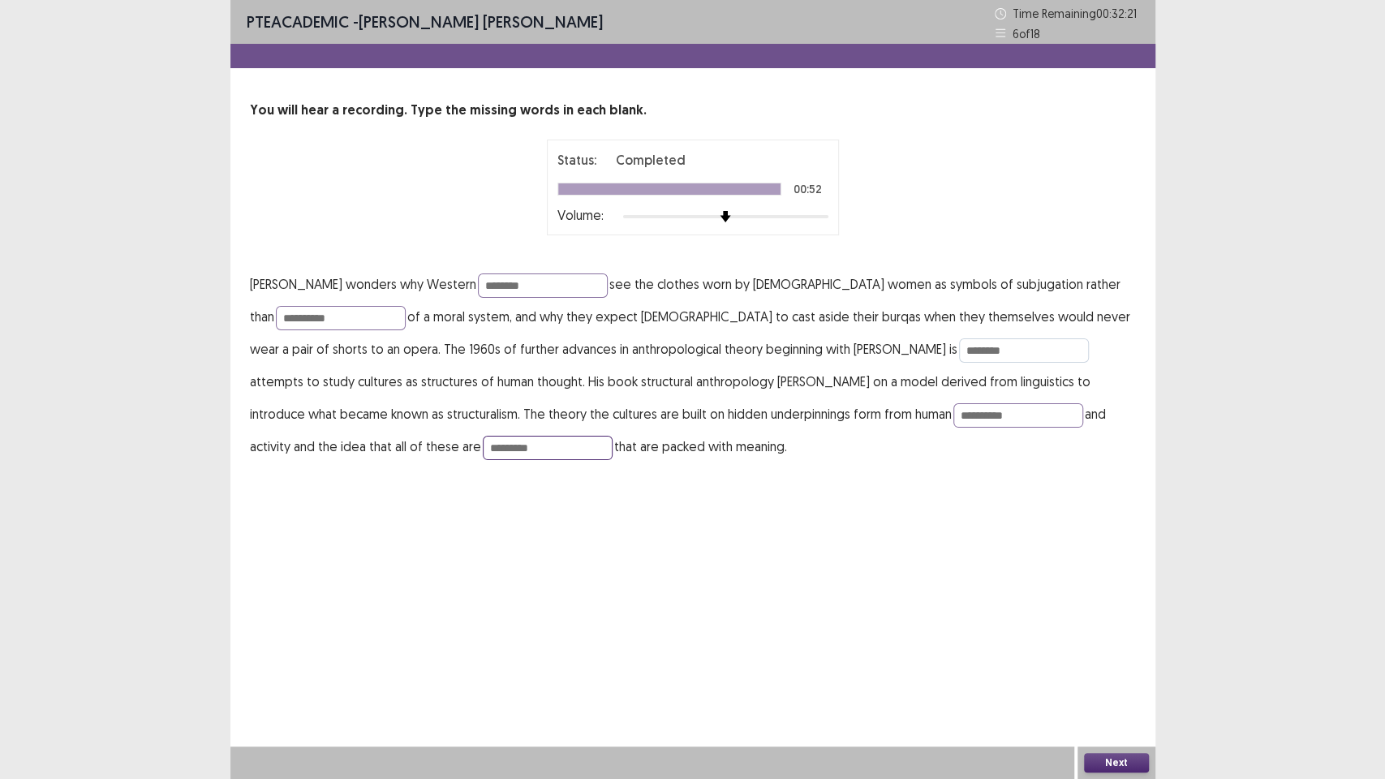
type input "*********"
click at [959, 347] on input "********" at bounding box center [1024, 350] width 130 height 24
type input "*********"
drag, startPoint x: 1072, startPoint y: 560, endPoint x: 937, endPoint y: 527, distance: 139.3
click at [1073, 562] on div "**********" at bounding box center [692, 389] width 925 height 779
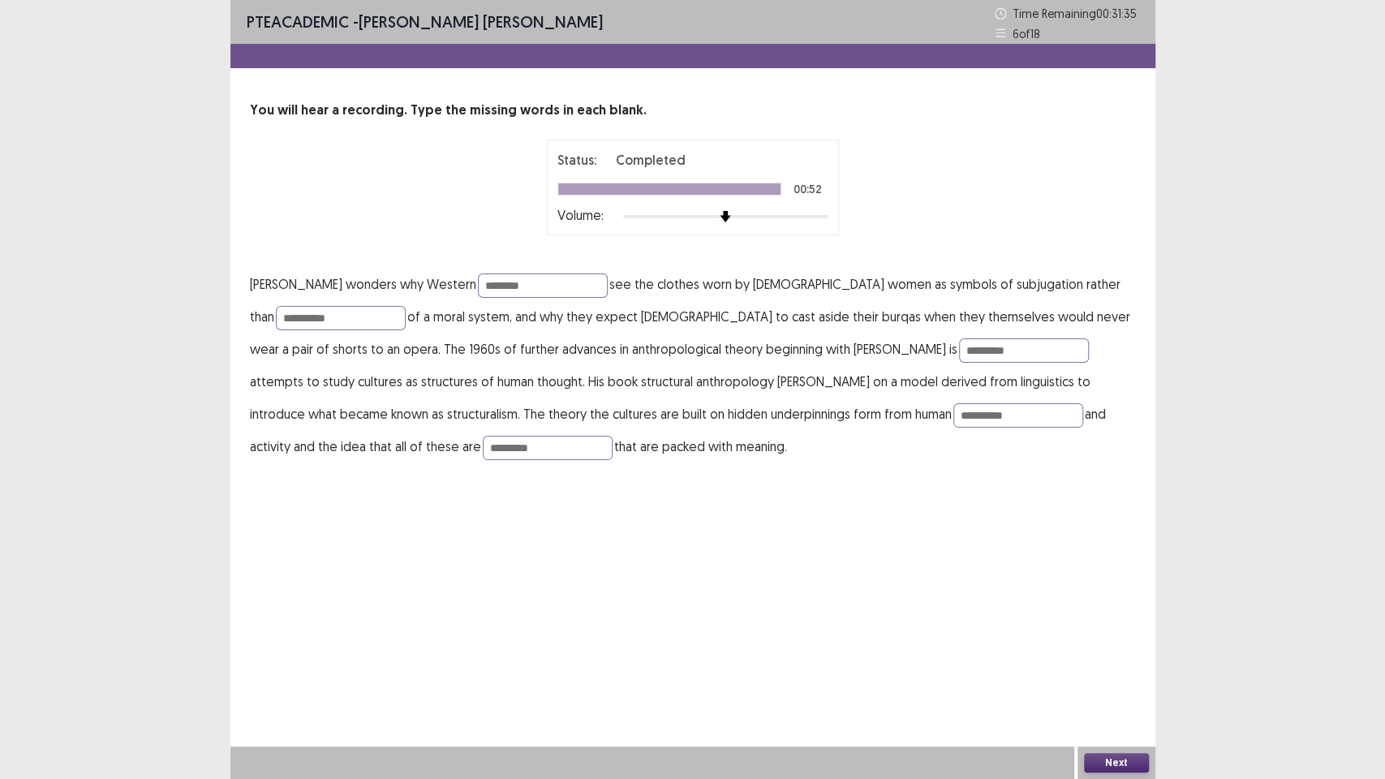
click at [1109, 657] on button "Next" at bounding box center [1116, 762] width 65 height 19
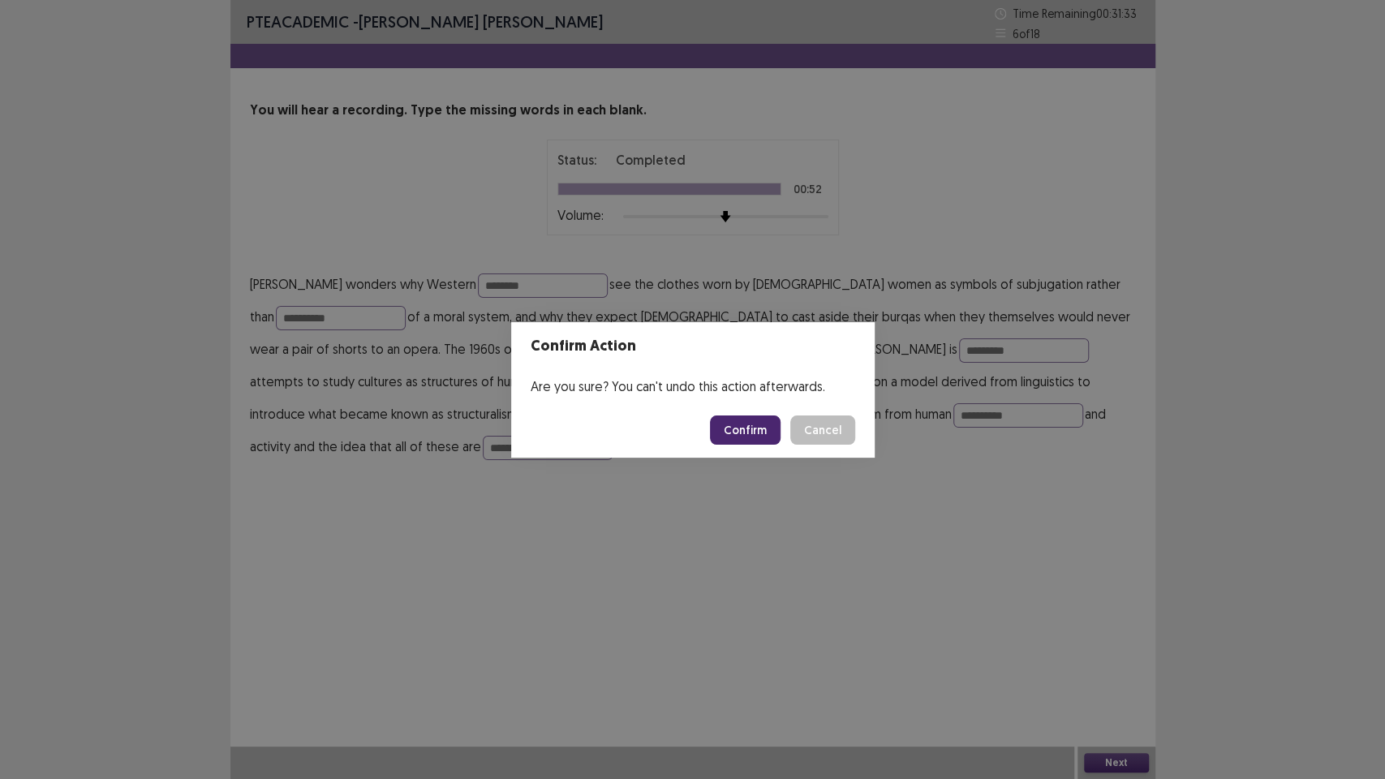
click at [750, 425] on button "Confirm" at bounding box center [745, 429] width 71 height 29
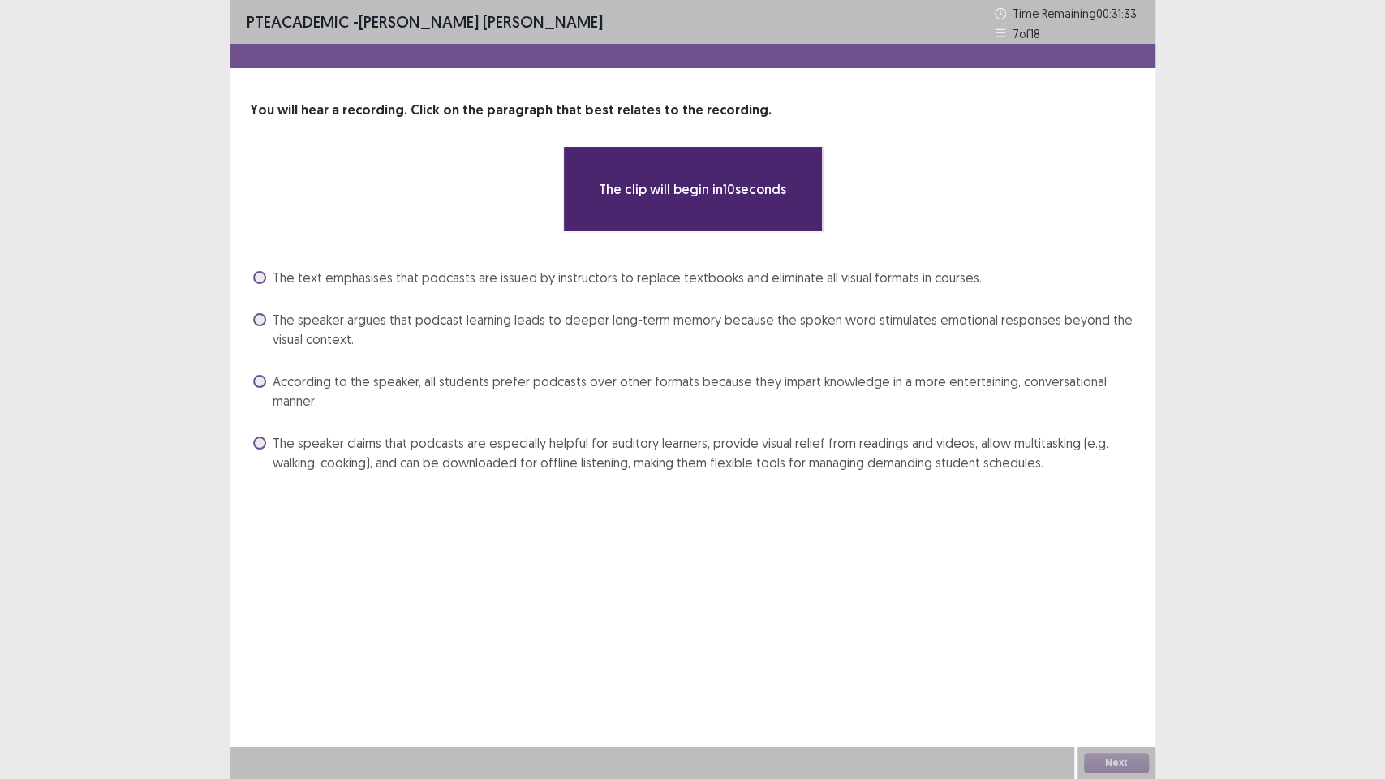
click at [633, 602] on div "**********" at bounding box center [692, 389] width 925 height 779
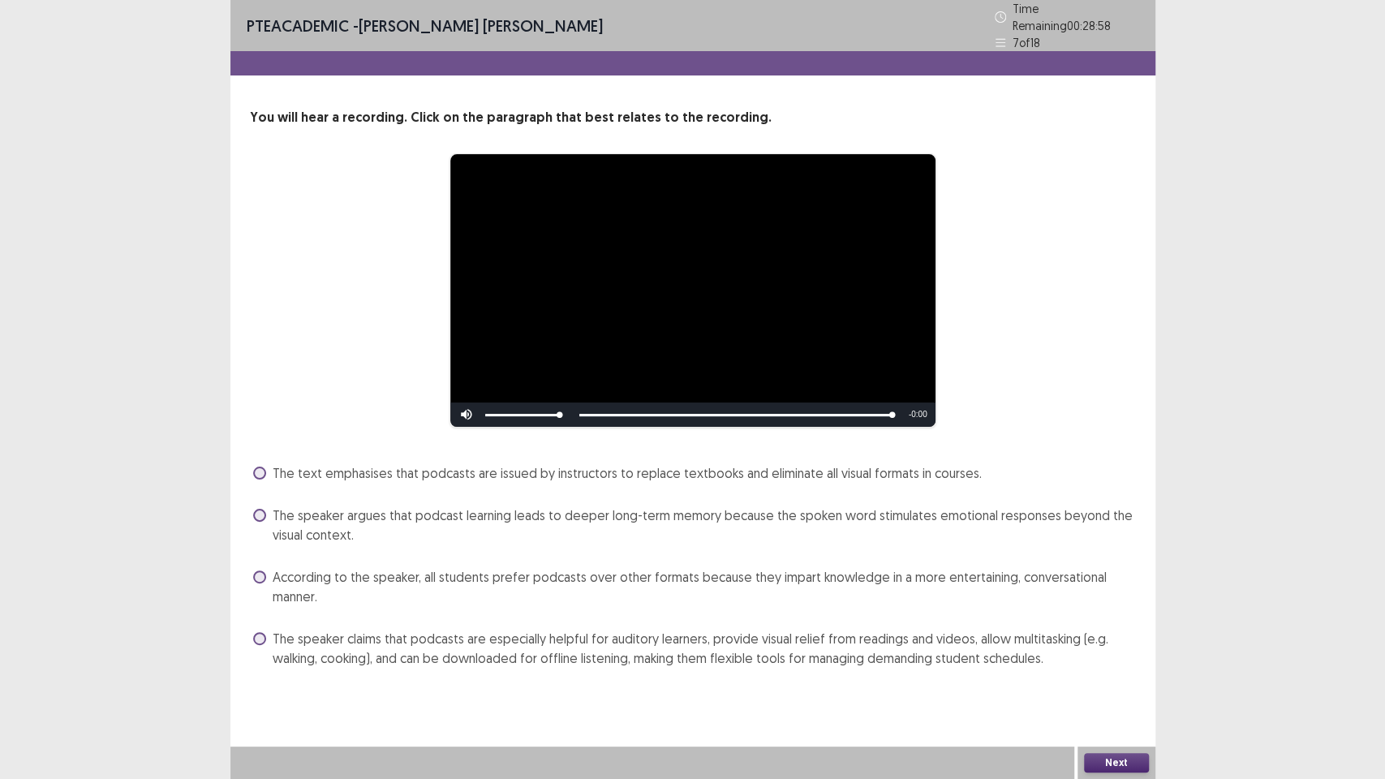
drag, startPoint x: 283, startPoint y: 638, endPoint x: 263, endPoint y: 611, distance: 33.6
click at [286, 642] on span "The speaker claims that podcasts are especially helpful for auditory learners, …" at bounding box center [704, 648] width 863 height 39
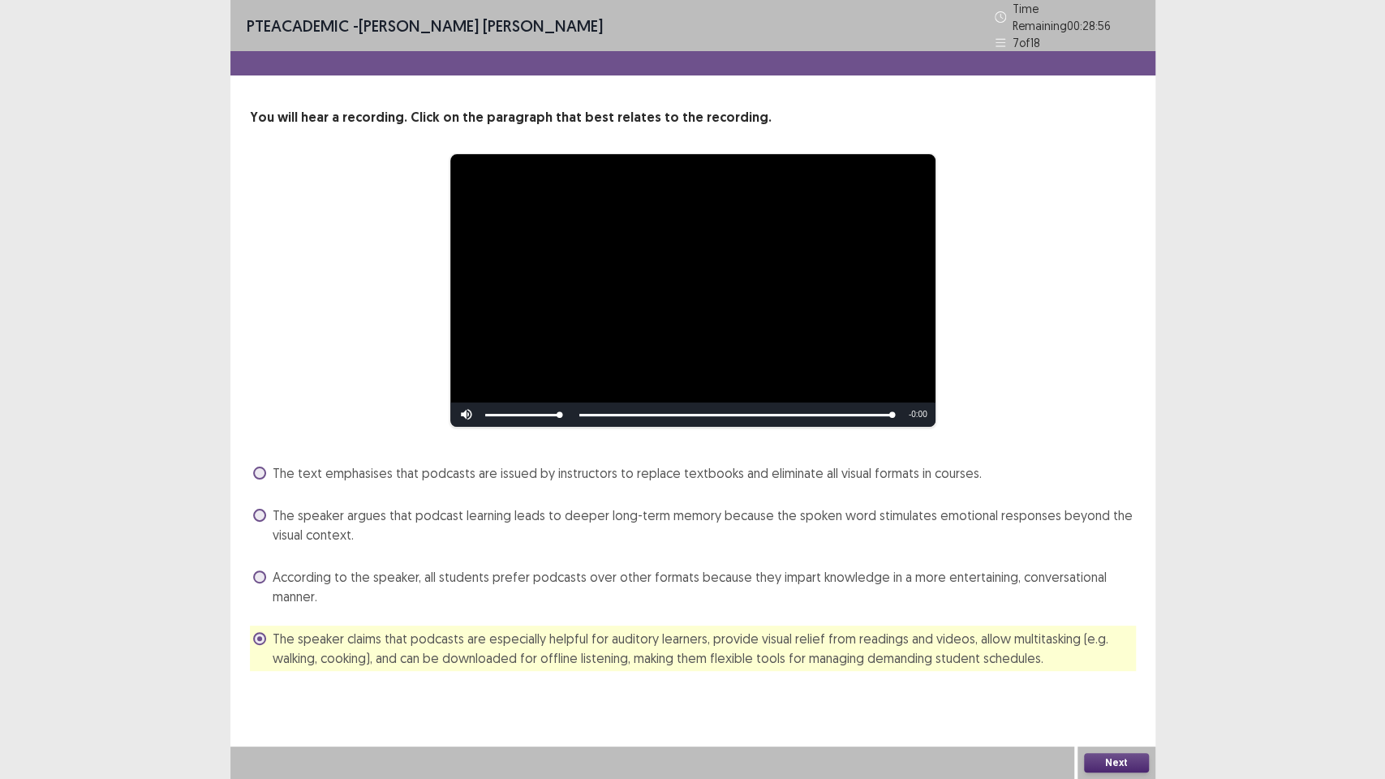
click at [1132, 657] on button "Next" at bounding box center [1116, 762] width 65 height 19
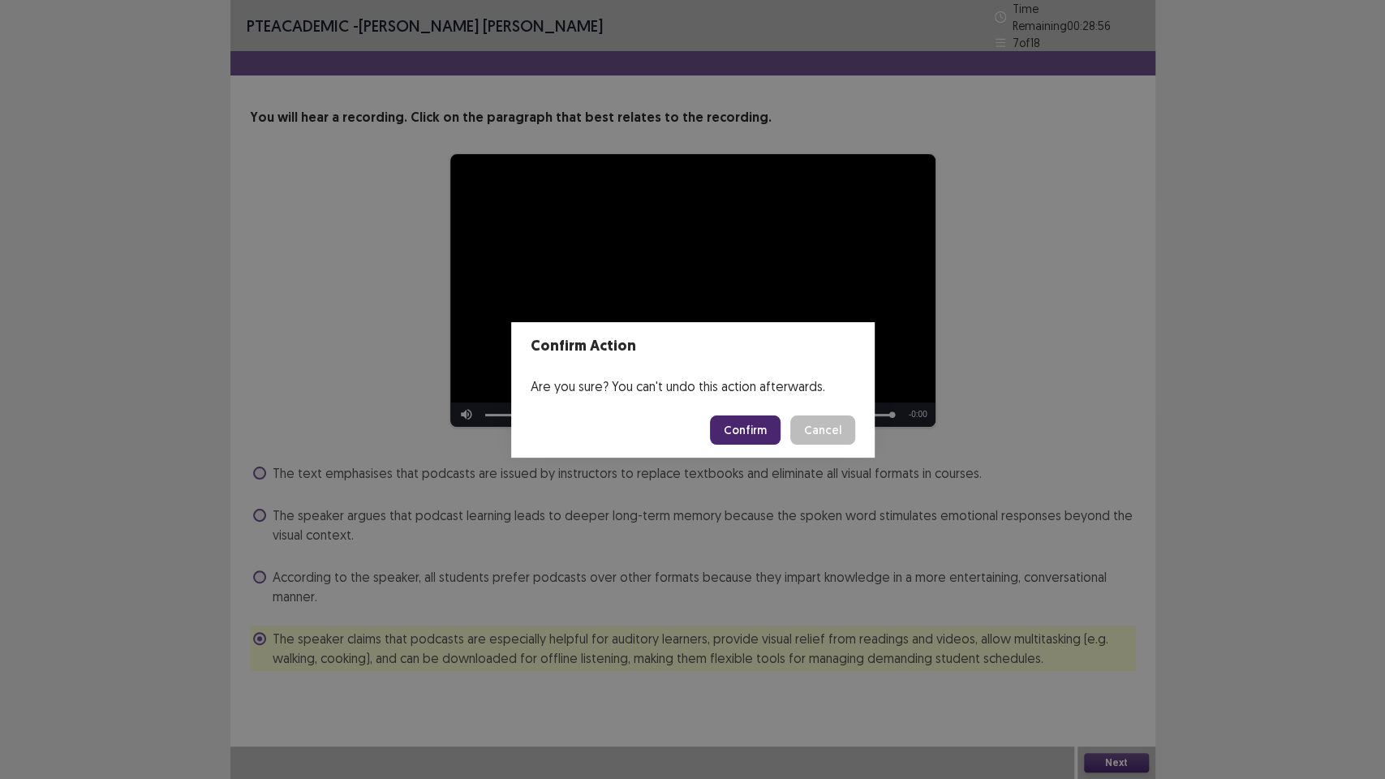
click at [760, 432] on button "Confirm" at bounding box center [745, 429] width 71 height 29
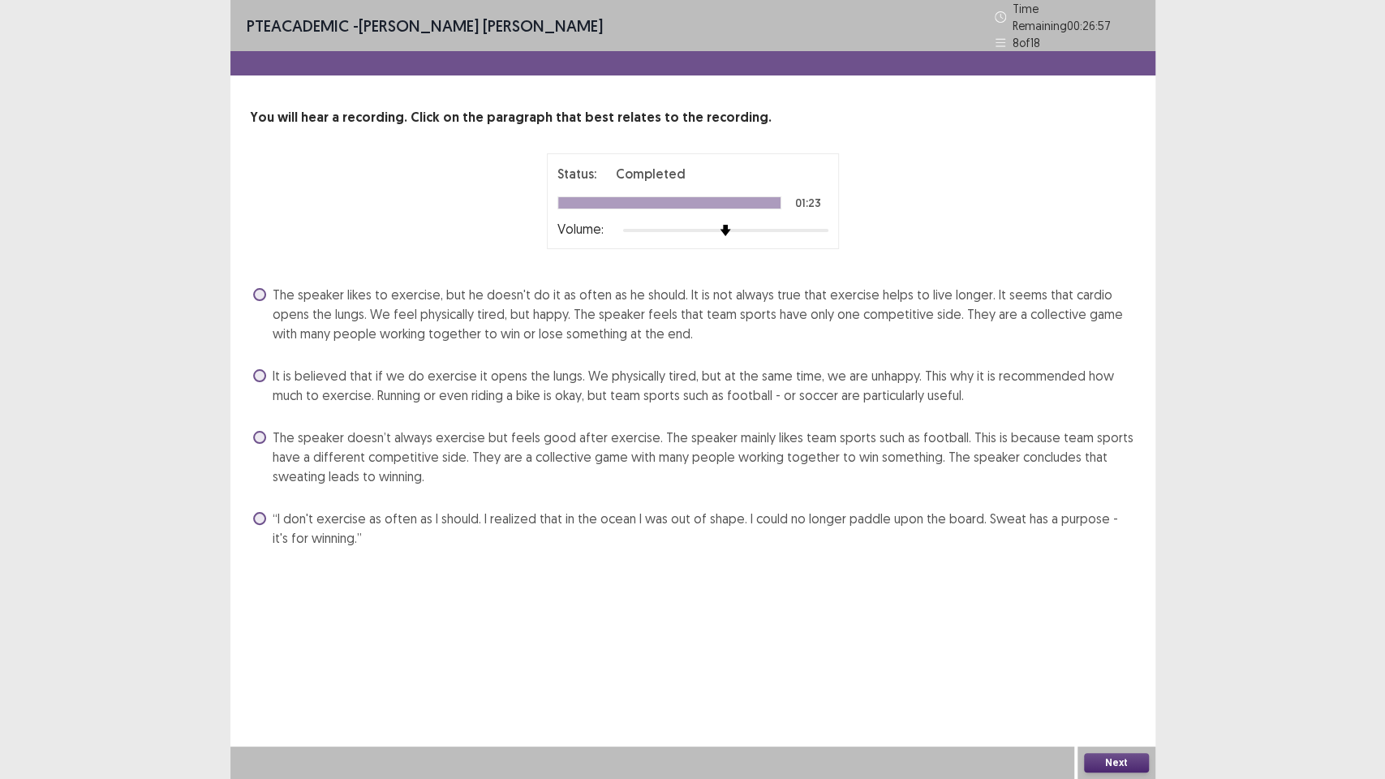
click at [397, 309] on span "The speaker likes to exercise, but he doesn't do it as often as he should. It i…" at bounding box center [704, 314] width 863 height 58
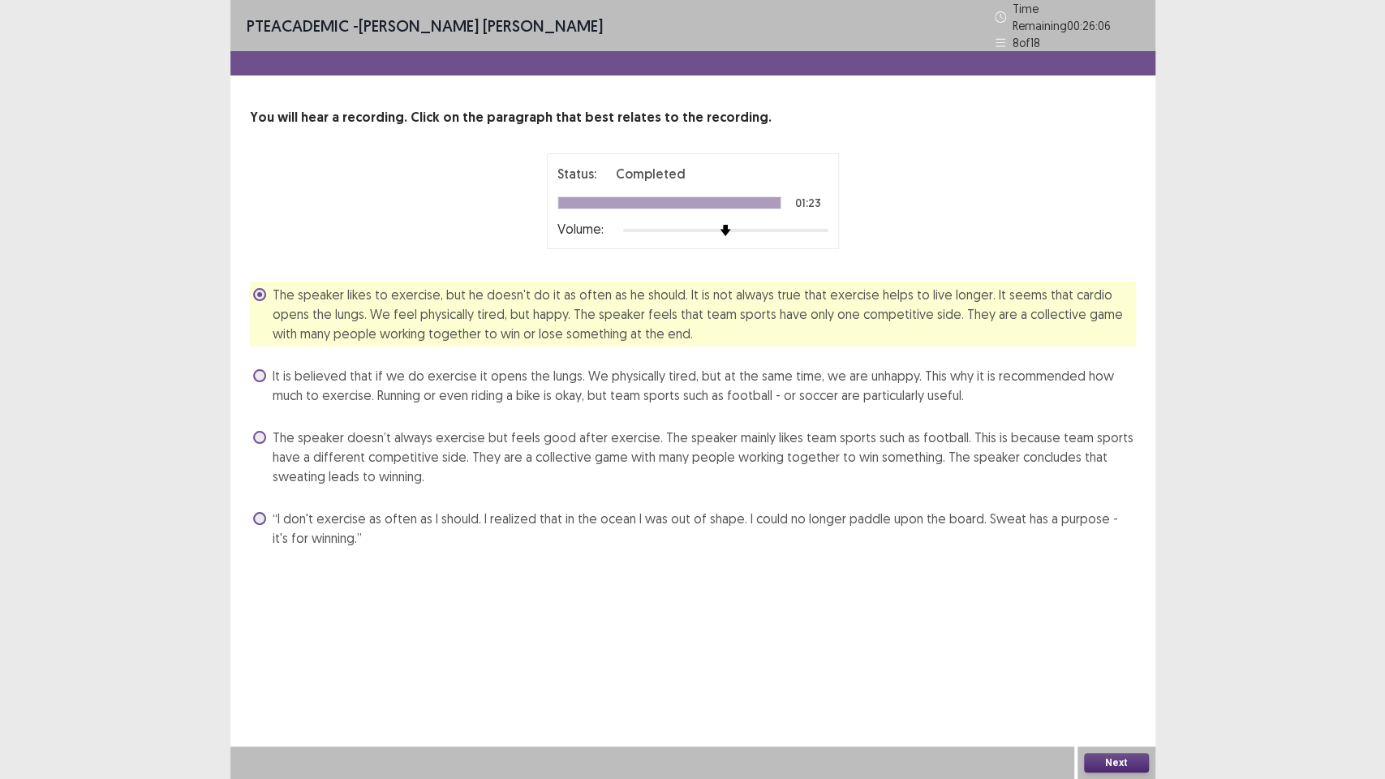
click at [1125, 657] on button "Next" at bounding box center [1116, 762] width 65 height 19
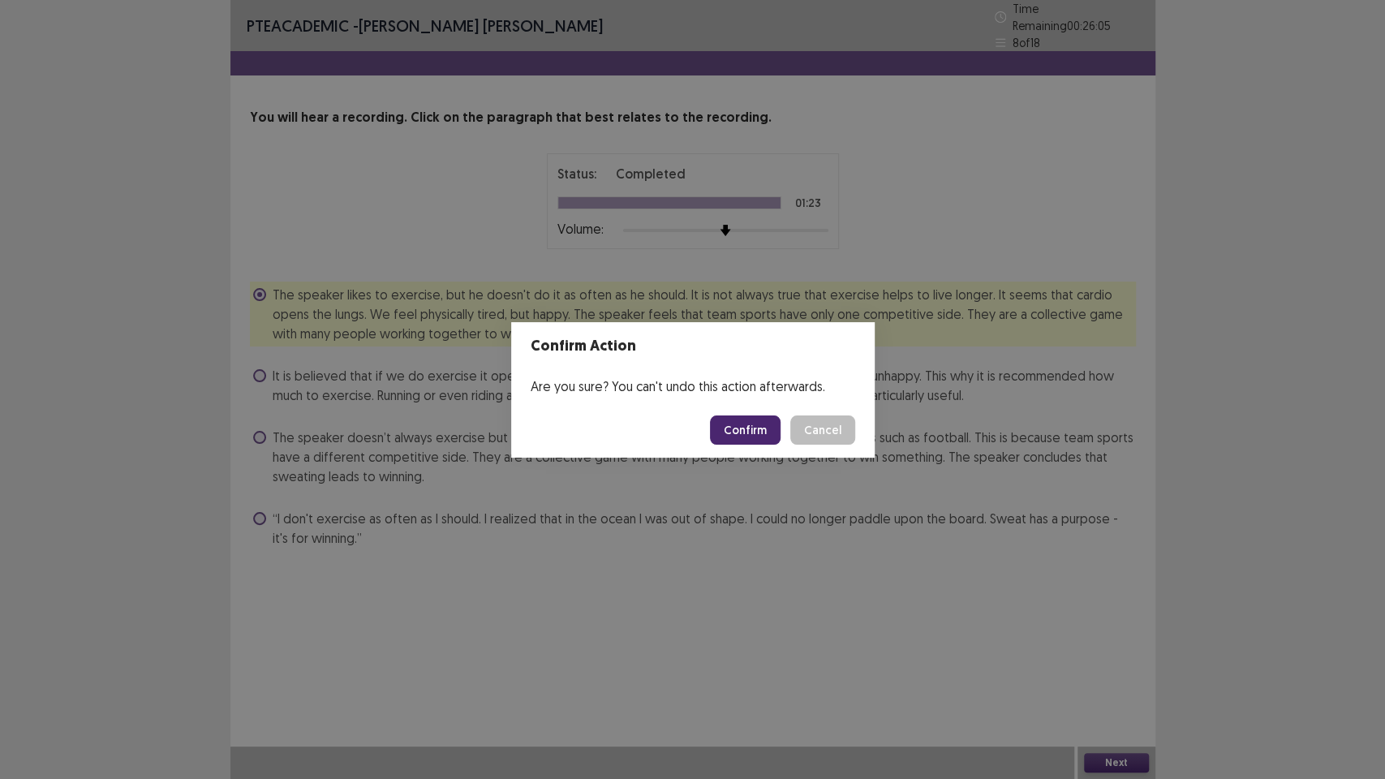
click at [754, 432] on button "Confirm" at bounding box center [745, 429] width 71 height 29
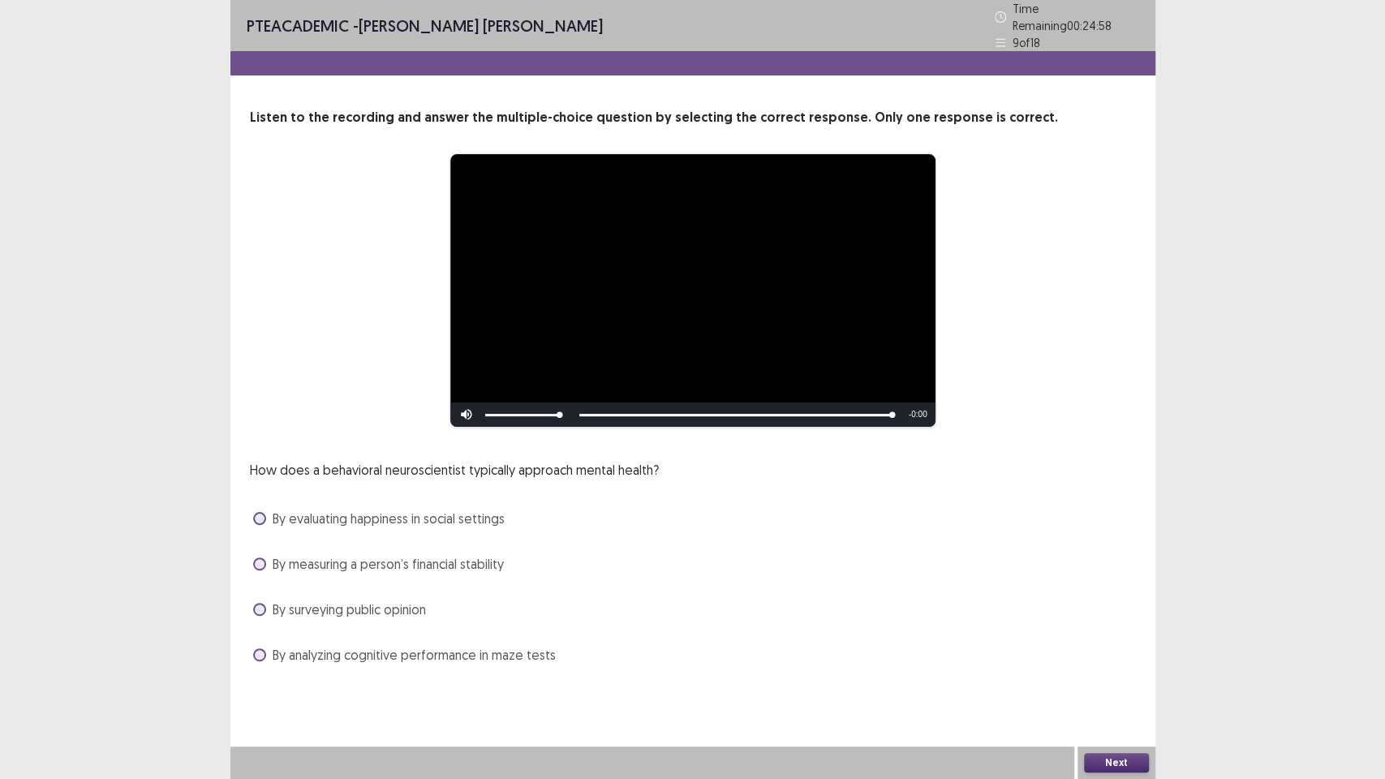
click at [390, 599] on span "By surveying public opinion" at bounding box center [349, 608] width 153 height 19
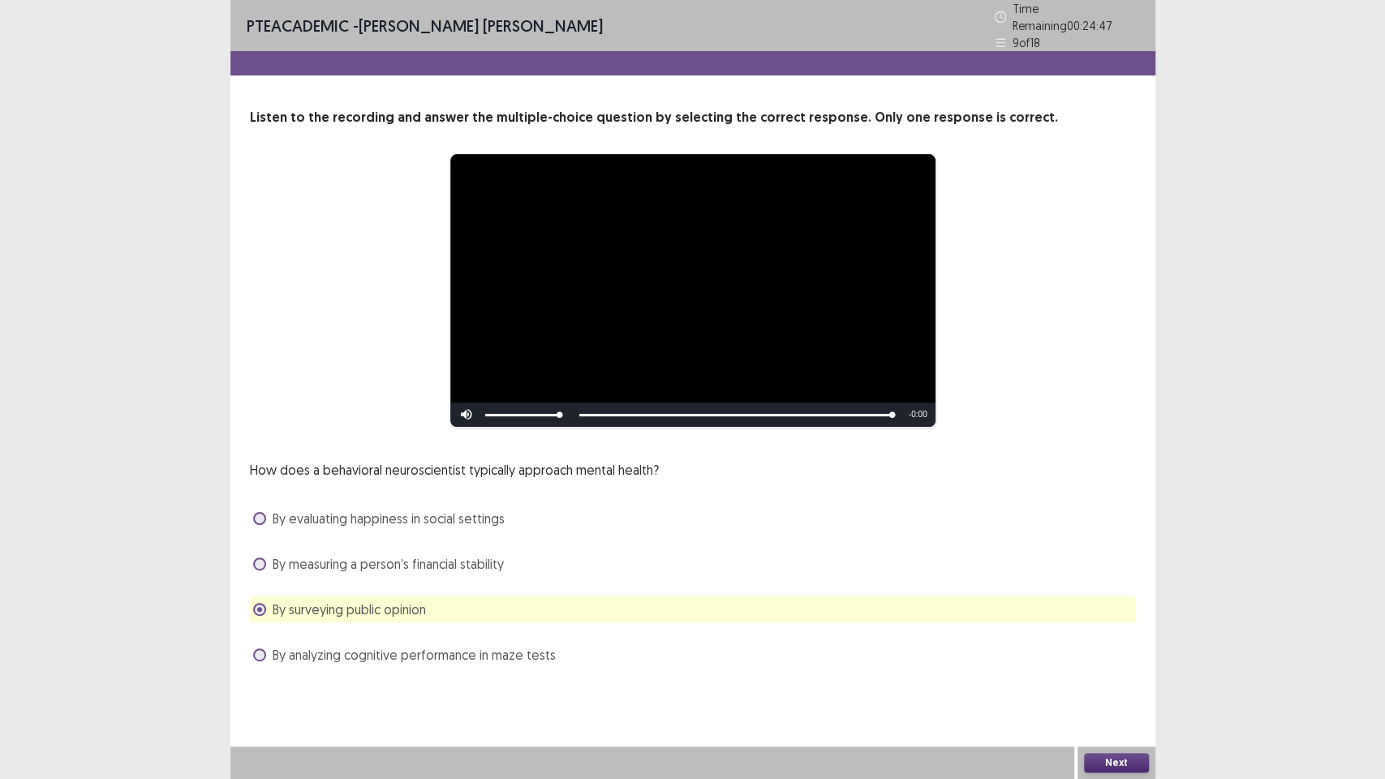
click at [1113, 657] on button "Next" at bounding box center [1116, 762] width 65 height 19
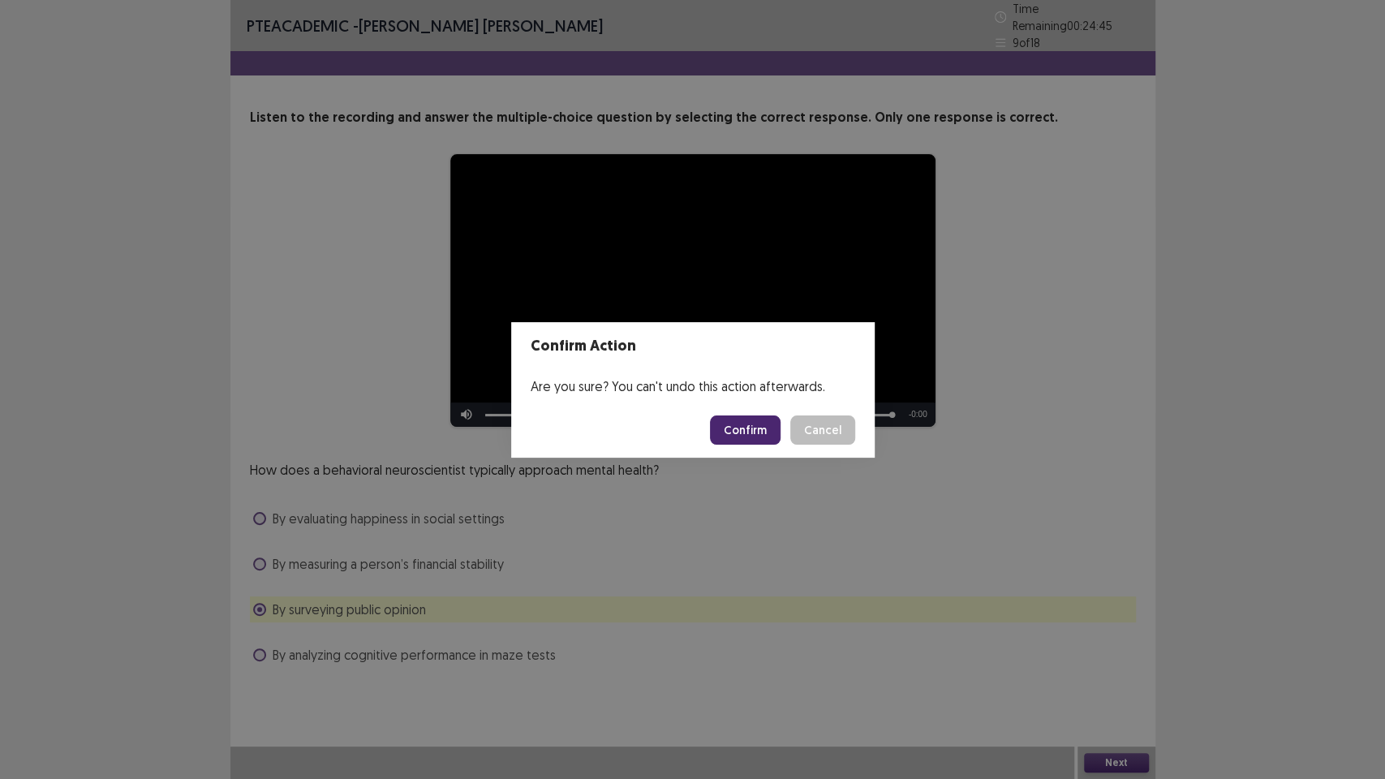
click at [753, 427] on button "Confirm" at bounding box center [745, 429] width 71 height 29
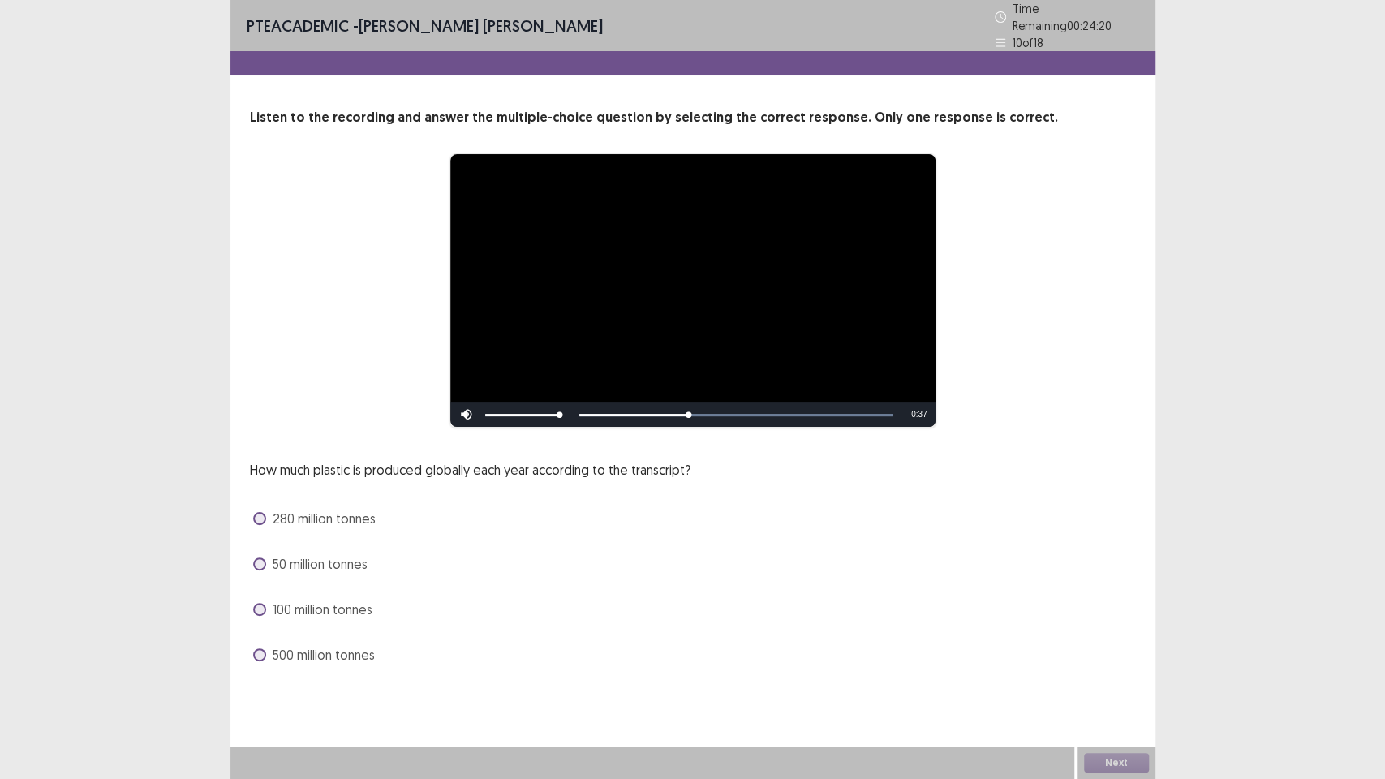
click at [318, 509] on span "280 million tonnes" at bounding box center [324, 518] width 103 height 19
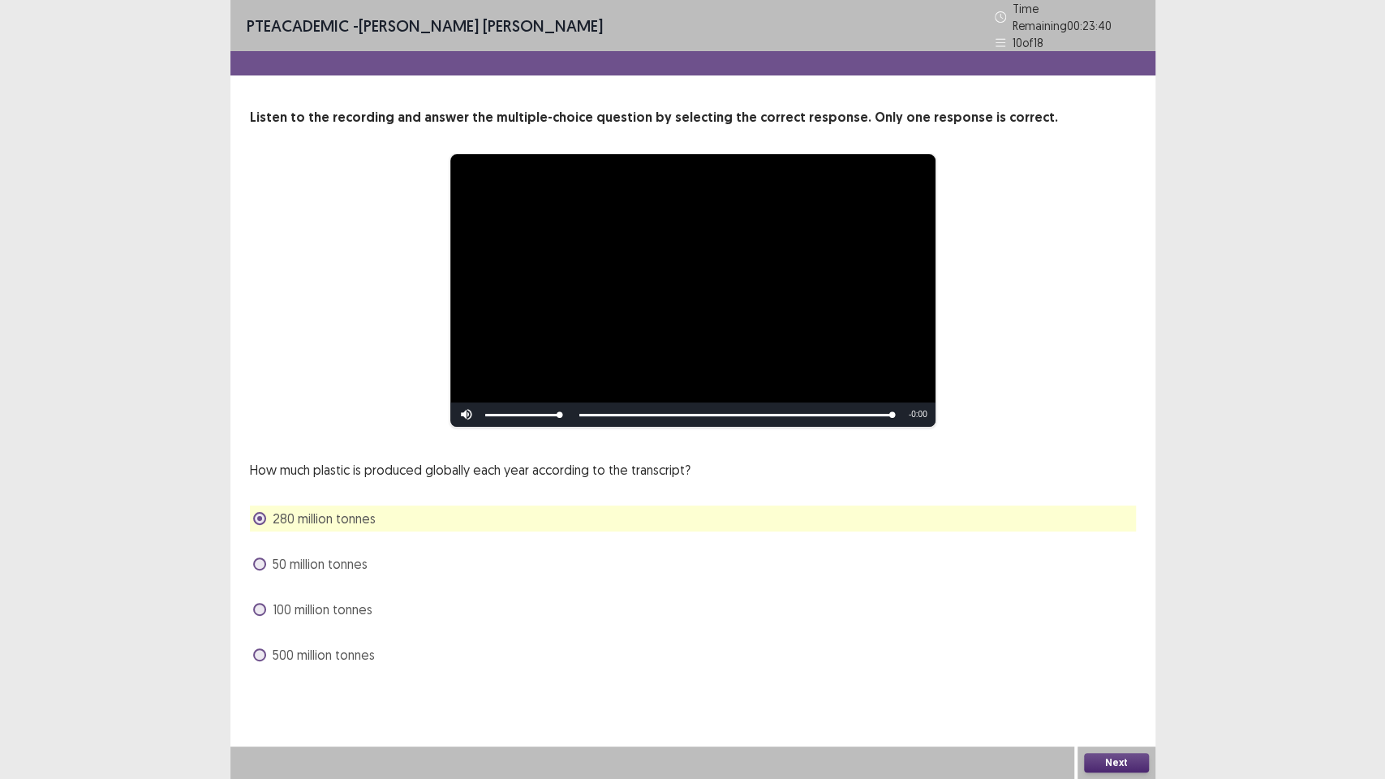
click at [1104, 657] on button "Next" at bounding box center [1116, 762] width 65 height 19
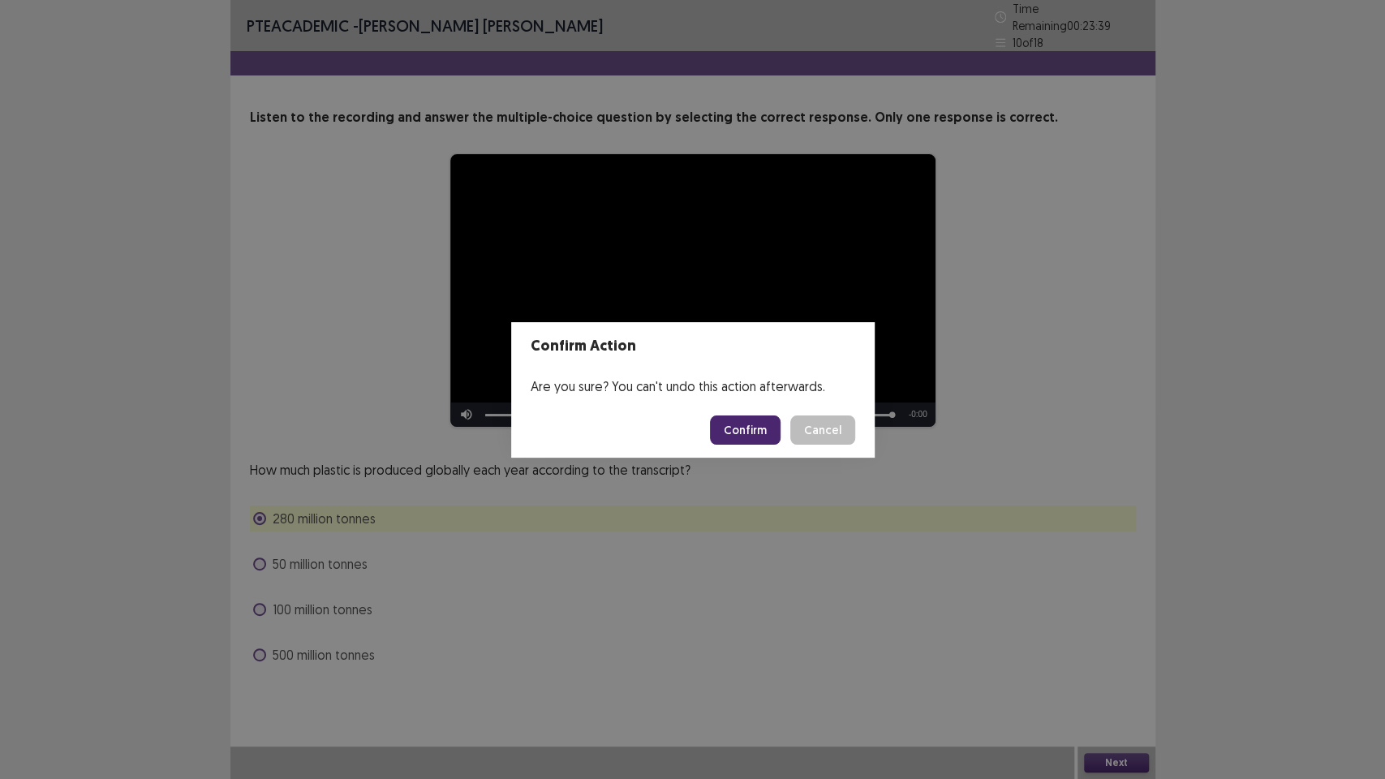
click at [741, 426] on button "Confirm" at bounding box center [745, 429] width 71 height 29
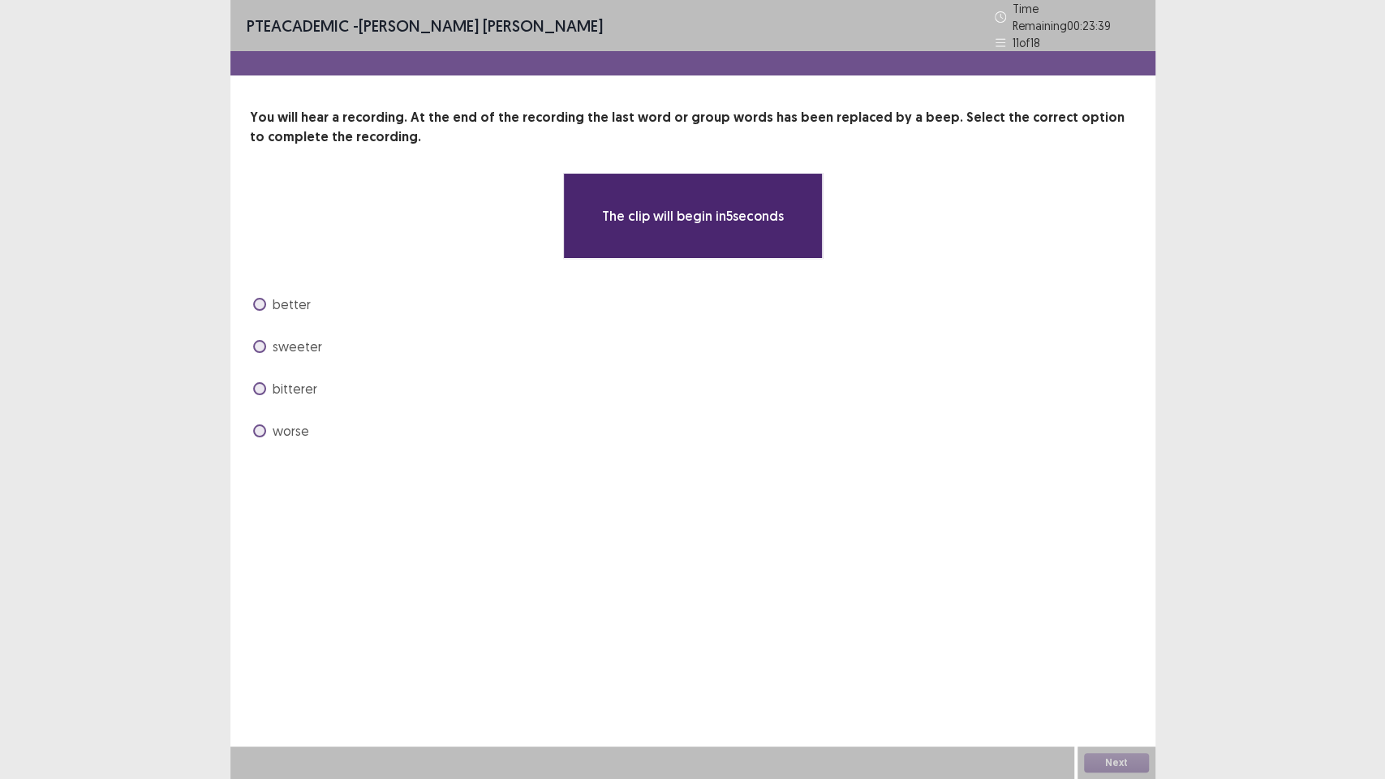
click at [483, 535] on div "PTE academic - [PERSON_NAME] [PERSON_NAME] Time Remaining 00 : 23 : 39 11 of 18…" at bounding box center [692, 389] width 925 height 779
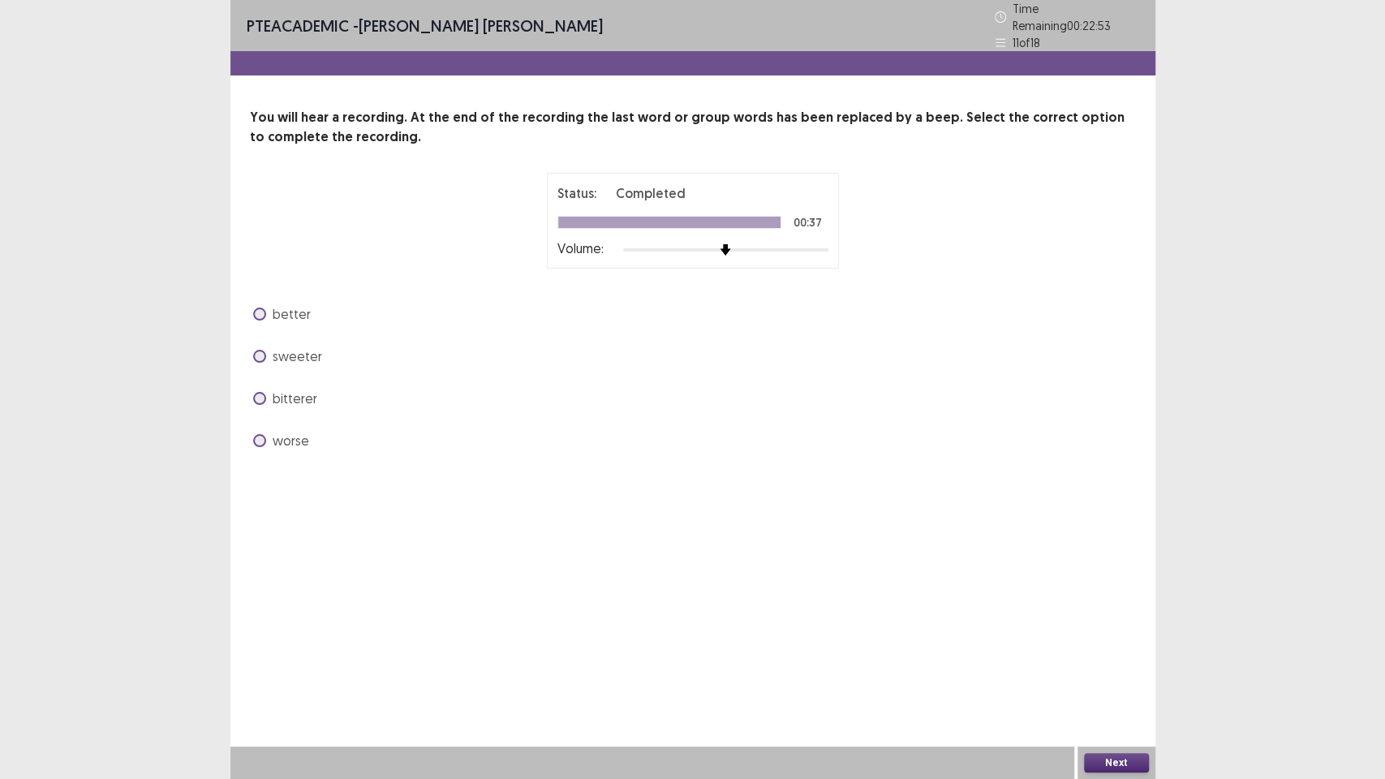
click at [288, 316] on div "better" at bounding box center [693, 314] width 886 height 26
click at [296, 311] on span "better" at bounding box center [292, 313] width 38 height 19
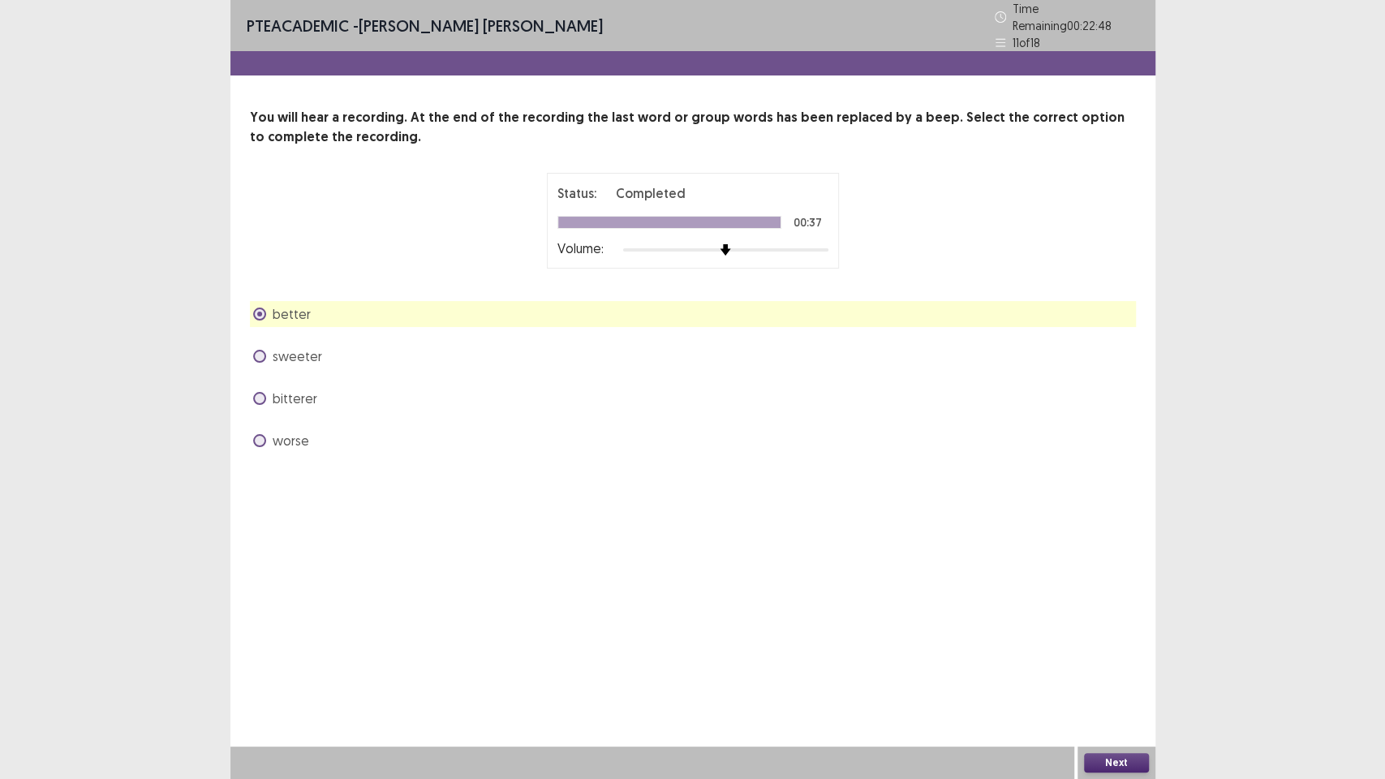
click at [1115, 657] on button "Next" at bounding box center [1116, 762] width 65 height 19
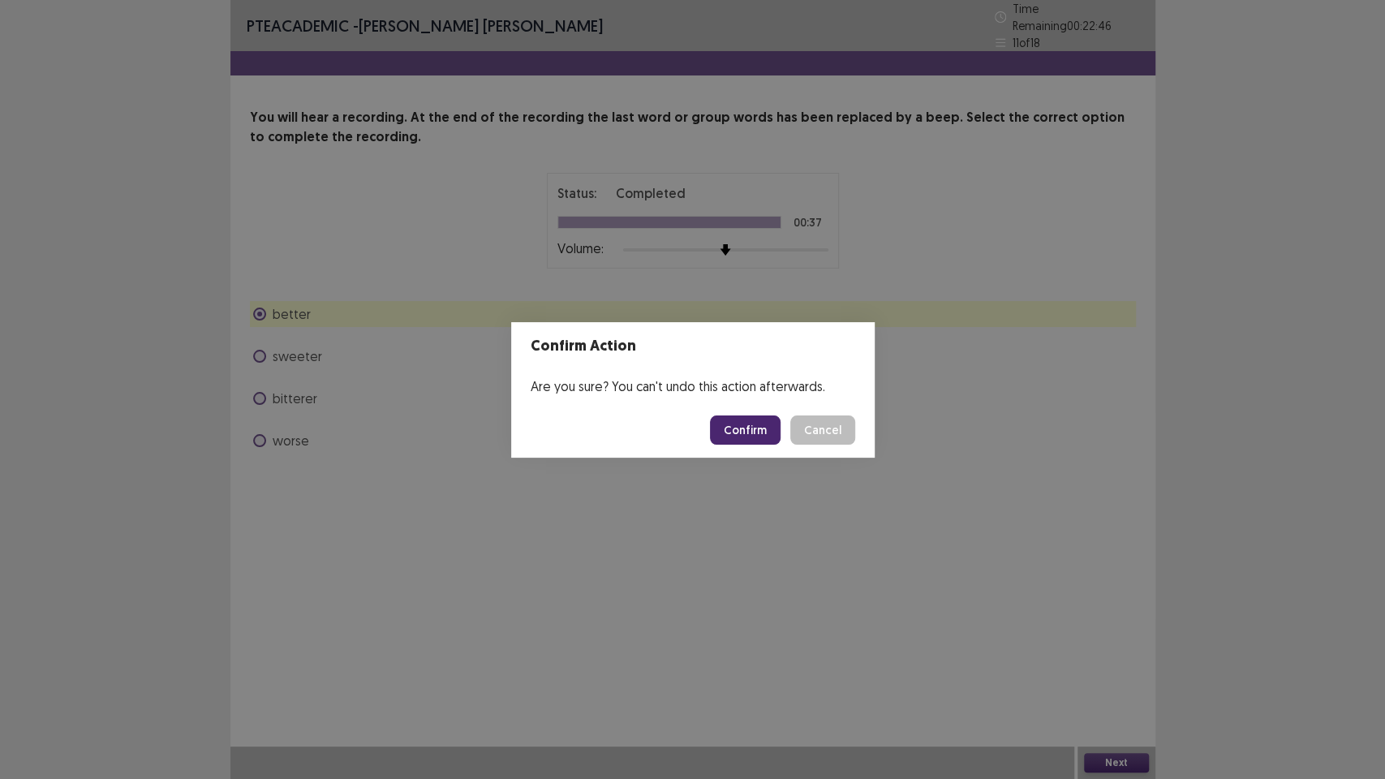
click at [733, 429] on button "Confirm" at bounding box center [745, 429] width 71 height 29
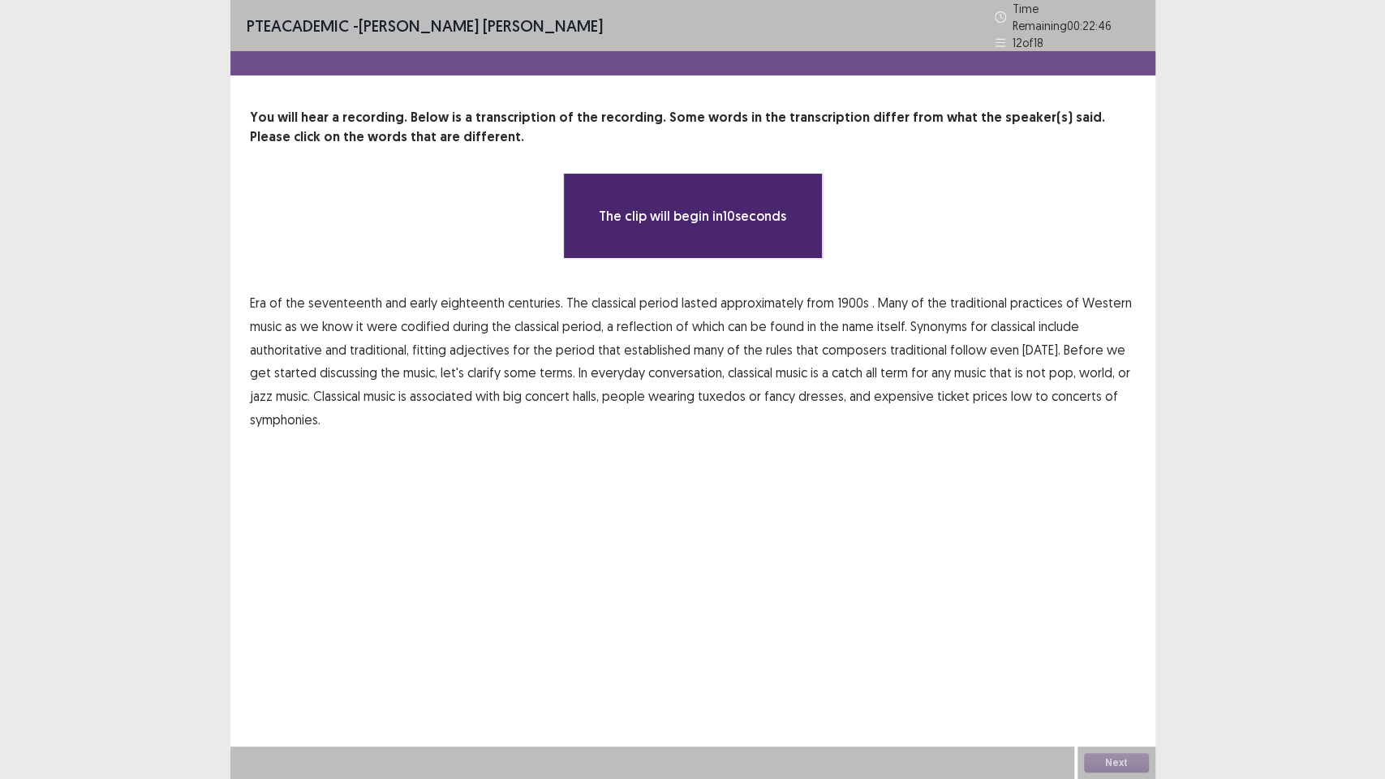
click at [589, 562] on div "**********" at bounding box center [692, 389] width 925 height 779
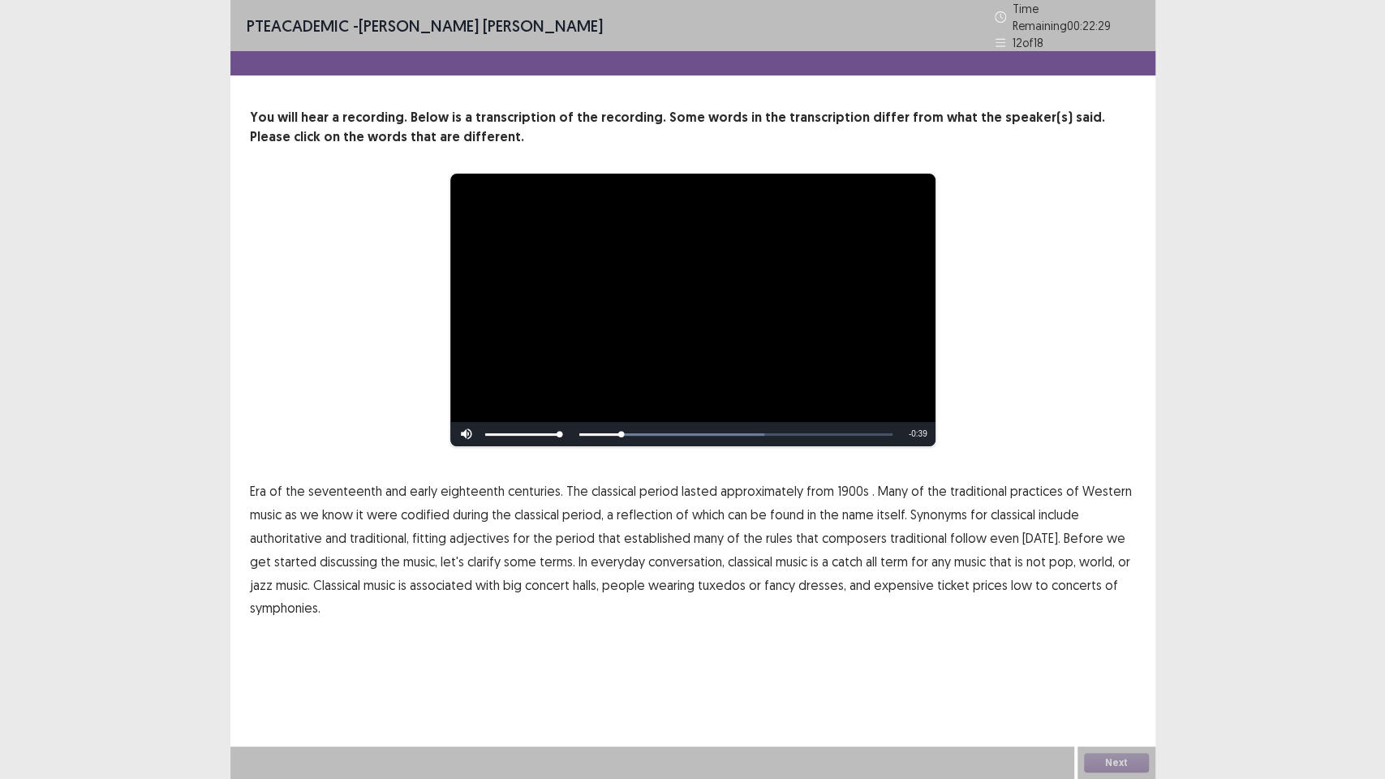
click at [840, 485] on span "1900s" at bounding box center [853, 490] width 32 height 19
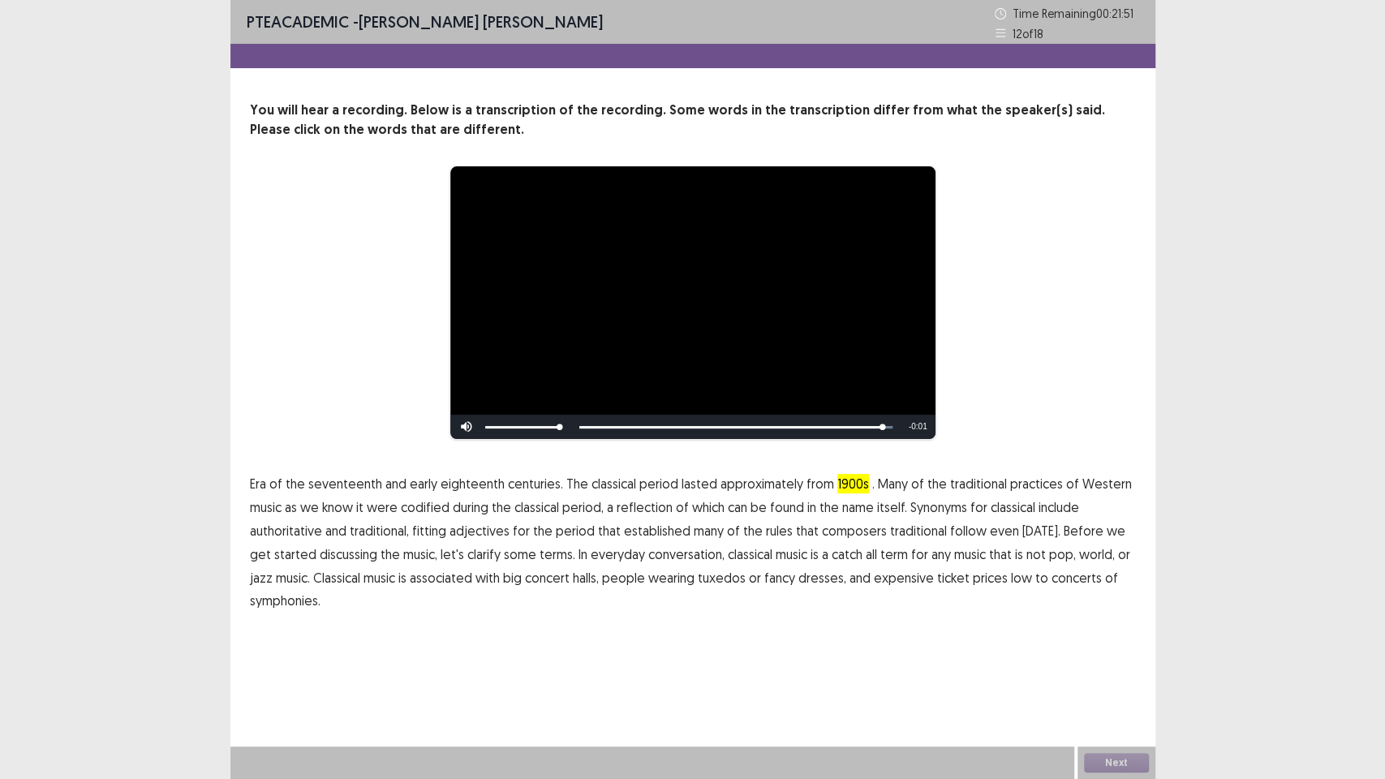
click at [1011, 582] on span "low" at bounding box center [1021, 577] width 21 height 19
click at [890, 532] on span "traditional" at bounding box center [918, 530] width 57 height 19
click at [1110, 657] on button "Next" at bounding box center [1116, 762] width 65 height 19
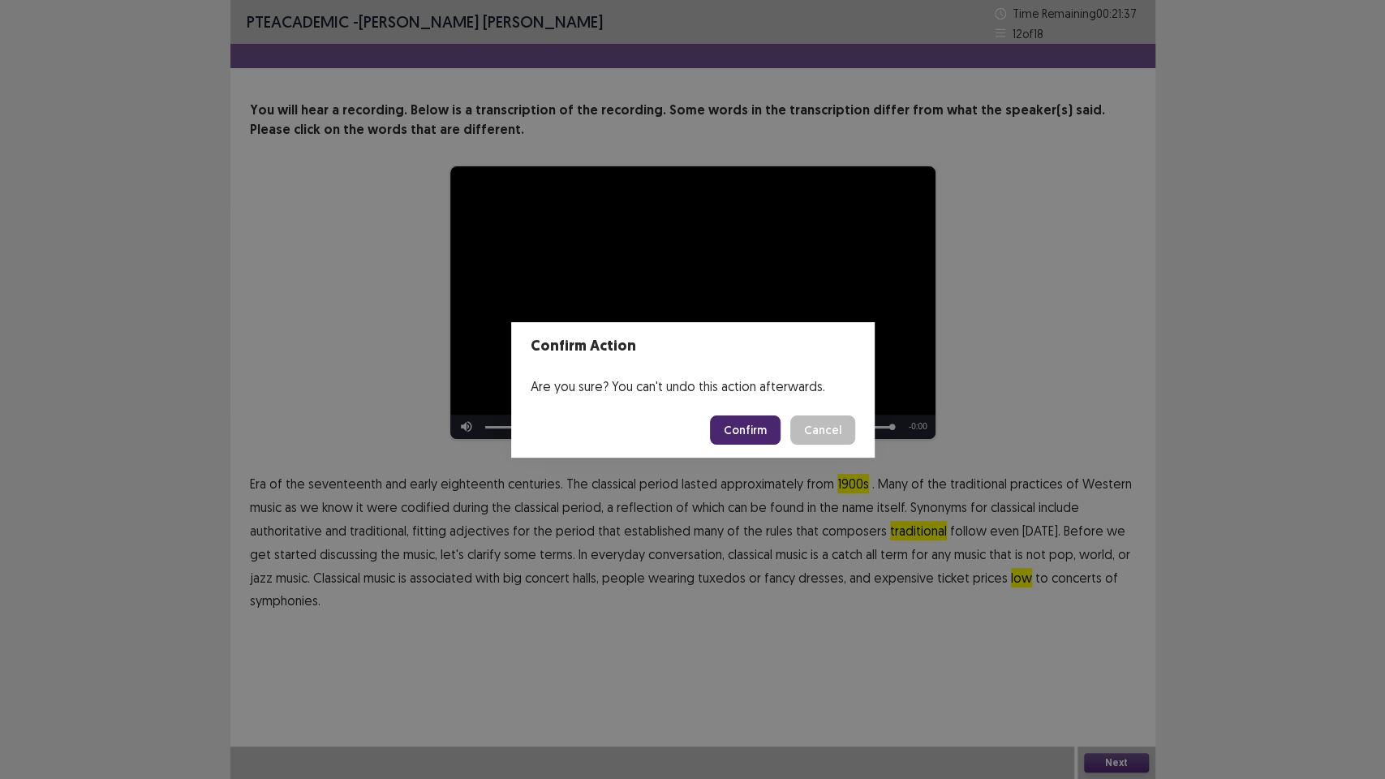
drag, startPoint x: 749, startPoint y: 423, endPoint x: 728, endPoint y: 439, distance: 25.5
click at [749, 423] on button "Confirm" at bounding box center [745, 429] width 71 height 29
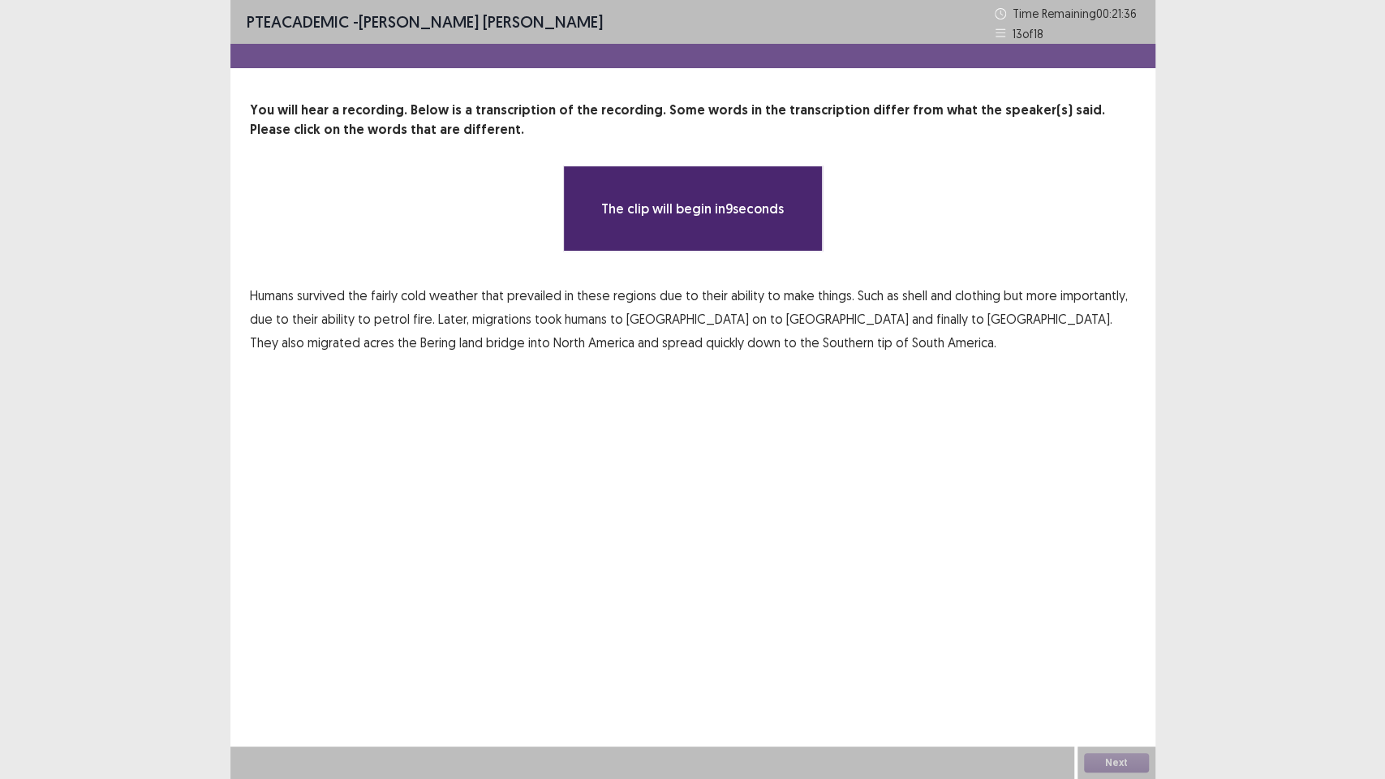
click at [653, 500] on div "PTE academic - [PERSON_NAME] [PERSON_NAME] Time Remaining 00 : 21 : 36 13 of 18…" at bounding box center [692, 389] width 925 height 779
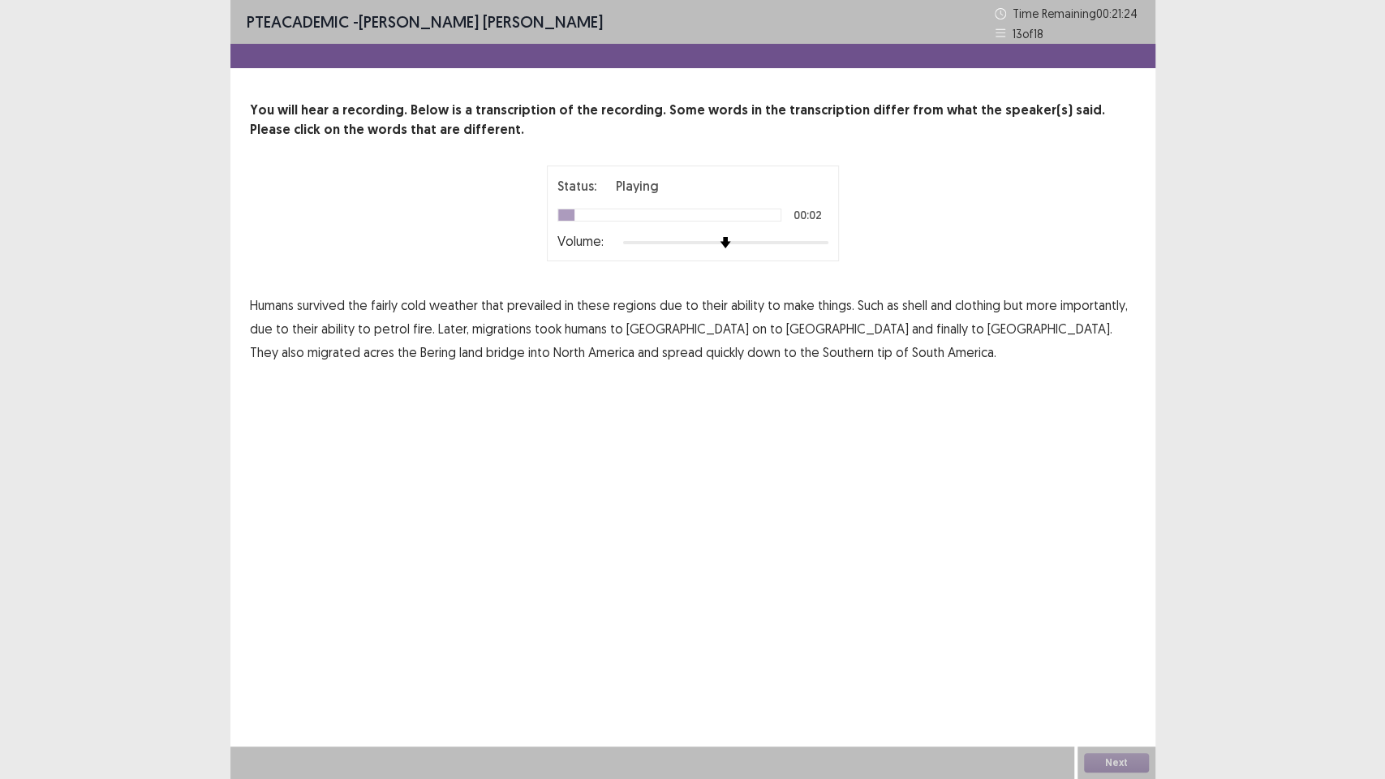
click at [384, 308] on span "fairly" at bounding box center [384, 304] width 27 height 19
click at [922, 307] on p "Humans survived the fairly cold weather that prevailed in these regions due to …" at bounding box center [693, 329] width 886 height 70
click at [902, 311] on span "shell" at bounding box center [914, 304] width 25 height 19
click at [394, 342] on span "acres" at bounding box center [378, 351] width 31 height 19
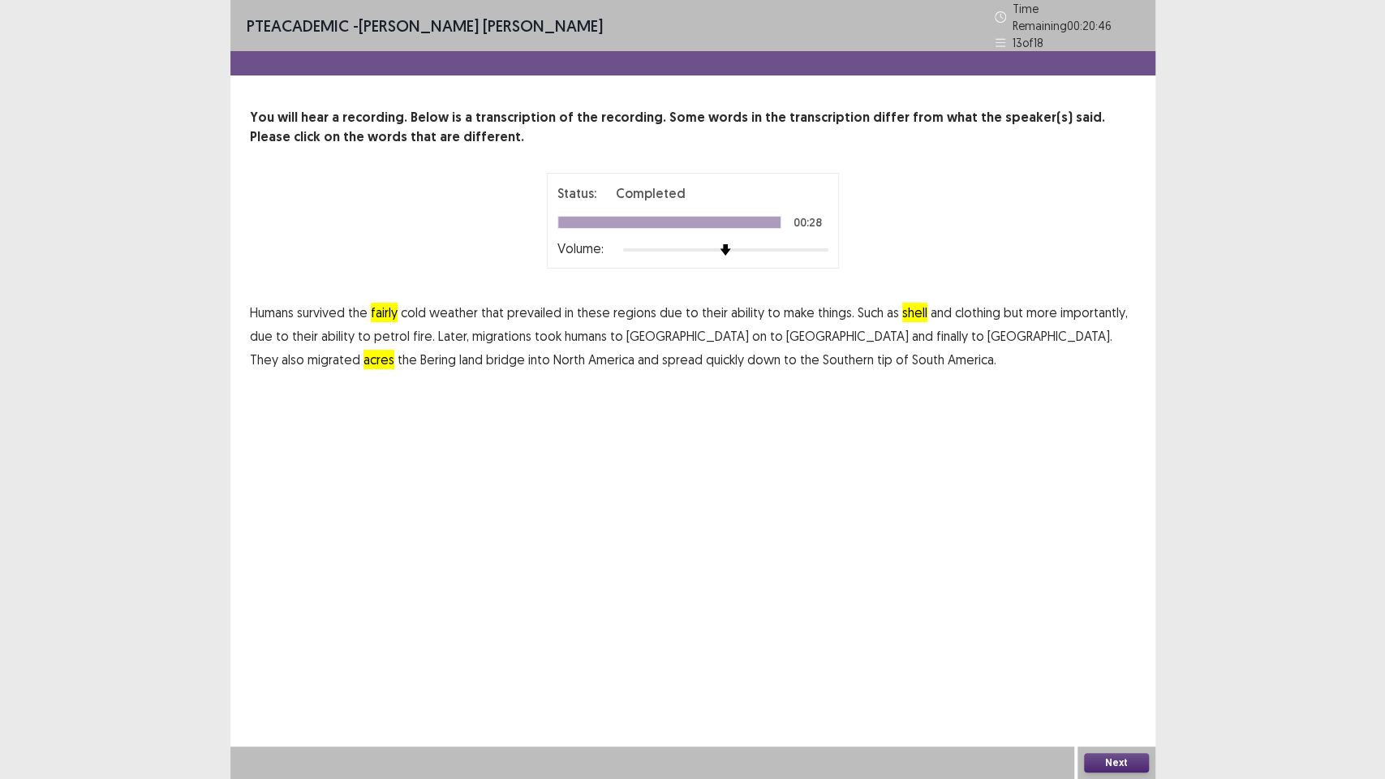
drag, startPoint x: 818, startPoint y: 518, endPoint x: 813, endPoint y: 501, distance: 16.9
click at [826, 518] on div "PTE academic - [PERSON_NAME] [PERSON_NAME] Time Remaining 00 : 20 : 46 13 of 18…" at bounding box center [692, 389] width 925 height 779
click at [1138, 657] on button "Next" at bounding box center [1116, 762] width 65 height 19
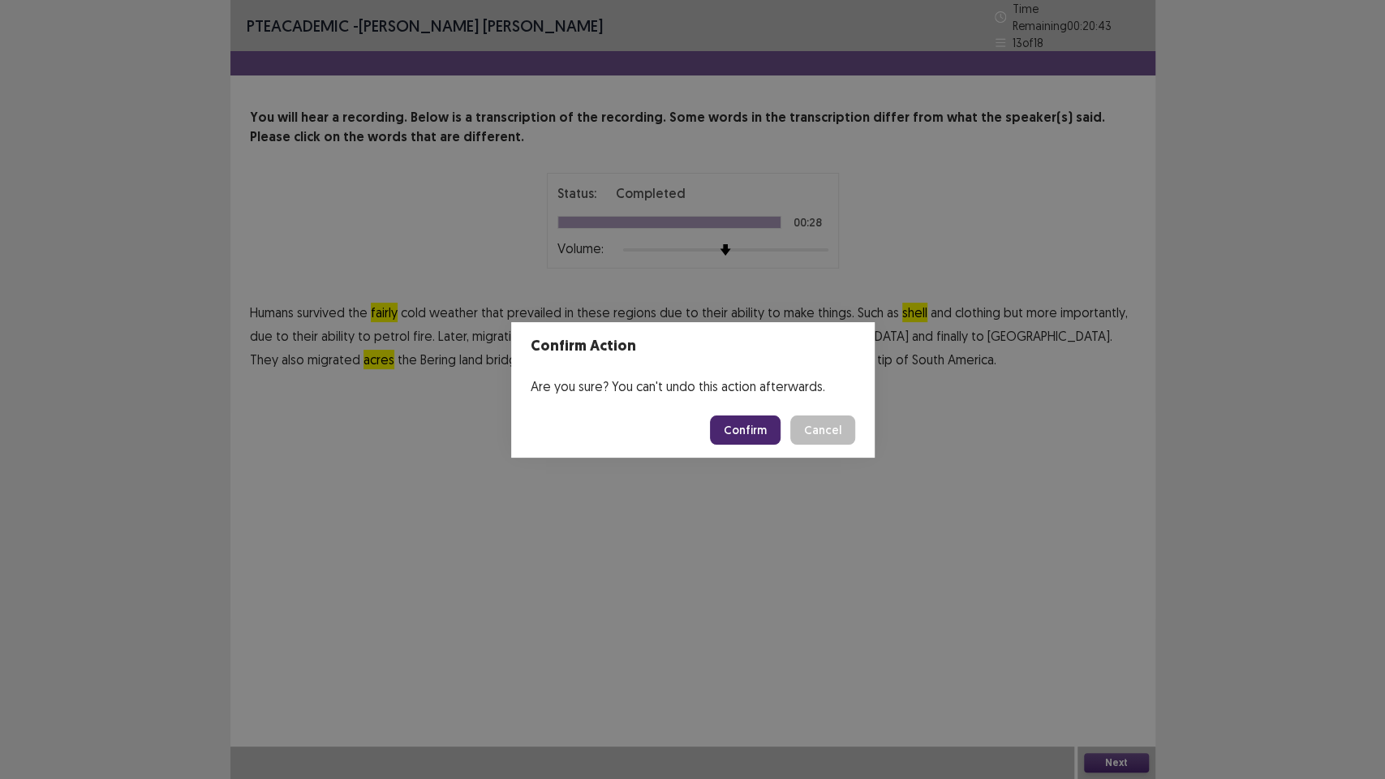
click at [751, 437] on button "Confirm" at bounding box center [745, 429] width 71 height 29
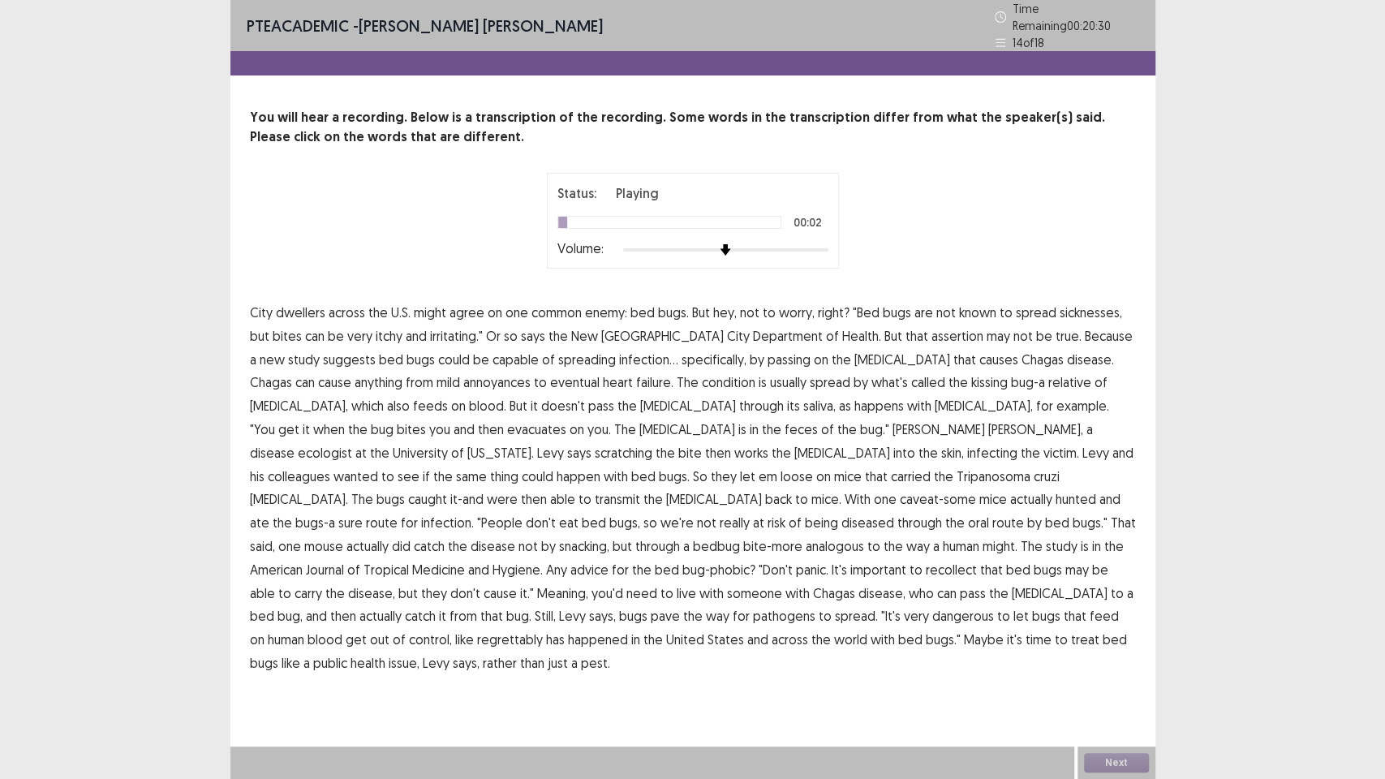
click at [357, 309] on span "across" at bounding box center [347, 312] width 37 height 19
drag, startPoint x: 341, startPoint y: 307, endPoint x: 400, endPoint y: 299, distance: 59.0
click at [349, 303] on span "across" at bounding box center [347, 312] width 37 height 19
click at [480, 302] on p "City dwellers across the U.S. might agree on one common enemy: bed bugs. But he…" at bounding box center [693, 488] width 886 height 374
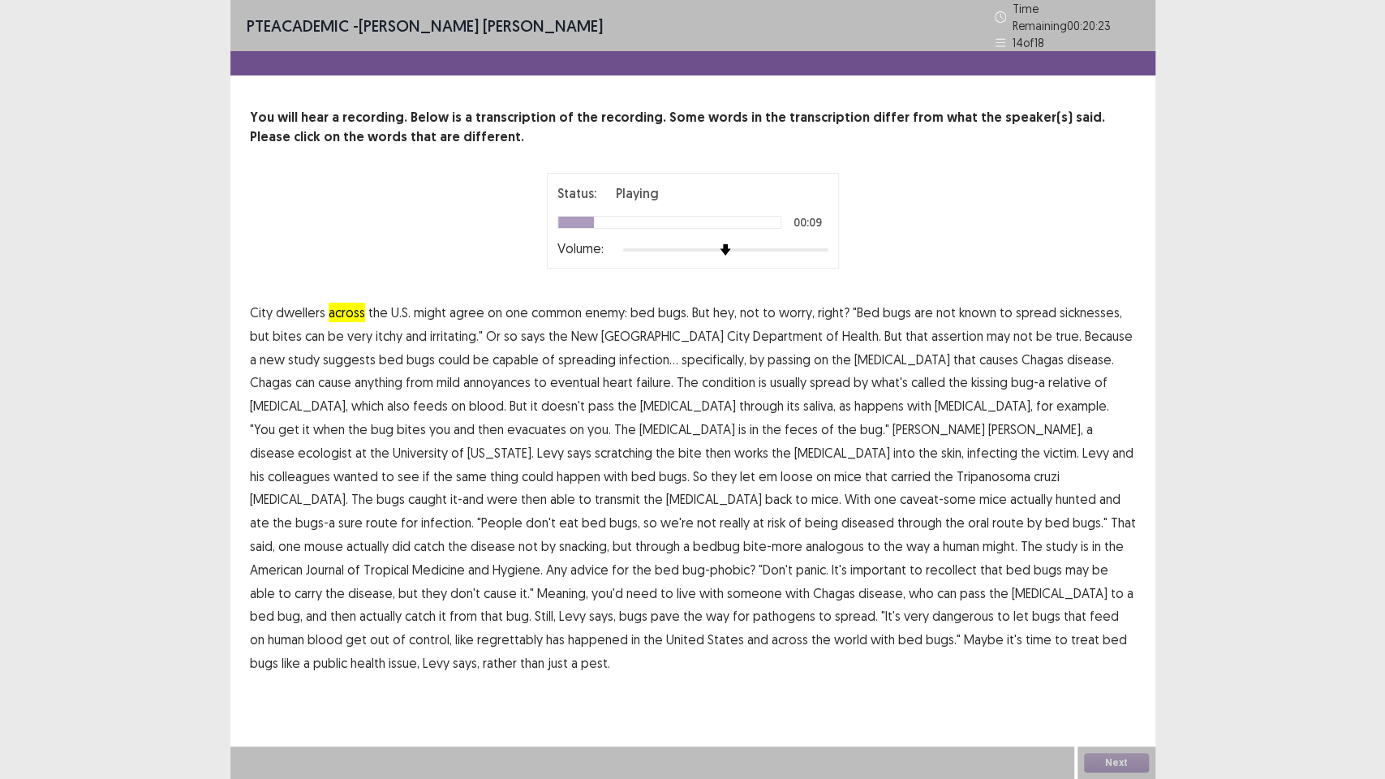
click at [456, 307] on span "agree" at bounding box center [466, 312] width 35 height 19
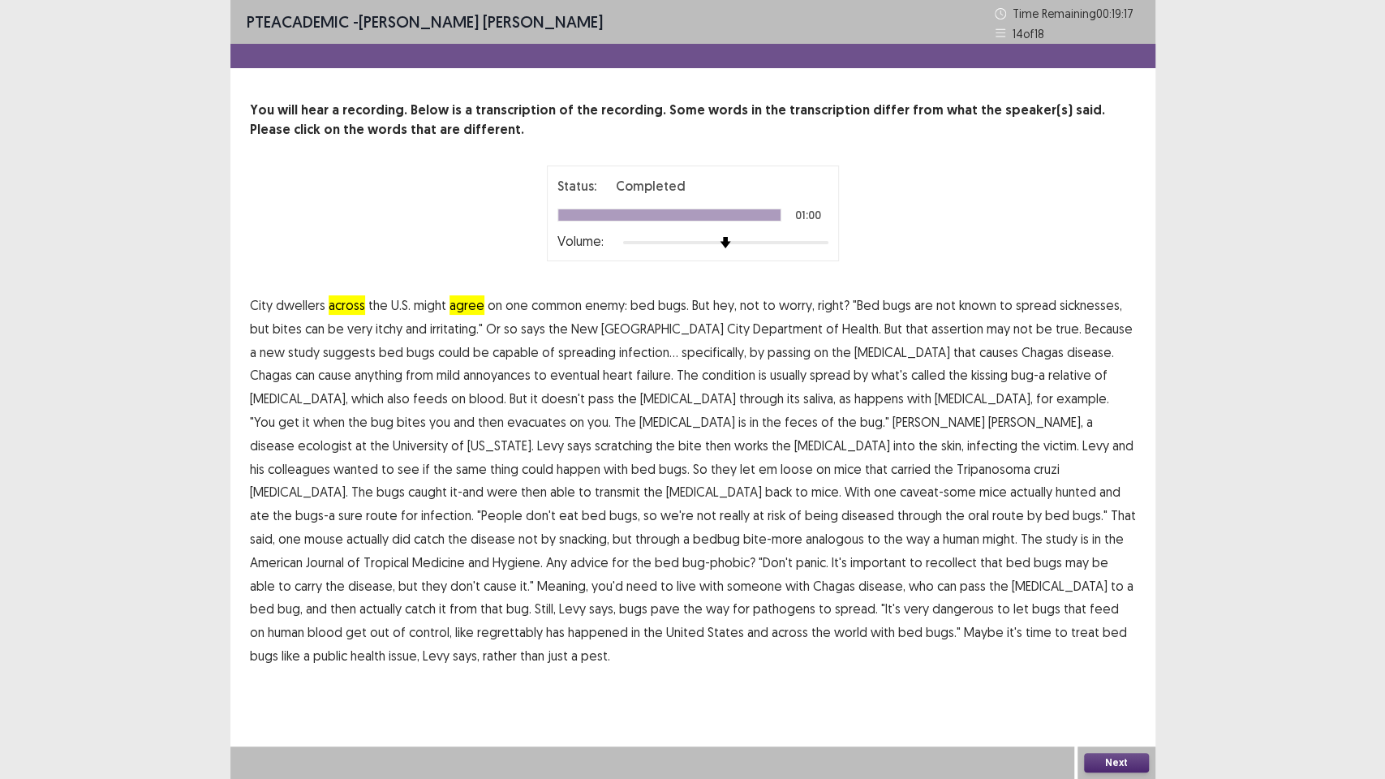
click at [1132, 657] on button "Next" at bounding box center [1116, 762] width 65 height 19
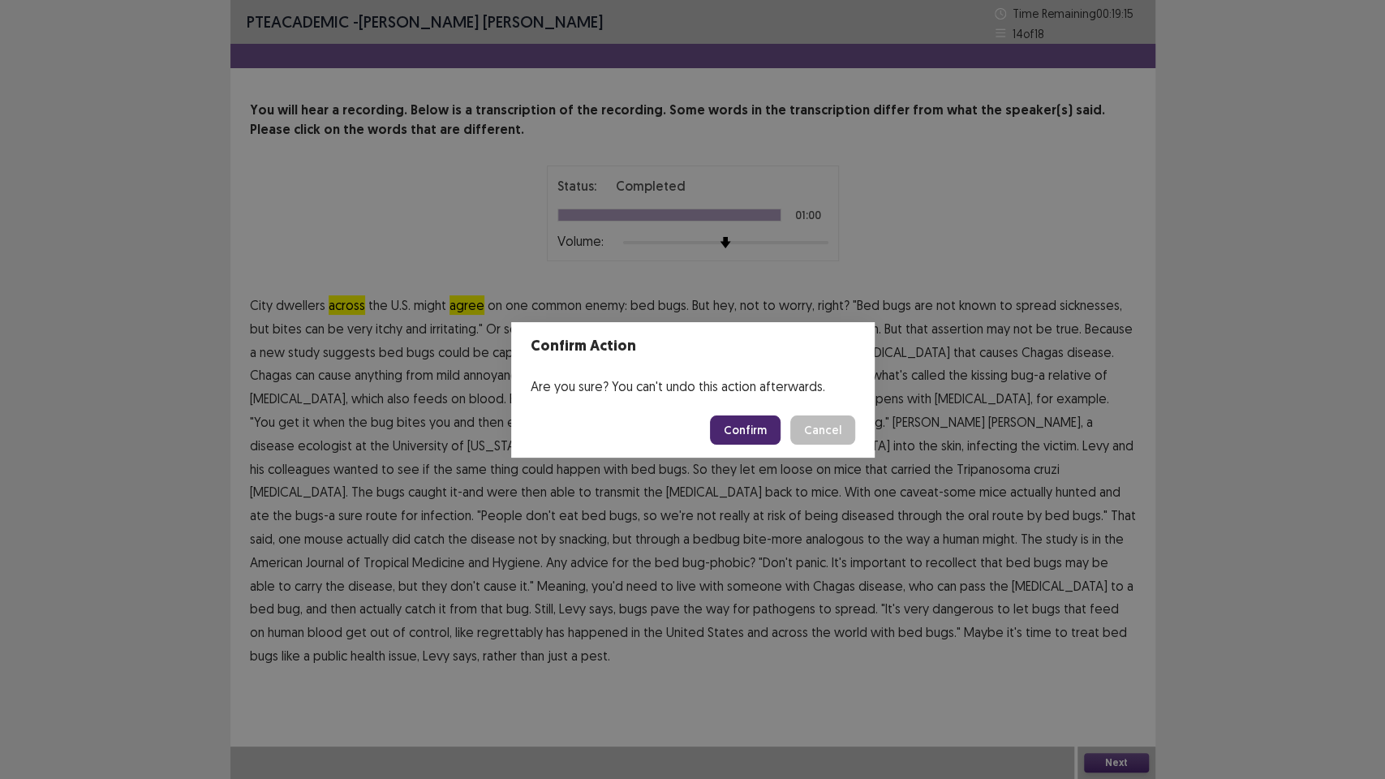
click at [745, 423] on button "Confirm" at bounding box center [745, 429] width 71 height 29
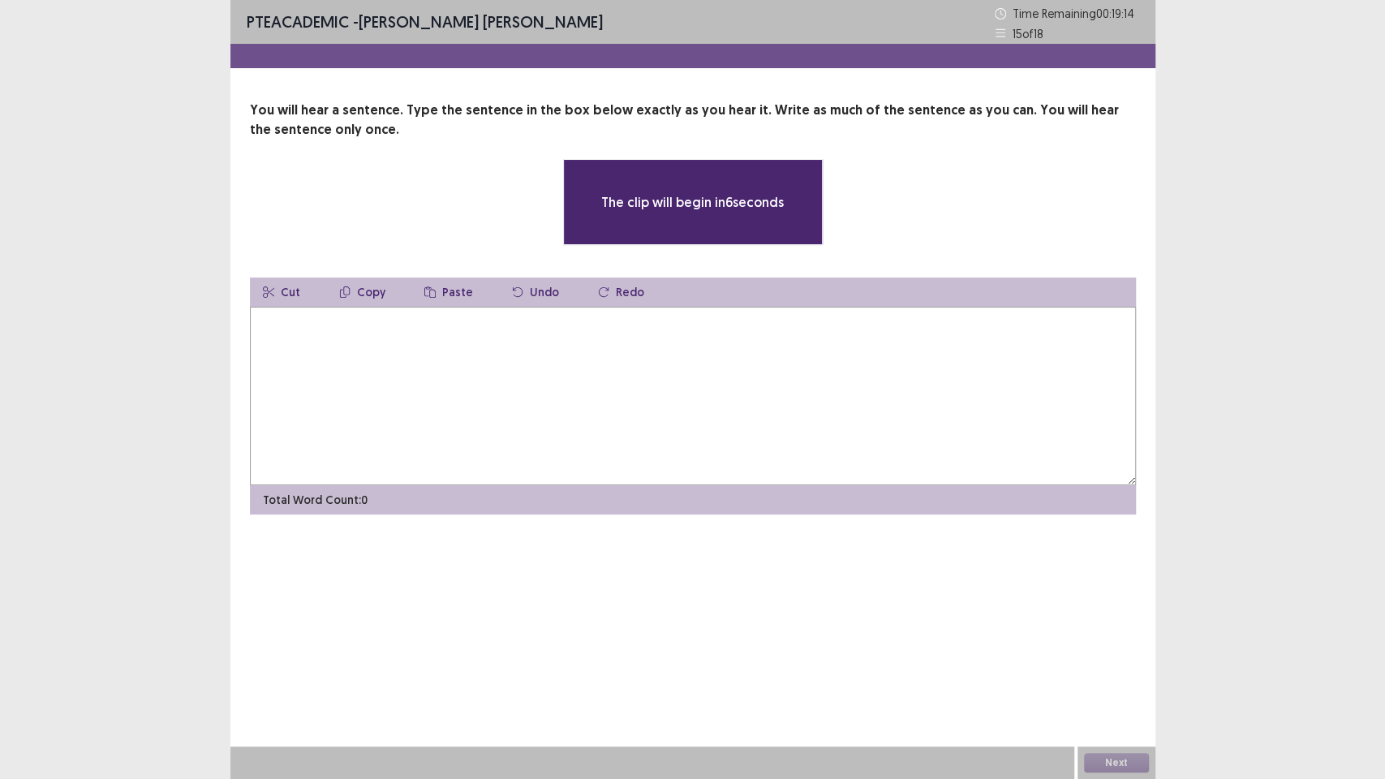
click at [760, 430] on textarea at bounding box center [693, 396] width 886 height 178
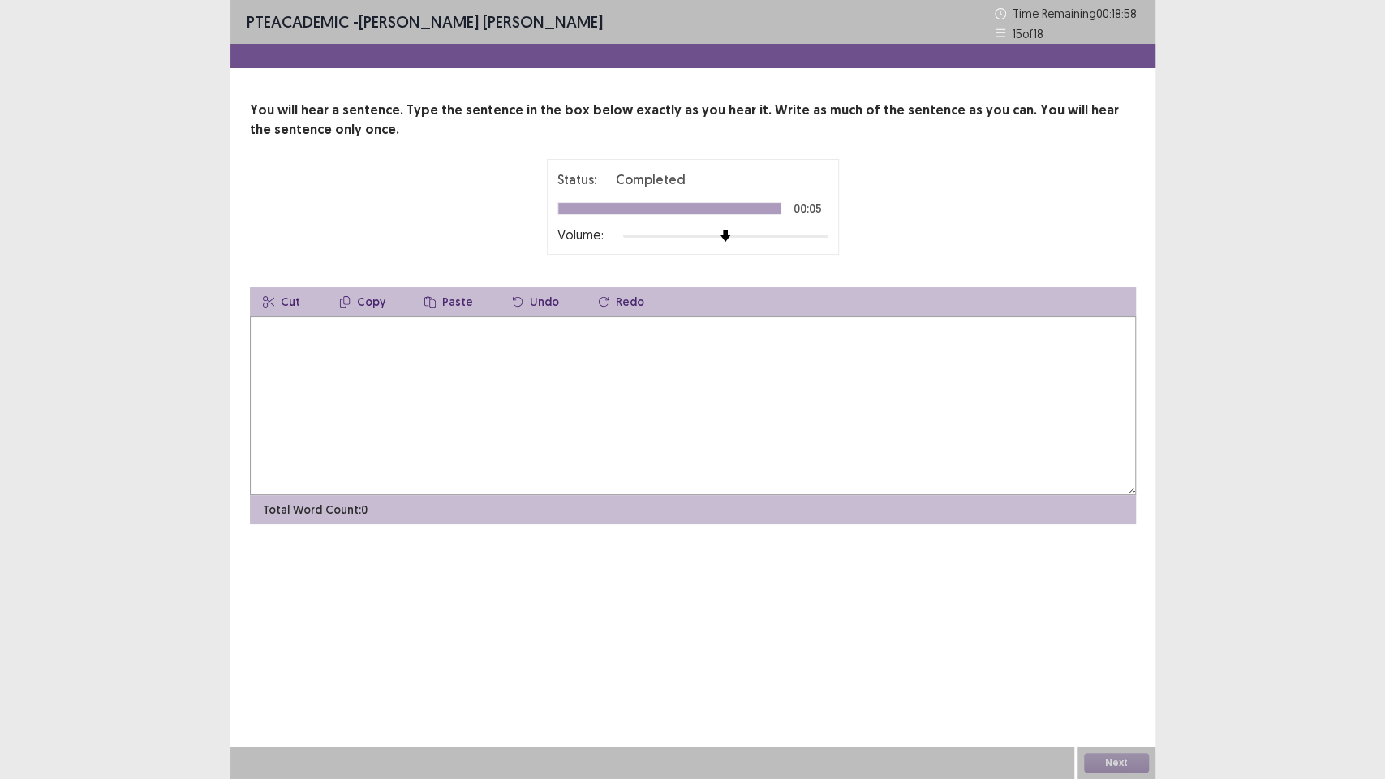
type textarea "*"
type textarea "**********"
click at [1122, 657] on button "Next" at bounding box center [1116, 762] width 65 height 19
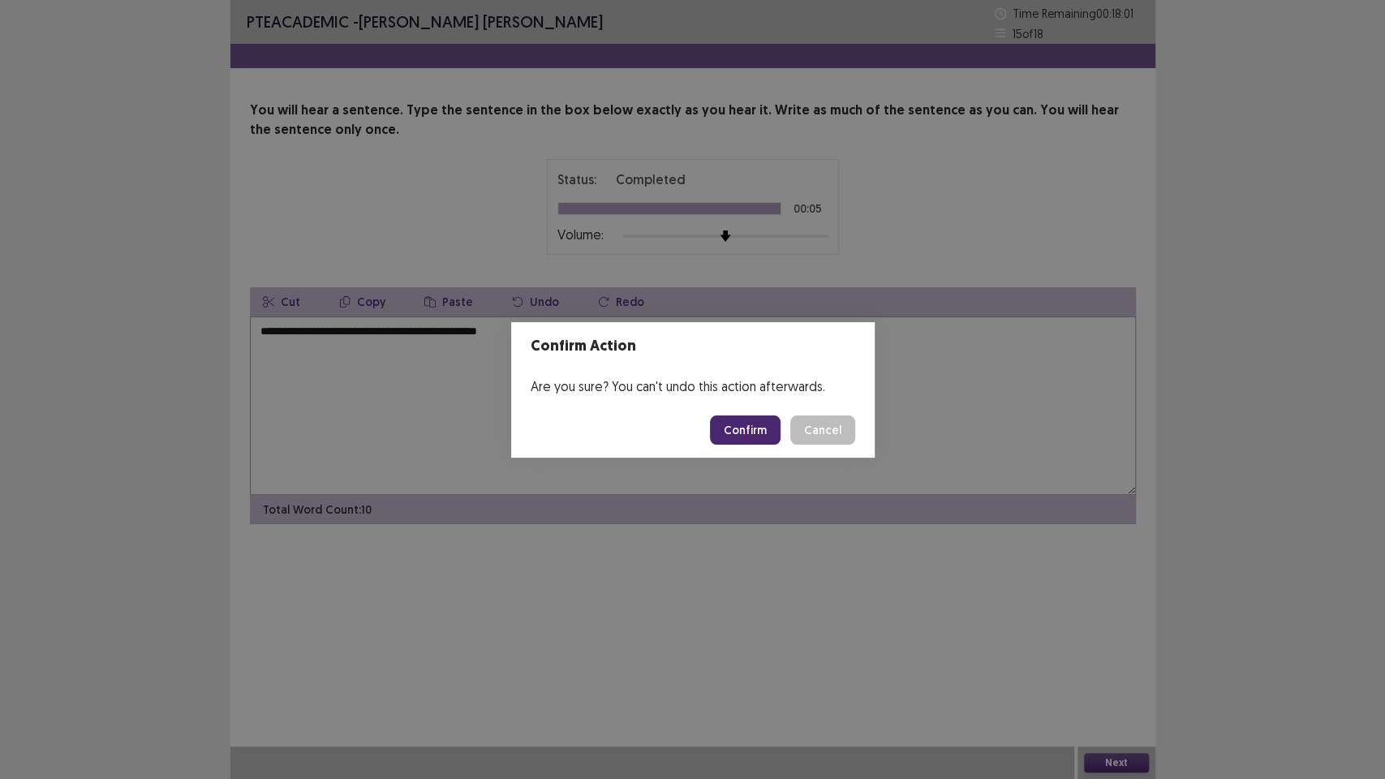
click at [740, 433] on button "Confirm" at bounding box center [745, 429] width 71 height 29
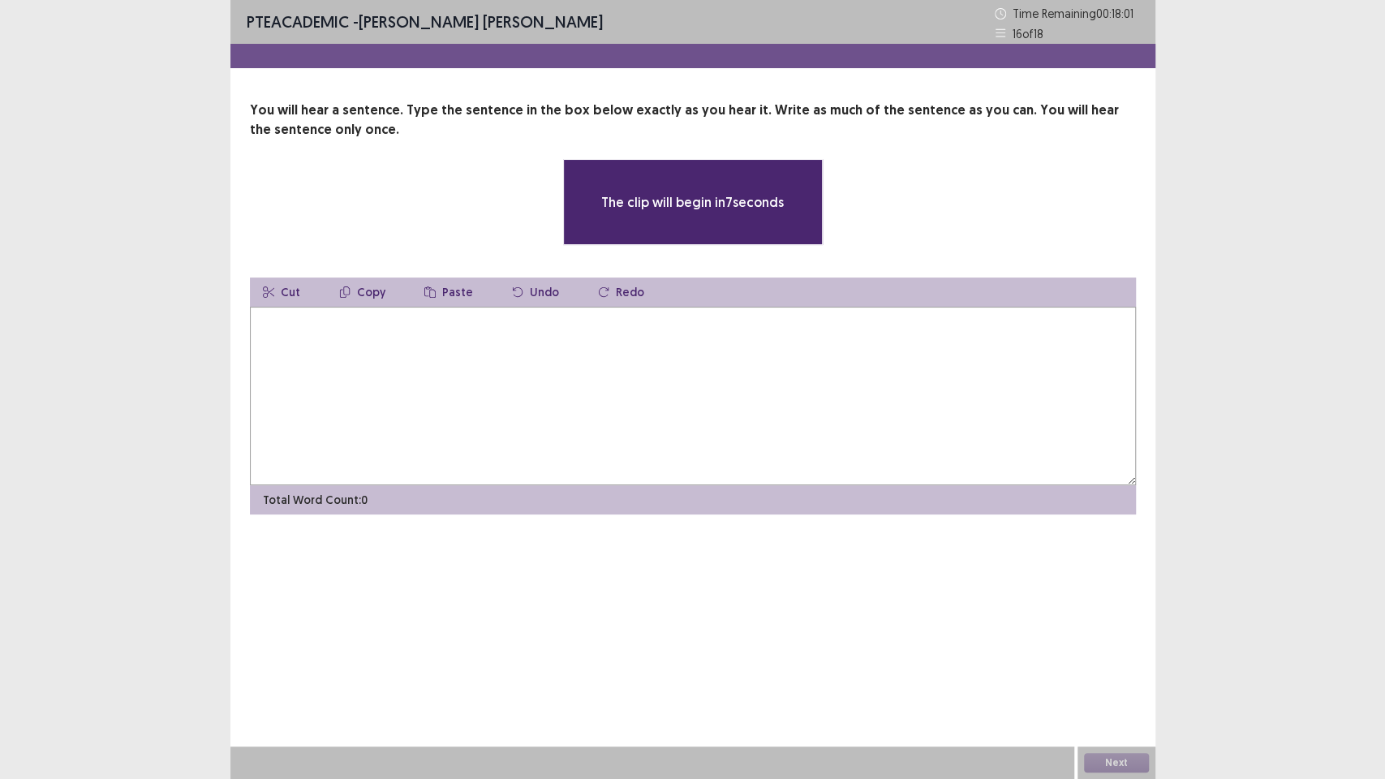
click at [732, 448] on textarea at bounding box center [693, 396] width 886 height 178
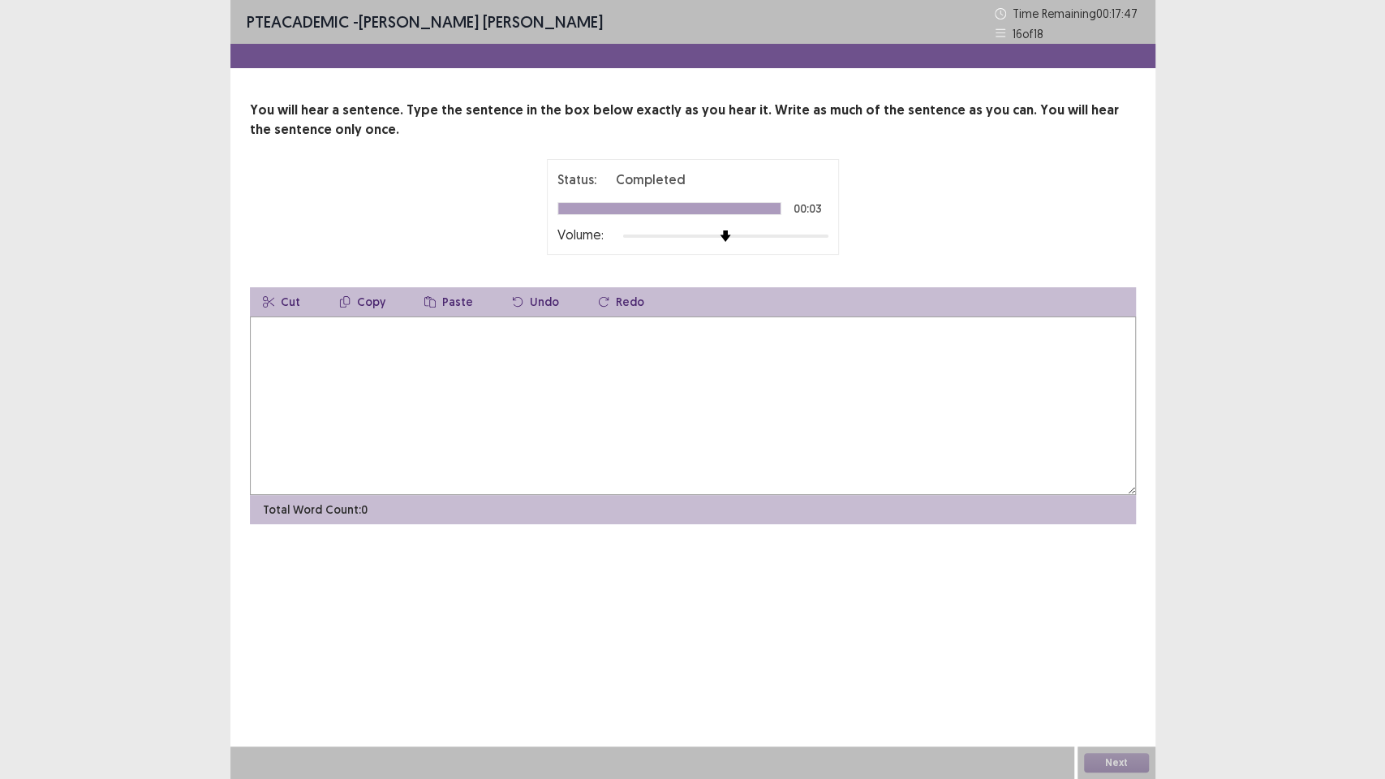
type textarea "*"
type textarea "**********"
click at [1110, 657] on button "Next" at bounding box center [1116, 762] width 65 height 19
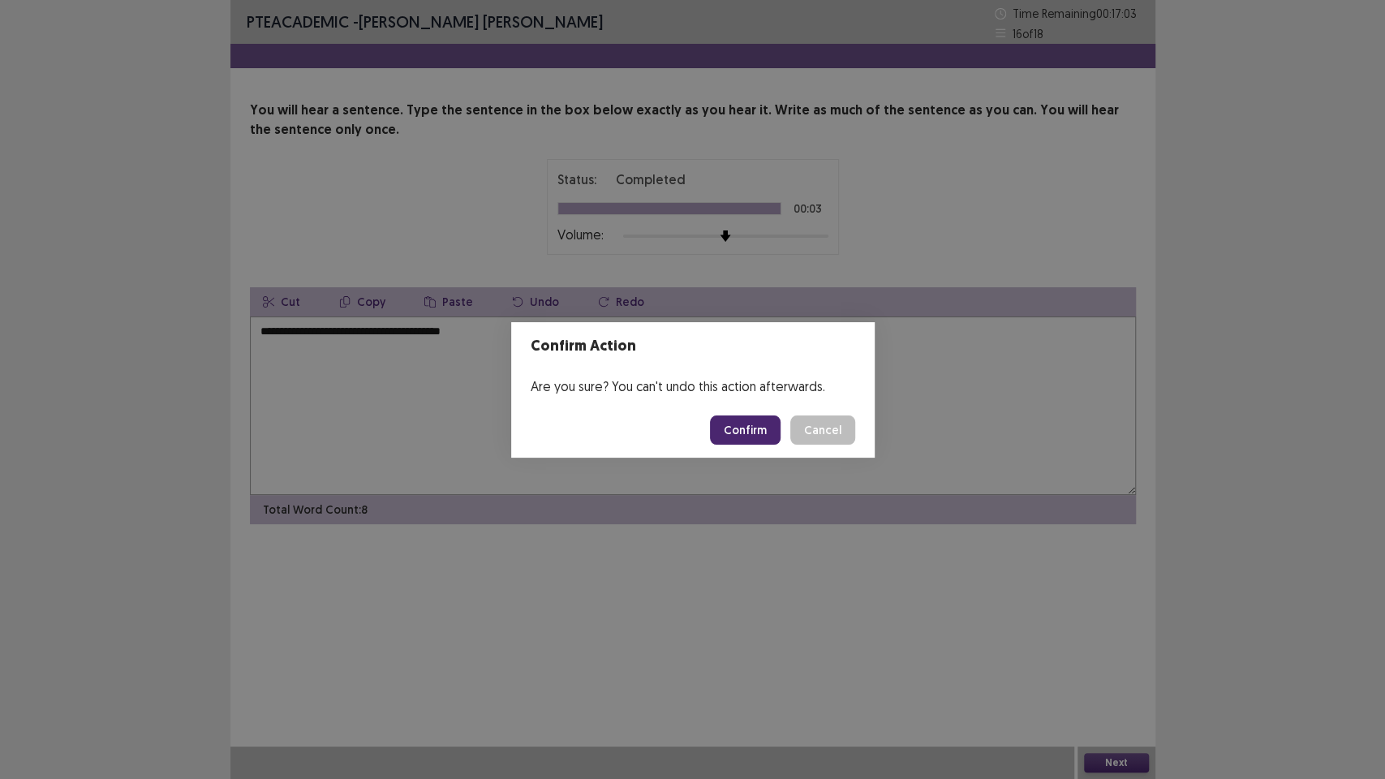
click at [751, 432] on button "Confirm" at bounding box center [745, 429] width 71 height 29
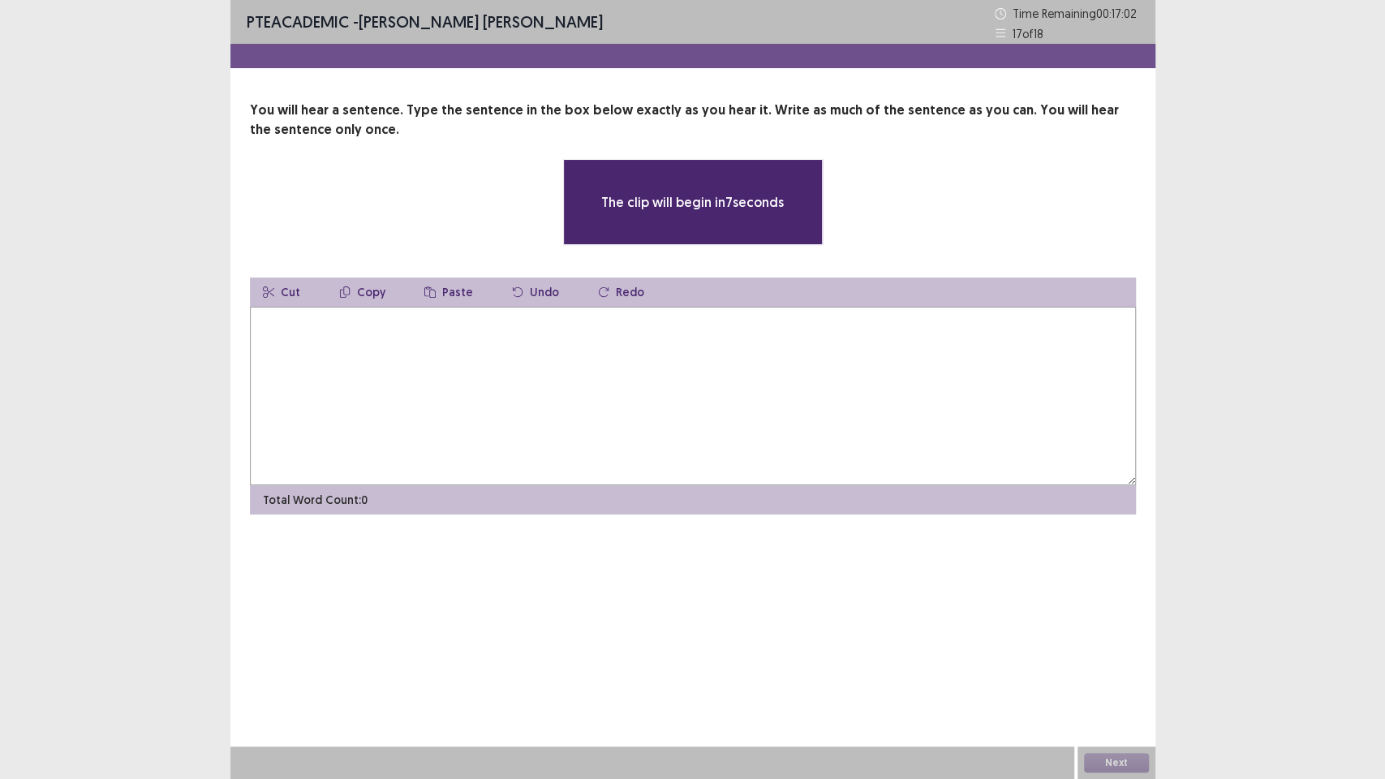
click at [751, 432] on textarea at bounding box center [693, 396] width 886 height 178
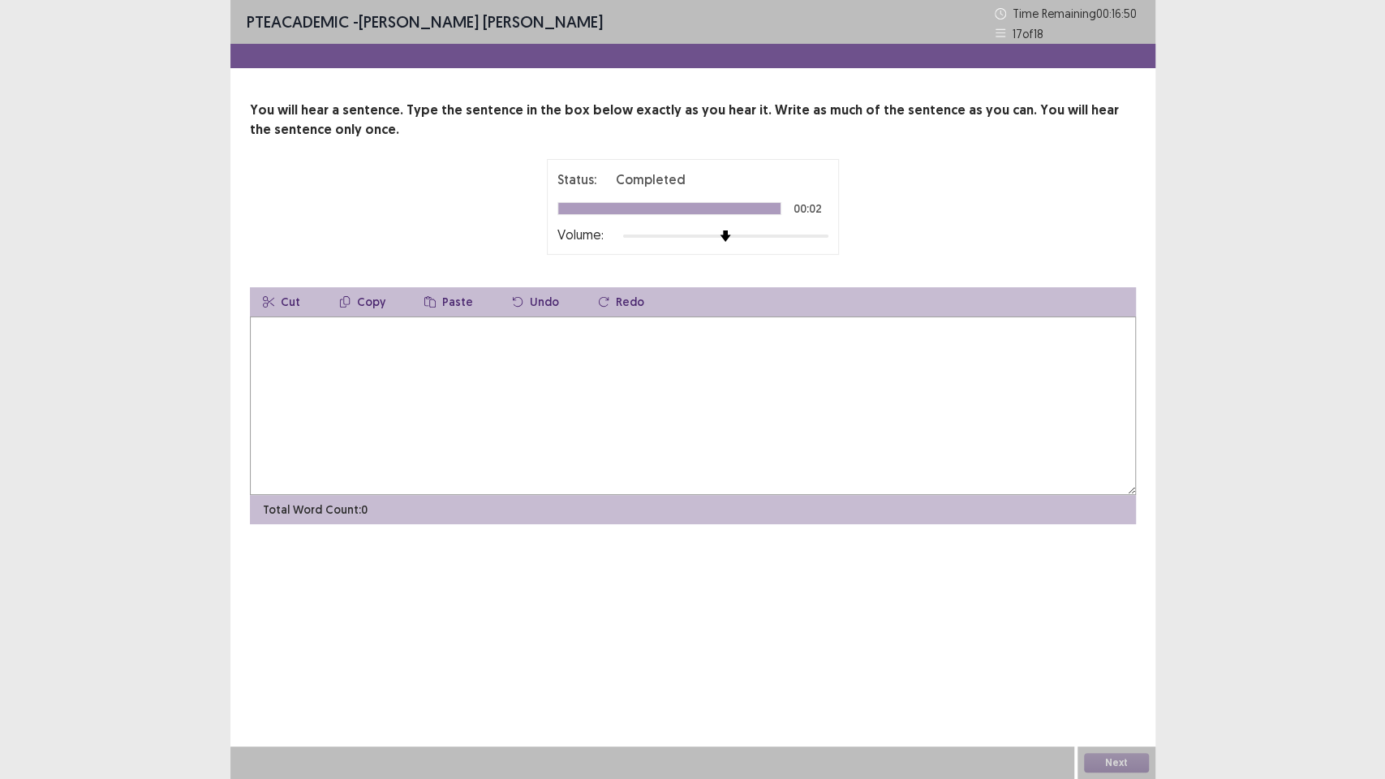
click at [697, 389] on textarea at bounding box center [693, 405] width 886 height 178
type textarea "**********"
click at [1109, 657] on button "Next" at bounding box center [1116, 762] width 65 height 19
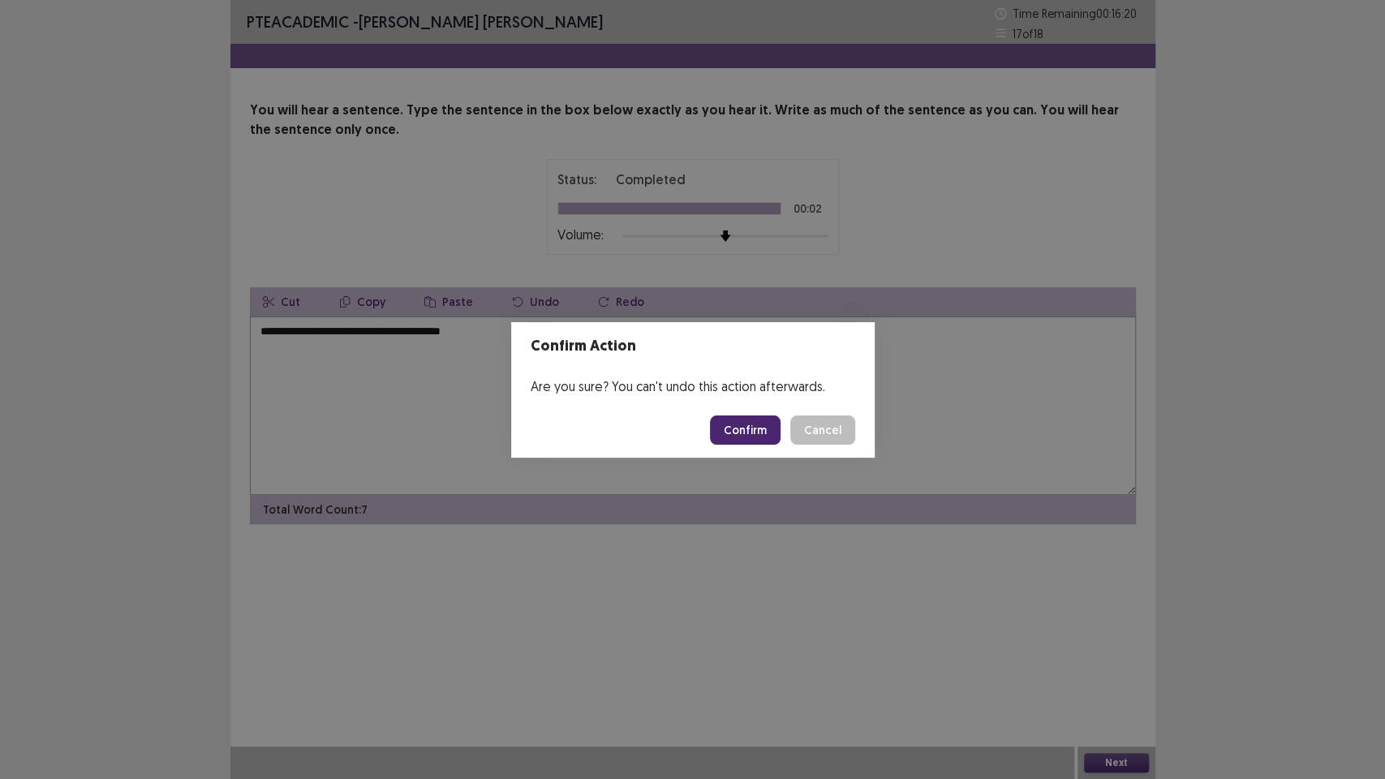
click at [761, 429] on button "Confirm" at bounding box center [745, 429] width 71 height 29
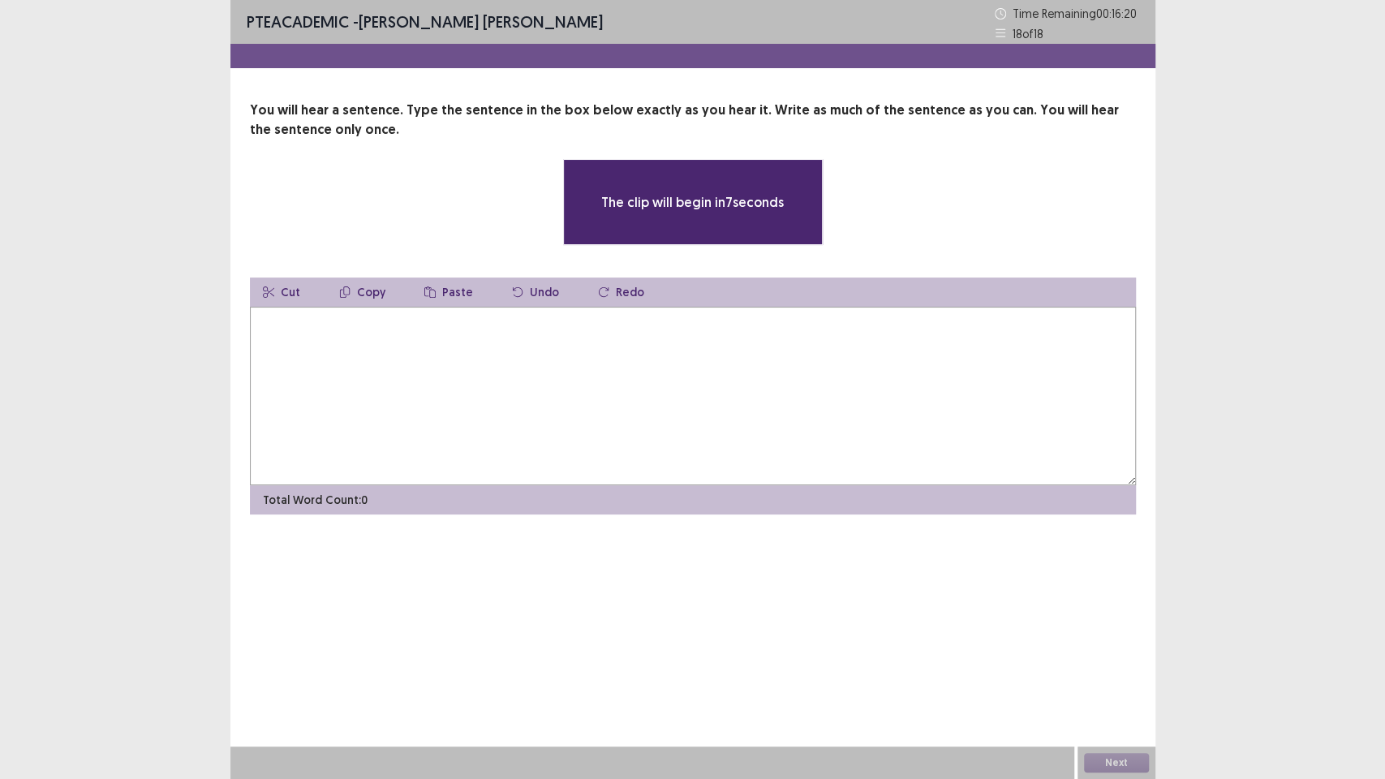
click at [727, 393] on textarea at bounding box center [693, 396] width 886 height 178
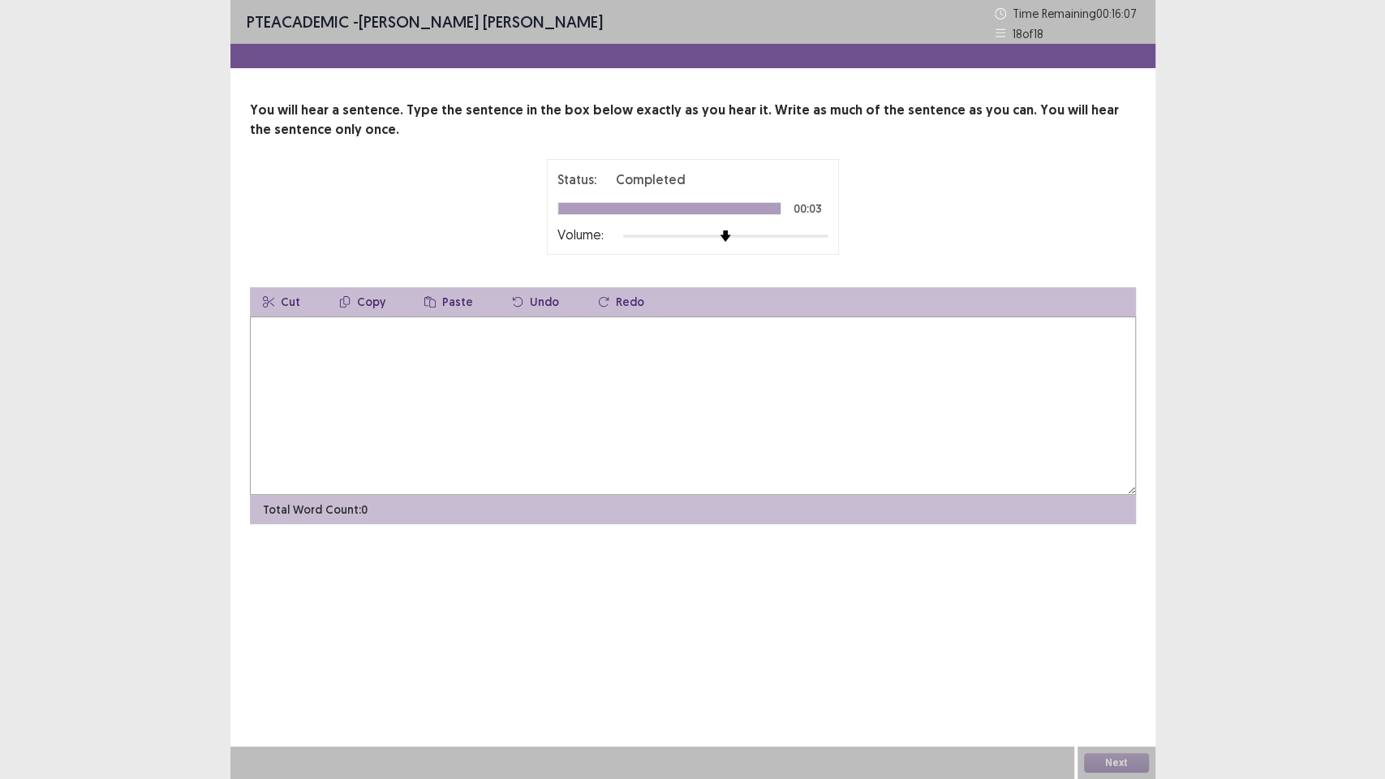
click at [688, 385] on textarea at bounding box center [693, 405] width 886 height 178
type textarea "**********"
click at [1119, 657] on button "Next" at bounding box center [1116, 762] width 65 height 19
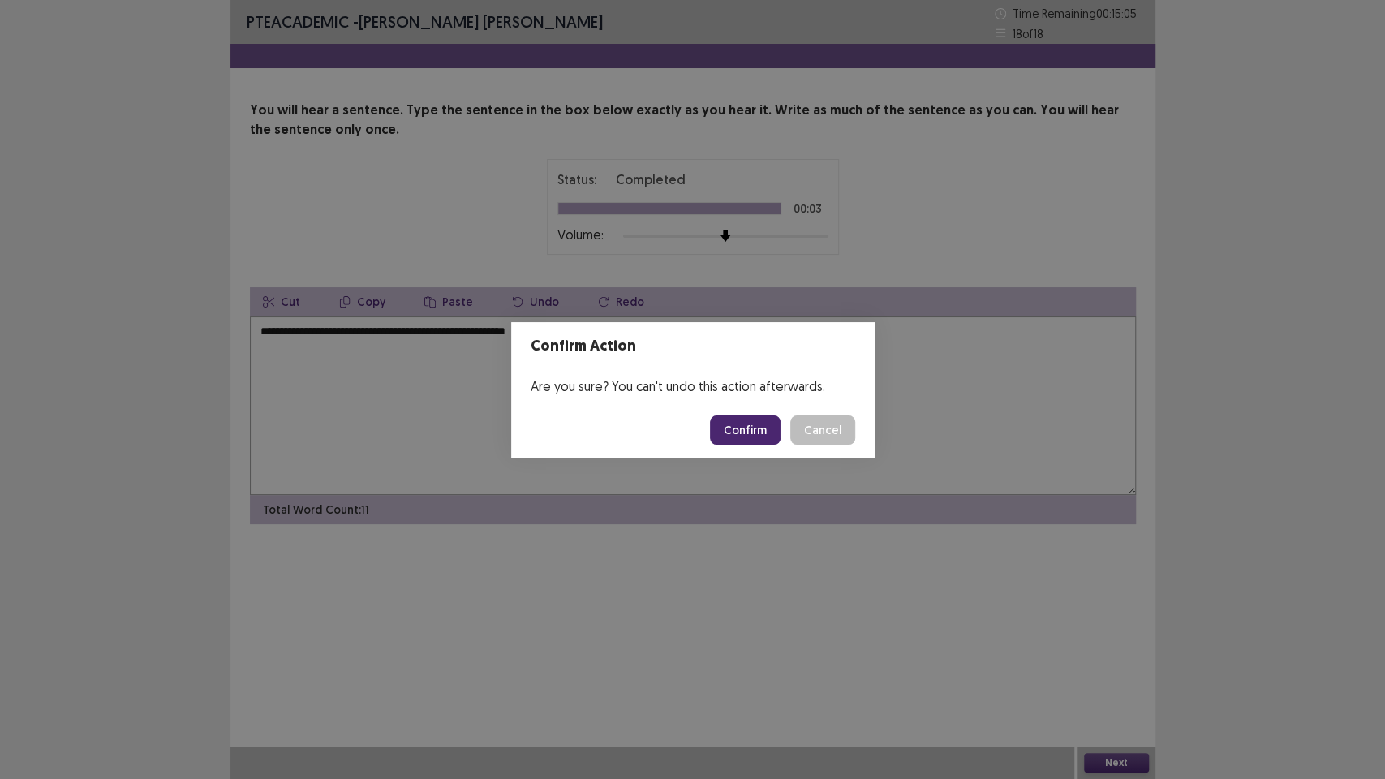
click at [771, 429] on button "Confirm" at bounding box center [745, 429] width 71 height 29
